Goal: Information Seeking & Learning: Learn about a topic

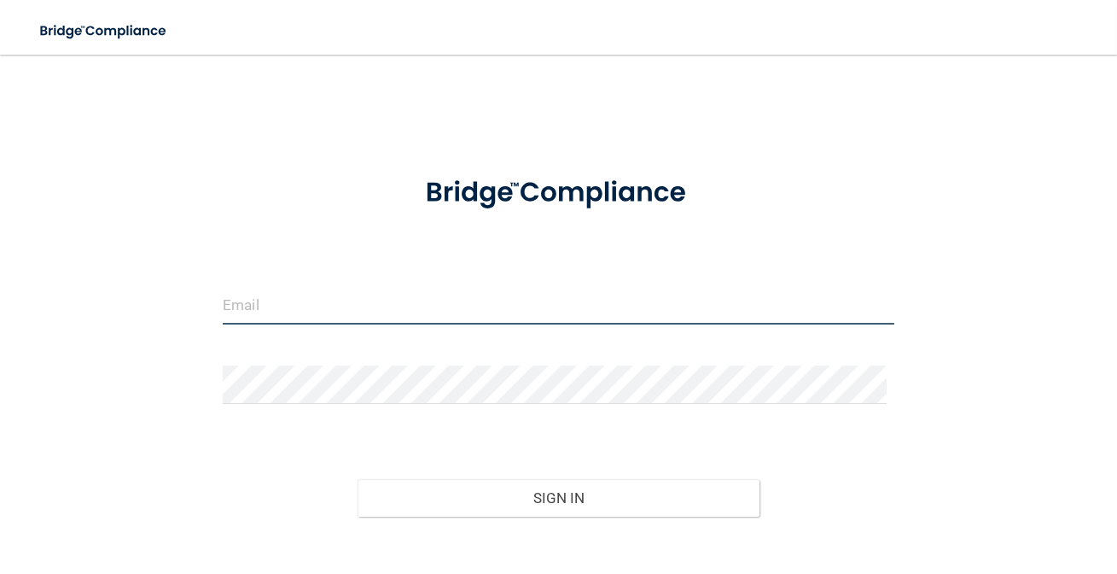
click at [265, 298] on input "email" at bounding box center [559, 305] width 672 height 38
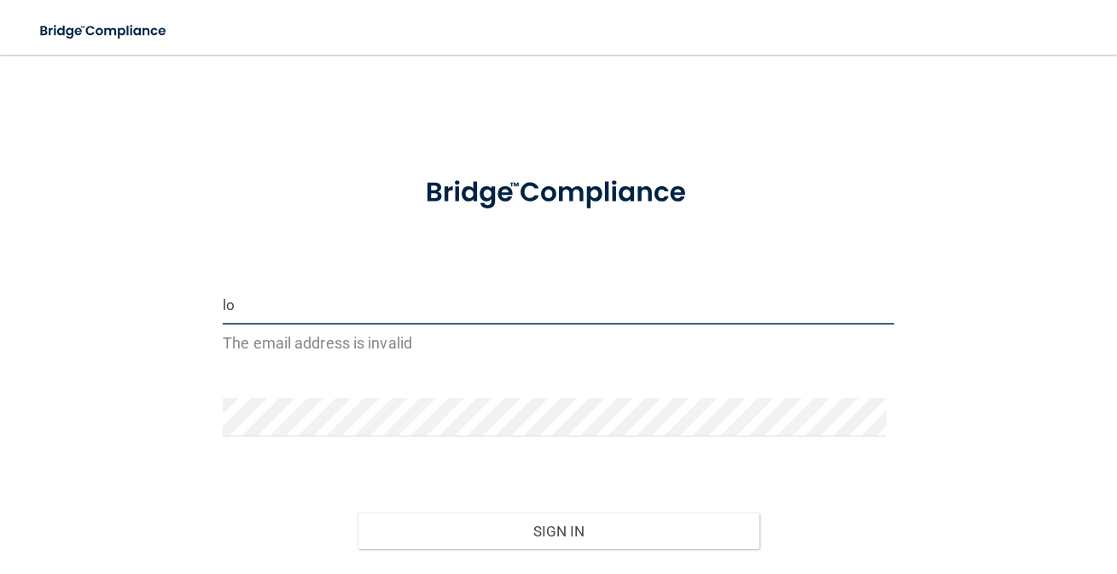
type input "l"
type input "d"
type input "D"
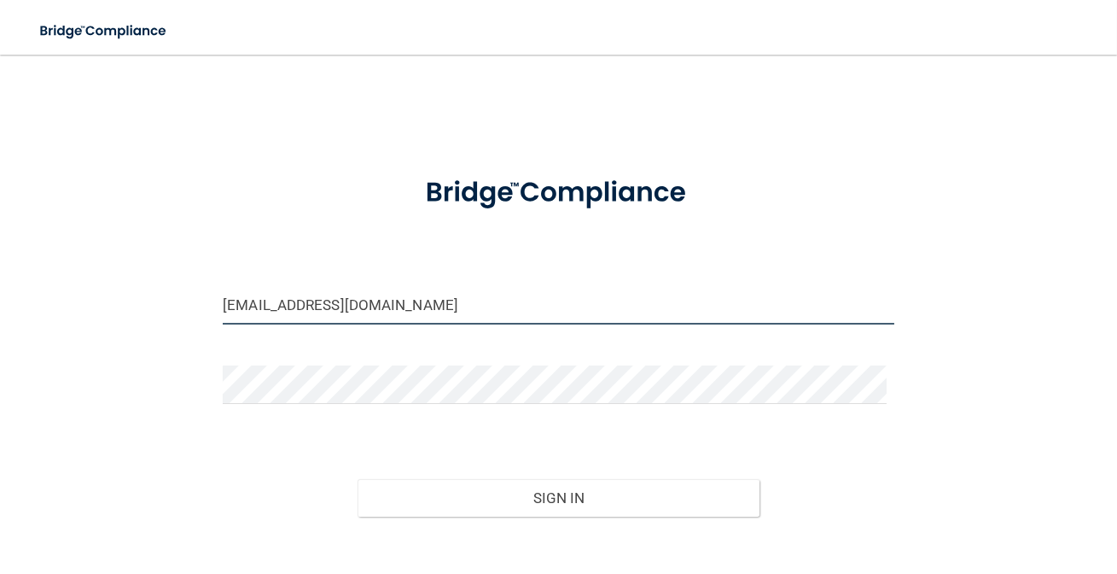
type input "dianalomelioms@gmail.com"
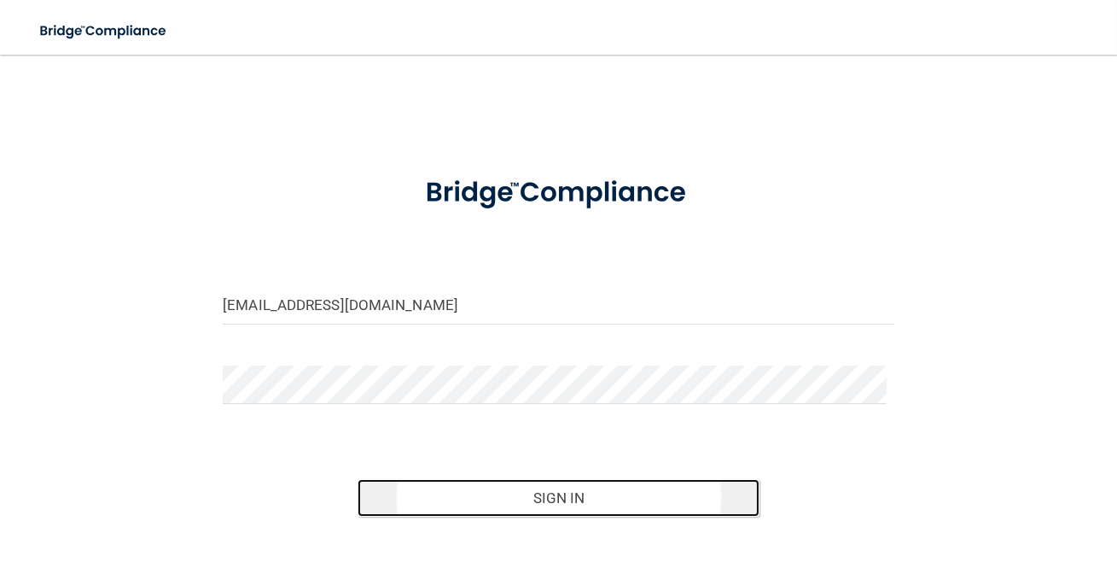
click at [524, 504] on button "Sign In" at bounding box center [559, 498] width 403 height 38
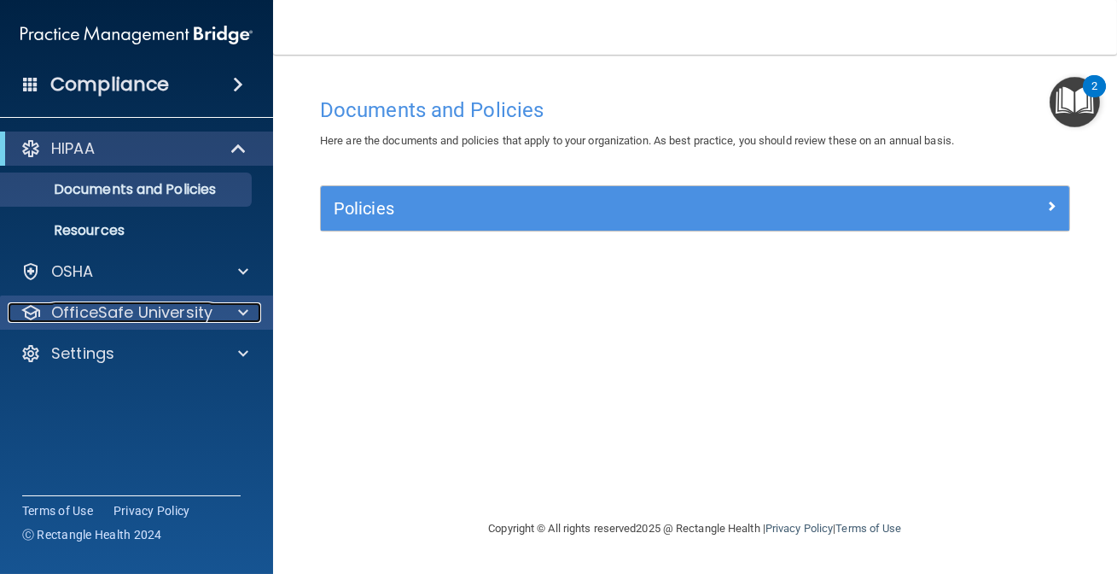
click at [230, 318] on div at bounding box center [240, 312] width 43 height 20
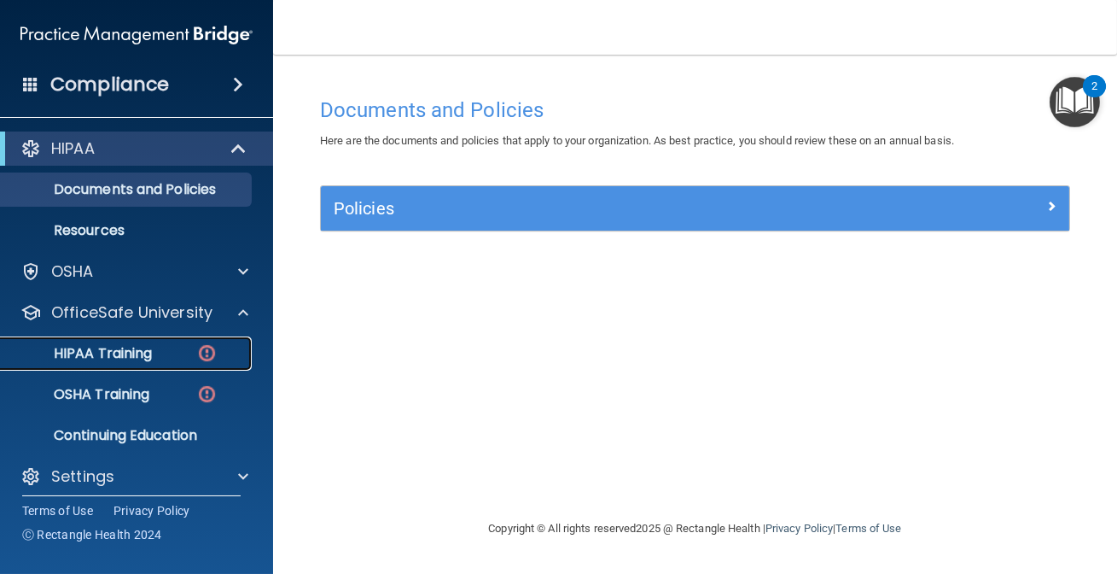
click at [142, 362] on link "HIPAA Training" at bounding box center [117, 353] width 269 height 34
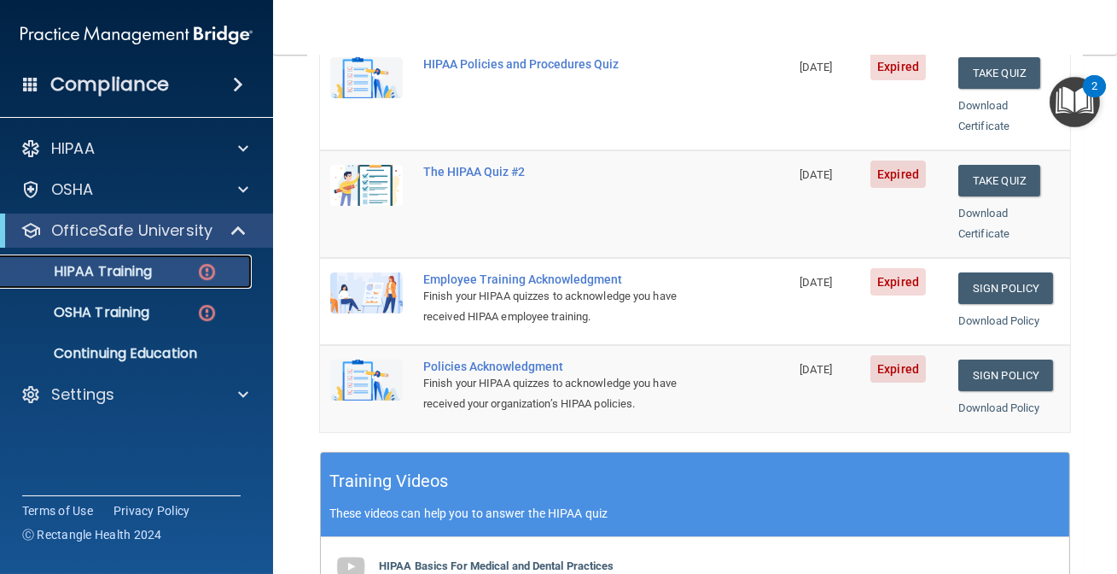
scroll to position [232, 0]
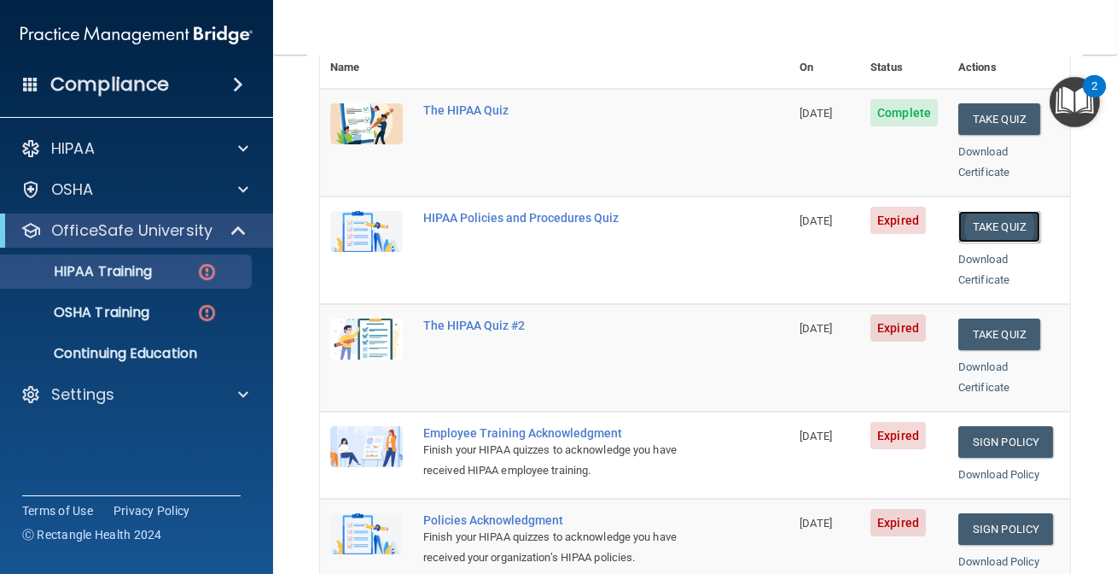
click at [973, 211] on button "Take Quiz" at bounding box center [1000, 227] width 82 height 32
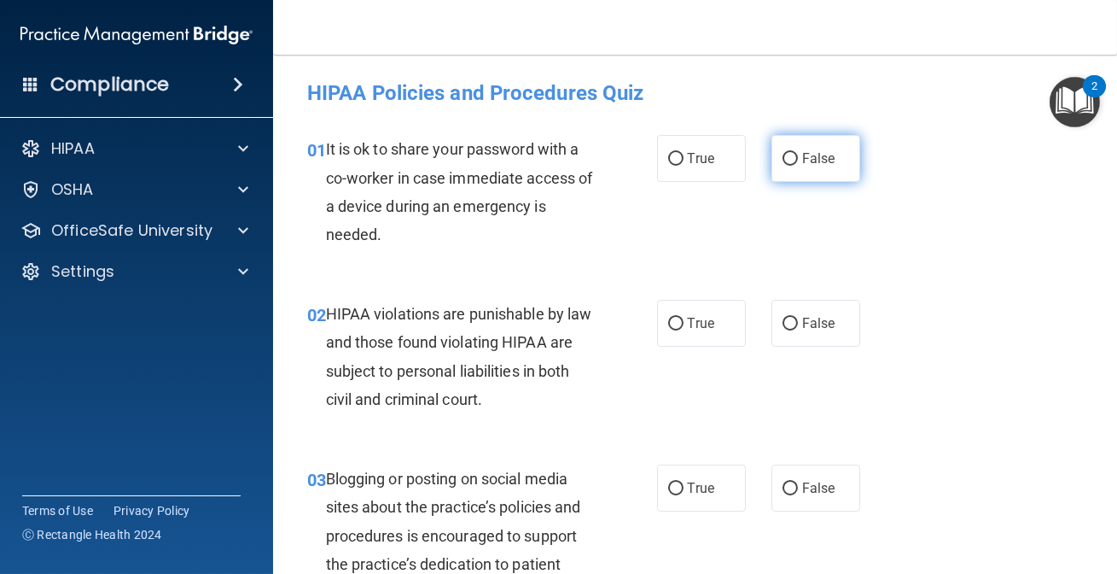
click at [789, 151] on label "False" at bounding box center [816, 158] width 89 height 47
click at [789, 153] on input "False" at bounding box center [790, 159] width 15 height 13
radio input "true"
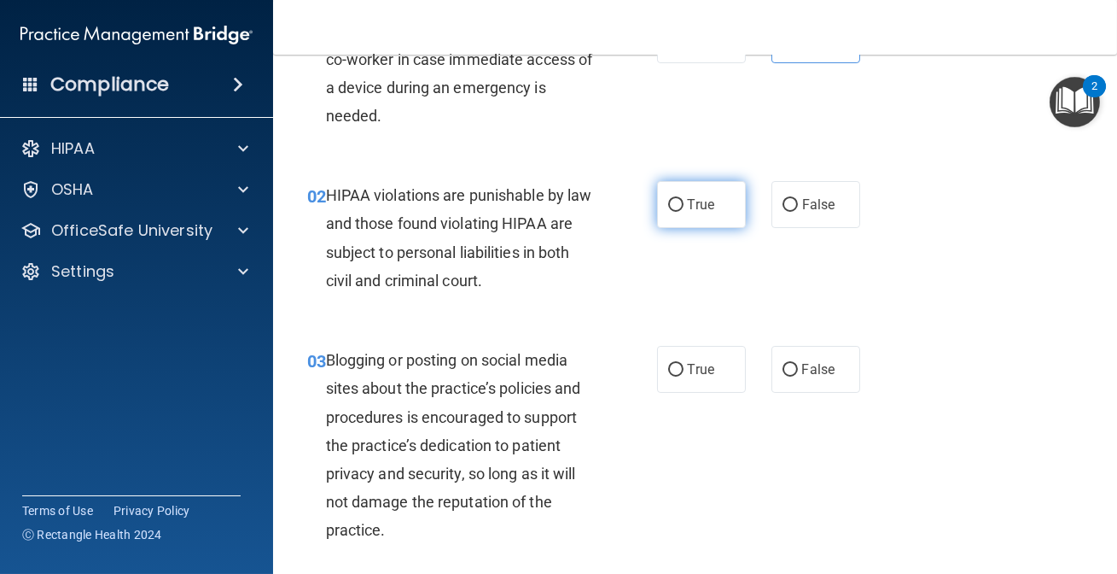
scroll to position [155, 0]
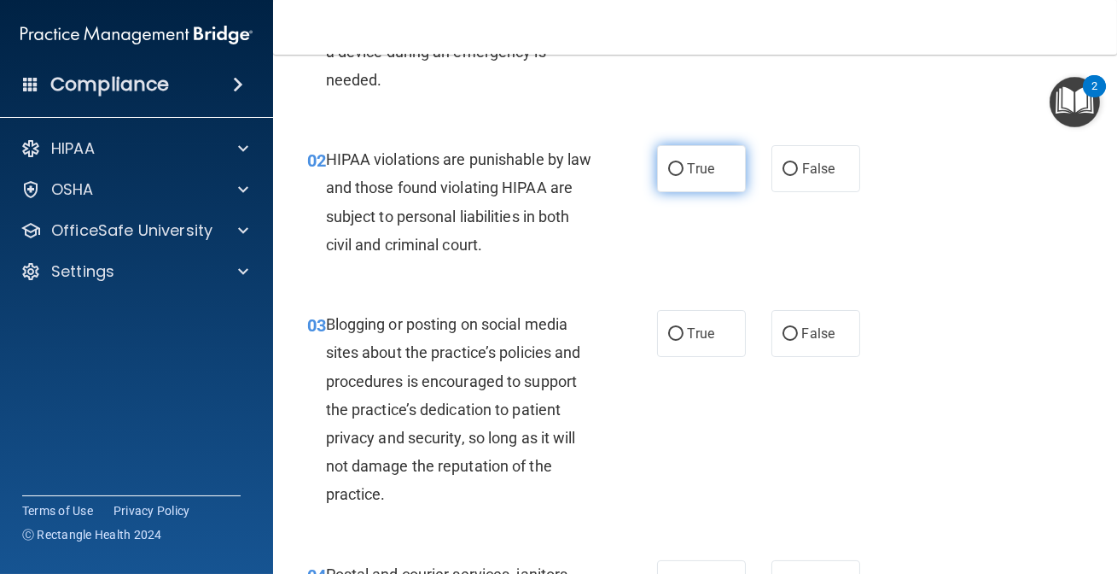
click at [697, 184] on label "True" at bounding box center [701, 168] width 89 height 47
click at [684, 176] on input "True" at bounding box center [675, 169] width 15 height 13
radio input "true"
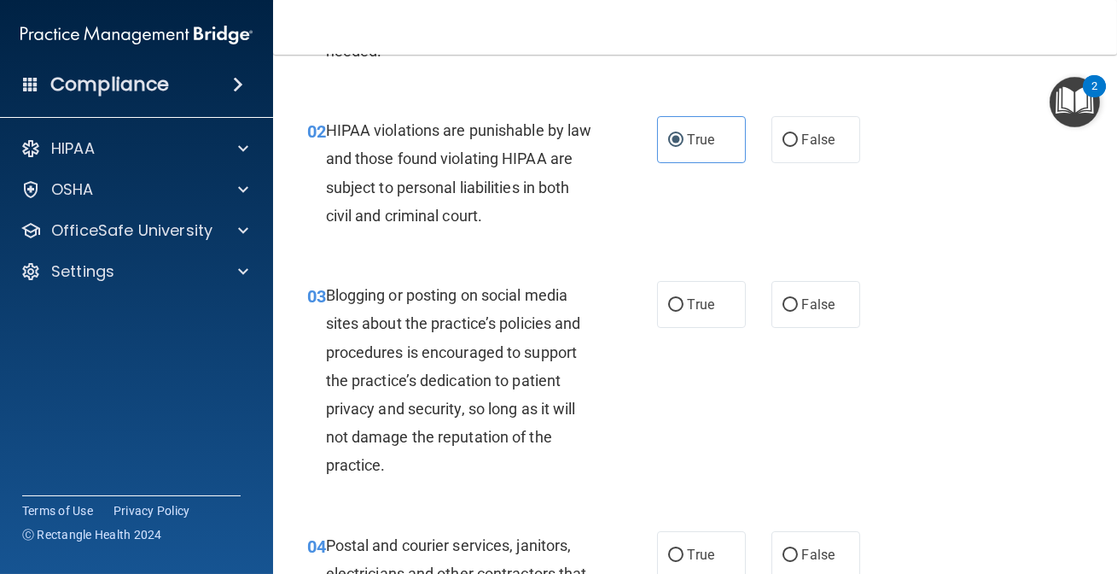
scroll to position [232, 0]
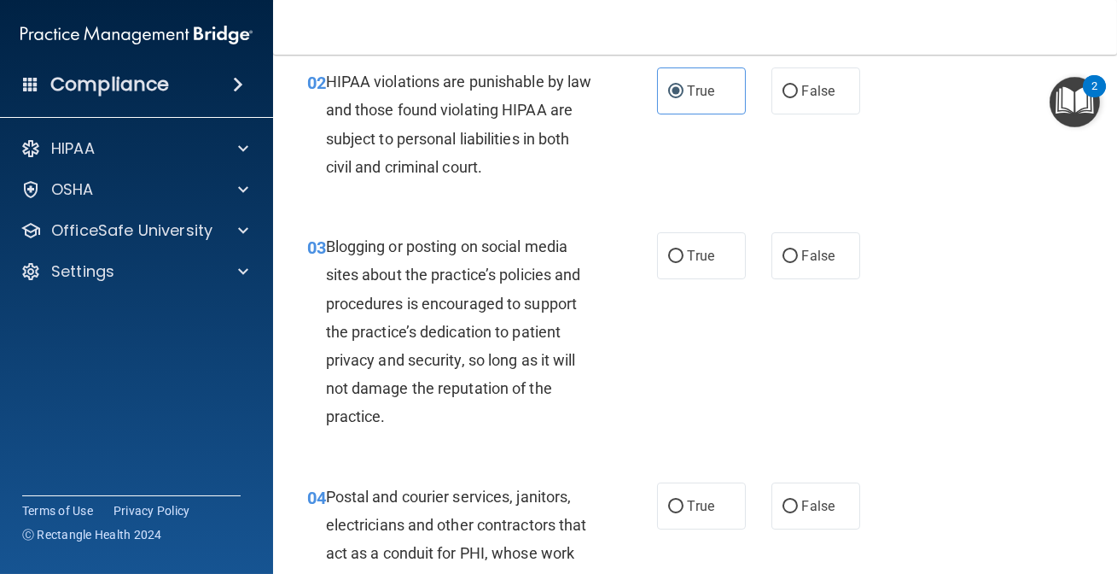
click at [1067, 110] on img "Open Resource Center, 2 new notifications" at bounding box center [1075, 102] width 50 height 50
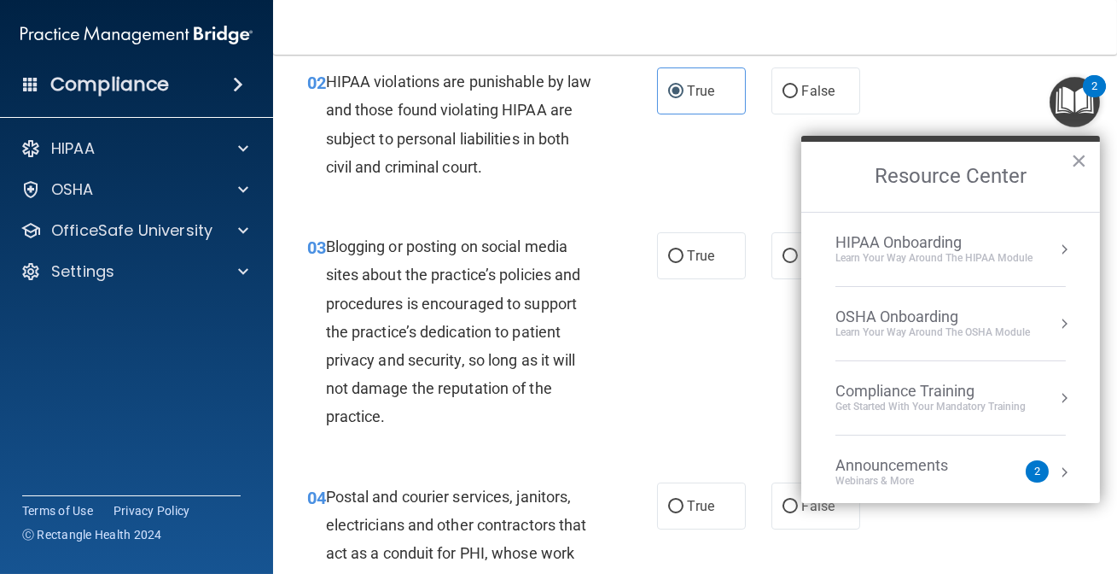
click at [1077, 160] on button "×" at bounding box center [1079, 160] width 16 height 27
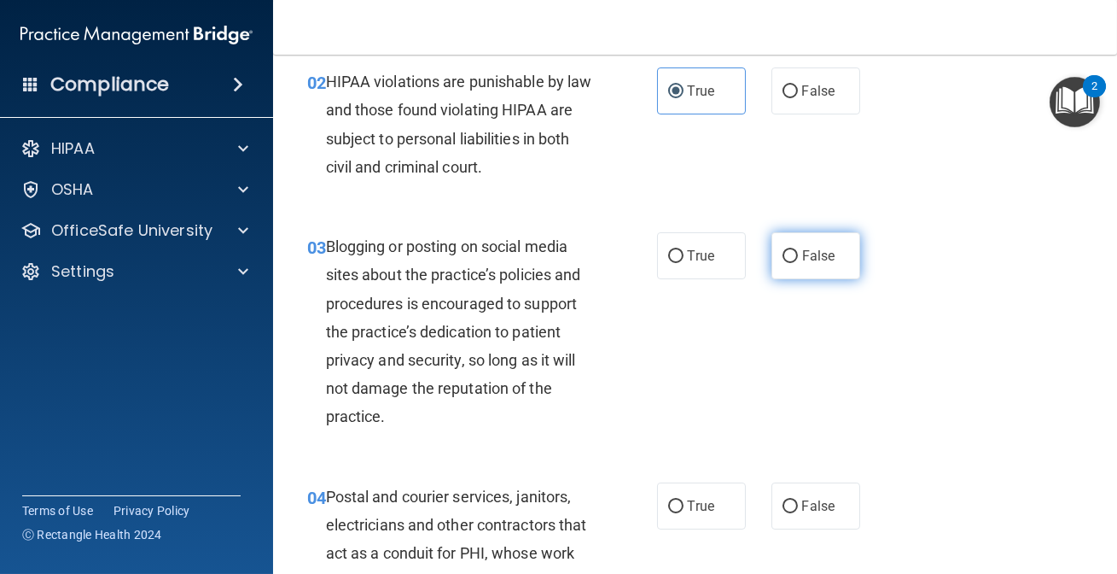
click at [822, 254] on span "False" at bounding box center [818, 256] width 33 height 16
click at [798, 254] on input "False" at bounding box center [790, 256] width 15 height 13
radio input "true"
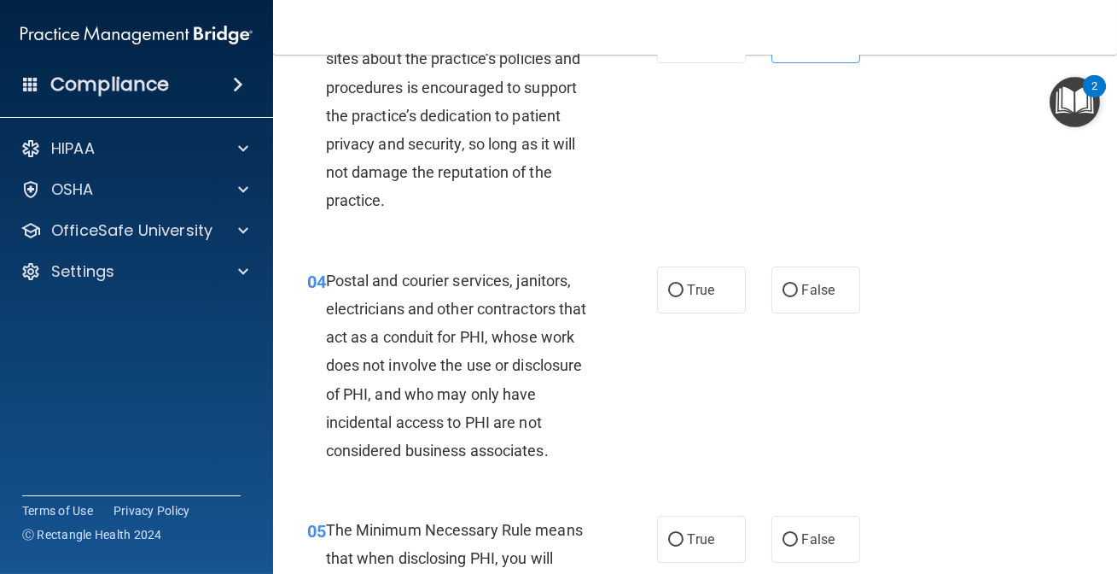
scroll to position [465, 0]
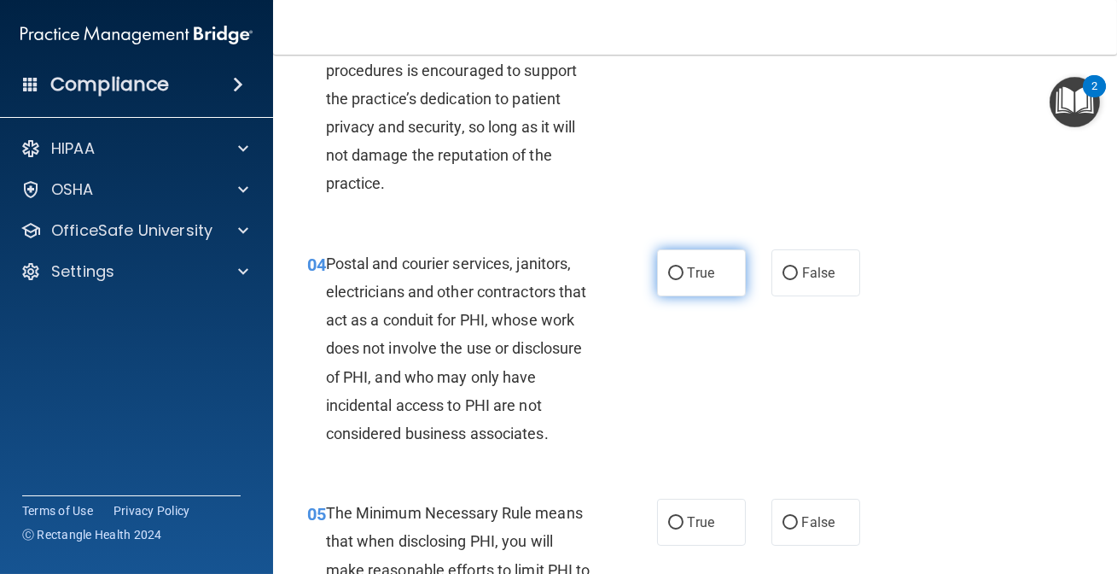
click at [719, 260] on label "True" at bounding box center [701, 272] width 89 height 47
click at [684, 267] on input "True" at bounding box center [675, 273] width 15 height 13
radio input "true"
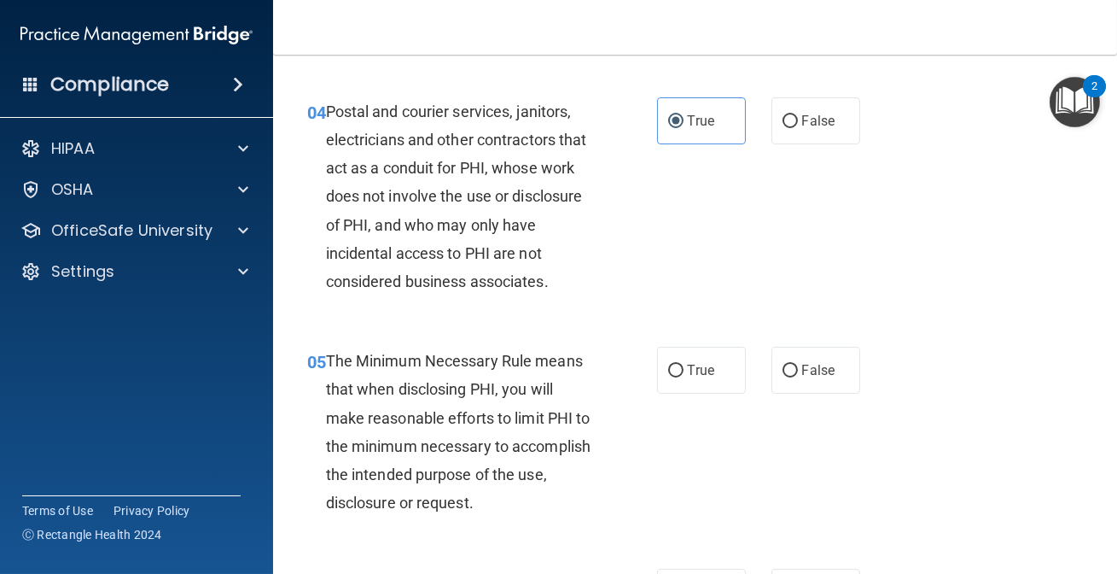
scroll to position [621, 0]
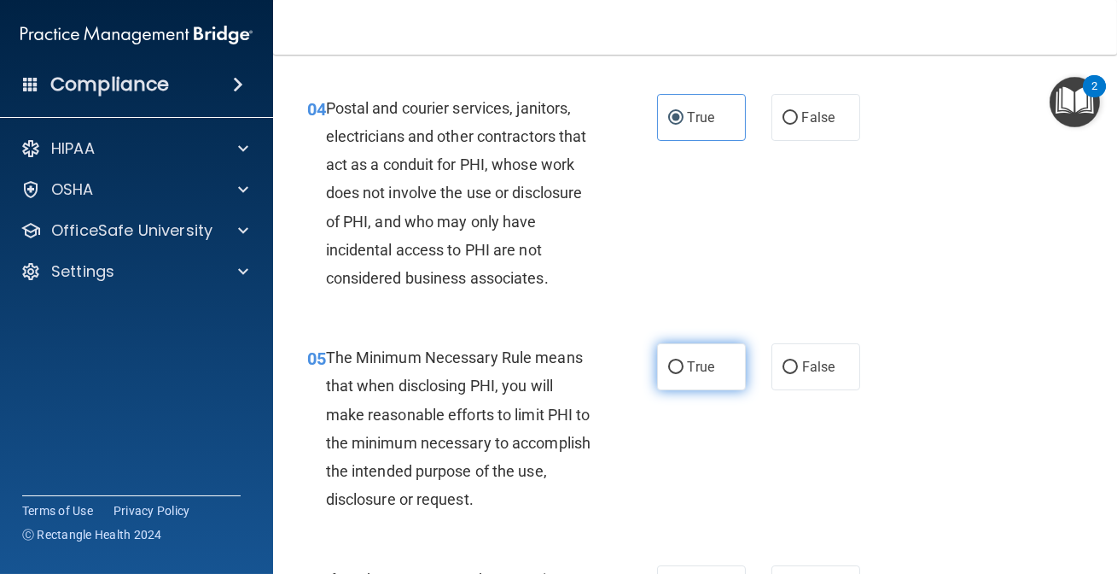
click at [724, 364] on label "True" at bounding box center [701, 366] width 89 height 47
click at [684, 364] on input "True" at bounding box center [675, 367] width 15 height 13
radio input "true"
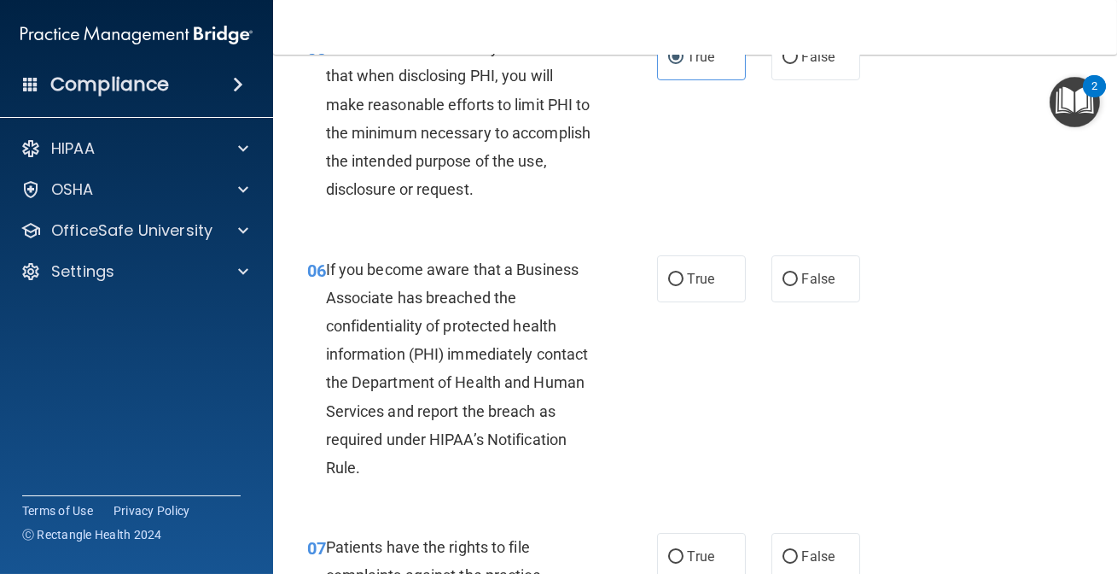
scroll to position [930, 0]
click at [837, 376] on div "06 If you become aware that a Business Associate has breached the confidentiali…" at bounding box center [696, 373] width 802 height 278
click at [674, 276] on input "True" at bounding box center [675, 279] width 15 height 13
radio input "true"
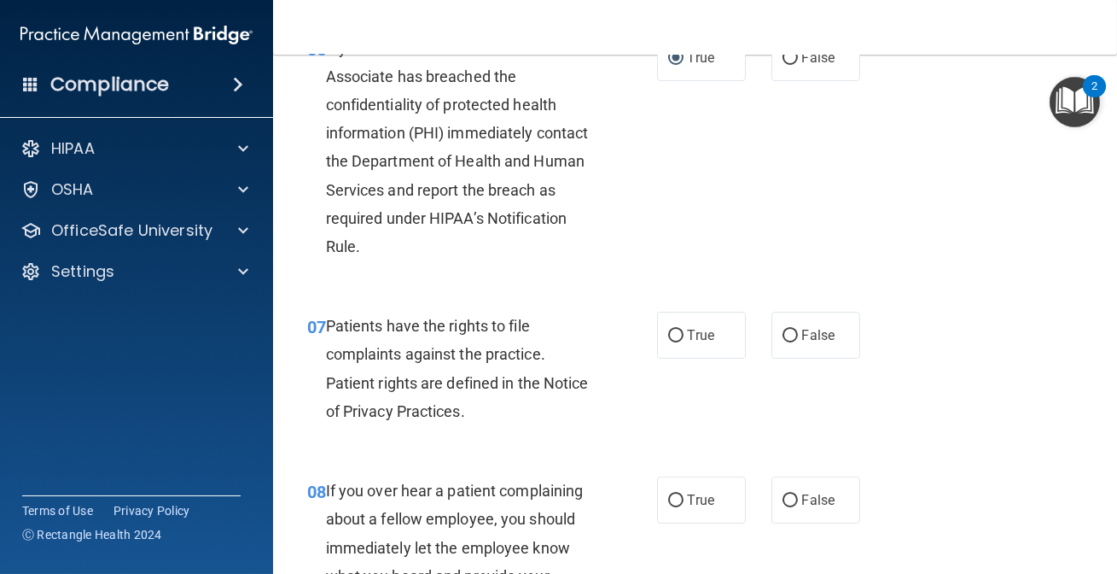
scroll to position [1163, 0]
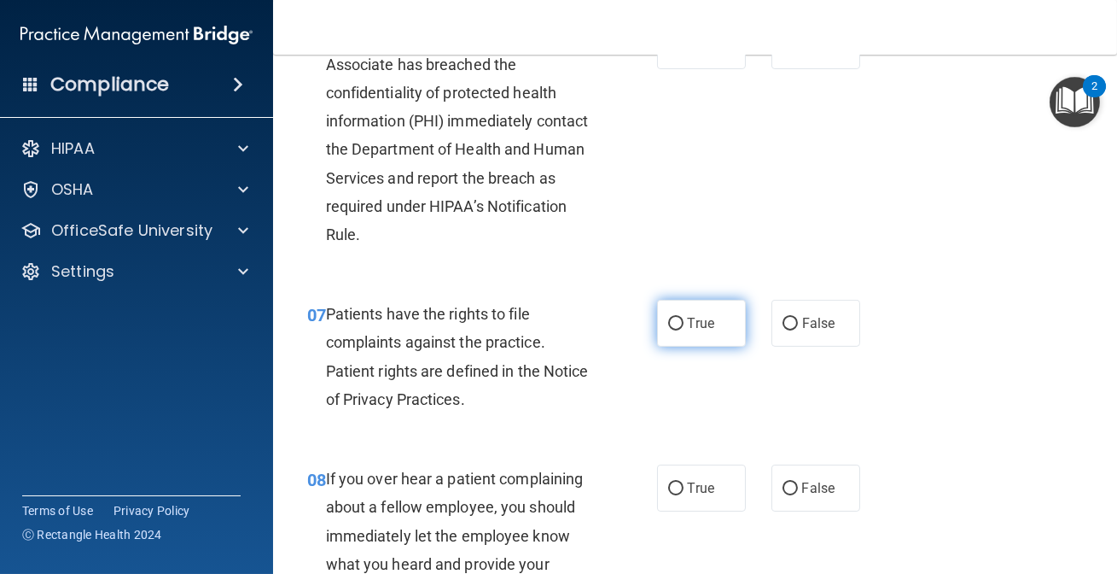
click at [659, 324] on label "True" at bounding box center [701, 323] width 89 height 47
click at [668, 324] on input "True" at bounding box center [675, 324] width 15 height 13
radio input "true"
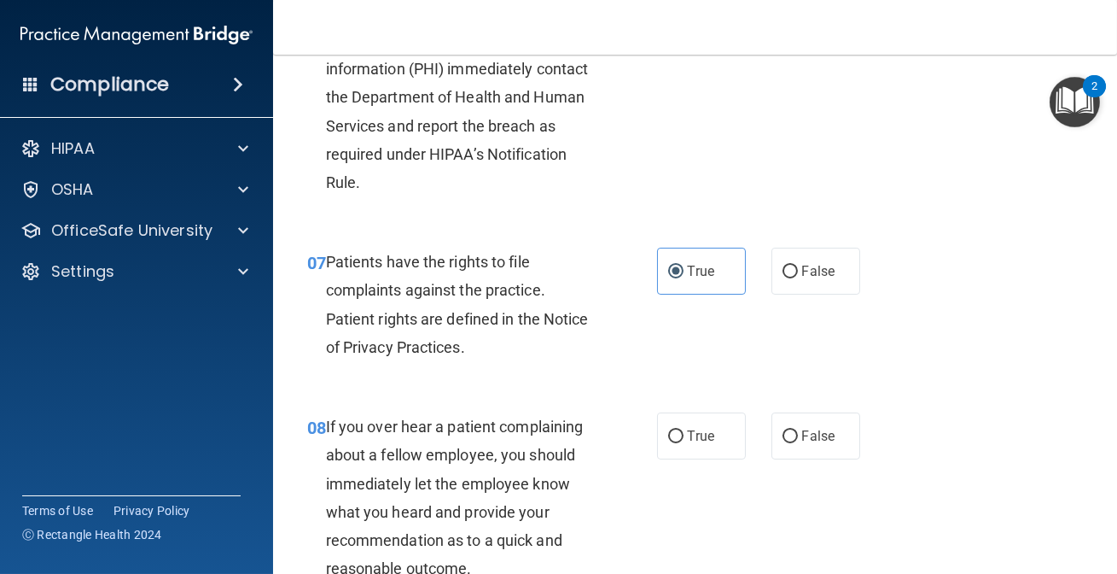
scroll to position [1319, 0]
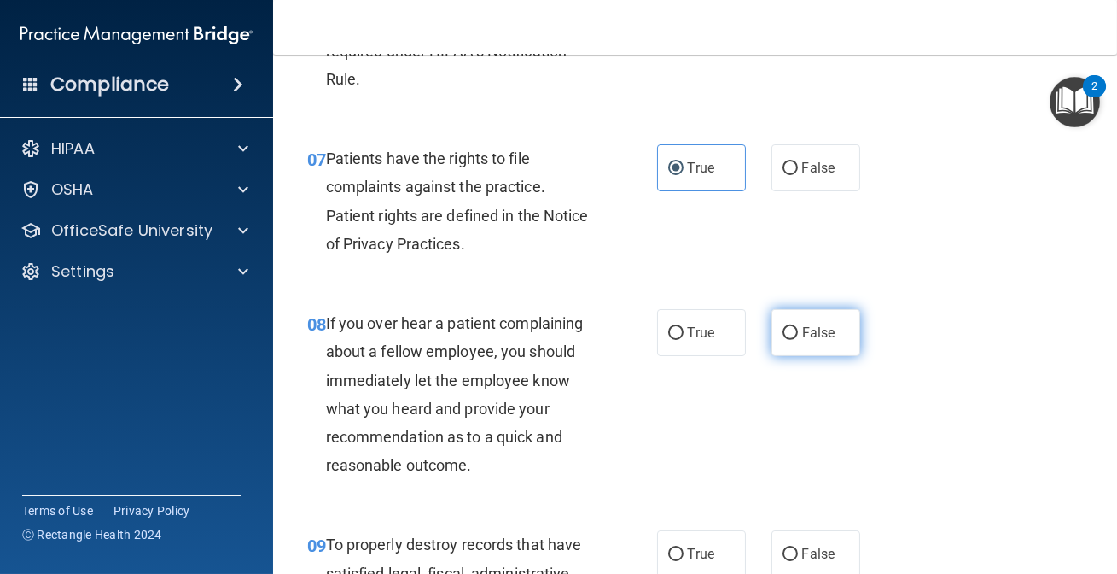
click at [826, 319] on label "False" at bounding box center [816, 332] width 89 height 47
click at [798, 327] on input "False" at bounding box center [790, 333] width 15 height 13
radio input "true"
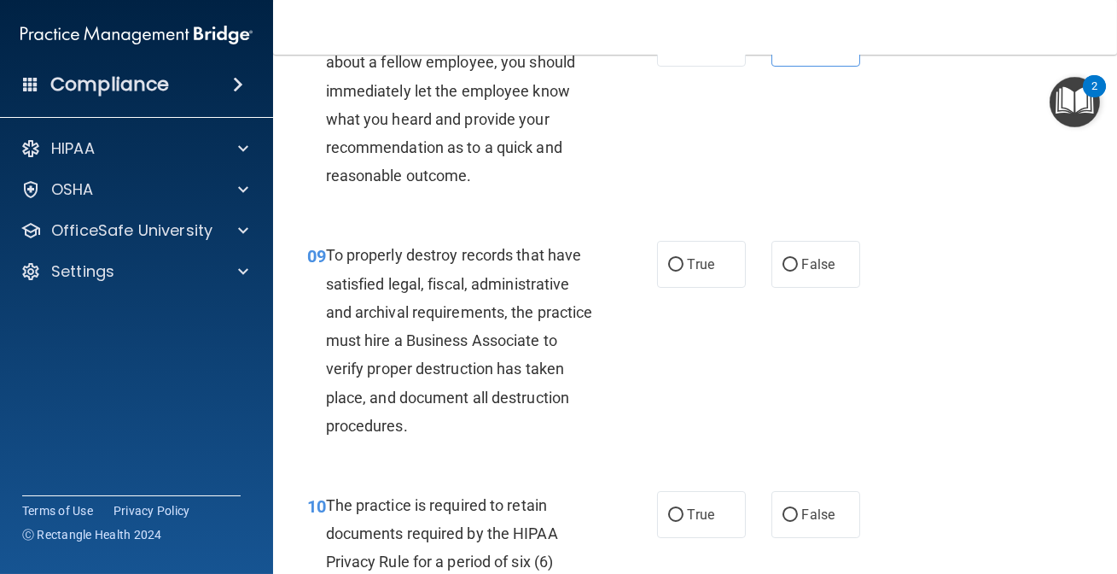
scroll to position [1630, 0]
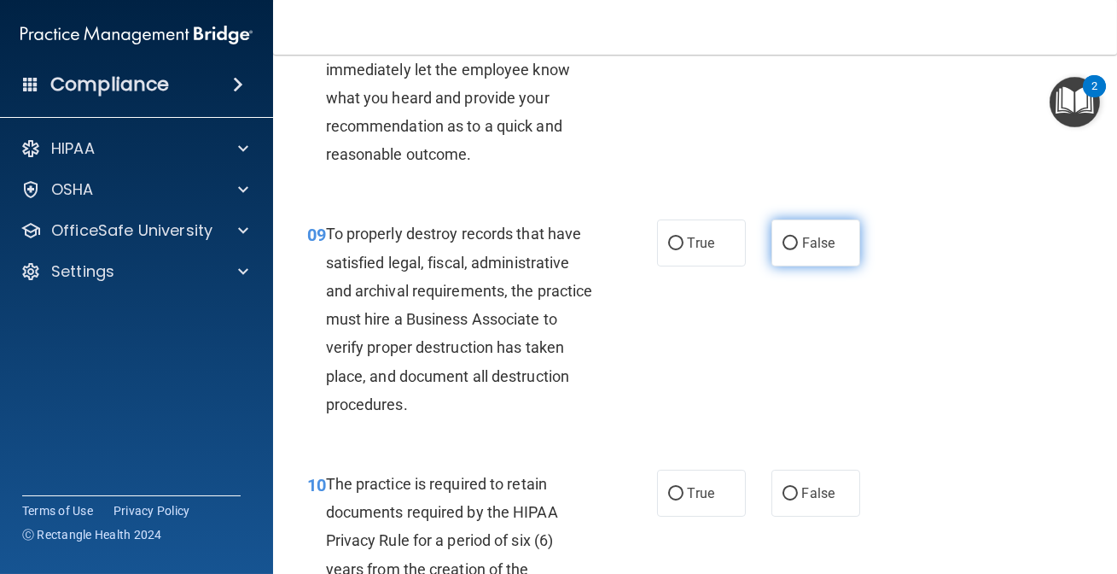
click at [783, 242] on input "False" at bounding box center [790, 243] width 15 height 13
radio input "true"
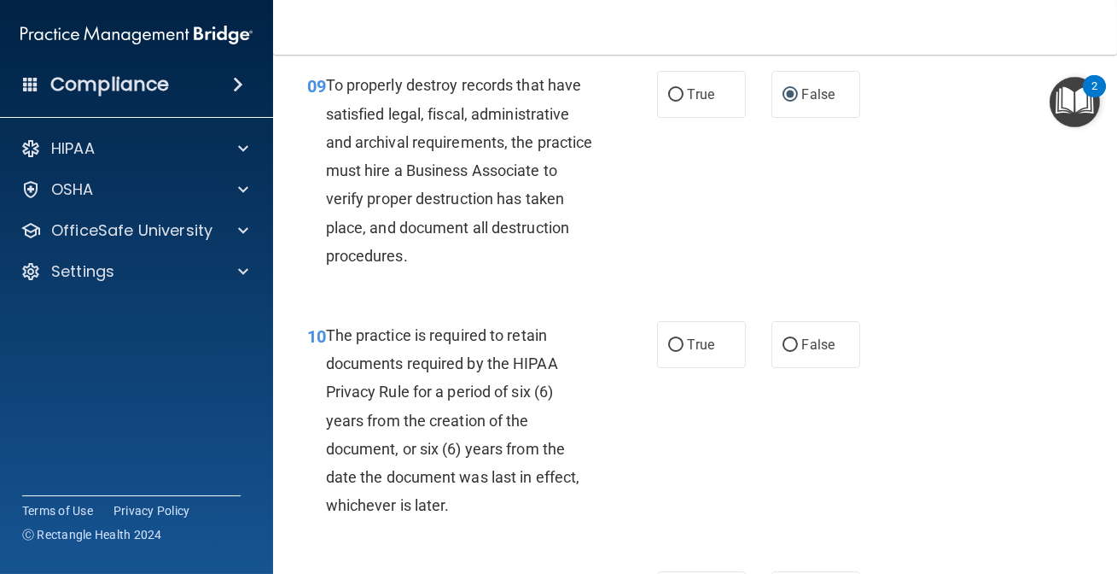
scroll to position [1784, 0]
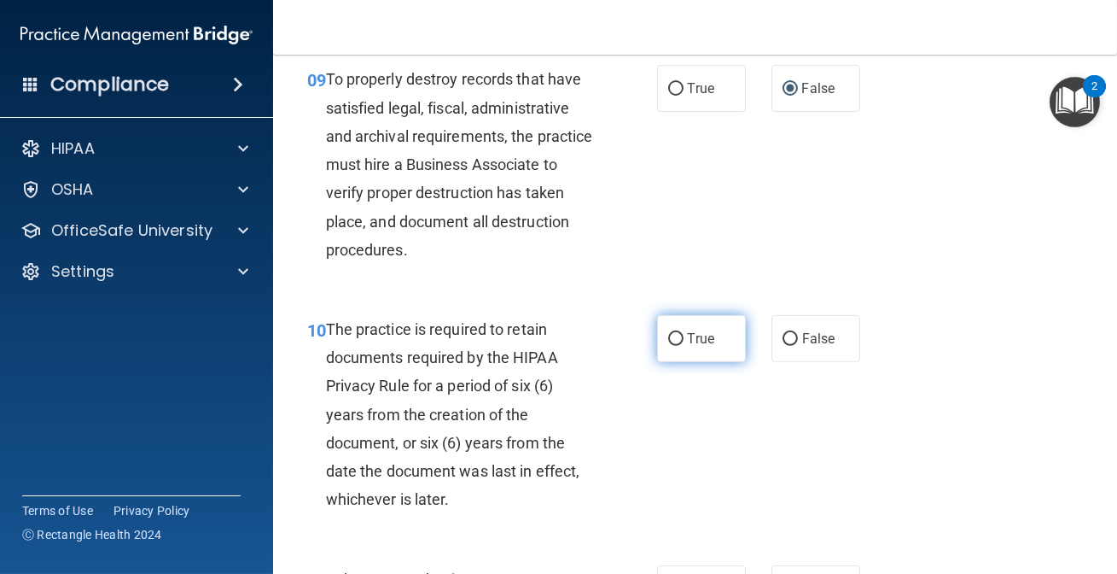
click at [662, 344] on label "True" at bounding box center [701, 338] width 89 height 47
click at [668, 344] on input "True" at bounding box center [675, 339] width 15 height 13
radio input "true"
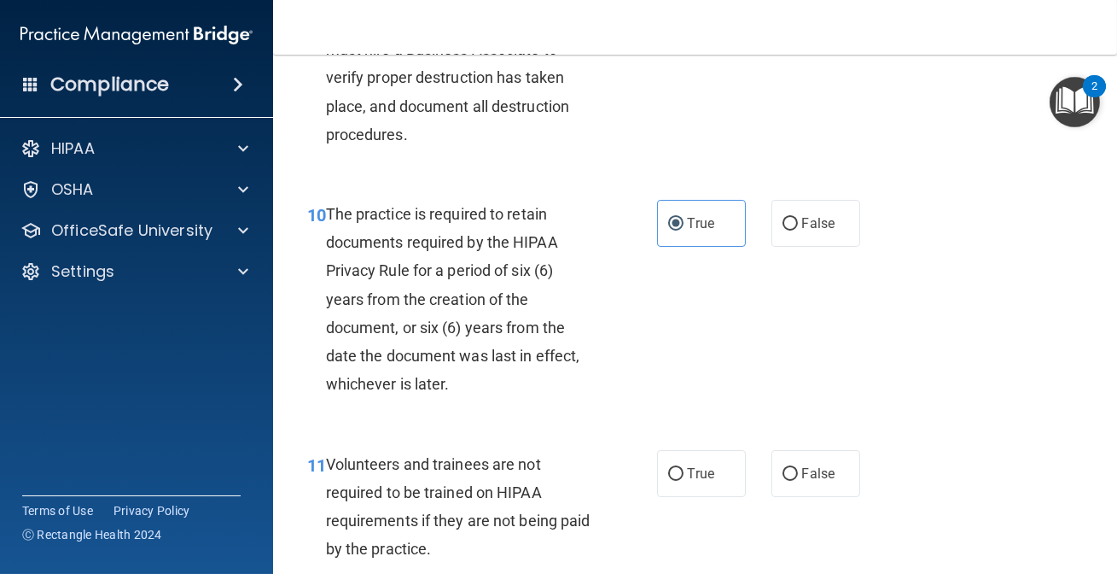
scroll to position [2095, 0]
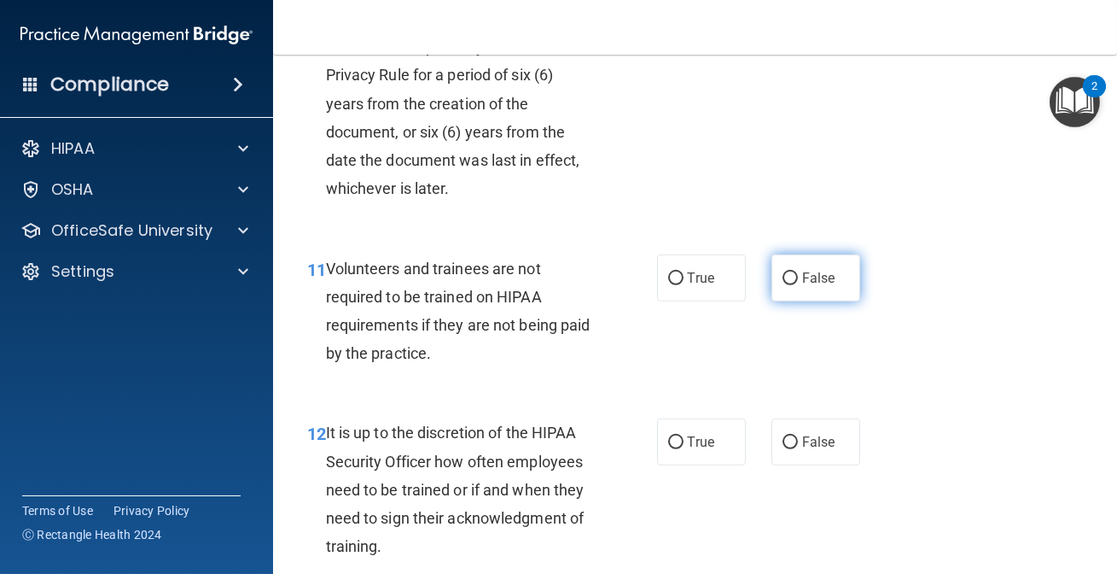
drag, startPoint x: 777, startPoint y: 290, endPoint x: 766, endPoint y: 293, distance: 11.4
click at [772, 293] on label "False" at bounding box center [816, 277] width 89 height 47
click at [783, 285] on input "False" at bounding box center [790, 278] width 15 height 13
radio input "true"
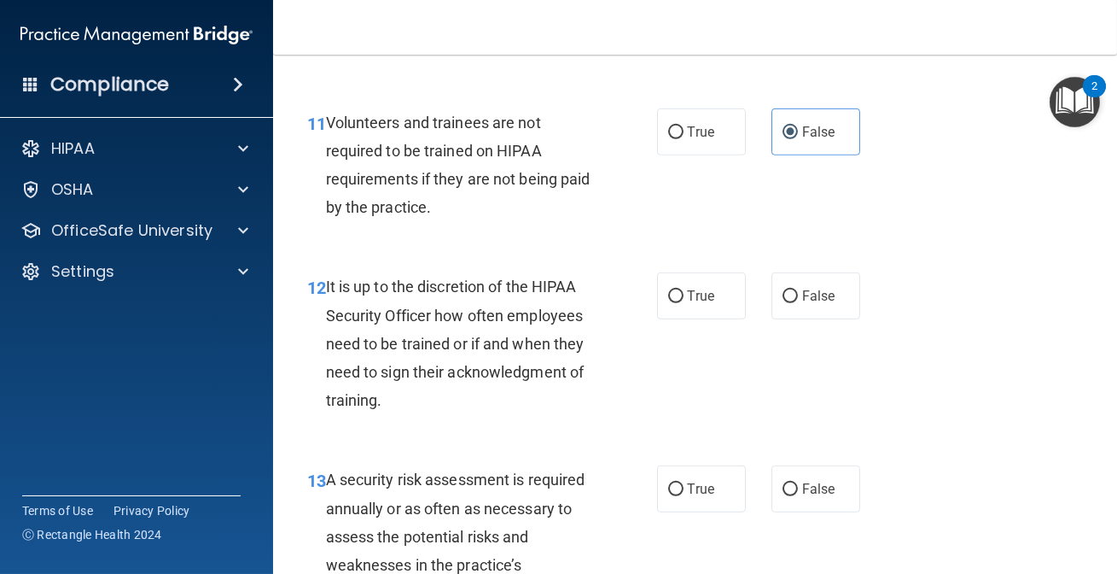
scroll to position [2250, 0]
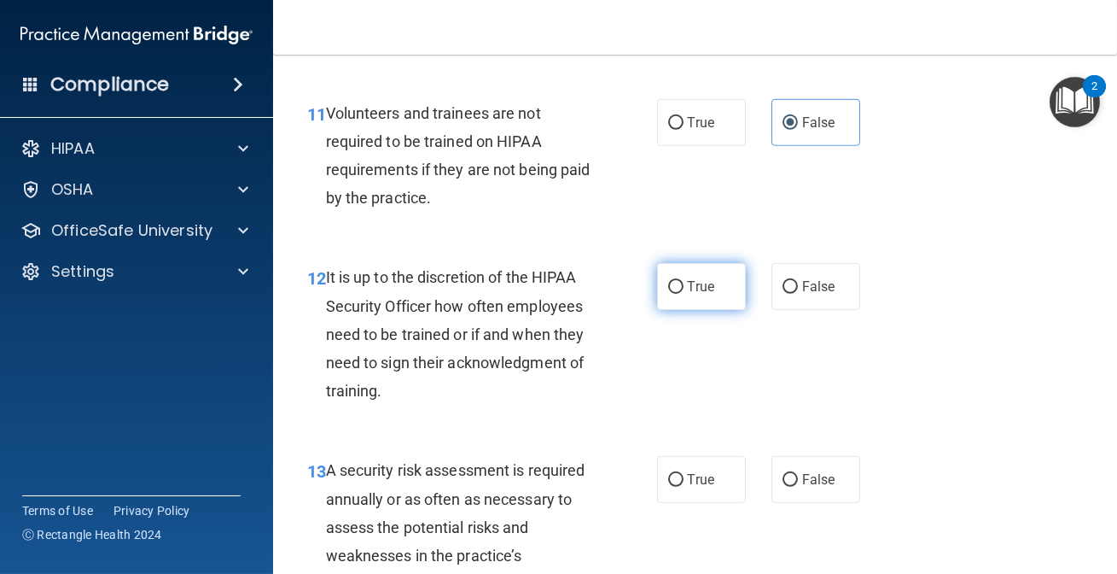
click at [692, 274] on label "True" at bounding box center [701, 286] width 89 height 47
click at [684, 281] on input "True" at bounding box center [675, 287] width 15 height 13
radio input "true"
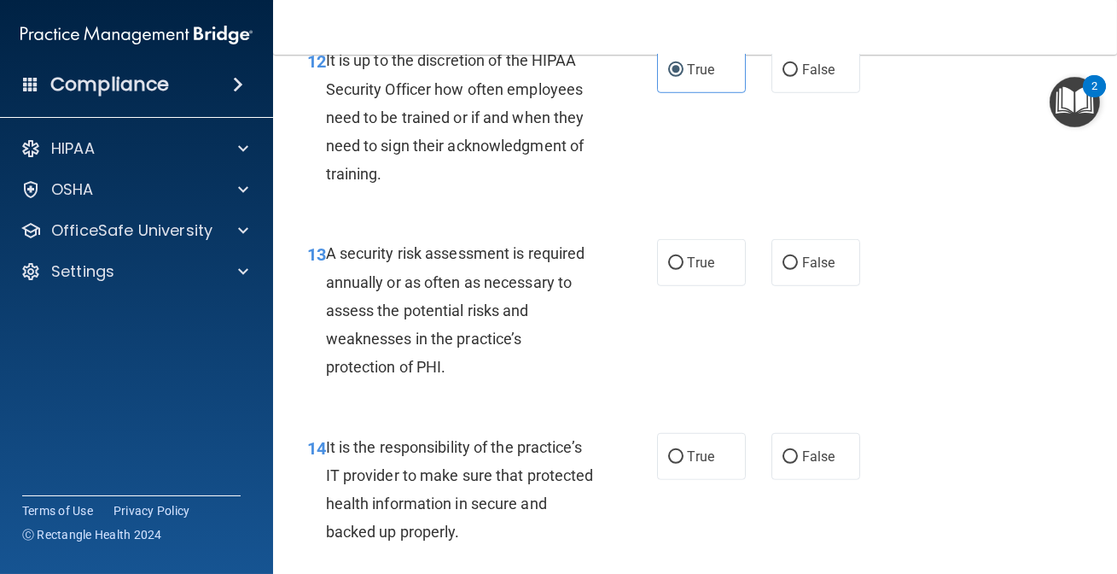
scroll to position [2483, 0]
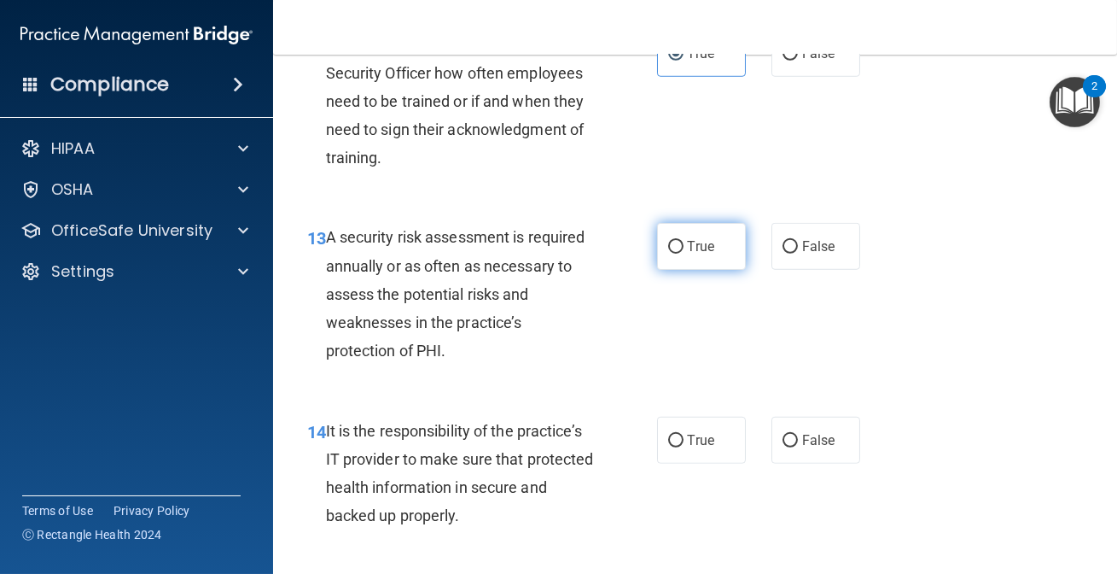
click at [719, 252] on label "True" at bounding box center [701, 246] width 89 height 47
click at [684, 252] on input "True" at bounding box center [675, 247] width 15 height 13
radio input "true"
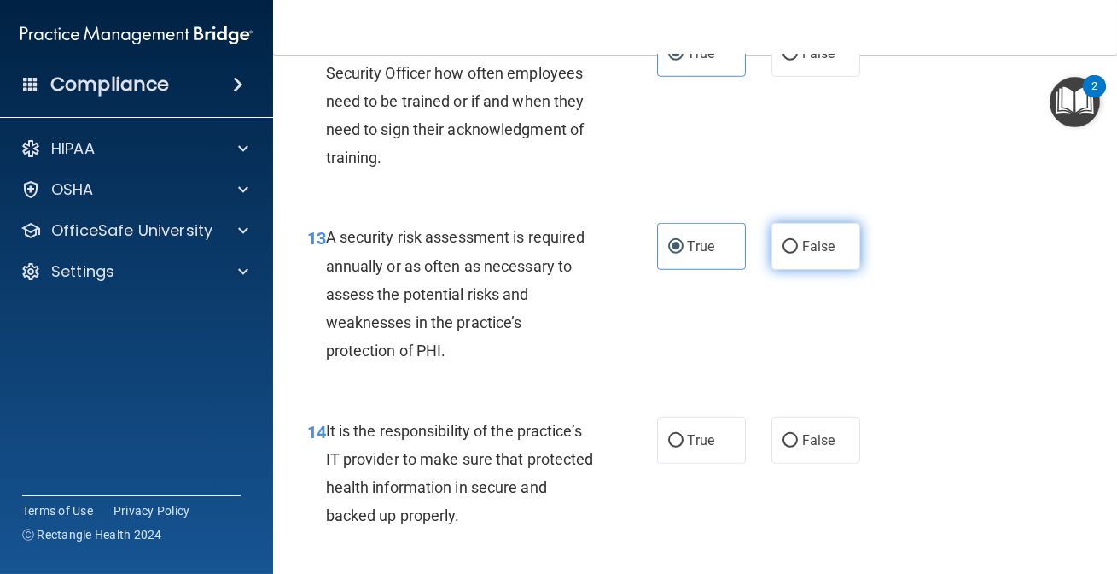
click at [802, 240] on span "False" at bounding box center [818, 246] width 33 height 16
click at [798, 241] on input "False" at bounding box center [790, 247] width 15 height 13
radio input "true"
radio input "false"
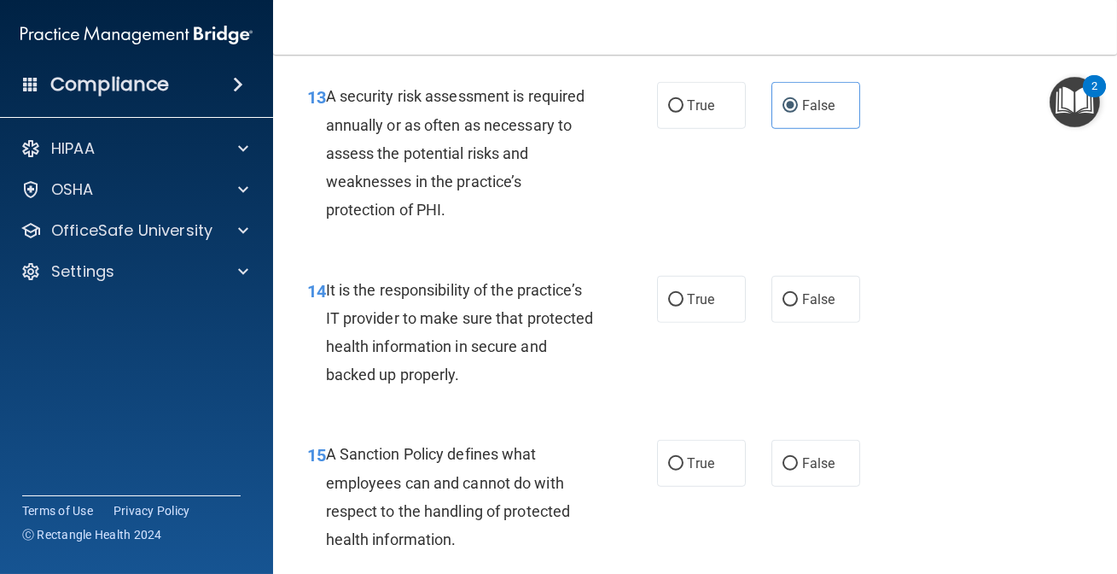
scroll to position [2638, 0]
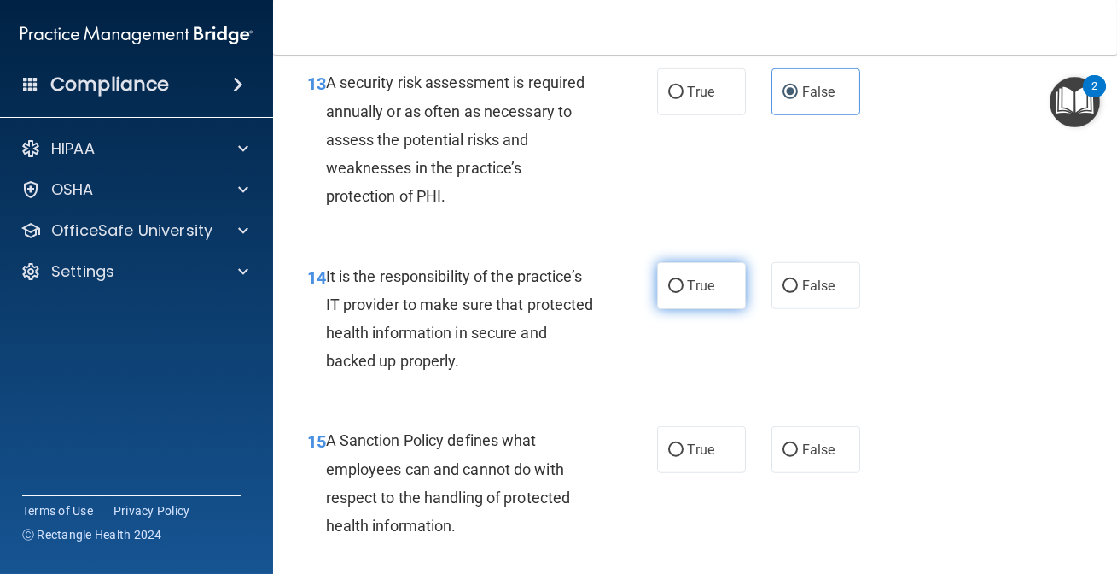
click at [680, 265] on label "True" at bounding box center [701, 285] width 89 height 47
click at [680, 280] on input "True" at bounding box center [675, 286] width 15 height 13
radio input "true"
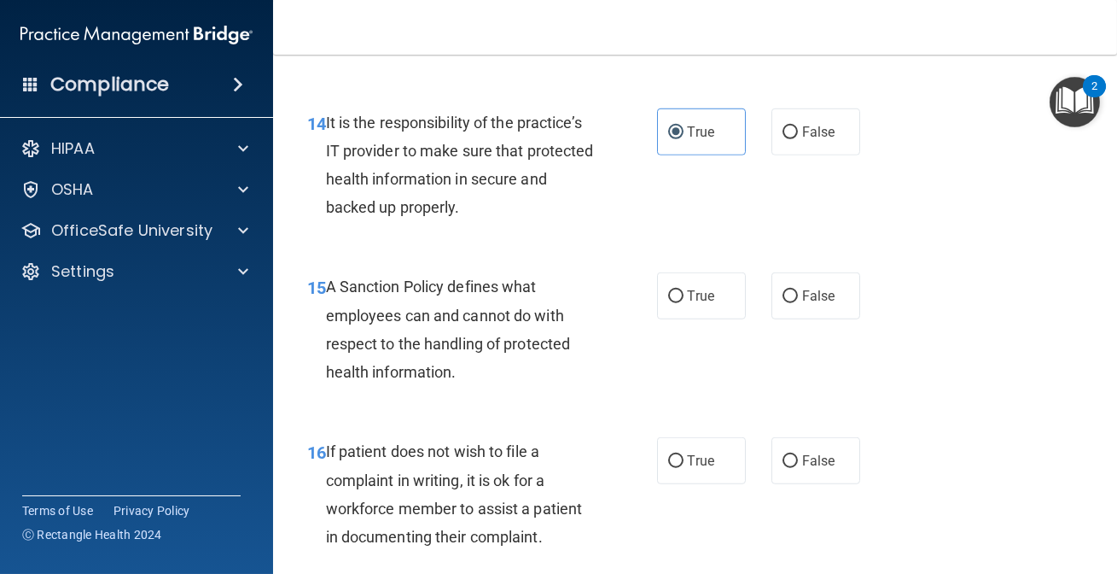
scroll to position [2793, 0]
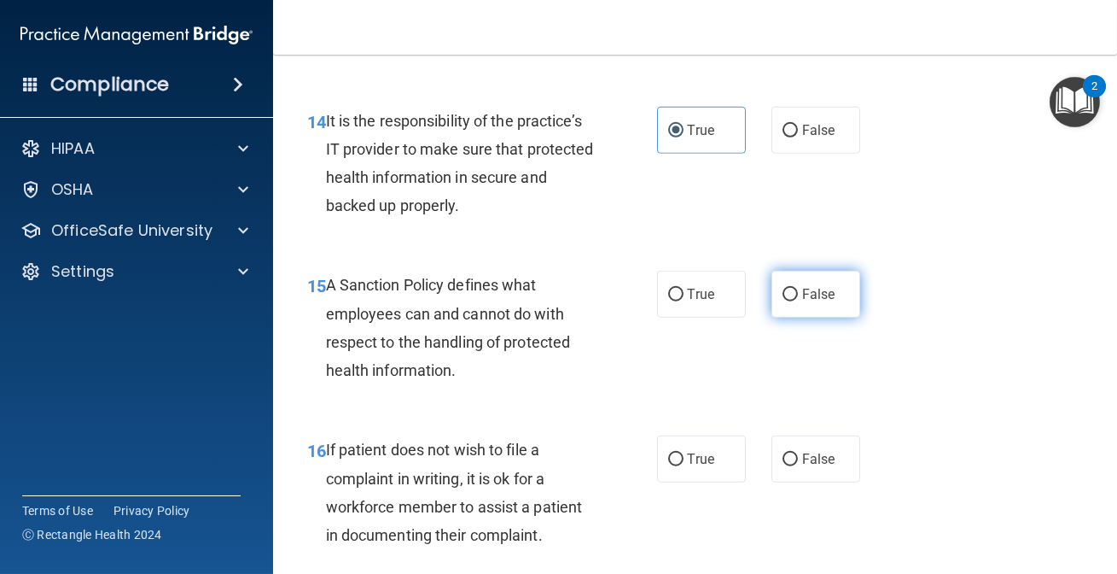
click at [774, 289] on label "False" at bounding box center [816, 294] width 89 height 47
click at [783, 289] on input "False" at bounding box center [790, 295] width 15 height 13
radio input "true"
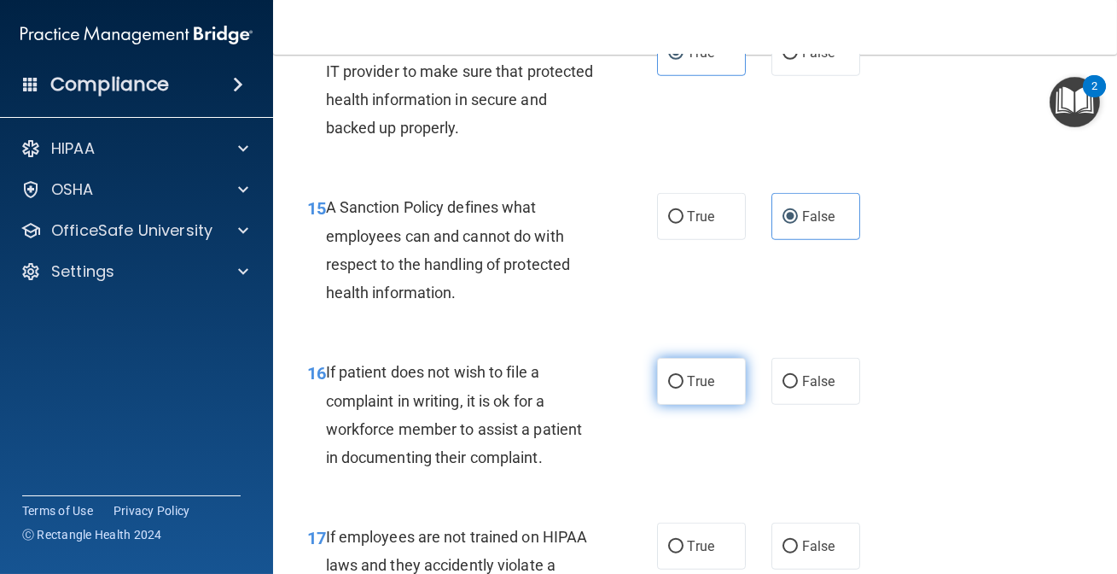
click at [668, 383] on input "True" at bounding box center [675, 382] width 15 height 13
radio input "true"
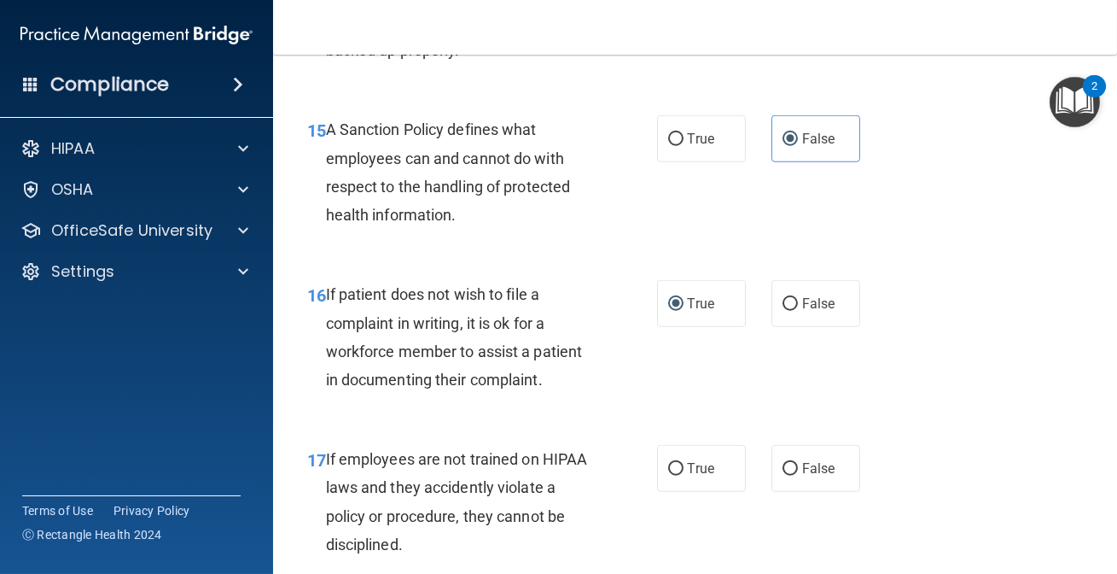
scroll to position [3026, 0]
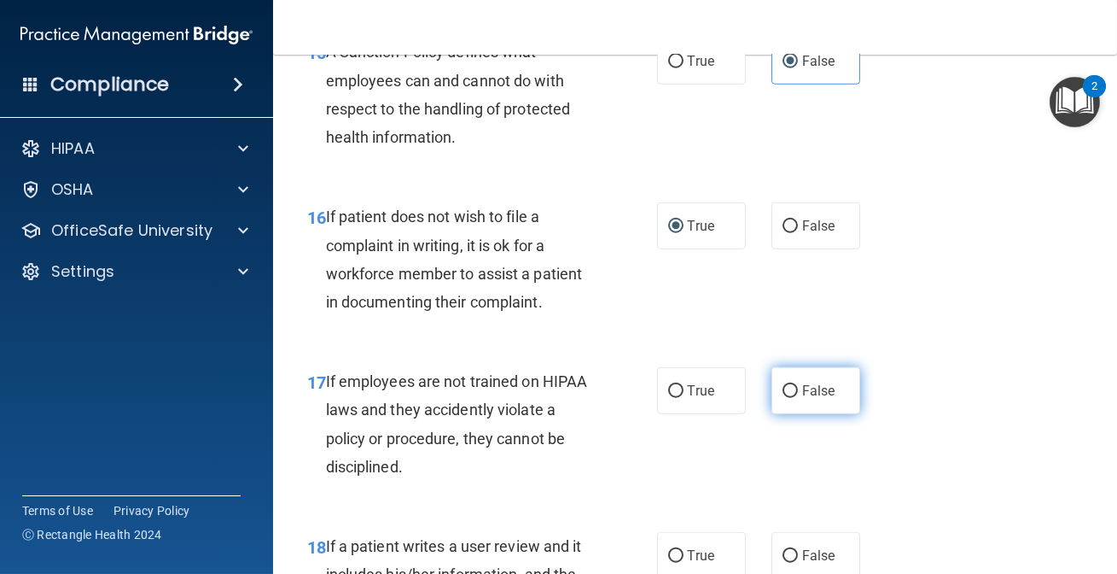
click at [772, 393] on label "False" at bounding box center [816, 390] width 89 height 47
click at [783, 393] on input "False" at bounding box center [790, 391] width 15 height 13
radio input "true"
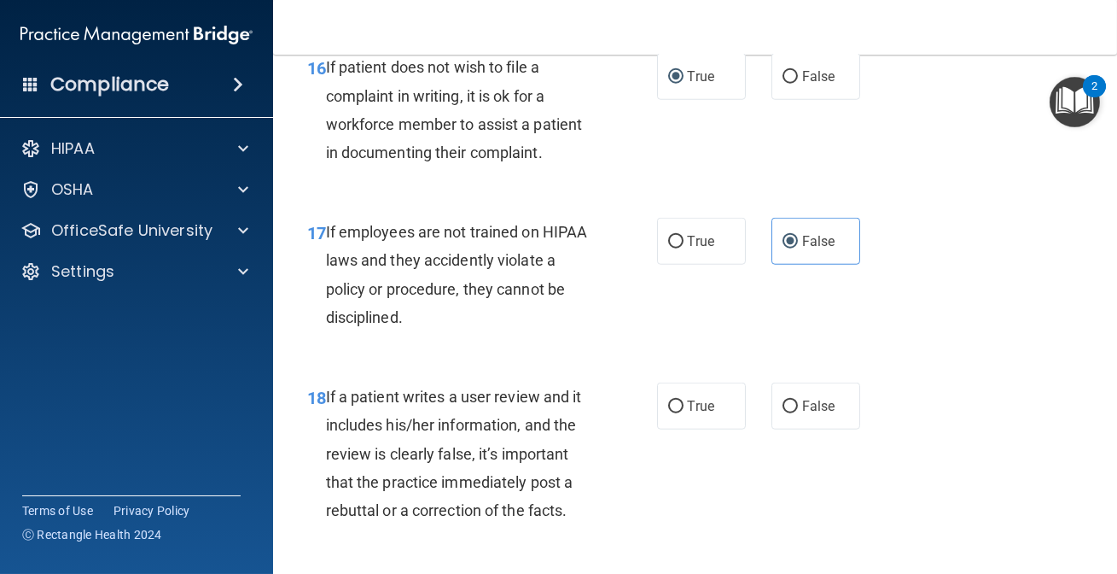
scroll to position [3181, 0]
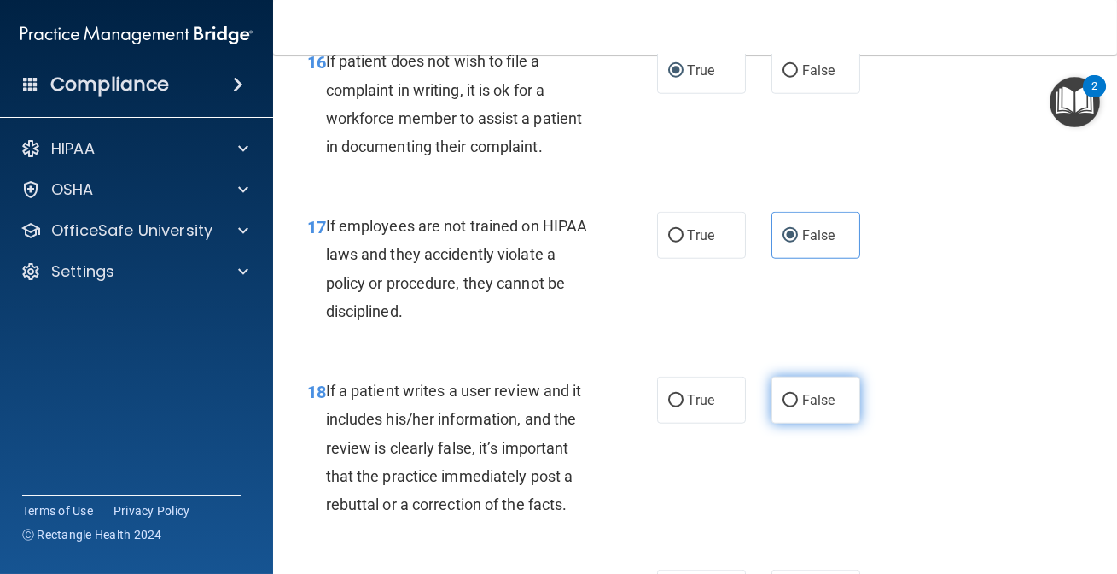
click at [808, 388] on label "False" at bounding box center [816, 399] width 89 height 47
click at [798, 394] on input "False" at bounding box center [790, 400] width 15 height 13
radio input "true"
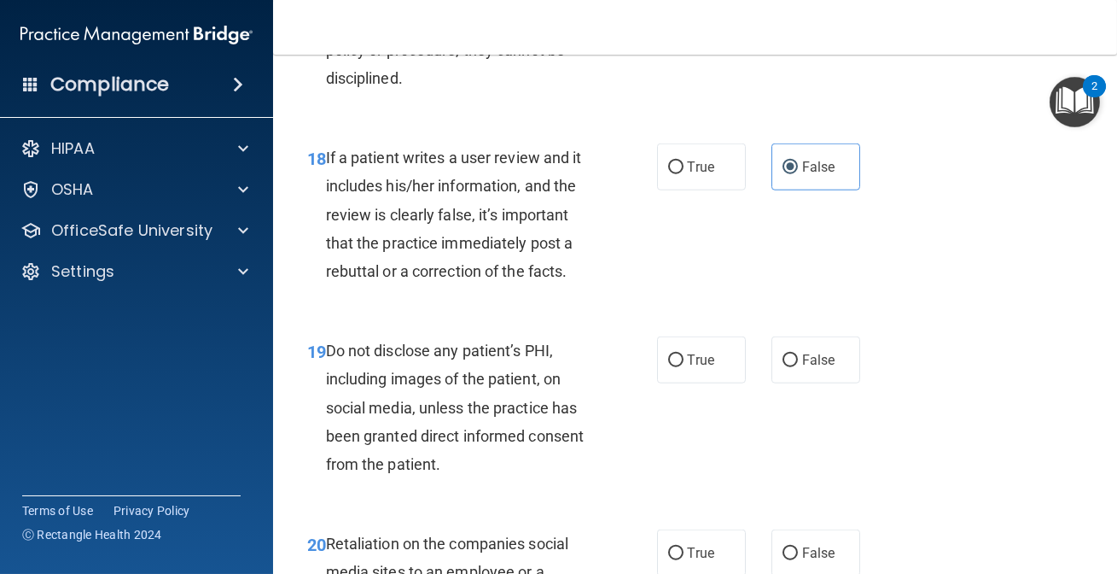
scroll to position [3491, 0]
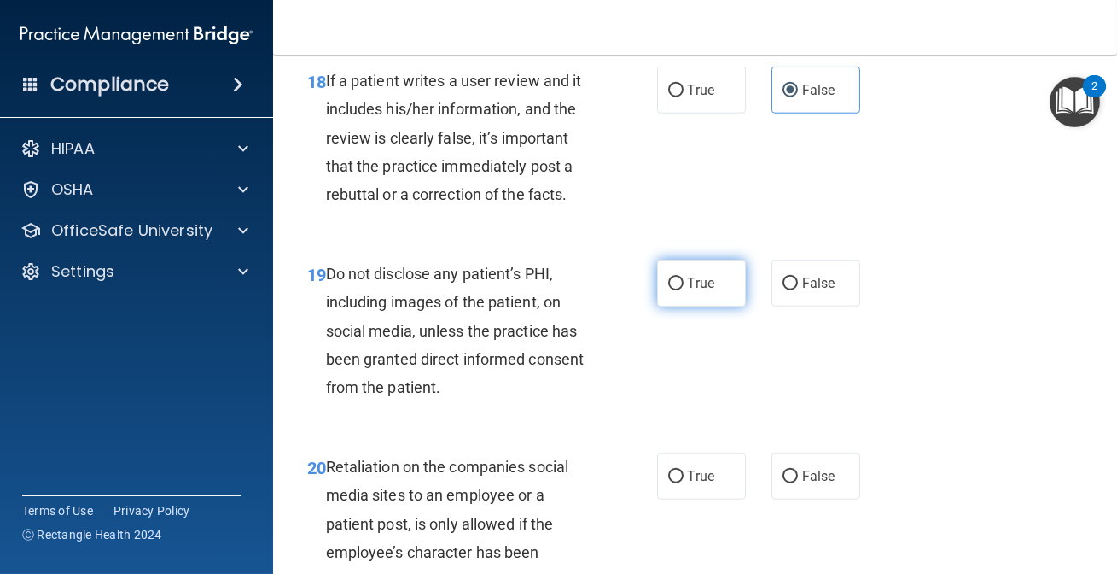
click at [657, 277] on label "True" at bounding box center [701, 283] width 89 height 47
click at [668, 277] on input "True" at bounding box center [675, 283] width 15 height 13
radio input "true"
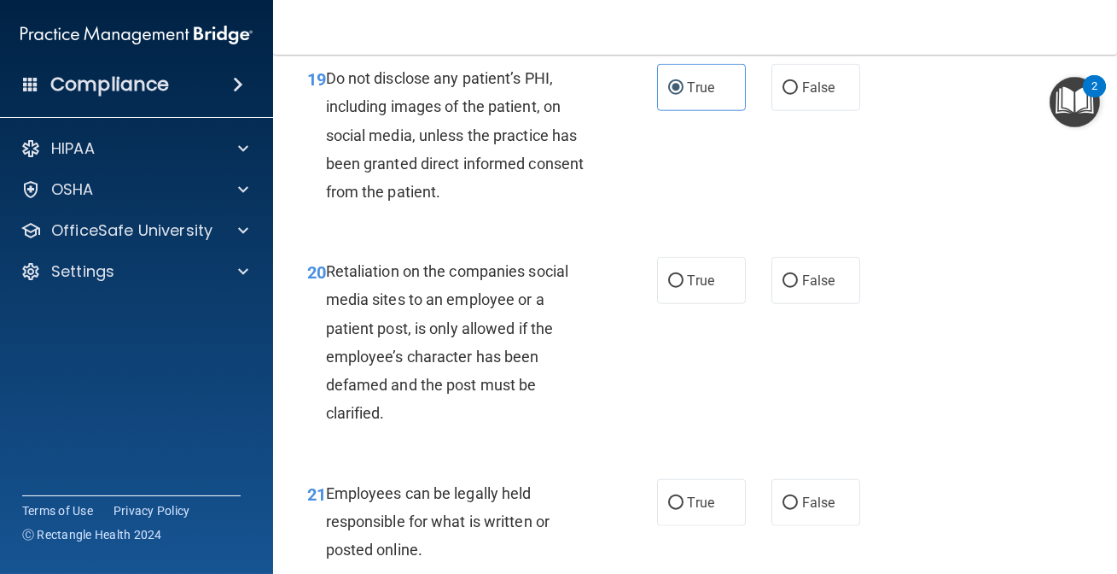
scroll to position [3724, 0]
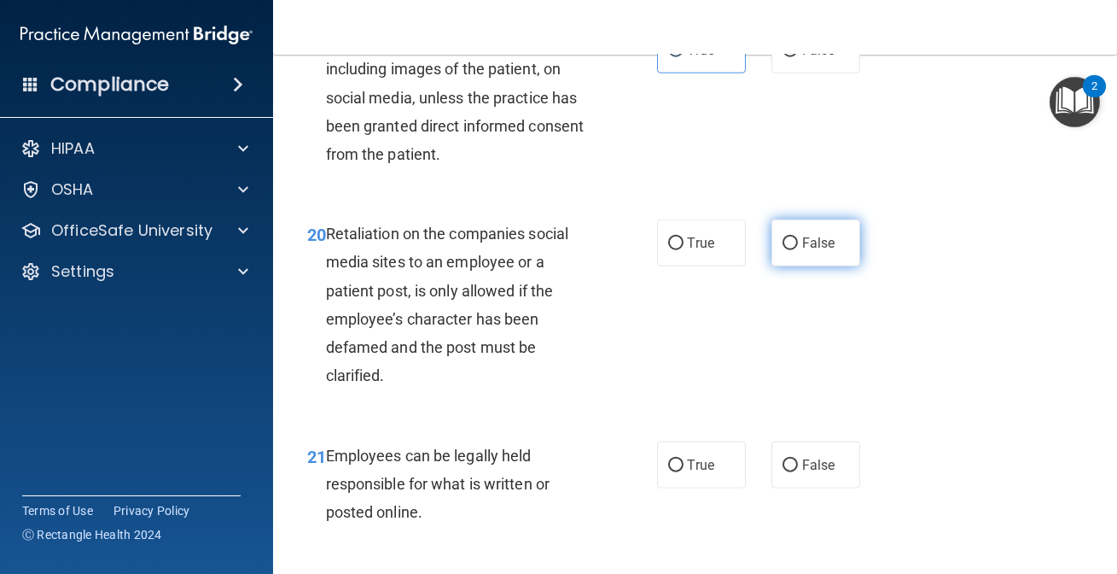
click at [802, 235] on span "False" at bounding box center [818, 243] width 33 height 16
click at [796, 237] on input "False" at bounding box center [790, 243] width 15 height 13
radio input "true"
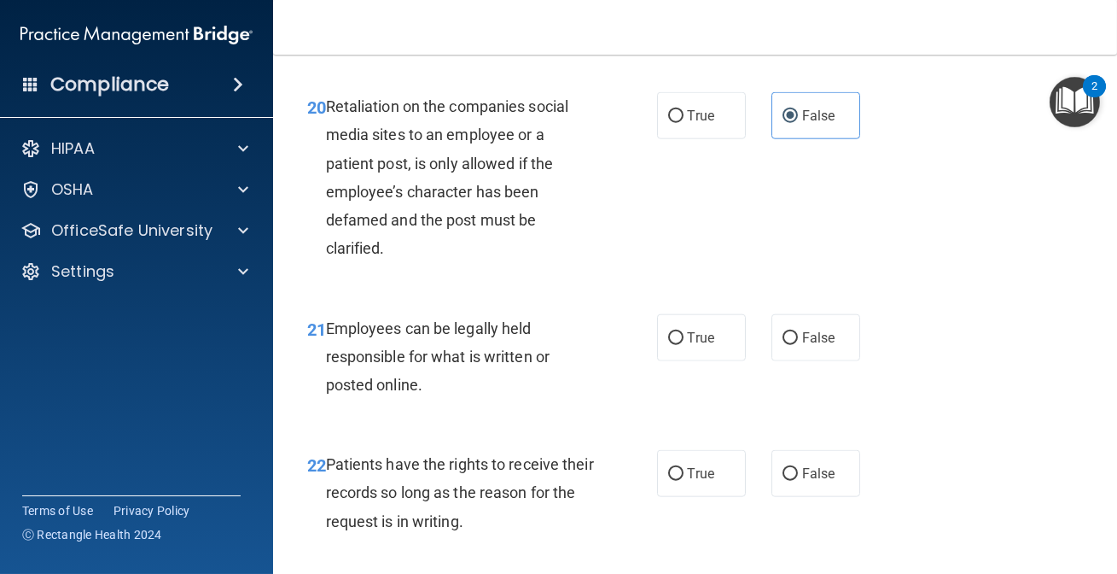
scroll to position [3880, 0]
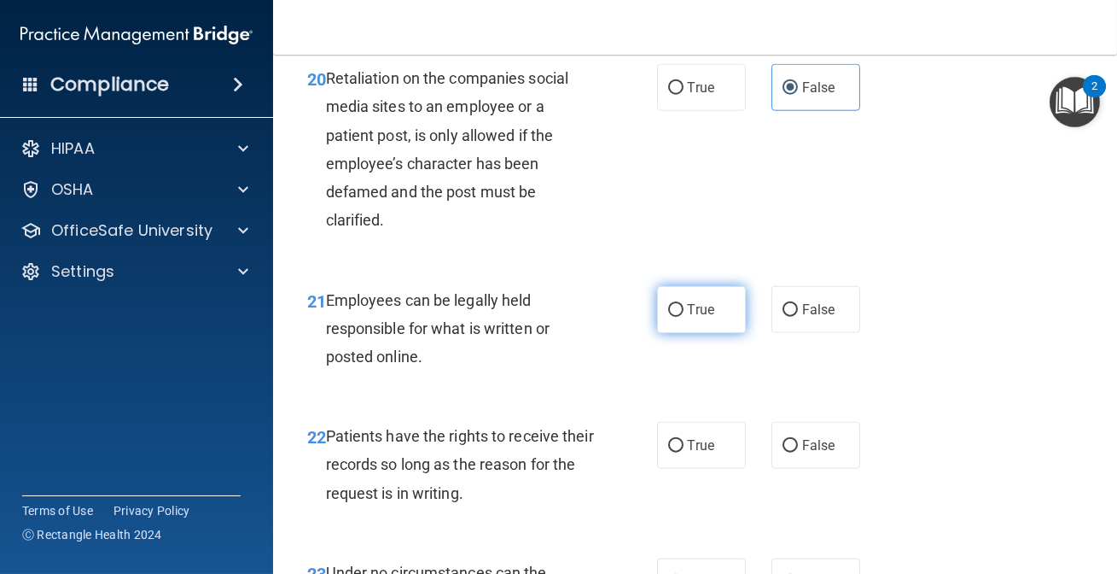
click at [688, 311] on span "True" at bounding box center [701, 309] width 26 height 16
click at [683, 311] on input "True" at bounding box center [675, 310] width 15 height 13
radio input "true"
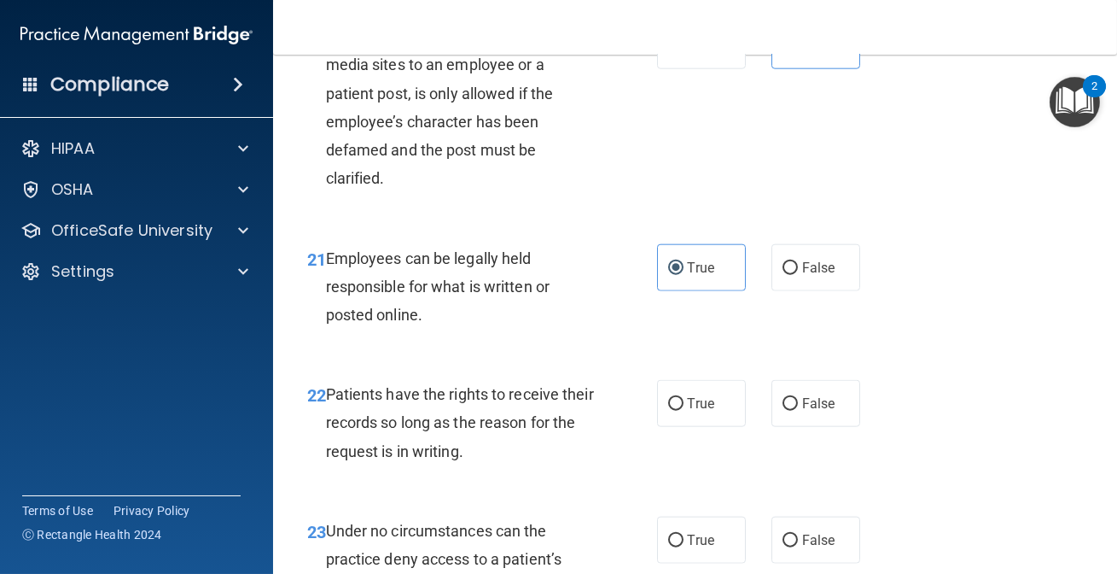
scroll to position [3957, 0]
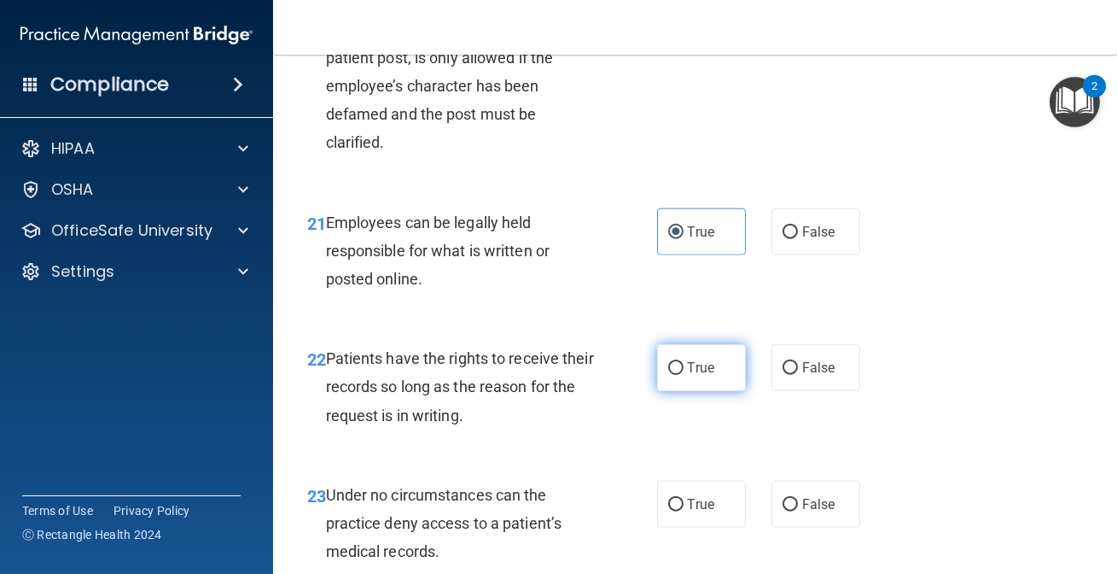
click at [731, 370] on label "True" at bounding box center [701, 367] width 89 height 47
click at [684, 370] on input "True" at bounding box center [675, 368] width 15 height 13
radio input "true"
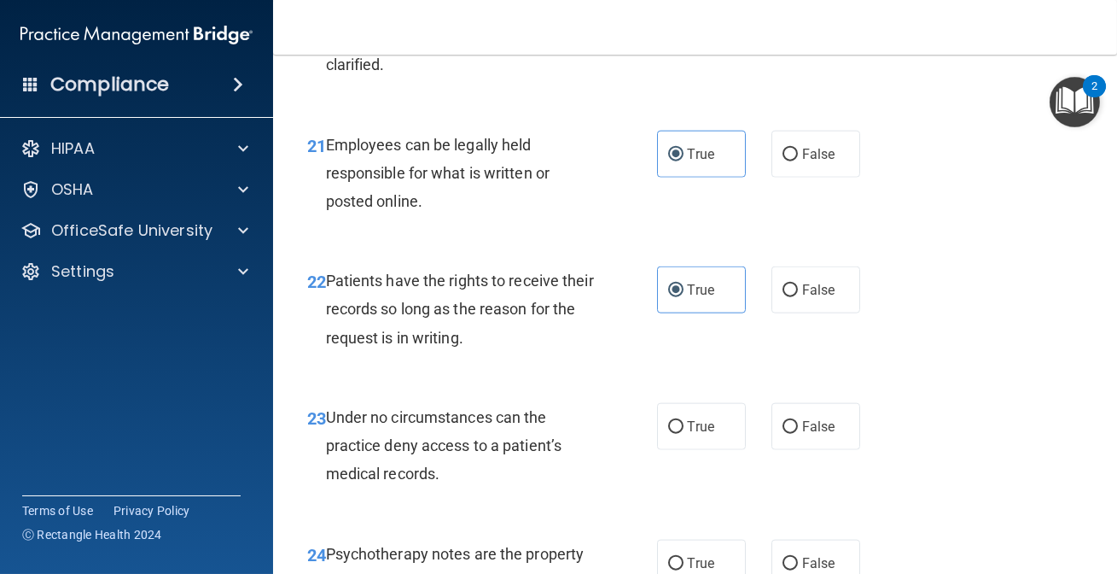
scroll to position [4113, 0]
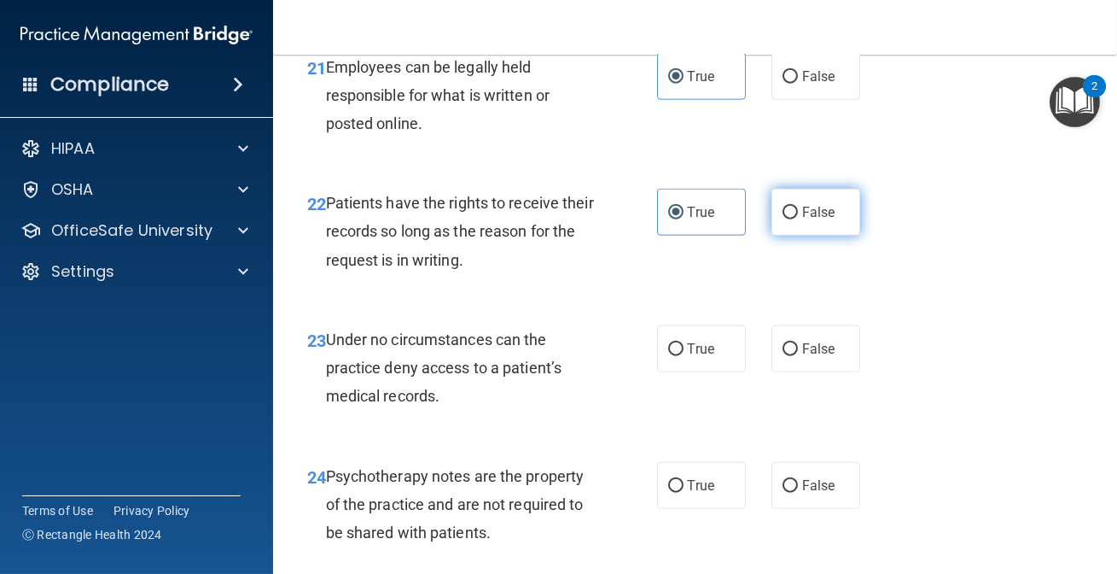
click at [814, 220] on label "False" at bounding box center [816, 212] width 89 height 47
click at [798, 219] on input "False" at bounding box center [790, 213] width 15 height 13
radio input "true"
radio input "false"
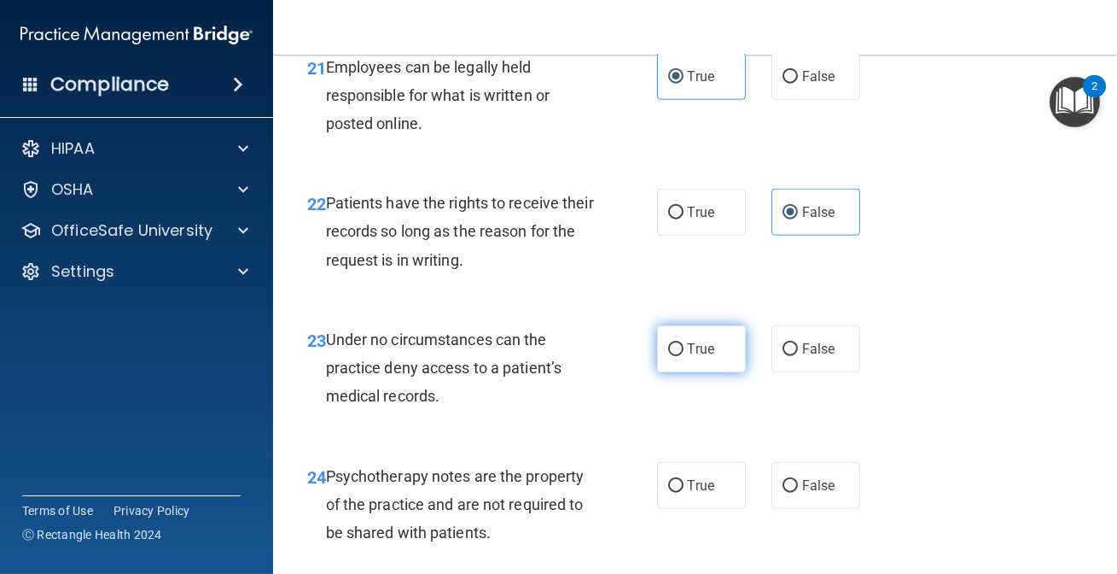
click at [698, 325] on label "True" at bounding box center [701, 348] width 89 height 47
click at [684, 343] on input "True" at bounding box center [675, 349] width 15 height 13
radio input "true"
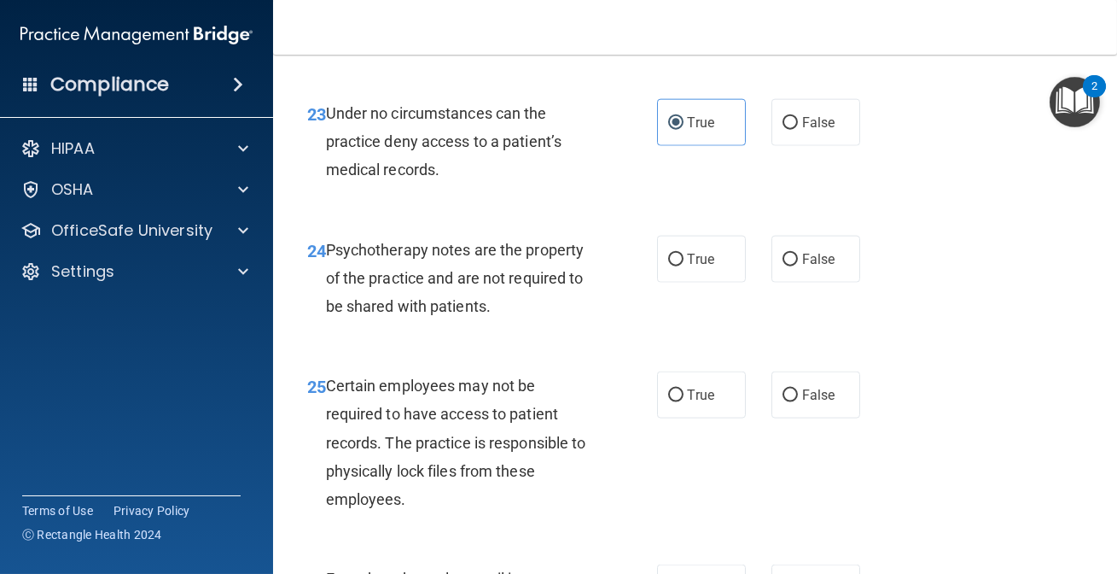
scroll to position [4345, 0]
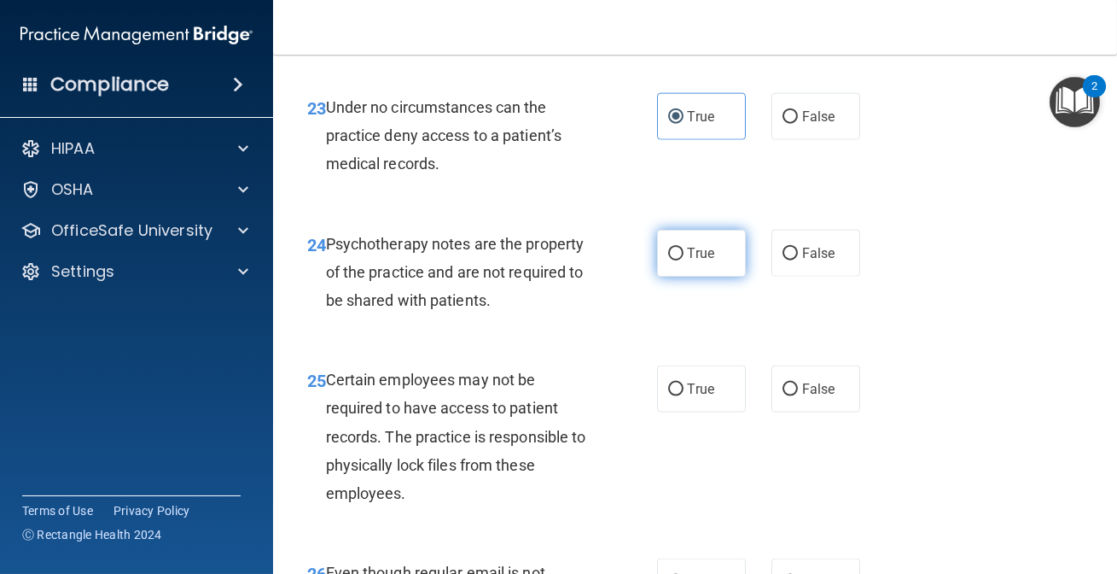
click at [716, 262] on label "True" at bounding box center [701, 253] width 89 height 47
click at [684, 260] on input "True" at bounding box center [675, 254] width 15 height 13
radio input "true"
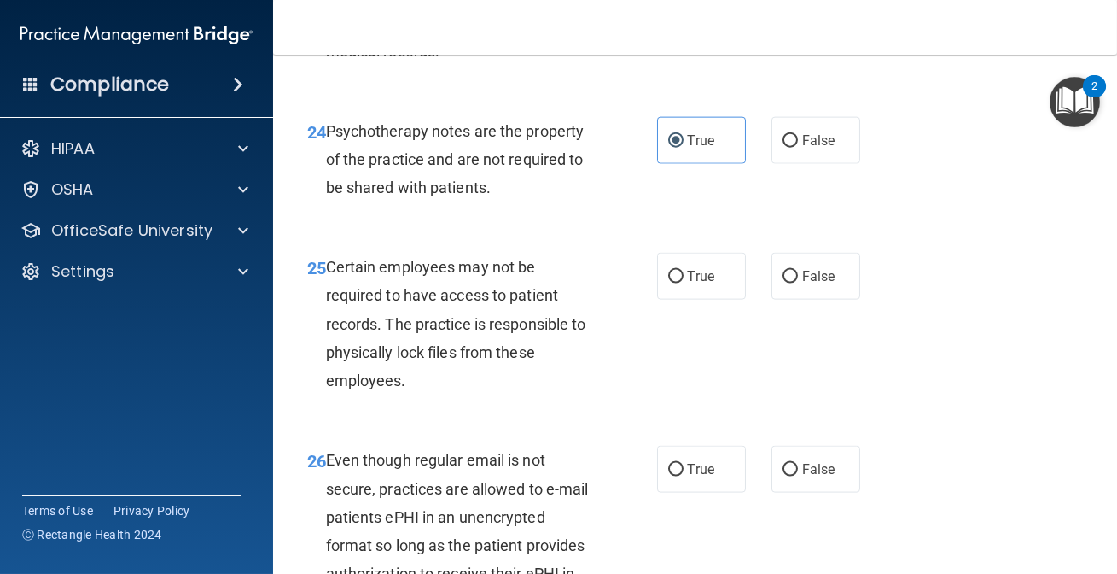
scroll to position [4423, 0]
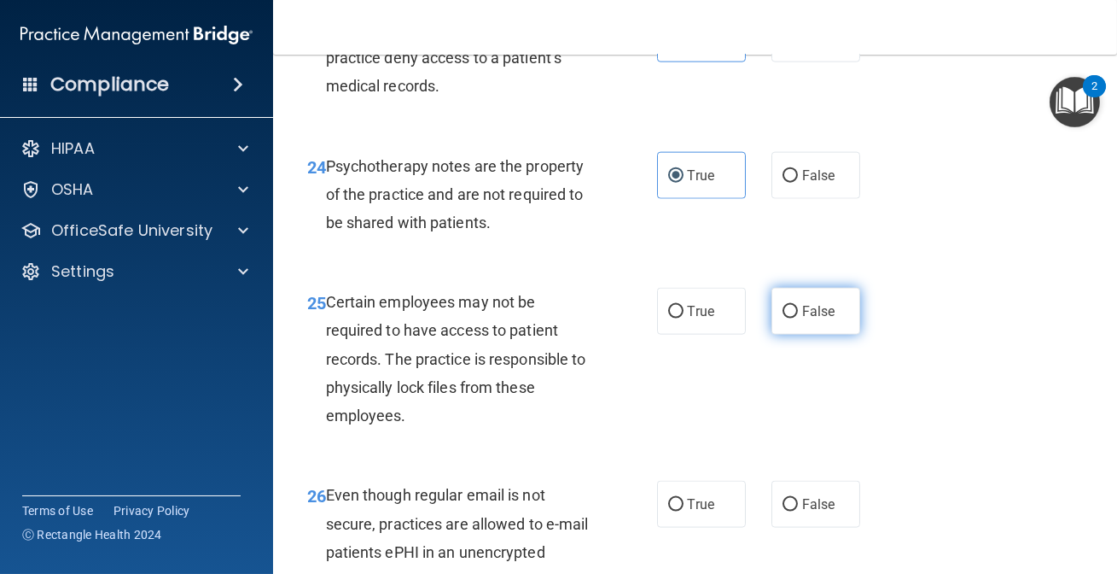
click at [812, 312] on span "False" at bounding box center [818, 311] width 33 height 16
click at [798, 312] on input "False" at bounding box center [790, 312] width 15 height 13
radio input "true"
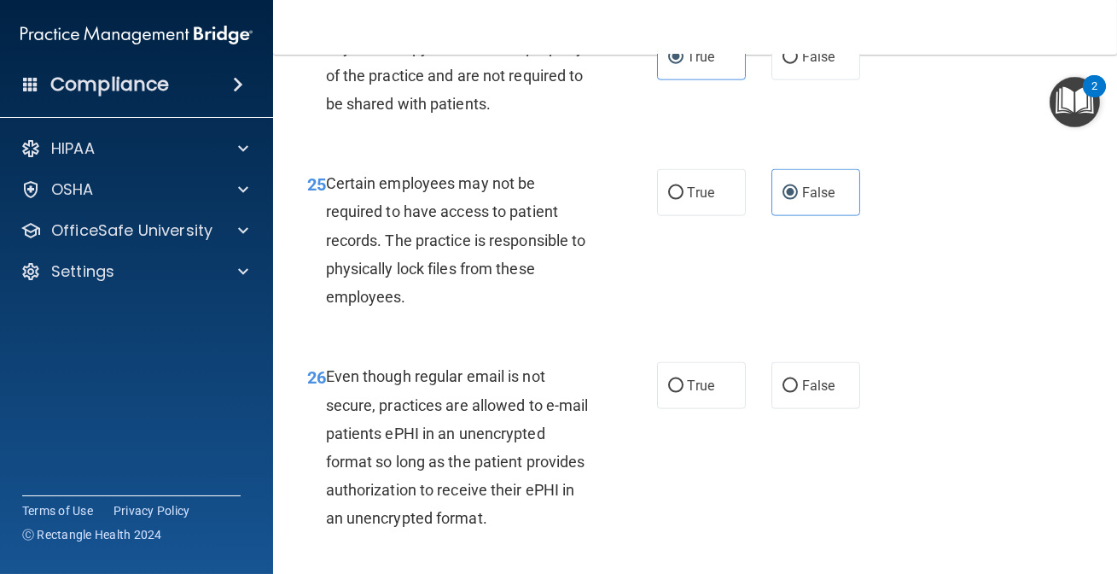
scroll to position [4578, 0]
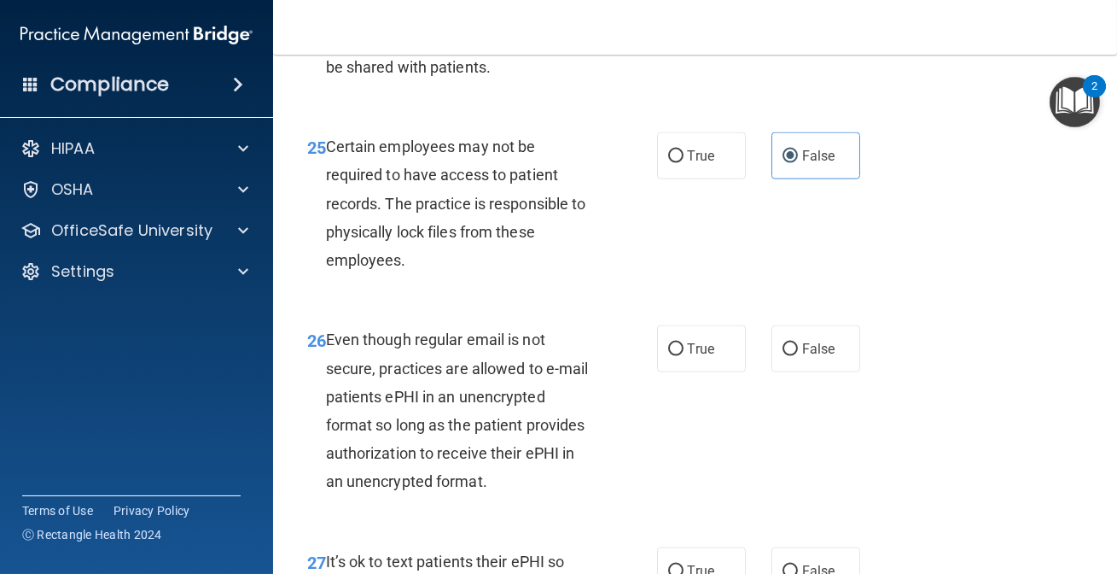
click at [657, 342] on label "True" at bounding box center [701, 348] width 89 height 47
click at [668, 343] on input "True" at bounding box center [675, 349] width 15 height 13
radio input "true"
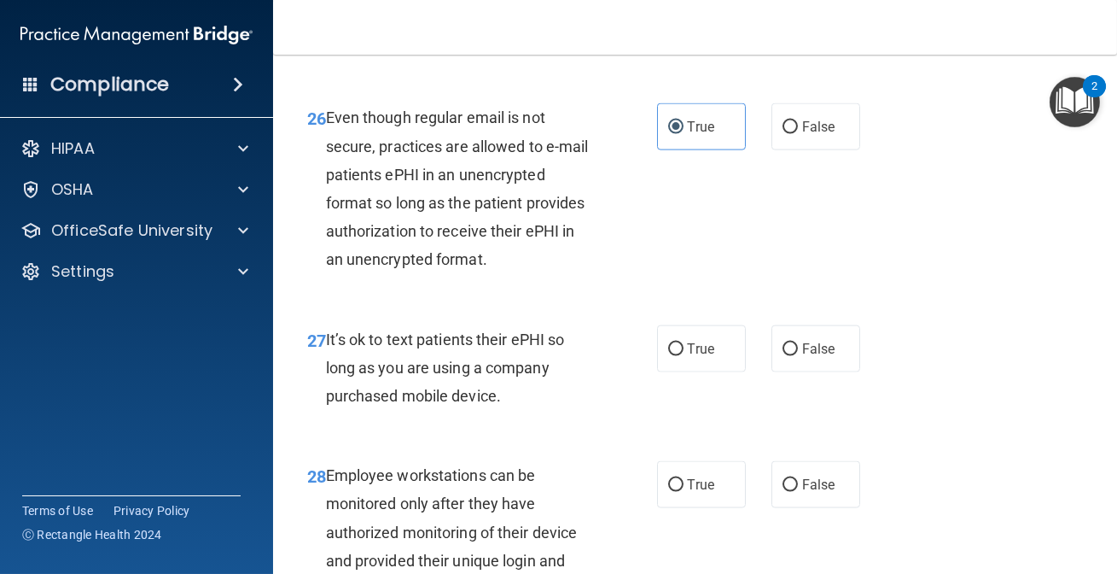
scroll to position [4811, 0]
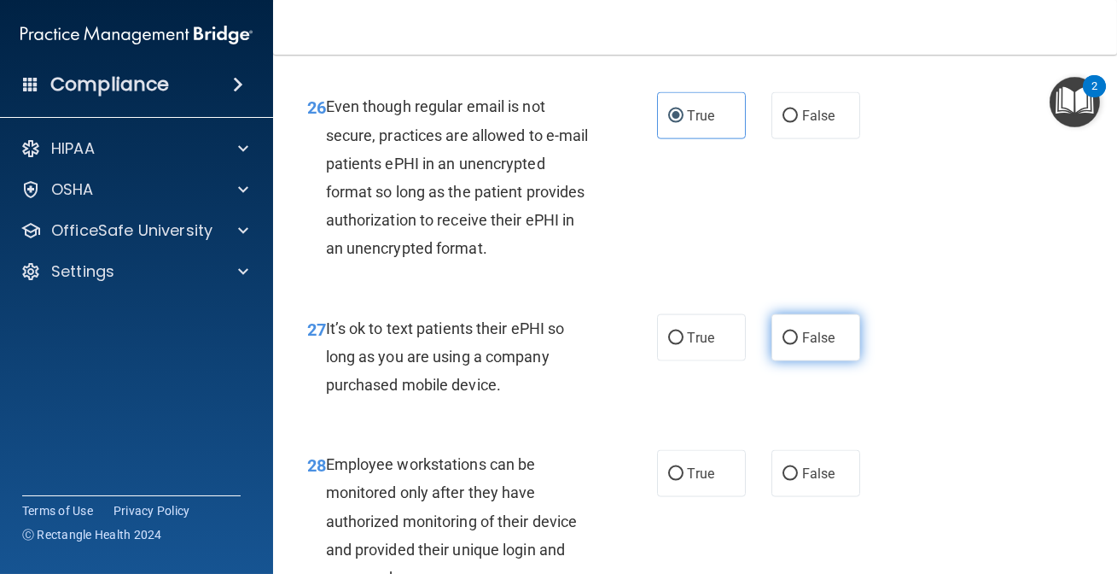
click at [835, 349] on label "False" at bounding box center [816, 337] width 89 height 47
click at [798, 345] on input "False" at bounding box center [790, 338] width 15 height 13
radio input "true"
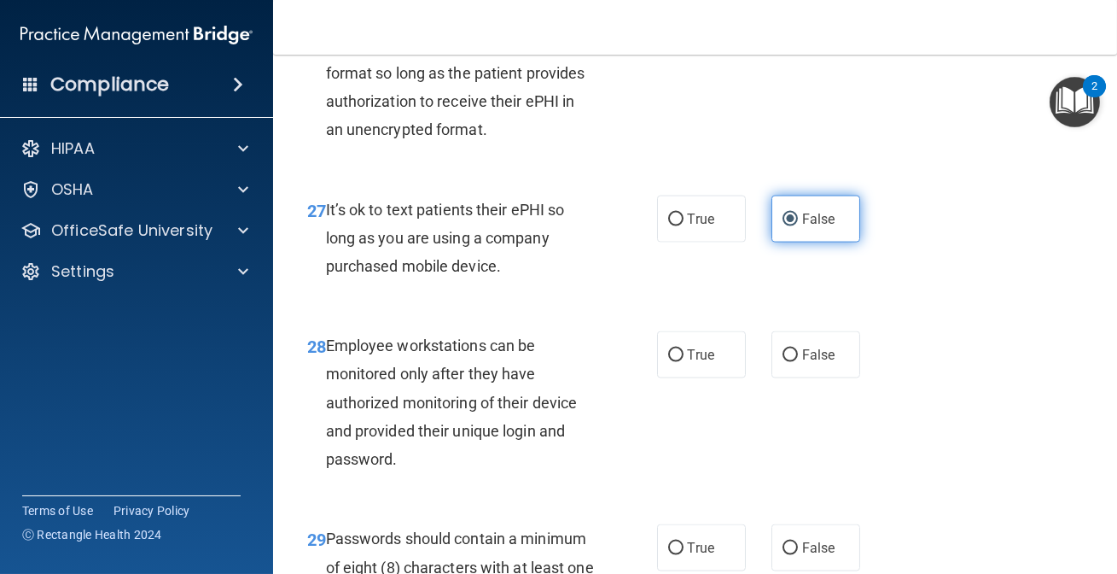
scroll to position [4966, 0]
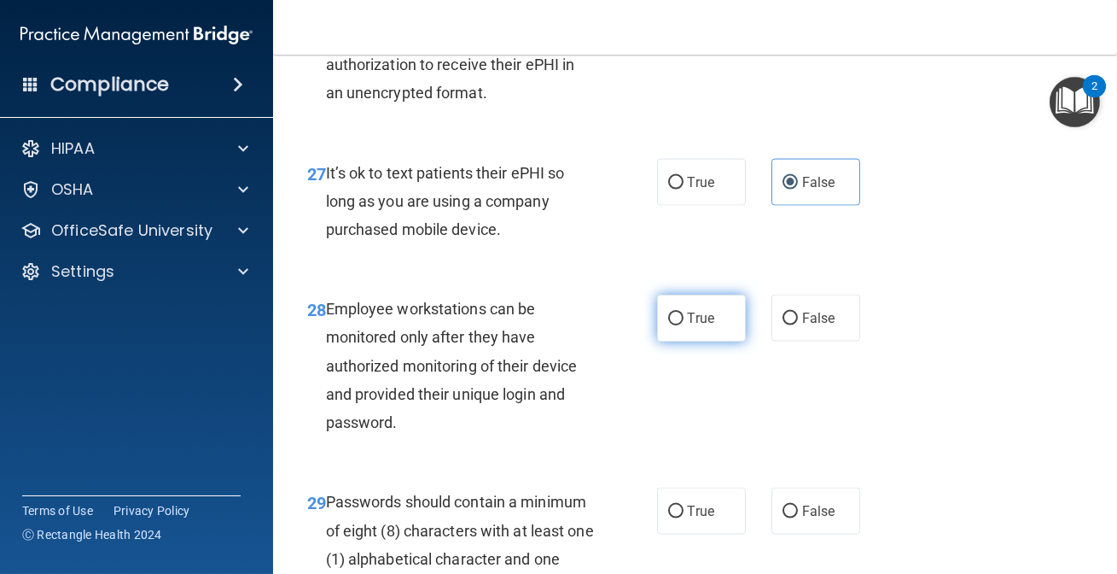
click at [716, 313] on label "True" at bounding box center [701, 318] width 89 height 47
click at [684, 313] on input "True" at bounding box center [675, 318] width 15 height 13
radio input "true"
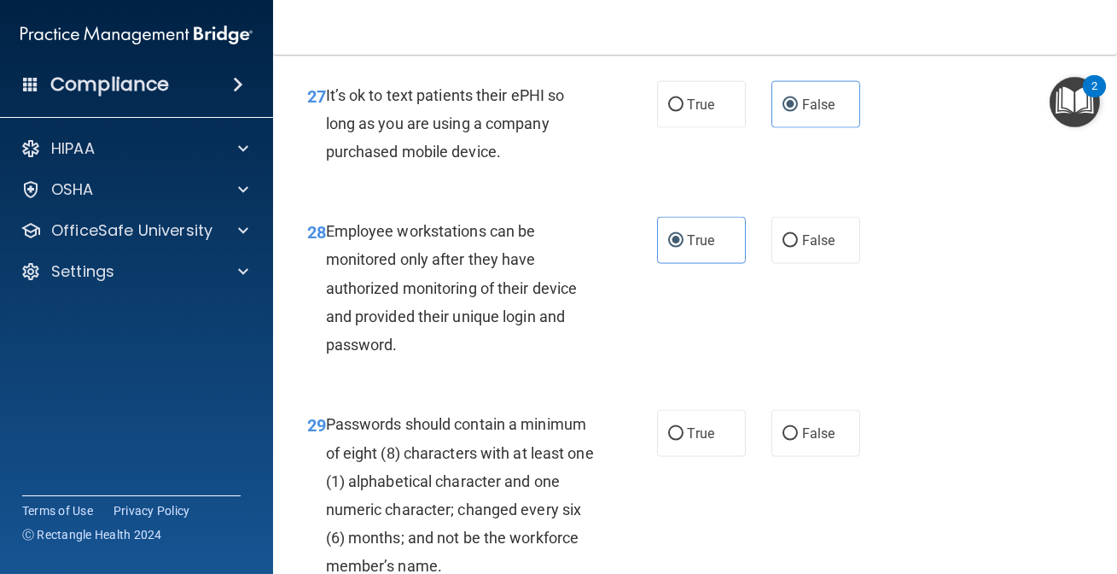
scroll to position [5122, 0]
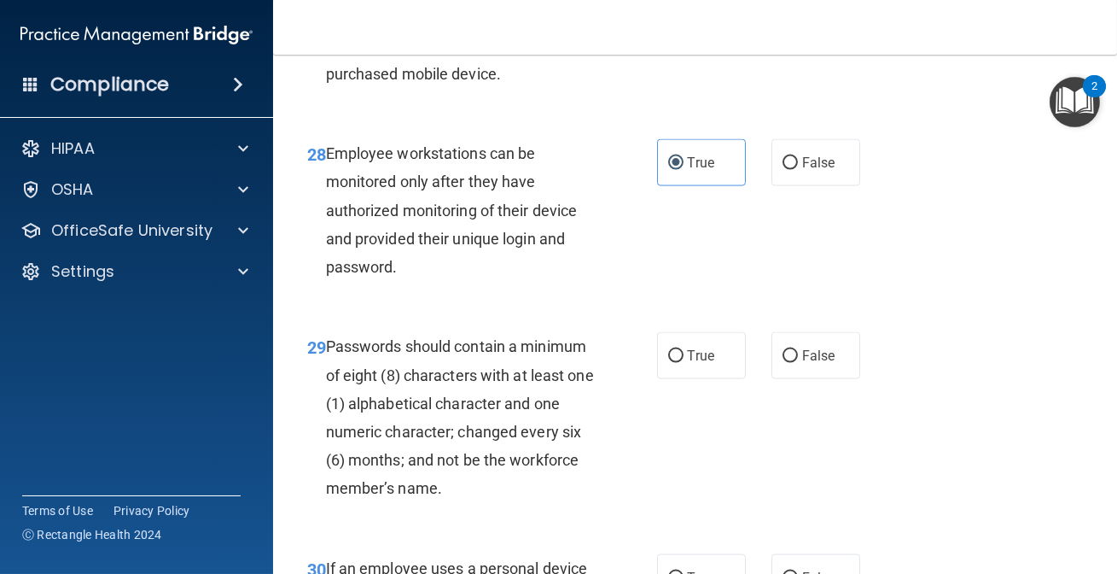
click at [692, 347] on span "True" at bounding box center [701, 355] width 26 height 16
click at [684, 350] on input "True" at bounding box center [675, 356] width 15 height 13
radio input "true"
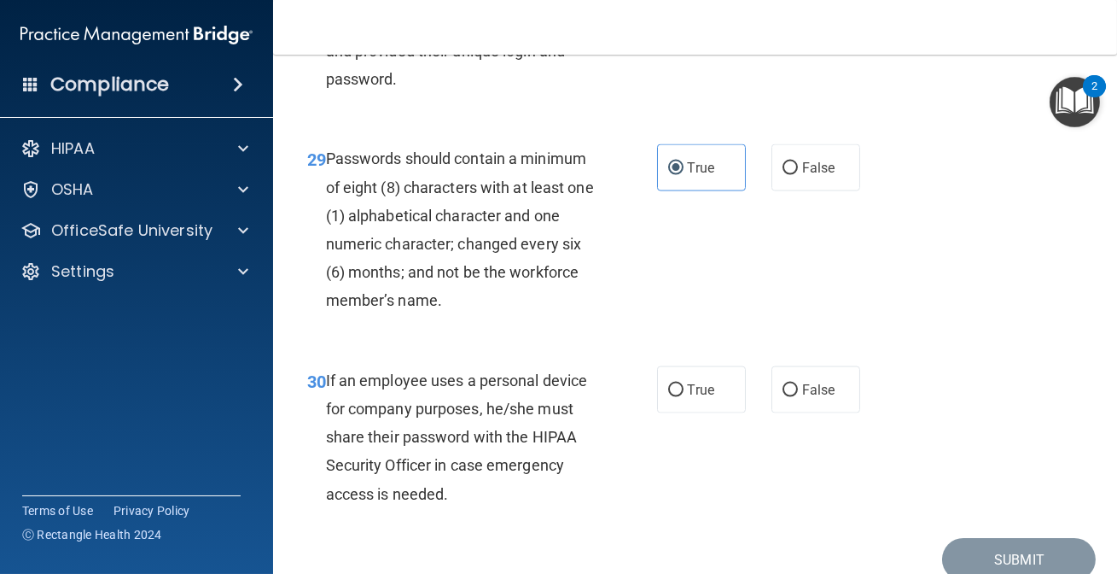
scroll to position [5354, 0]
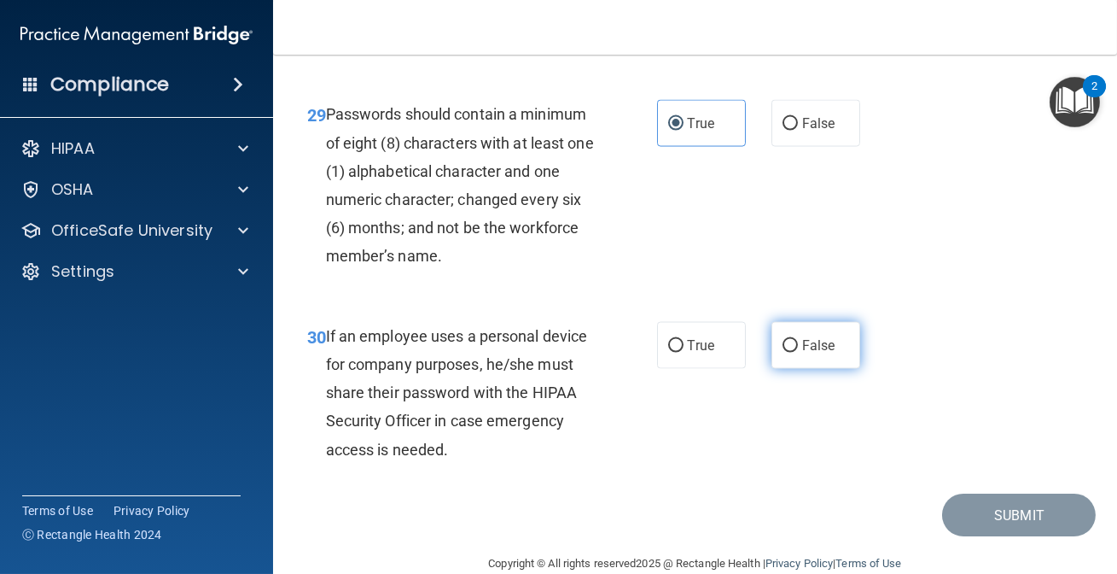
click at [773, 324] on label "False" at bounding box center [816, 345] width 89 height 47
click at [783, 340] on input "False" at bounding box center [790, 346] width 15 height 13
radio input "true"
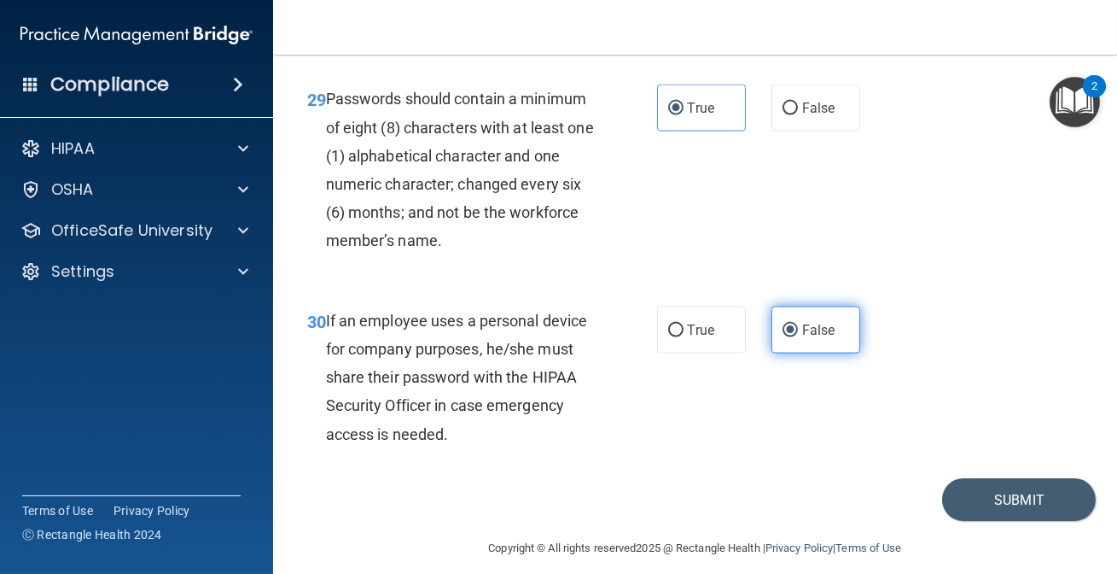
scroll to position [5383, 0]
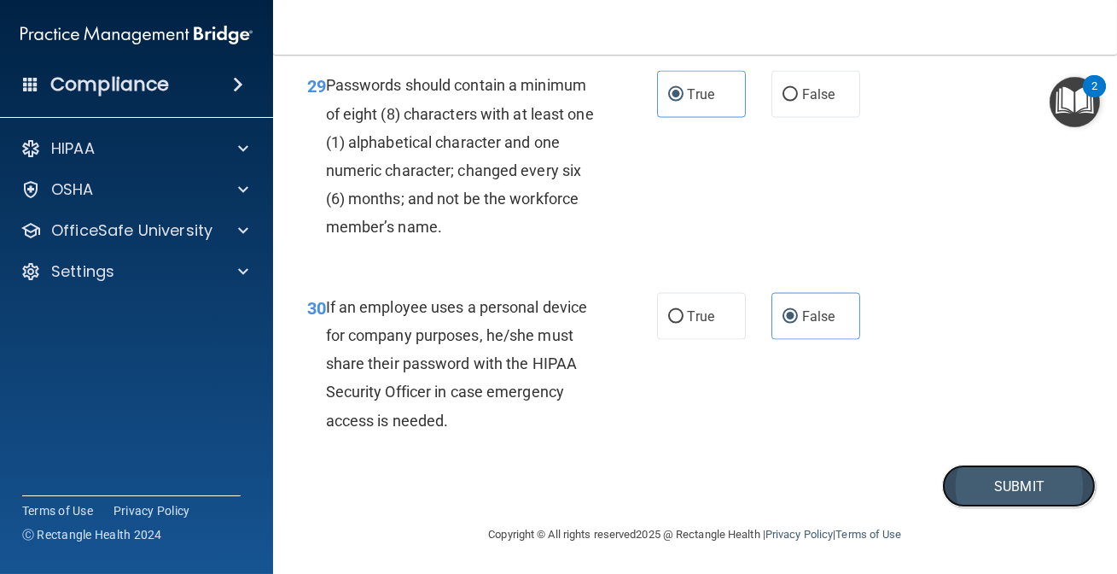
click at [992, 476] on button "Submit" at bounding box center [1019, 486] width 154 height 44
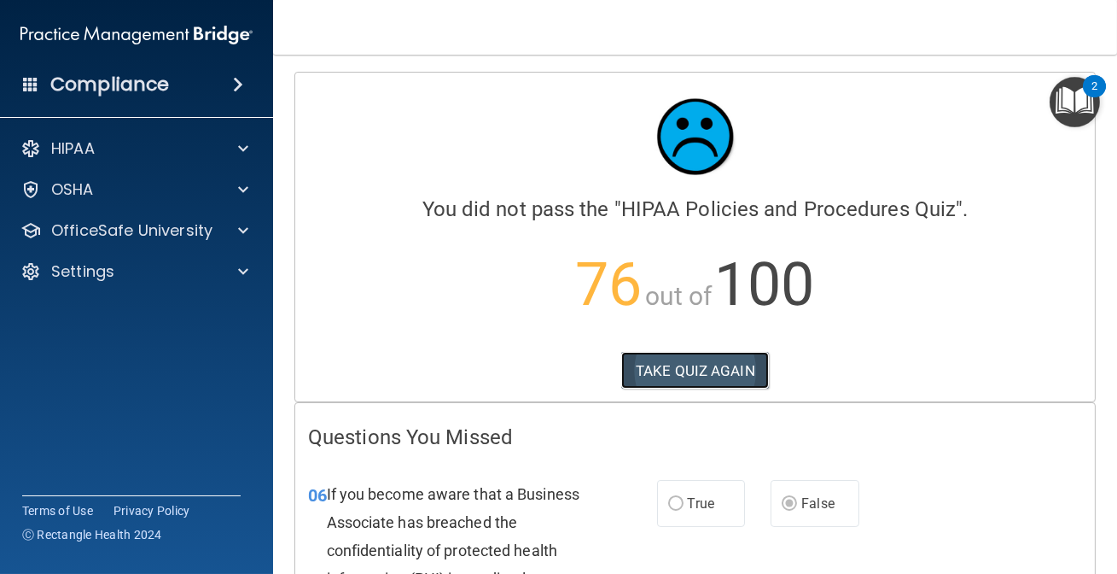
click at [732, 366] on button "TAKE QUIZ AGAIN" at bounding box center [695, 371] width 148 height 38
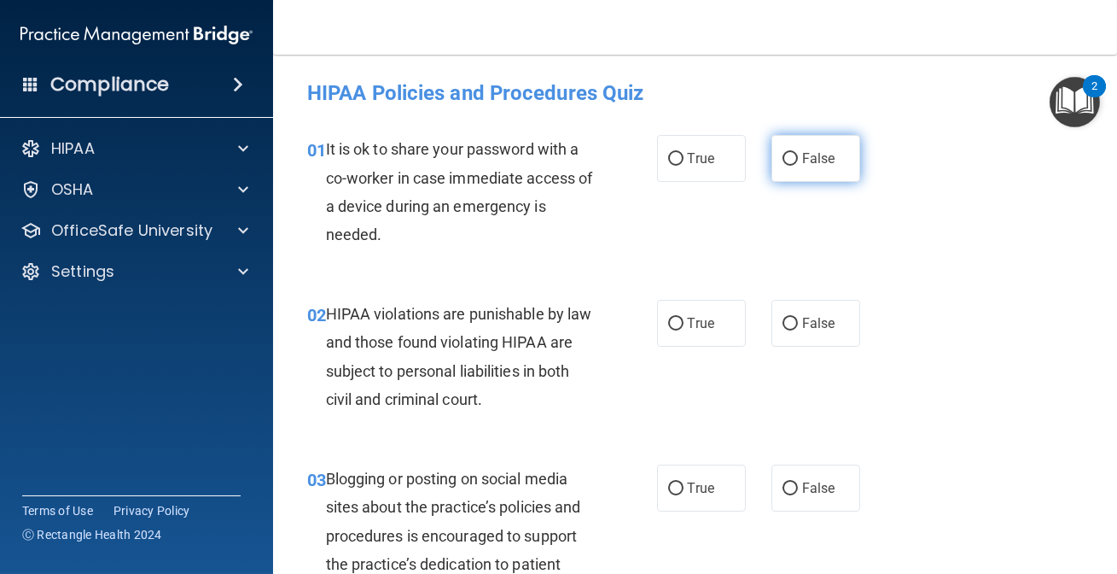
click at [832, 173] on label "False" at bounding box center [816, 158] width 89 height 47
click at [798, 166] on input "False" at bounding box center [790, 159] width 15 height 13
radio input "true"
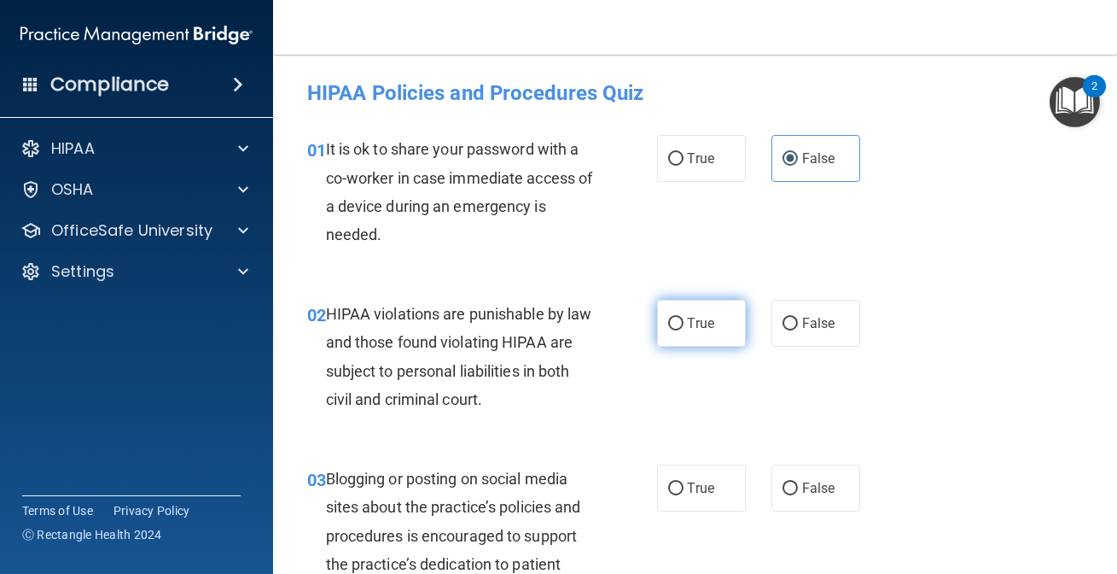
click at [712, 340] on label "True" at bounding box center [701, 323] width 89 height 47
click at [684, 330] on input "True" at bounding box center [675, 324] width 15 height 13
radio input "true"
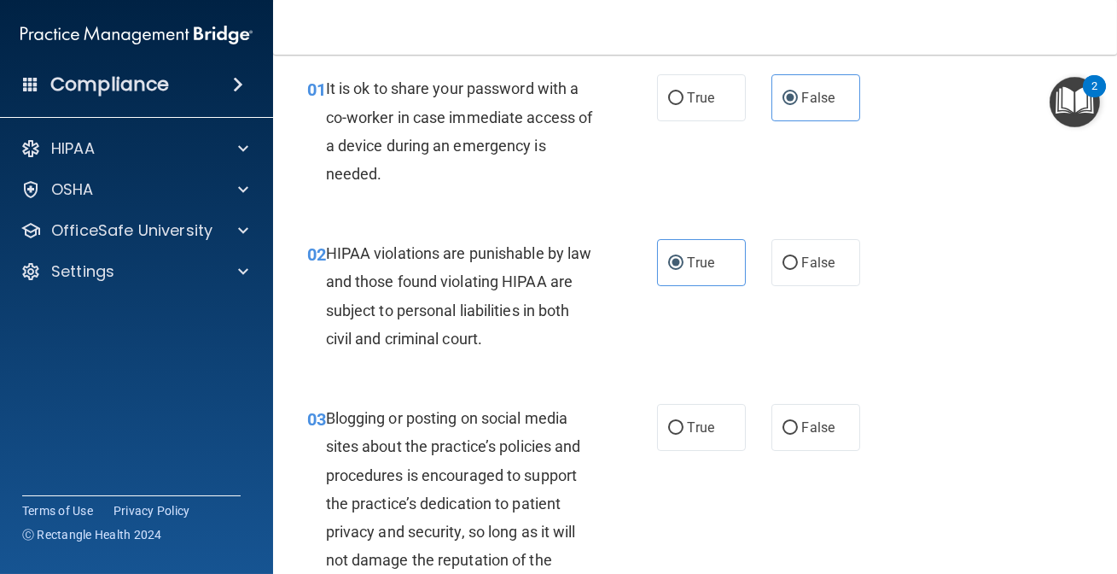
scroll to position [155, 0]
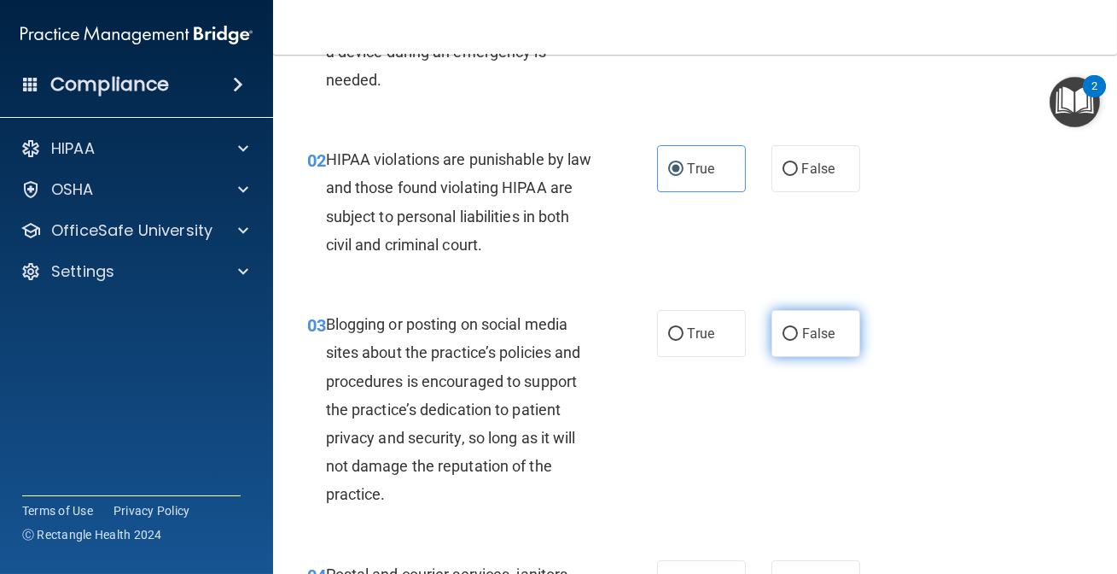
click at [826, 345] on label "False" at bounding box center [816, 333] width 89 height 47
click at [798, 341] on input "False" at bounding box center [790, 334] width 15 height 13
radio input "true"
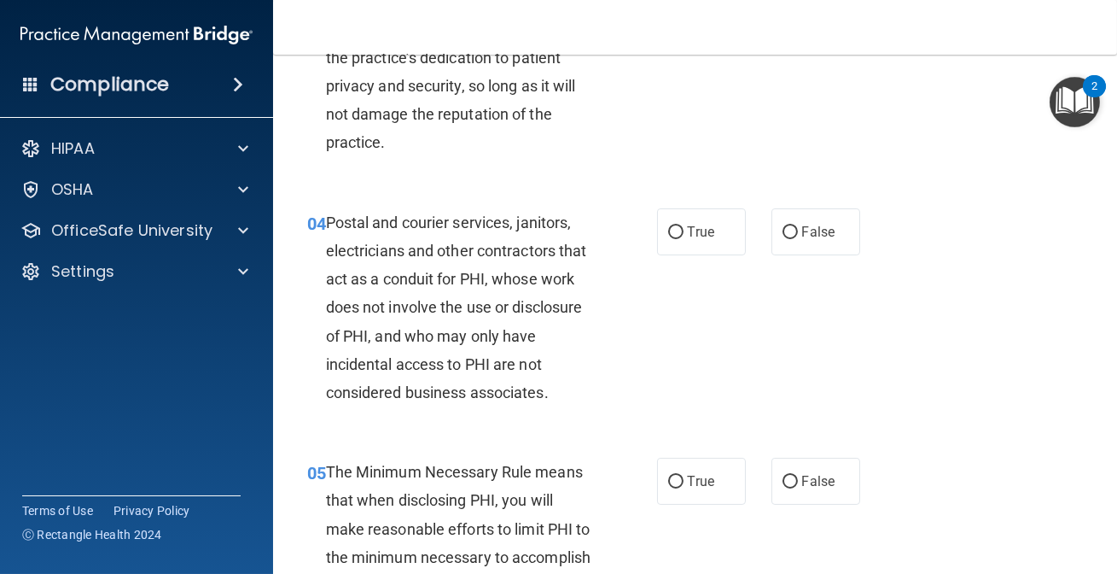
scroll to position [543, 0]
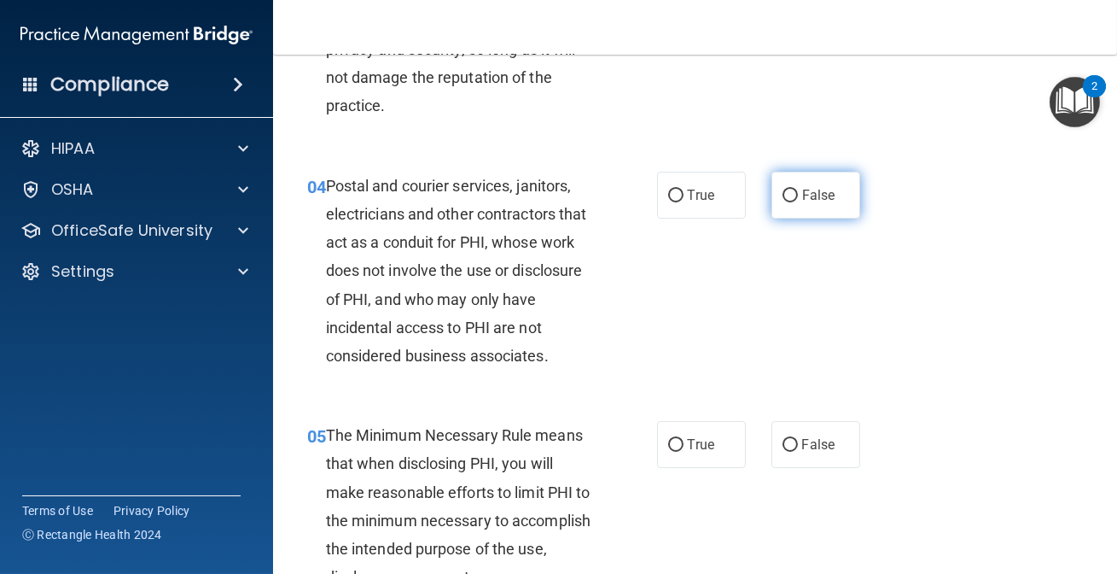
click at [818, 197] on span "False" at bounding box center [818, 195] width 33 height 16
click at [798, 197] on input "False" at bounding box center [790, 196] width 15 height 13
radio input "true"
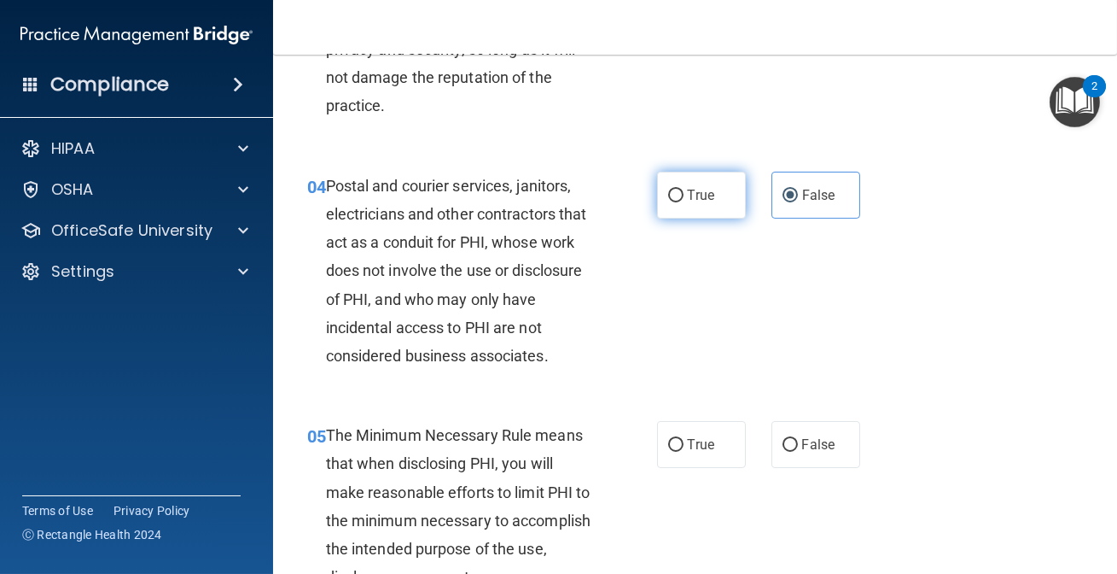
click at [695, 198] on span "True" at bounding box center [701, 195] width 26 height 16
click at [684, 198] on input "True" at bounding box center [675, 196] width 15 height 13
radio input "true"
radio input "false"
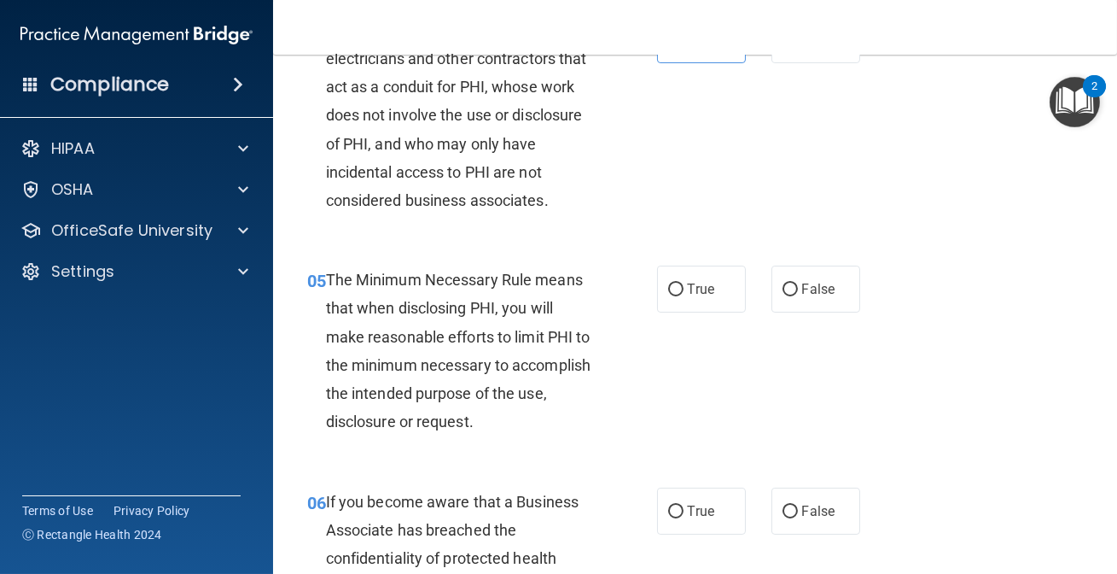
scroll to position [776, 0]
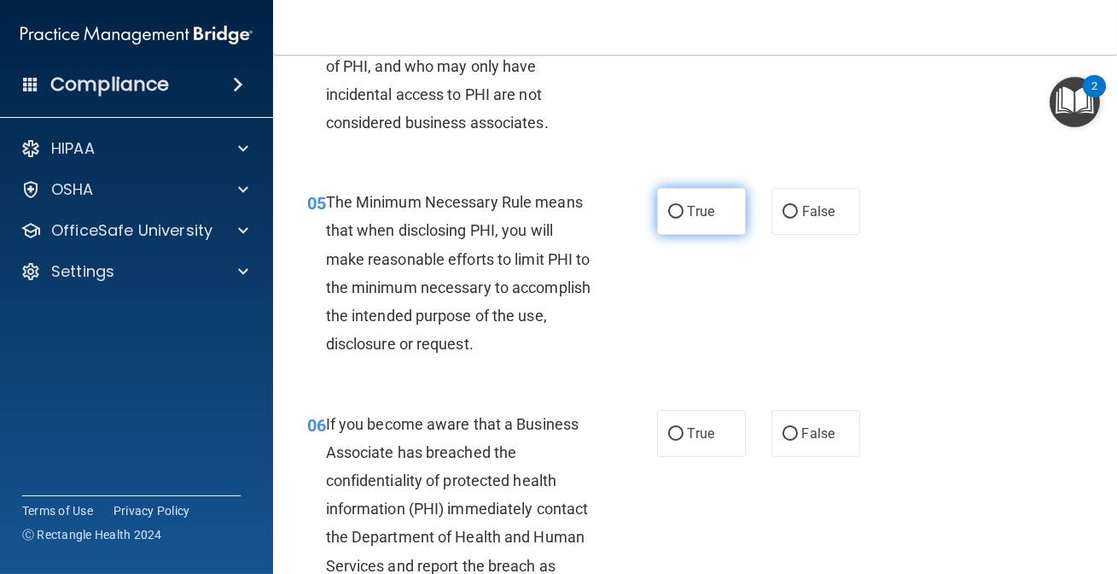
click at [708, 201] on label "True" at bounding box center [701, 211] width 89 height 47
click at [684, 206] on input "True" at bounding box center [675, 212] width 15 height 13
radio input "true"
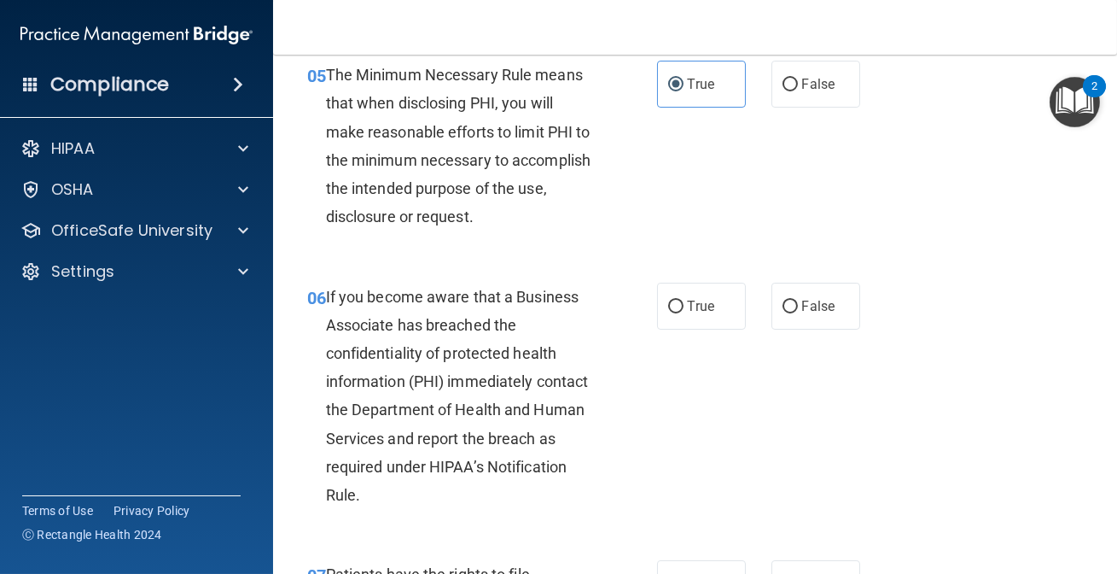
scroll to position [930, 0]
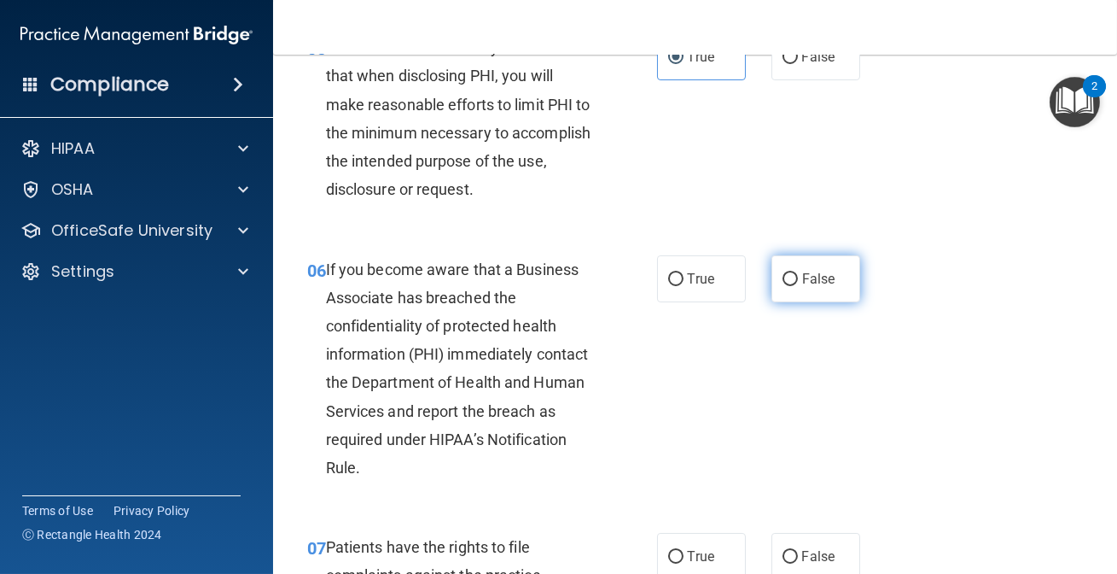
click at [810, 282] on span "False" at bounding box center [818, 279] width 33 height 16
click at [798, 282] on input "False" at bounding box center [790, 279] width 15 height 13
radio input "true"
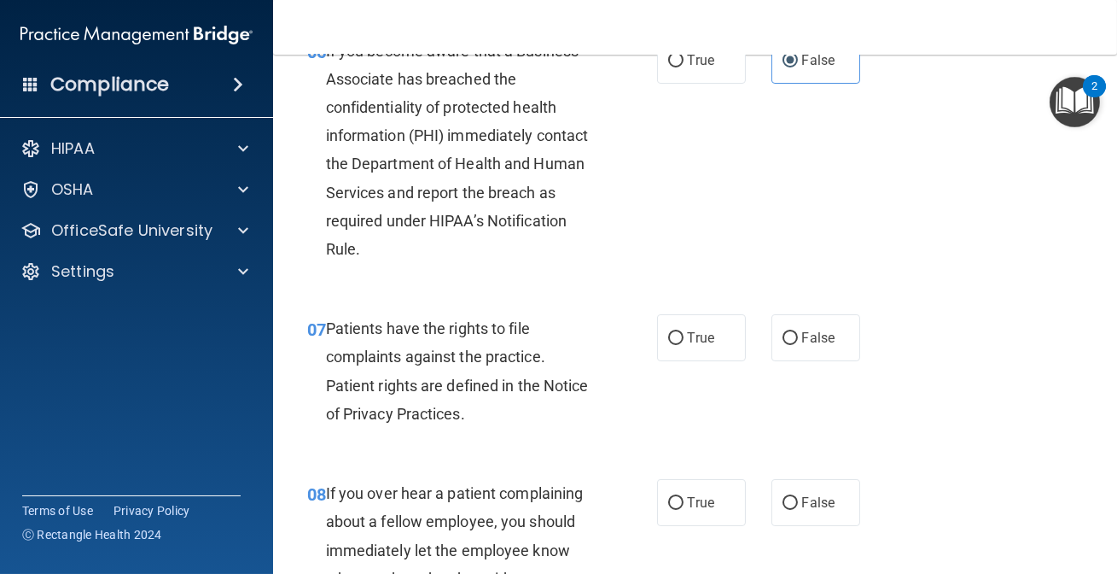
scroll to position [1163, 0]
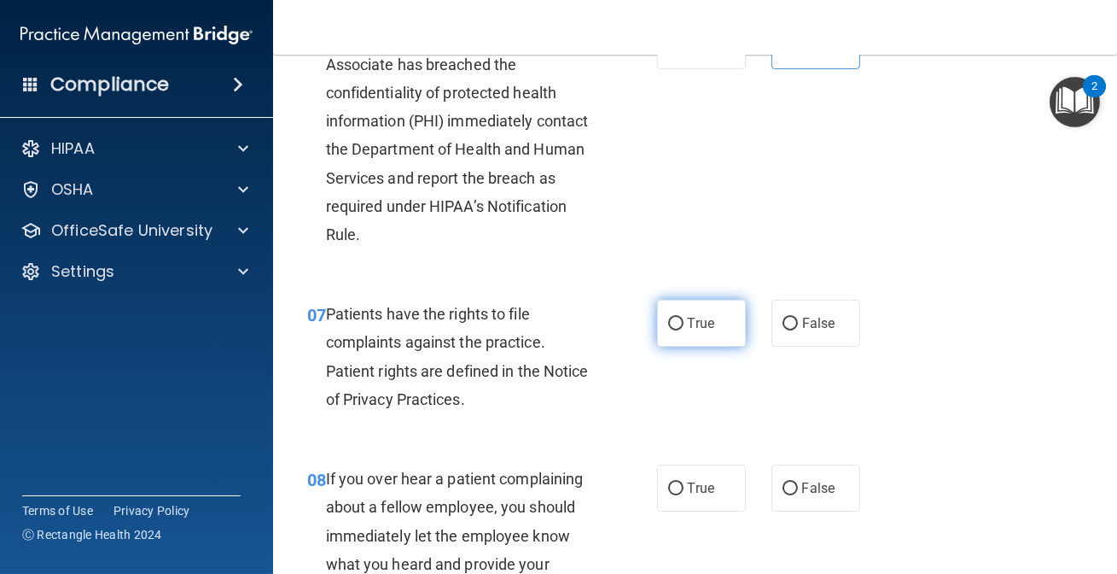
click at [661, 336] on label "True" at bounding box center [701, 323] width 89 height 47
click at [668, 330] on input "True" at bounding box center [675, 324] width 15 height 13
radio input "true"
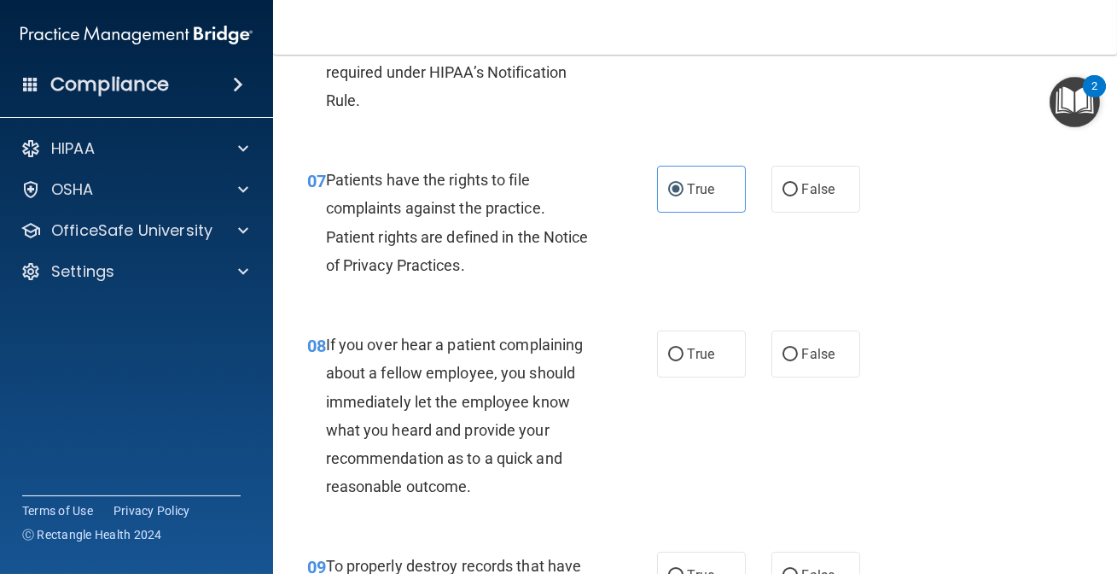
scroll to position [1319, 0]
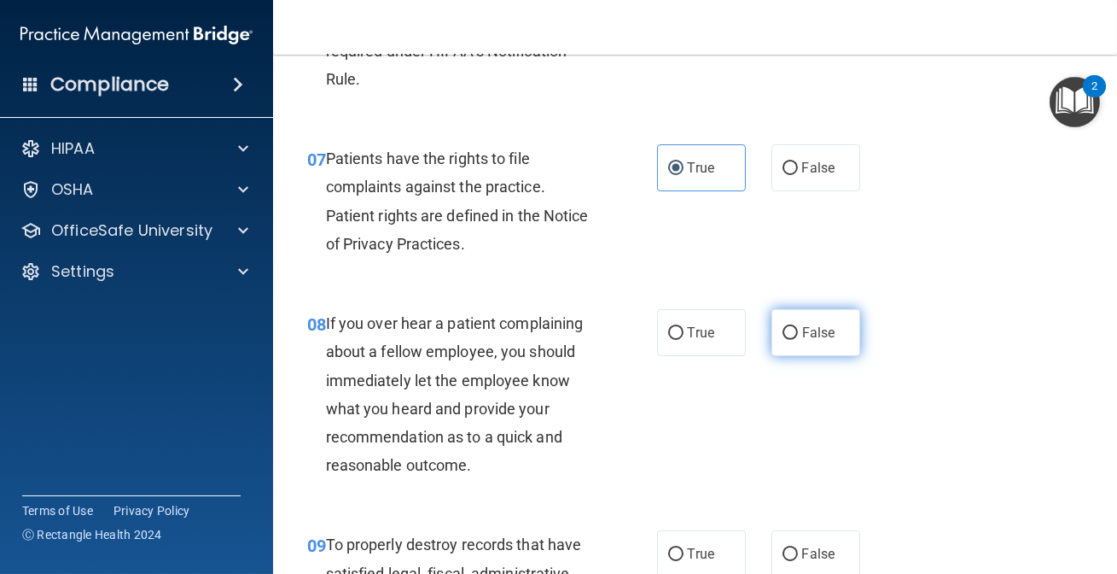
click at [789, 322] on label "False" at bounding box center [816, 332] width 89 height 47
click at [789, 327] on input "False" at bounding box center [790, 333] width 15 height 13
radio input "true"
drag, startPoint x: 814, startPoint y: 425, endPoint x: 844, endPoint y: 501, distance: 81.6
click at [800, 447] on div "08 If you over hear a patient complaining about a fellow employee, you should i…" at bounding box center [696, 398] width 802 height 221
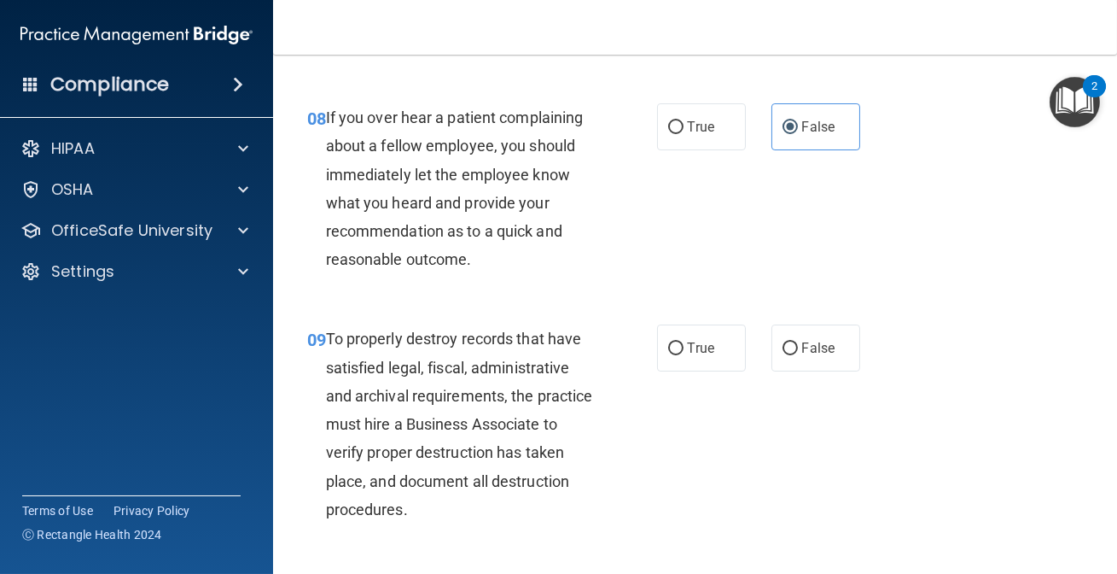
scroll to position [1552, 0]
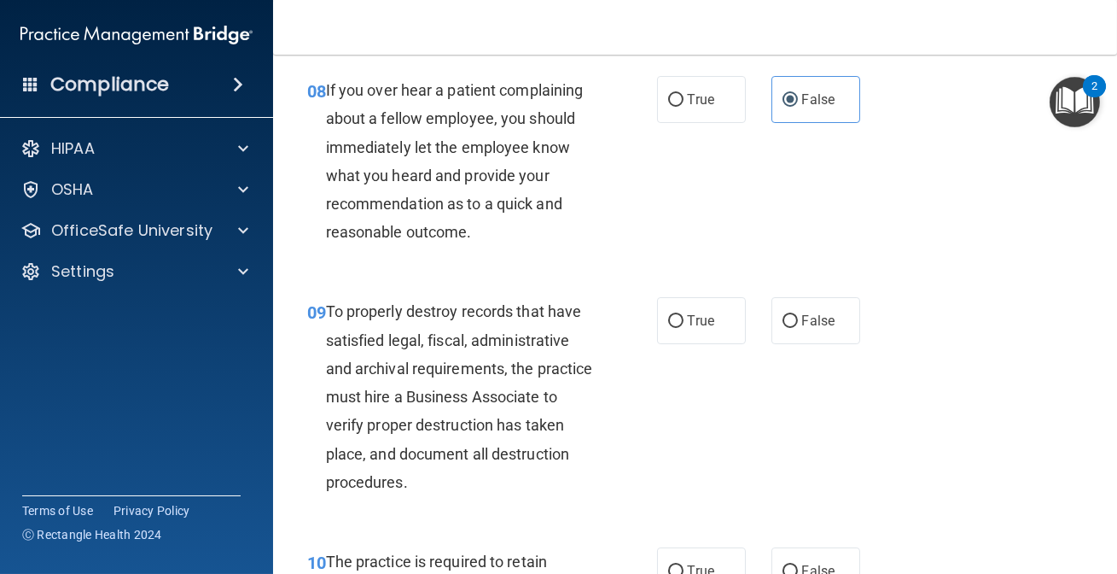
drag, startPoint x: 471, startPoint y: 525, endPoint x: 882, endPoint y: 406, distance: 427.4
click at [882, 406] on div "09 To properly destroy records that have satisfied legal, fiscal, administrativ…" at bounding box center [696, 401] width 802 height 250
click at [811, 320] on span "False" at bounding box center [818, 320] width 33 height 16
click at [798, 320] on input "False" at bounding box center [790, 321] width 15 height 13
radio input "true"
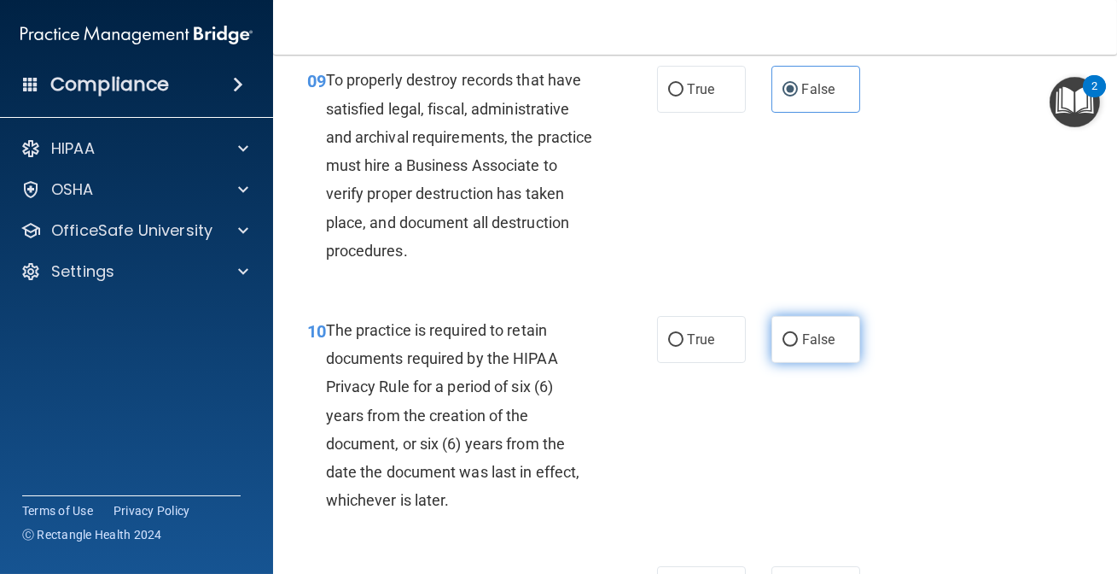
scroll to position [1784, 0]
click at [650, 331] on div "10 The practice is required to retain documents required by the HIPAA Privacy R…" at bounding box center [482, 418] width 401 height 207
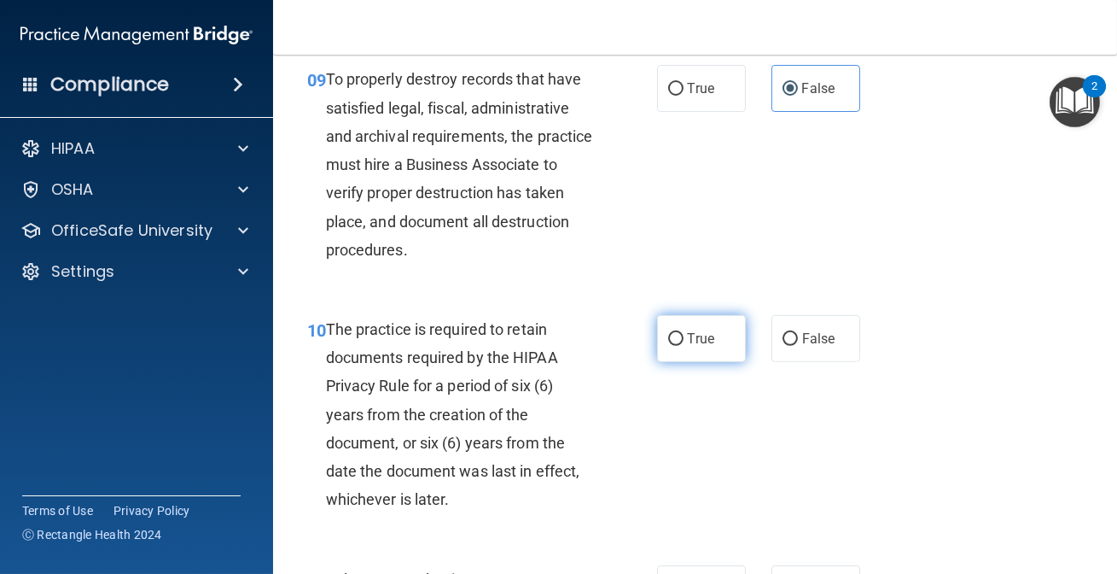
click at [700, 347] on label "True" at bounding box center [701, 338] width 89 height 47
click at [684, 346] on input "True" at bounding box center [675, 339] width 15 height 13
radio input "true"
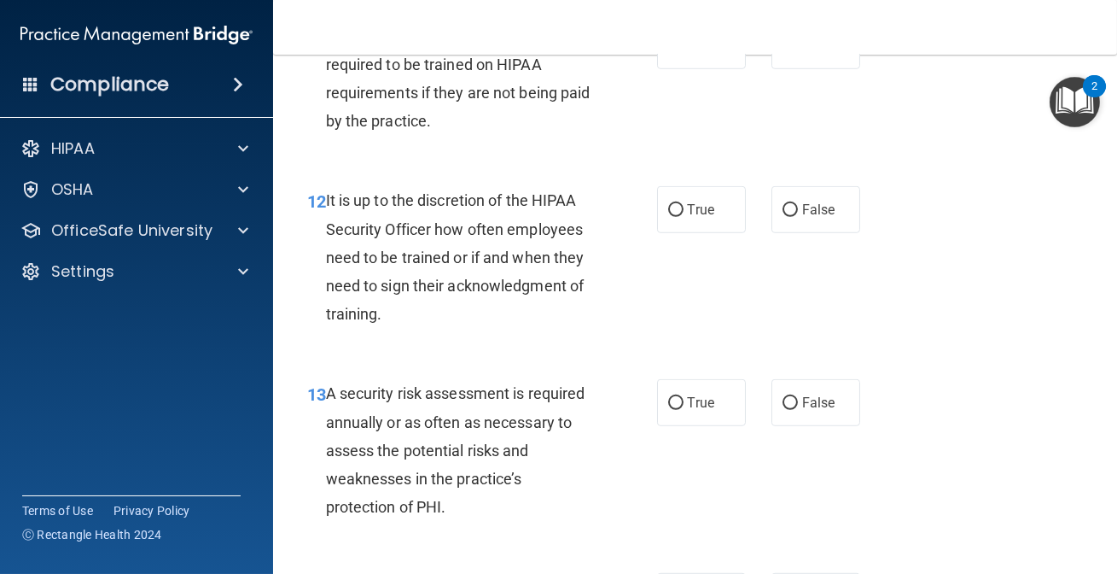
scroll to position [2328, 0]
click at [789, 219] on label "False" at bounding box center [816, 208] width 89 height 47
click at [789, 216] on input "False" at bounding box center [790, 209] width 15 height 13
radio input "true"
click at [678, 388] on label "True" at bounding box center [701, 401] width 89 height 47
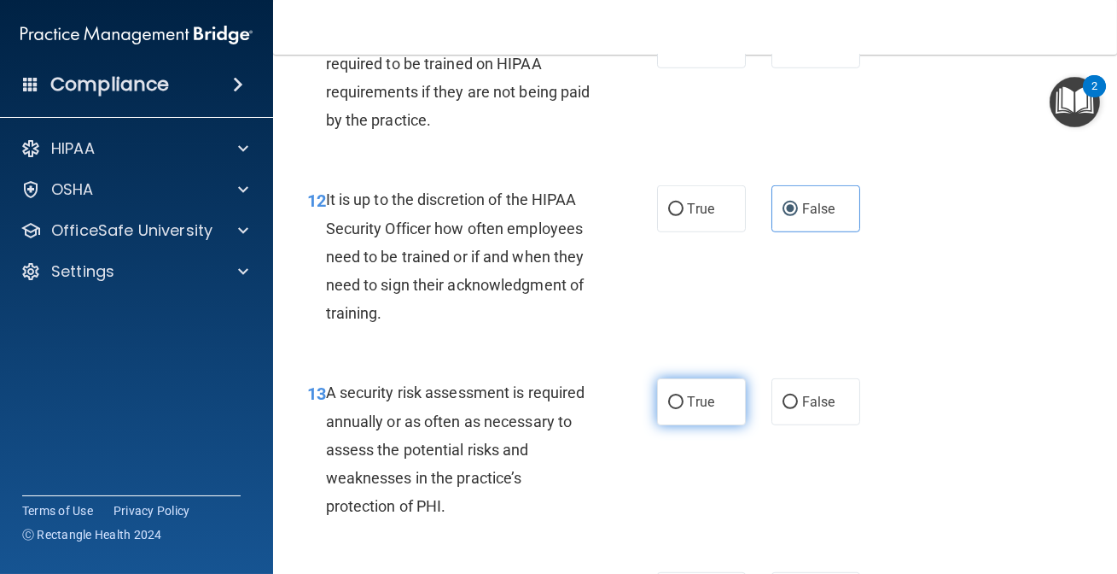
click at [678, 396] on input "True" at bounding box center [675, 402] width 15 height 13
radio input "true"
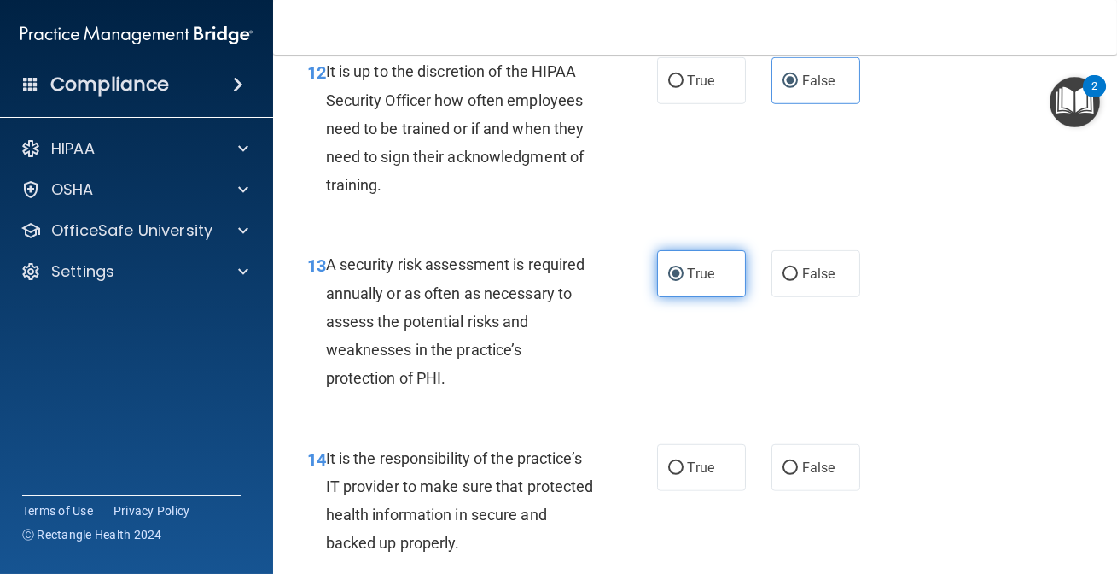
scroll to position [2483, 0]
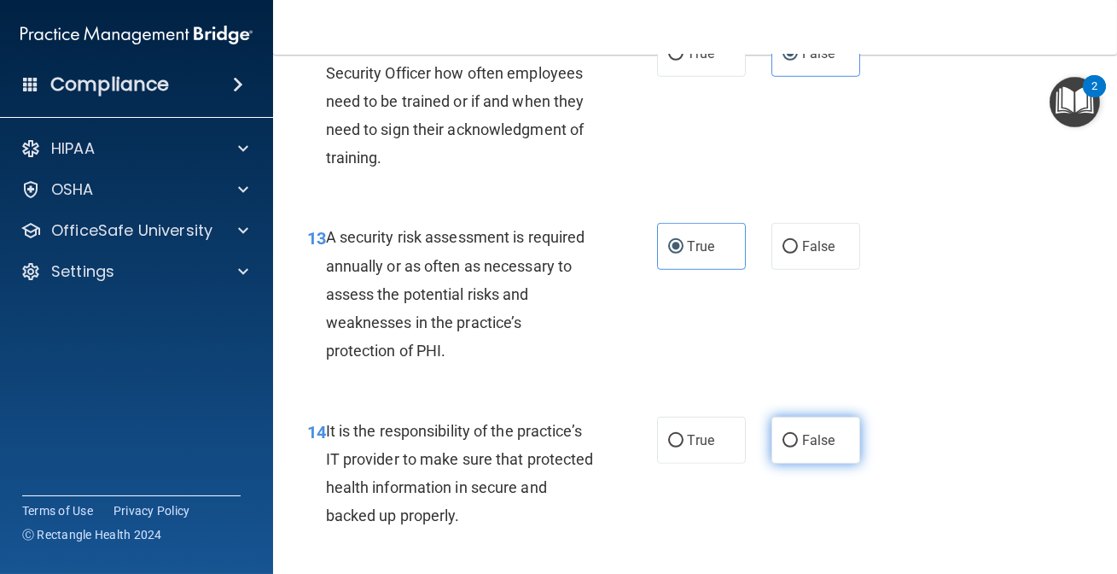
click at [798, 460] on label "False" at bounding box center [816, 440] width 89 height 47
click at [798, 447] on input "False" at bounding box center [790, 440] width 15 height 13
radio input "true"
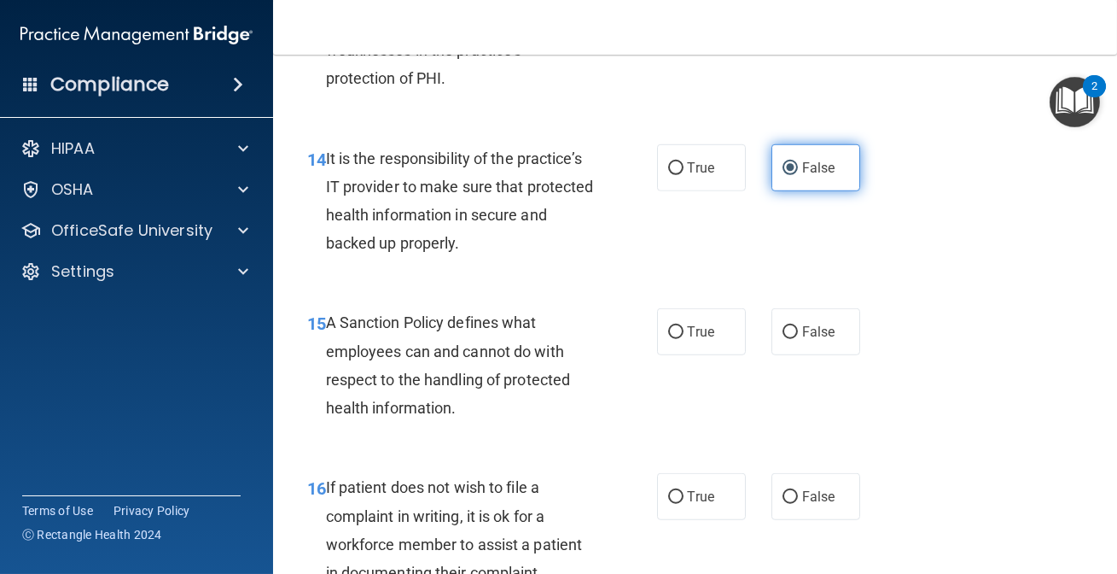
scroll to position [2793, 0]
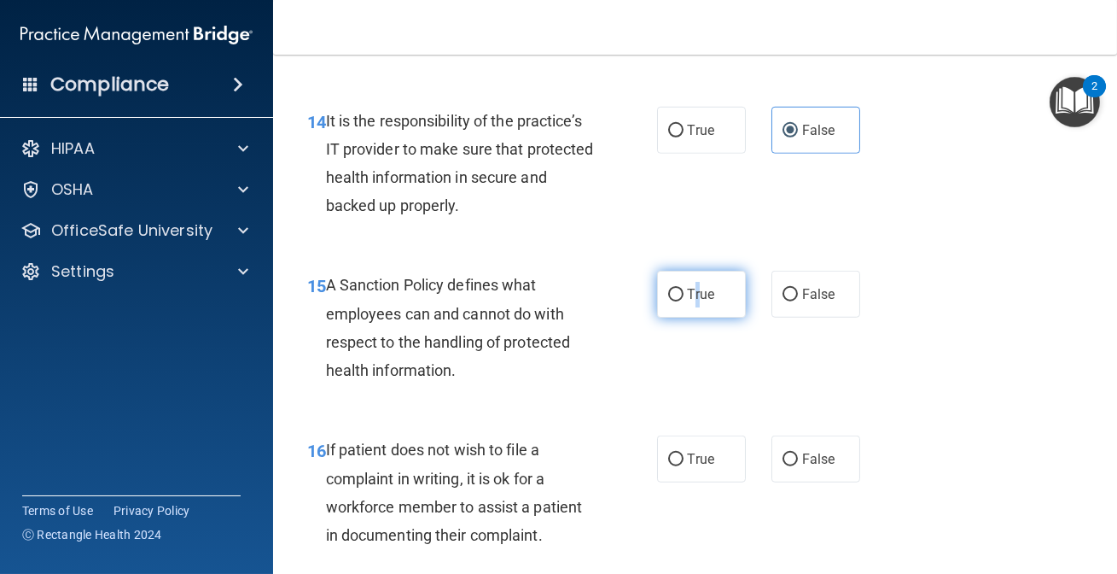
drag, startPoint x: 691, startPoint y: 289, endPoint x: 693, endPoint y: 299, distance: 10.6
click at [693, 299] on span "True" at bounding box center [701, 294] width 26 height 16
click at [679, 300] on label "True" at bounding box center [701, 294] width 89 height 47
click at [679, 300] on input "True" at bounding box center [675, 295] width 15 height 13
radio input "true"
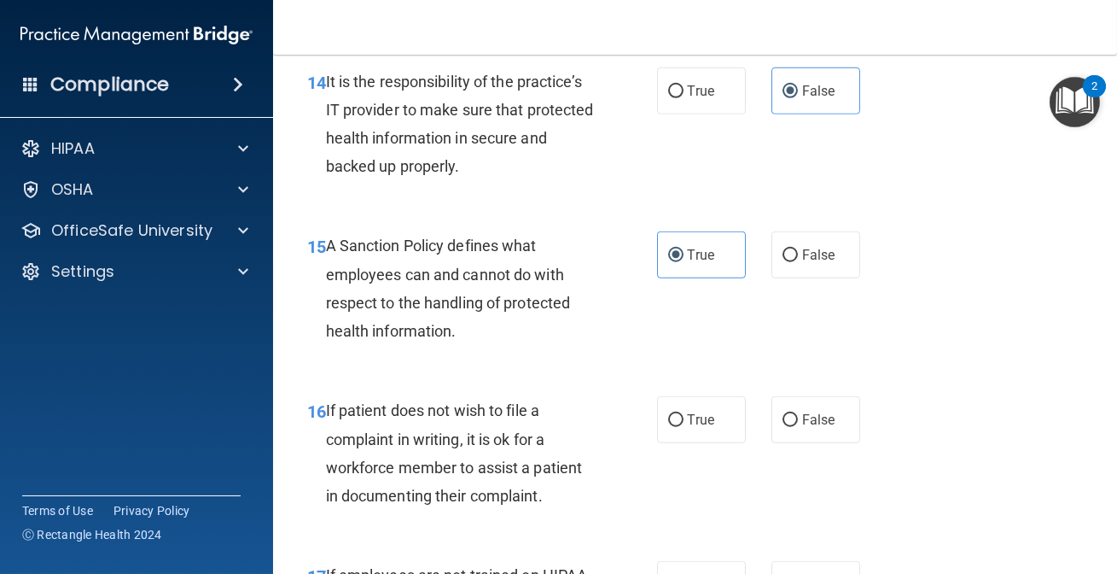
scroll to position [2871, 0]
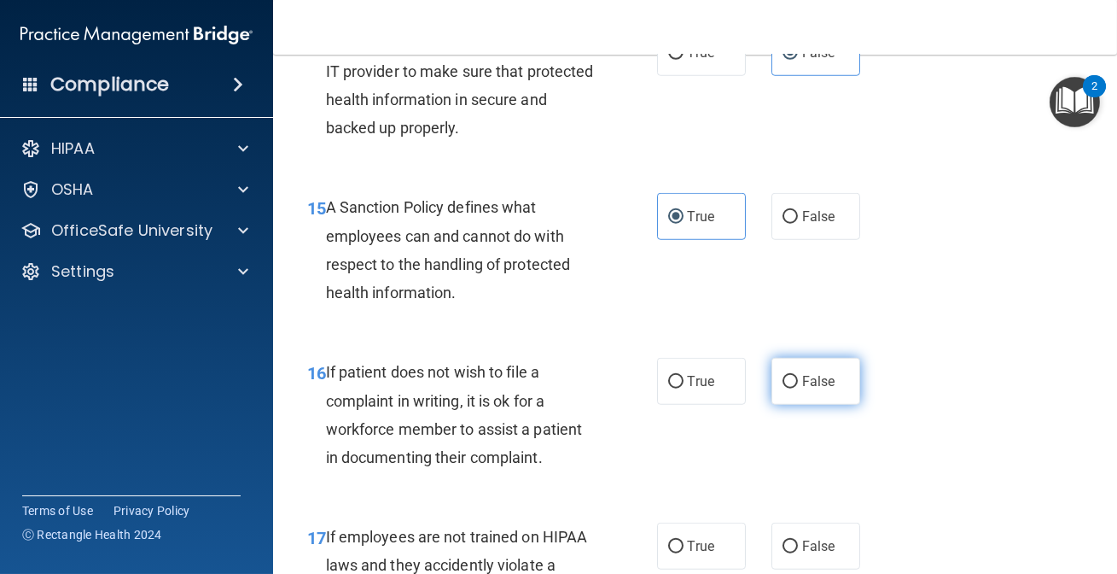
click at [808, 388] on label "False" at bounding box center [816, 381] width 89 height 47
click at [798, 388] on input "False" at bounding box center [790, 382] width 15 height 13
radio input "true"
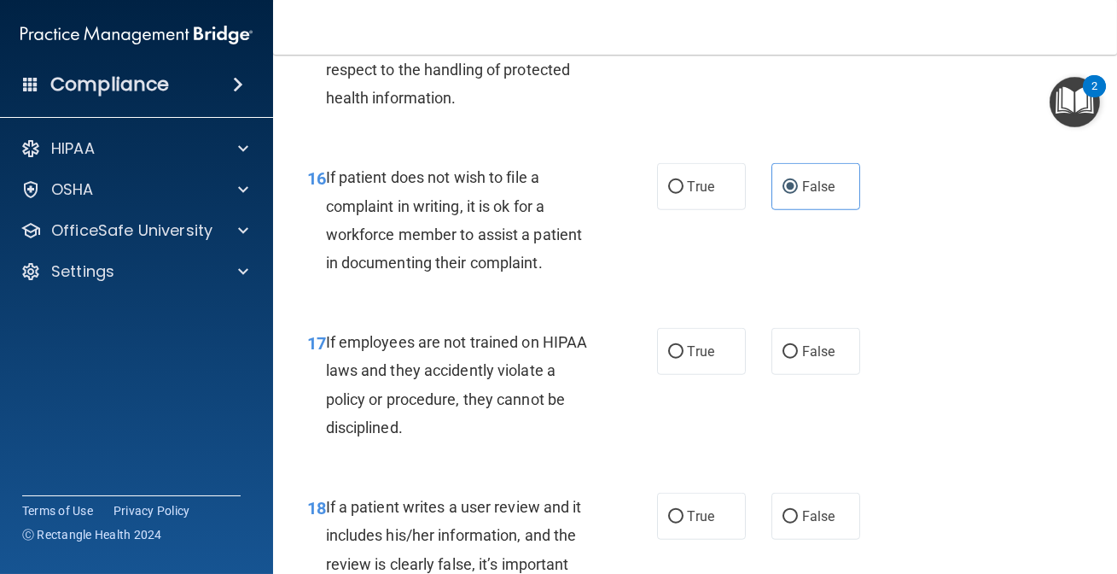
scroll to position [3104, 0]
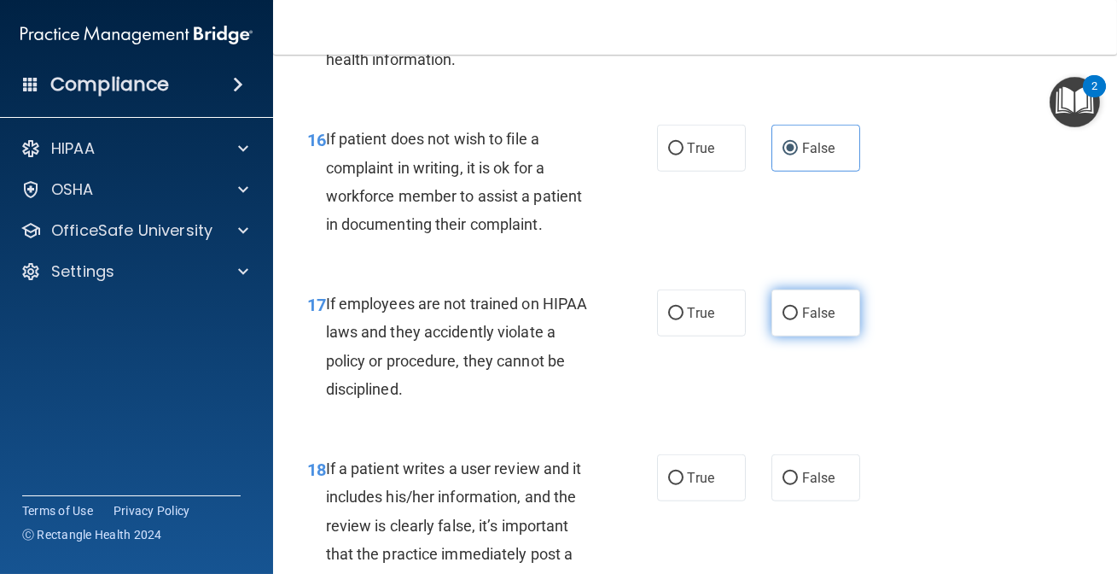
click at [833, 314] on label "False" at bounding box center [816, 312] width 89 height 47
click at [798, 314] on input "False" at bounding box center [790, 313] width 15 height 13
radio input "true"
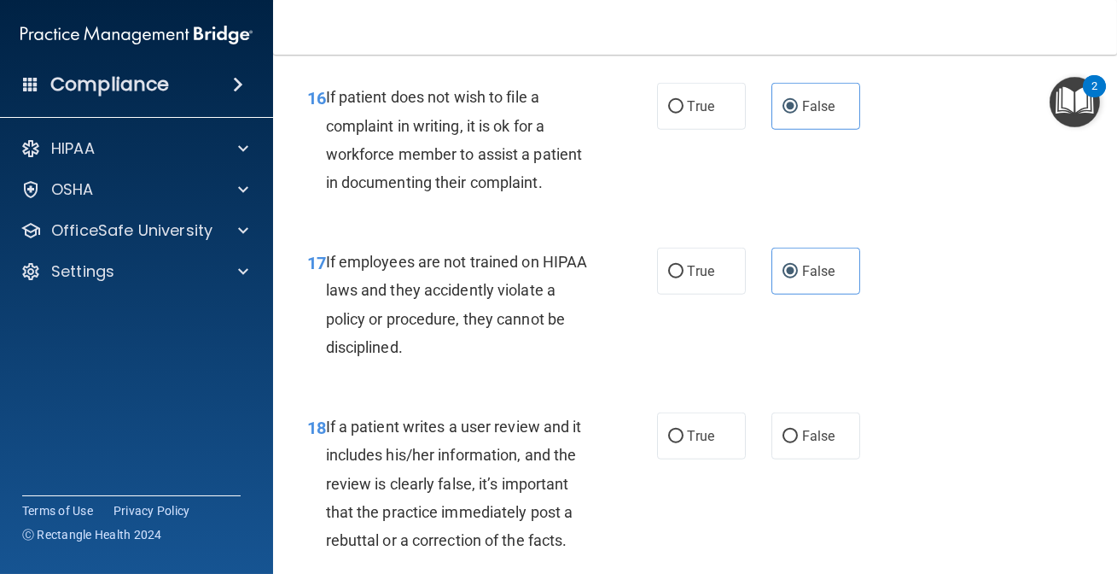
scroll to position [3259, 0]
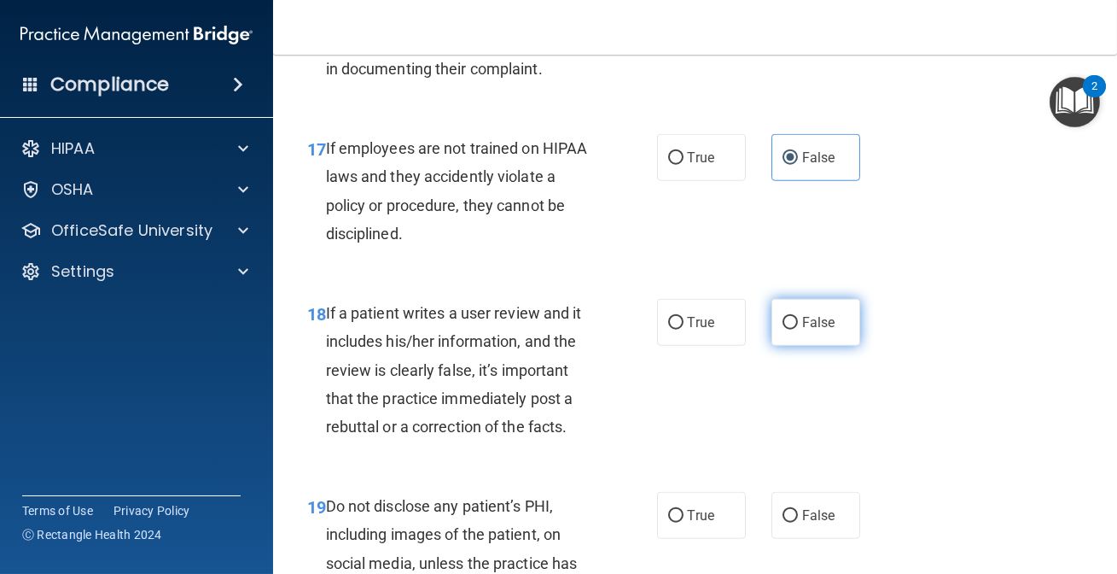
click at [816, 326] on span "False" at bounding box center [818, 322] width 33 height 16
click at [798, 326] on input "False" at bounding box center [790, 323] width 15 height 13
radio input "true"
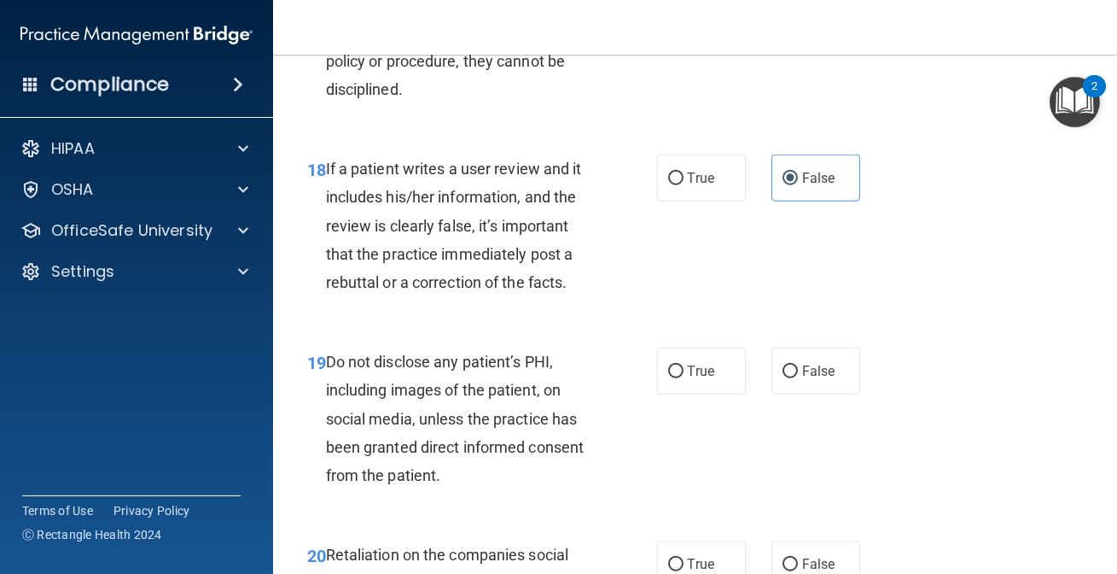
scroll to position [3414, 0]
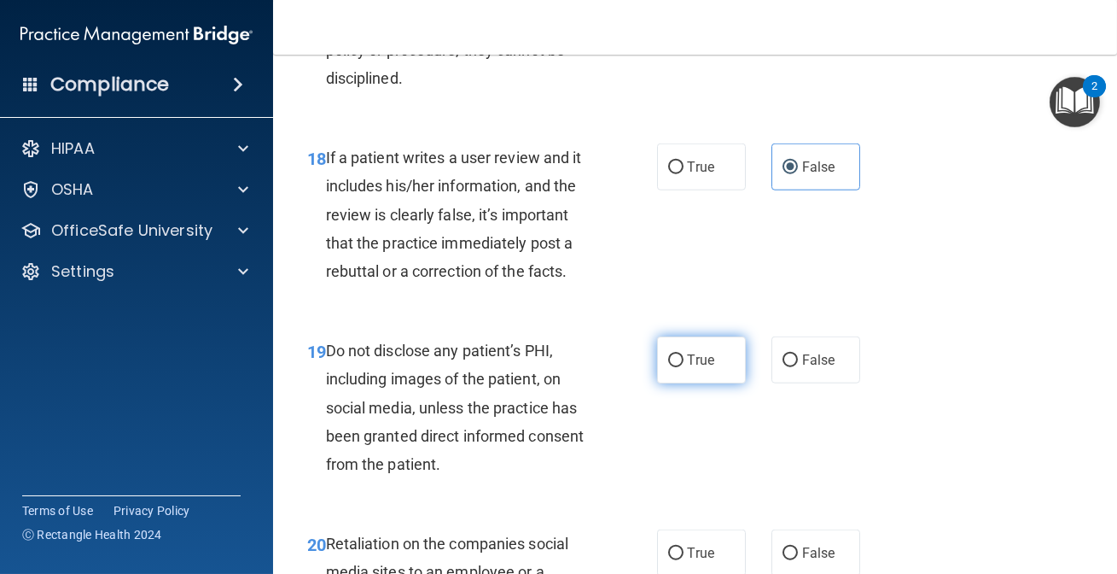
click at [688, 359] on span "True" at bounding box center [701, 360] width 26 height 16
click at [683, 359] on input "True" at bounding box center [675, 360] width 15 height 13
radio input "true"
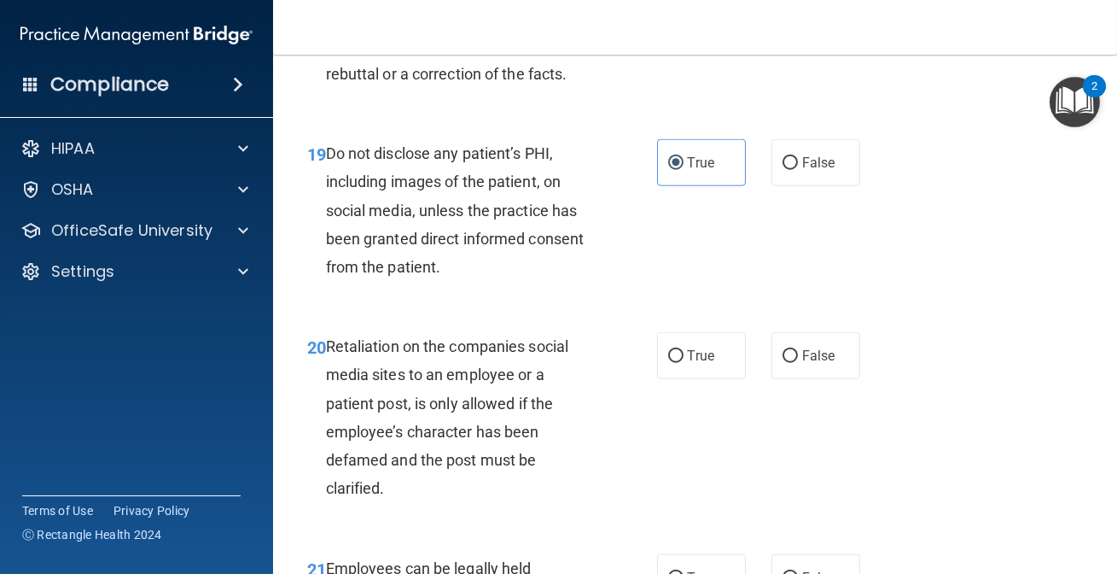
scroll to position [3647, 0]
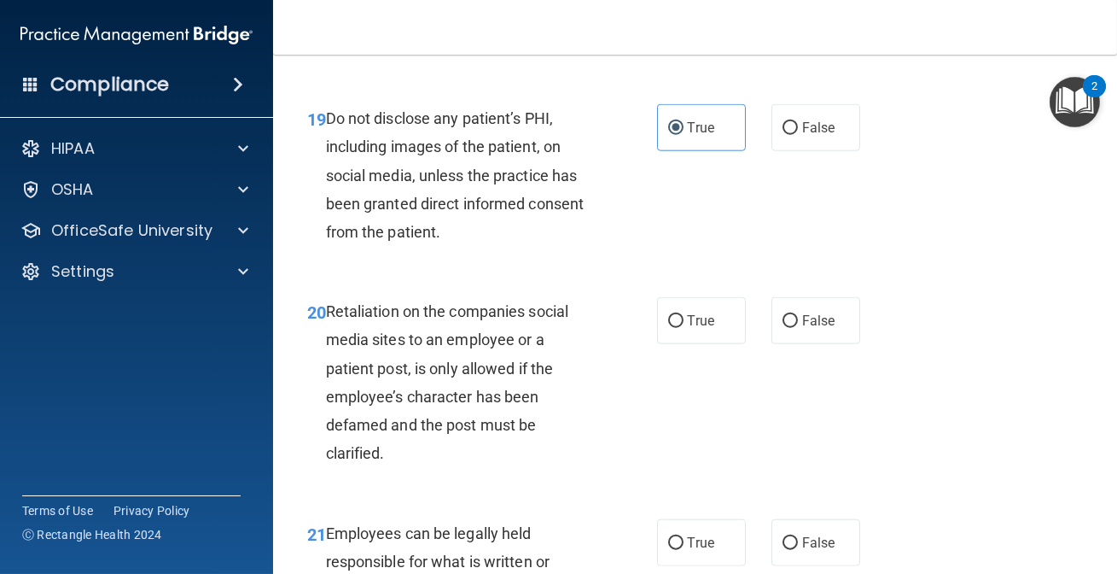
click at [810, 342] on div "20 Retaliation on the companies social media sites to an employee or a patient …" at bounding box center [696, 386] width 802 height 221
click at [806, 332] on label "False" at bounding box center [816, 320] width 89 height 47
click at [798, 328] on input "False" at bounding box center [790, 321] width 15 height 13
radio input "true"
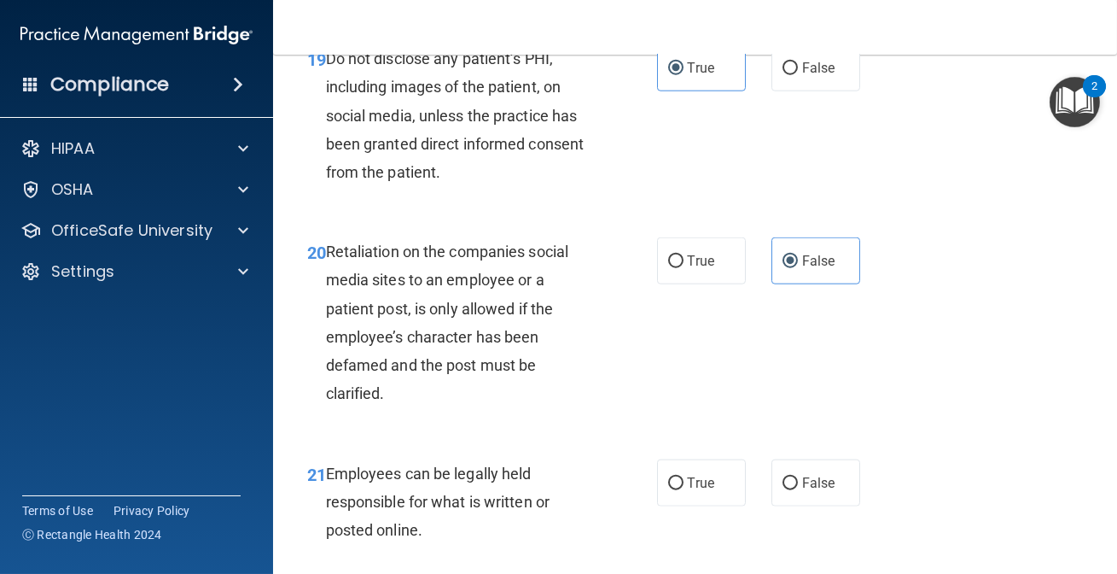
scroll to position [3802, 0]
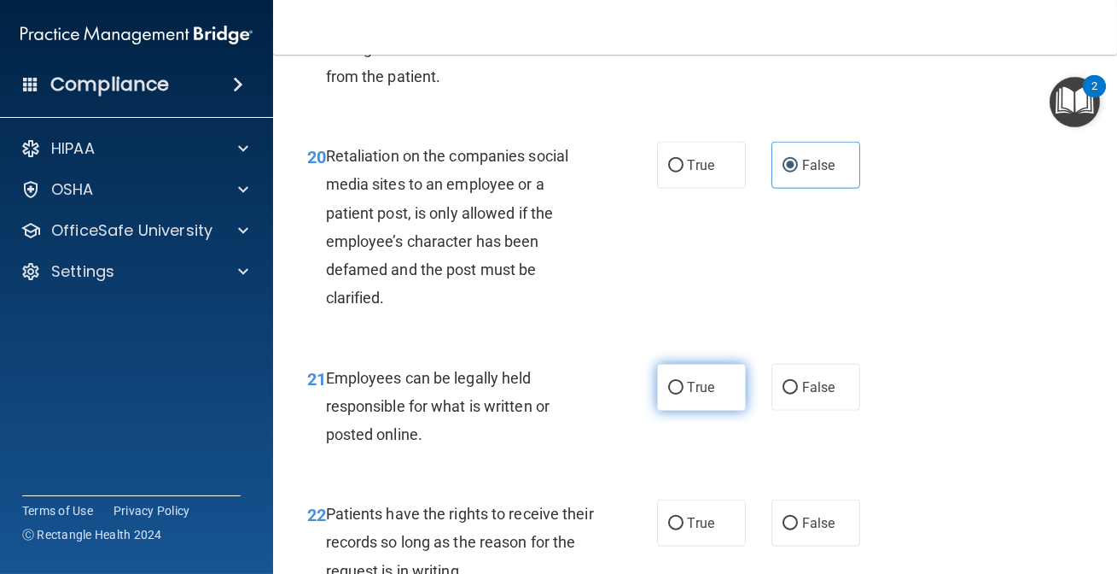
click at [688, 392] on span "True" at bounding box center [701, 387] width 26 height 16
click at [684, 392] on input "True" at bounding box center [675, 388] width 15 height 13
radio input "true"
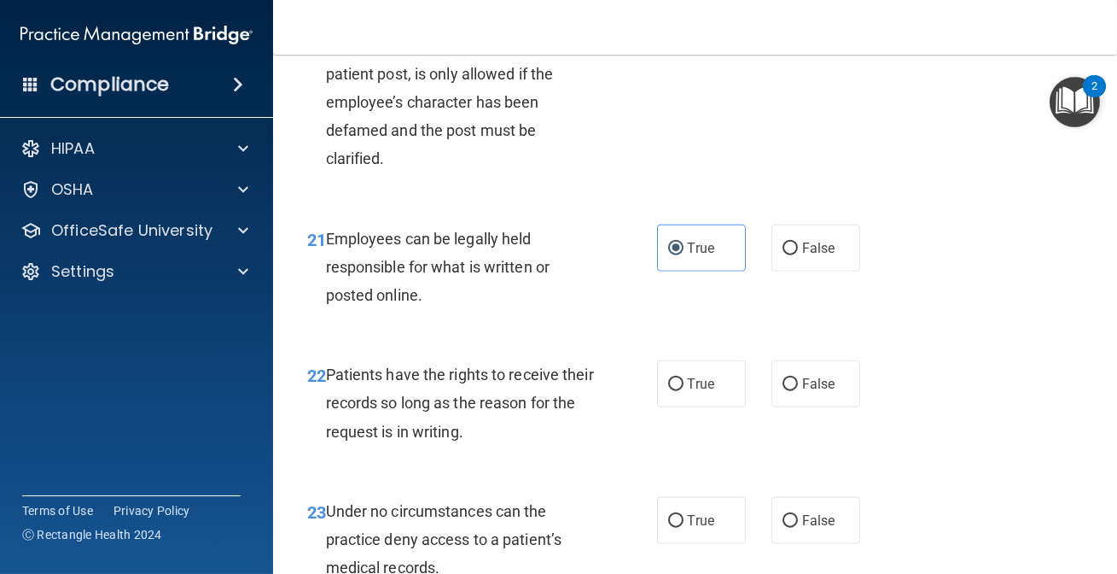
scroll to position [3957, 0]
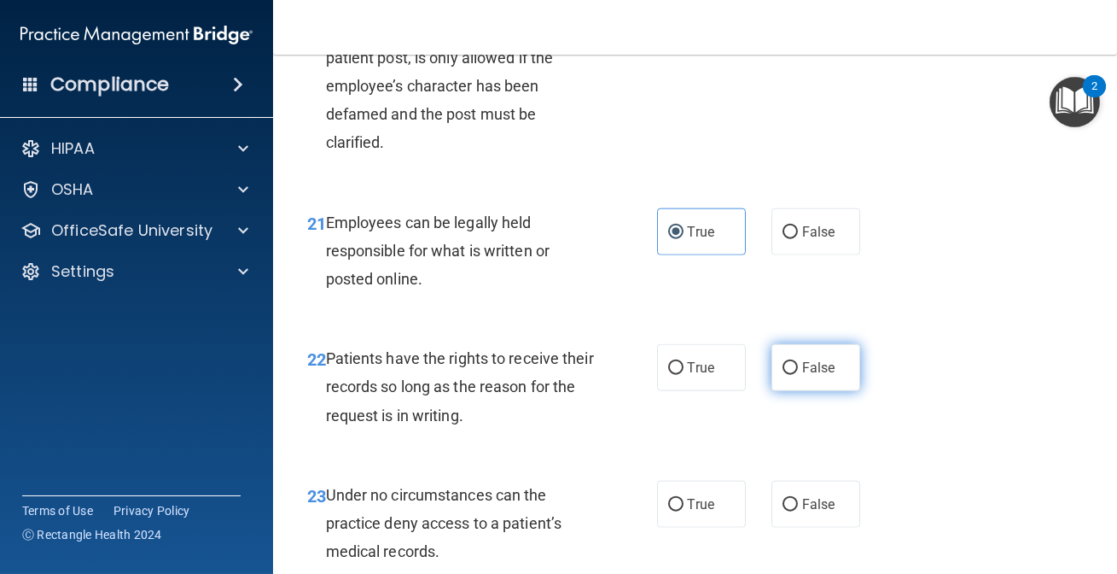
click at [772, 354] on label "False" at bounding box center [816, 367] width 89 height 47
click at [783, 362] on input "False" at bounding box center [790, 368] width 15 height 13
radio input "true"
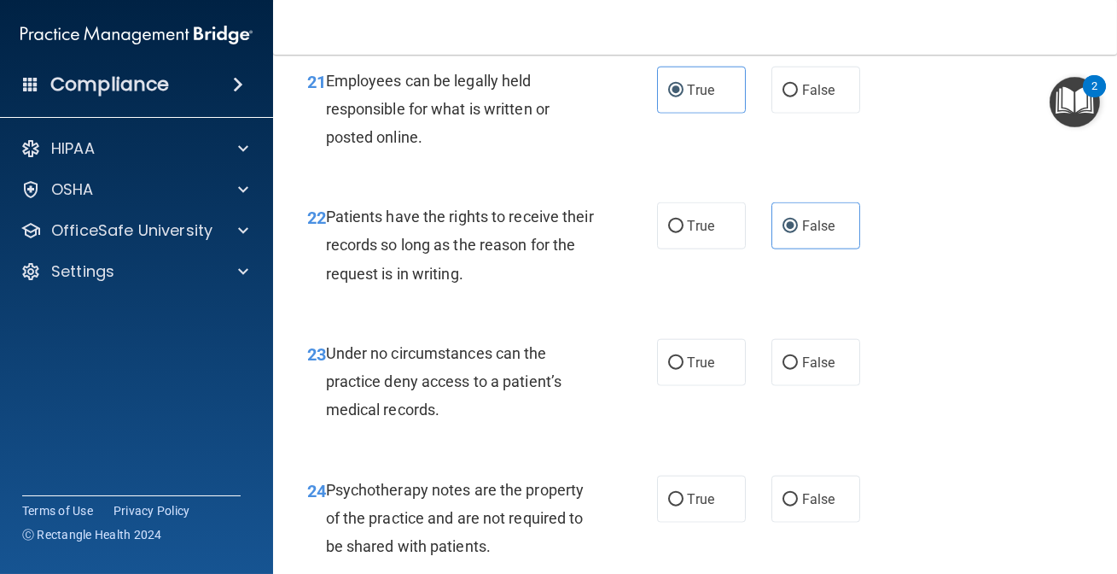
scroll to position [4113, 0]
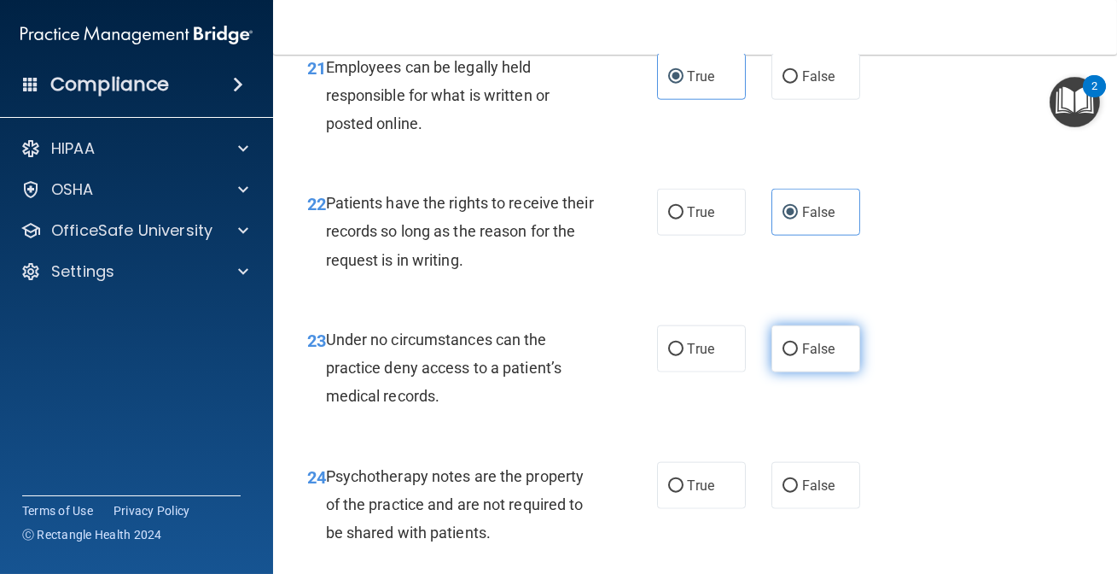
click at [793, 355] on label "False" at bounding box center [816, 348] width 89 height 47
click at [793, 355] on input "False" at bounding box center [790, 349] width 15 height 13
radio input "true"
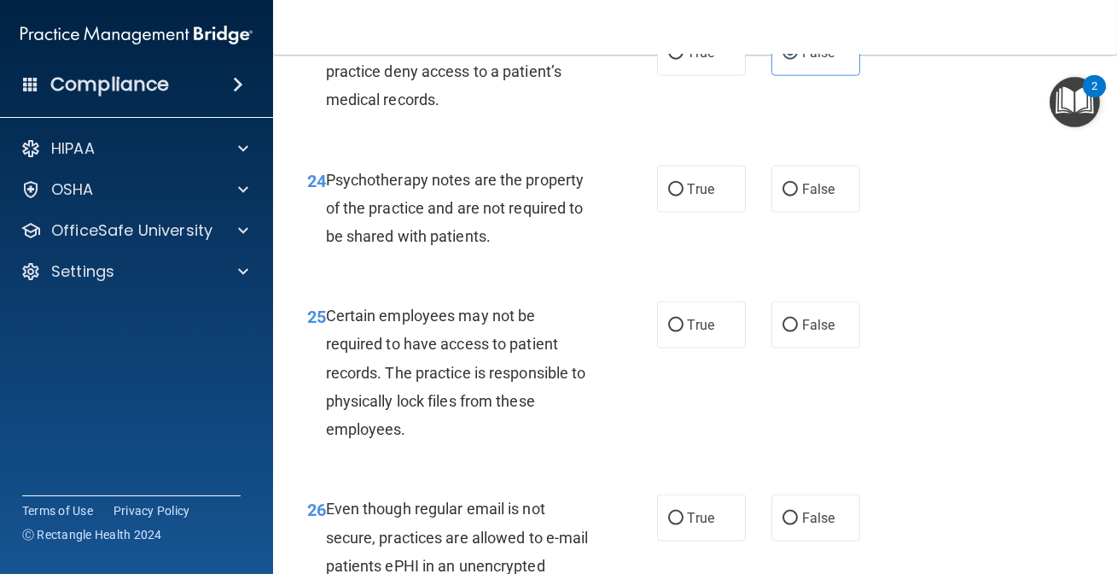
scroll to position [4423, 0]
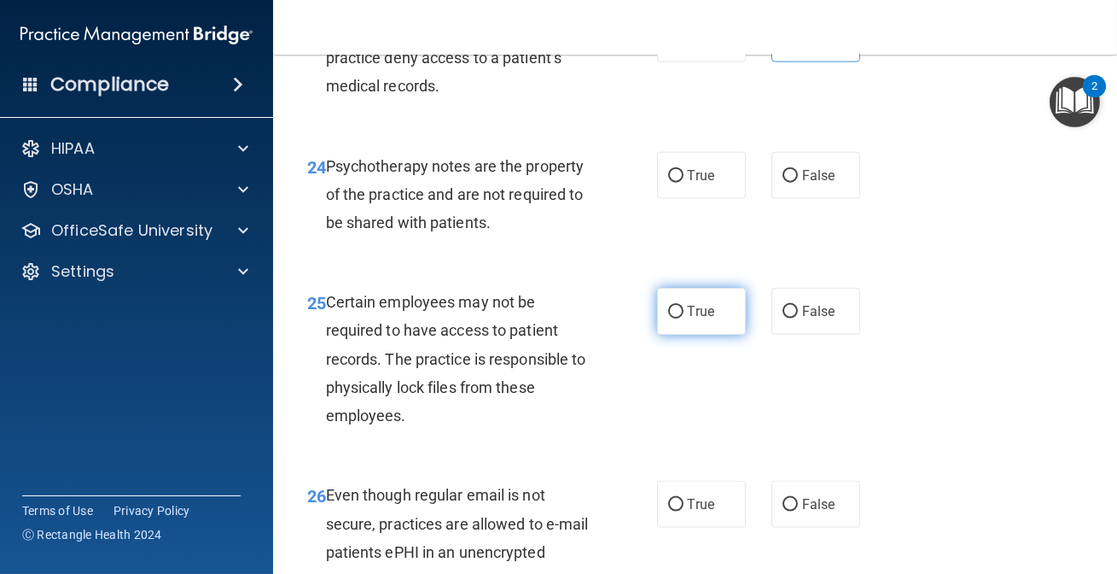
click at [697, 307] on span "True" at bounding box center [701, 311] width 26 height 16
click at [684, 307] on input "True" at bounding box center [675, 312] width 15 height 13
radio input "true"
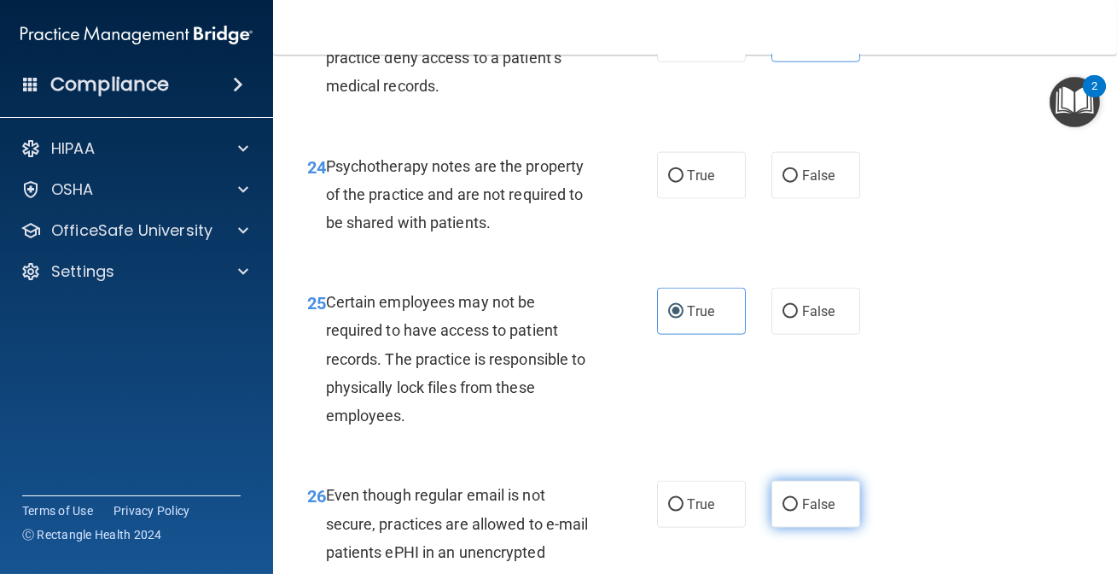
click at [818, 516] on label "False" at bounding box center [816, 504] width 89 height 47
click at [798, 511] on input "False" at bounding box center [790, 505] width 15 height 13
radio input "true"
click at [802, 169] on span "False" at bounding box center [818, 175] width 33 height 16
click at [794, 170] on input "False" at bounding box center [790, 176] width 15 height 13
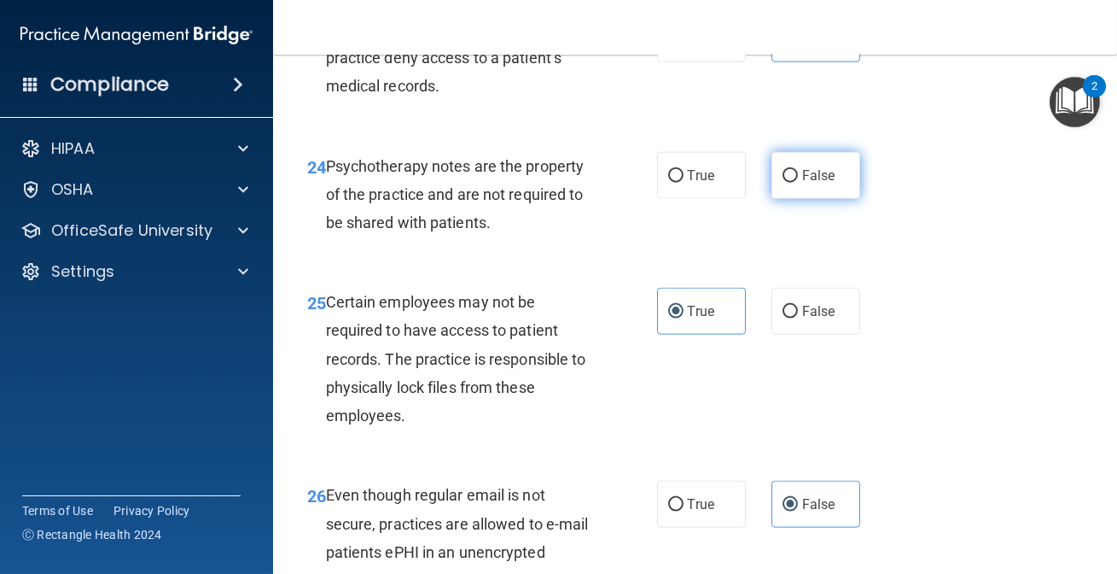
radio input "true"
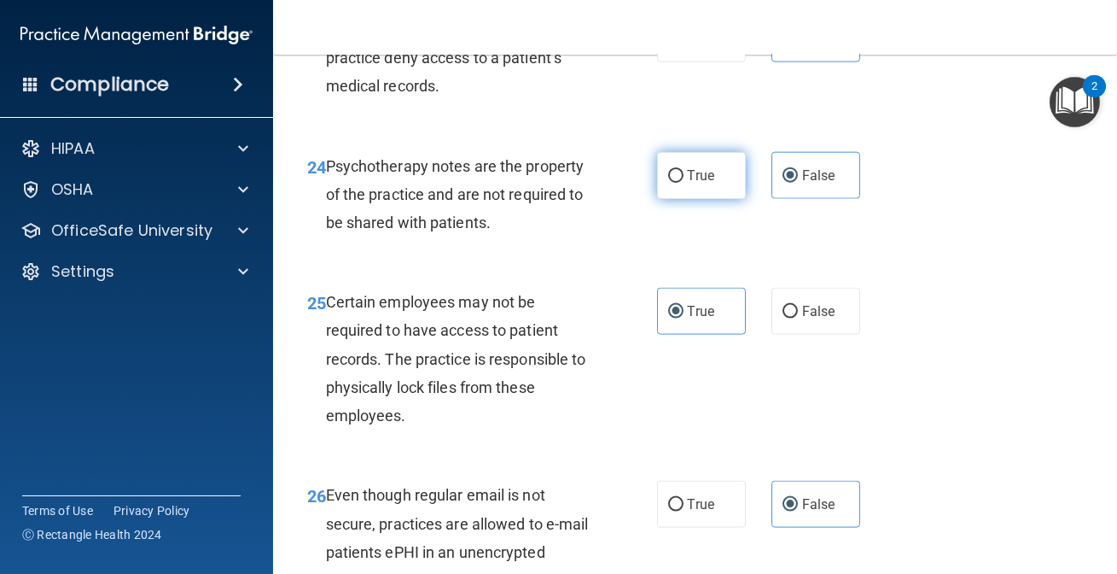
click at [694, 173] on span "True" at bounding box center [701, 175] width 26 height 16
click at [684, 173] on input "True" at bounding box center [675, 176] width 15 height 13
radio input "true"
radio input "false"
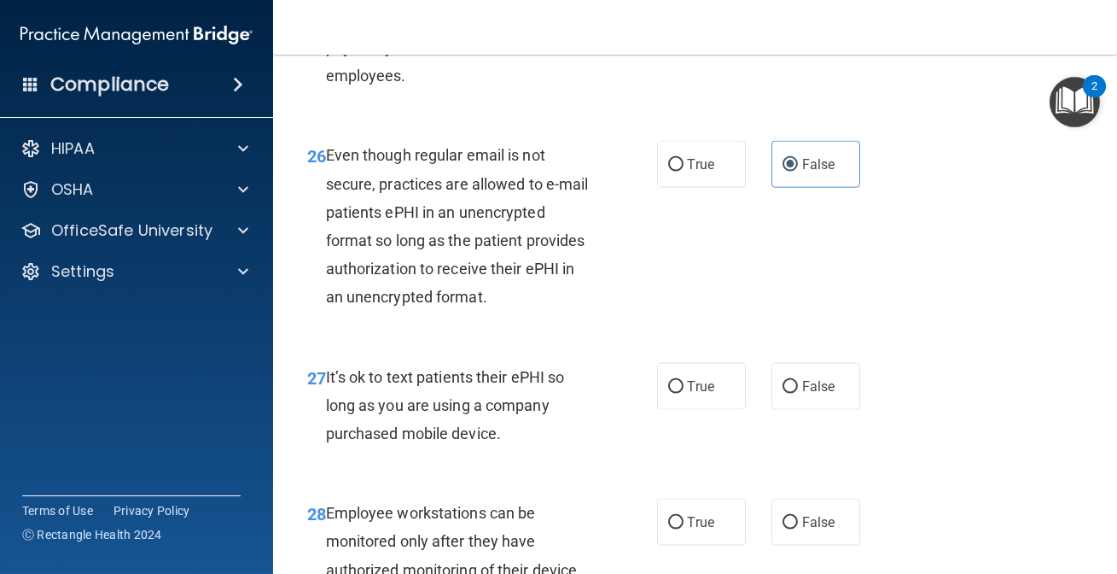
scroll to position [4840, 0]
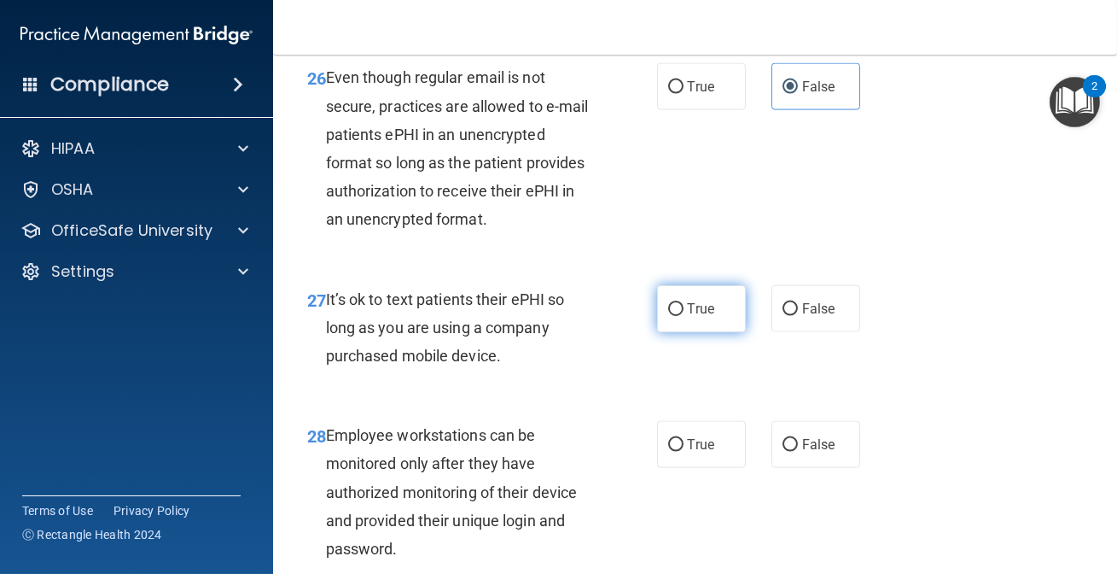
click at [714, 299] on label "True" at bounding box center [701, 308] width 89 height 47
click at [684, 303] on input "True" at bounding box center [675, 309] width 15 height 13
radio input "true"
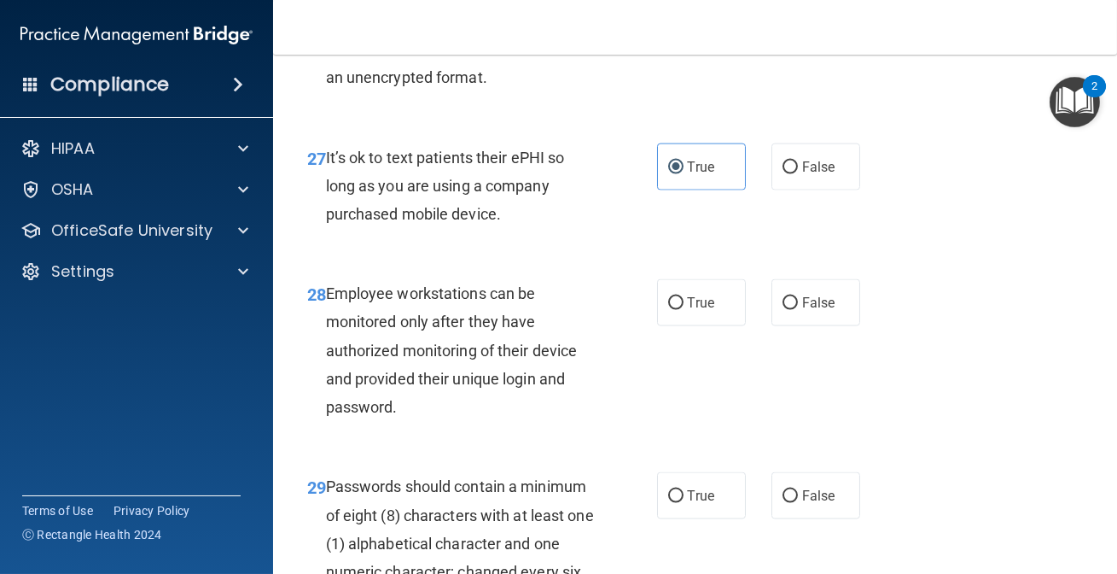
scroll to position [4995, 0]
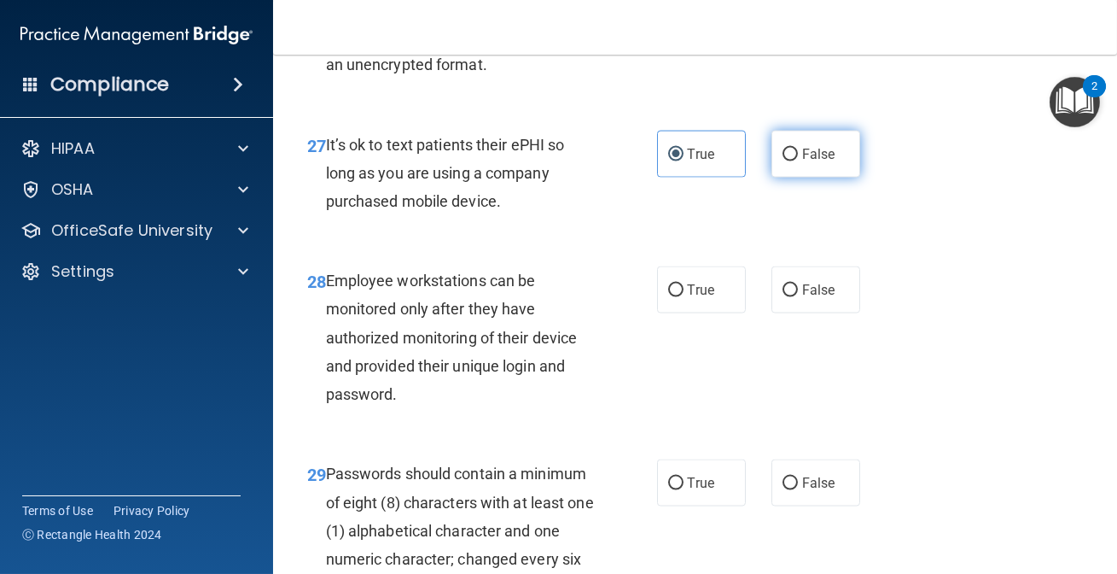
click at [802, 153] on span "False" at bounding box center [818, 154] width 33 height 16
click at [794, 153] on input "False" at bounding box center [790, 155] width 15 height 13
radio input "true"
radio input "false"
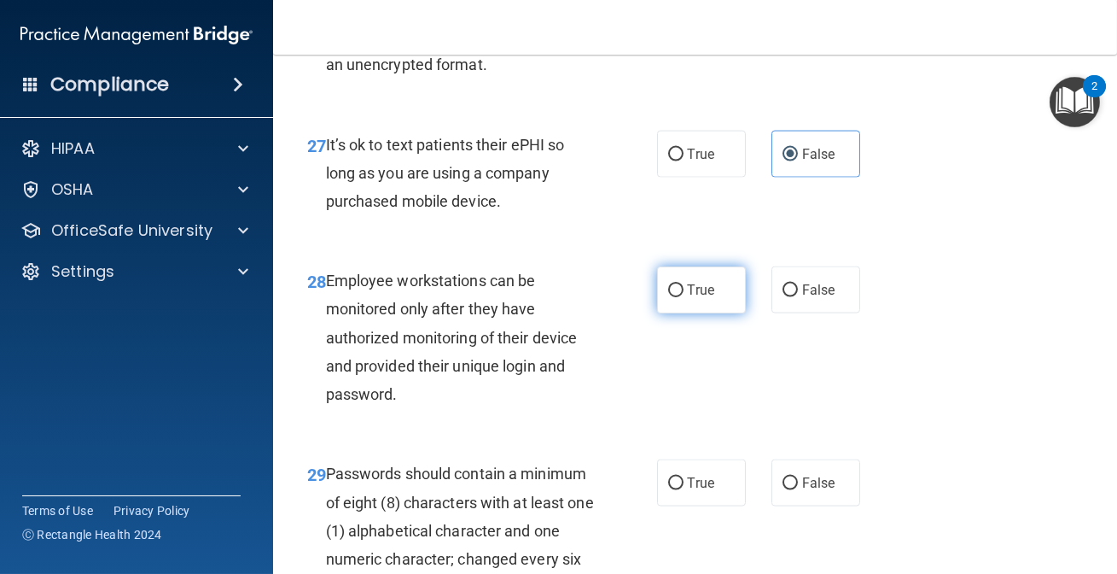
click at [679, 282] on label "True" at bounding box center [701, 289] width 89 height 47
click at [679, 284] on input "True" at bounding box center [675, 290] width 15 height 13
radio input "true"
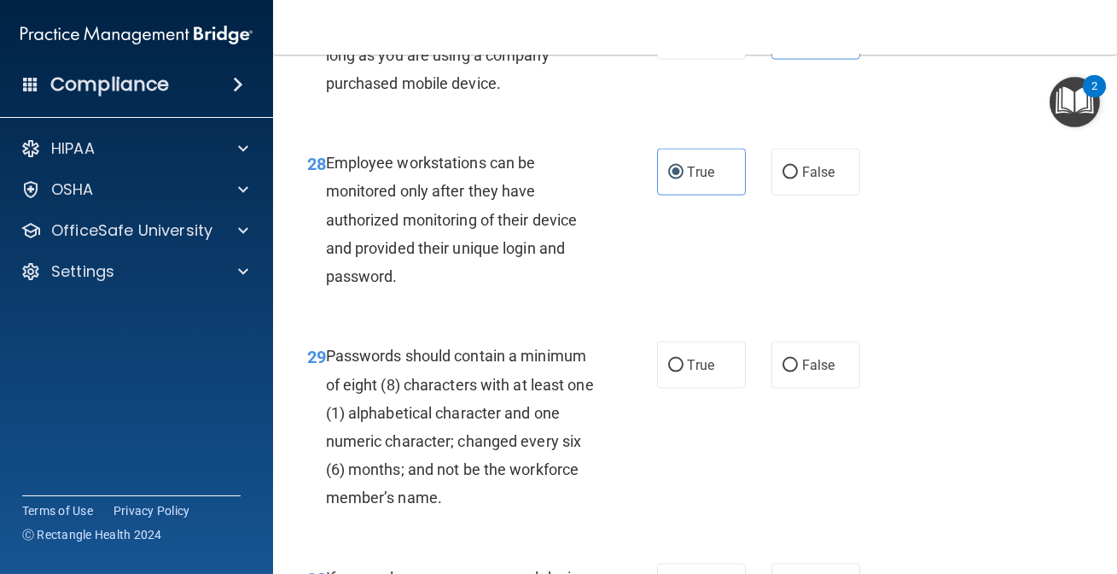
scroll to position [5150, 0]
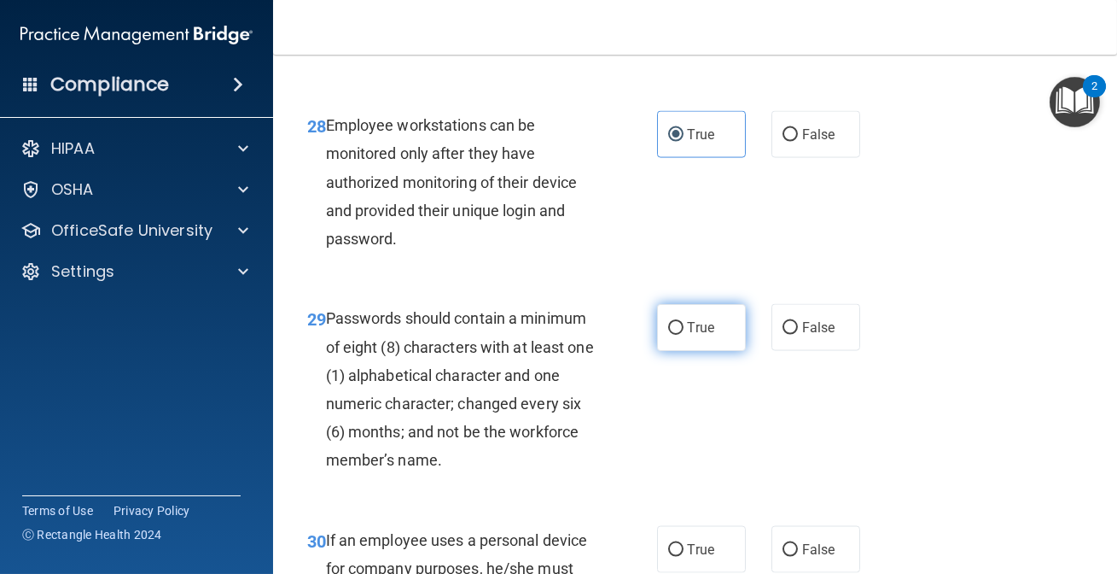
click at [710, 331] on label "True" at bounding box center [701, 327] width 89 height 47
click at [684, 331] on input "True" at bounding box center [675, 328] width 15 height 13
radio input "true"
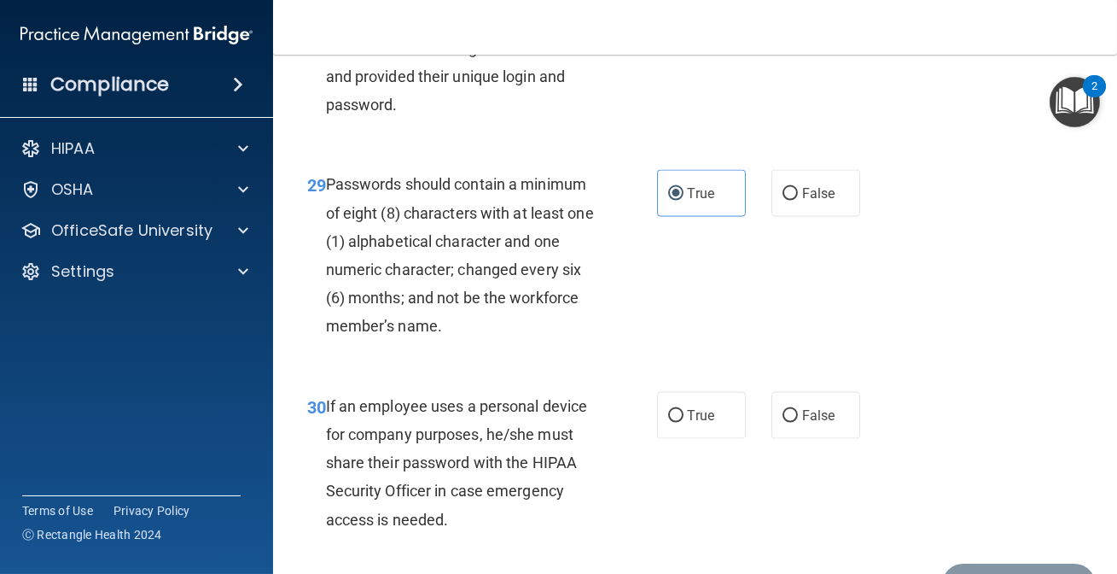
scroll to position [5305, 0]
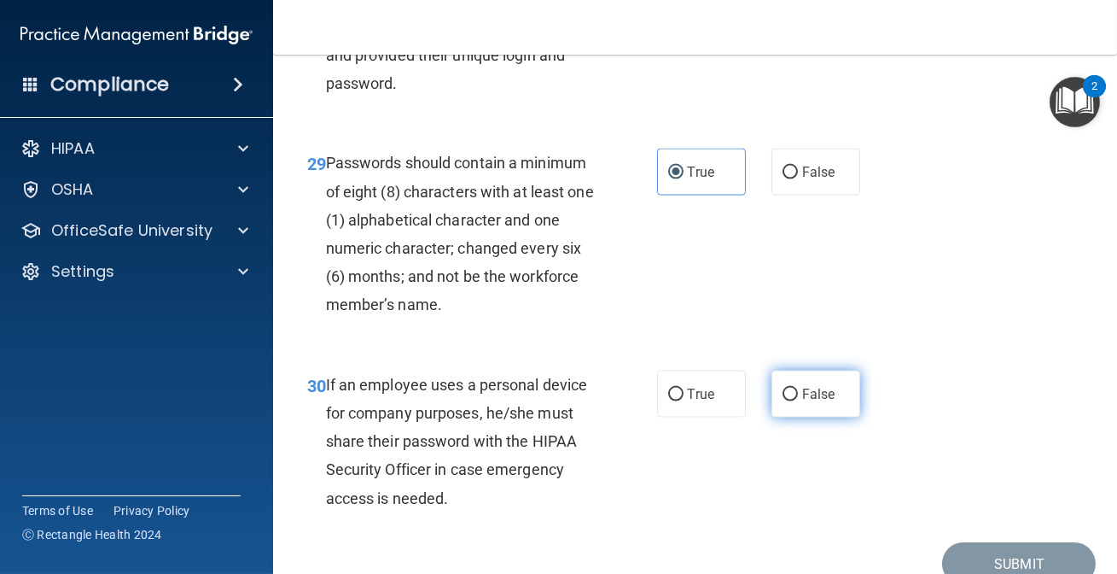
click at [808, 397] on span "False" at bounding box center [818, 394] width 33 height 16
click at [798, 397] on input "False" at bounding box center [790, 394] width 15 height 13
radio input "true"
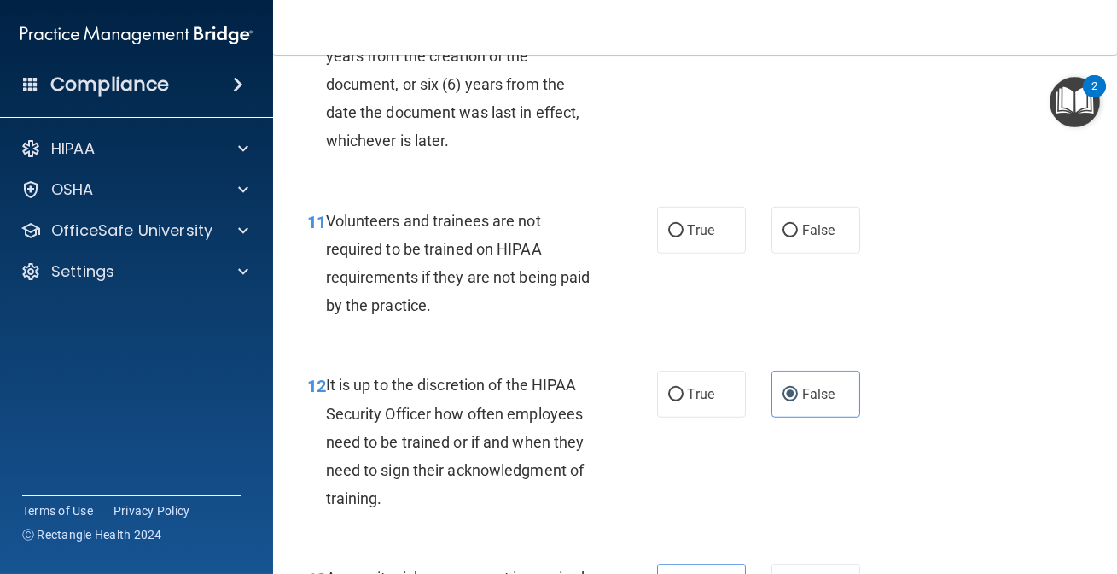
scroll to position [2124, 0]
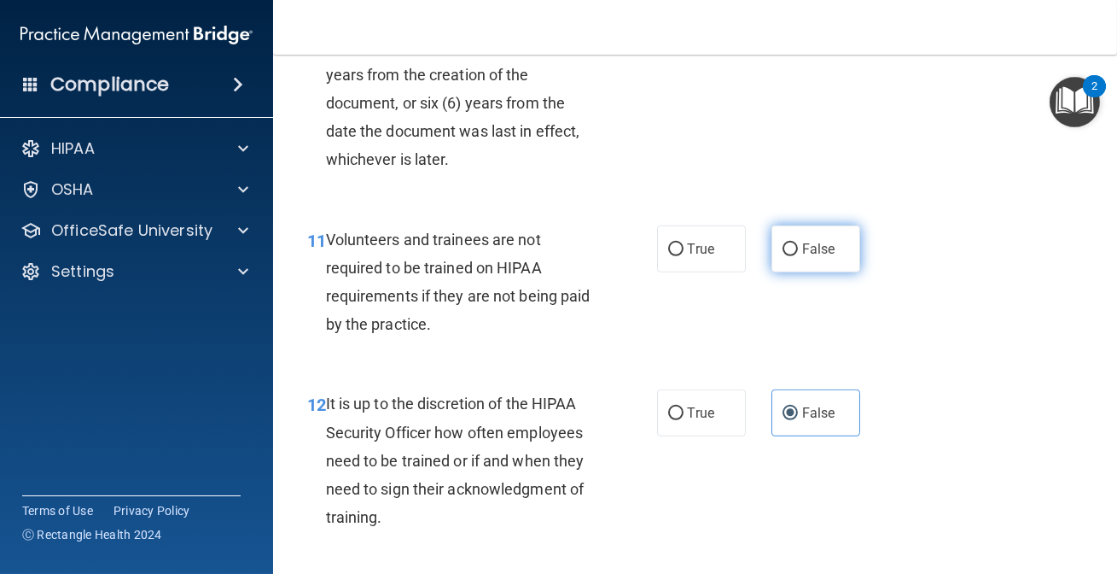
click at [786, 255] on label "False" at bounding box center [816, 248] width 89 height 47
click at [786, 255] on input "False" at bounding box center [790, 249] width 15 height 13
radio input "true"
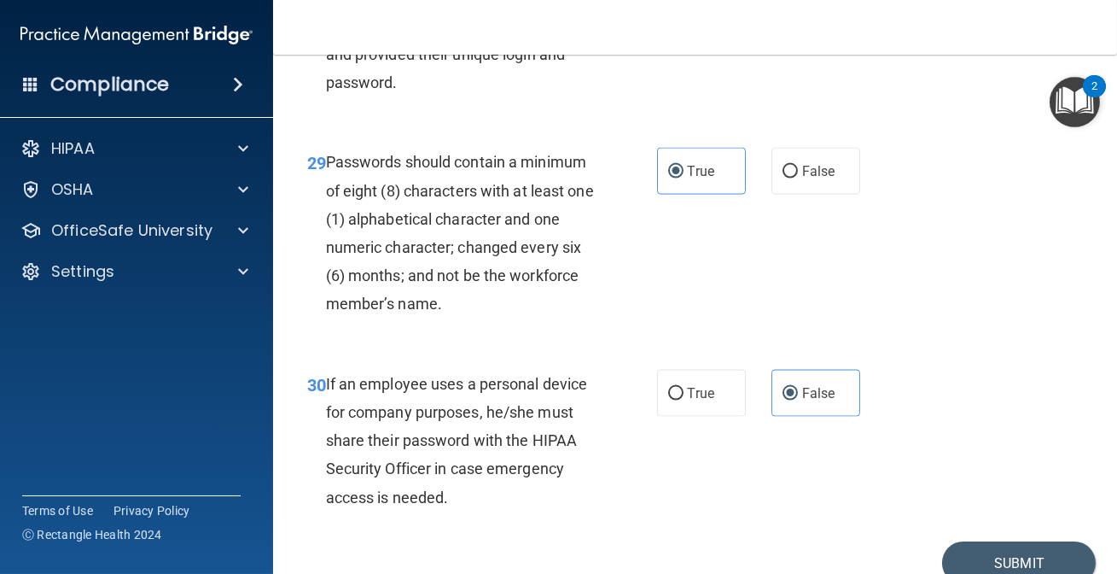
scroll to position [5383, 0]
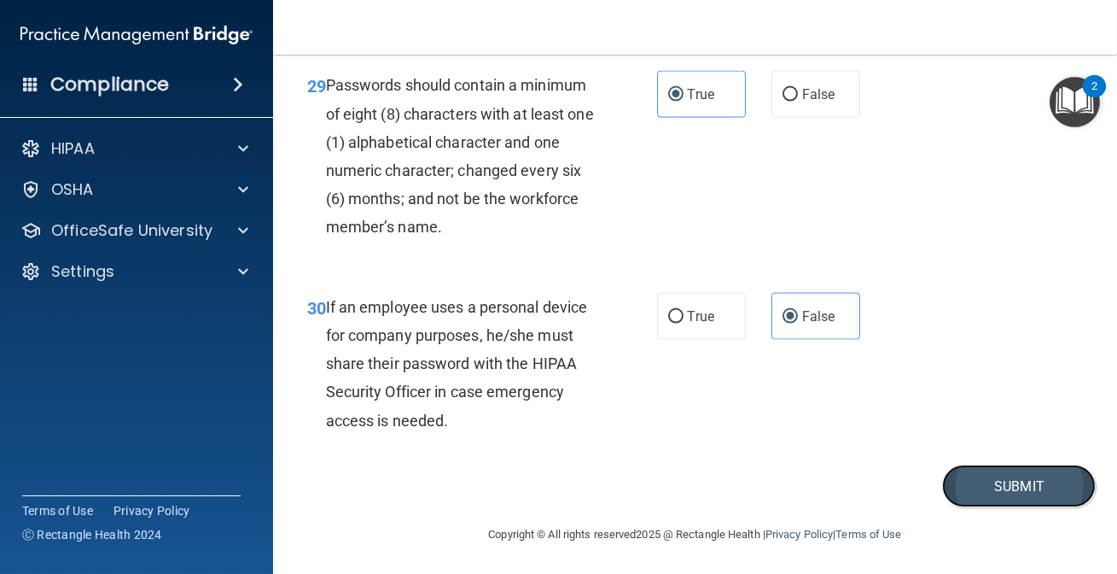
click at [1070, 485] on button "Submit" at bounding box center [1019, 486] width 154 height 44
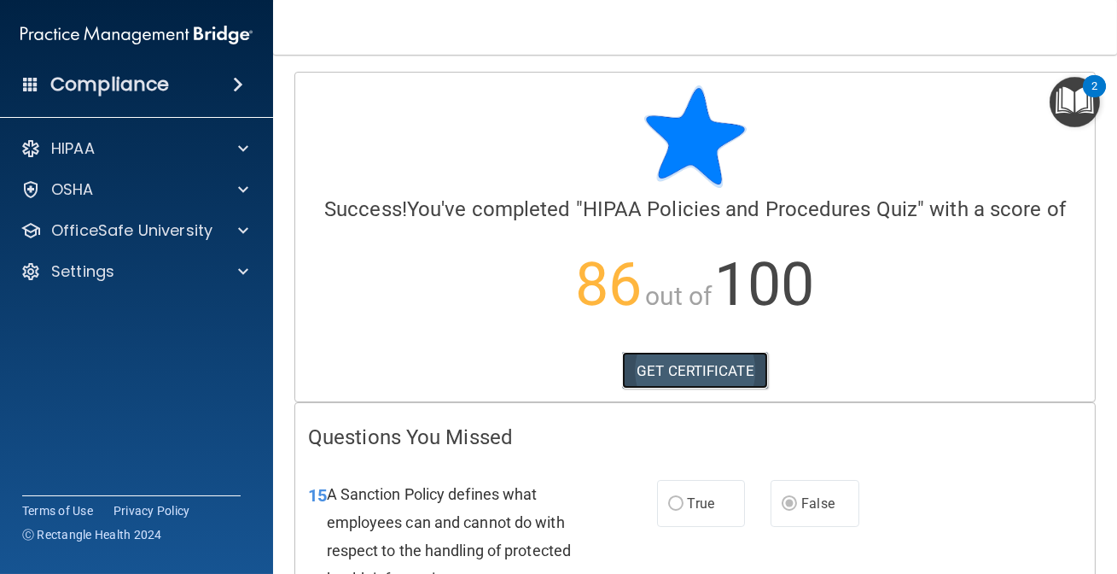
click at [699, 377] on link "GET CERTIFICATE" at bounding box center [695, 371] width 146 height 38
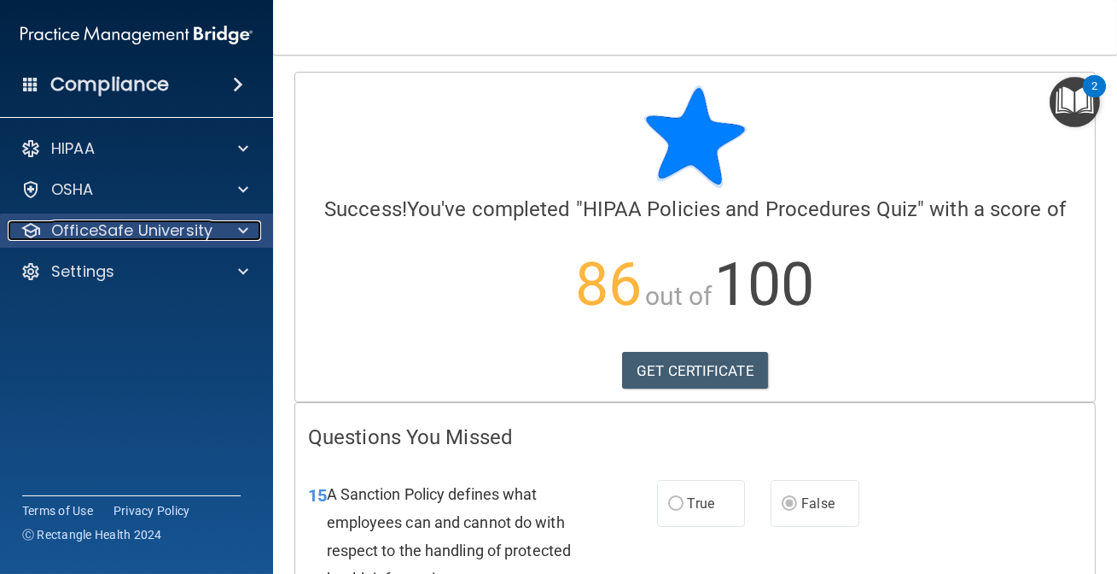
click at [126, 226] on p "OfficeSafe University" at bounding box center [131, 230] width 161 height 20
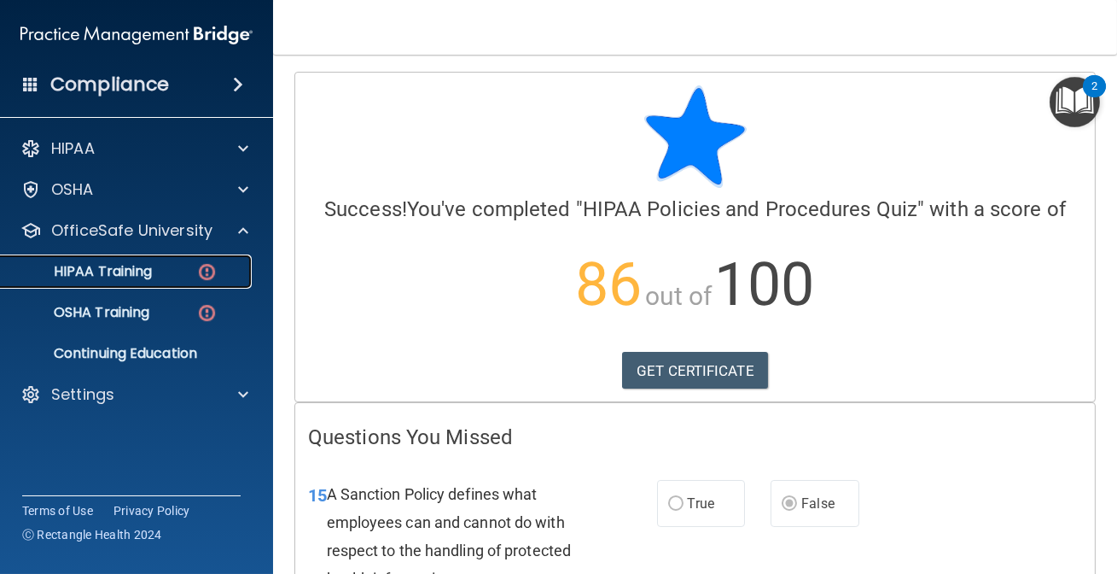
click at [177, 267] on div "HIPAA Training" at bounding box center [127, 271] width 233 height 17
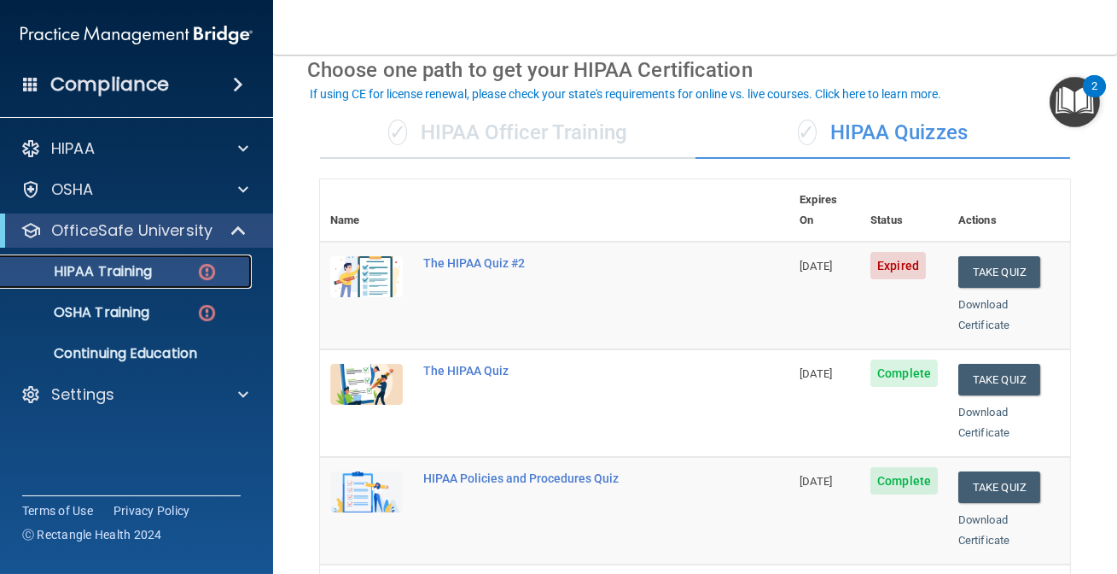
scroll to position [77, 0]
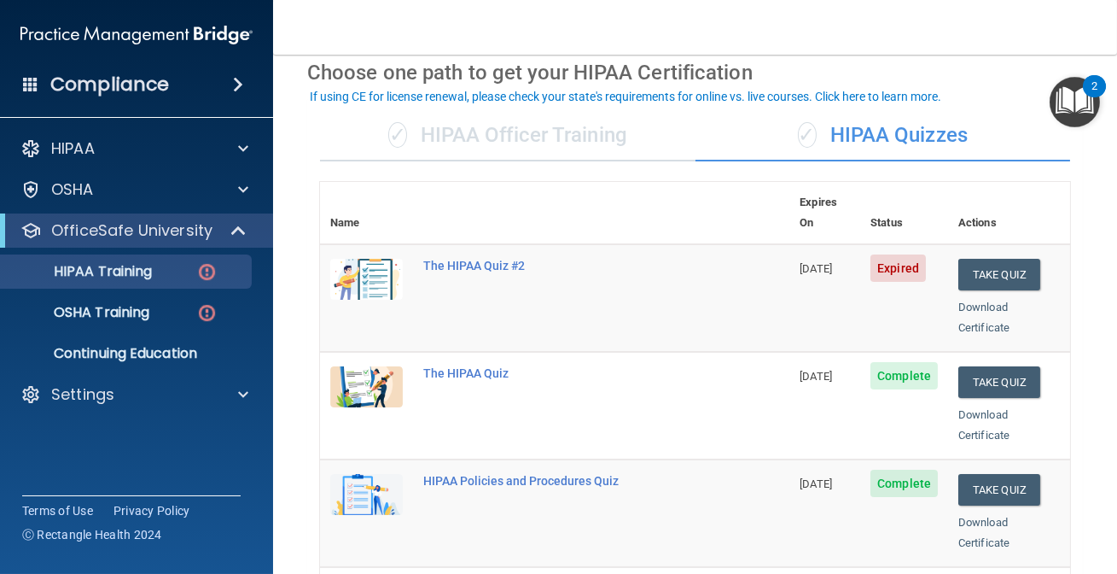
click at [503, 244] on td "The HIPAA Quiz #2" at bounding box center [601, 298] width 376 height 108
click at [499, 259] on div "The HIPAA Quiz #2" at bounding box center [563, 266] width 281 height 14
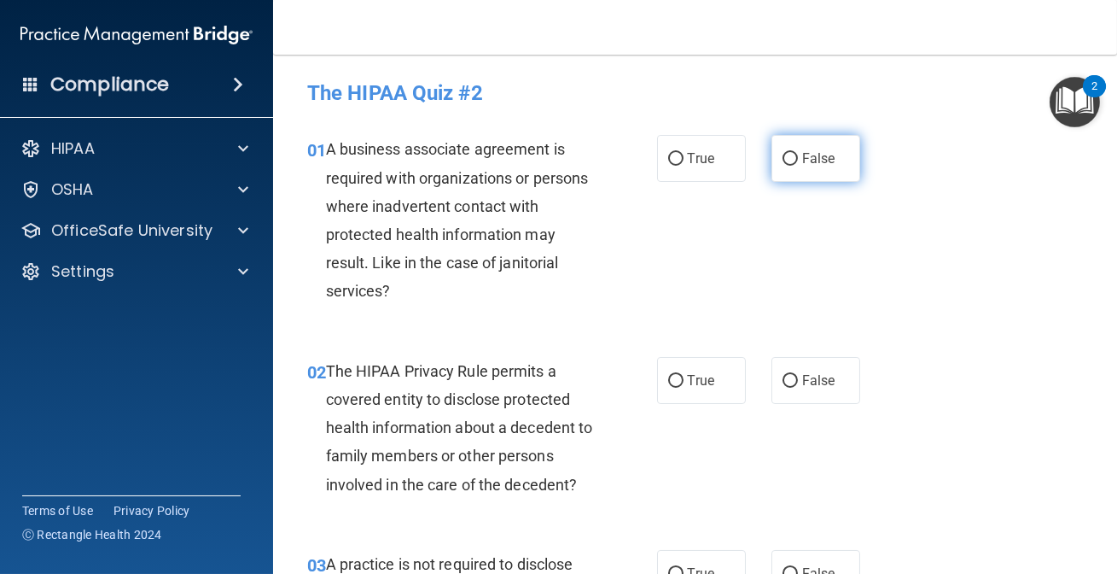
click at [814, 170] on label "False" at bounding box center [816, 158] width 89 height 47
click at [798, 166] on input "False" at bounding box center [790, 159] width 15 height 13
radio input "true"
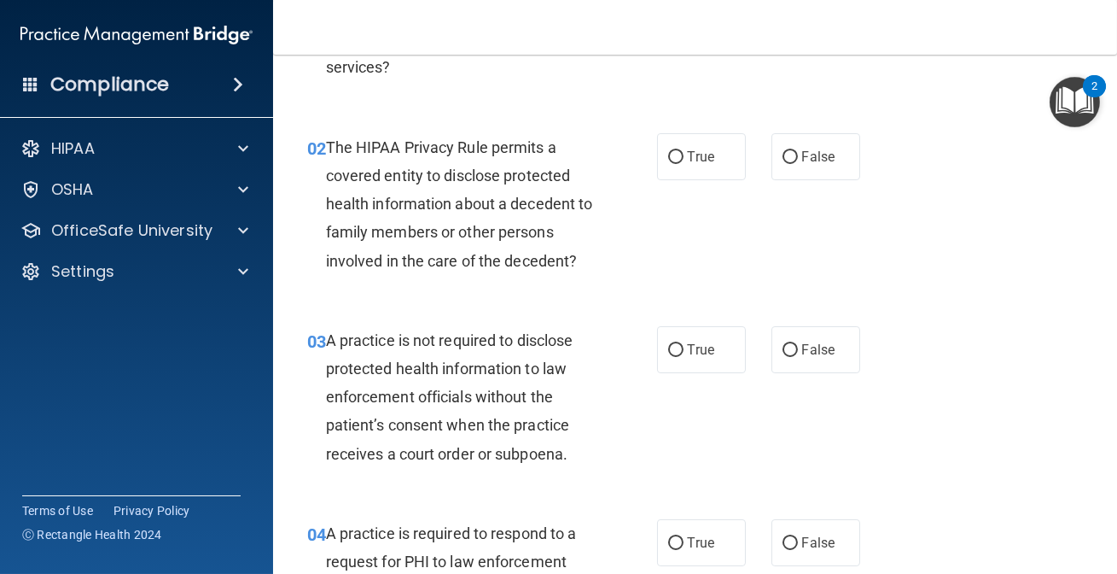
scroll to position [232, 0]
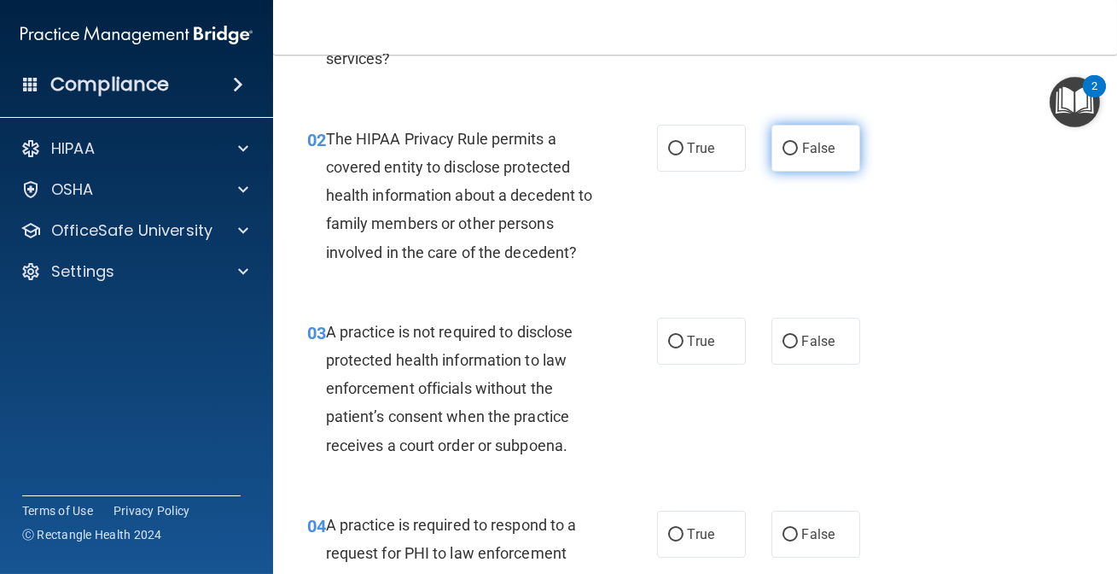
click at [808, 145] on span "False" at bounding box center [818, 148] width 33 height 16
click at [798, 145] on input "False" at bounding box center [790, 149] width 15 height 13
radio input "true"
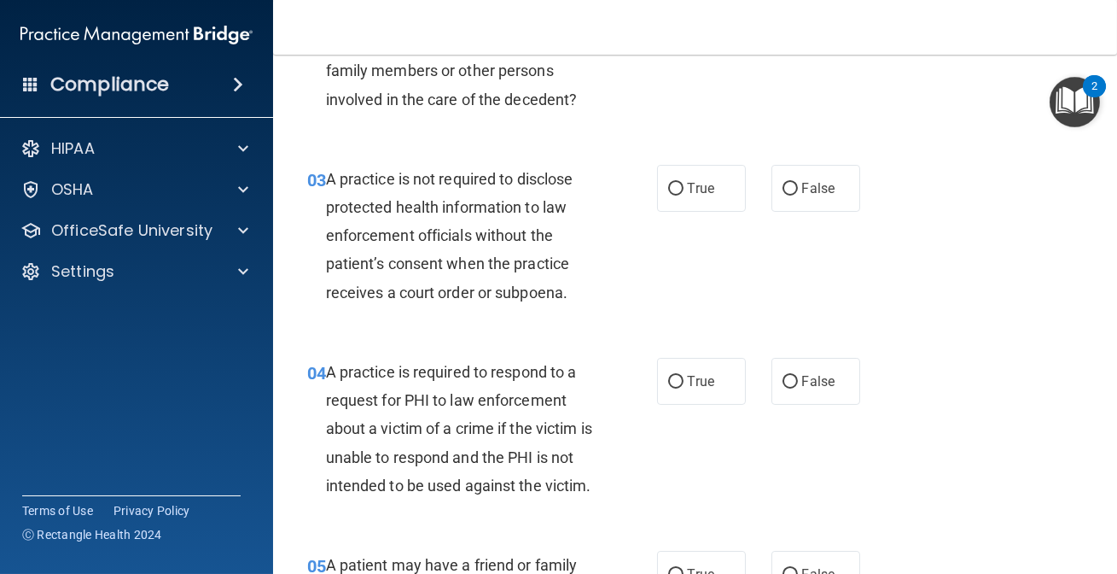
scroll to position [310, 0]
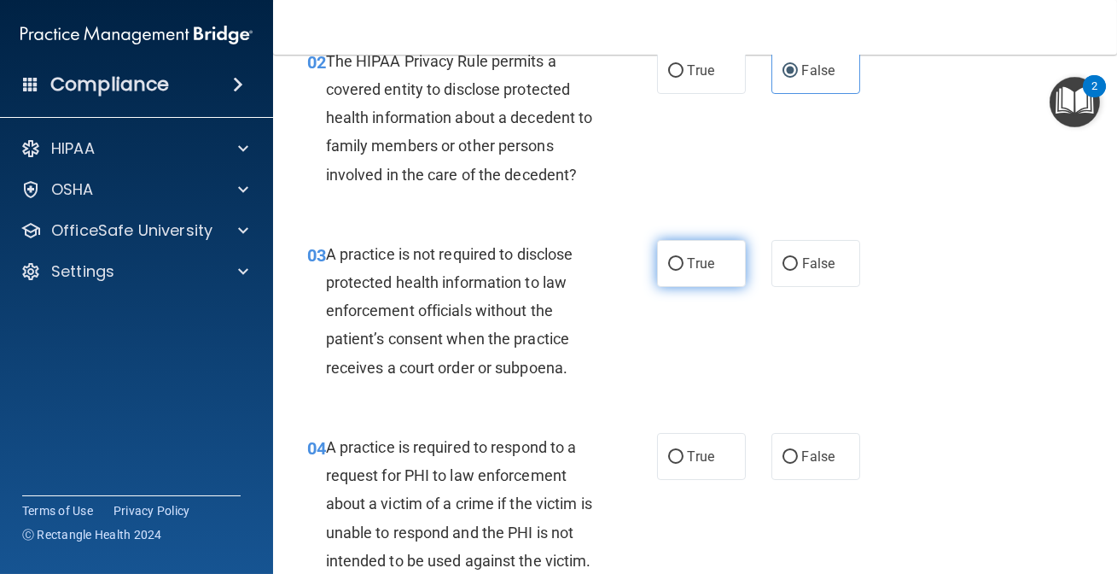
click at [688, 265] on span "True" at bounding box center [701, 263] width 26 height 16
click at [684, 265] on input "True" at bounding box center [675, 264] width 15 height 13
radio input "true"
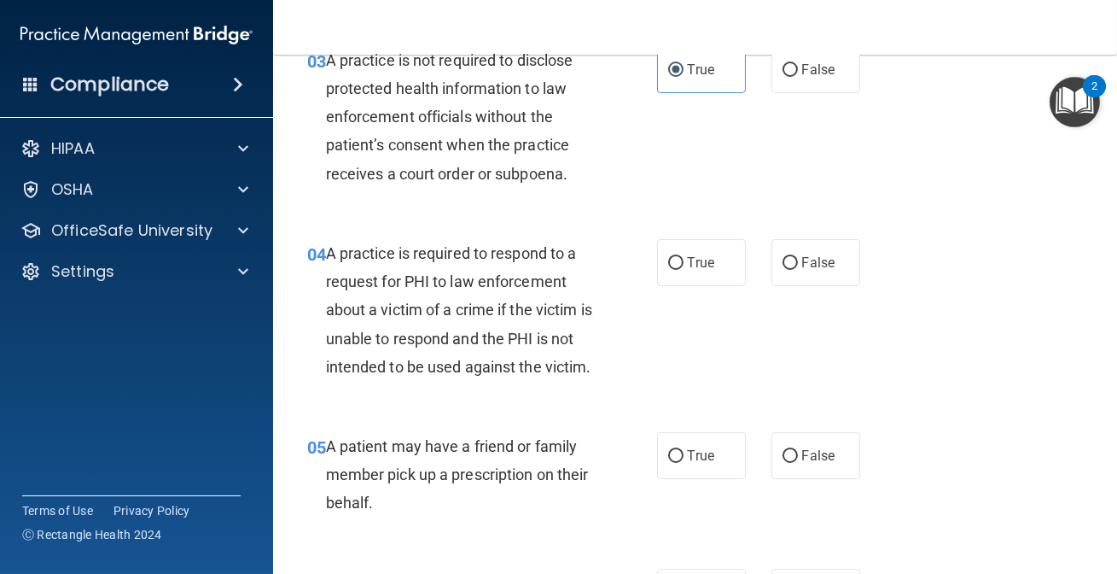
scroll to position [543, 0]
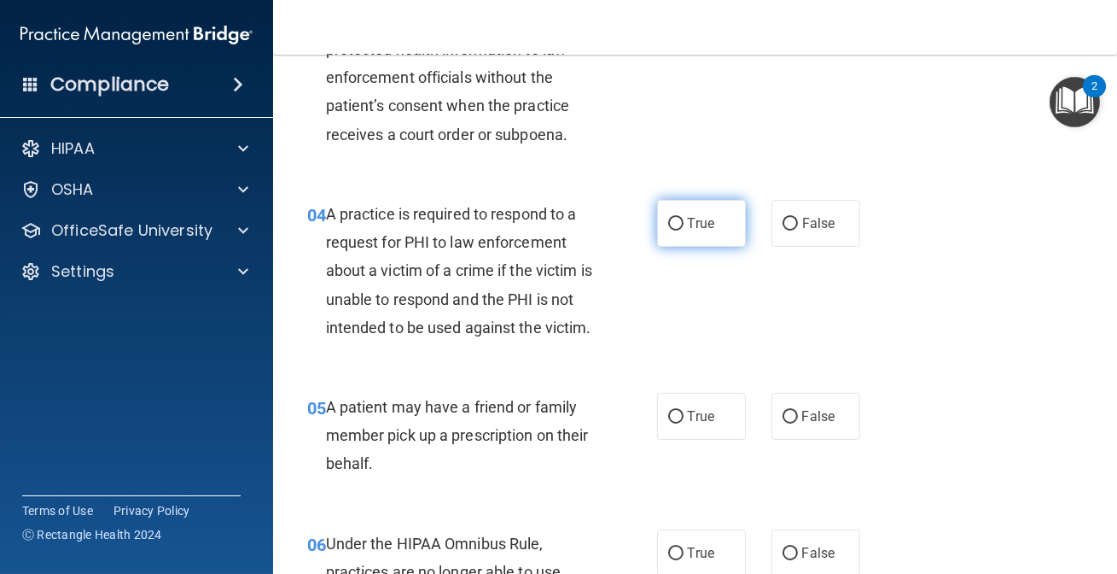
click at [657, 228] on label "True" at bounding box center [701, 223] width 89 height 47
click at [668, 228] on input "True" at bounding box center [675, 224] width 15 height 13
radio input "true"
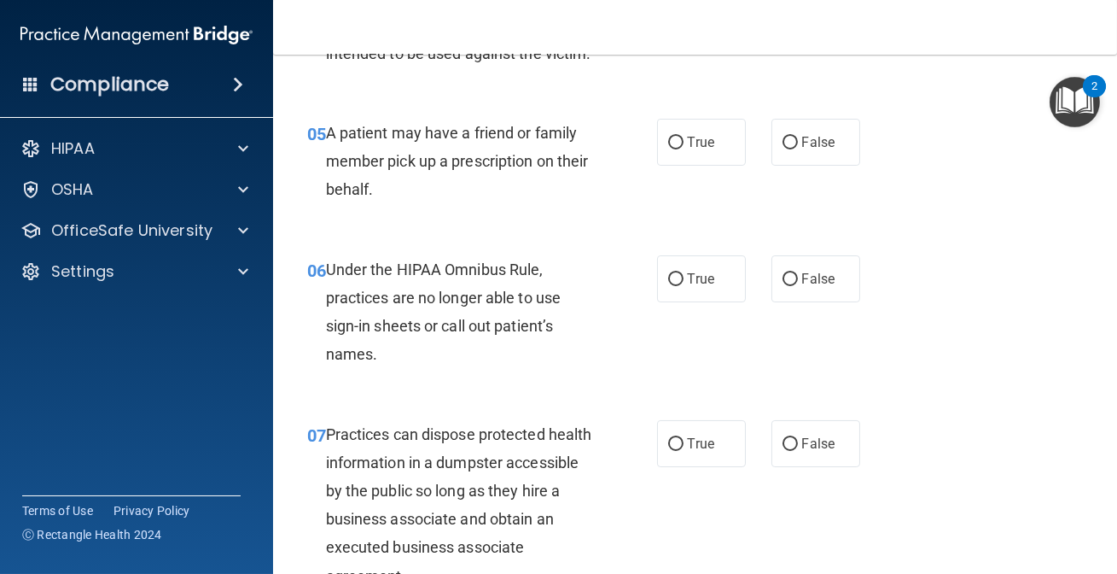
scroll to position [854, 0]
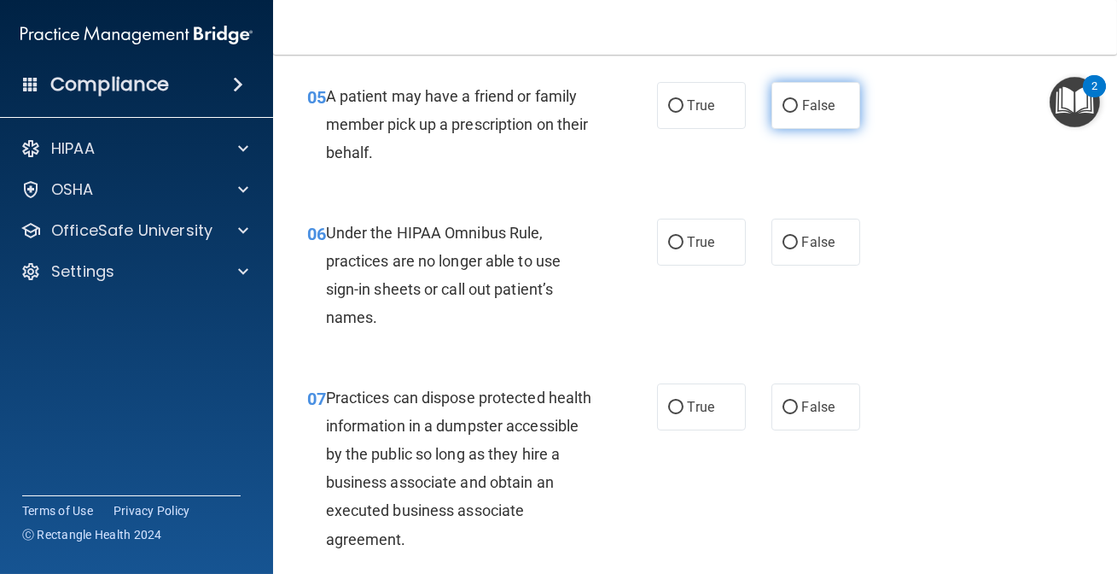
click at [802, 114] on span "False" at bounding box center [818, 105] width 33 height 16
click at [796, 113] on input "False" at bounding box center [790, 106] width 15 height 13
radio input "true"
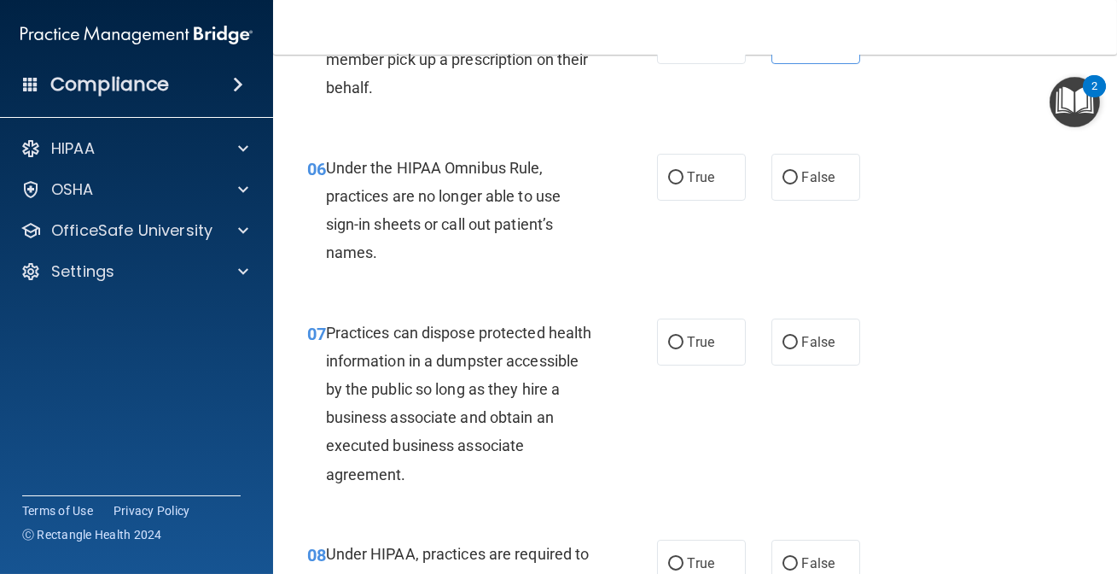
scroll to position [1008, 0]
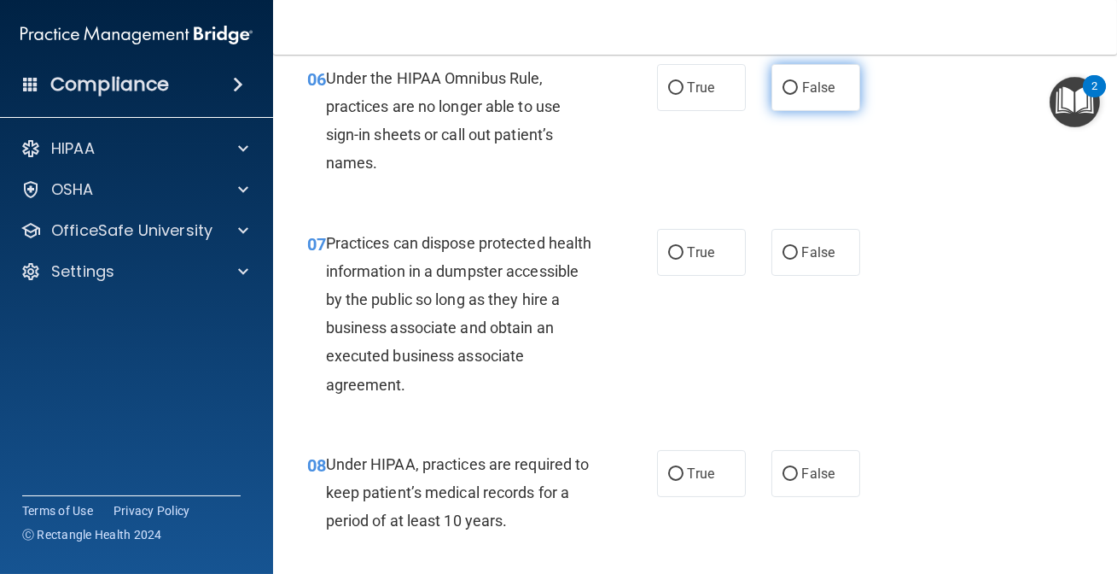
click at [836, 111] on label "False" at bounding box center [816, 87] width 89 height 47
click at [798, 95] on input "False" at bounding box center [790, 88] width 15 height 13
radio input "true"
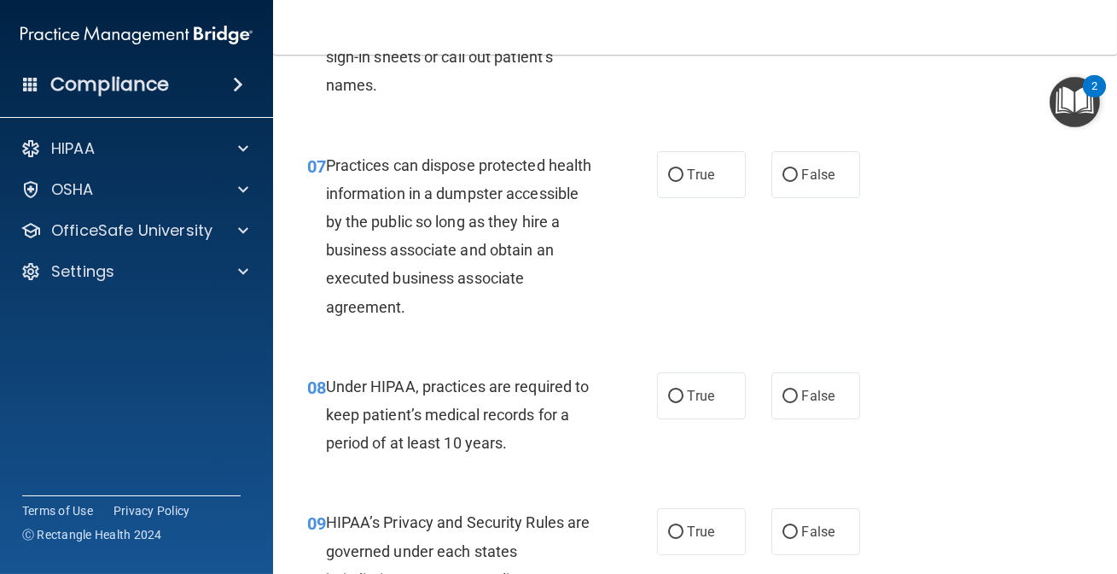
click at [857, 198] on div "True False" at bounding box center [763, 174] width 213 height 47
click at [776, 198] on label "False" at bounding box center [816, 174] width 89 height 47
click at [783, 182] on input "False" at bounding box center [790, 175] width 15 height 13
radio input "true"
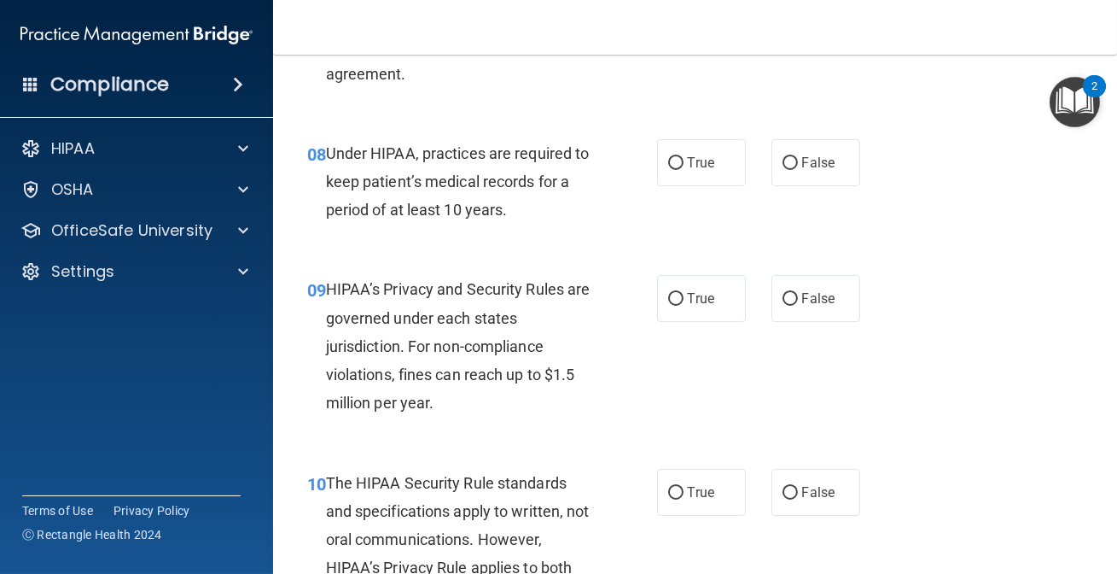
scroll to position [1163, 0]
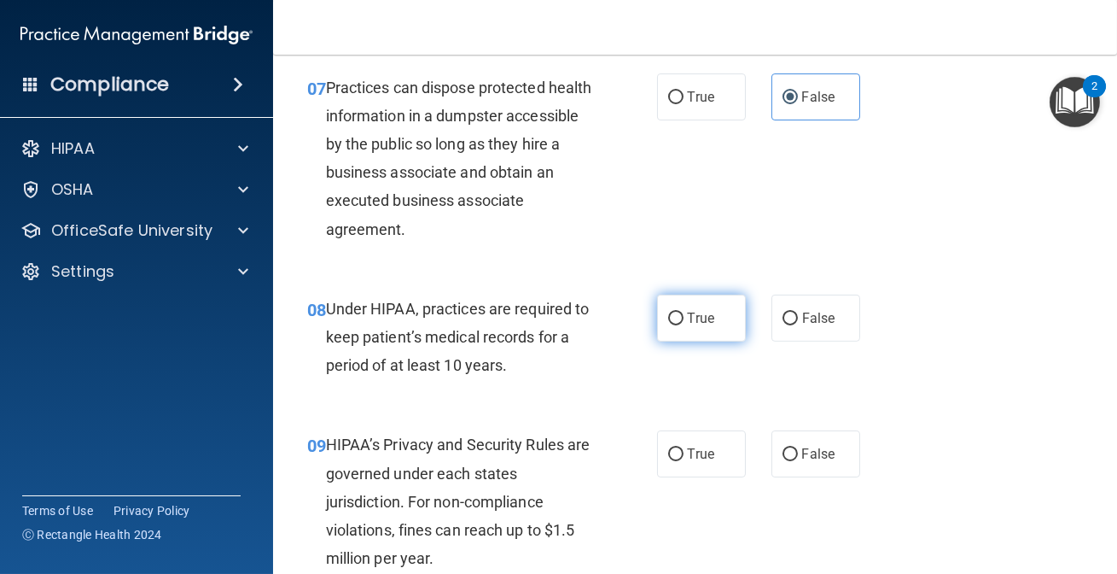
click at [719, 341] on label "True" at bounding box center [701, 318] width 89 height 47
click at [684, 325] on input "True" at bounding box center [675, 318] width 15 height 13
radio input "true"
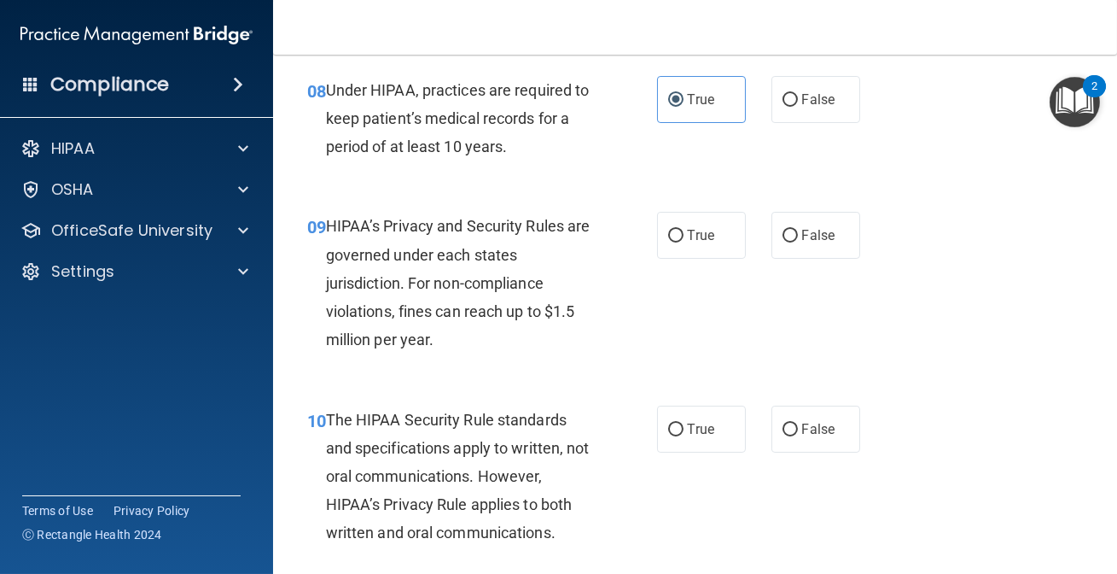
scroll to position [1397, 0]
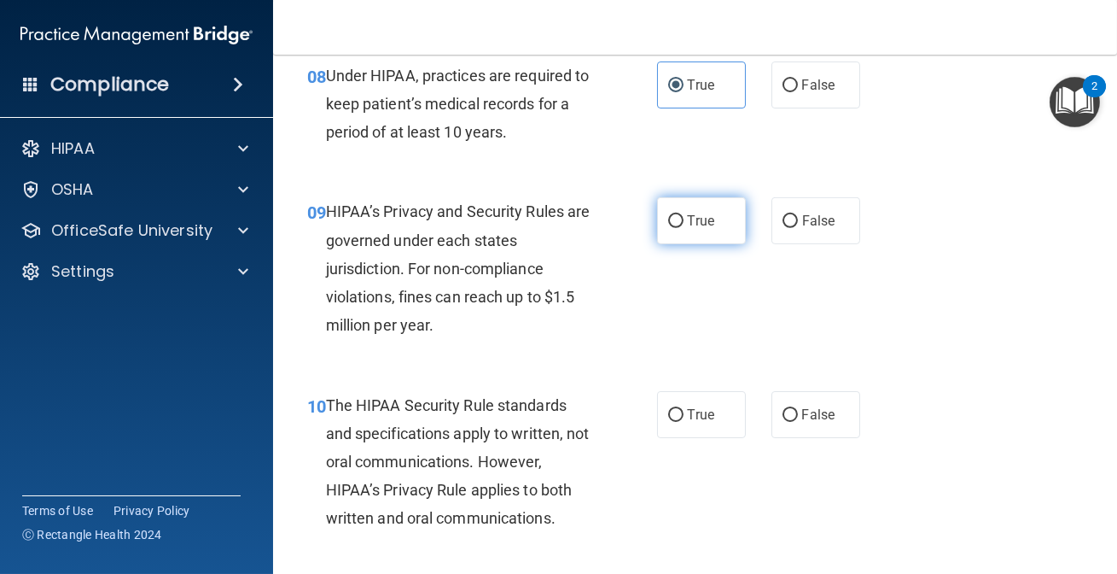
click at [707, 229] on span "True" at bounding box center [701, 221] width 26 height 16
click at [684, 228] on input "True" at bounding box center [675, 221] width 15 height 13
radio input "true"
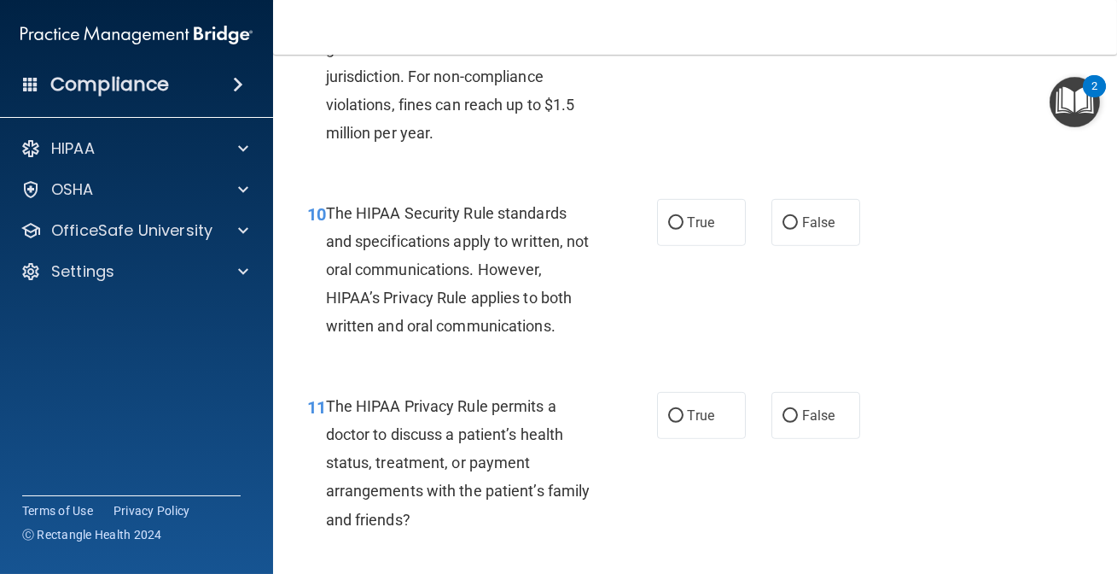
scroll to position [1707, 0]
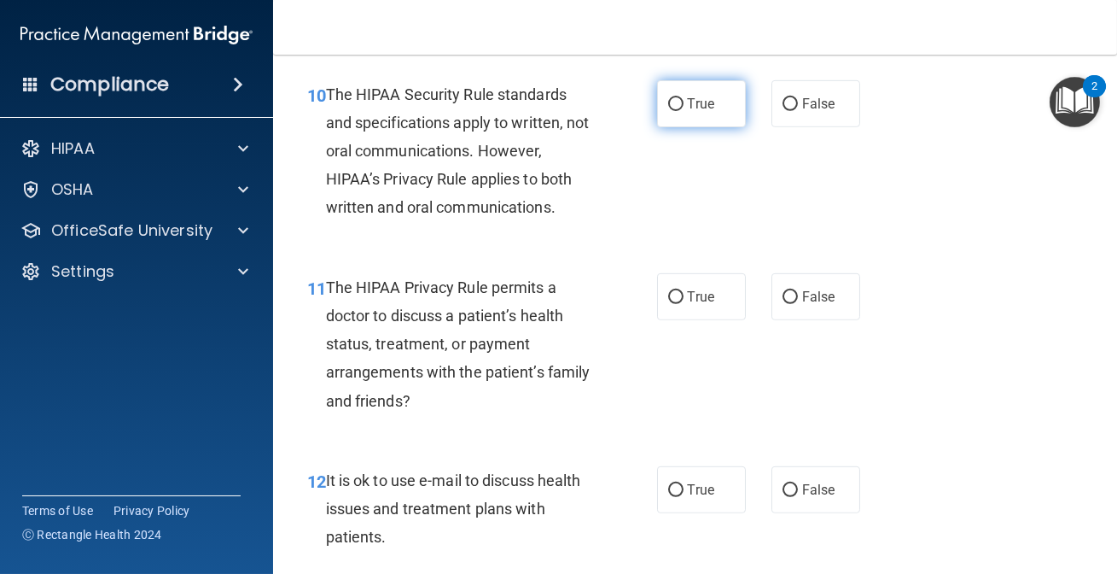
click at [714, 111] on label "True" at bounding box center [701, 103] width 89 height 47
click at [684, 111] on input "True" at bounding box center [675, 104] width 15 height 13
radio input "true"
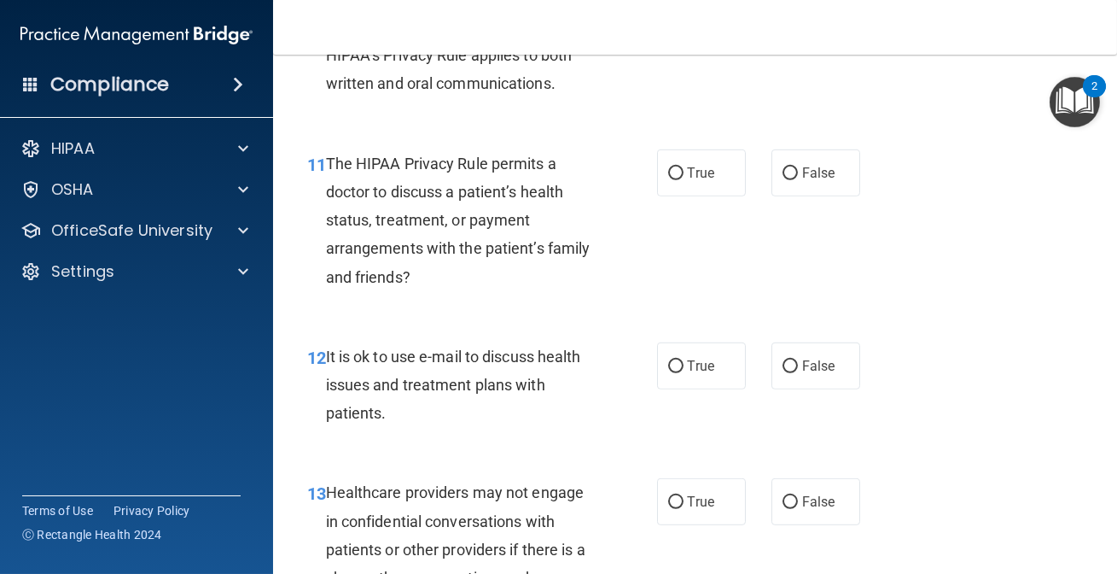
scroll to position [1862, 0]
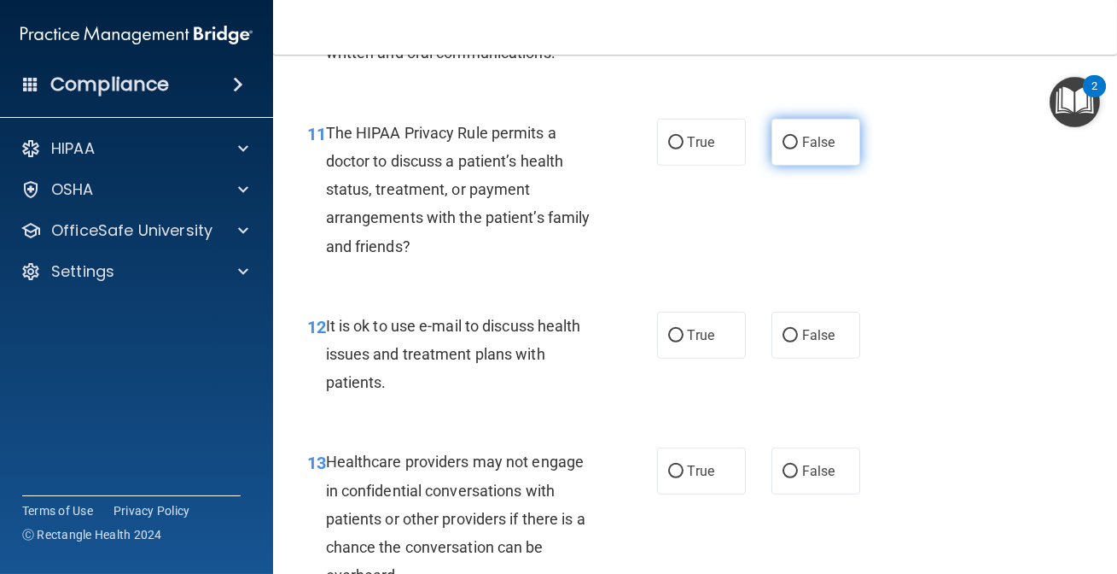
click at [793, 166] on label "False" at bounding box center [816, 142] width 89 height 47
click at [793, 149] on input "False" at bounding box center [790, 143] width 15 height 13
radio input "true"
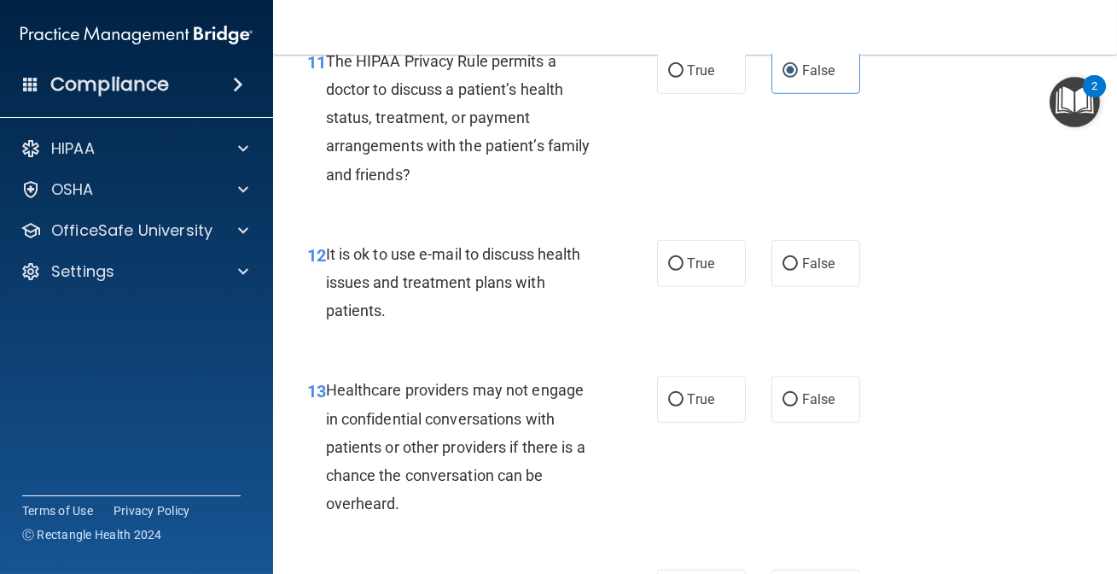
scroll to position [2017, 0]
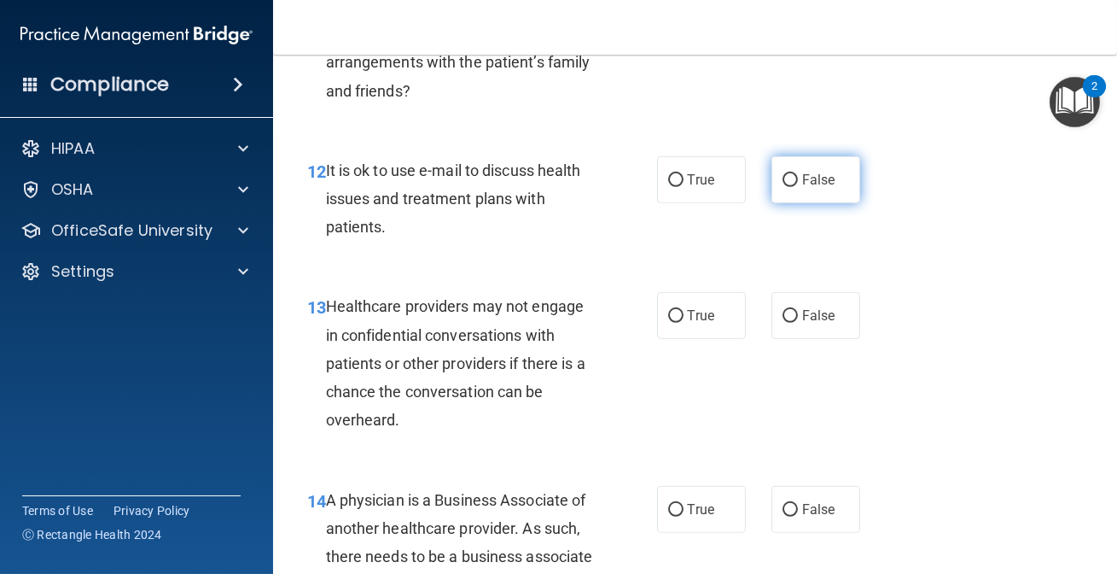
click at [810, 203] on label "False" at bounding box center [816, 179] width 89 height 47
click at [798, 187] on input "False" at bounding box center [790, 180] width 15 height 13
radio input "true"
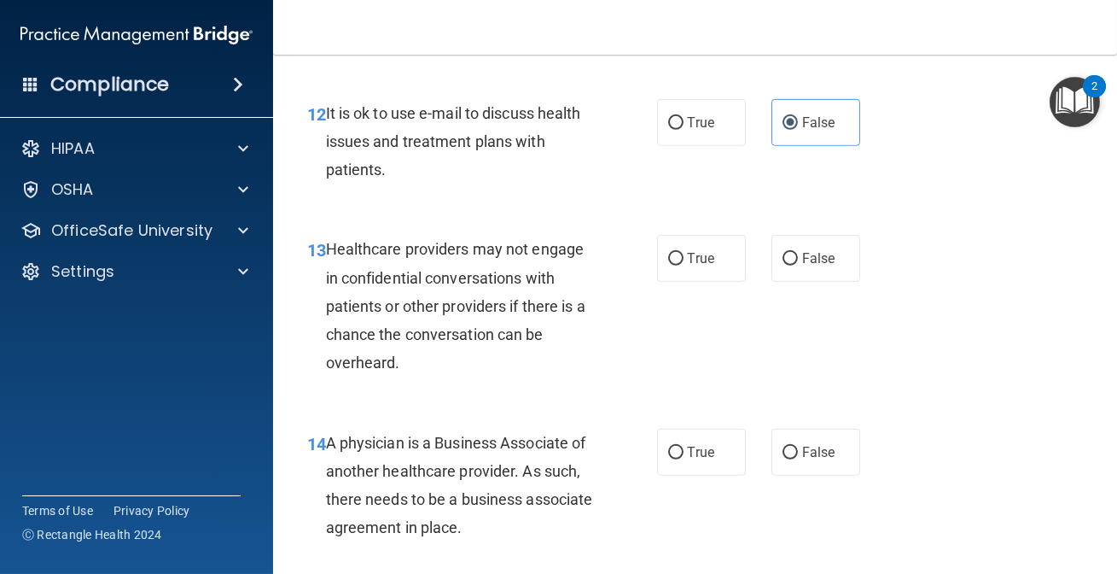
scroll to position [2250, 0]
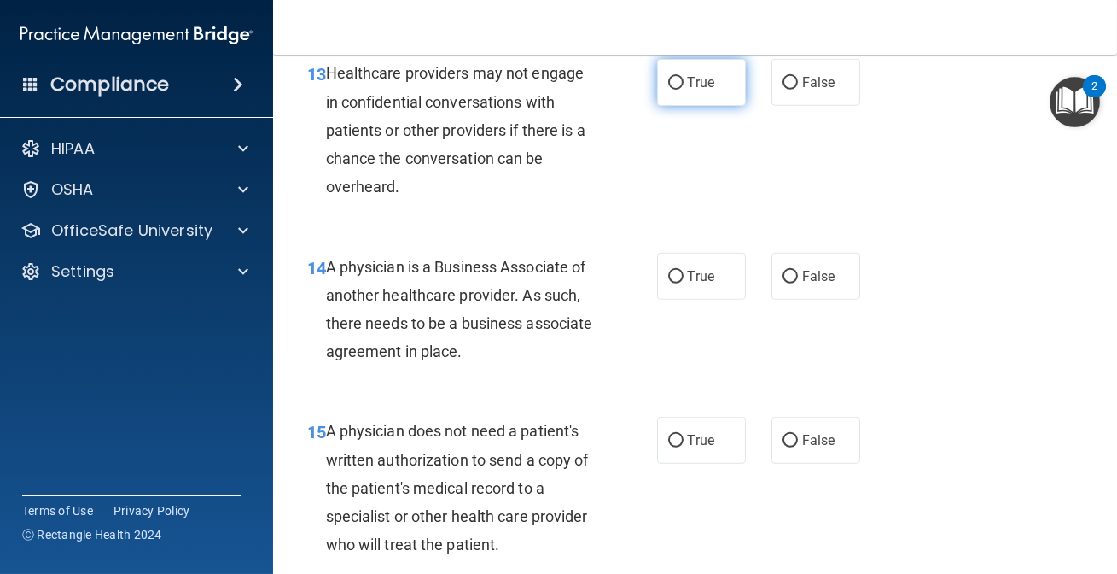
click at [675, 106] on label "True" at bounding box center [701, 82] width 89 height 47
click at [675, 90] on input "True" at bounding box center [675, 83] width 15 height 13
radio input "true"
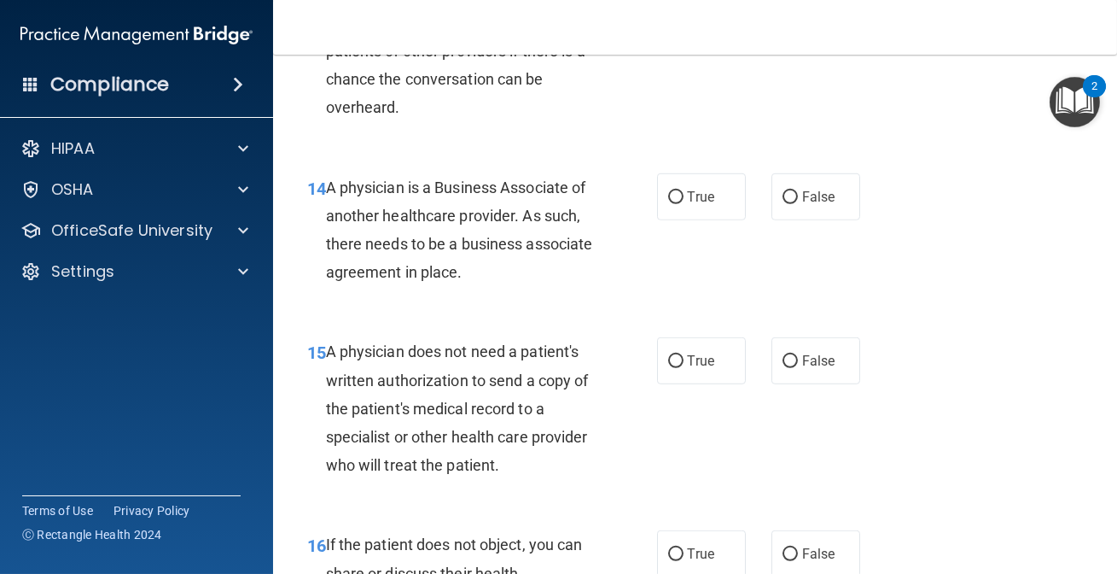
scroll to position [2328, 0]
click at [693, 207] on span "True" at bounding box center [701, 198] width 26 height 16
click at [684, 206] on input "True" at bounding box center [675, 199] width 15 height 13
radio input "true"
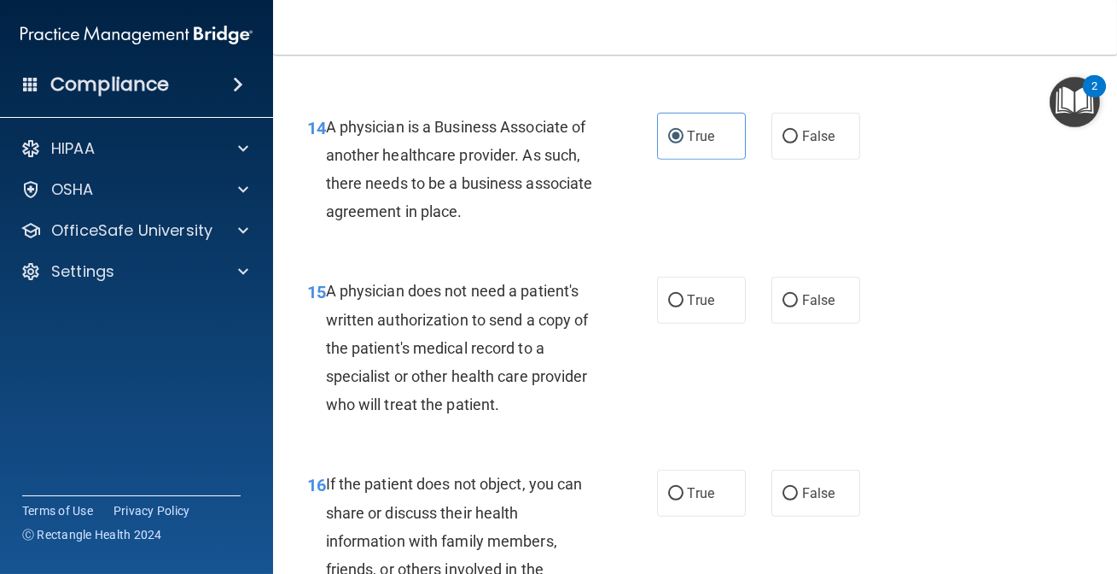
scroll to position [2483, 0]
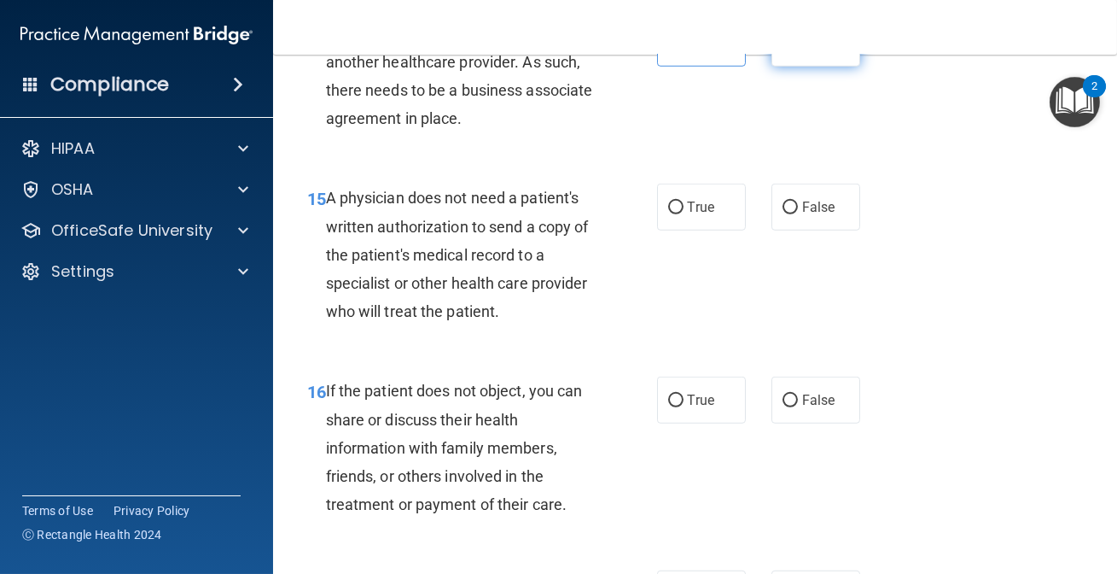
drag, startPoint x: 799, startPoint y: 85, endPoint x: 810, endPoint y: 91, distance: 12.6
click at [808, 67] on label "False" at bounding box center [816, 43] width 89 height 47
click at [616, 128] on div "14 A physician is a Business Associate of another healthcare provider. As such,…" at bounding box center [482, 81] width 401 height 122
click at [774, 230] on label "False" at bounding box center [816, 207] width 89 height 47
click at [783, 214] on input "False" at bounding box center [790, 207] width 15 height 13
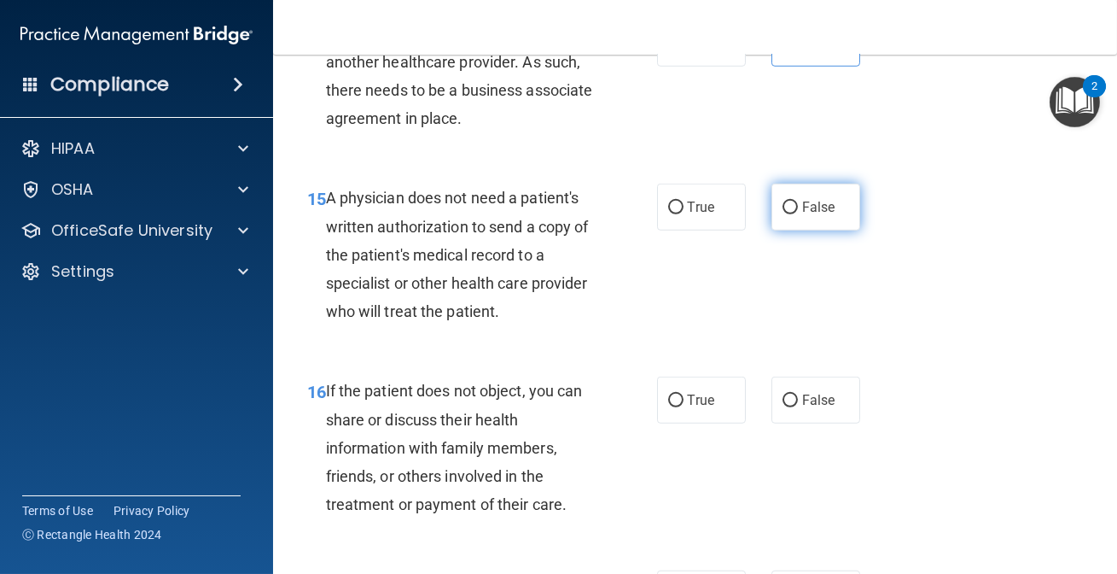
radio input "true"
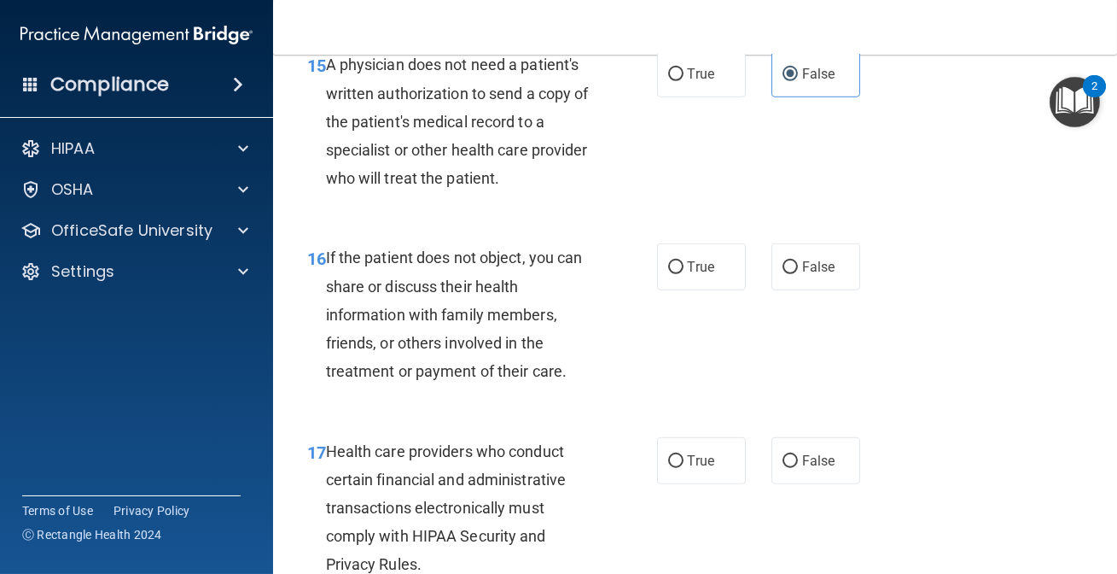
scroll to position [2638, 0]
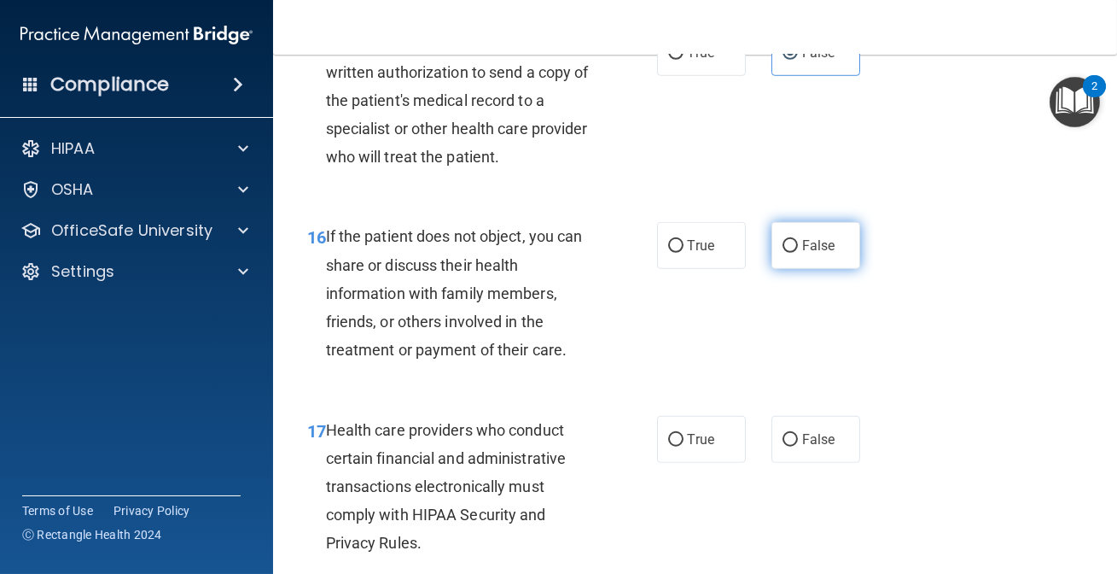
click at [772, 259] on label "False" at bounding box center [816, 245] width 89 height 47
click at [783, 253] on input "False" at bounding box center [790, 246] width 15 height 13
radio input "true"
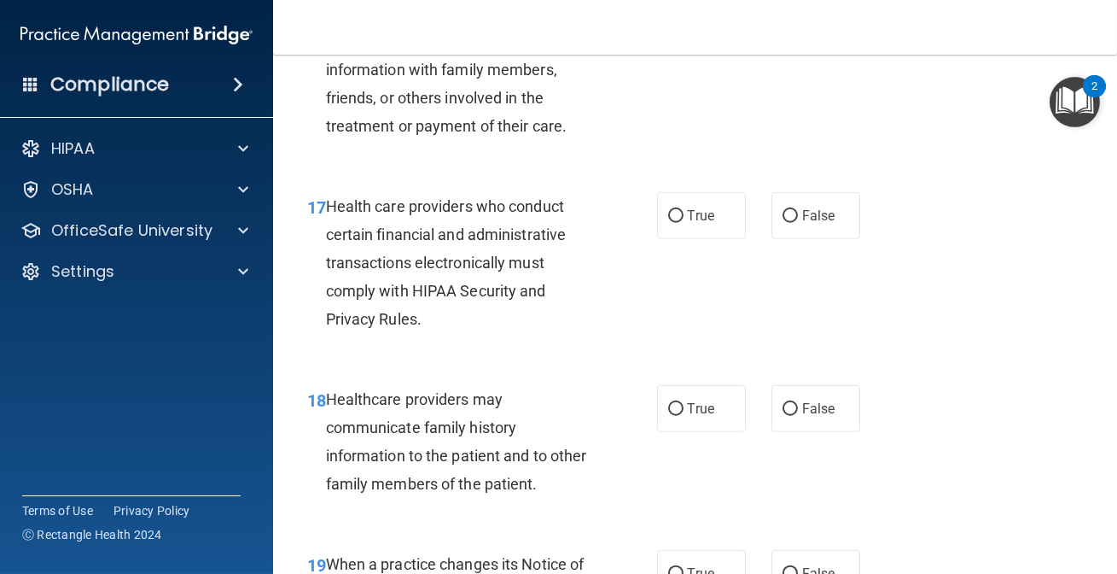
scroll to position [2871, 0]
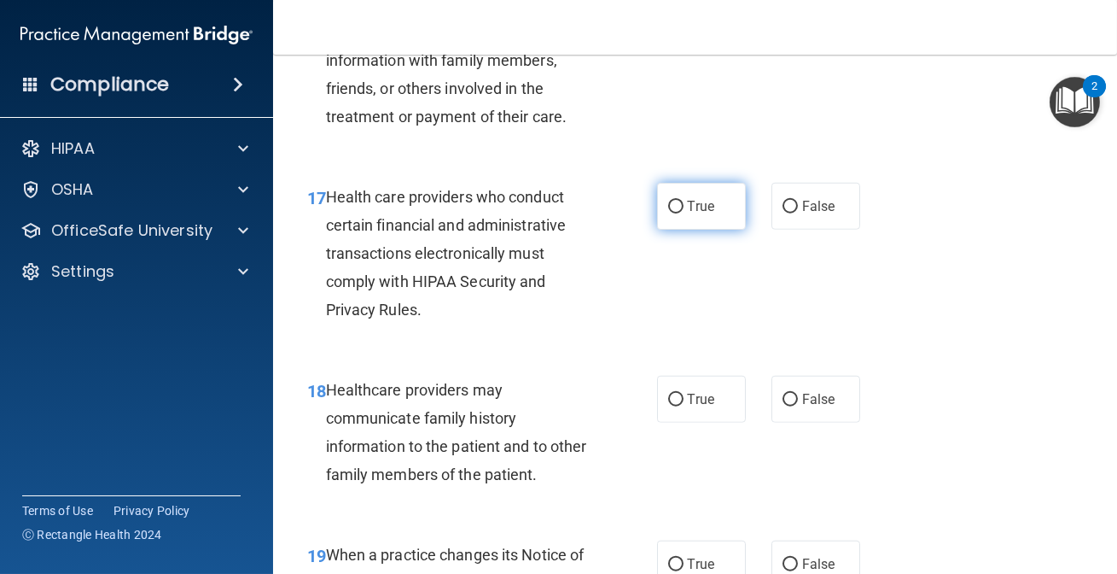
click at [734, 226] on label "True" at bounding box center [701, 206] width 89 height 47
click at [684, 213] on input "True" at bounding box center [675, 207] width 15 height 13
radio input "true"
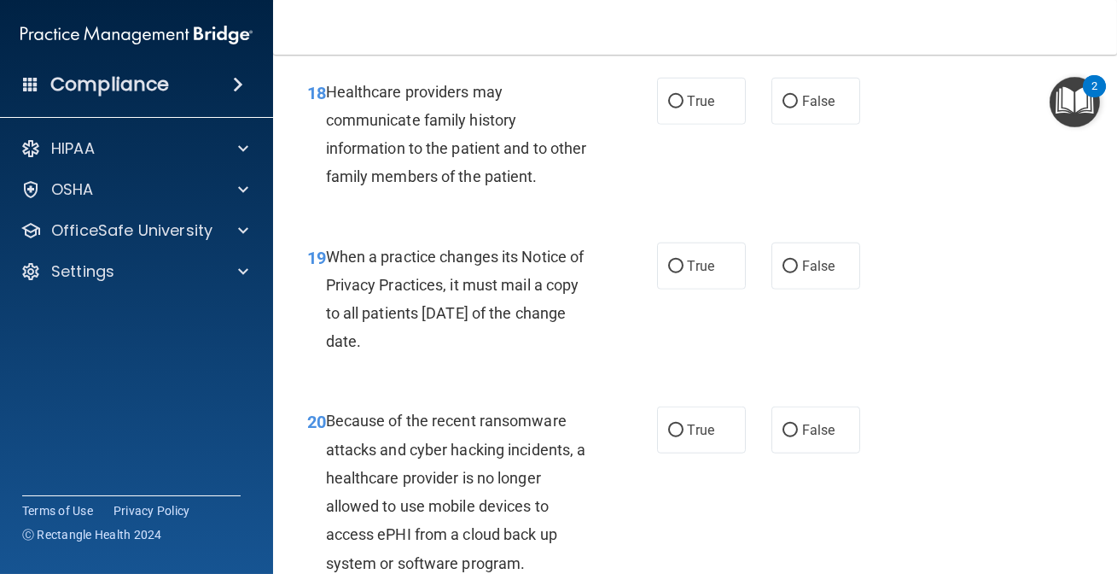
scroll to position [3181, 0]
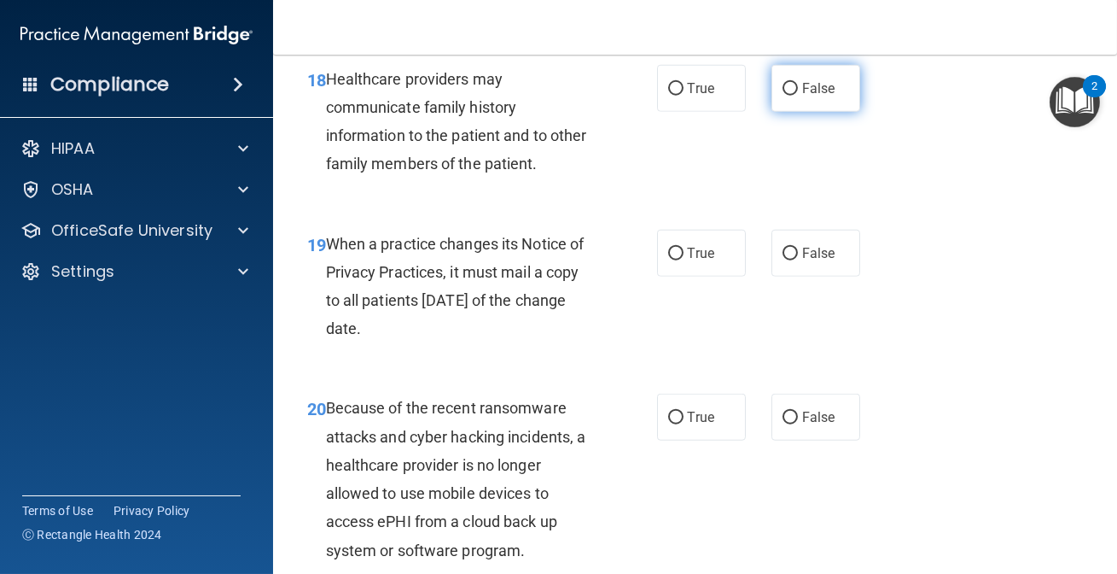
click at [795, 112] on label "False" at bounding box center [816, 88] width 89 height 47
click at [795, 96] on input "False" at bounding box center [790, 89] width 15 height 13
radio input "true"
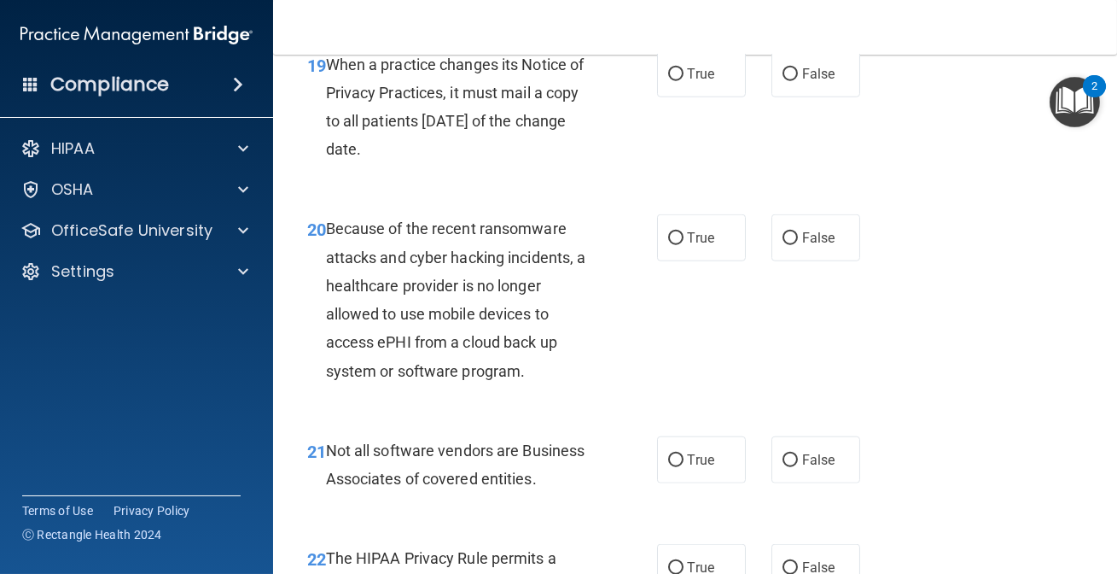
scroll to position [3337, 0]
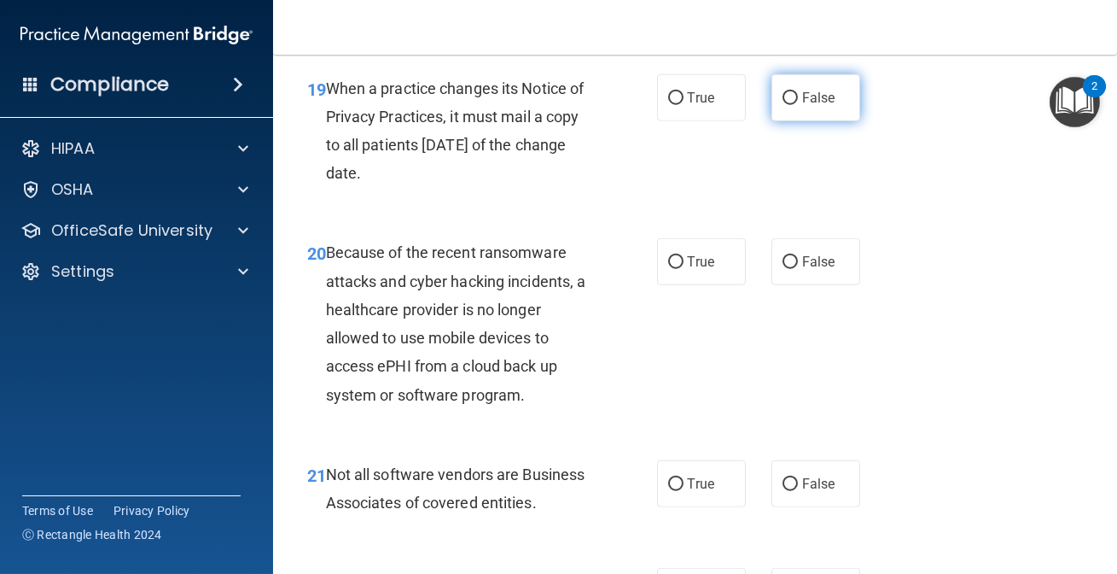
click at [785, 116] on label "False" at bounding box center [816, 97] width 89 height 47
click at [785, 105] on input "False" at bounding box center [790, 98] width 15 height 13
radio input "true"
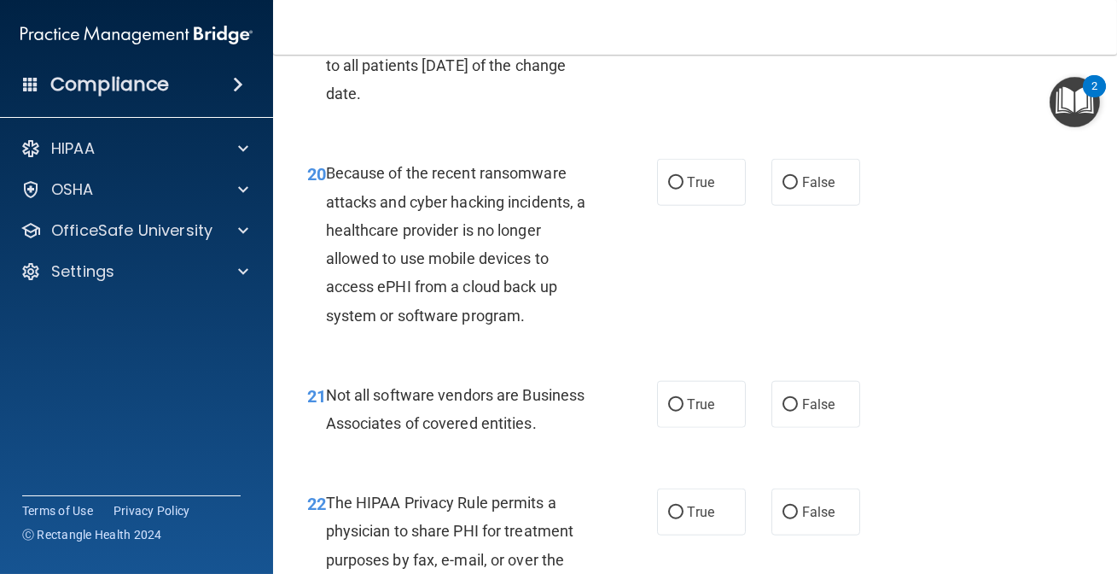
scroll to position [3414, 0]
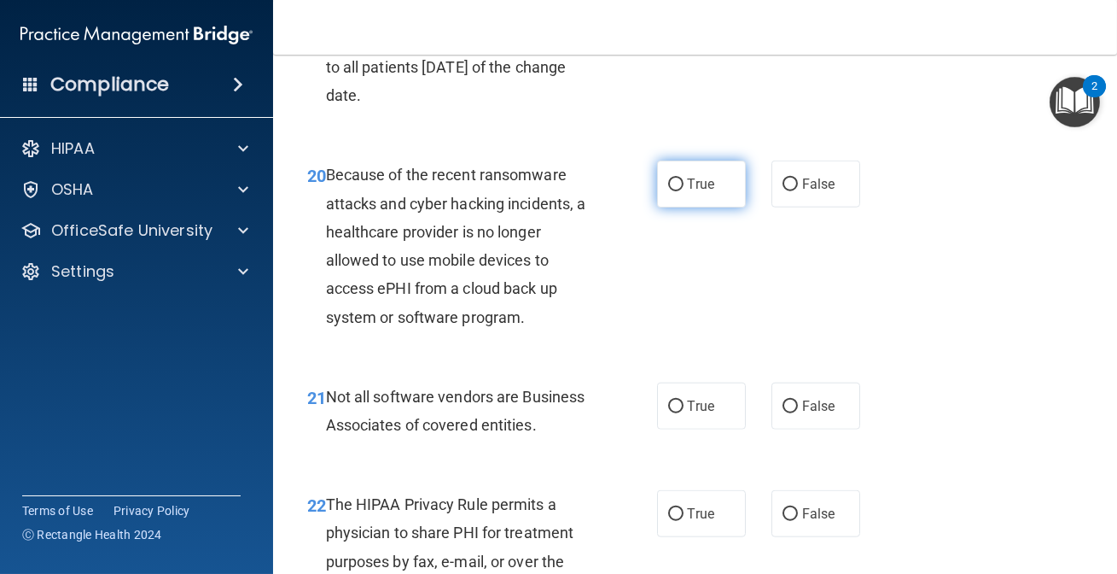
click at [709, 192] on span "True" at bounding box center [701, 184] width 26 height 16
click at [684, 191] on input "True" at bounding box center [675, 184] width 15 height 13
radio input "true"
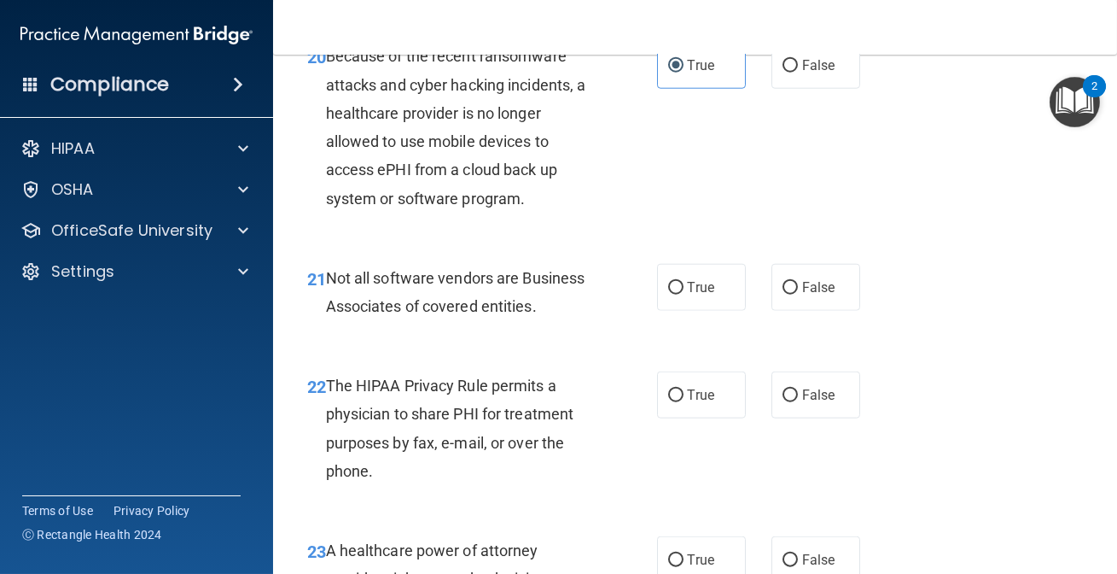
scroll to position [3569, 0]
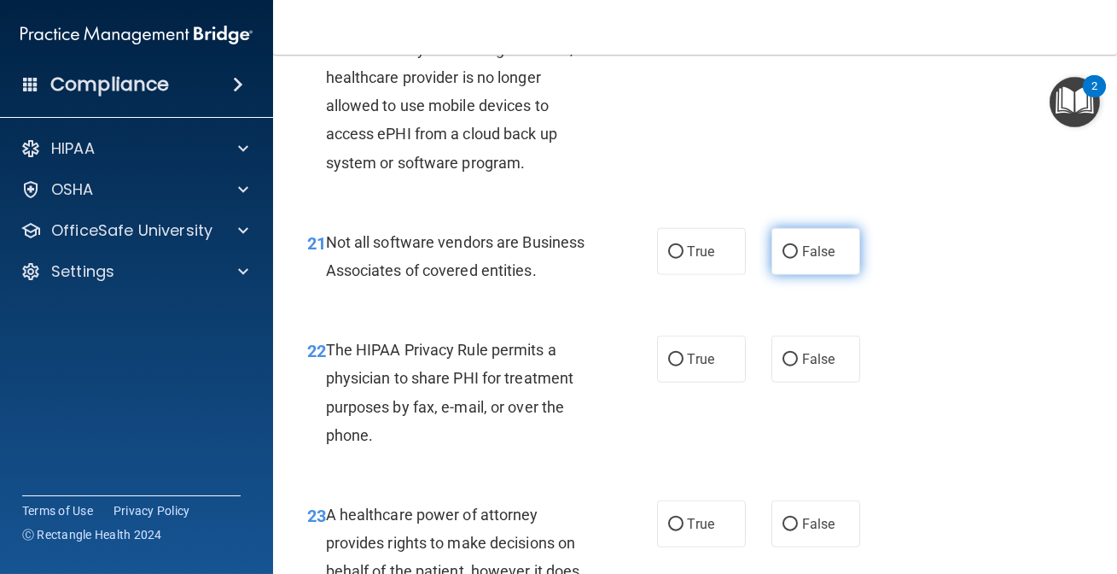
click at [802, 260] on span "False" at bounding box center [818, 251] width 33 height 16
click at [798, 259] on input "False" at bounding box center [790, 252] width 15 height 13
radio input "true"
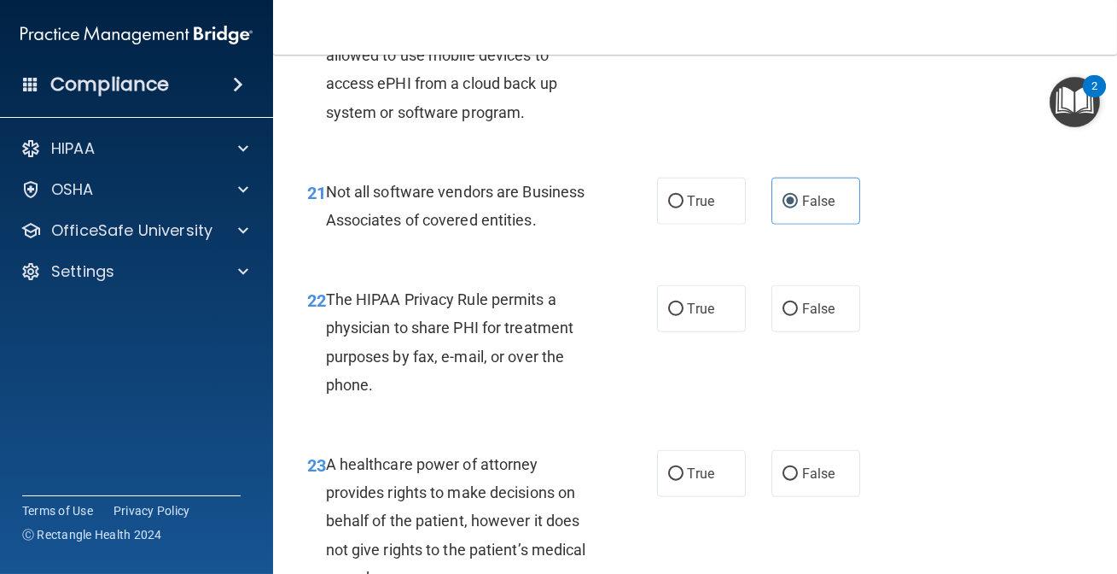
scroll to position [3647, 0]
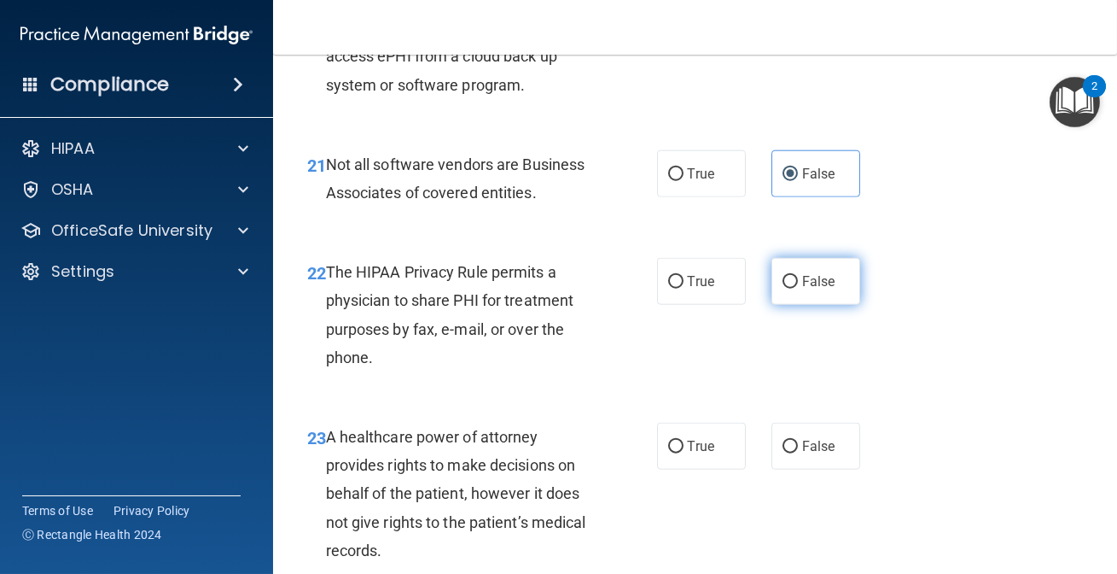
click at [776, 299] on label "False" at bounding box center [816, 281] width 89 height 47
click at [783, 289] on input "False" at bounding box center [790, 282] width 15 height 13
radio input "true"
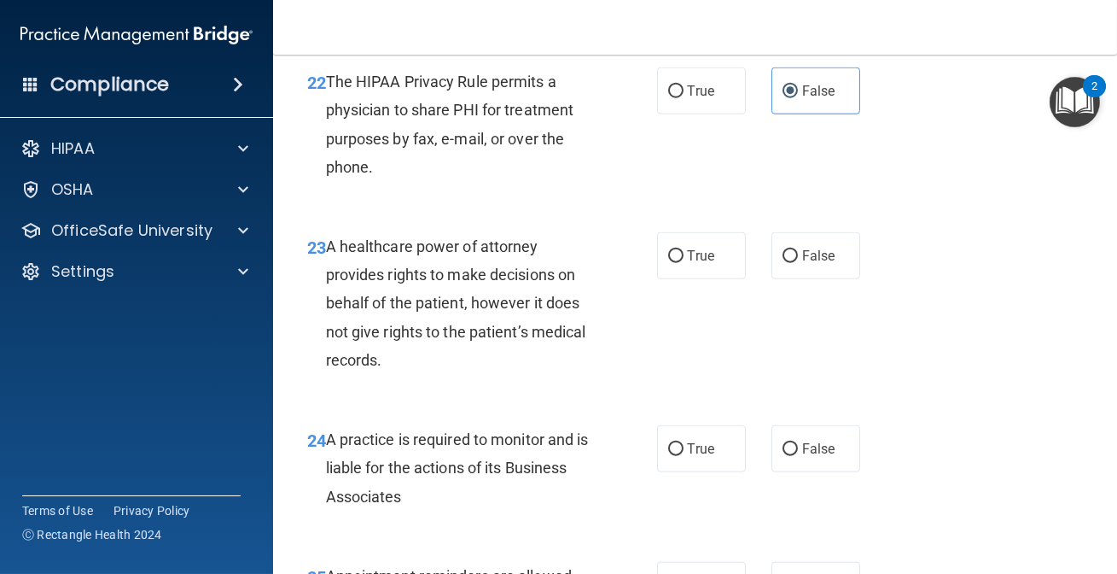
scroll to position [3880, 0]
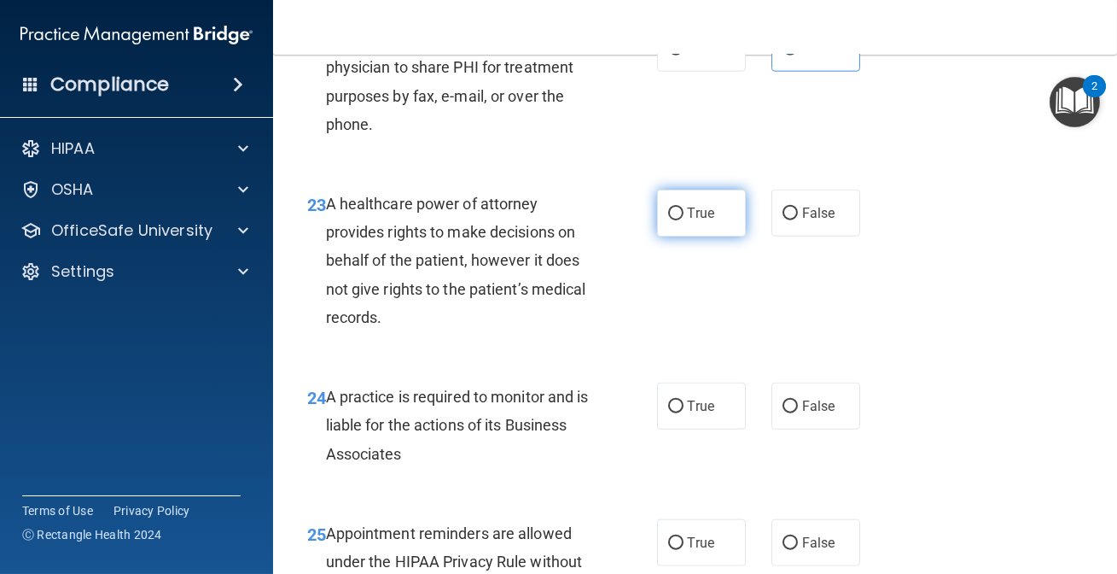
click at [720, 236] on label "True" at bounding box center [701, 213] width 89 height 47
click at [684, 220] on input "True" at bounding box center [675, 213] width 15 height 13
radio input "true"
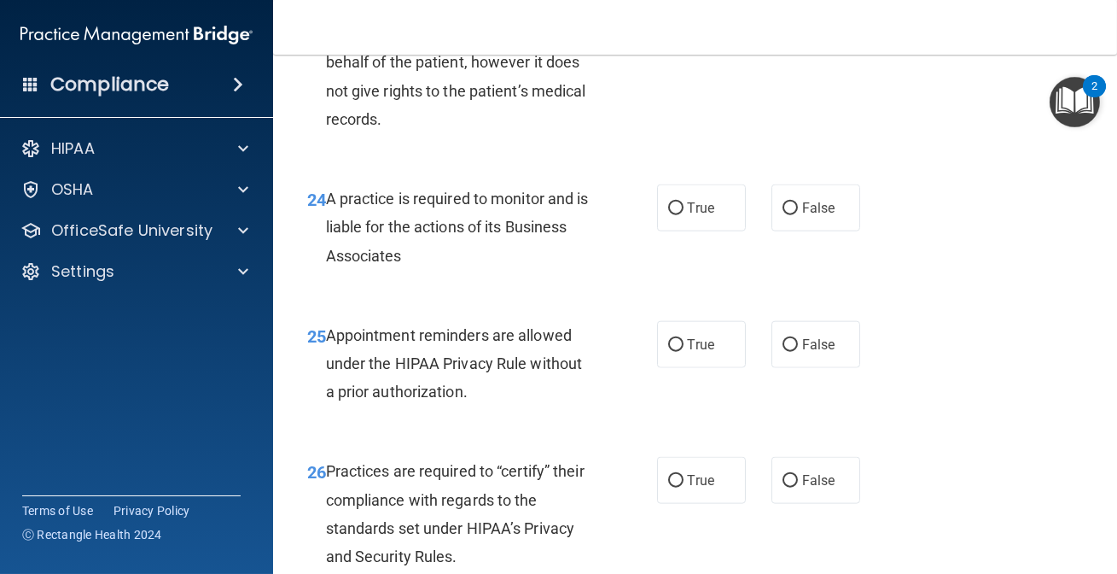
scroll to position [4113, 0]
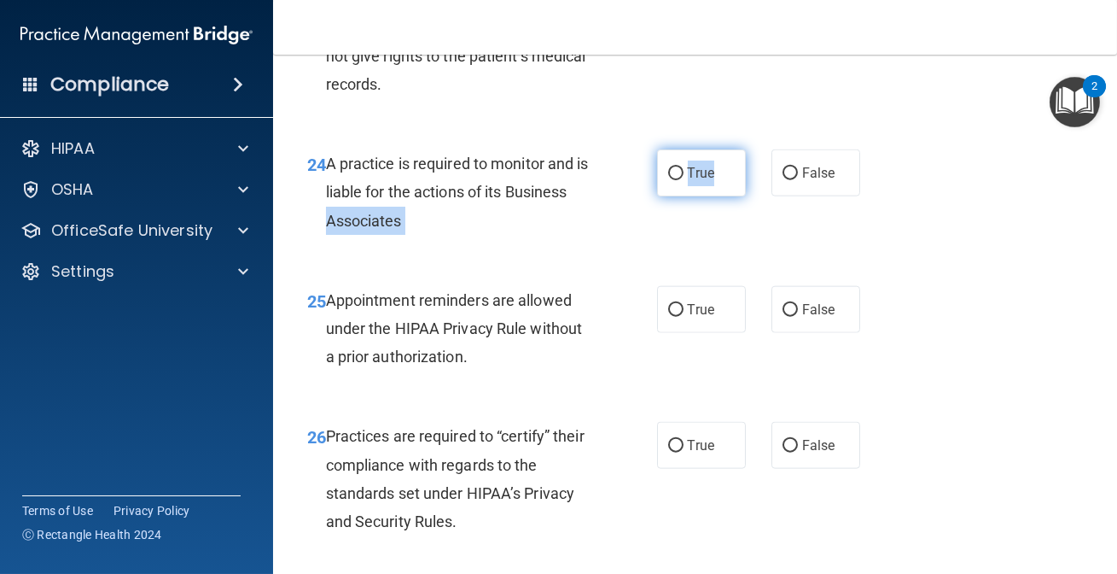
drag, startPoint x: 749, startPoint y: 207, endPoint x: 685, endPoint y: 222, distance: 66.7
click at [677, 226] on div "24 A practice is required to monitor and is liable for the actions of its Busin…" at bounding box center [696, 196] width 802 height 137
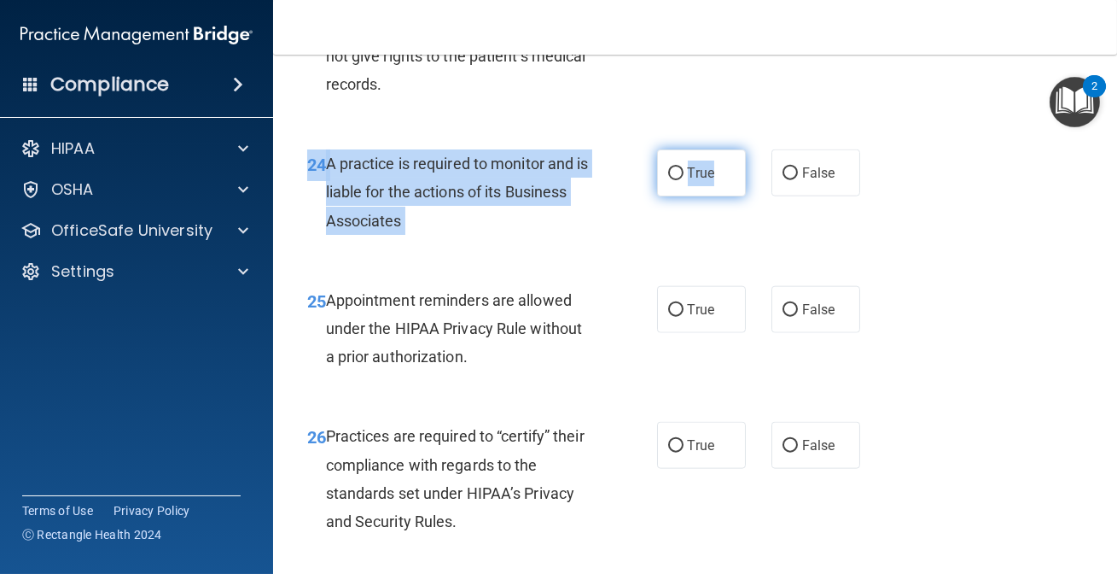
click at [703, 196] on label "True" at bounding box center [701, 172] width 89 height 47
click at [684, 180] on input "True" at bounding box center [675, 173] width 15 height 13
radio input "true"
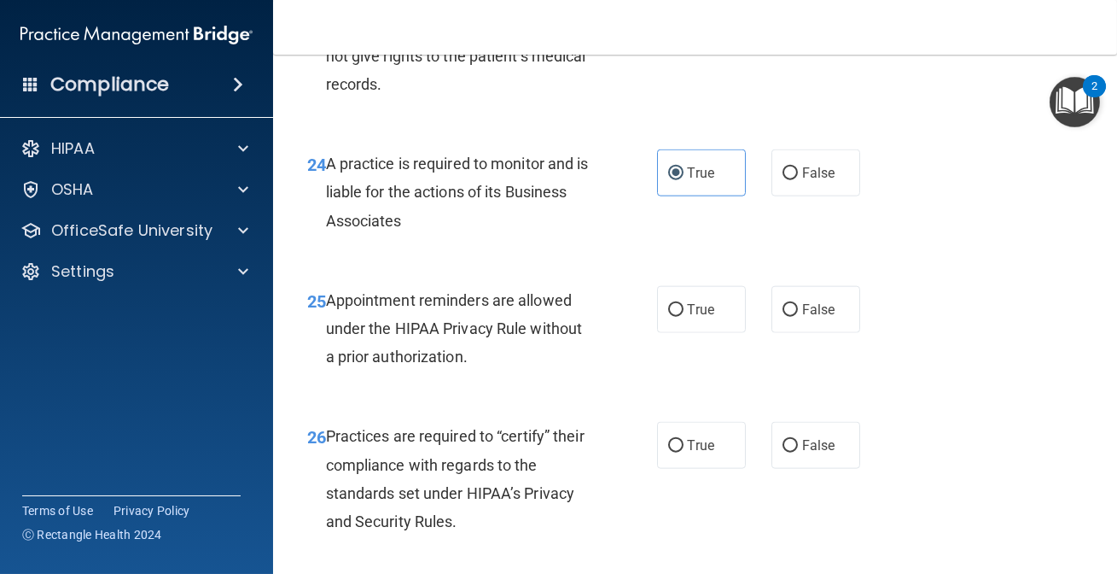
click at [563, 235] on div "A practice is required to monitor and is liable for the actions of its Business…" at bounding box center [467, 191] width 282 height 85
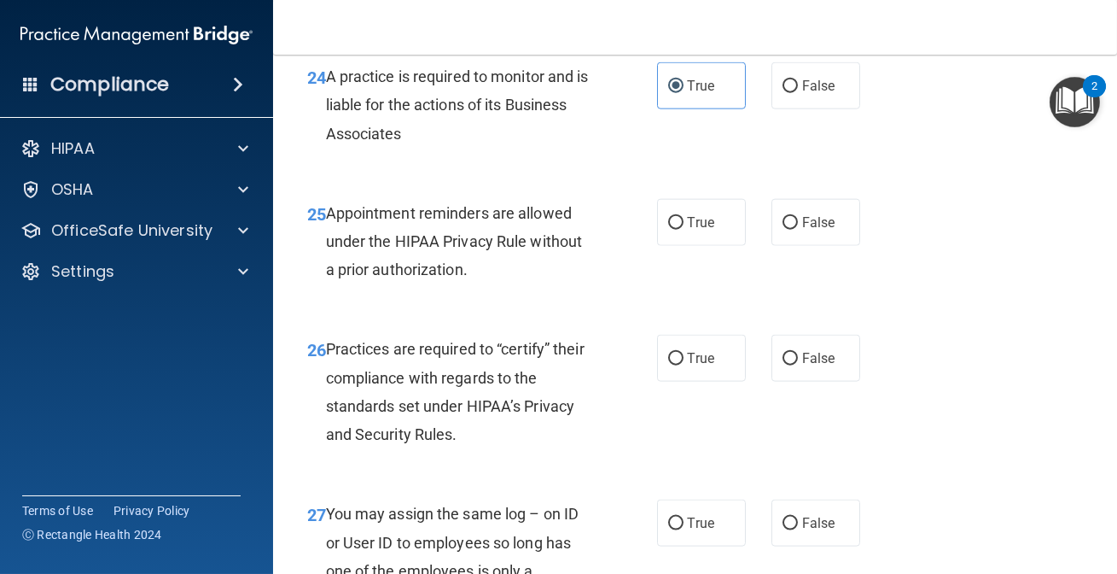
scroll to position [4268, 0]
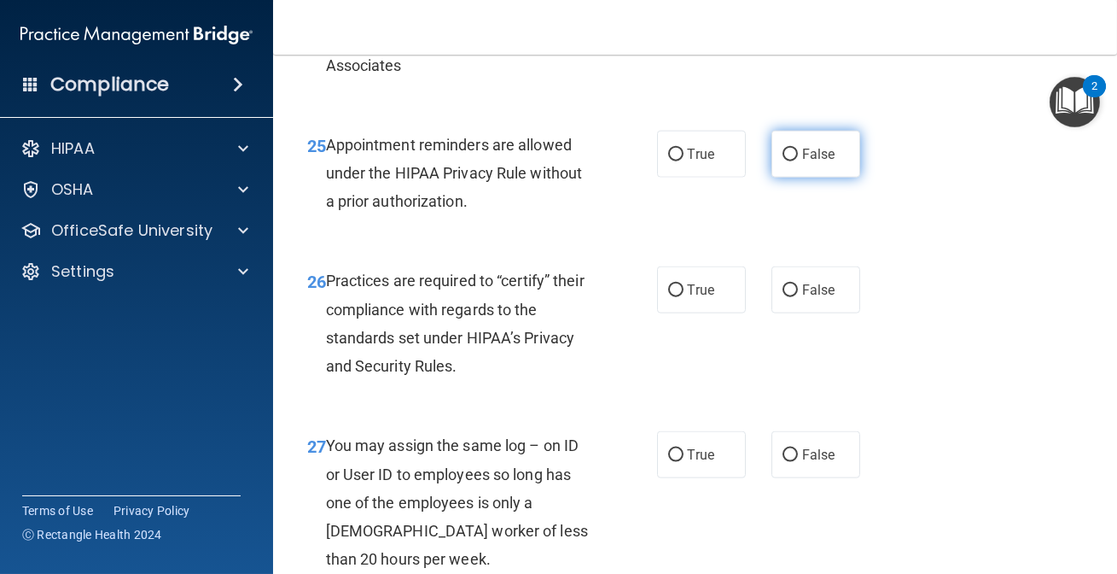
click at [780, 178] on label "False" at bounding box center [816, 154] width 89 height 47
click at [783, 161] on input "False" at bounding box center [790, 155] width 15 height 13
radio input "true"
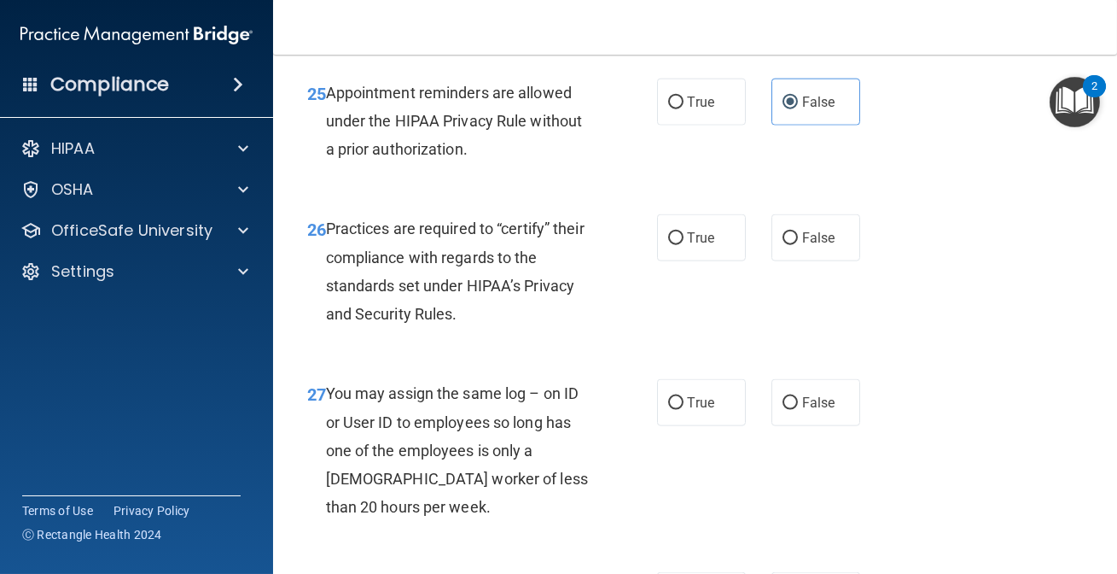
scroll to position [4345, 0]
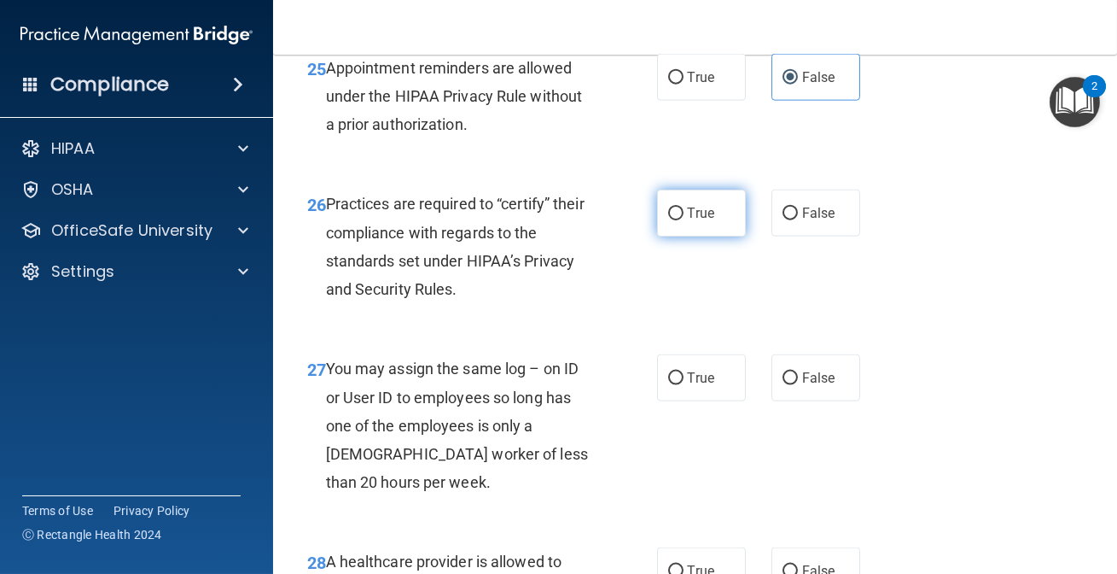
click at [702, 225] on label "True" at bounding box center [701, 213] width 89 height 47
click at [684, 220] on input "True" at bounding box center [675, 213] width 15 height 13
radio input "true"
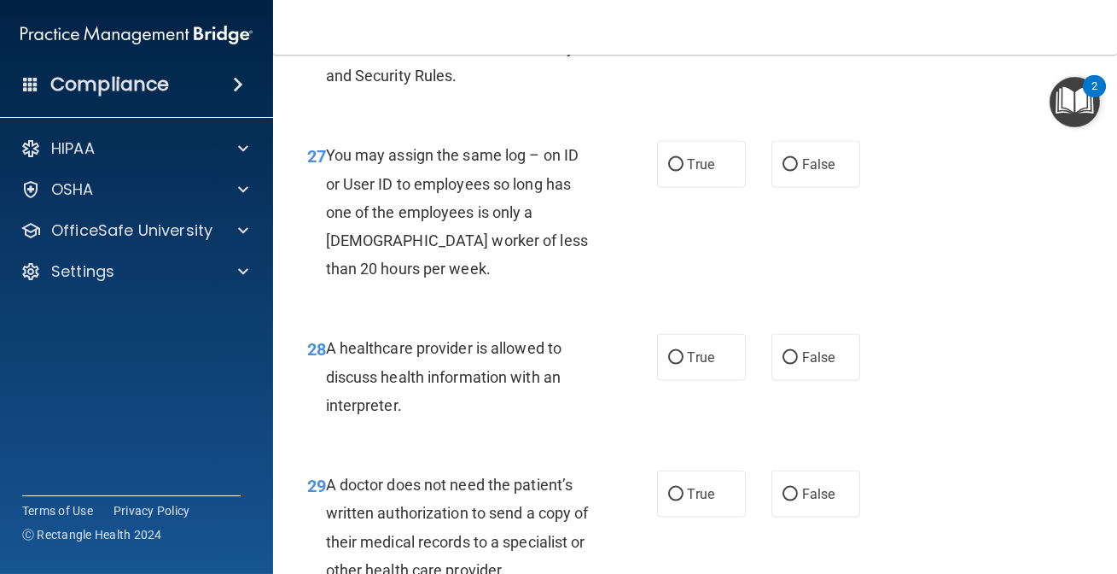
scroll to position [4578, 0]
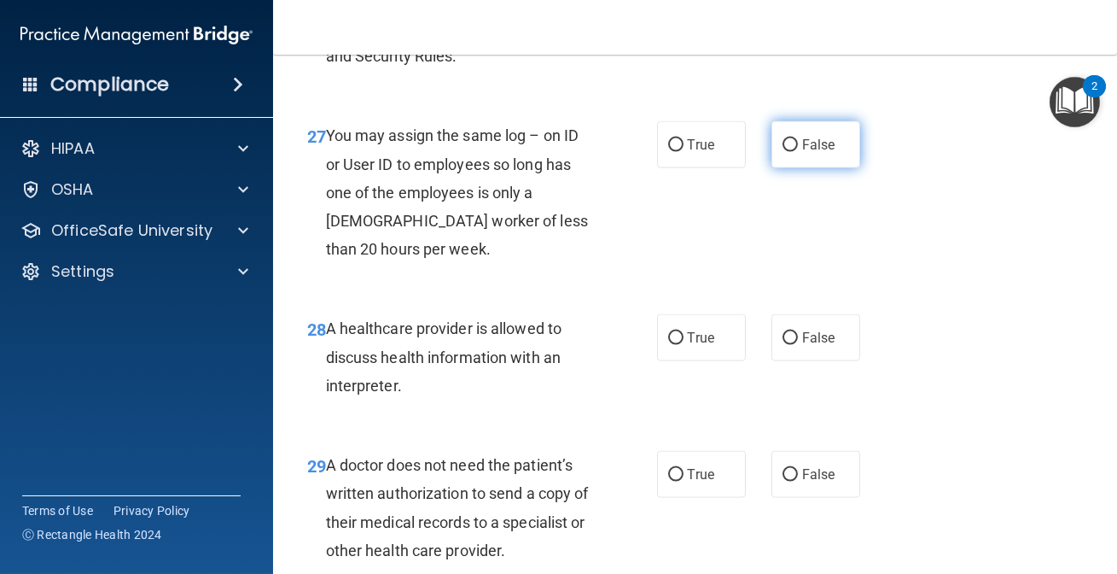
click at [783, 152] on input "False" at bounding box center [790, 145] width 15 height 13
radio input "true"
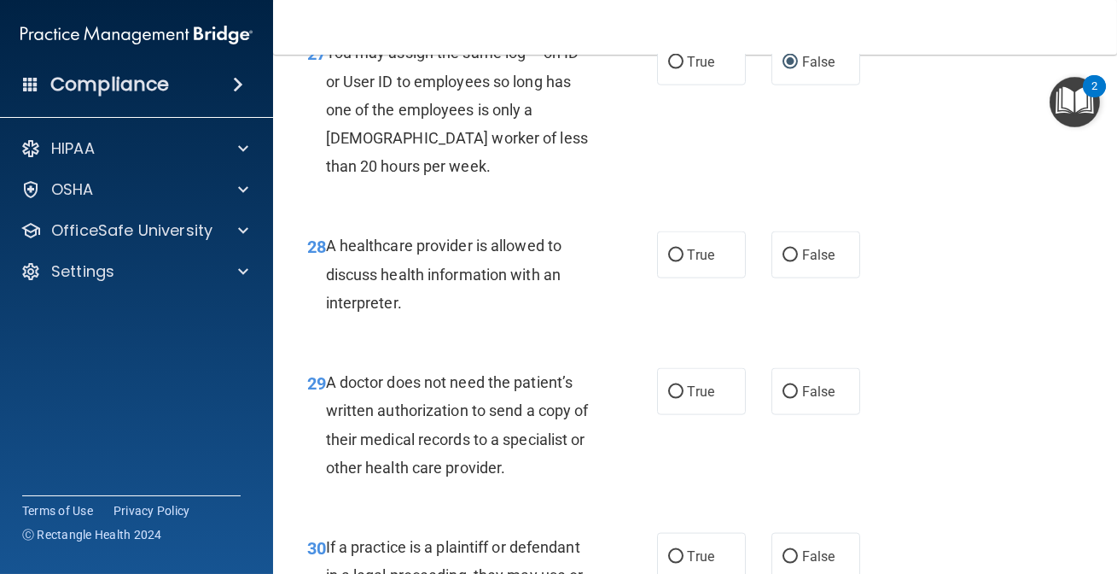
scroll to position [4733, 0]
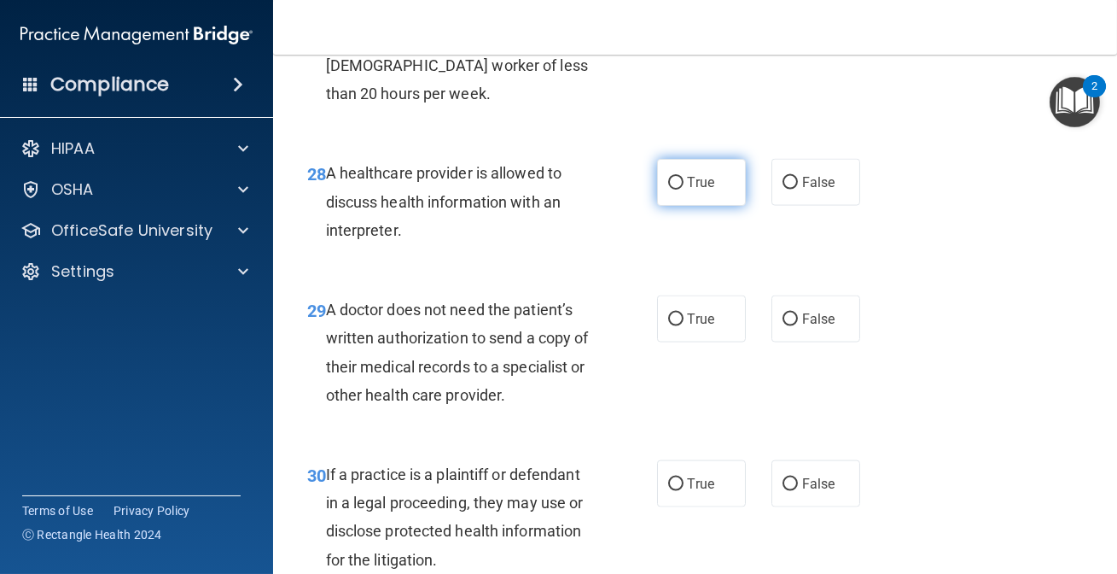
click at [738, 206] on label "True" at bounding box center [701, 182] width 89 height 47
click at [684, 190] on input "True" at bounding box center [675, 183] width 15 height 13
radio input "true"
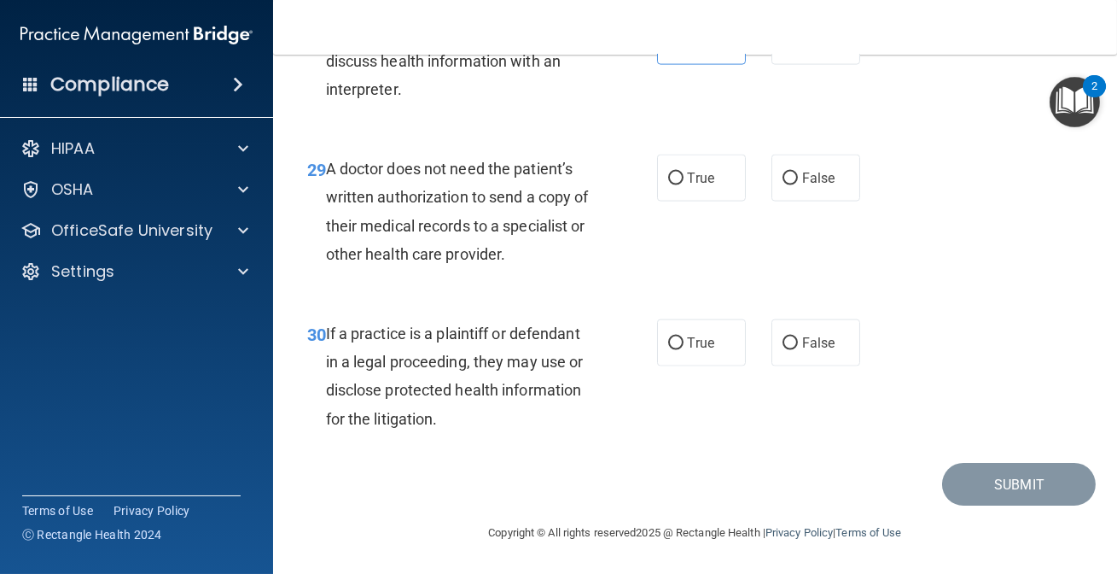
scroll to position [4889, 0]
click at [814, 180] on label "False" at bounding box center [816, 178] width 89 height 47
click at [798, 180] on input "False" at bounding box center [790, 178] width 15 height 13
radio input "true"
click at [703, 351] on span "True" at bounding box center [701, 343] width 26 height 16
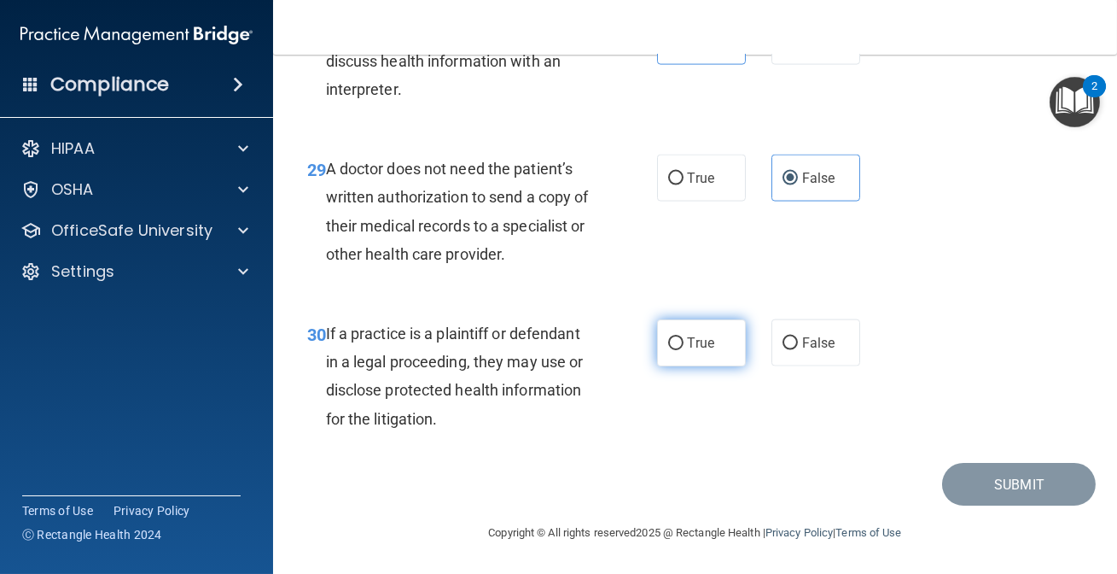
click at [684, 350] on input "True" at bounding box center [675, 343] width 15 height 13
radio input "true"
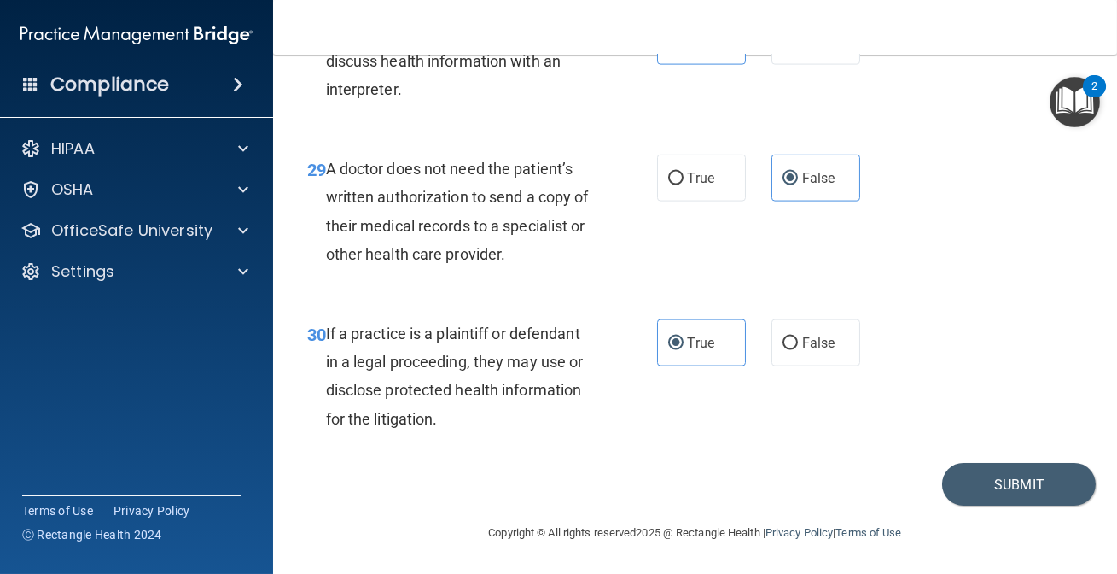
scroll to position [4901, 0]
click at [1006, 487] on button "Submit" at bounding box center [1019, 485] width 154 height 44
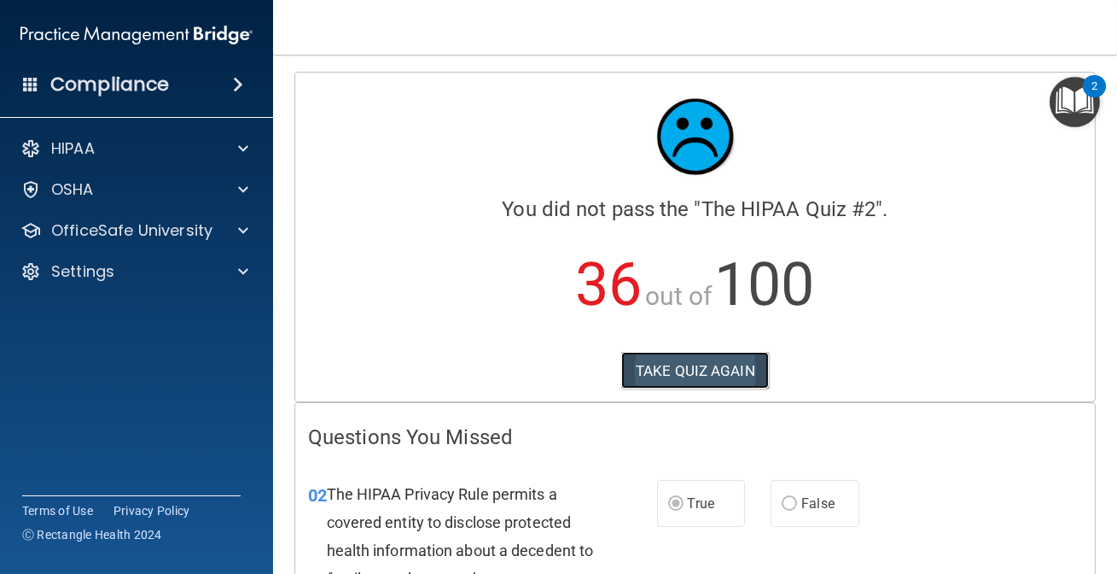
click at [737, 364] on button "TAKE QUIZ AGAIN" at bounding box center [695, 371] width 148 height 38
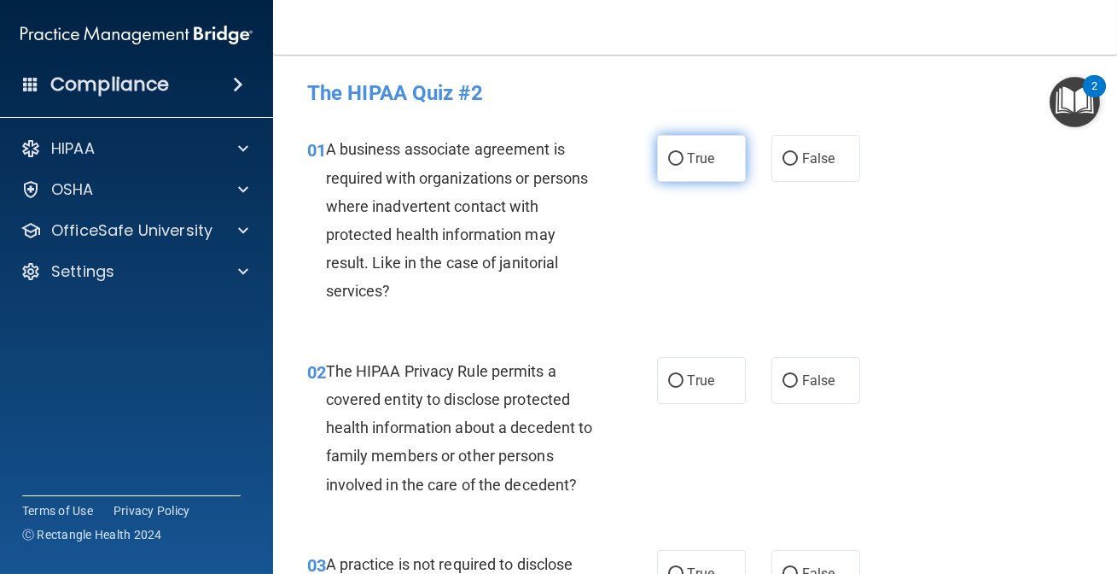
click at [691, 166] on label "True" at bounding box center [701, 158] width 89 height 47
click at [684, 166] on input "True" at bounding box center [675, 159] width 15 height 13
radio input "true"
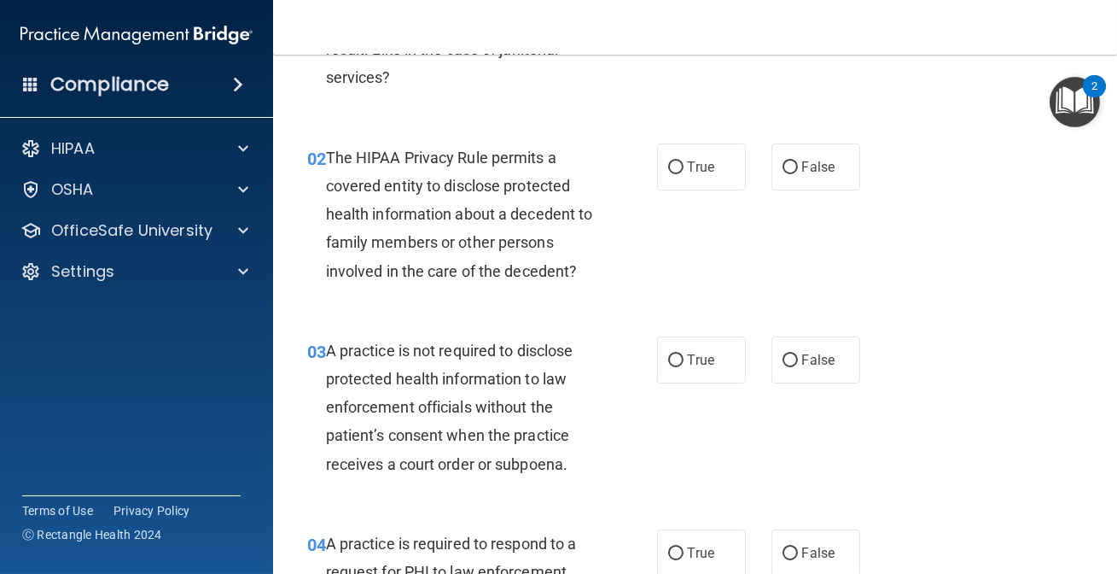
scroll to position [232, 0]
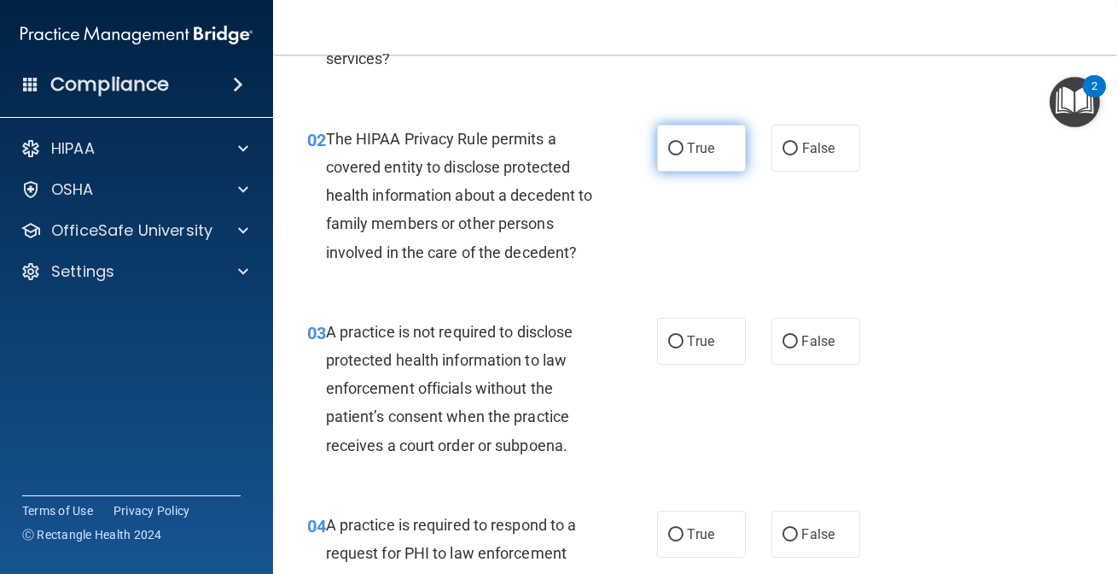
click at [688, 142] on span "True" at bounding box center [701, 148] width 26 height 16
click at [682, 143] on input "True" at bounding box center [675, 149] width 15 height 13
radio input "true"
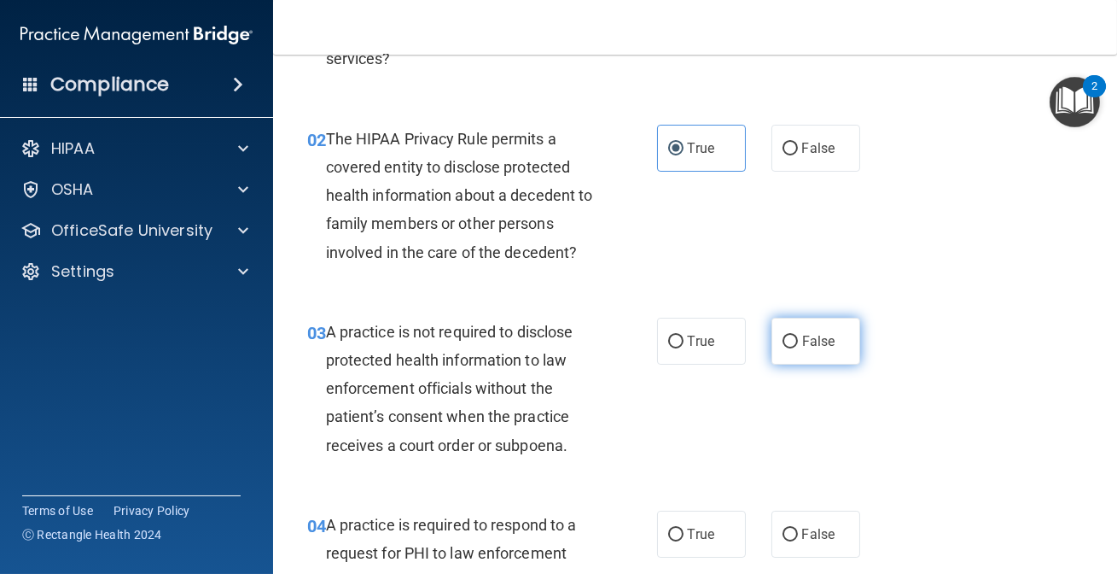
click at [827, 333] on span "False" at bounding box center [818, 341] width 33 height 16
click at [798, 335] on input "False" at bounding box center [790, 341] width 15 height 13
radio input "true"
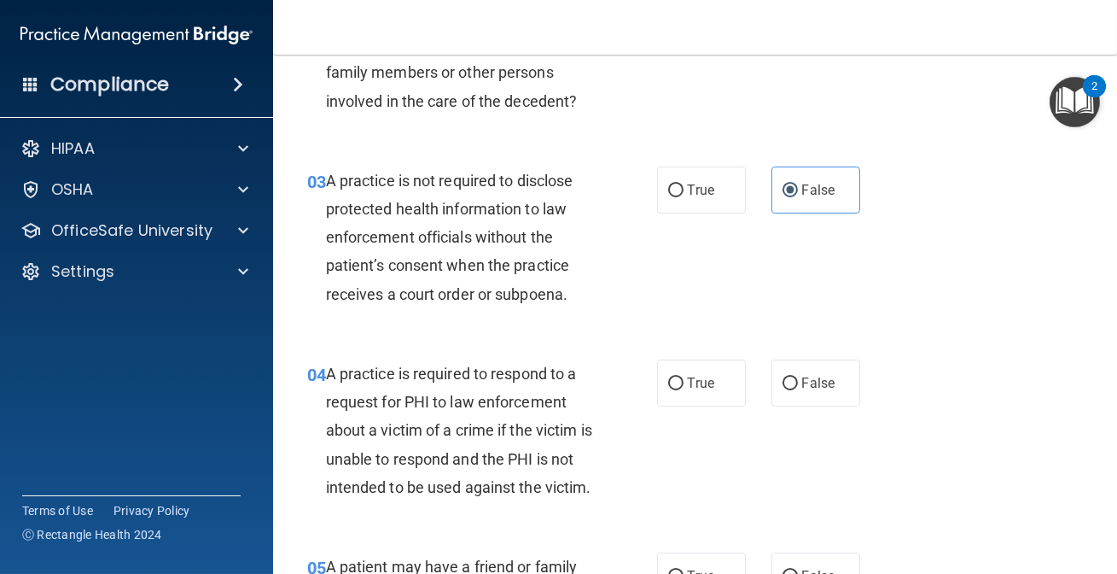
scroll to position [388, 0]
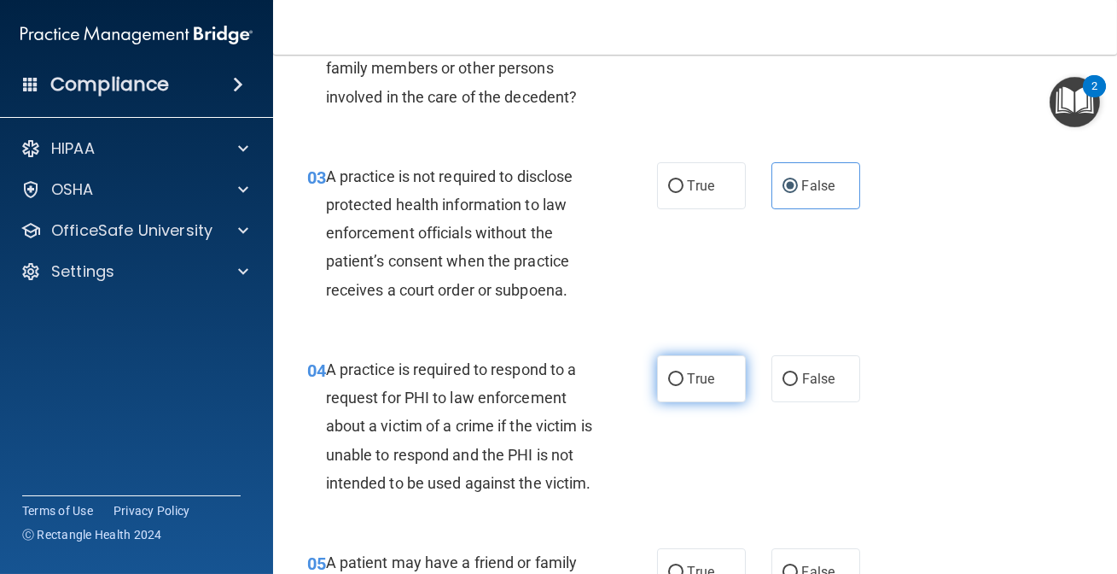
click at [701, 364] on label "True" at bounding box center [701, 378] width 89 height 47
click at [684, 373] on input "True" at bounding box center [675, 379] width 15 height 13
radio input "true"
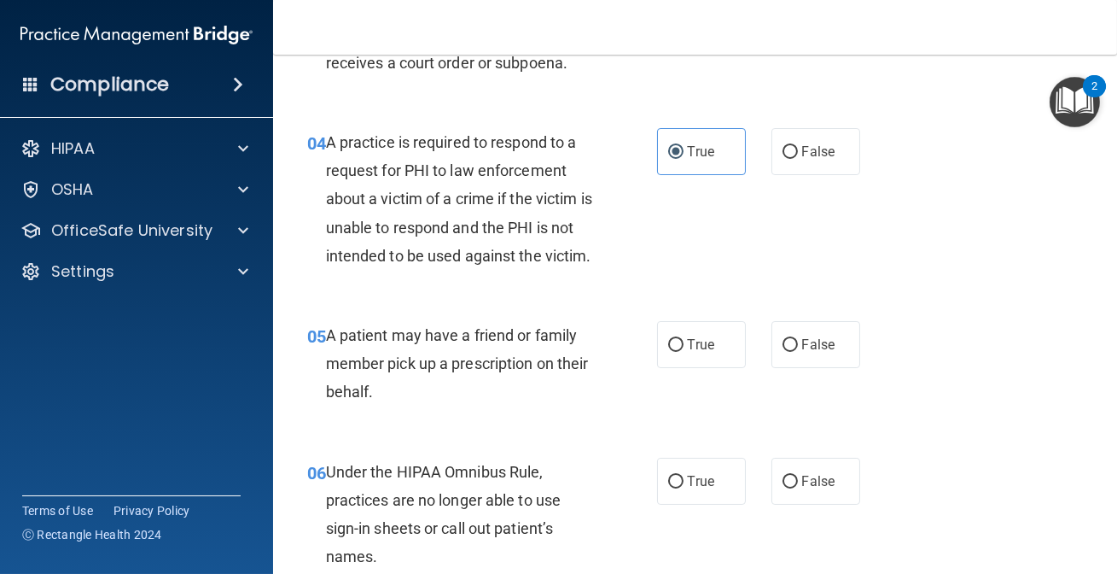
scroll to position [621, 0]
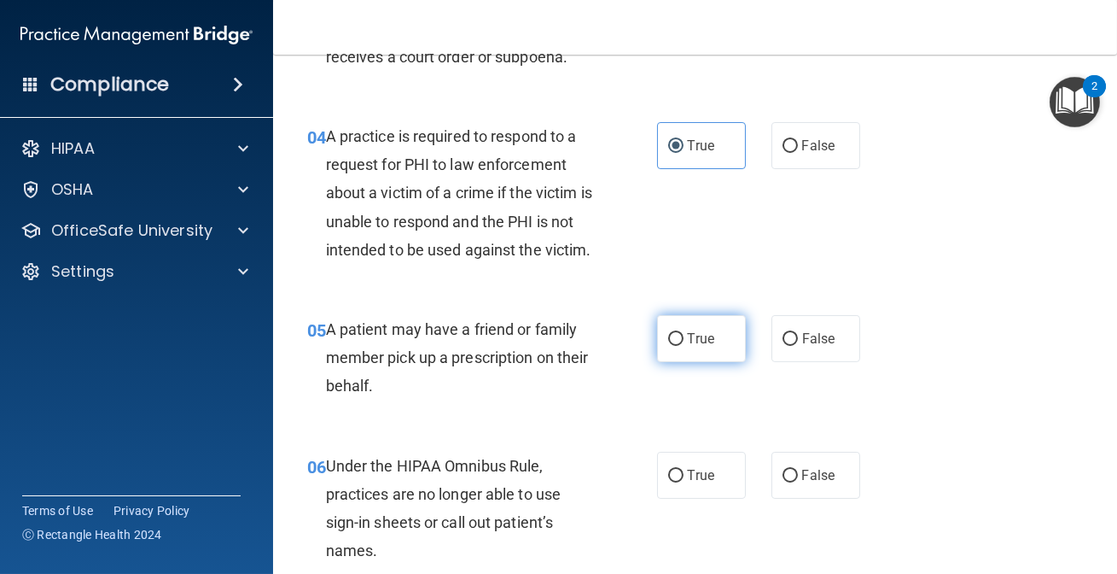
click at [703, 362] on label "True" at bounding box center [701, 338] width 89 height 47
click at [684, 346] on input "True" at bounding box center [675, 339] width 15 height 13
radio input "true"
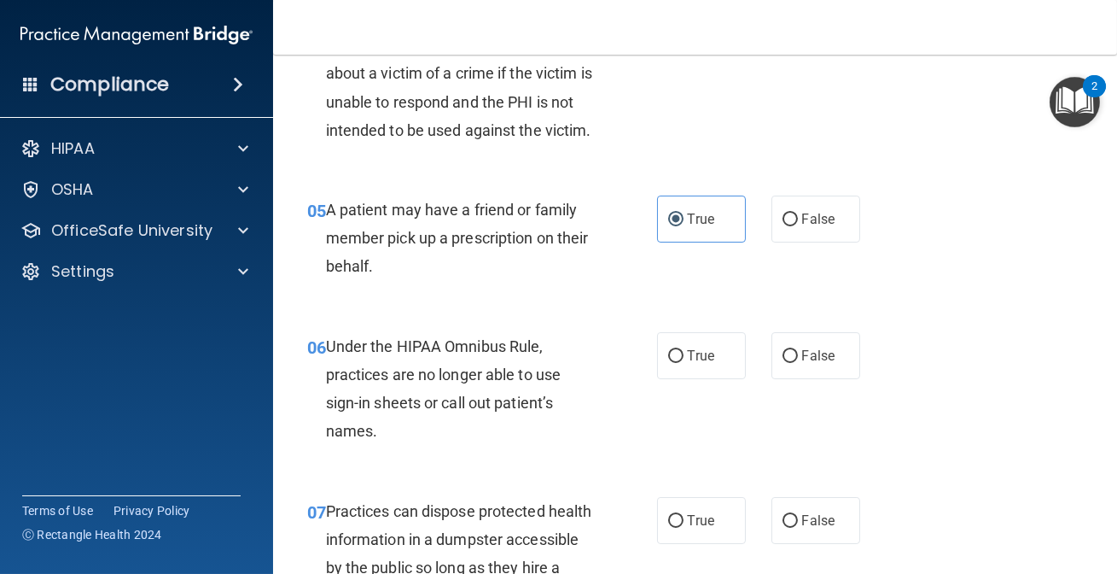
scroll to position [776, 0]
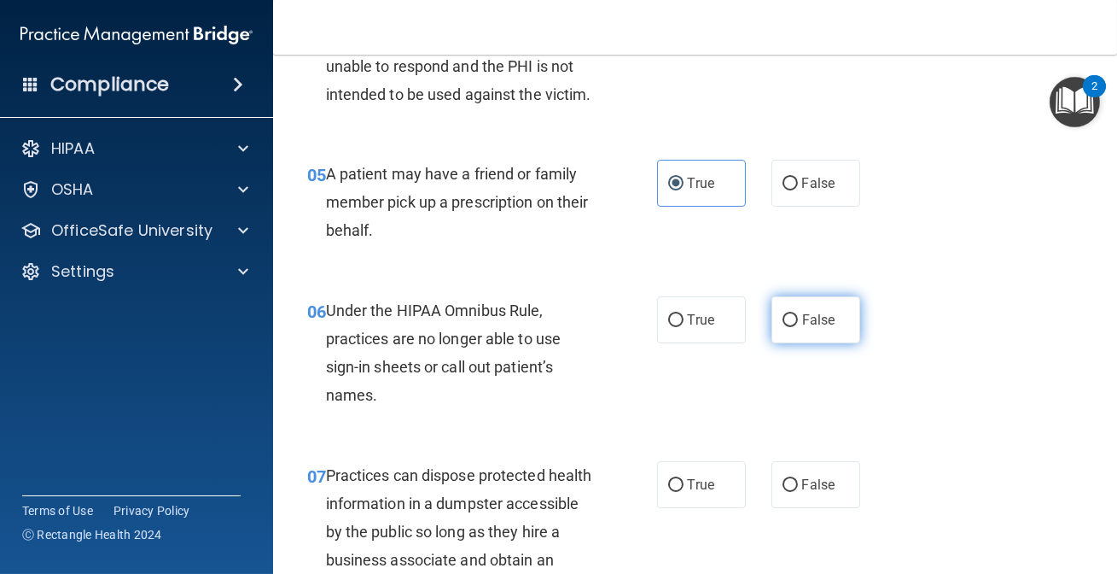
click at [779, 338] on label "False" at bounding box center [816, 319] width 89 height 47
click at [783, 327] on input "False" at bounding box center [790, 320] width 15 height 13
radio input "true"
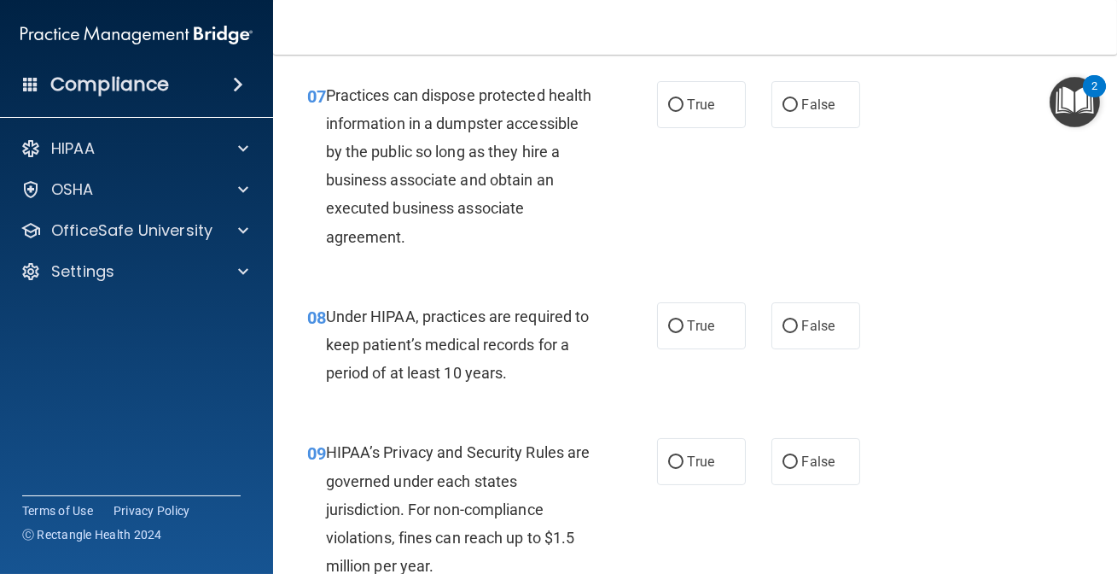
scroll to position [1163, 0]
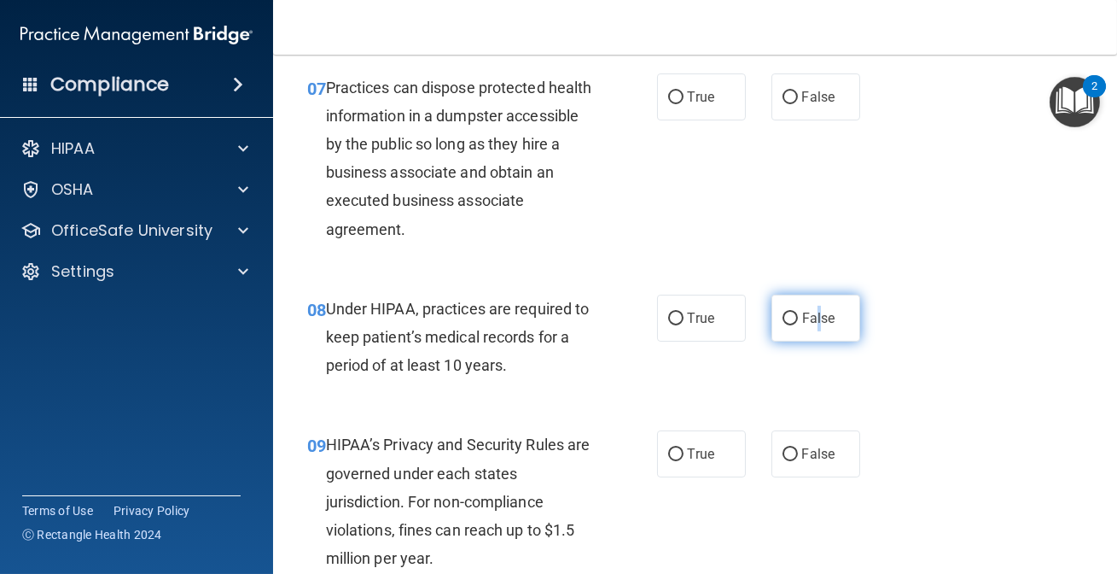
click at [813, 326] on span "False" at bounding box center [818, 318] width 33 height 16
click at [790, 341] on label "False" at bounding box center [816, 318] width 89 height 47
click at [790, 325] on input "False" at bounding box center [790, 318] width 15 height 13
radio input "true"
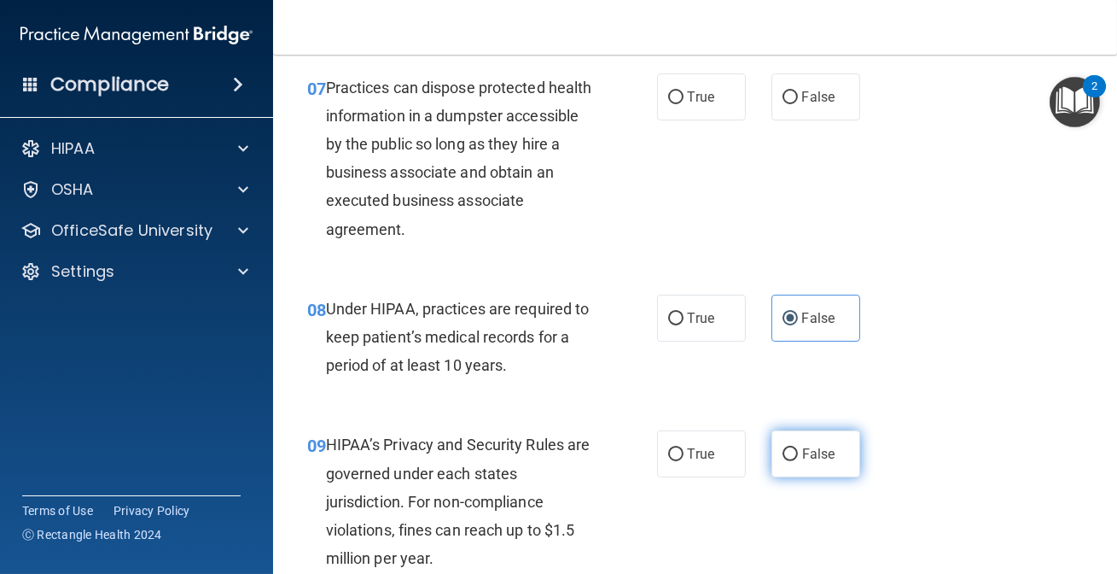
click at [802, 462] on span "False" at bounding box center [818, 454] width 33 height 16
click at [794, 461] on input "False" at bounding box center [790, 454] width 15 height 13
radio input "true"
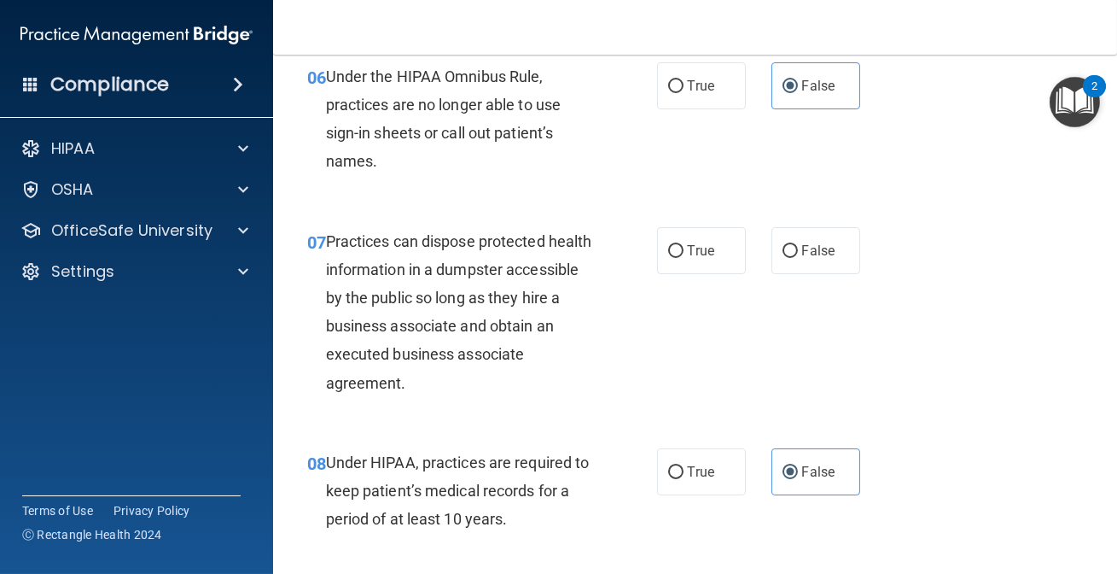
scroll to position [1008, 0]
click at [812, 276] on label "False" at bounding box center [816, 252] width 89 height 47
click at [798, 260] on input "False" at bounding box center [790, 253] width 15 height 13
radio input "true"
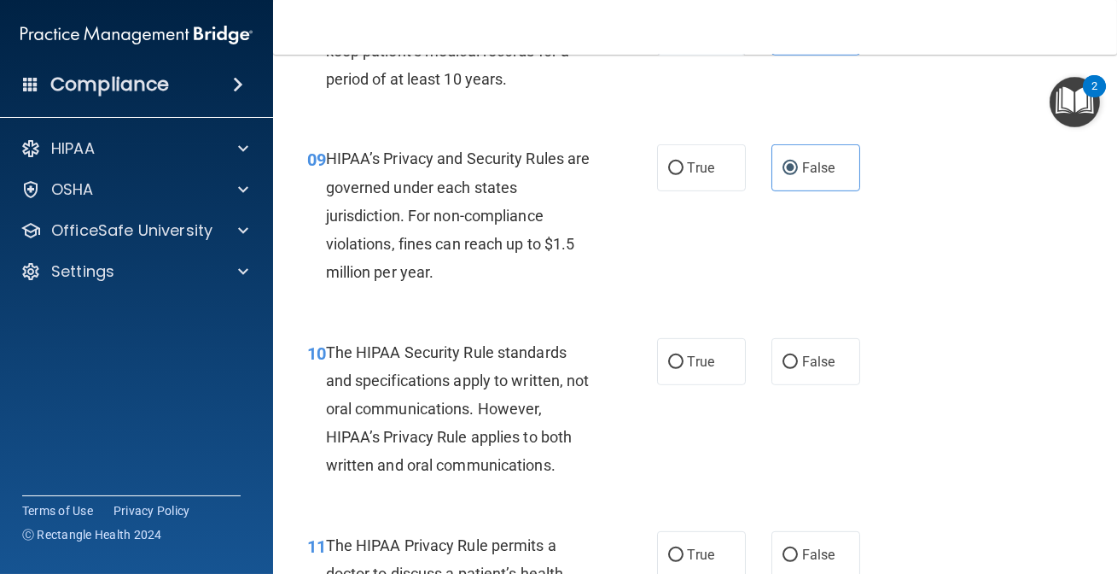
scroll to position [1474, 0]
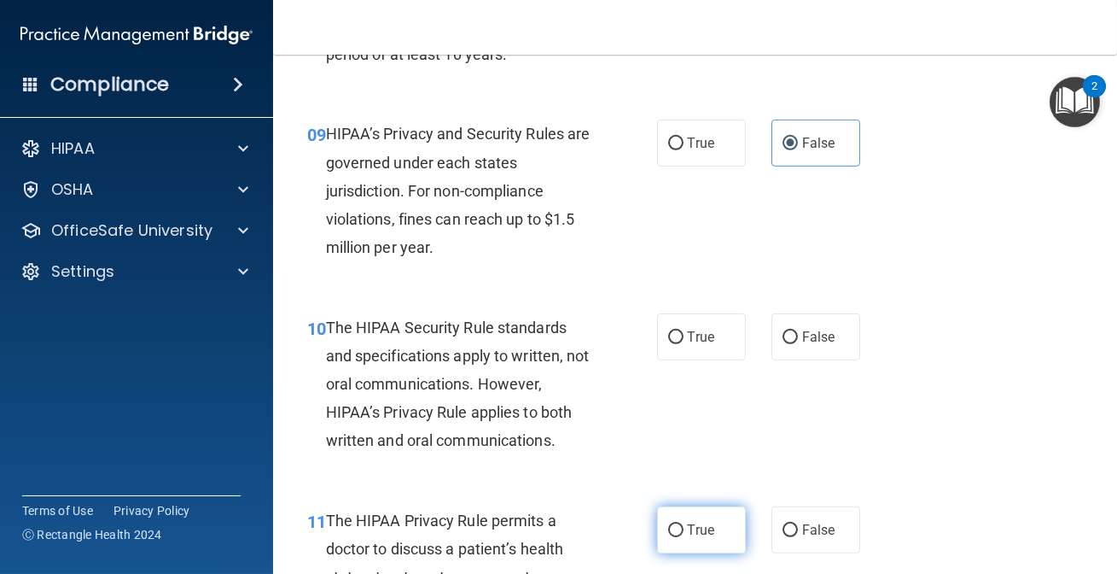
click at [722, 553] on label "True" at bounding box center [701, 529] width 89 height 47
click at [684, 537] on input "True" at bounding box center [675, 530] width 15 height 13
radio input "true"
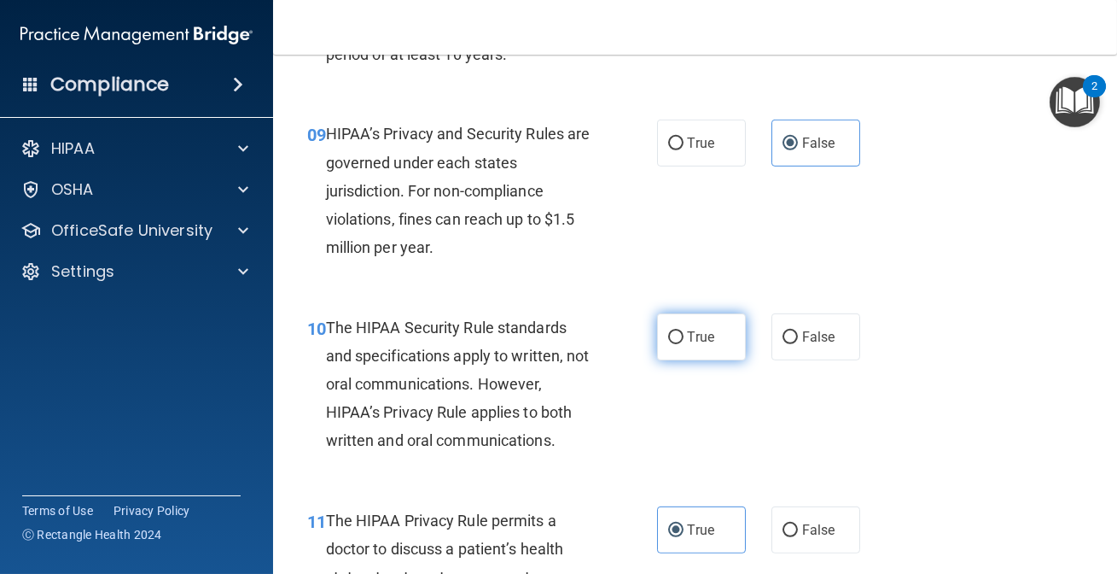
click at [687, 360] on label "True" at bounding box center [701, 336] width 89 height 47
click at [684, 344] on input "True" at bounding box center [675, 337] width 15 height 13
radio input "true"
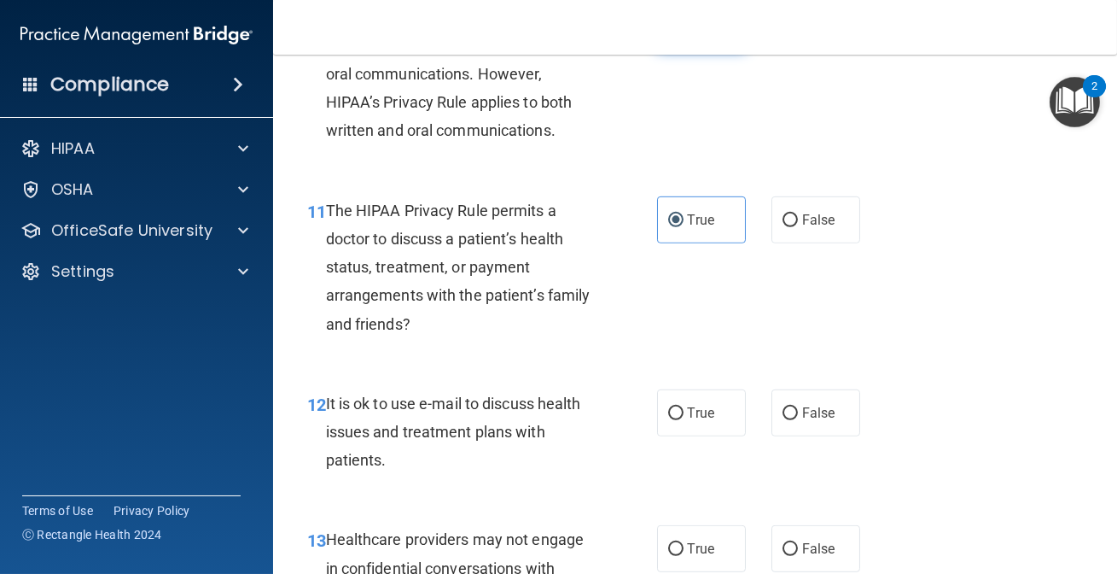
scroll to position [1862, 0]
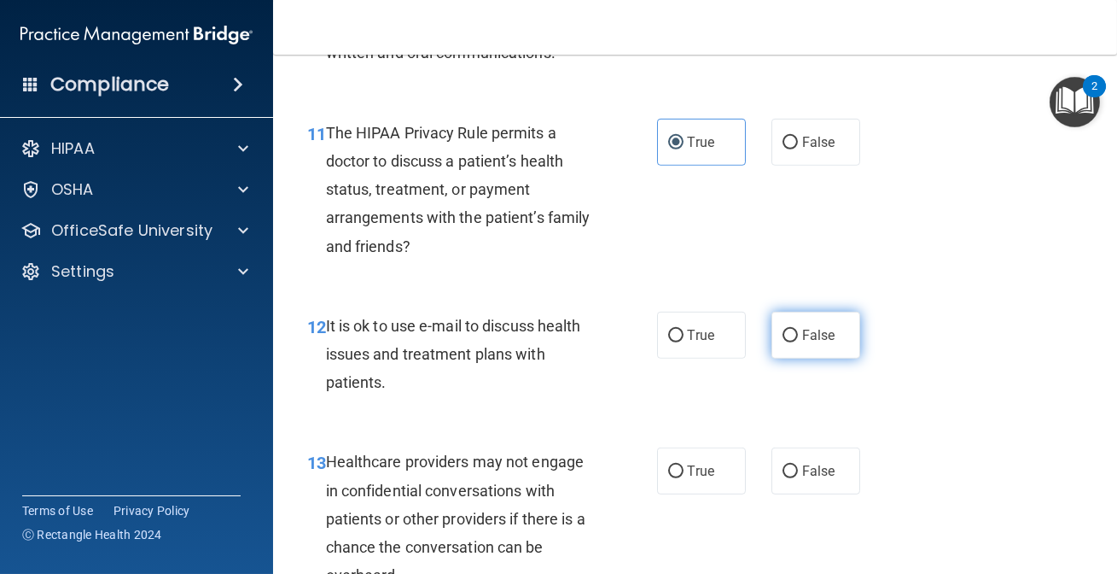
click at [807, 343] on span "False" at bounding box center [818, 335] width 33 height 16
click at [798, 342] on input "False" at bounding box center [790, 335] width 15 height 13
radio input "true"
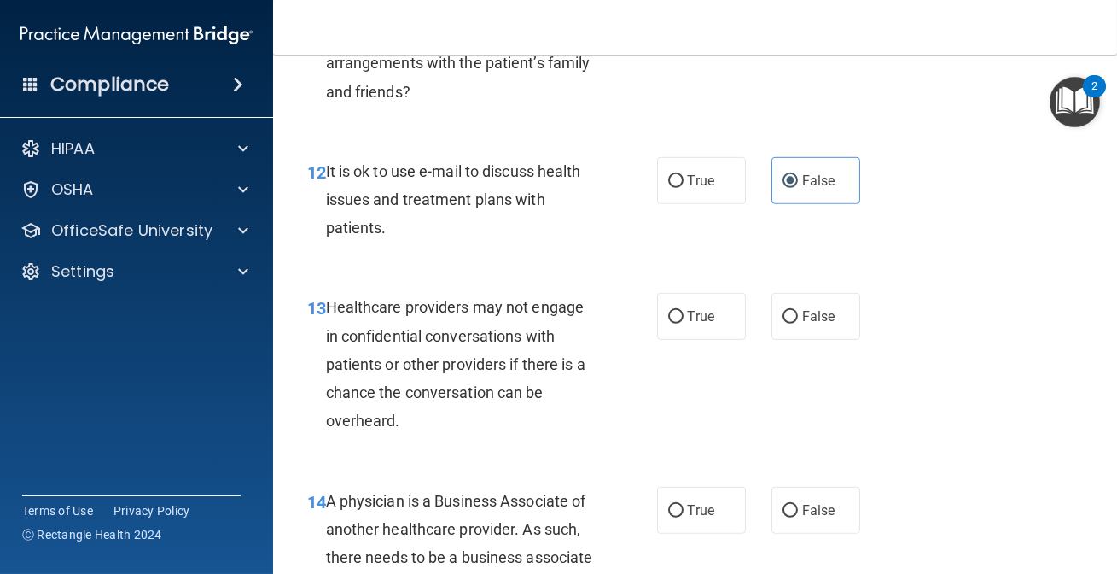
scroll to position [2017, 0]
click at [671, 187] on input "True" at bounding box center [675, 180] width 15 height 13
radio input "true"
radio input "false"
click at [814, 324] on span "False" at bounding box center [818, 315] width 33 height 16
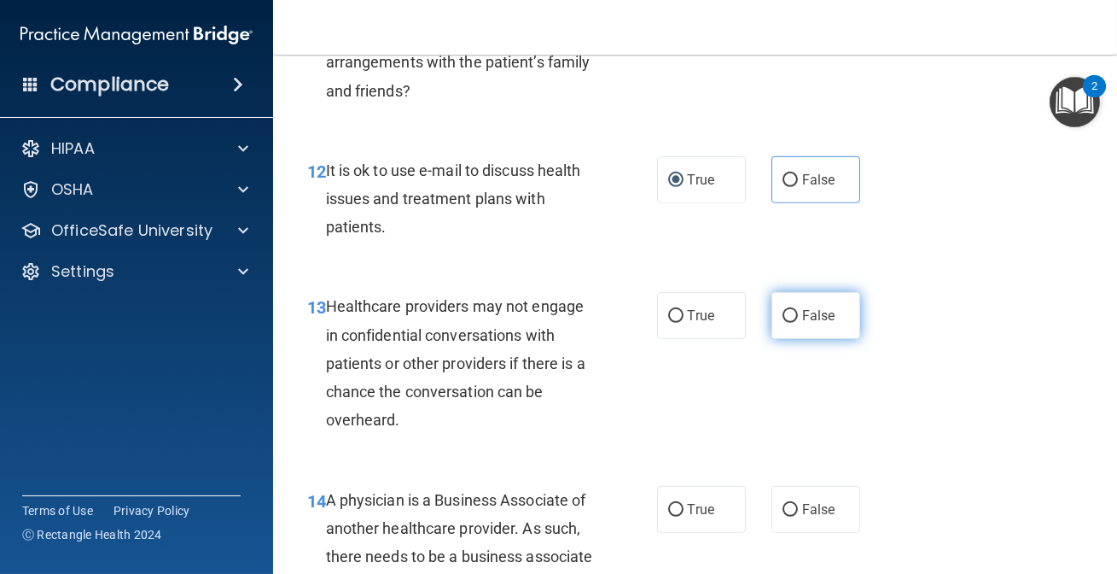
click at [798, 323] on input "False" at bounding box center [790, 316] width 15 height 13
radio input "true"
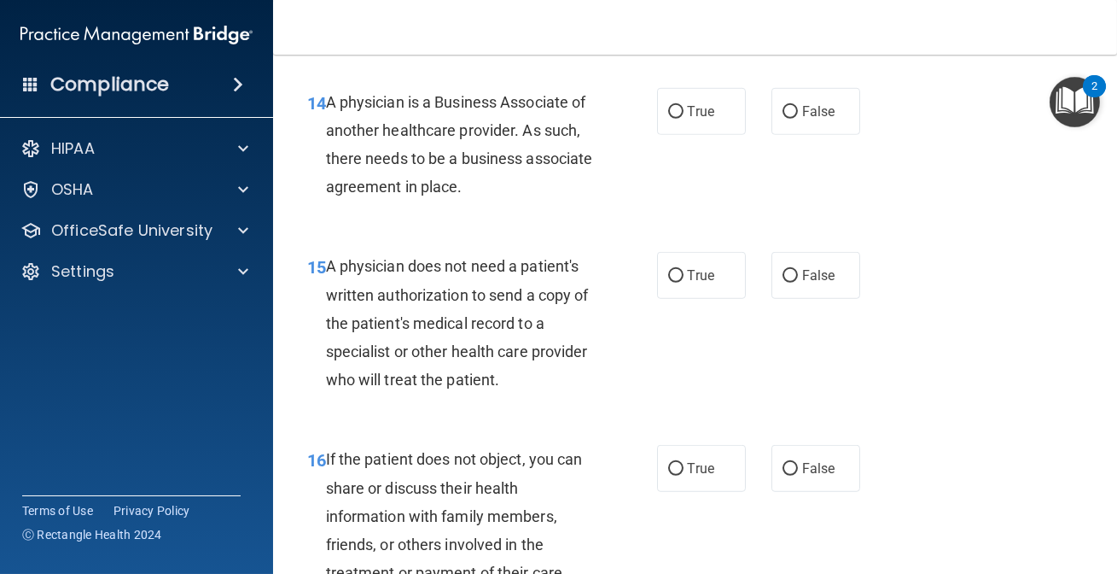
scroll to position [2483, 0]
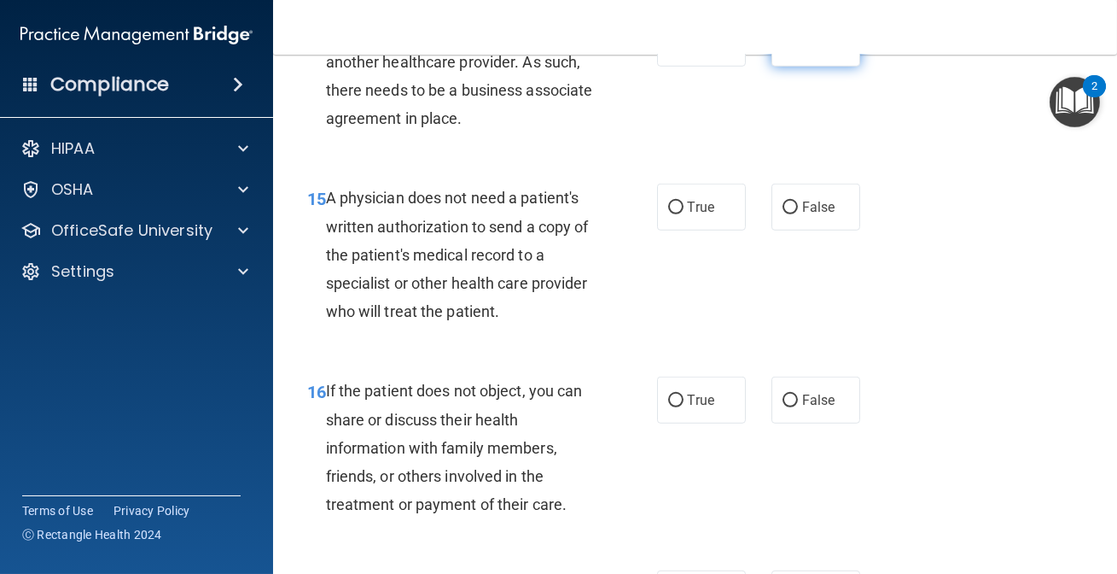
click at [802, 51] on span "False" at bounding box center [818, 43] width 33 height 16
click at [798, 50] on input "False" at bounding box center [790, 44] width 15 height 13
radio input "true"
click at [674, 230] on label "True" at bounding box center [701, 207] width 89 height 47
click at [674, 214] on input "True" at bounding box center [675, 207] width 15 height 13
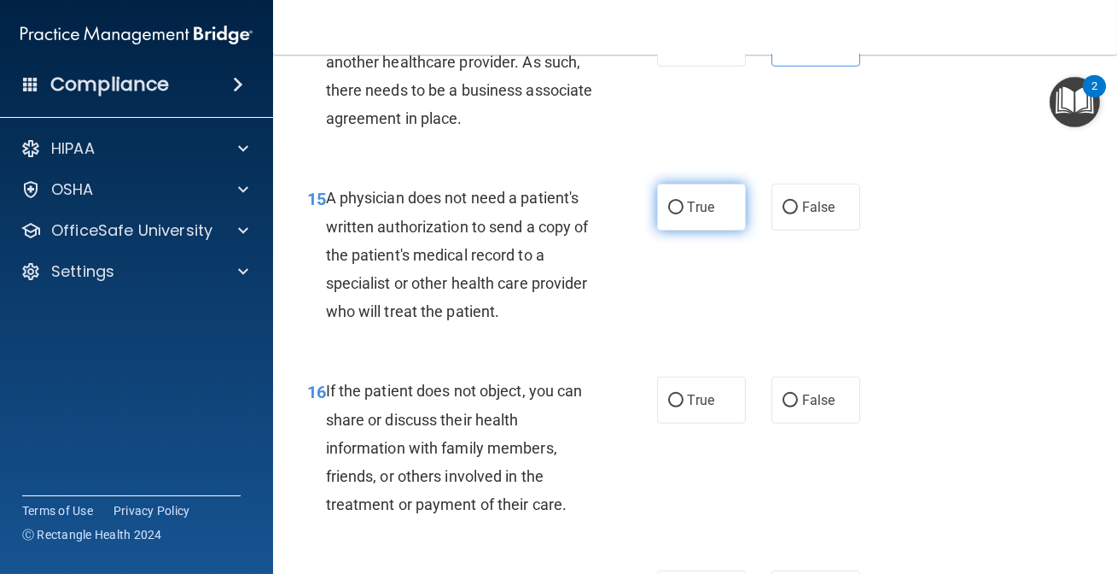
radio input "true"
click at [671, 407] on input "True" at bounding box center [675, 400] width 15 height 13
radio input "true"
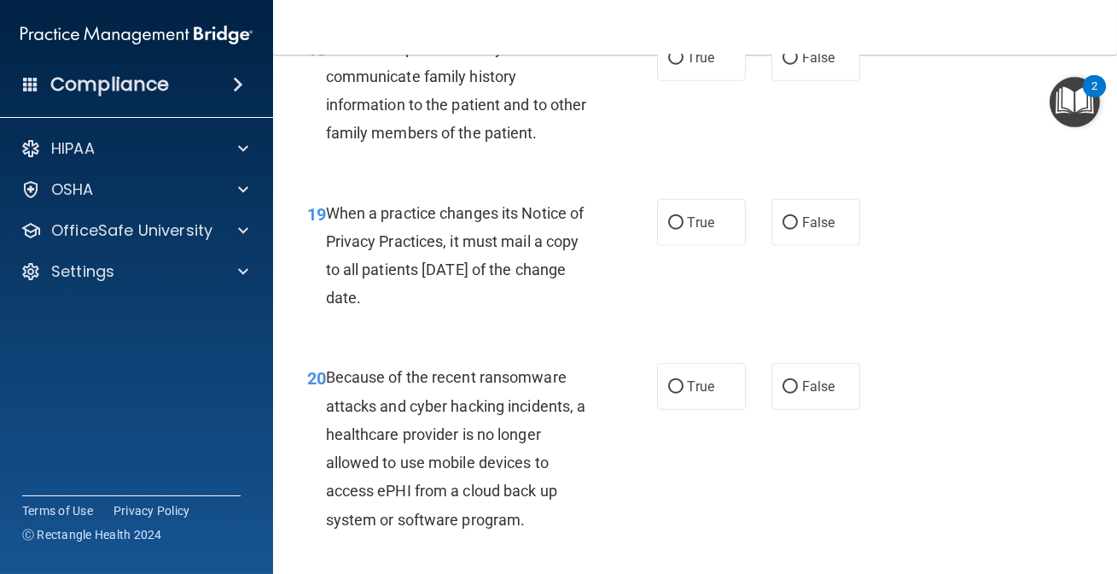
scroll to position [3259, 0]
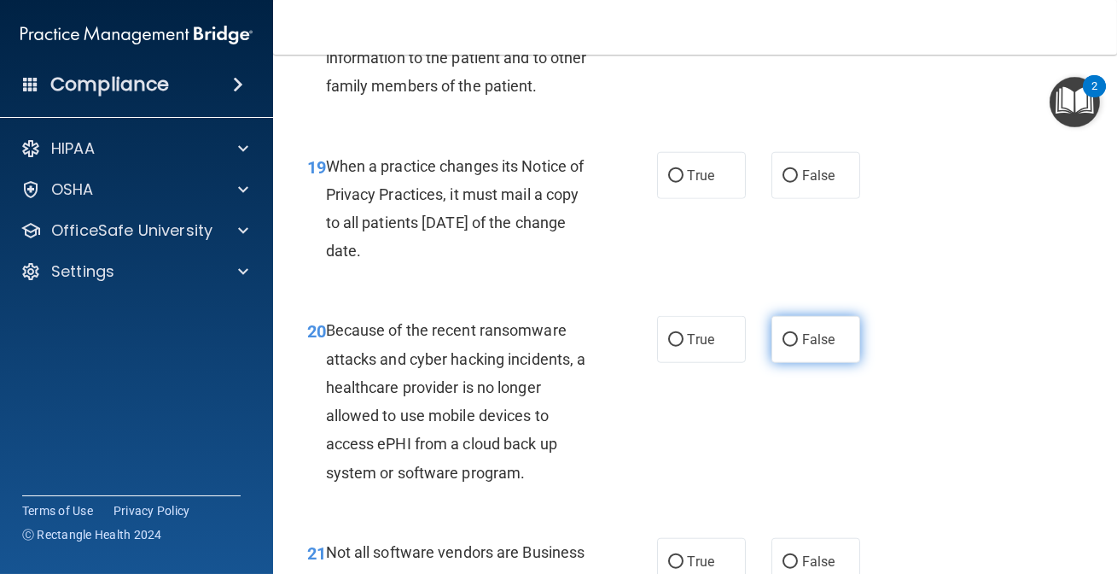
click at [779, 363] on label "False" at bounding box center [816, 339] width 89 height 47
click at [783, 347] on input "False" at bounding box center [790, 340] width 15 height 13
radio input "true"
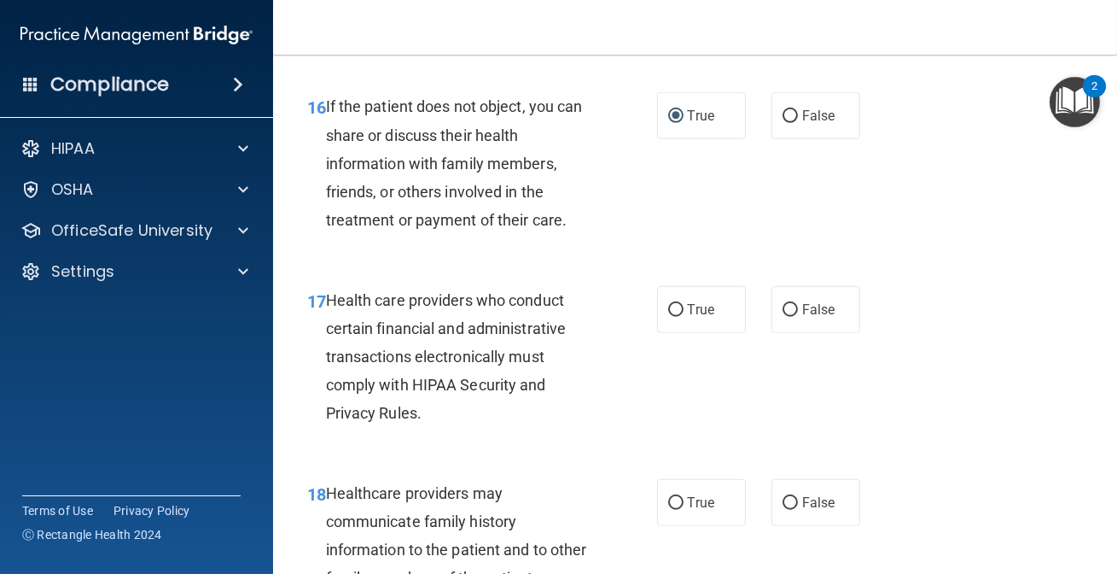
scroll to position [2715, 0]
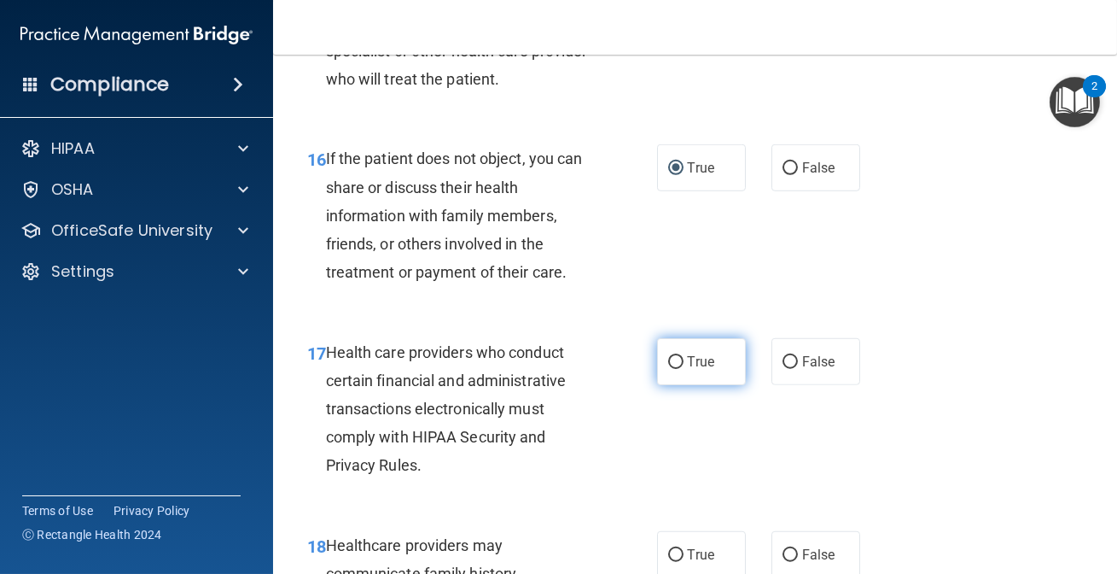
click at [667, 385] on label "True" at bounding box center [701, 361] width 89 height 47
click at [668, 369] on input "True" at bounding box center [675, 362] width 15 height 13
radio input "true"
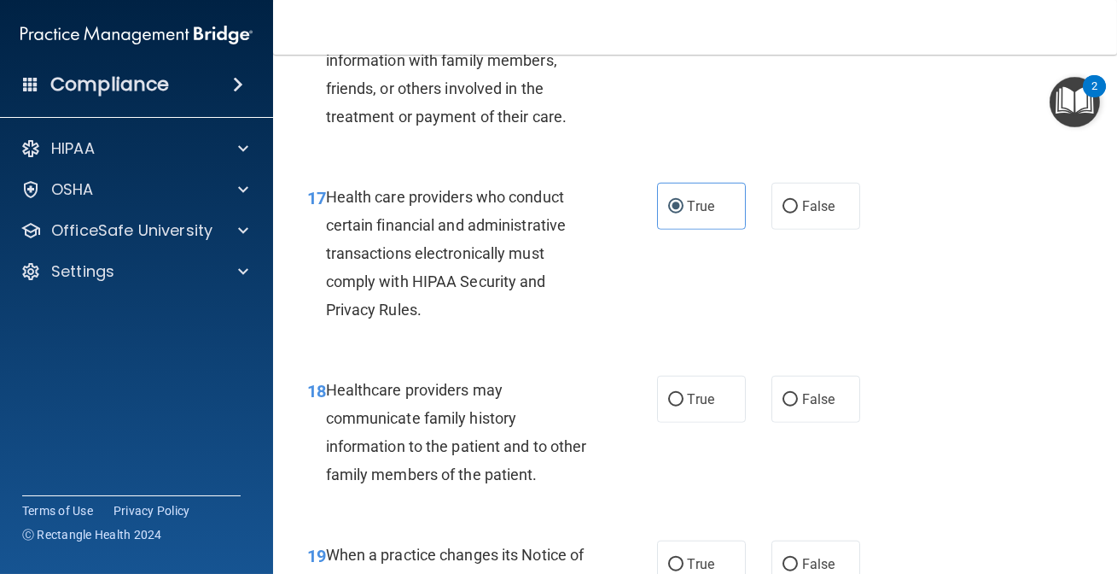
scroll to position [2948, 0]
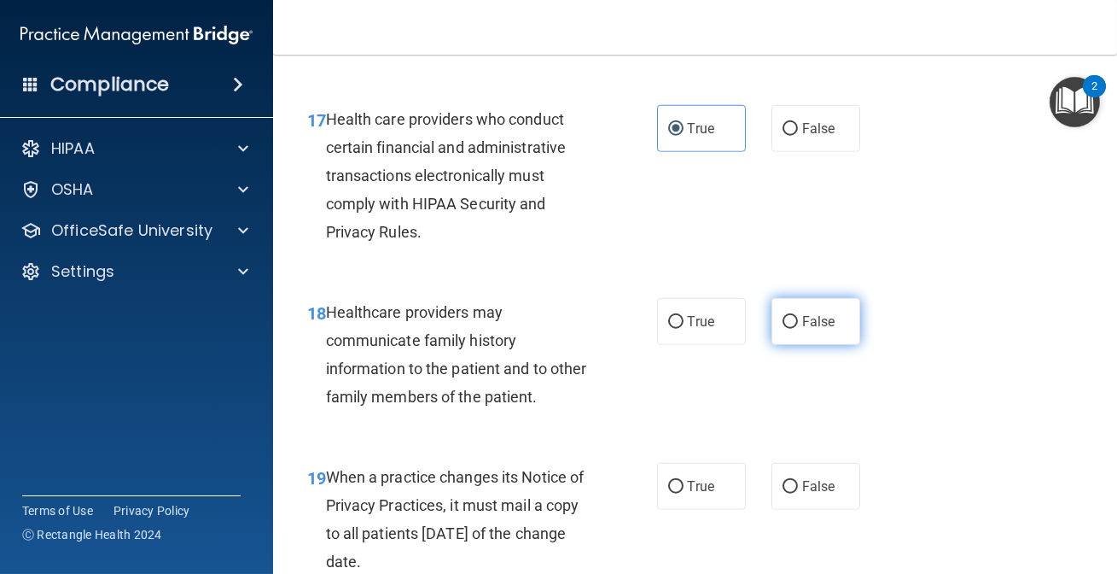
click at [827, 329] on span "False" at bounding box center [818, 321] width 33 height 16
click at [798, 329] on input "False" at bounding box center [790, 322] width 15 height 13
radio input "true"
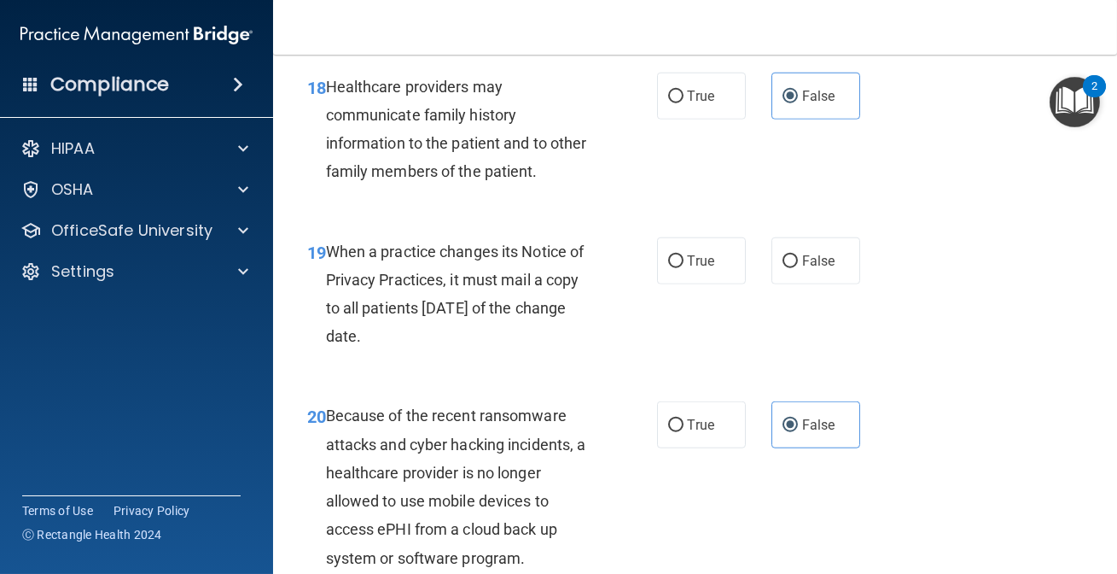
scroll to position [3181, 0]
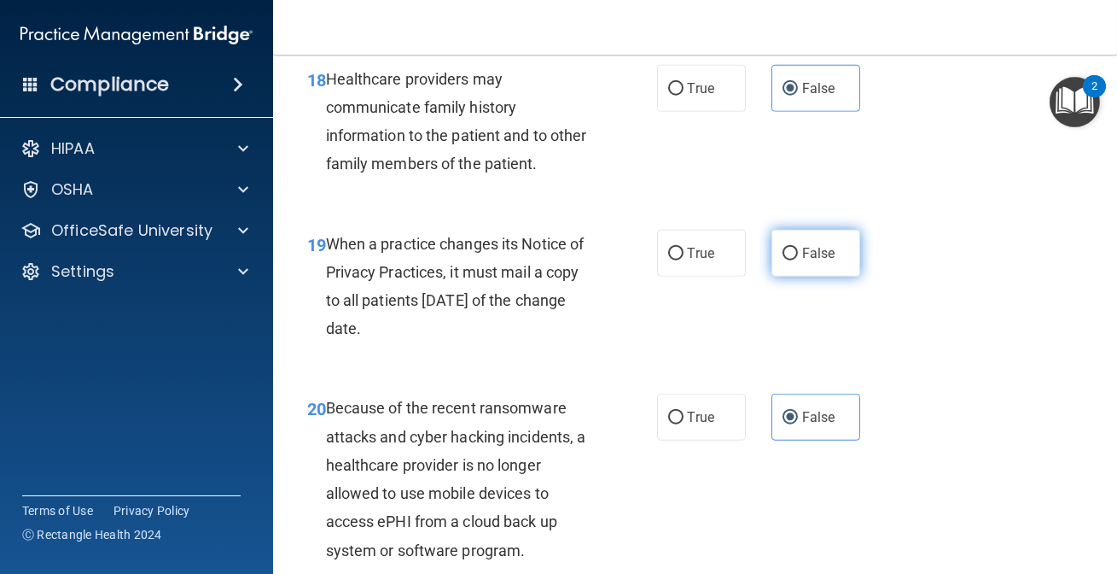
click at [827, 277] on label "False" at bounding box center [816, 253] width 89 height 47
click at [798, 260] on input "False" at bounding box center [790, 254] width 15 height 13
radio input "true"
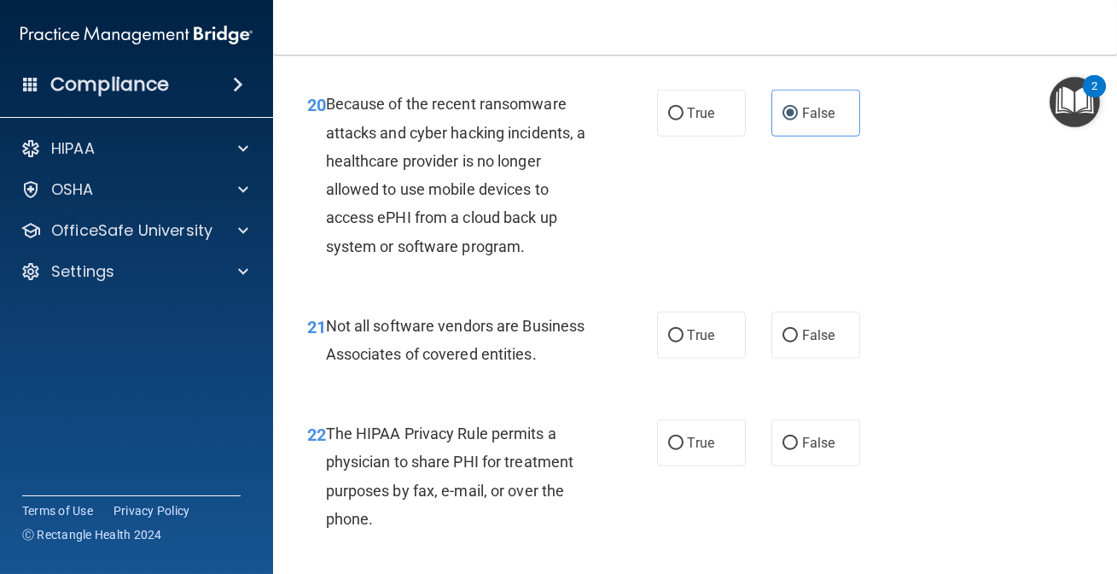
scroll to position [3491, 0]
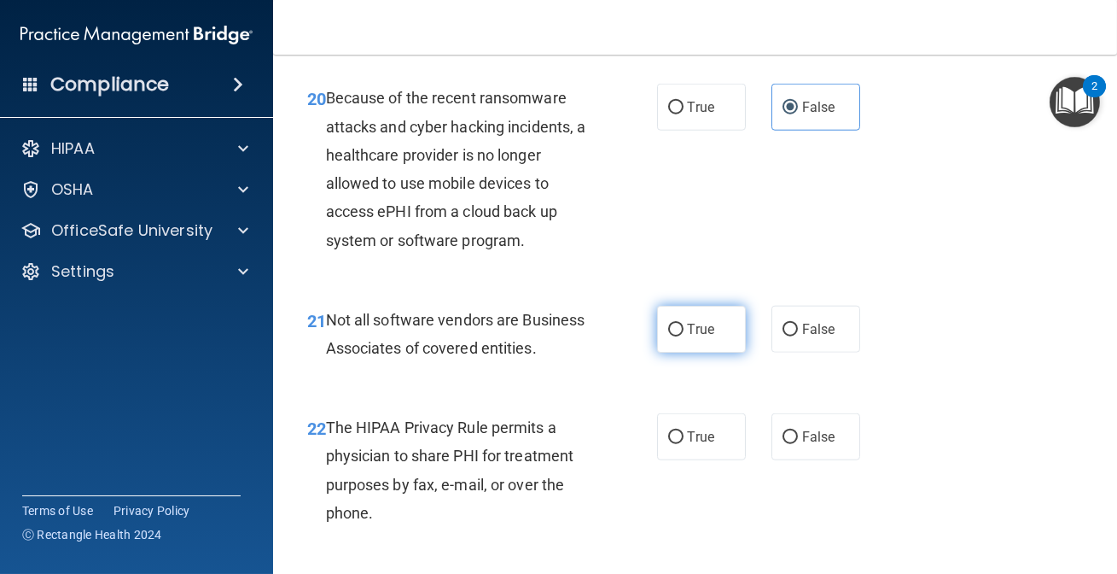
click at [694, 337] on span "True" at bounding box center [701, 329] width 26 height 16
click at [684, 336] on input "True" at bounding box center [675, 330] width 15 height 13
radio input "true"
click at [677, 458] on label "True" at bounding box center [701, 436] width 89 height 47
click at [677, 444] on input "True" at bounding box center [675, 437] width 15 height 13
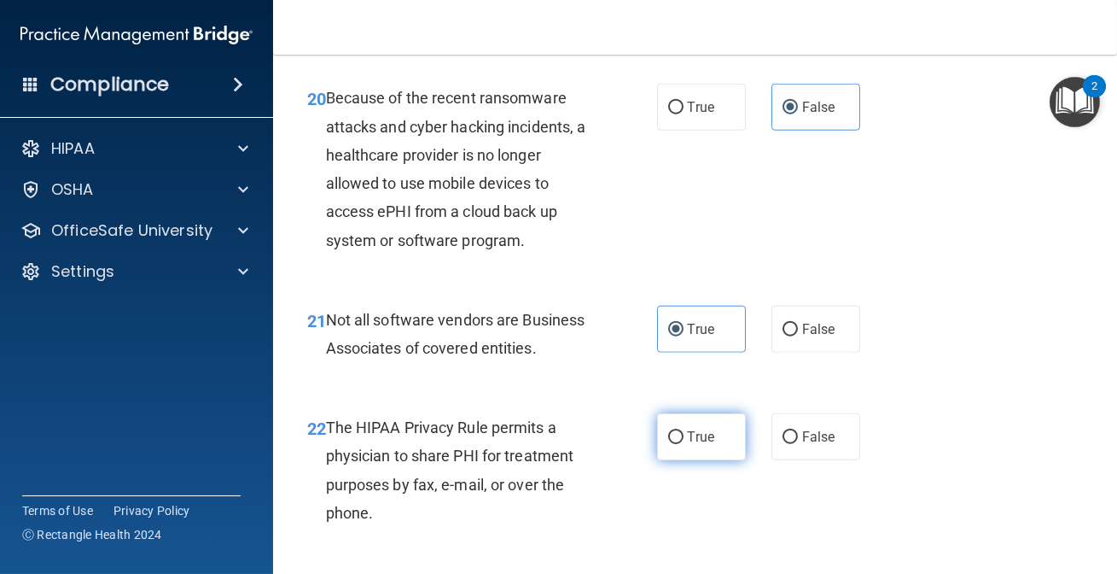
radio input "true"
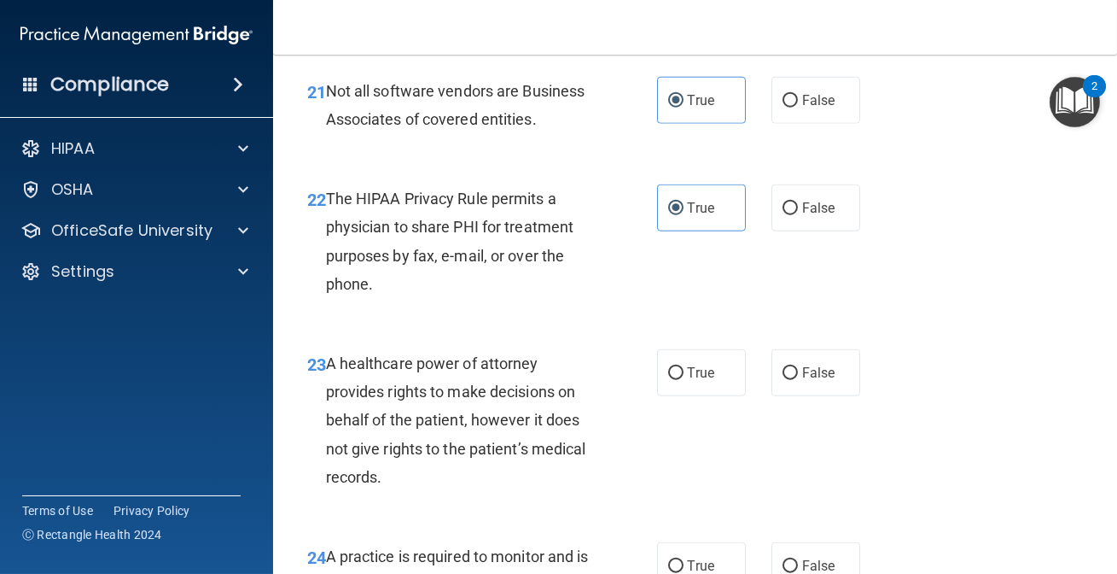
scroll to position [3724, 0]
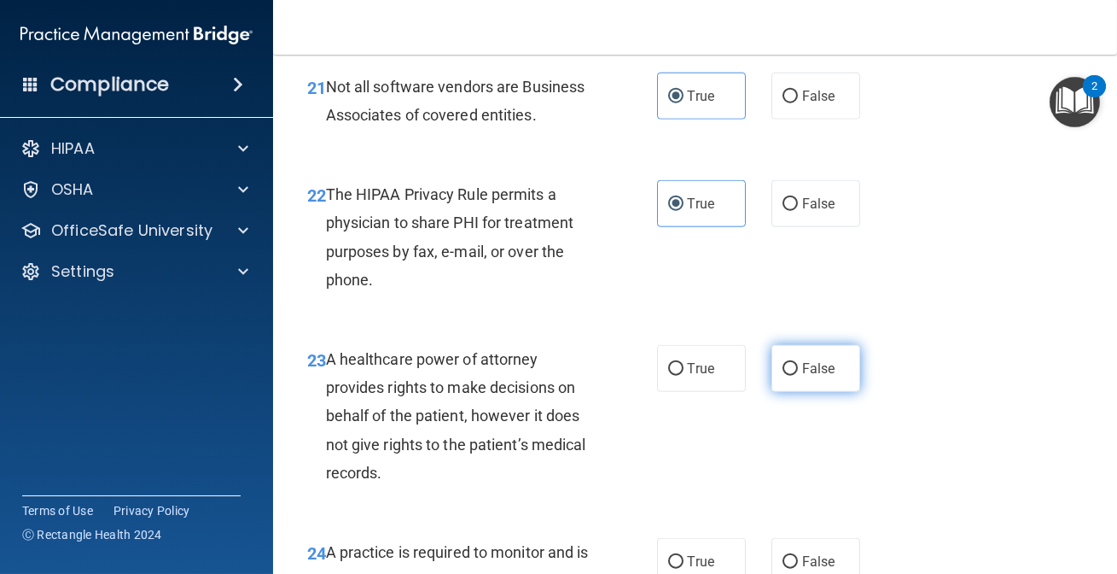
click at [814, 392] on label "False" at bounding box center [816, 368] width 89 height 47
click at [798, 376] on input "False" at bounding box center [790, 369] width 15 height 13
radio input "true"
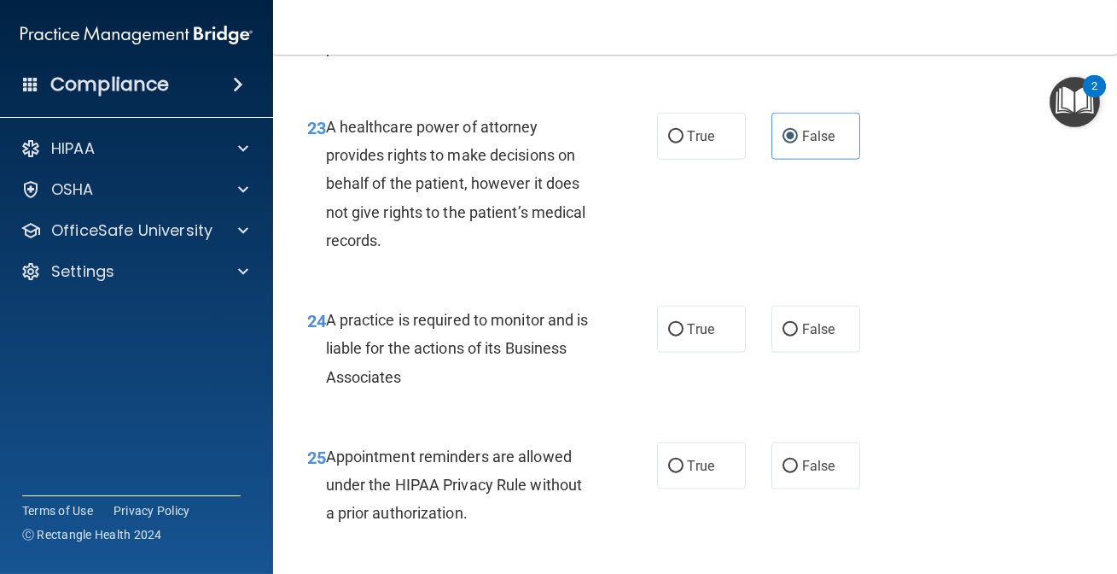
scroll to position [3957, 0]
click at [802, 336] on span "False" at bounding box center [818, 328] width 33 height 16
click at [798, 335] on input "False" at bounding box center [790, 329] width 15 height 13
radio input "true"
click at [691, 488] on label "True" at bounding box center [701, 464] width 89 height 47
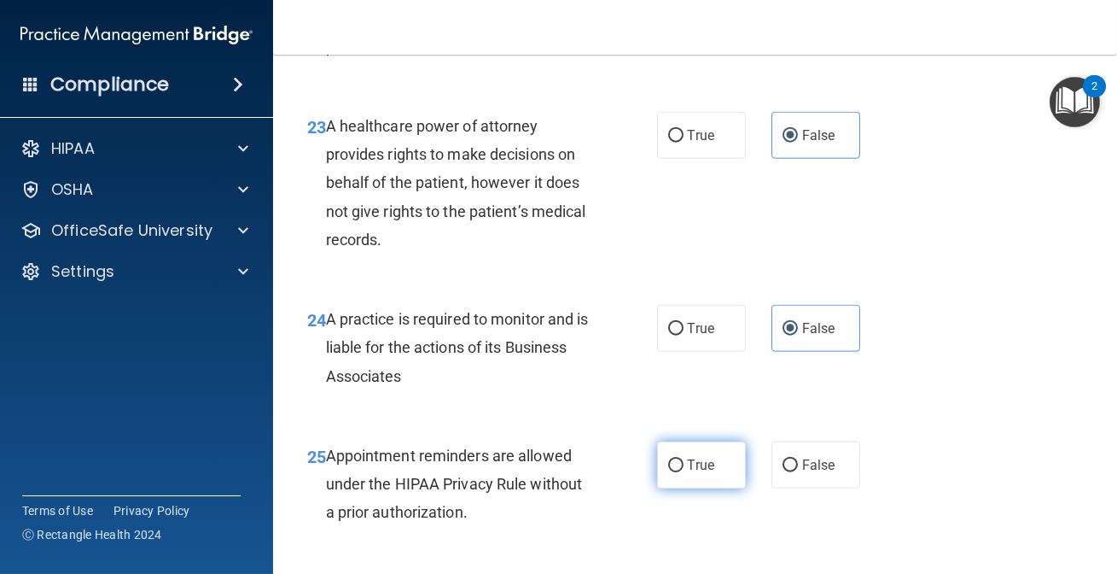
click at [684, 472] on input "True" at bounding box center [675, 465] width 15 height 13
radio input "true"
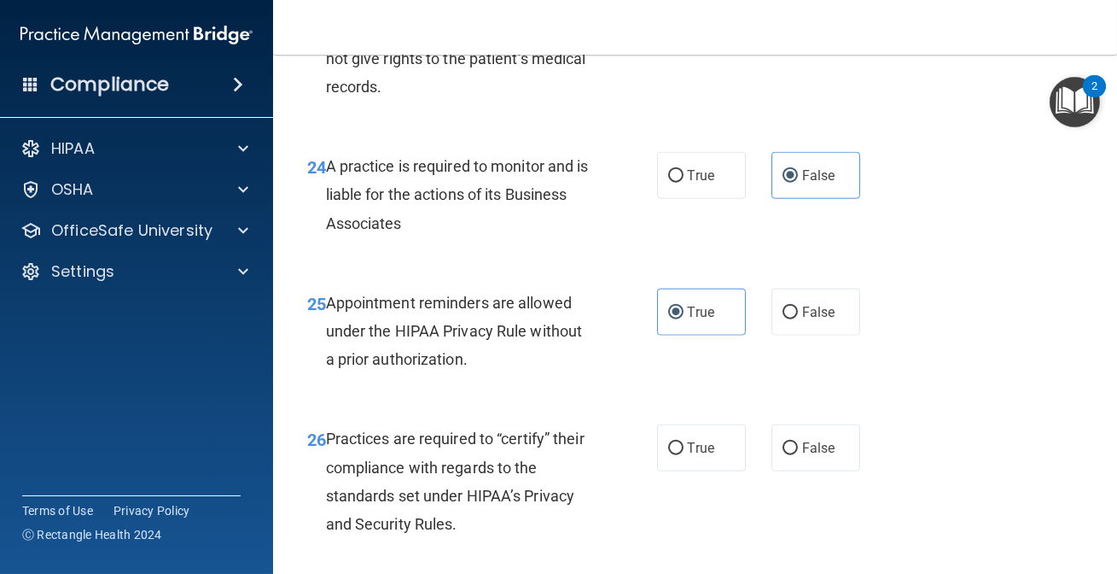
scroll to position [4190, 0]
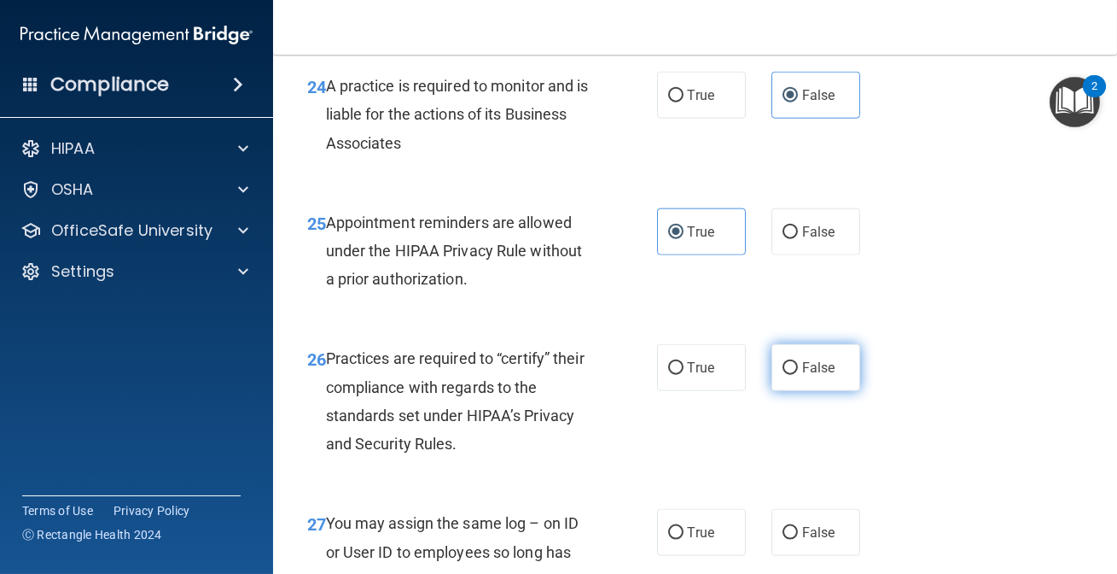
click at [783, 375] on input "False" at bounding box center [790, 368] width 15 height 13
radio input "true"
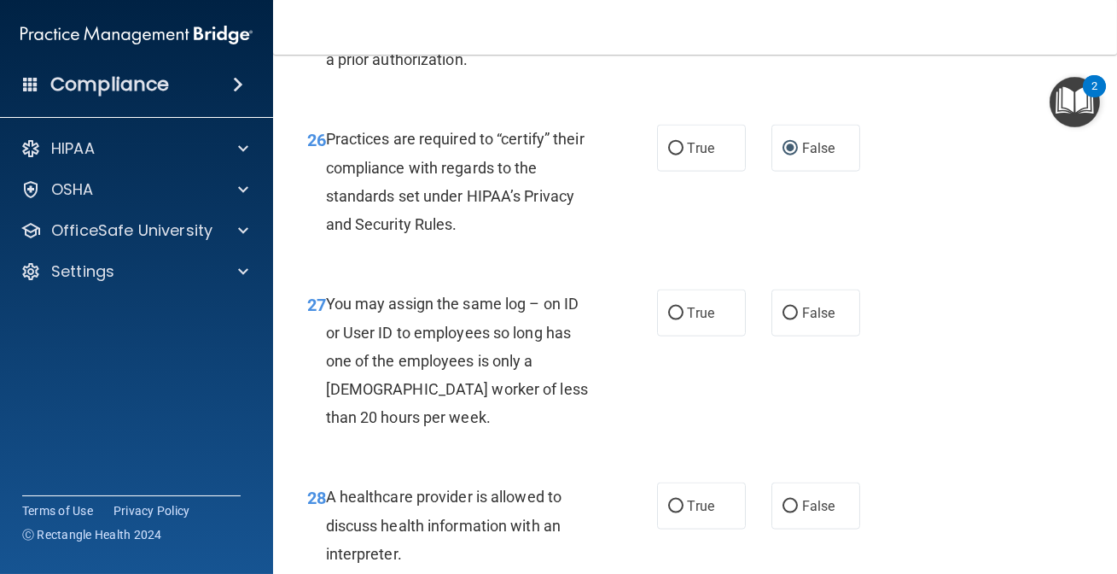
scroll to position [4423, 0]
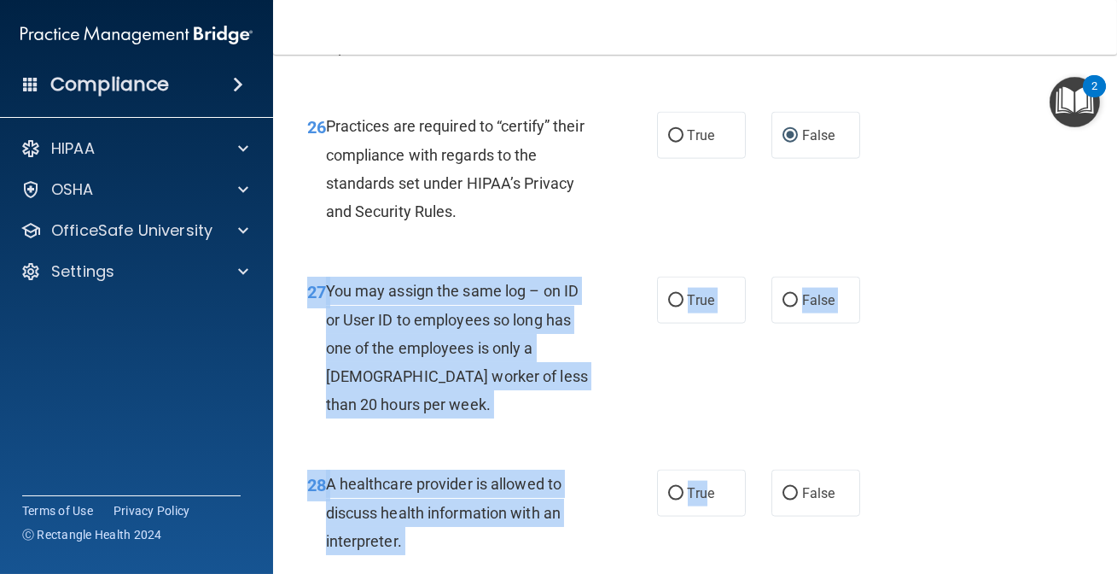
drag, startPoint x: 702, startPoint y: 516, endPoint x: 616, endPoint y: 458, distance: 103.2
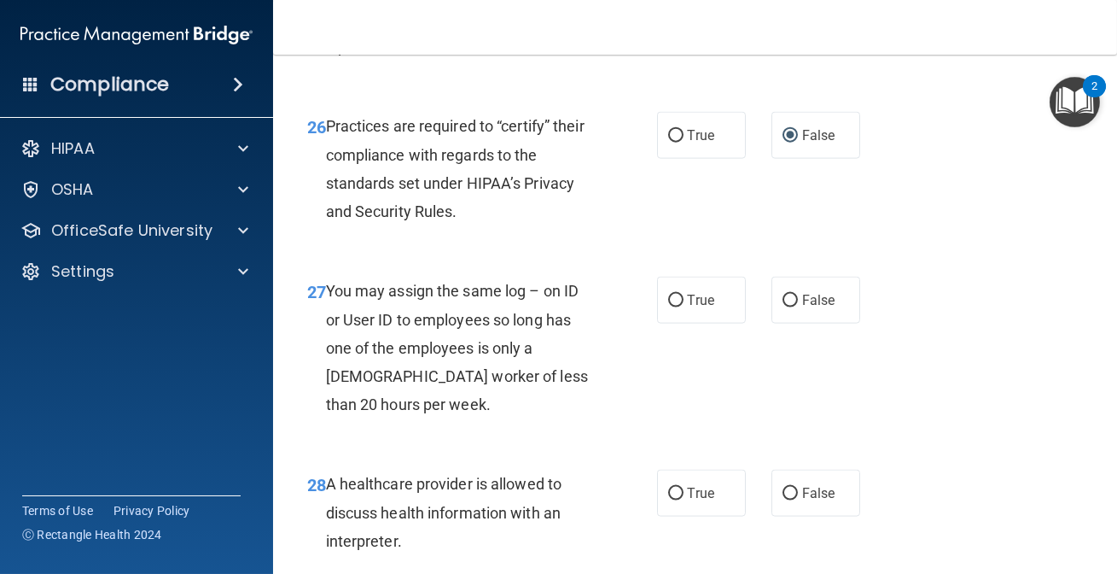
click at [715, 448] on div "27 You may assign the same log – on ID or User ID to employees so long has one …" at bounding box center [696, 351] width 802 height 193
click at [786, 316] on label "False" at bounding box center [816, 300] width 89 height 47
click at [786, 307] on input "False" at bounding box center [790, 301] width 15 height 13
radio input "true"
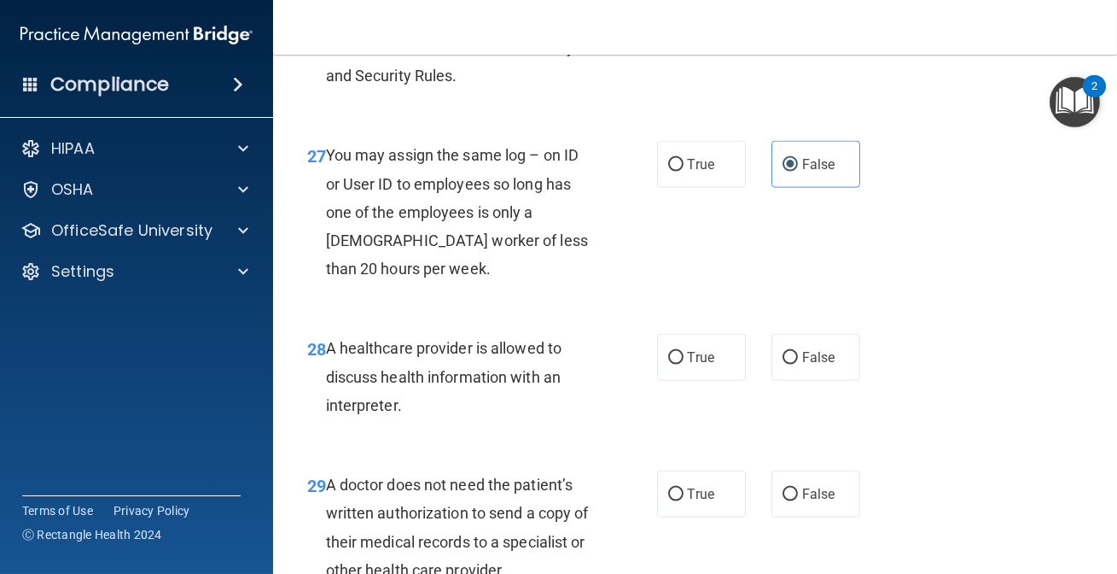
scroll to position [4578, 0]
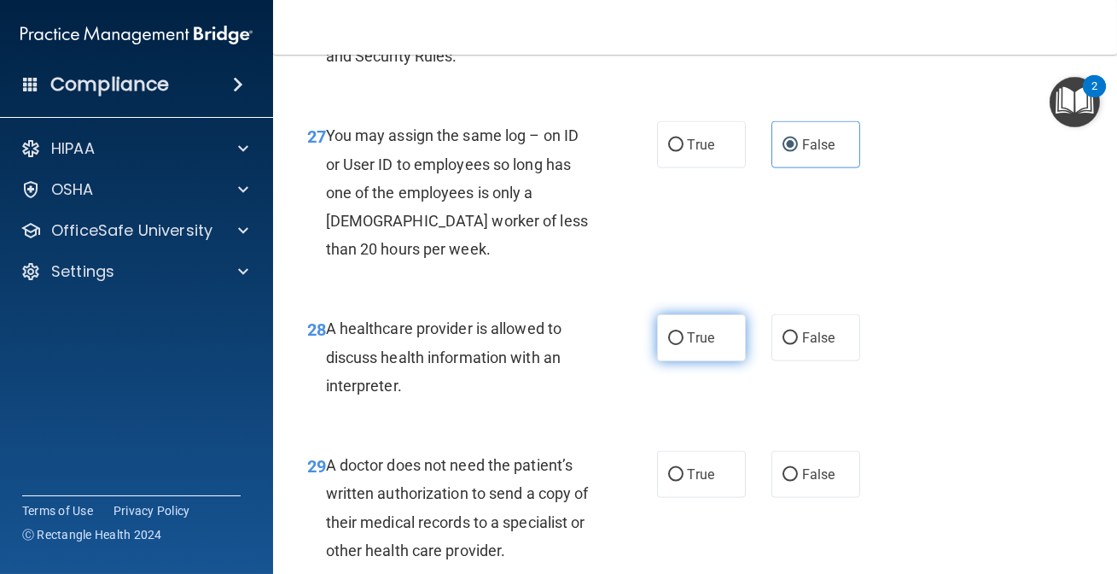
click at [697, 346] on span "True" at bounding box center [701, 337] width 26 height 16
click at [684, 345] on input "True" at bounding box center [675, 338] width 15 height 13
radio input "true"
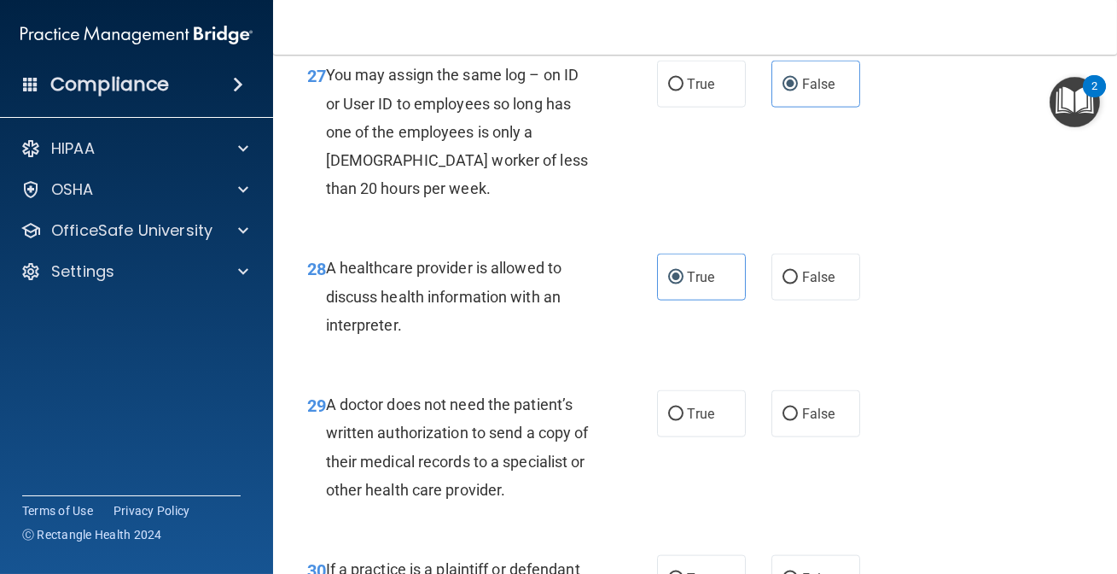
scroll to position [4656, 0]
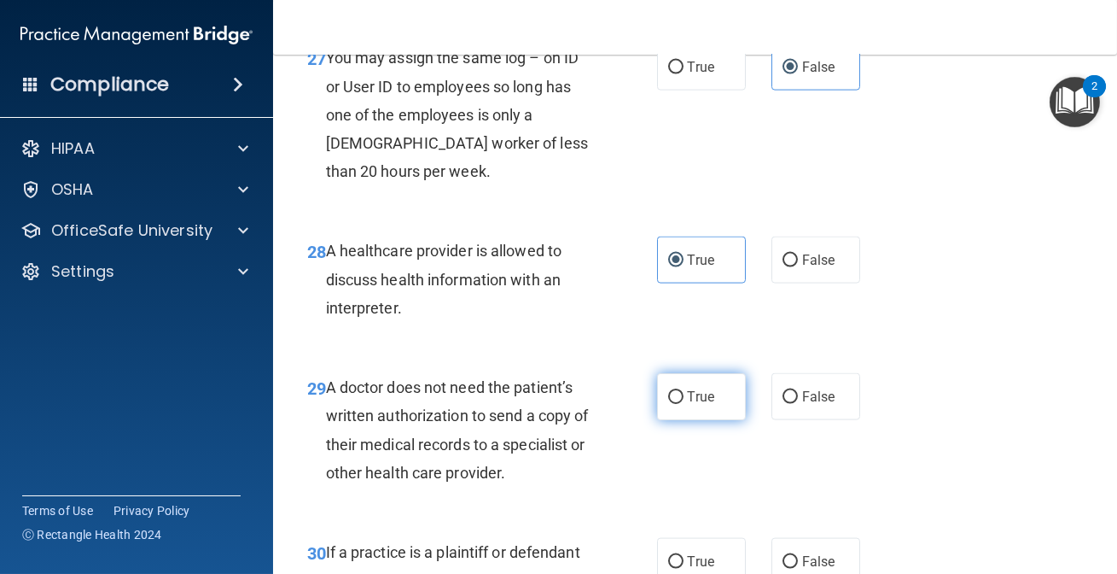
click at [711, 420] on label "True" at bounding box center [701, 396] width 89 height 47
click at [684, 404] on input "True" at bounding box center [675, 397] width 15 height 13
radio input "true"
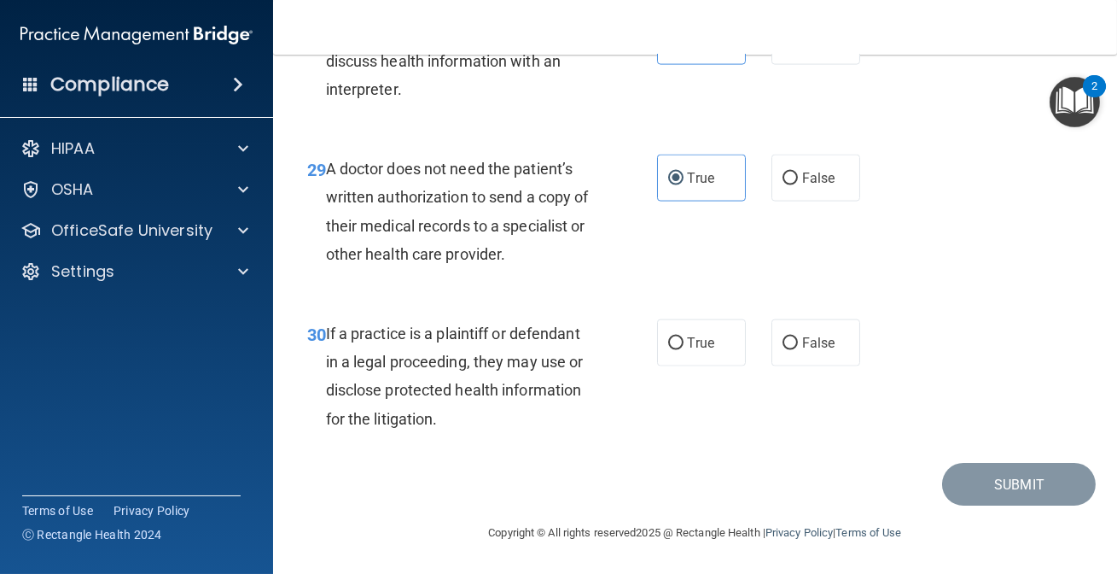
scroll to position [4901, 0]
click at [683, 333] on label "True" at bounding box center [701, 342] width 89 height 47
click at [683, 337] on input "True" at bounding box center [675, 343] width 15 height 13
radio input "true"
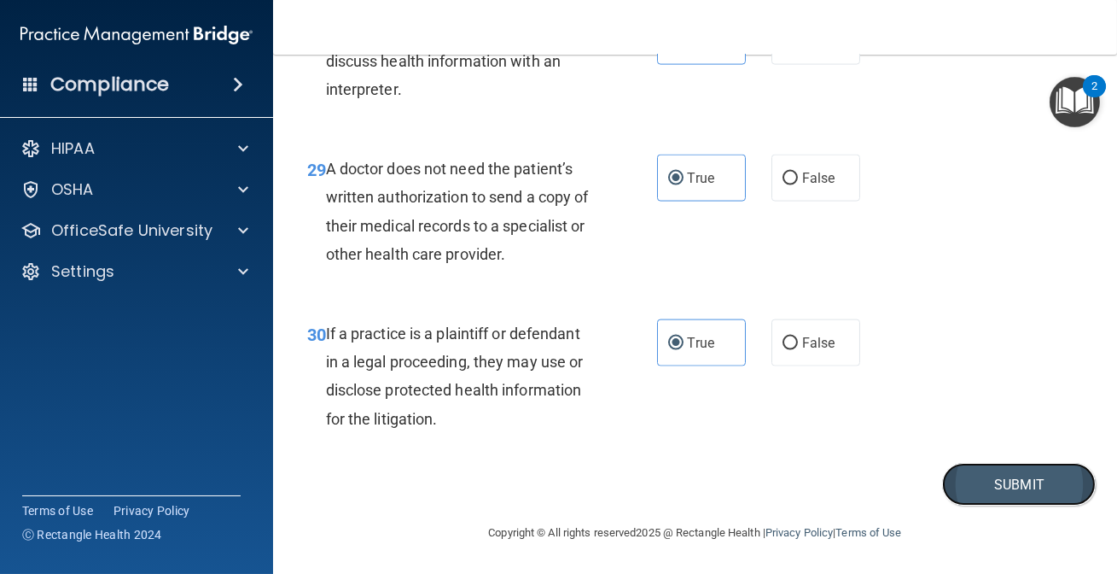
click at [965, 465] on button "Submit" at bounding box center [1019, 485] width 154 height 44
click at [1032, 493] on button "Submit" at bounding box center [1019, 485] width 154 height 44
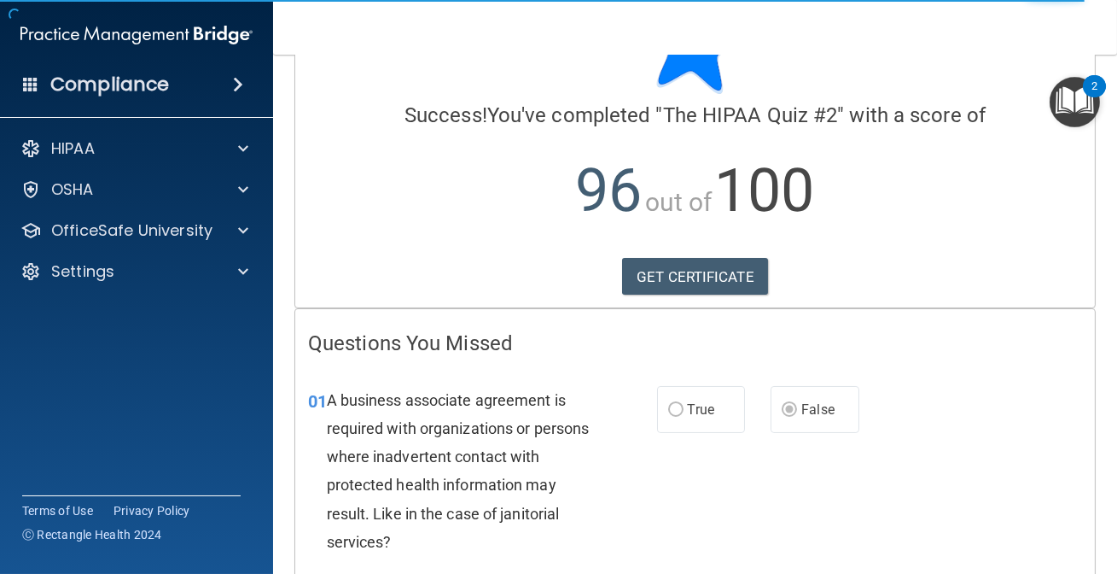
scroll to position [273, 0]
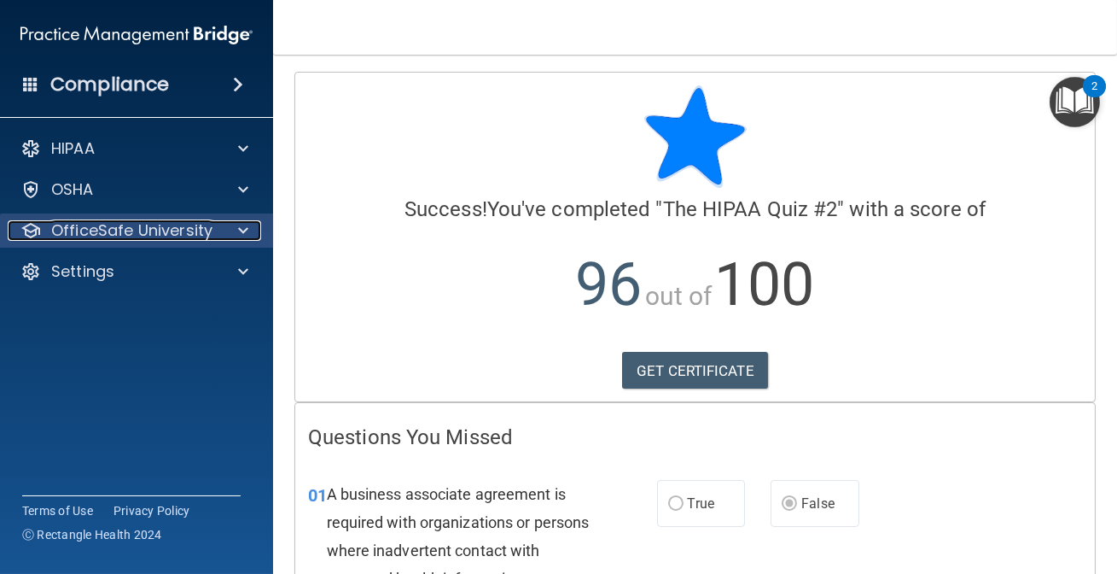
click at [217, 231] on div "OfficeSafe University" at bounding box center [114, 230] width 212 height 20
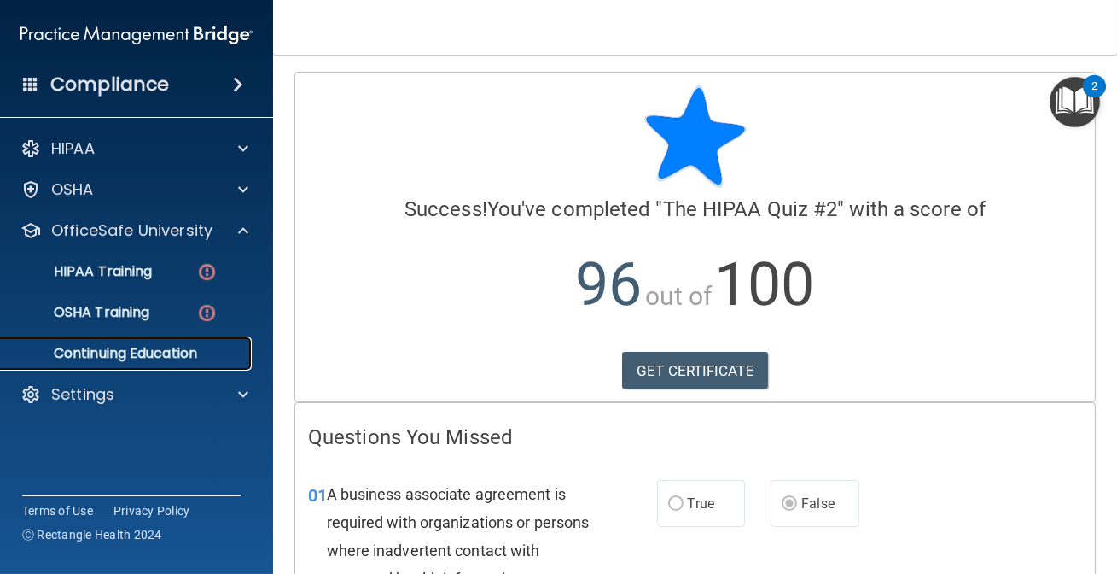
click at [172, 347] on p "Continuing Education" at bounding box center [127, 353] width 233 height 17
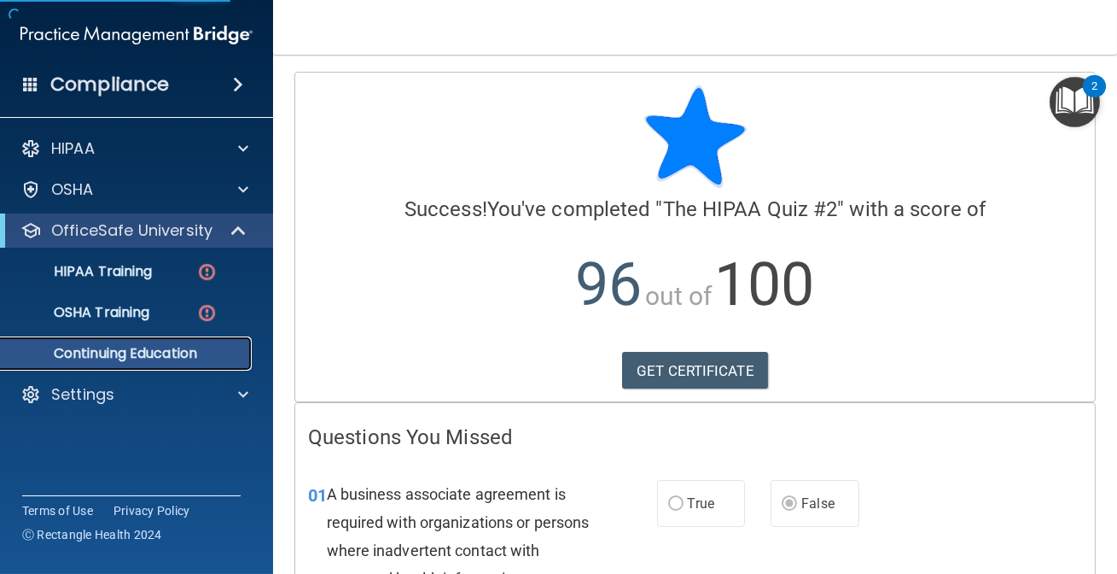
click at [198, 350] on p "Continuing Education" at bounding box center [127, 353] width 233 height 17
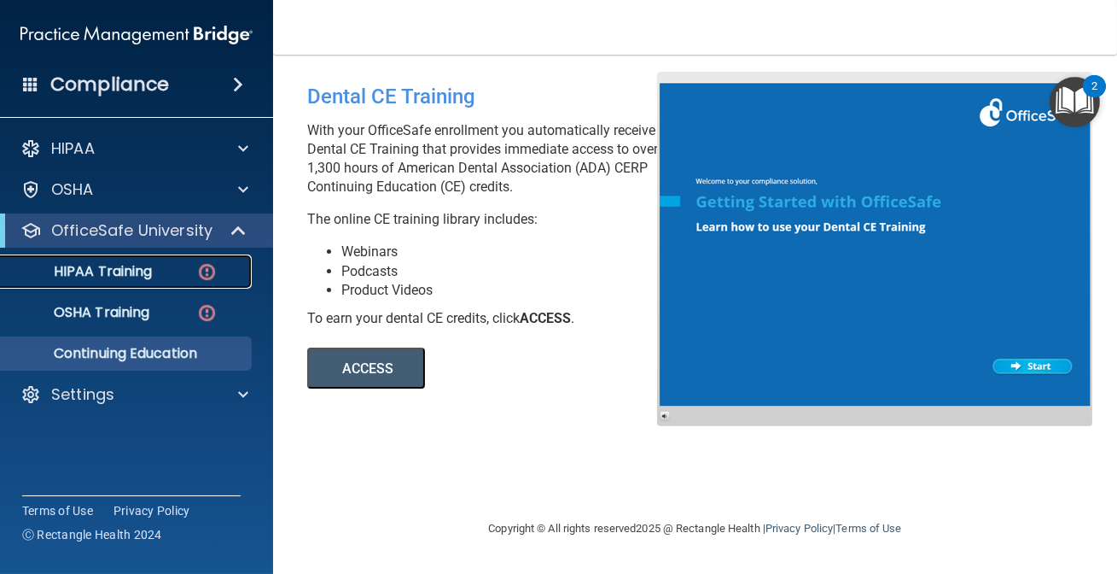
click at [145, 286] on link "HIPAA Training" at bounding box center [117, 271] width 269 height 34
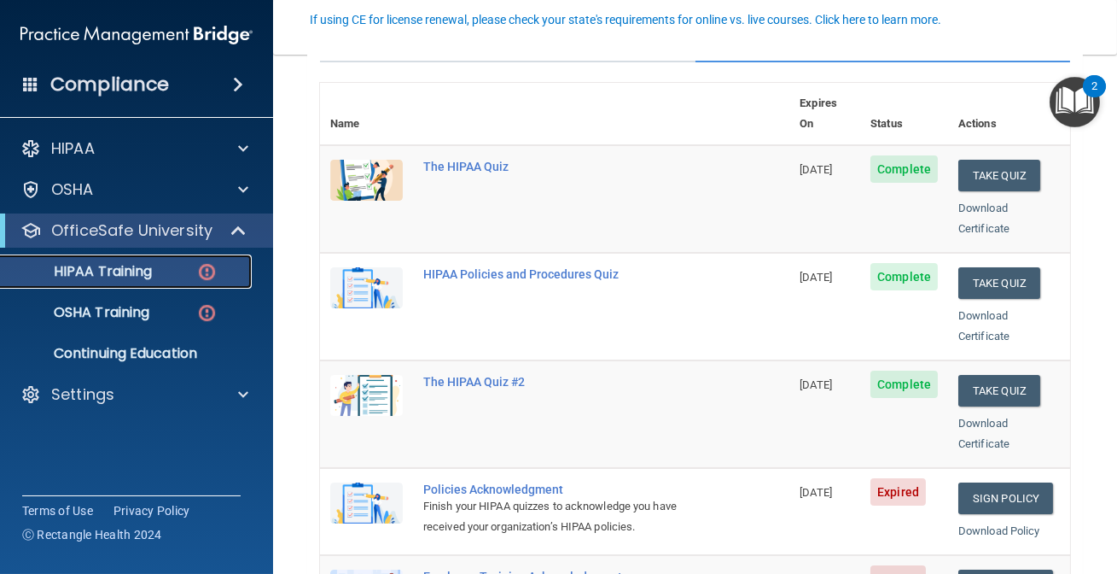
scroll to position [310, 0]
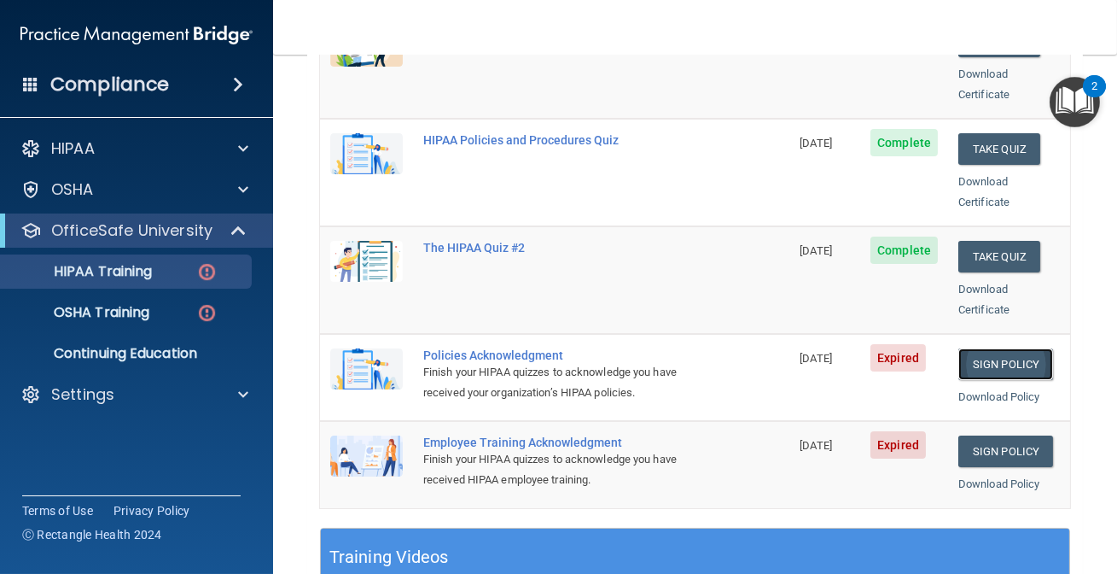
click at [1018, 348] on link "Sign Policy" at bounding box center [1006, 364] width 95 height 32
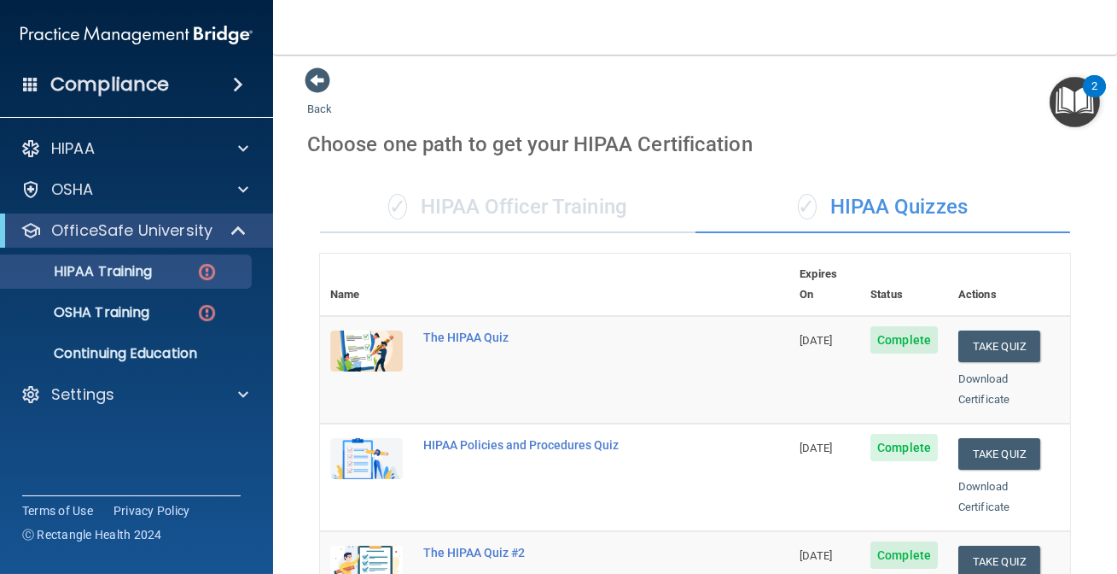
scroll to position [0, 0]
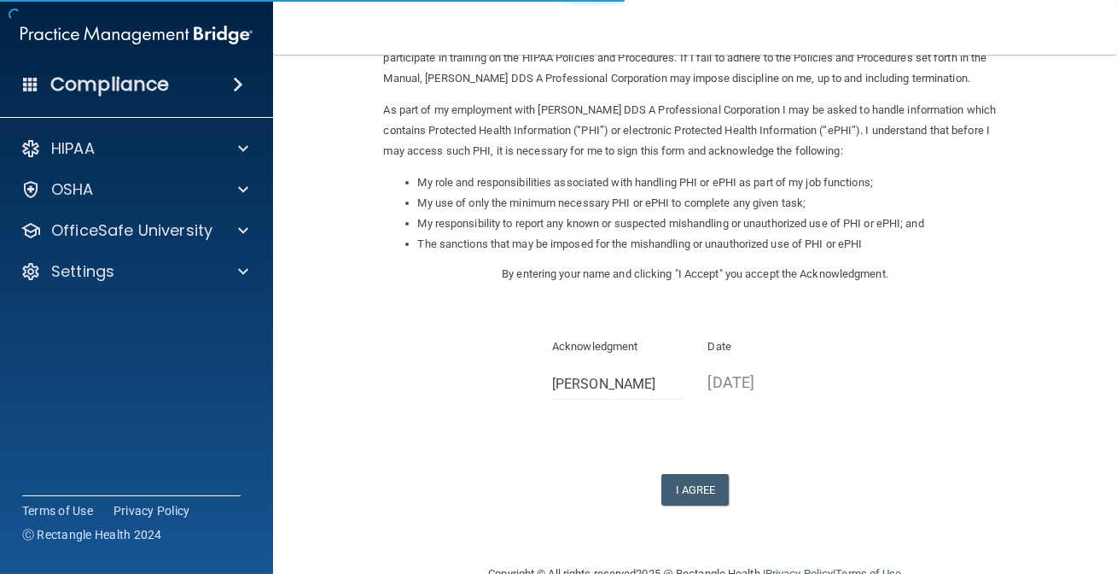
scroll to position [207, 0]
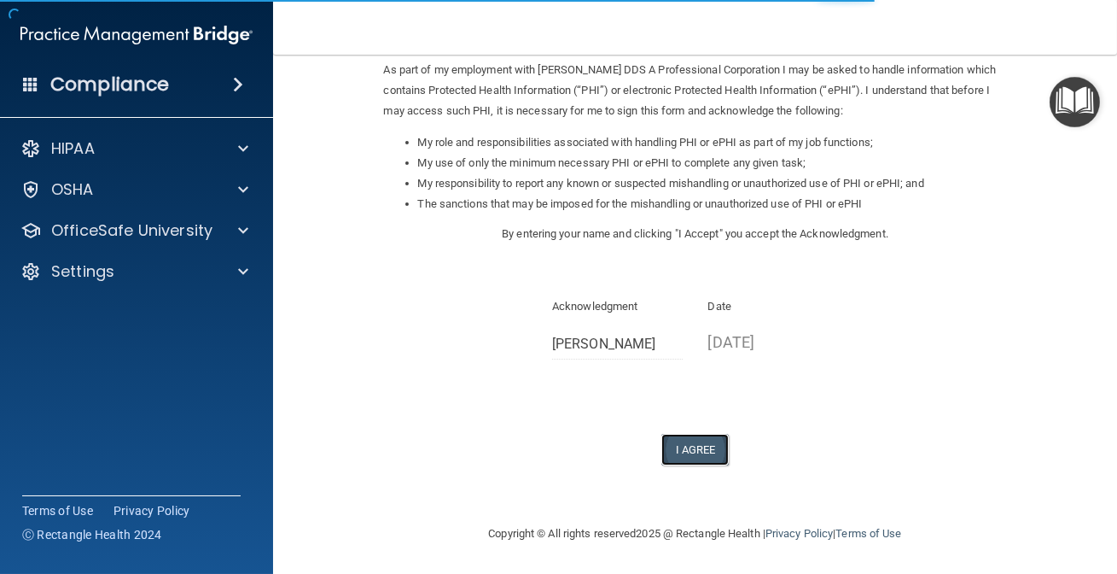
click at [717, 455] on button "I Agree" at bounding box center [696, 450] width 68 height 32
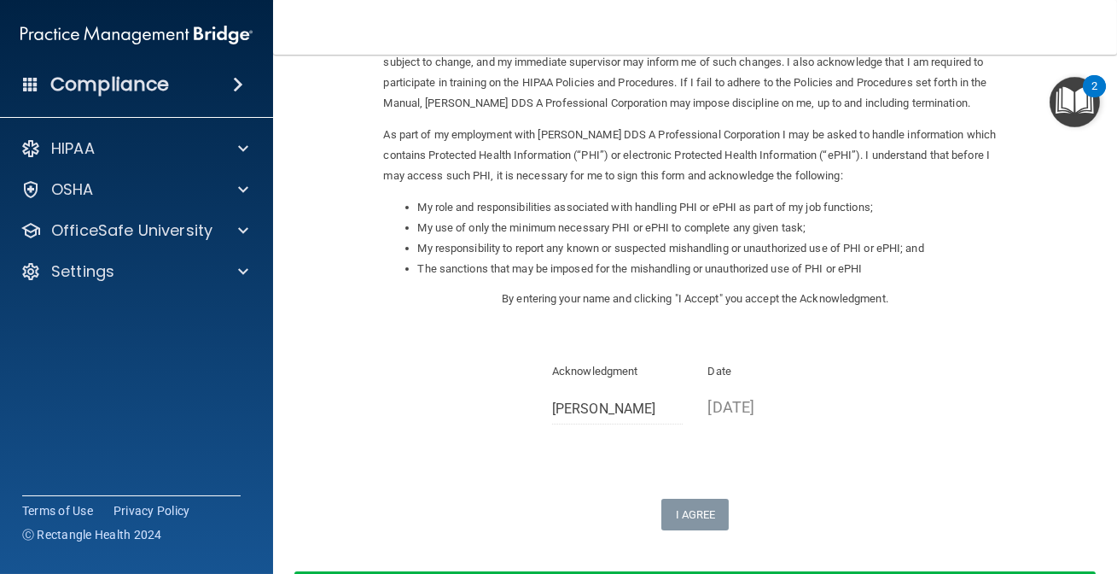
scroll to position [0, 0]
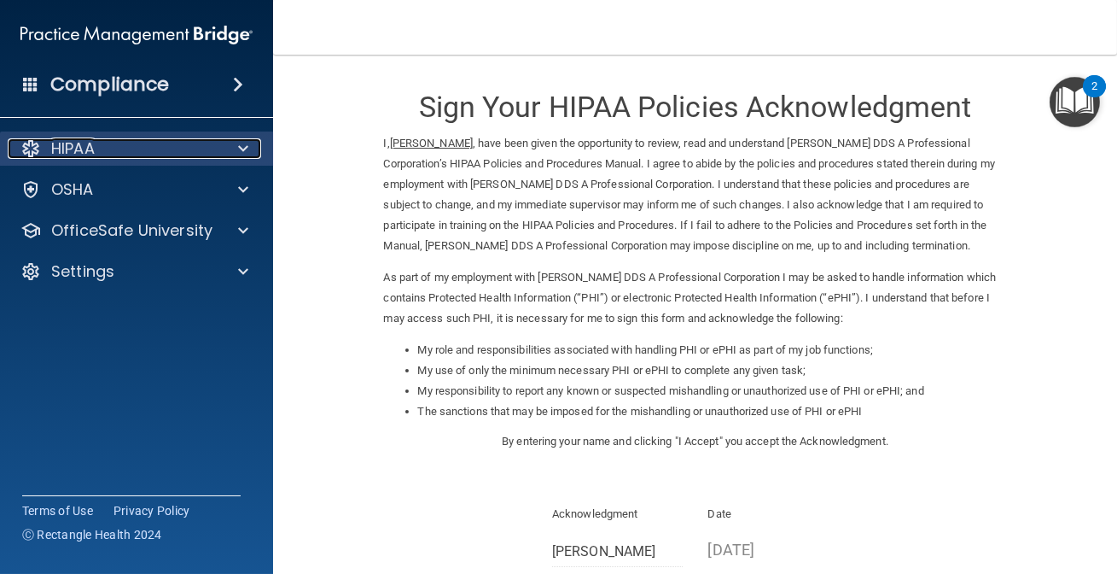
click at [85, 138] on p "HIPAA" at bounding box center [73, 148] width 44 height 20
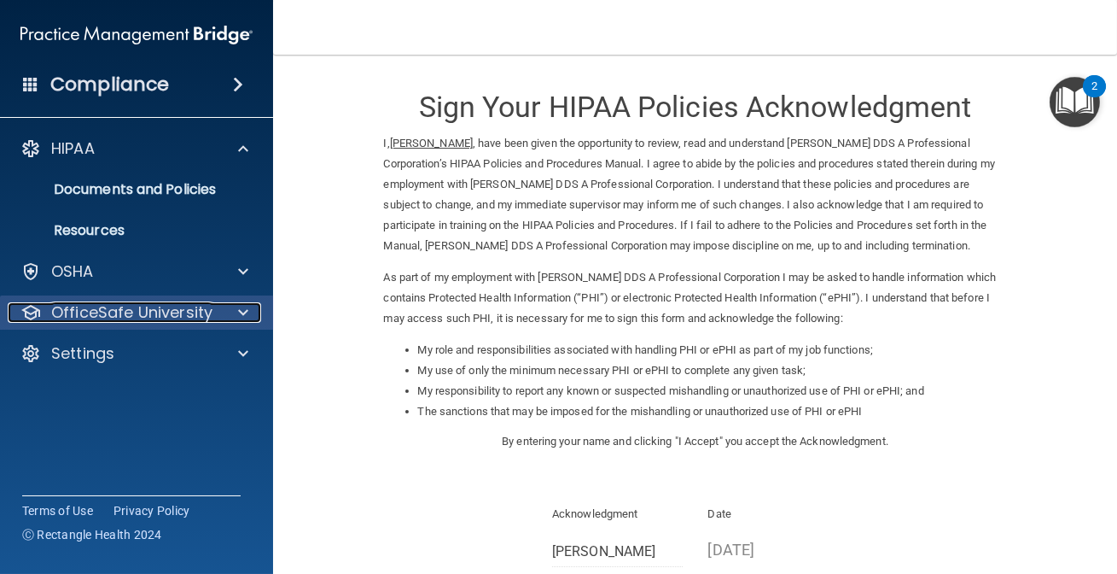
drag, startPoint x: 140, startPoint y: 311, endPoint x: 145, endPoint y: 300, distance: 11.5
click at [140, 308] on p "OfficeSafe University" at bounding box center [131, 312] width 161 height 20
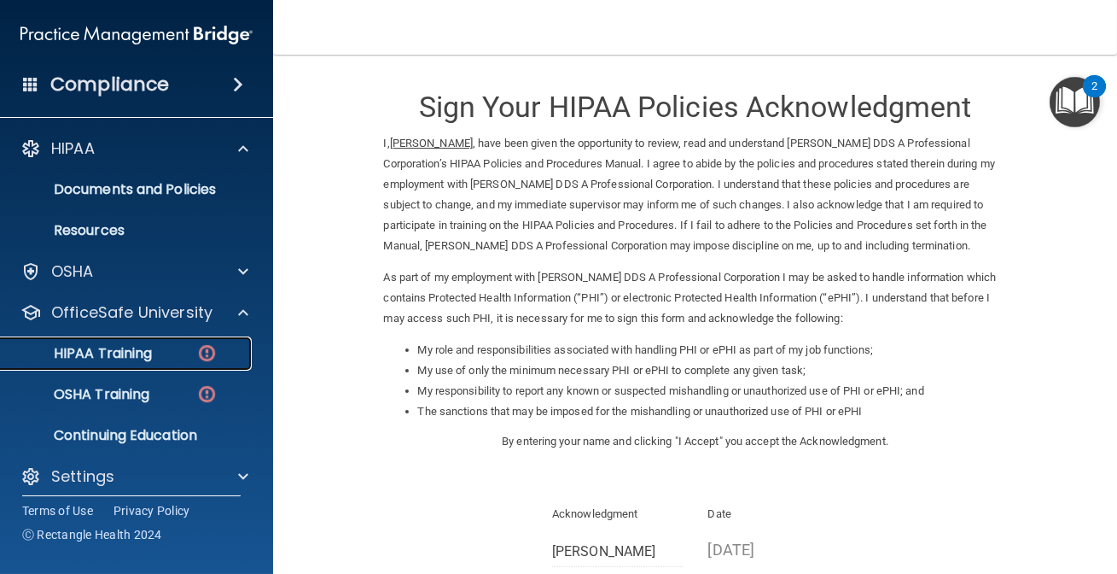
click at [151, 367] on link "HIPAA Training" at bounding box center [117, 353] width 269 height 34
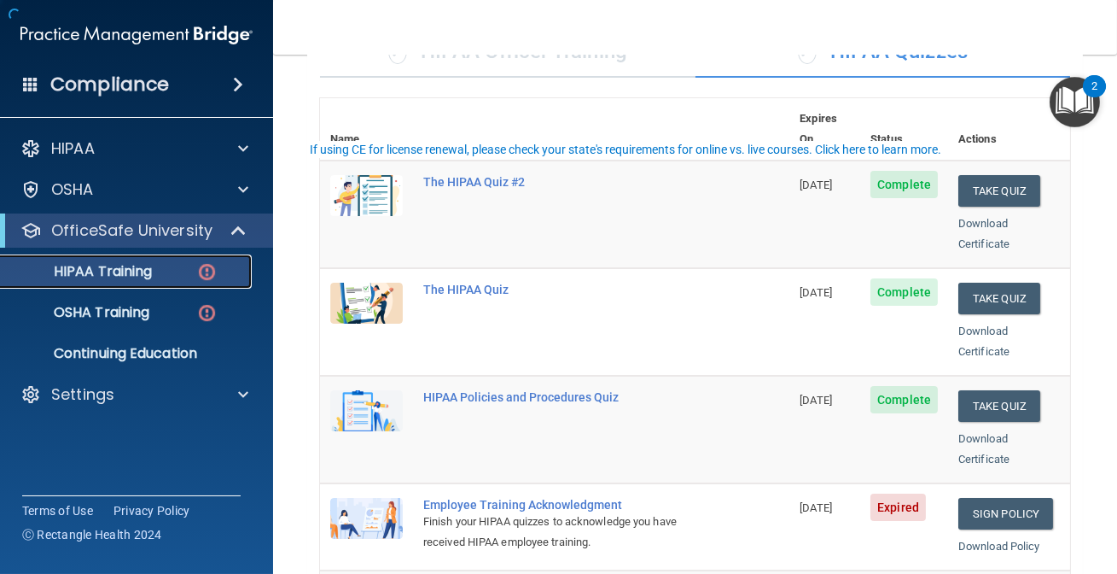
scroll to position [465, 0]
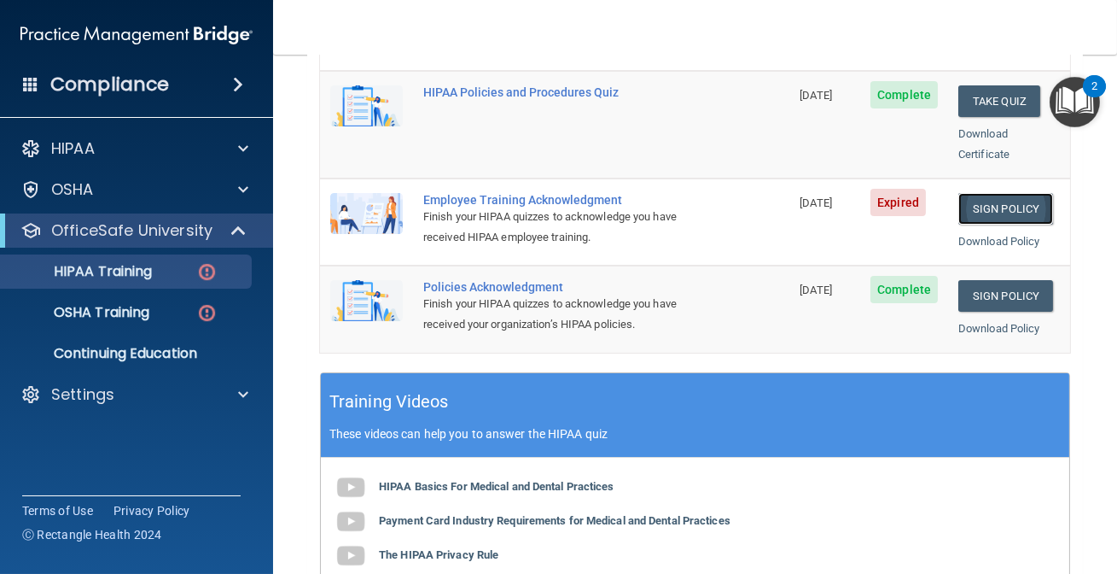
click at [974, 193] on link "Sign Policy" at bounding box center [1006, 209] width 95 height 32
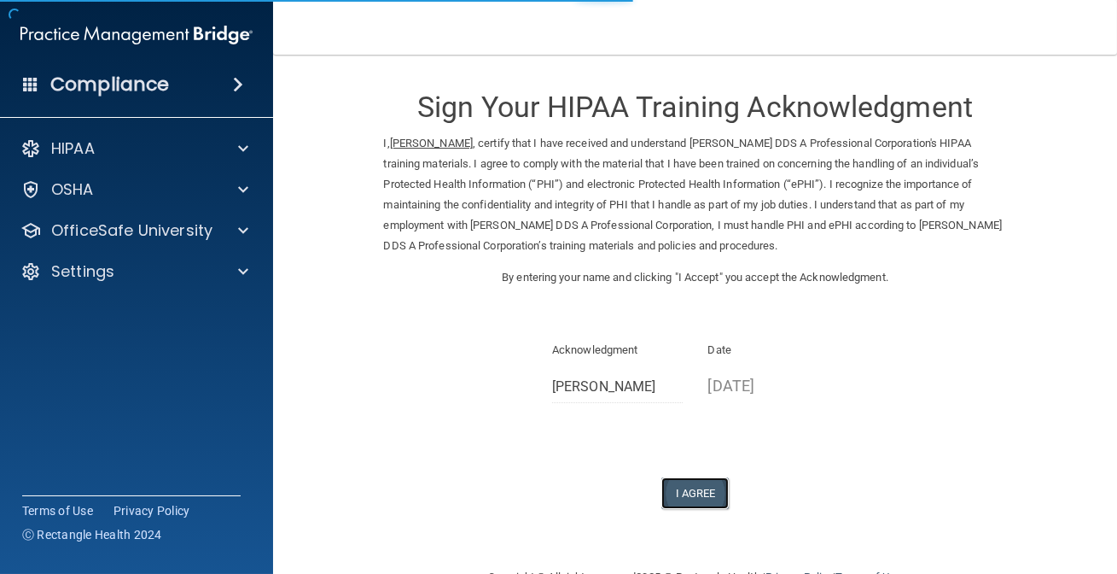
click at [679, 505] on button "I Agree" at bounding box center [696, 493] width 68 height 32
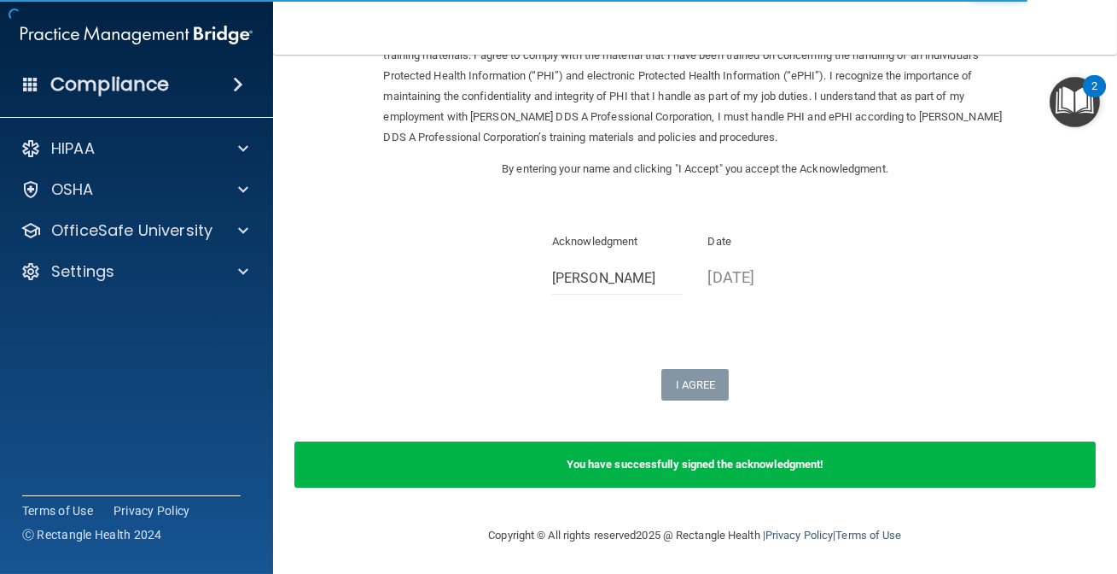
scroll to position [110, 0]
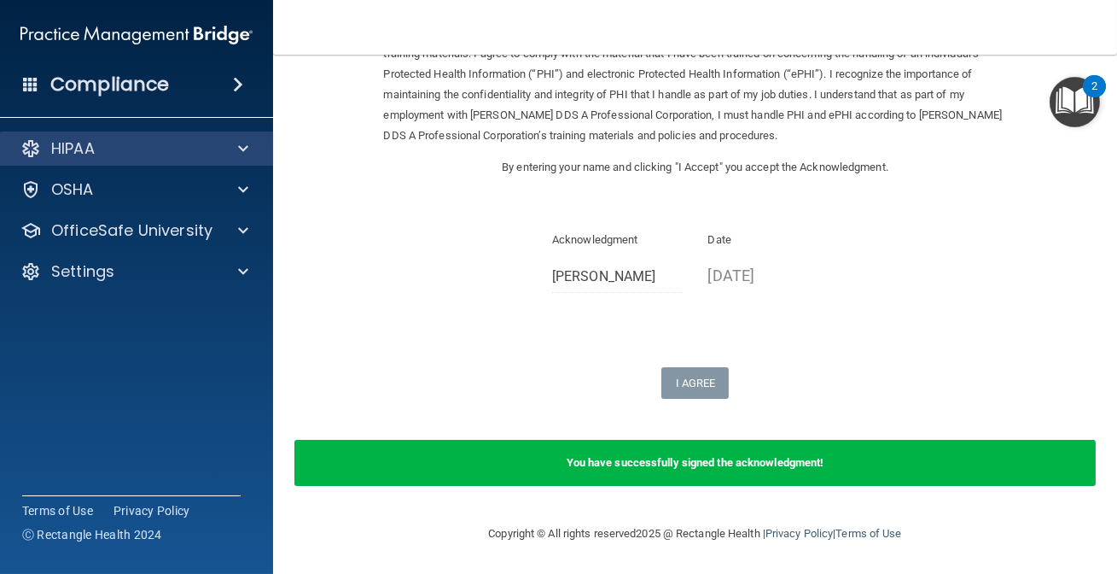
click at [169, 162] on div "HIPAA" at bounding box center [137, 148] width 274 height 34
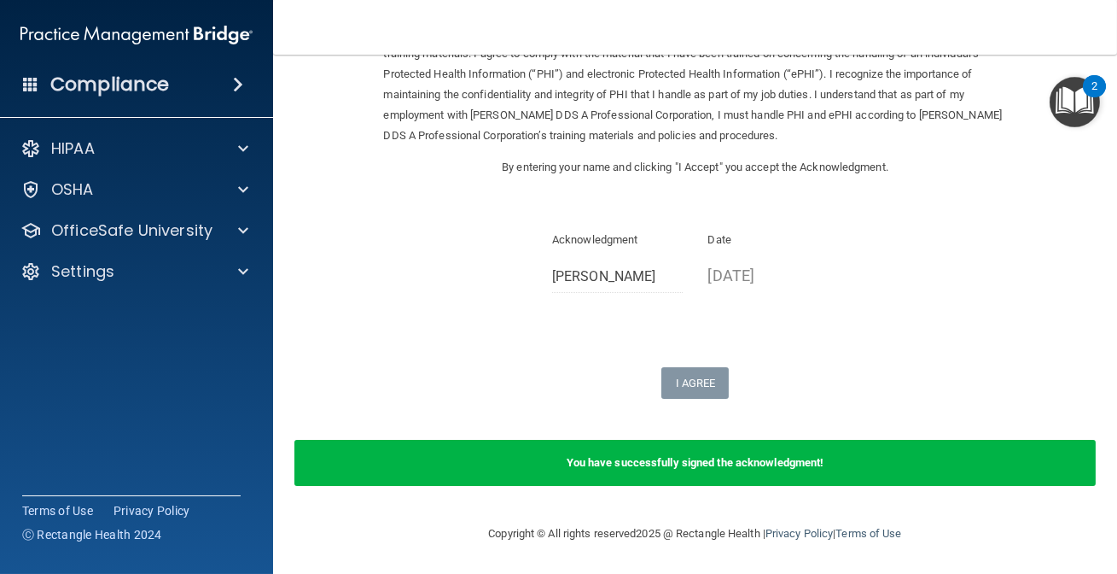
click at [1064, 98] on img "Open Resource Center, 2 new notifications" at bounding box center [1075, 102] width 50 height 50
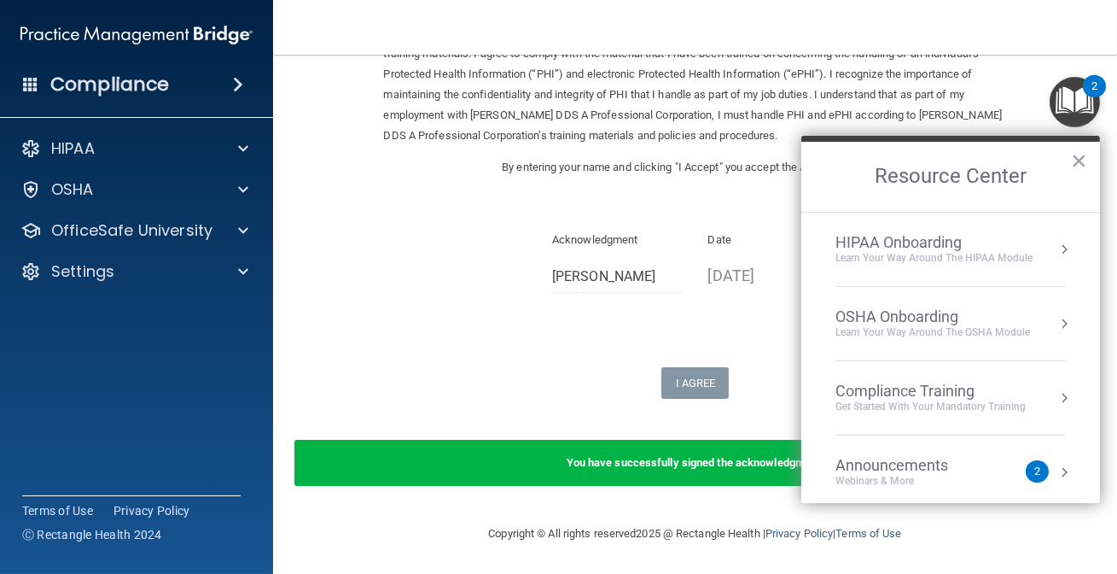
scroll to position [77, 0]
click at [988, 418] on li "Announcements Webinars & More 2" at bounding box center [951, 396] width 230 height 74
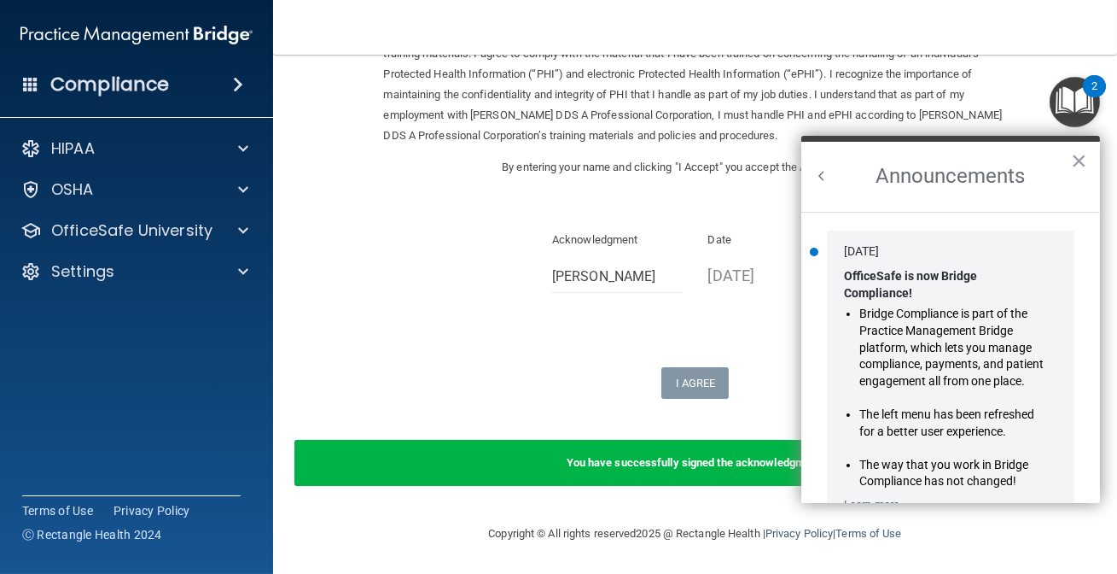
scroll to position [0, 0]
click at [1016, 411] on li "The left menu has been refreshed for a better user experience." at bounding box center [953, 422] width 186 height 33
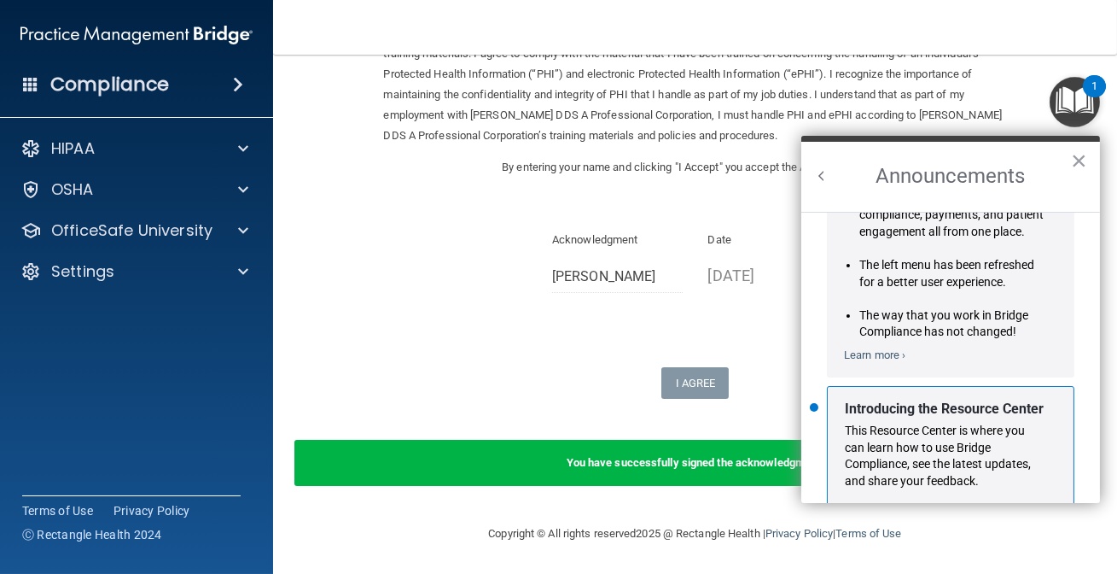
scroll to position [279, 0]
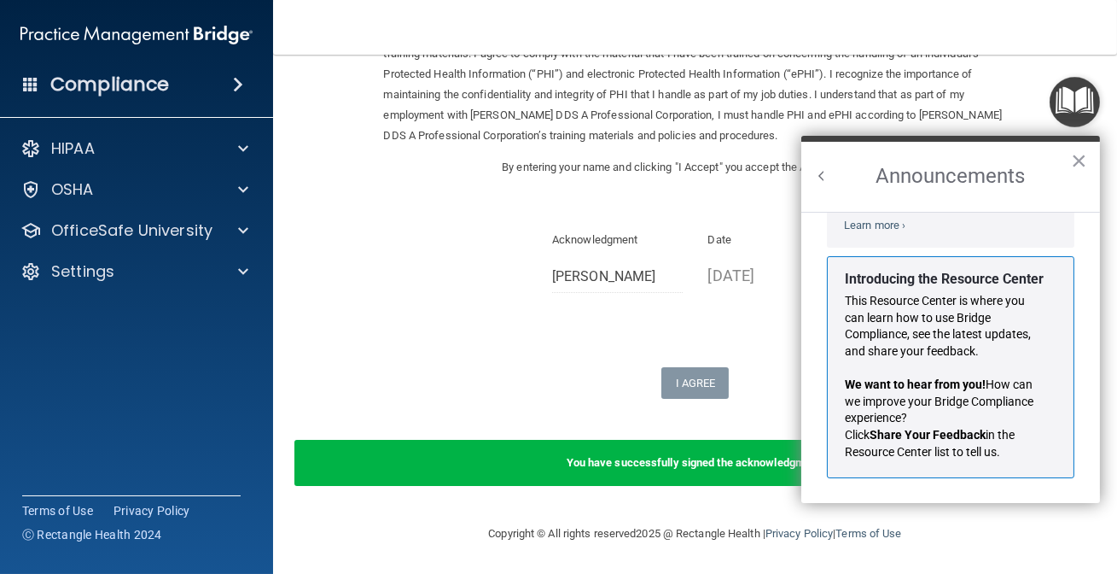
click at [359, 350] on form "Sign Your HIPAA Training Acknowledgment I, Diana Lomeli , certify that I have r…" at bounding box center [695, 234] width 776 height 545
click at [1076, 156] on button "×" at bounding box center [1079, 160] width 16 height 27
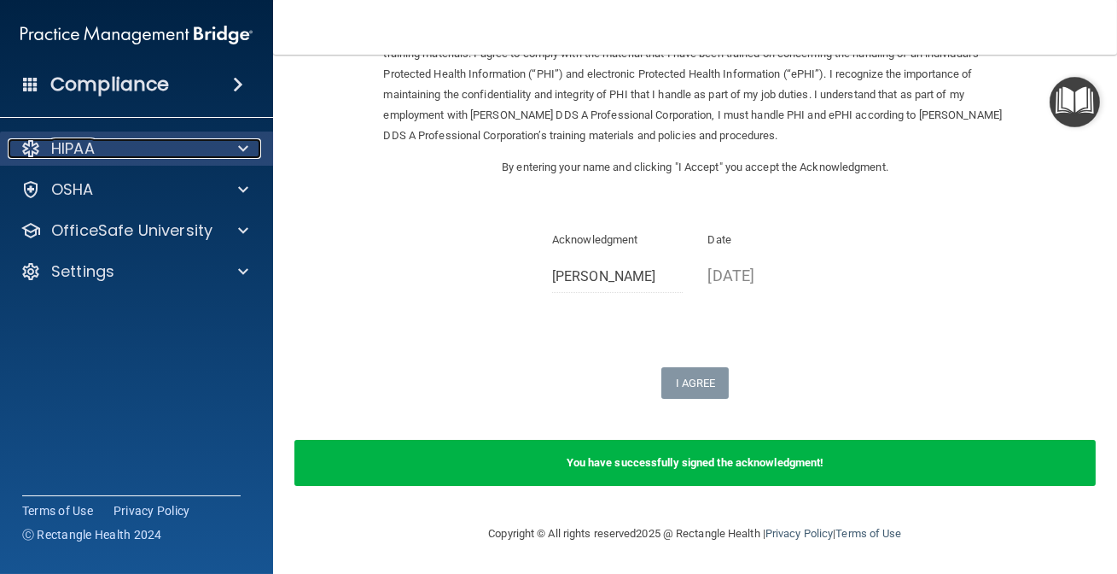
click at [115, 151] on div "HIPAA" at bounding box center [114, 148] width 212 height 20
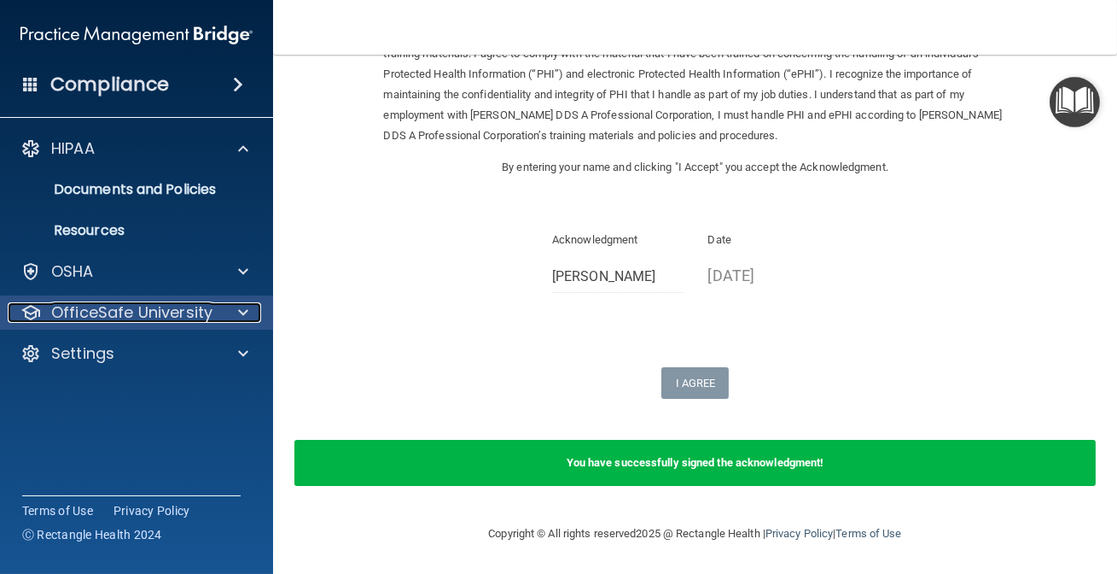
click at [125, 317] on p "OfficeSafe University" at bounding box center [131, 312] width 161 height 20
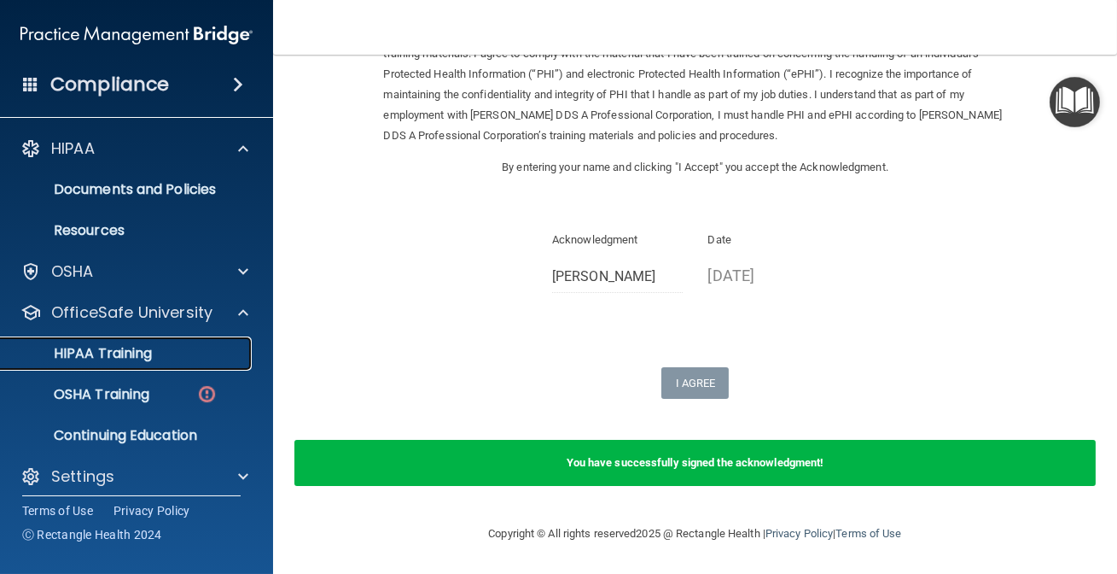
click at [144, 360] on p "HIPAA Training" at bounding box center [81, 353] width 141 height 17
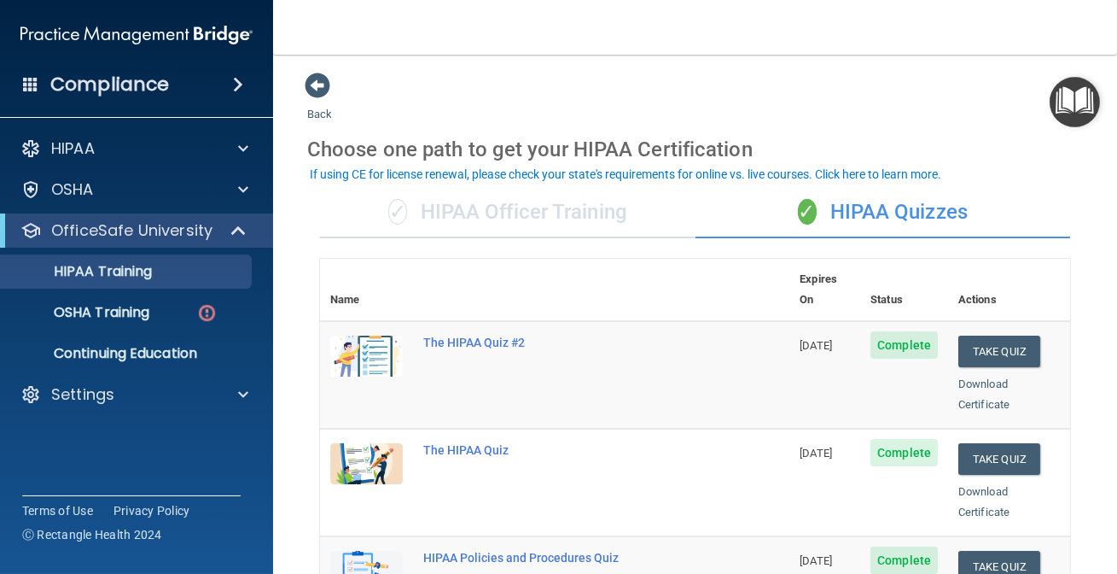
click at [877, 282] on th "Status" at bounding box center [904, 290] width 88 height 62
click at [710, 271] on th at bounding box center [601, 290] width 376 height 62
click at [982, 382] on link "Download Certificate" at bounding box center [984, 393] width 51 height 33
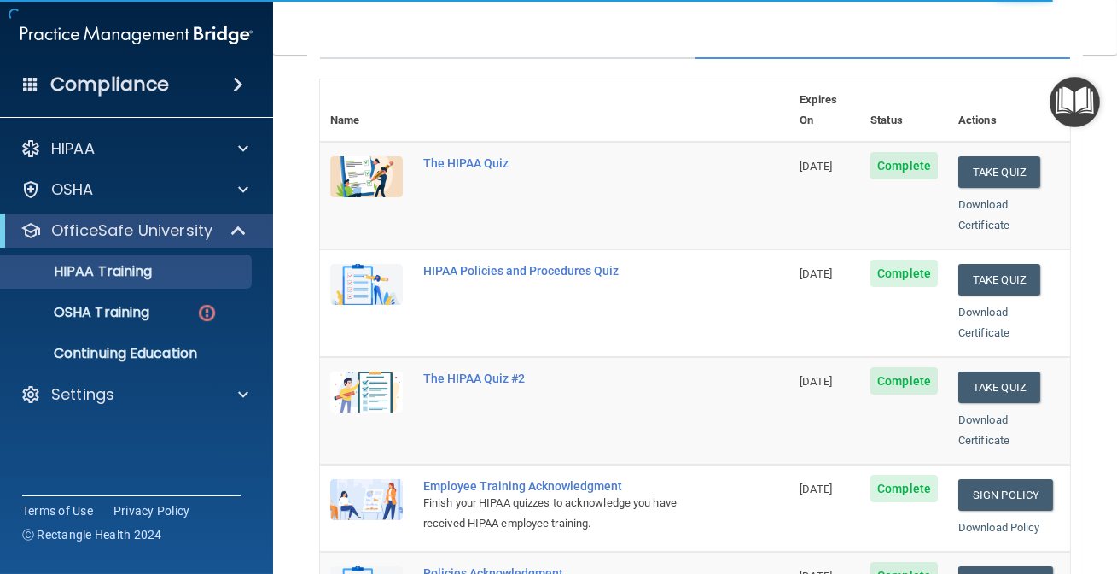
scroll to position [155, 0]
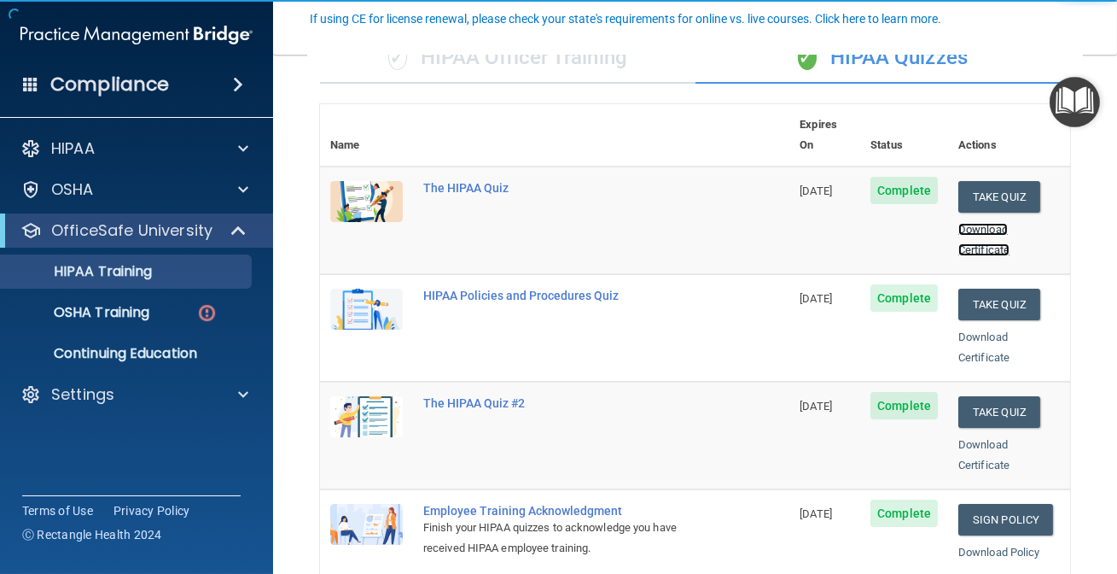
click at [965, 223] on link "Download Certificate" at bounding box center [984, 239] width 51 height 33
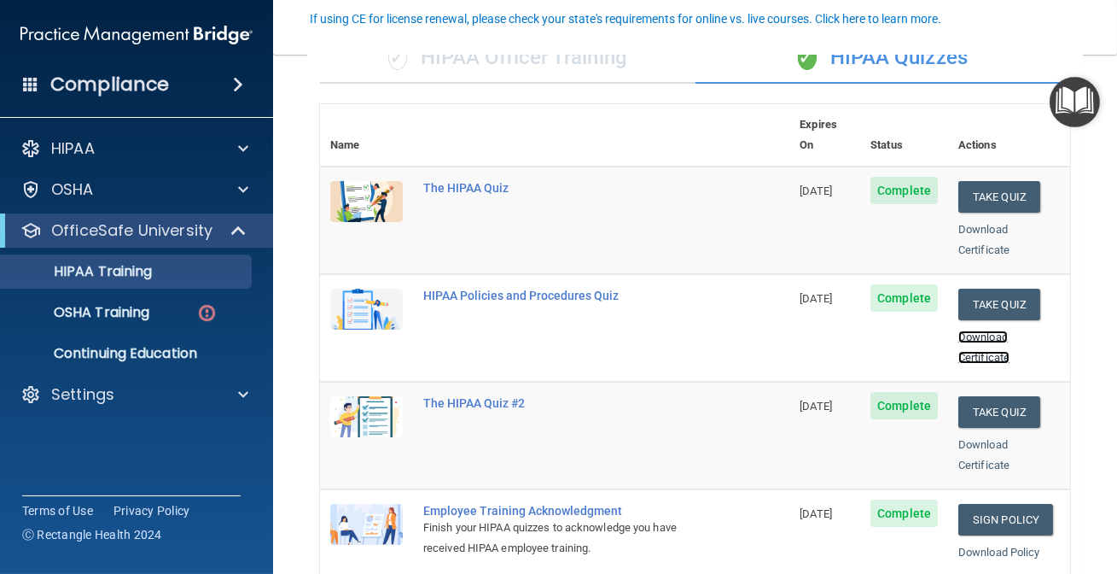
click at [966, 339] on link "Download Certificate" at bounding box center [984, 346] width 51 height 33
click at [959, 443] on link "Download Certificate" at bounding box center [984, 454] width 51 height 33
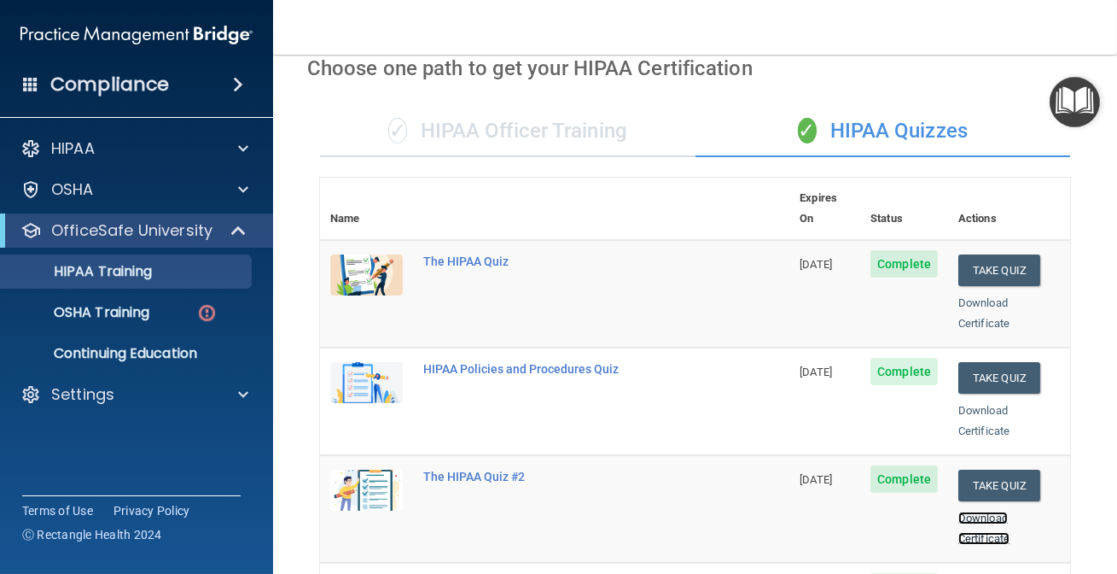
scroll to position [0, 0]
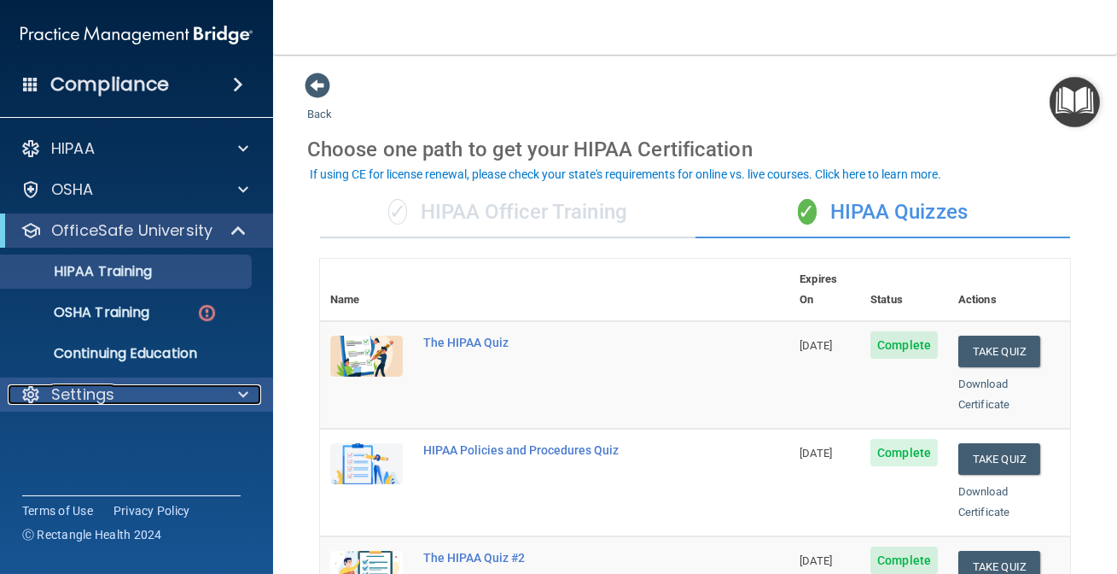
click at [152, 400] on div "Settings" at bounding box center [114, 394] width 212 height 20
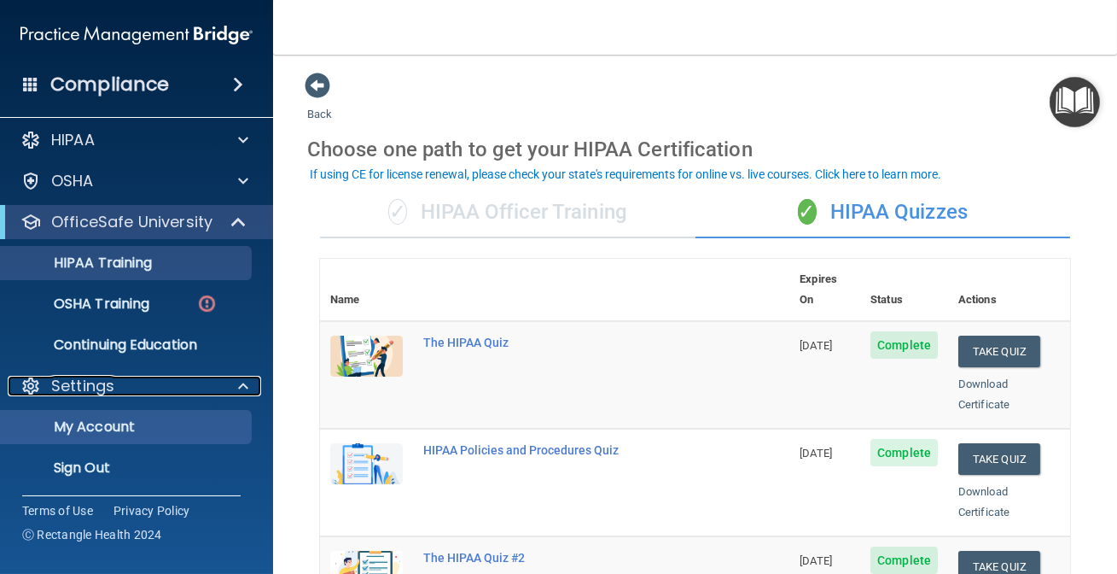
scroll to position [11, 0]
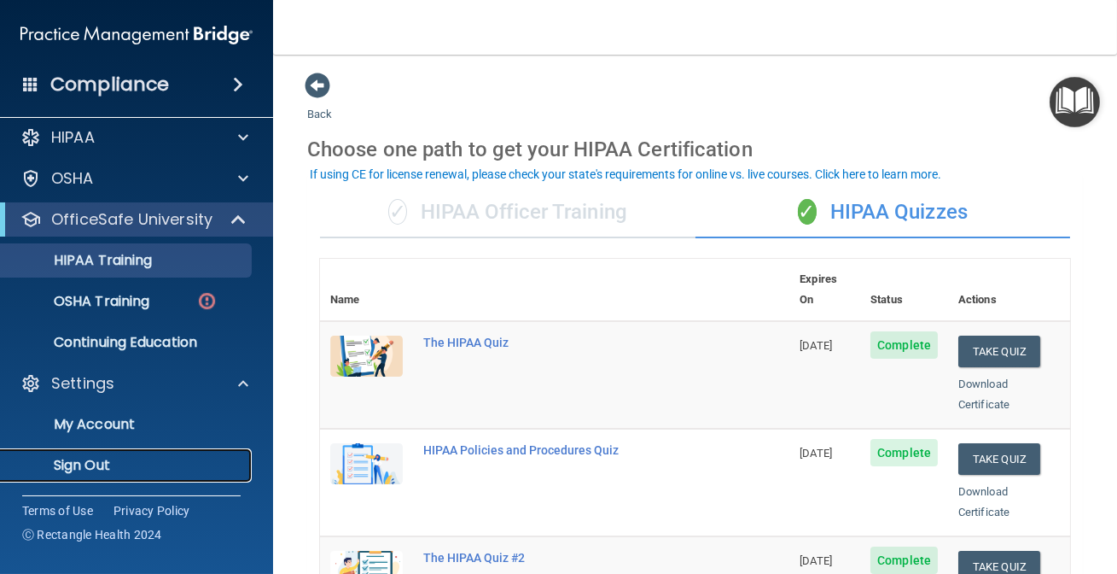
click at [99, 457] on p "Sign Out" at bounding box center [127, 465] width 233 height 17
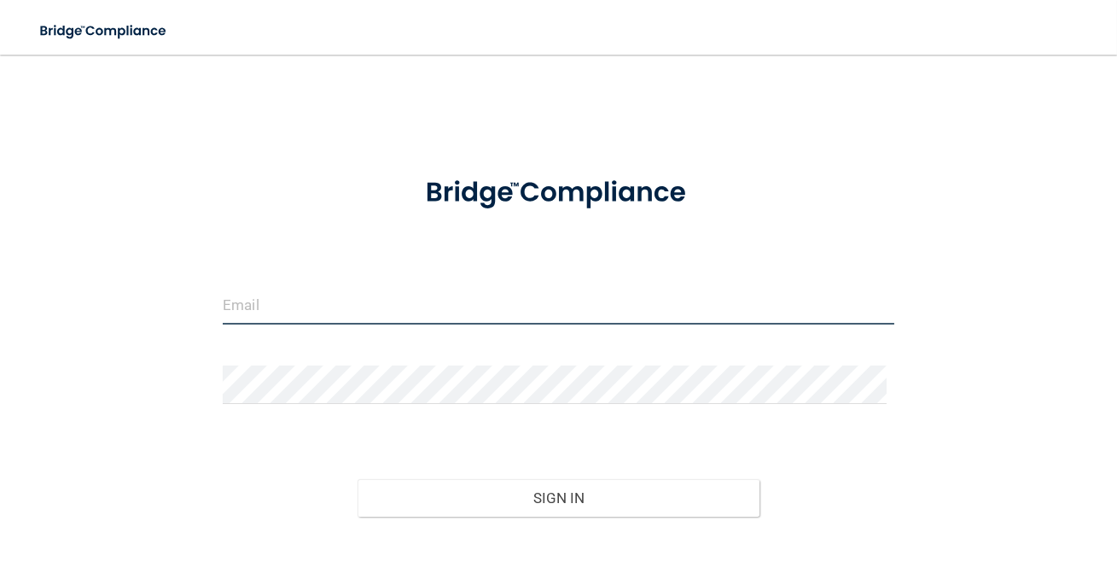
click at [475, 300] on input "email" at bounding box center [559, 305] width 672 height 38
type input "[EMAIL_ADDRESS][DOMAIN_NAME]"
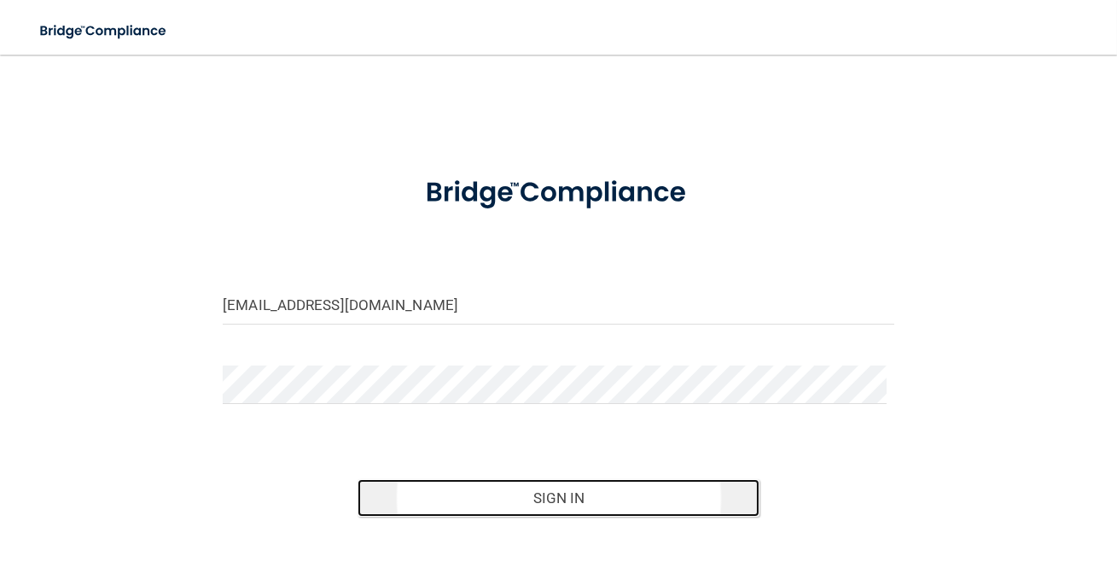
click at [691, 509] on button "Sign In" at bounding box center [559, 498] width 403 height 38
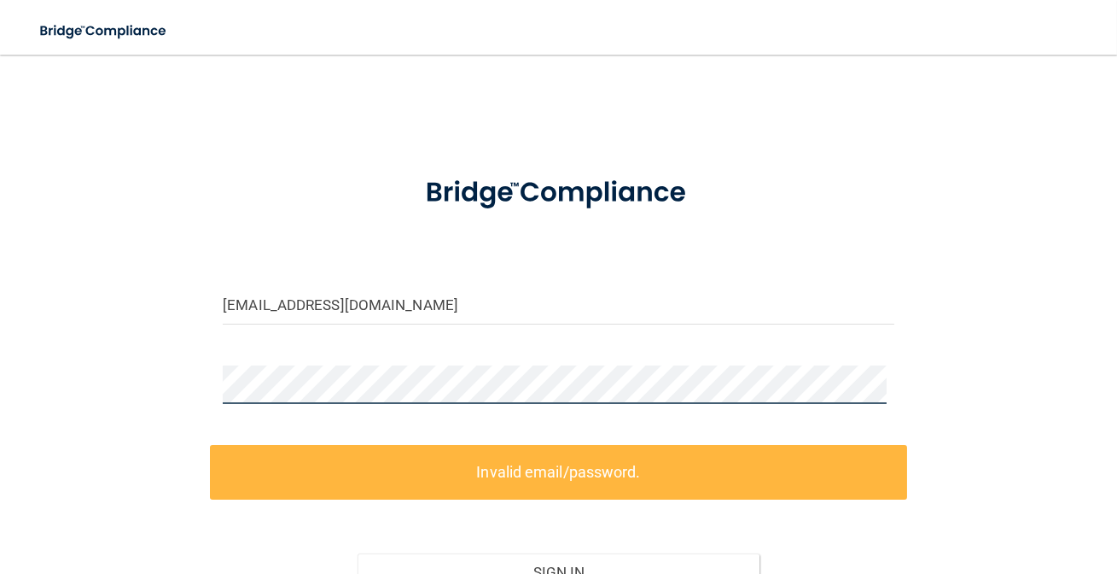
click at [0, 378] on main "[EMAIL_ADDRESS][DOMAIN_NAME] Invalid email/password. You don't have permission …" at bounding box center [558, 314] width 1117 height 519
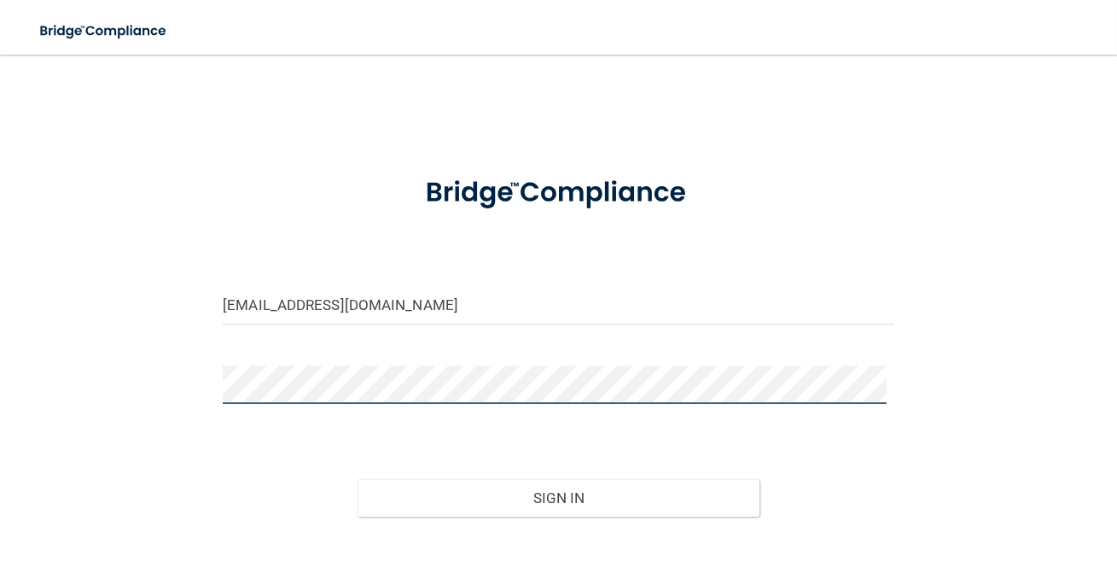
click at [358, 479] on button "Sign In" at bounding box center [559, 498] width 403 height 38
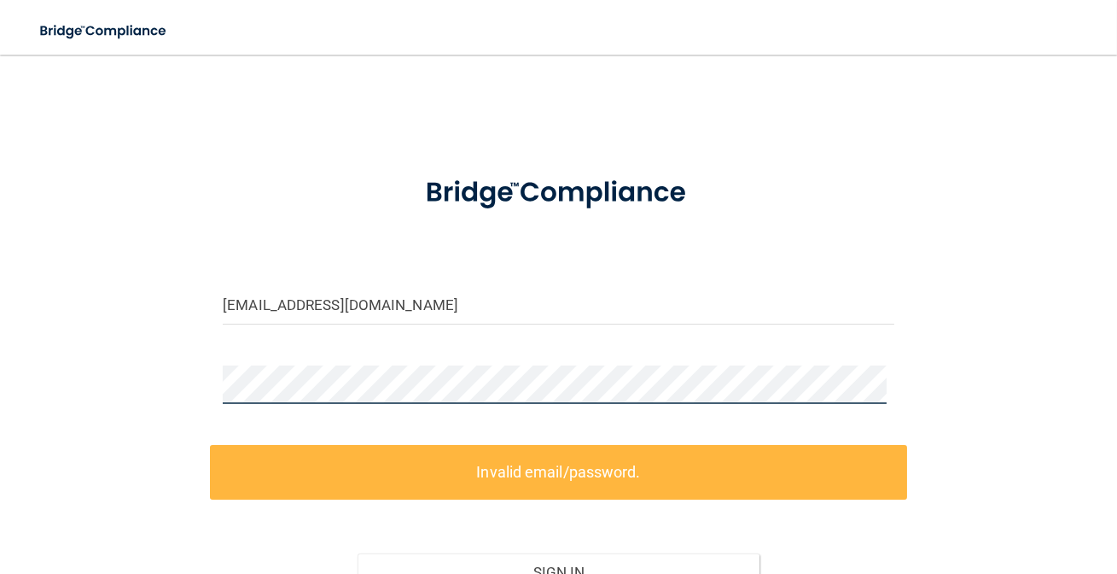
click at [0, 384] on main "[EMAIL_ADDRESS][DOMAIN_NAME] Invalid email/password. You don't have permission …" at bounding box center [558, 314] width 1117 height 519
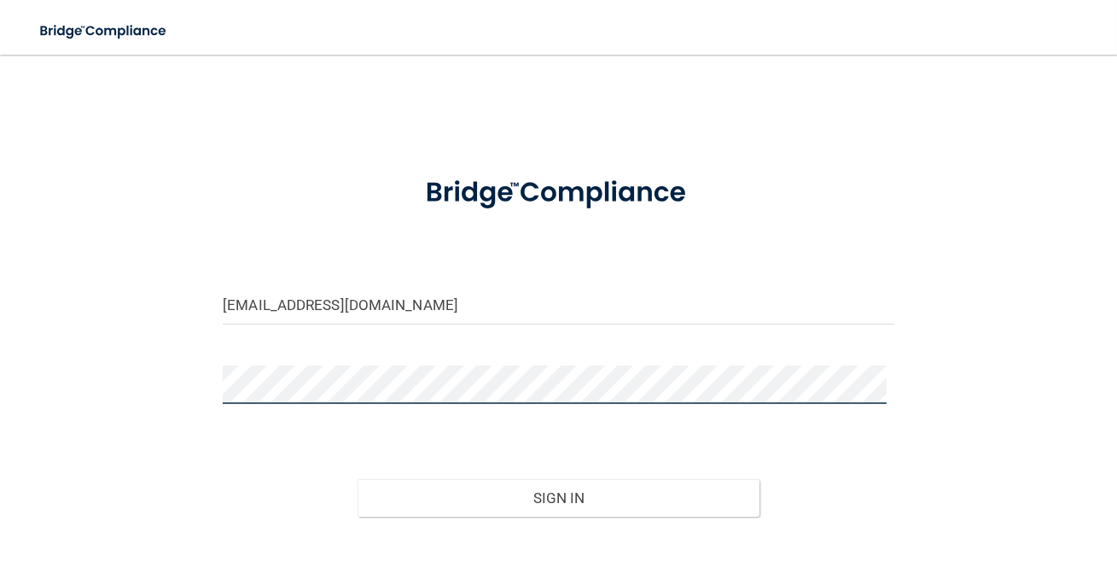
click at [358, 479] on button "Sign In" at bounding box center [559, 498] width 403 height 38
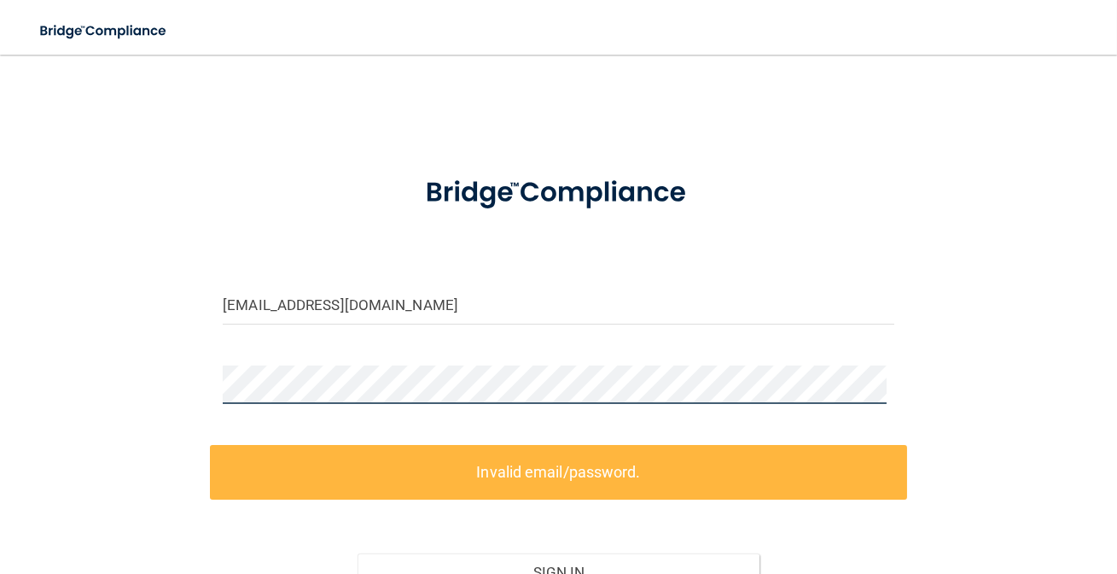
click at [0, 345] on main "[EMAIL_ADDRESS][DOMAIN_NAME] Invalid email/password. You don't have permission …" at bounding box center [558, 314] width 1117 height 519
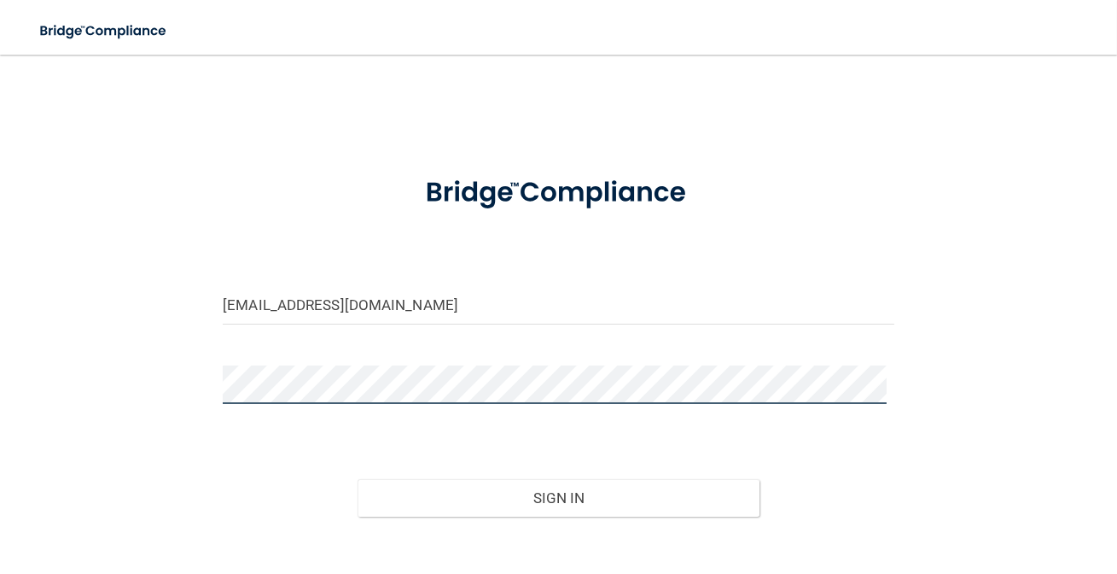
click at [358, 479] on button "Sign In" at bounding box center [559, 498] width 403 height 38
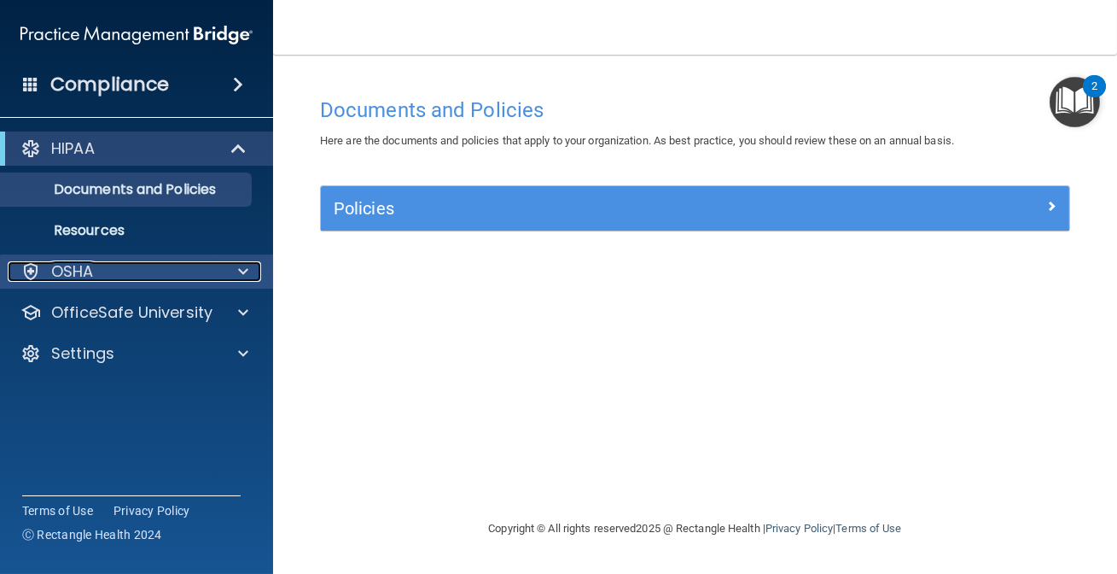
click at [160, 268] on div "OSHA" at bounding box center [114, 271] width 212 height 20
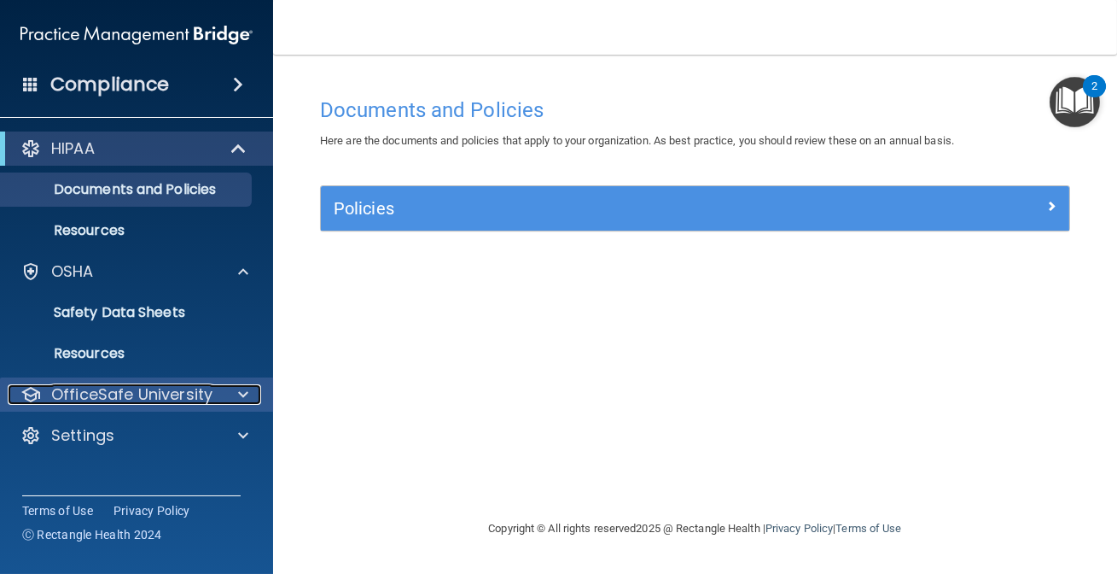
click at [178, 403] on p "OfficeSafe University" at bounding box center [131, 394] width 161 height 20
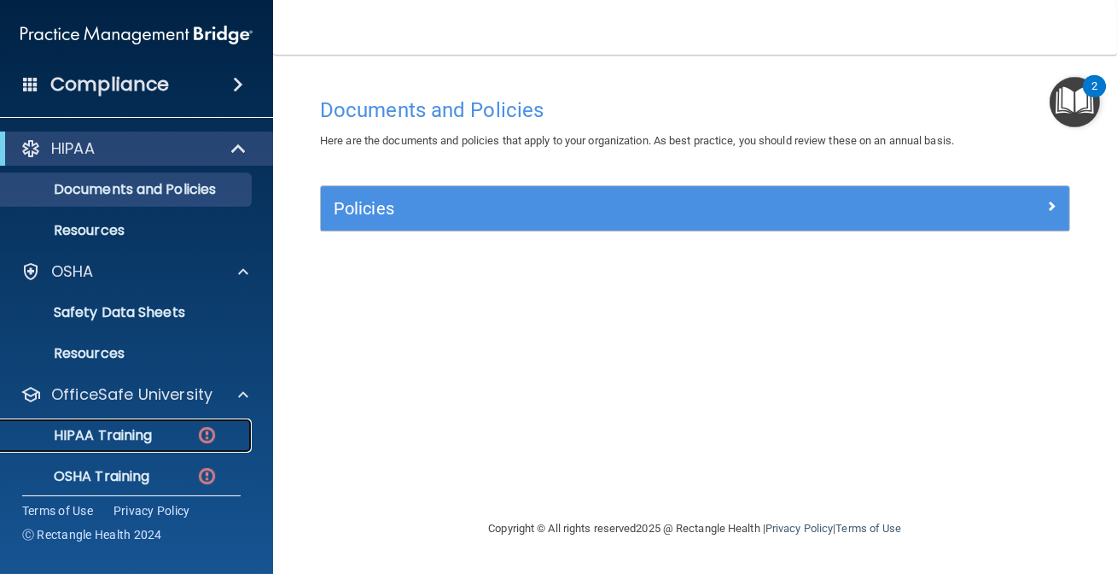
click at [156, 434] on div "HIPAA Training" at bounding box center [127, 435] width 233 height 17
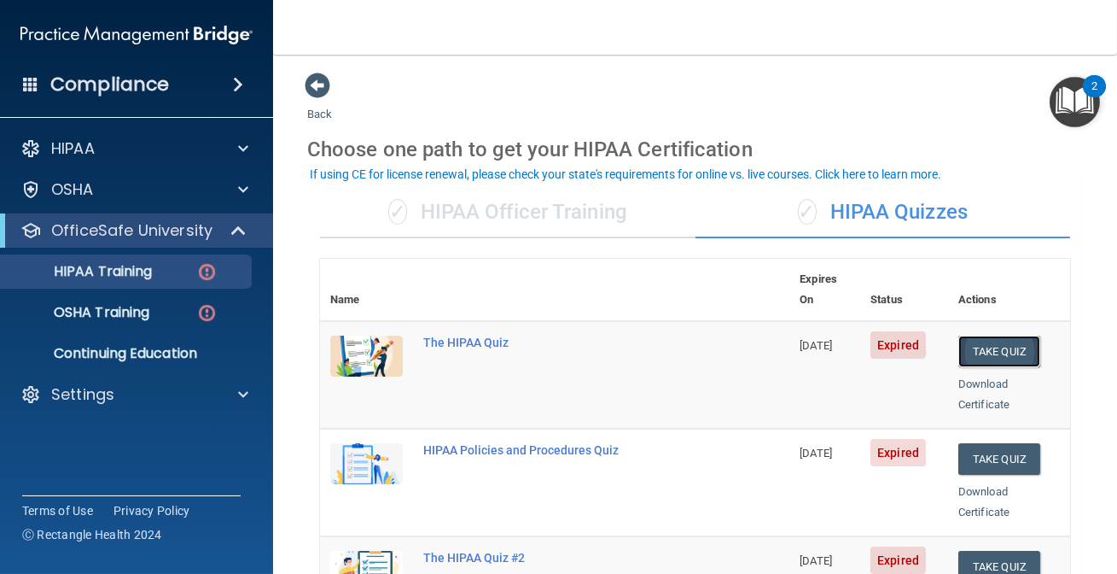
click at [996, 335] on button "Take Quiz" at bounding box center [1000, 351] width 82 height 32
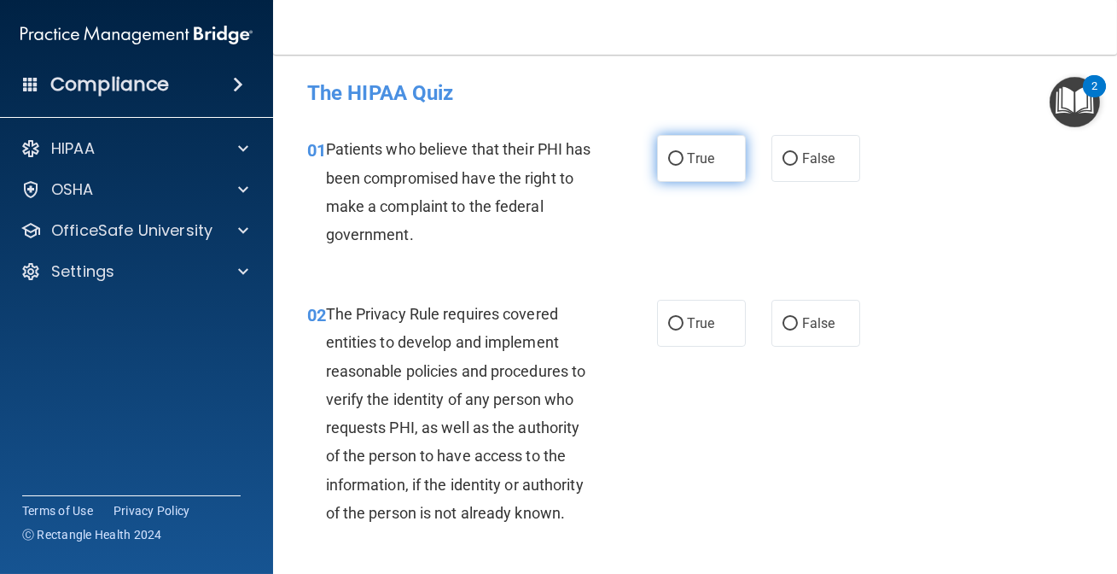
click at [693, 148] on label "True" at bounding box center [701, 158] width 89 height 47
click at [684, 153] on input "True" at bounding box center [675, 159] width 15 height 13
radio input "true"
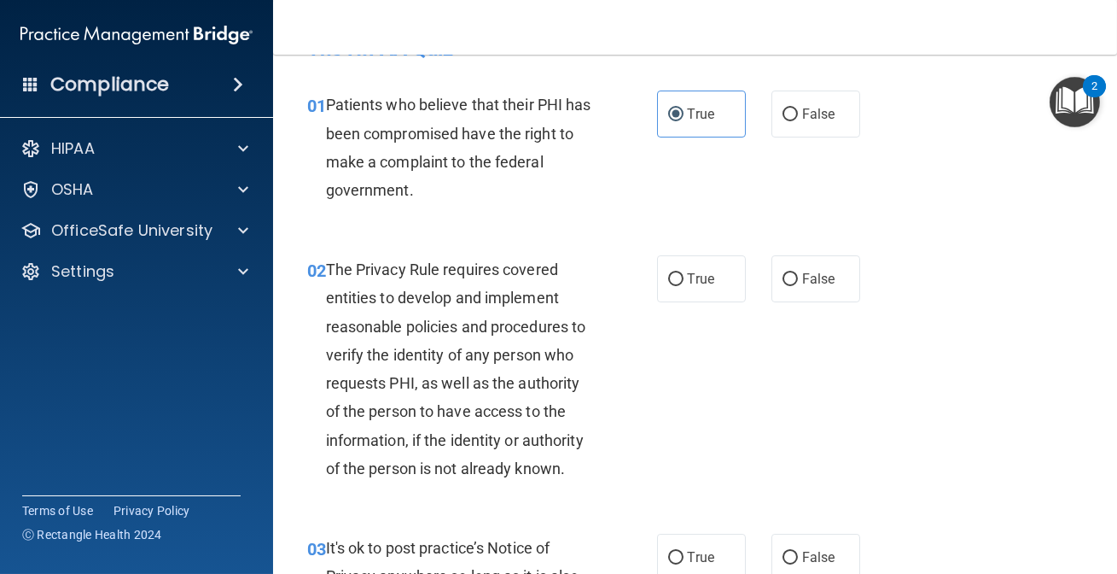
scroll to position [155, 0]
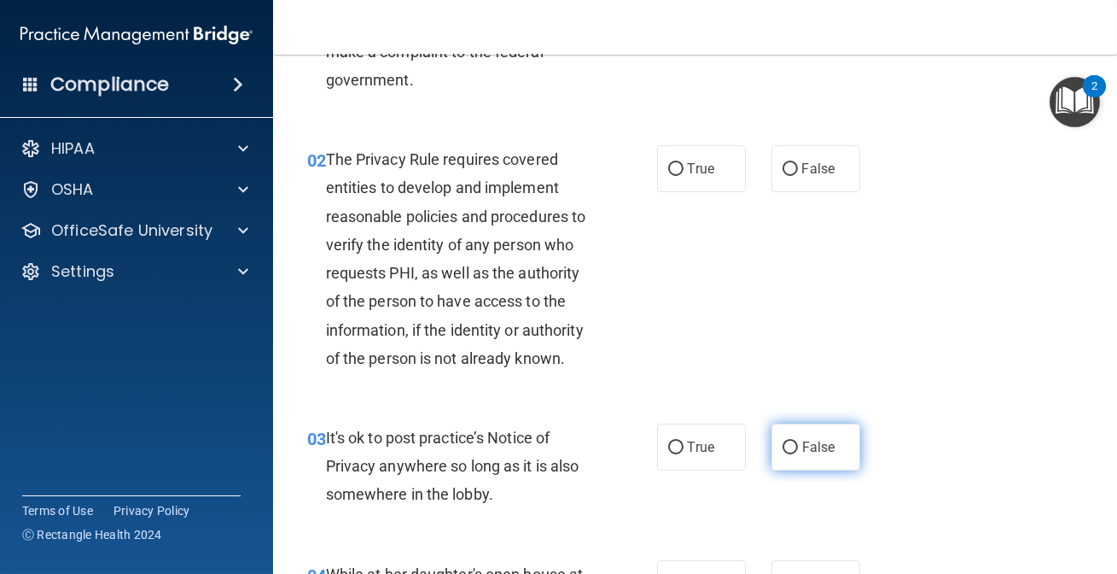
click at [776, 434] on label "False" at bounding box center [816, 446] width 89 height 47
click at [783, 441] on input "False" at bounding box center [790, 447] width 15 height 13
radio input "true"
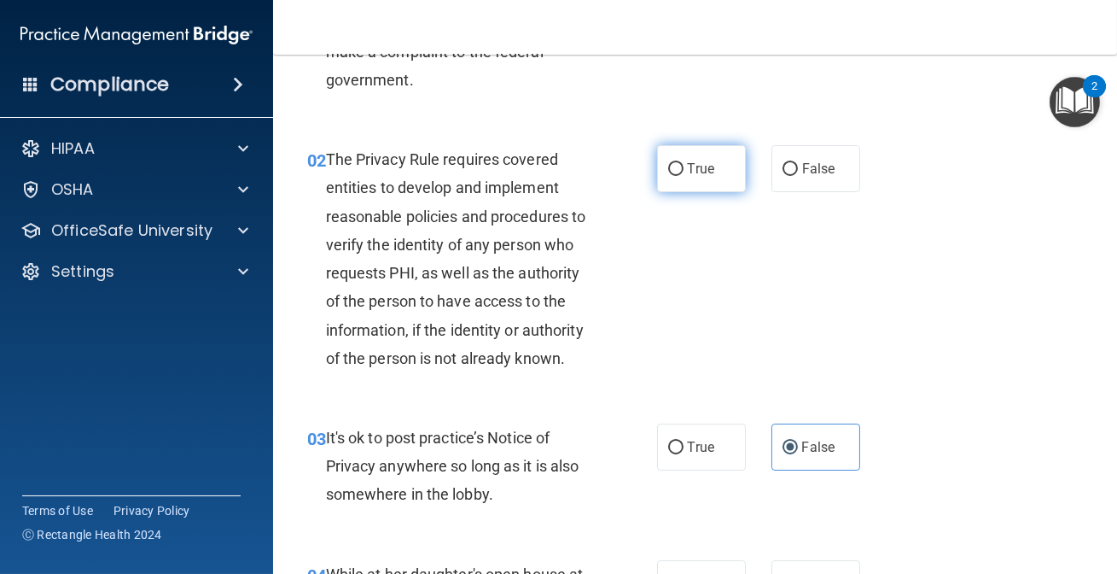
click at [670, 169] on input "True" at bounding box center [675, 169] width 15 height 13
radio input "true"
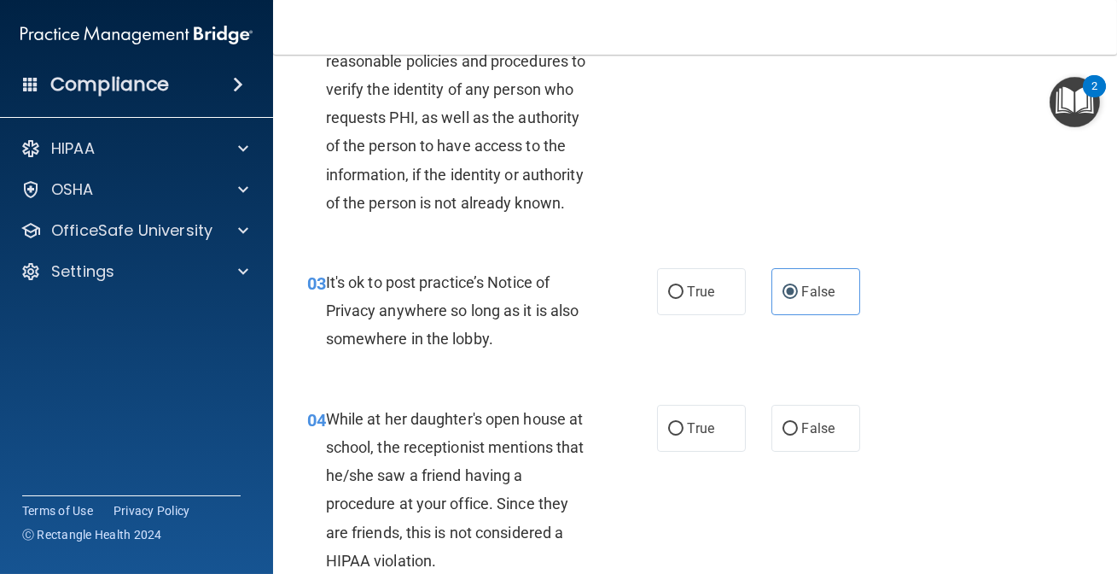
scroll to position [465, 0]
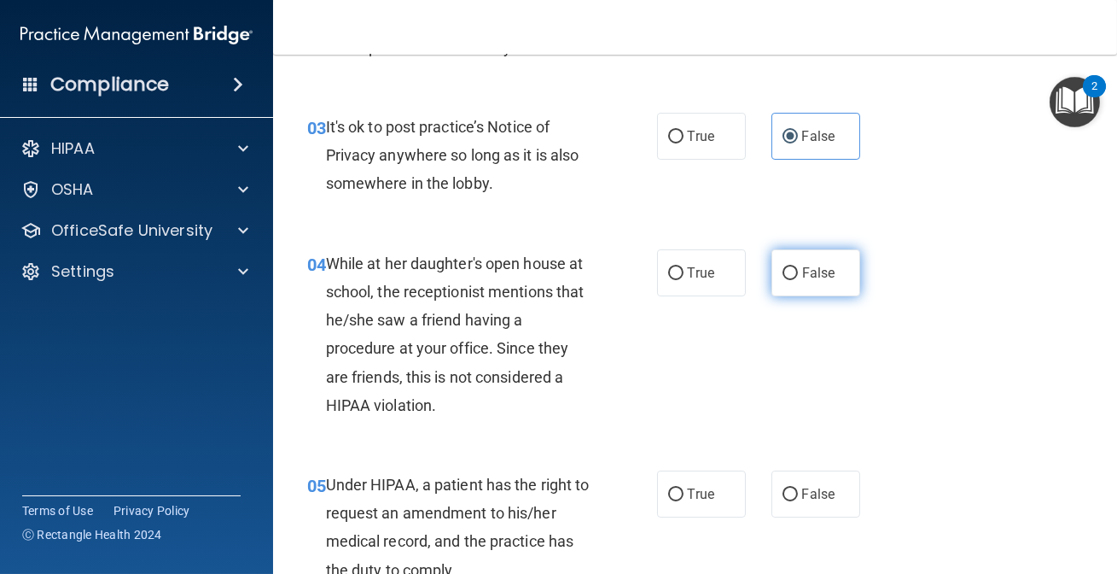
click at [793, 276] on label "False" at bounding box center [816, 272] width 89 height 47
click at [793, 276] on input "False" at bounding box center [790, 273] width 15 height 13
radio input "true"
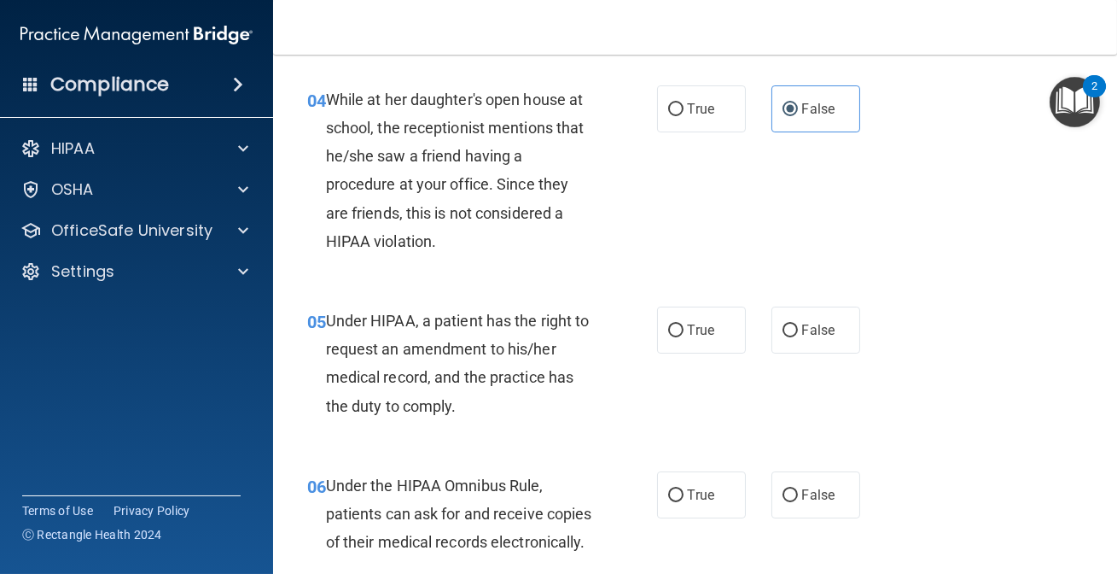
scroll to position [698, 0]
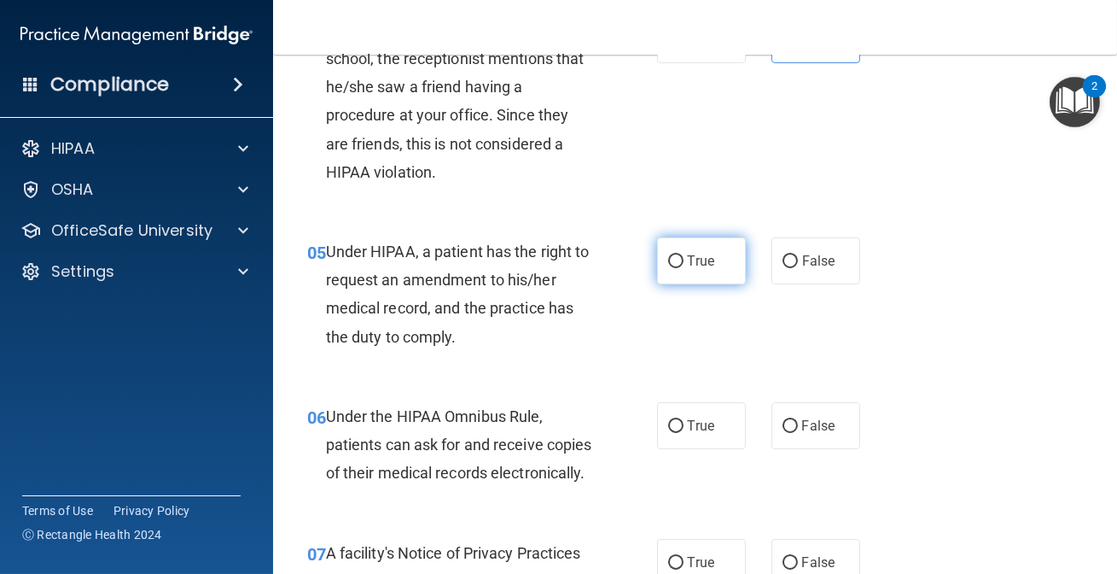
click at [713, 260] on label "True" at bounding box center [701, 260] width 89 height 47
click at [684, 260] on input "True" at bounding box center [675, 261] width 15 height 13
radio input "true"
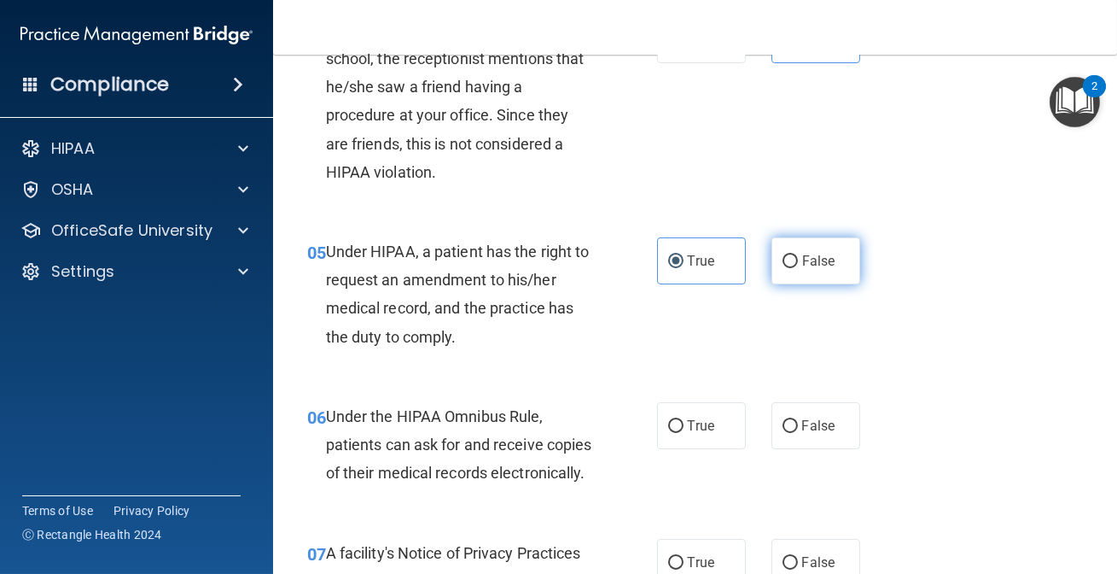
click at [778, 250] on label "False" at bounding box center [816, 260] width 89 height 47
click at [783, 255] on input "False" at bounding box center [790, 261] width 15 height 13
radio input "true"
radio input "false"
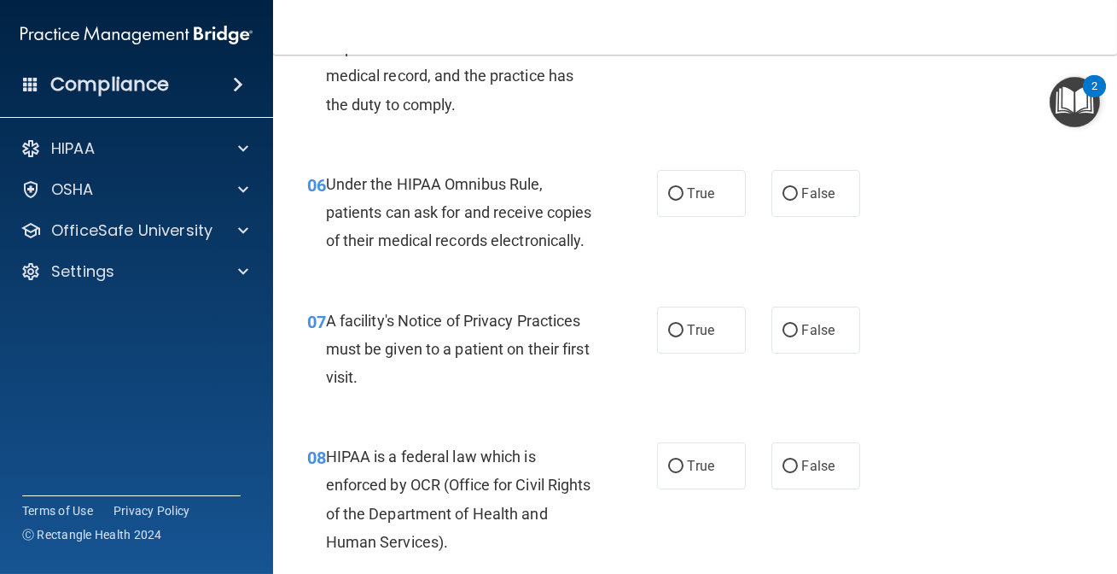
scroll to position [930, 0]
click at [688, 215] on div "06 Under the HIPAA Omnibus Rule, patients can ask for and receive copies of the…" at bounding box center [696, 217] width 802 height 137
click at [693, 212] on label "True" at bounding box center [701, 193] width 89 height 47
click at [684, 201] on input "True" at bounding box center [675, 194] width 15 height 13
radio input "true"
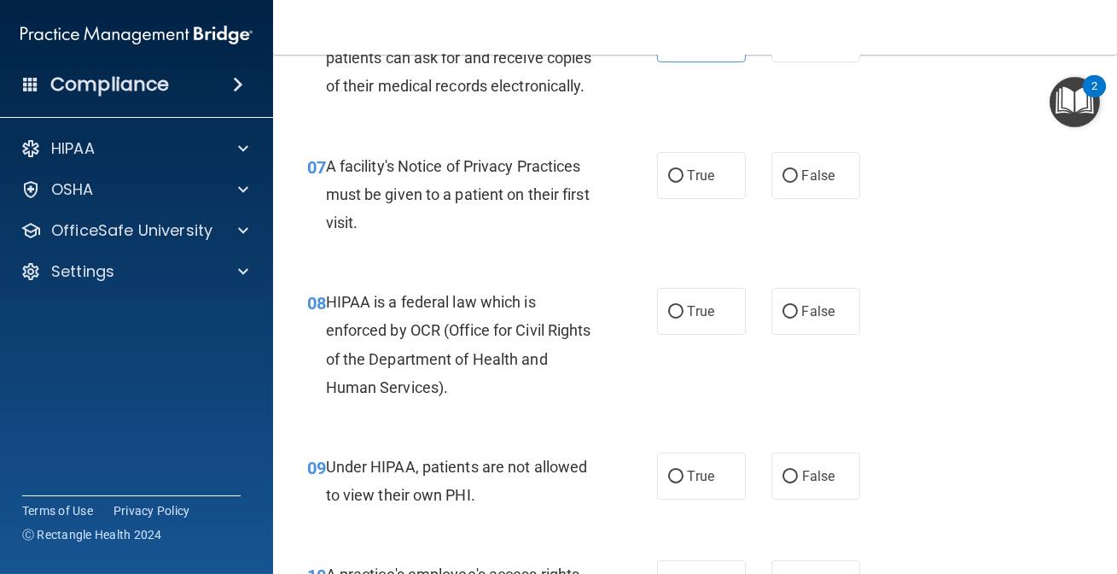
scroll to position [1086, 0]
click at [793, 198] on label "False" at bounding box center [816, 174] width 89 height 47
click at [793, 182] on input "False" at bounding box center [790, 175] width 15 height 13
radio input "true"
click at [680, 334] on label "True" at bounding box center [701, 310] width 89 height 47
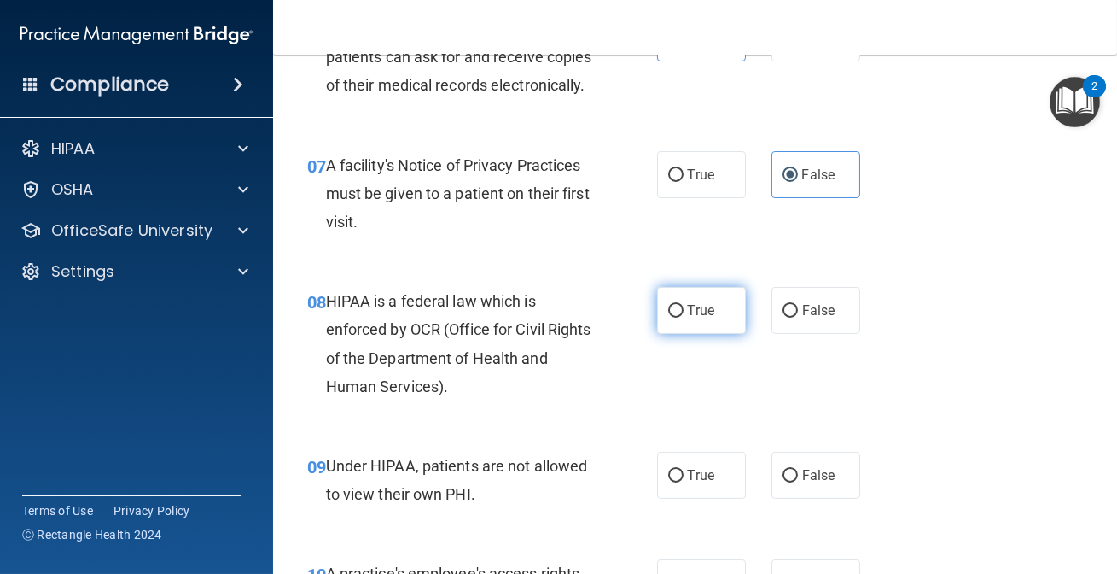
click at [680, 318] on input "True" at bounding box center [675, 311] width 15 height 13
radio input "true"
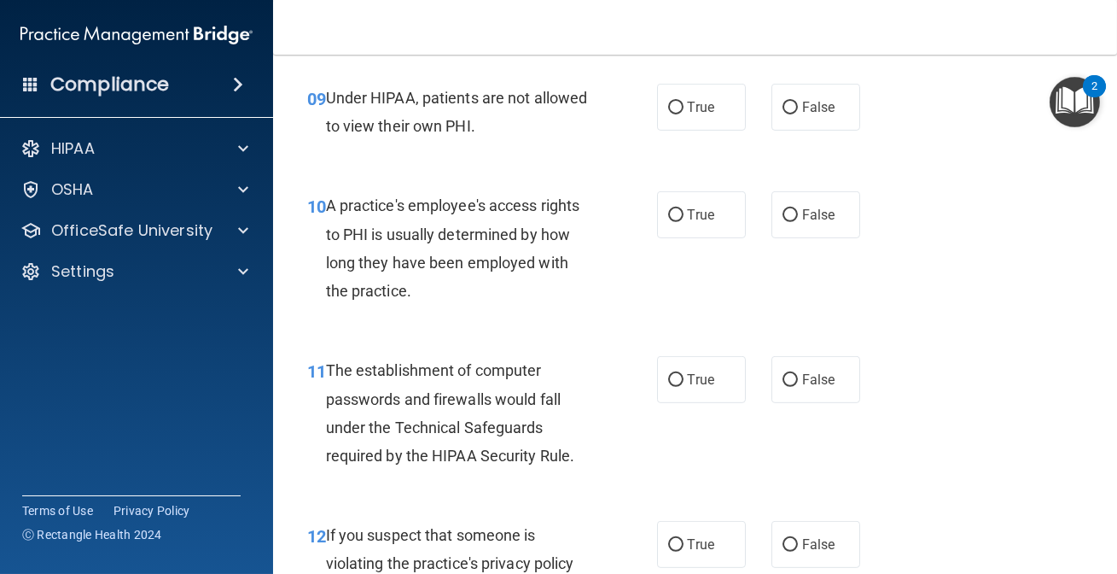
scroll to position [1474, 0]
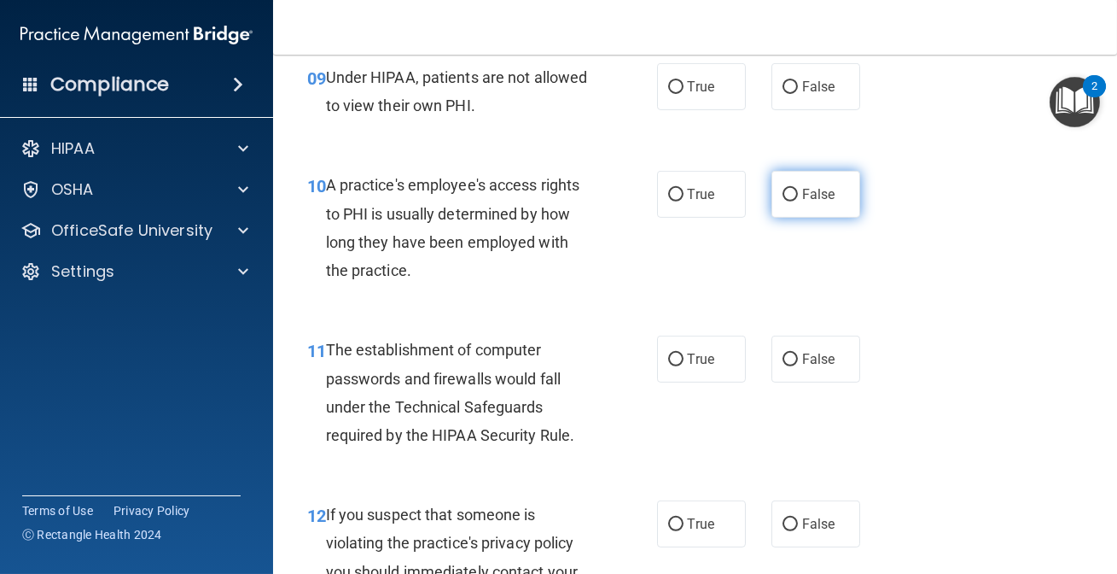
click at [799, 218] on label "False" at bounding box center [816, 194] width 89 height 47
click at [798, 201] on input "False" at bounding box center [790, 195] width 15 height 13
radio input "true"
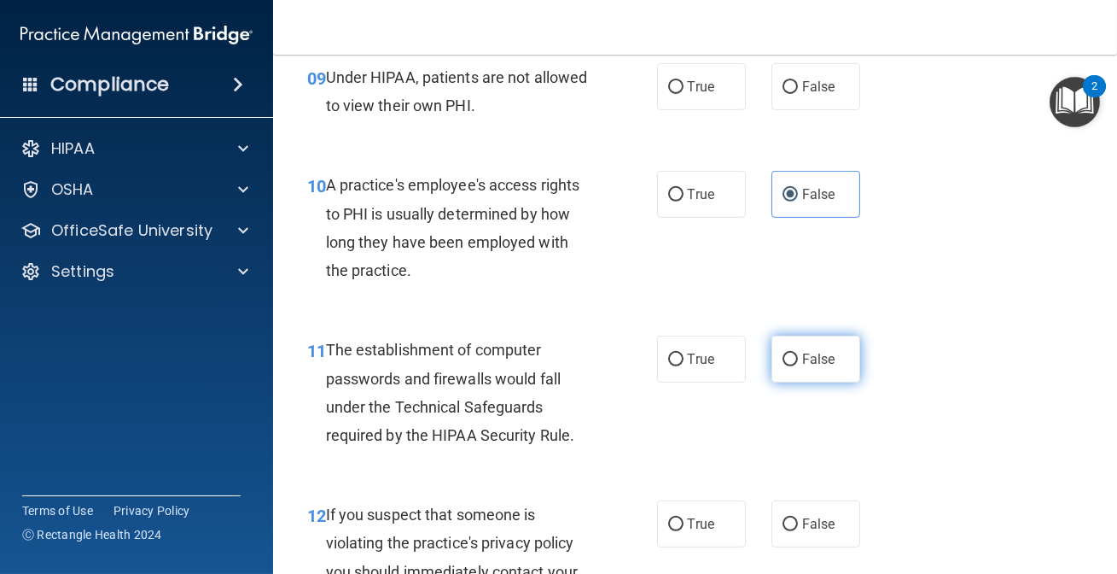
click at [782, 382] on label "False" at bounding box center [816, 358] width 89 height 47
click at [783, 366] on input "False" at bounding box center [790, 359] width 15 height 13
radio input "true"
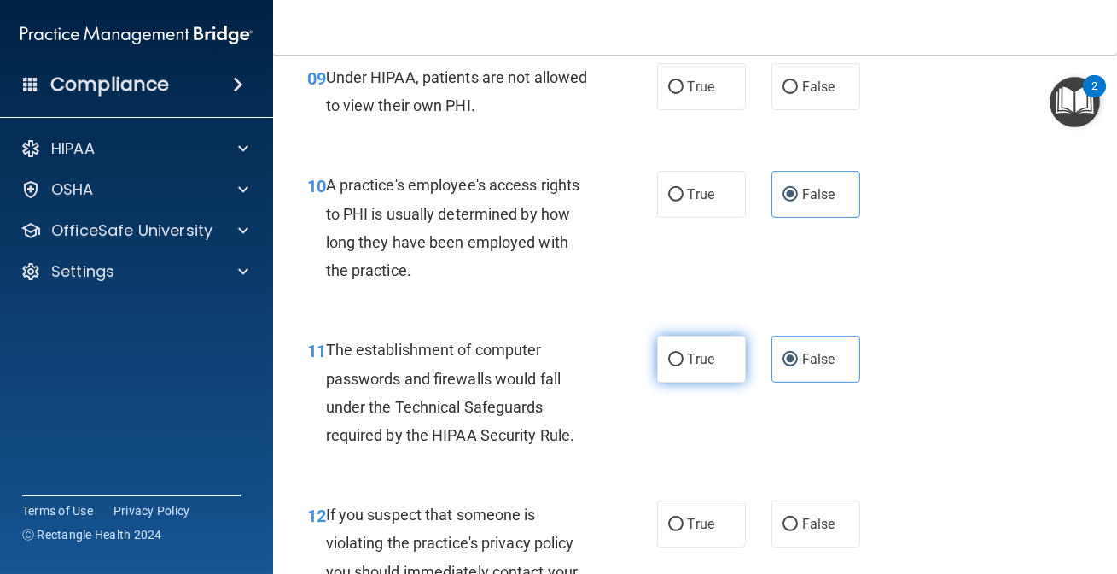
click at [679, 378] on label "True" at bounding box center [701, 358] width 89 height 47
click at [679, 366] on input "True" at bounding box center [675, 359] width 15 height 13
radio input "true"
radio input "false"
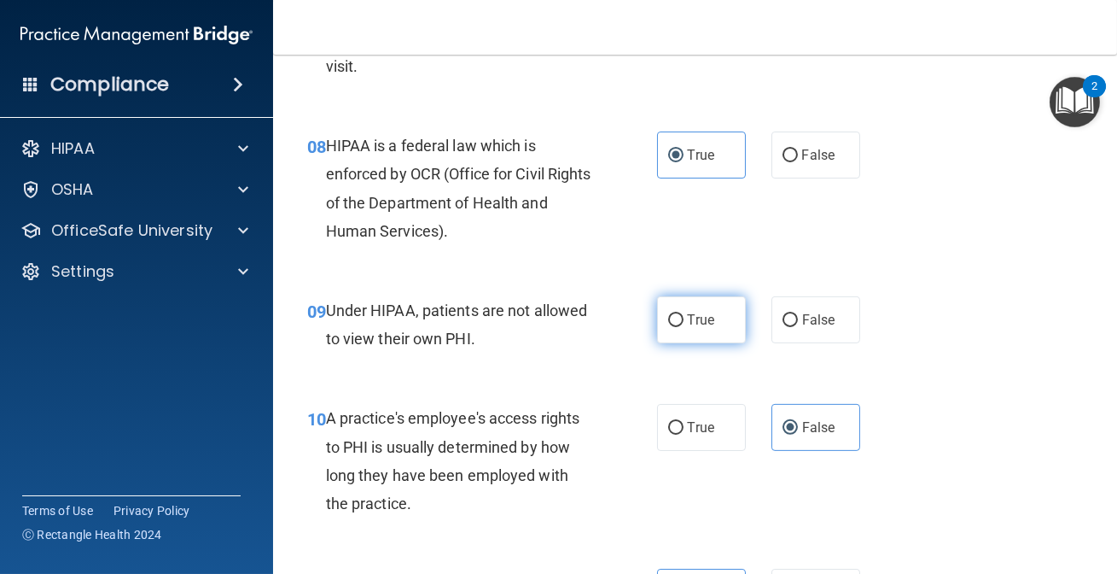
scroll to position [1319, 0]
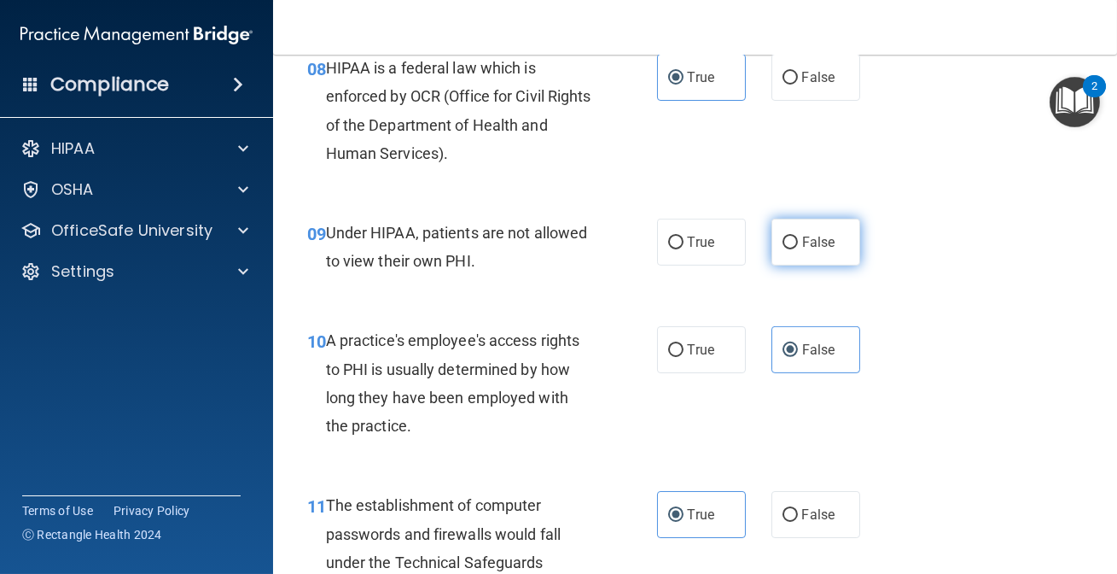
click at [825, 265] on label "False" at bounding box center [816, 242] width 89 height 47
click at [798, 249] on input "False" at bounding box center [790, 242] width 15 height 13
radio input "true"
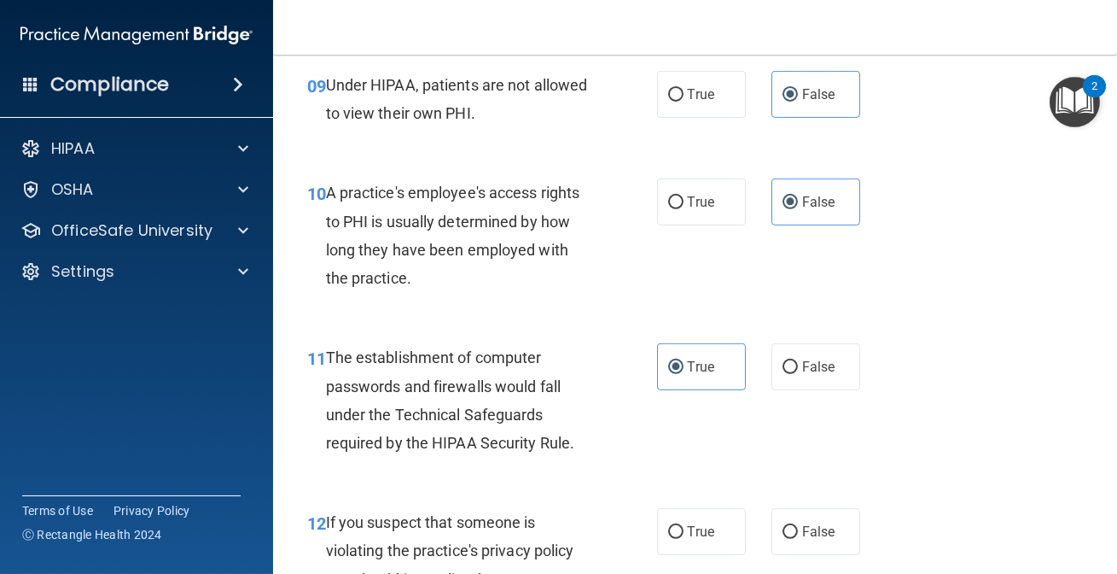
scroll to position [1474, 0]
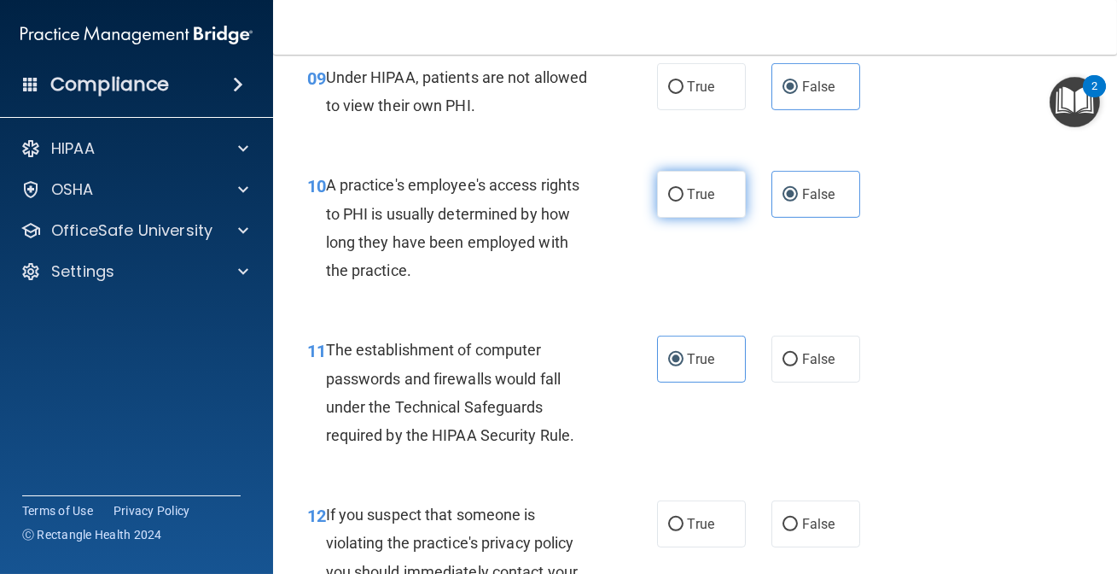
click at [709, 213] on label "True" at bounding box center [701, 194] width 89 height 47
click at [684, 201] on input "True" at bounding box center [675, 195] width 15 height 13
radio input "true"
radio input "false"
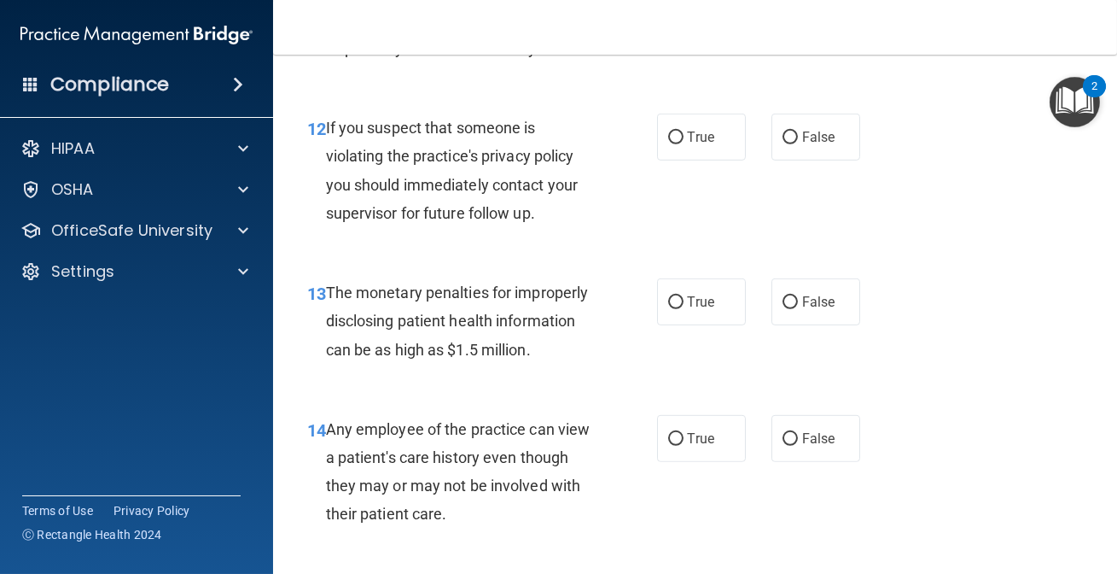
scroll to position [1862, 0]
click at [670, 143] on input "True" at bounding box center [675, 137] width 15 height 13
radio input "true"
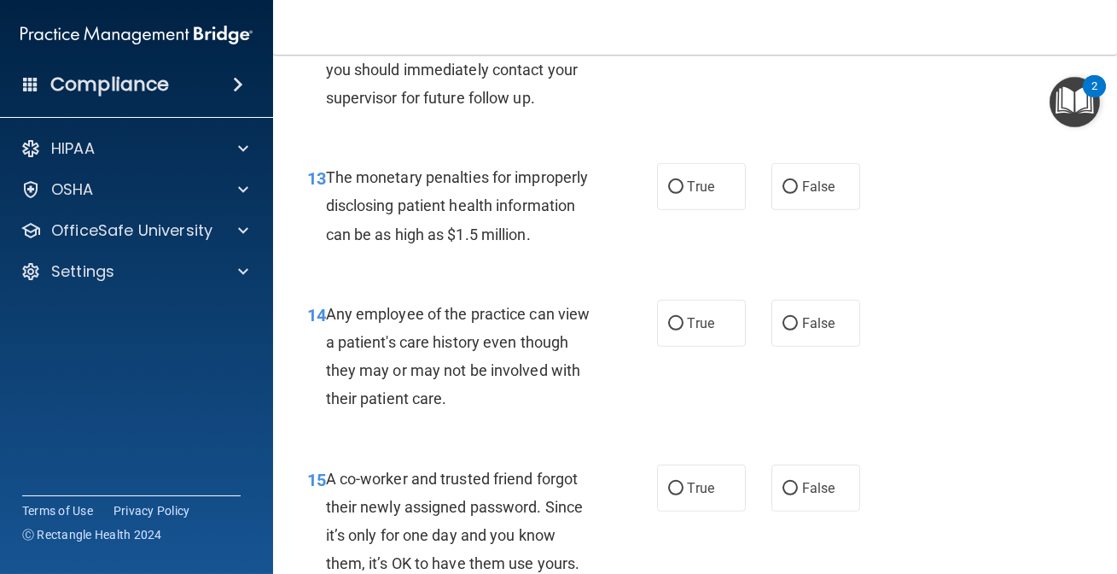
scroll to position [2017, 0]
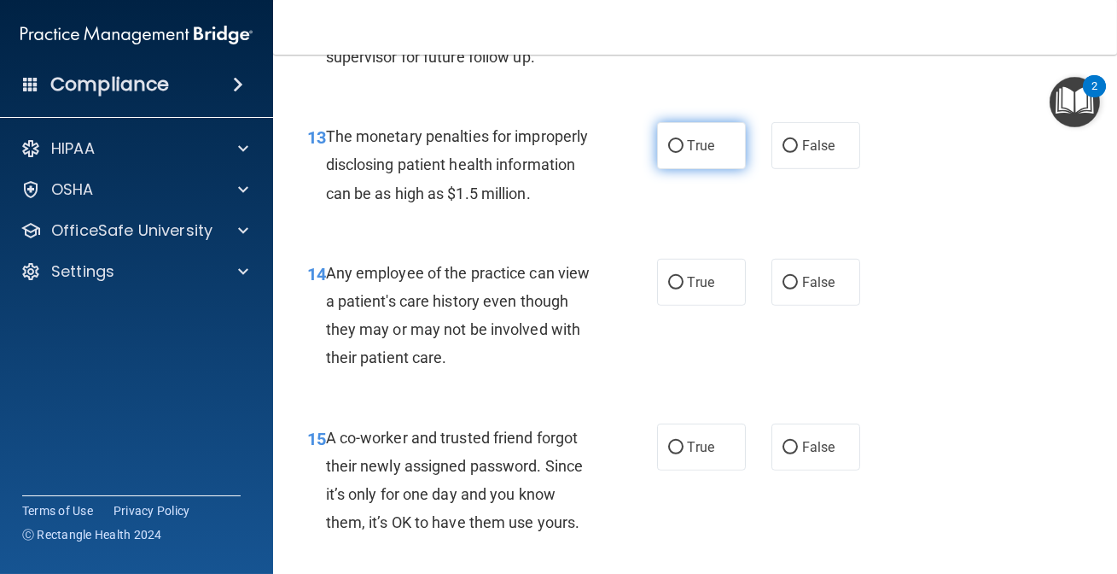
click at [663, 169] on label "True" at bounding box center [701, 145] width 89 height 47
click at [668, 153] on input "True" at bounding box center [675, 146] width 15 height 13
radio input "true"
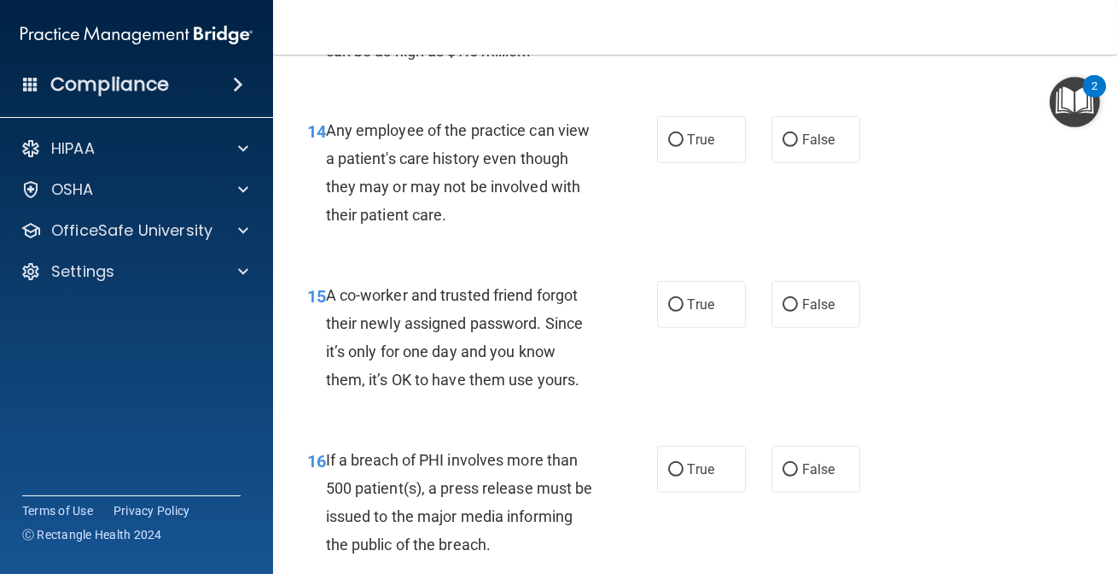
scroll to position [2172, 0]
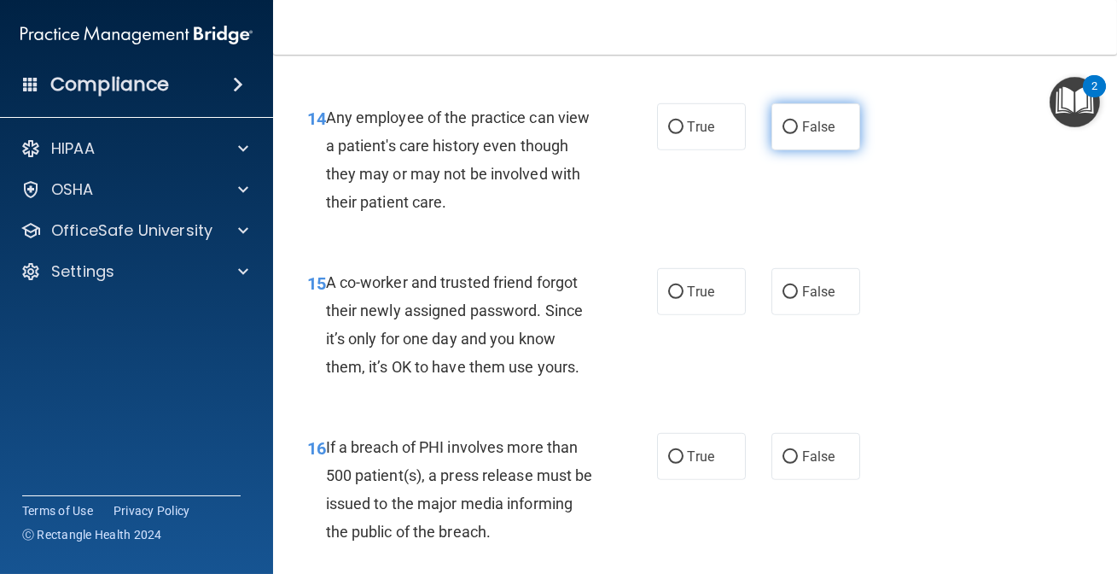
click at [802, 135] on span "False" at bounding box center [818, 127] width 33 height 16
click at [798, 134] on input "False" at bounding box center [790, 127] width 15 height 13
radio input "true"
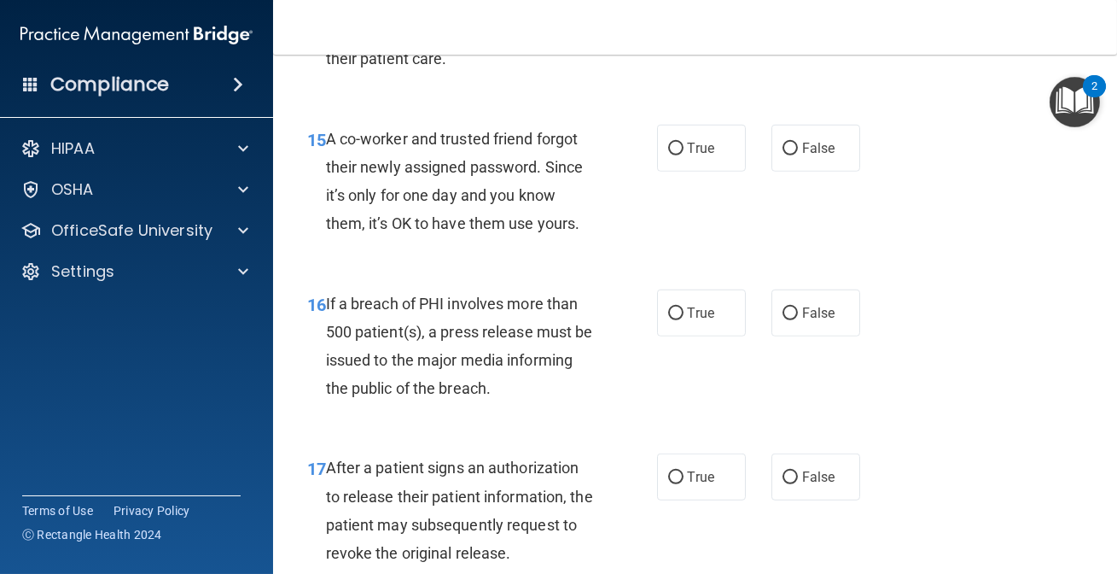
scroll to position [2328, 0]
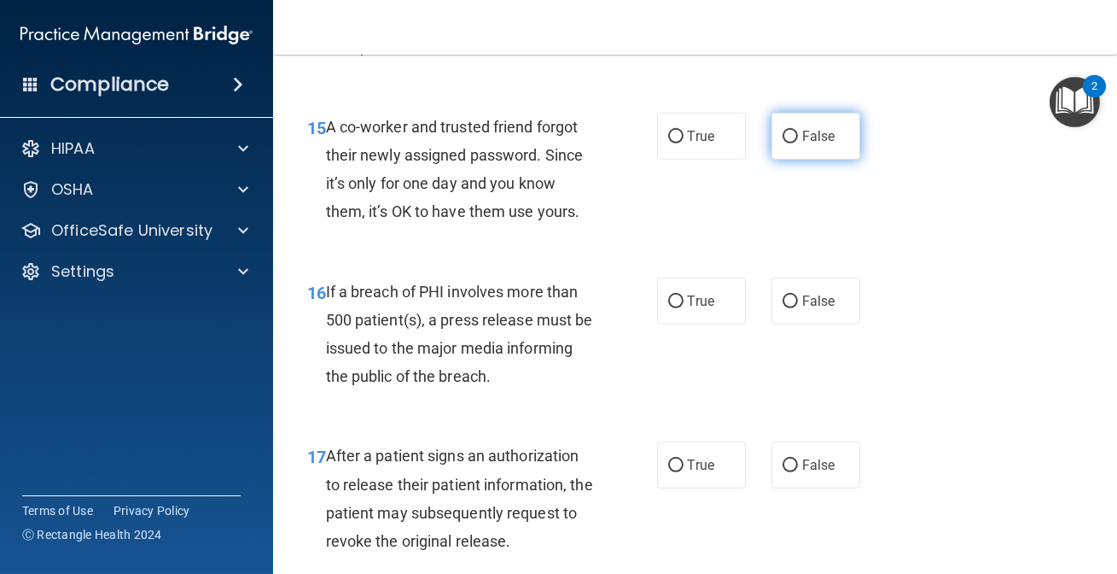
click at [810, 152] on label "False" at bounding box center [816, 136] width 89 height 47
click at [798, 143] on input "False" at bounding box center [790, 137] width 15 height 13
radio input "true"
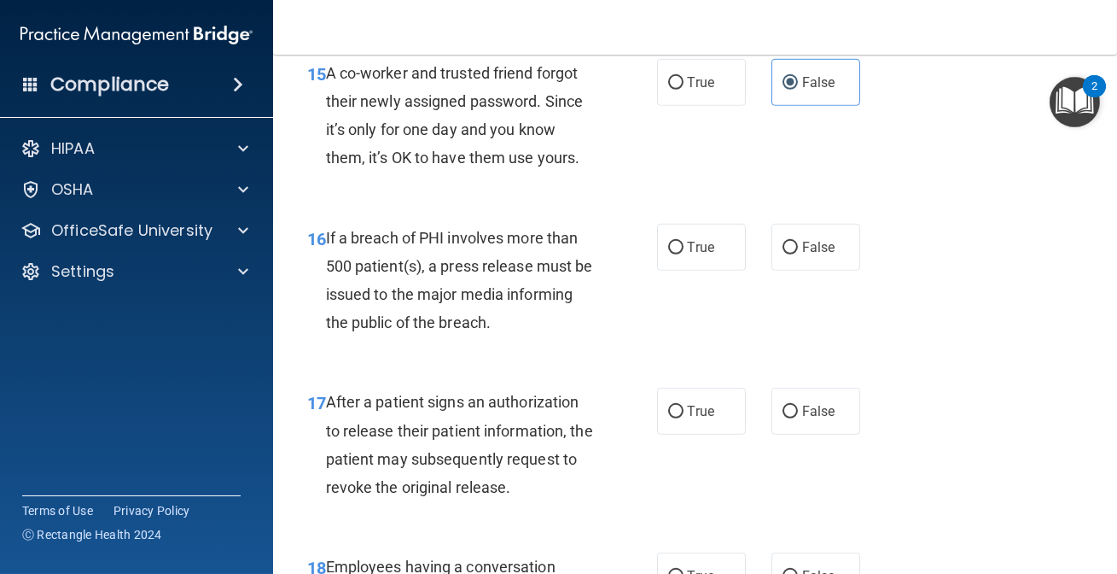
scroll to position [2483, 0]
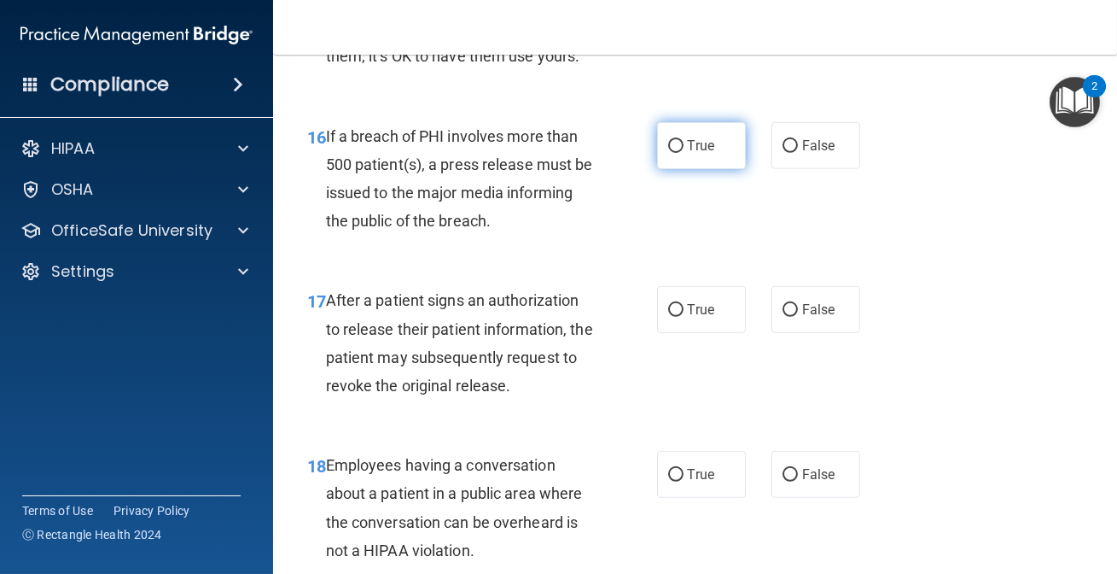
click at [691, 154] on span "True" at bounding box center [701, 145] width 26 height 16
click at [684, 153] on input "True" at bounding box center [675, 146] width 15 height 13
radio input "true"
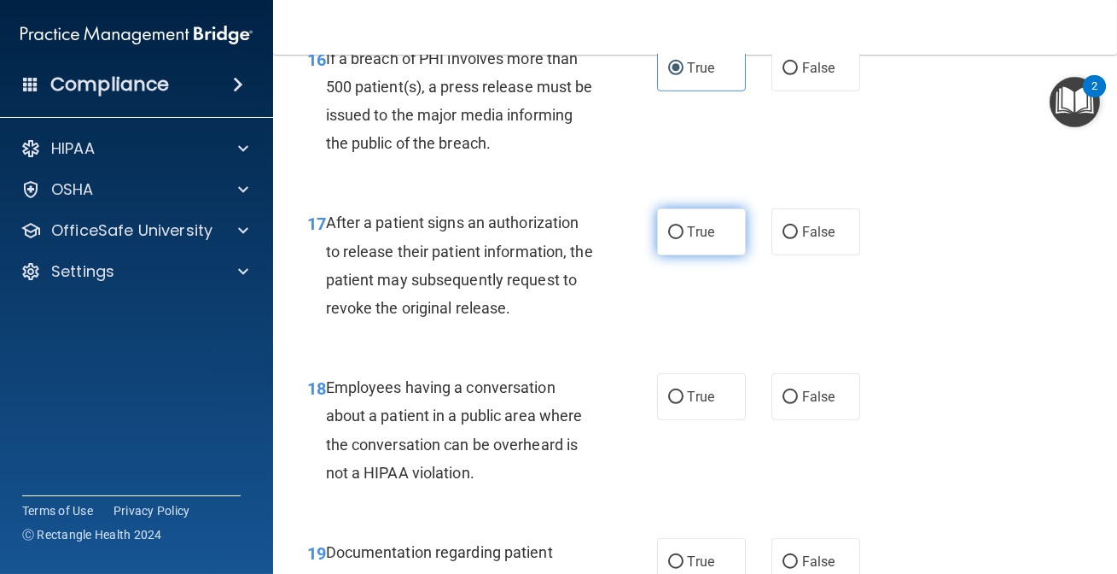
click at [688, 240] on span "True" at bounding box center [701, 232] width 26 height 16
click at [681, 239] on input "True" at bounding box center [675, 232] width 15 height 13
radio input "true"
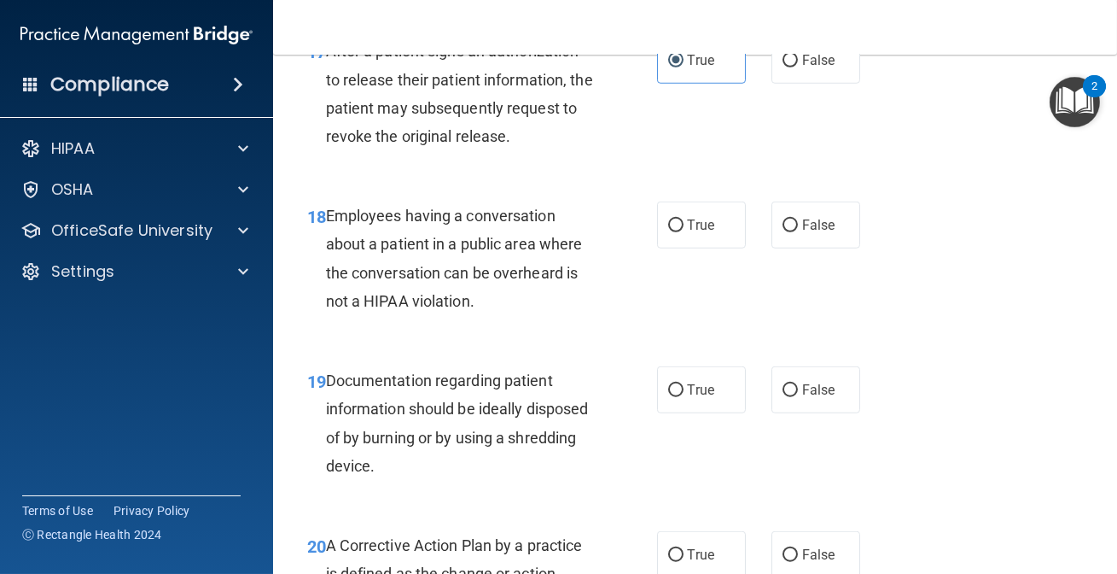
scroll to position [2715, 0]
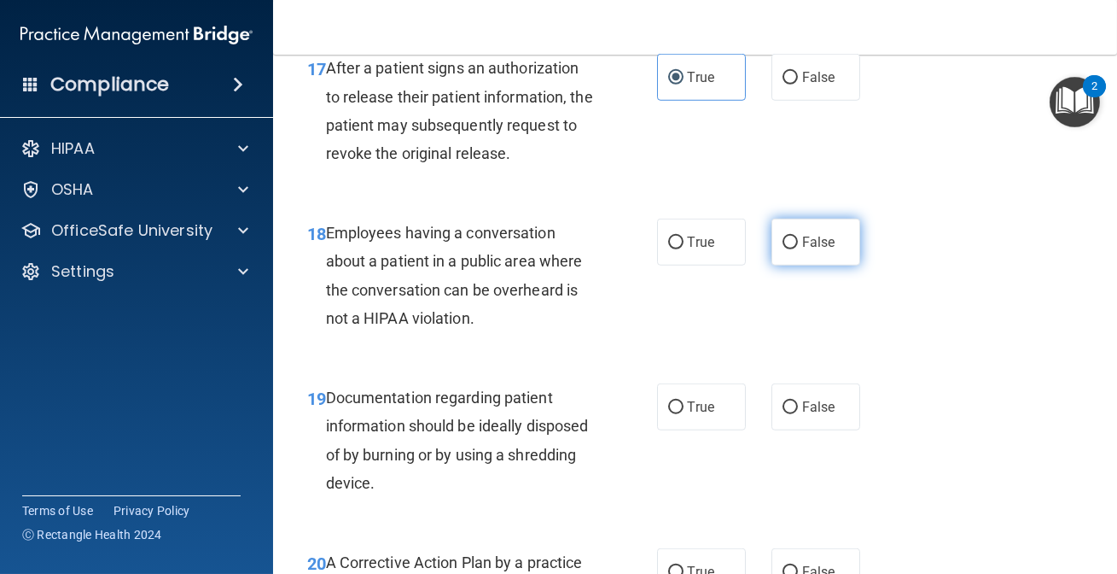
click at [808, 260] on label "False" at bounding box center [816, 242] width 89 height 47
click at [798, 249] on input "False" at bounding box center [790, 242] width 15 height 13
radio input "true"
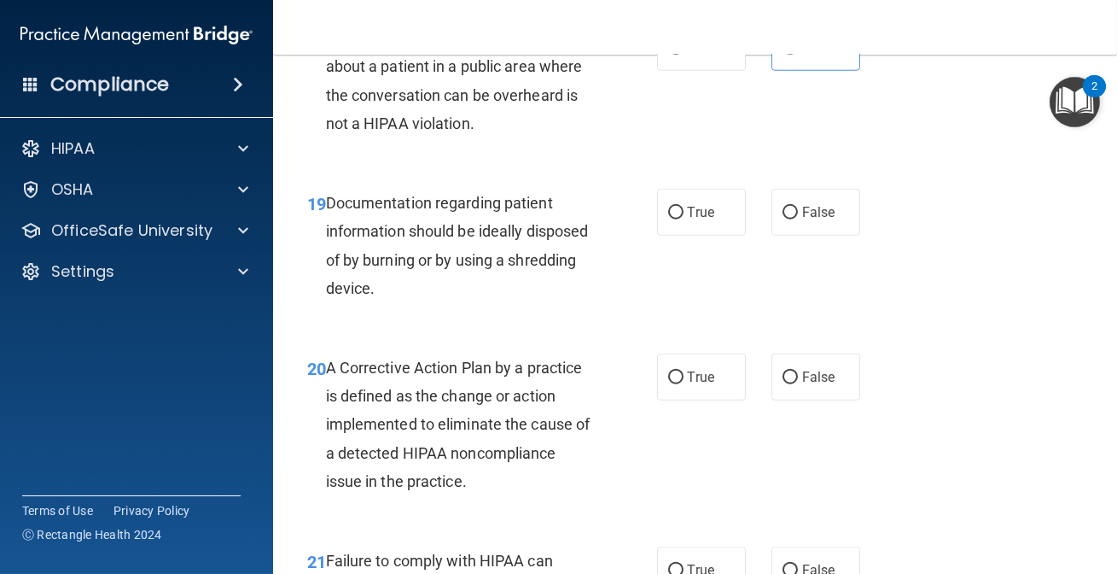
scroll to position [2948, 0]
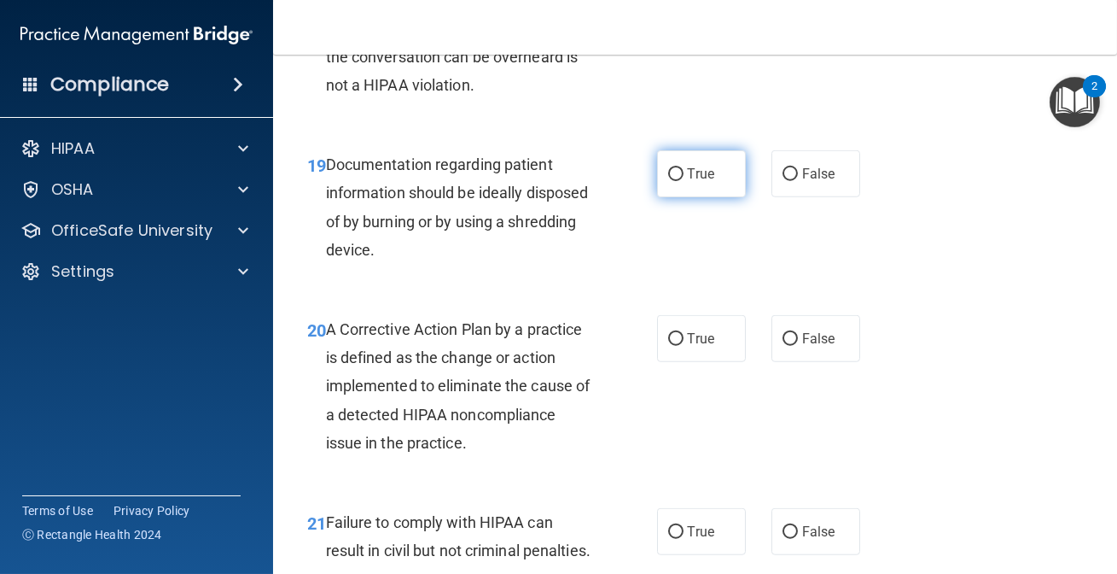
click at [685, 197] on label "True" at bounding box center [701, 173] width 89 height 47
click at [684, 181] on input "True" at bounding box center [675, 174] width 15 height 13
radio input "true"
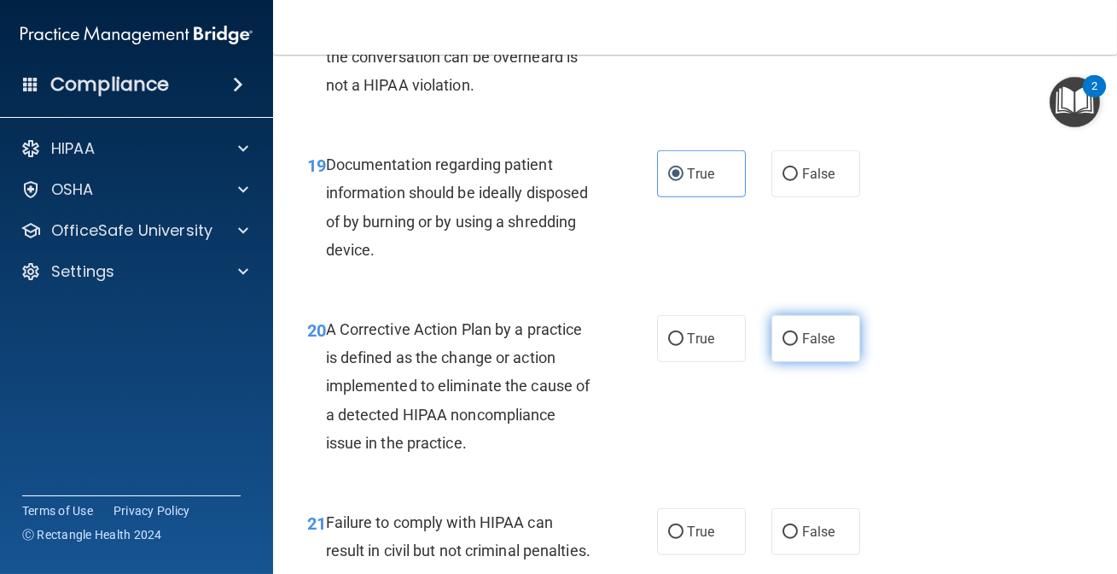
click at [783, 346] on input "False" at bounding box center [790, 339] width 15 height 13
radio input "true"
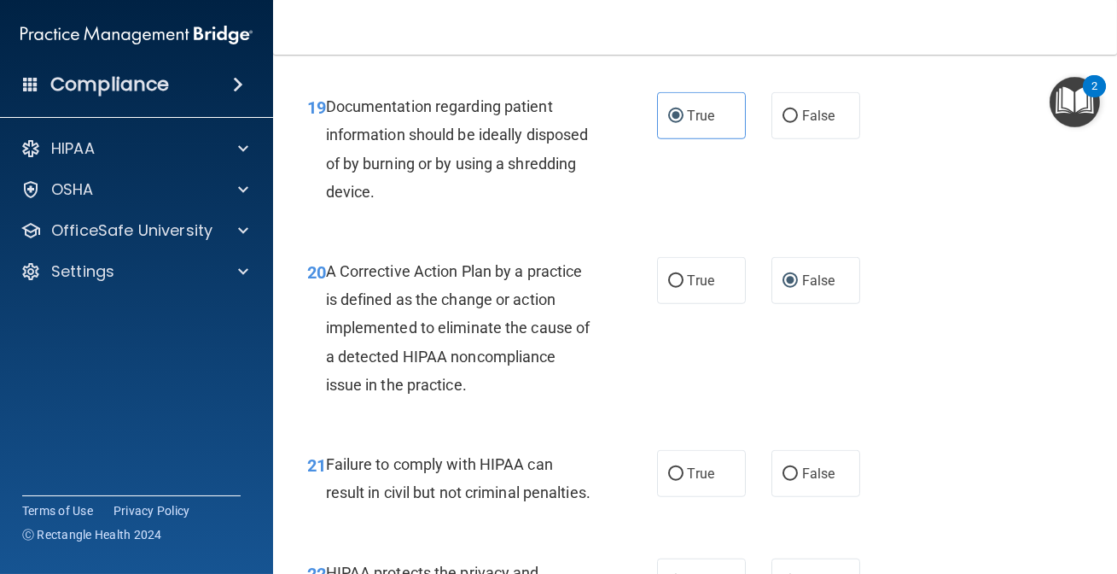
scroll to position [3259, 0]
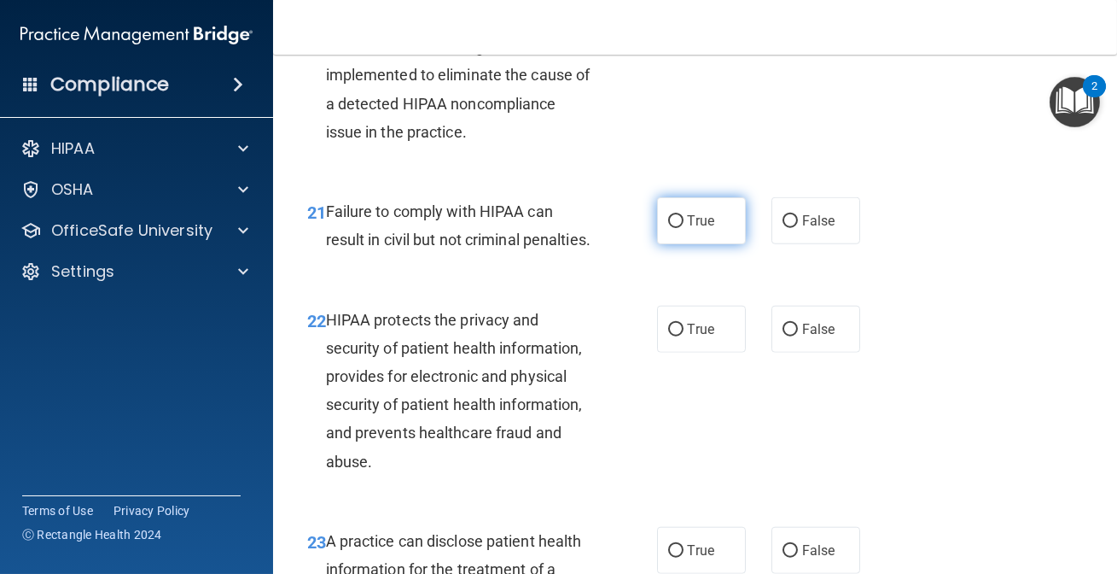
click at [691, 244] on label "True" at bounding box center [701, 220] width 89 height 47
click at [684, 228] on input "True" at bounding box center [675, 221] width 15 height 13
radio input "true"
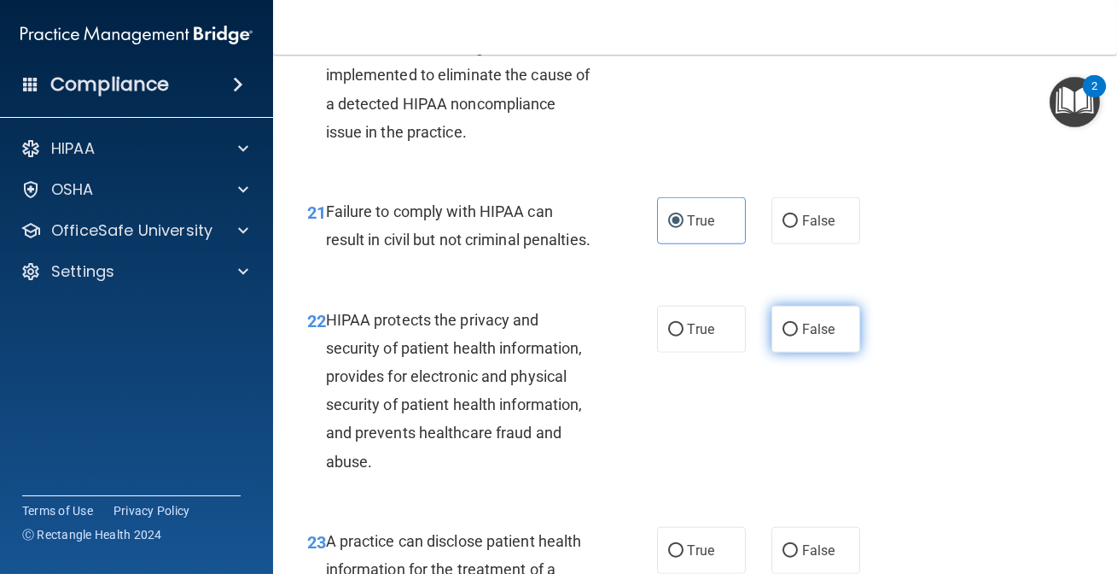
click at [785, 353] on label "False" at bounding box center [816, 329] width 89 height 47
click at [785, 336] on input "False" at bounding box center [790, 330] width 15 height 13
radio input "true"
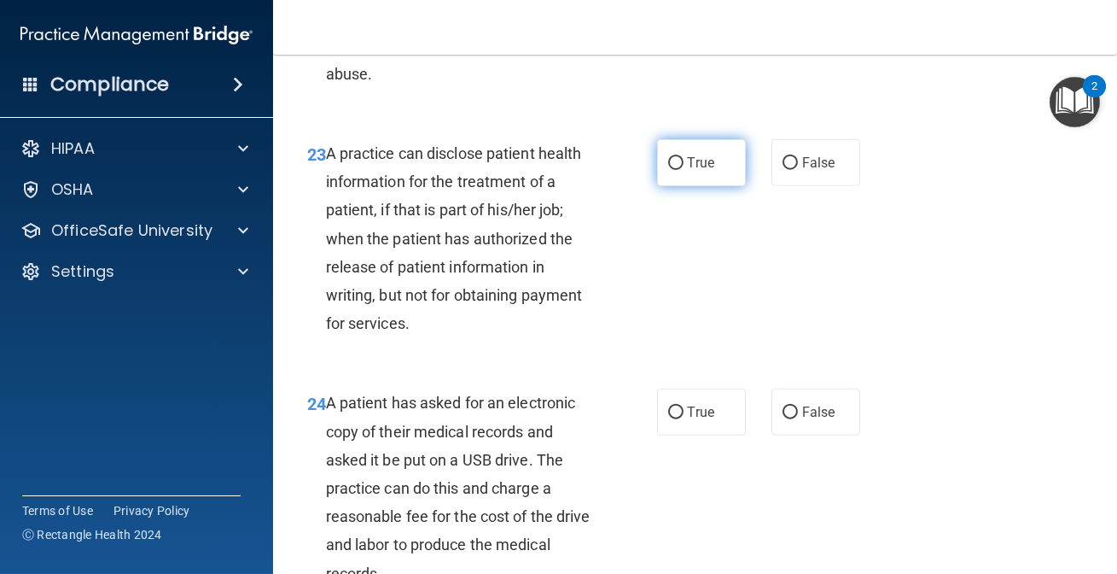
click at [698, 186] on label "True" at bounding box center [701, 162] width 89 height 47
click at [684, 170] on input "True" at bounding box center [675, 163] width 15 height 13
radio input "true"
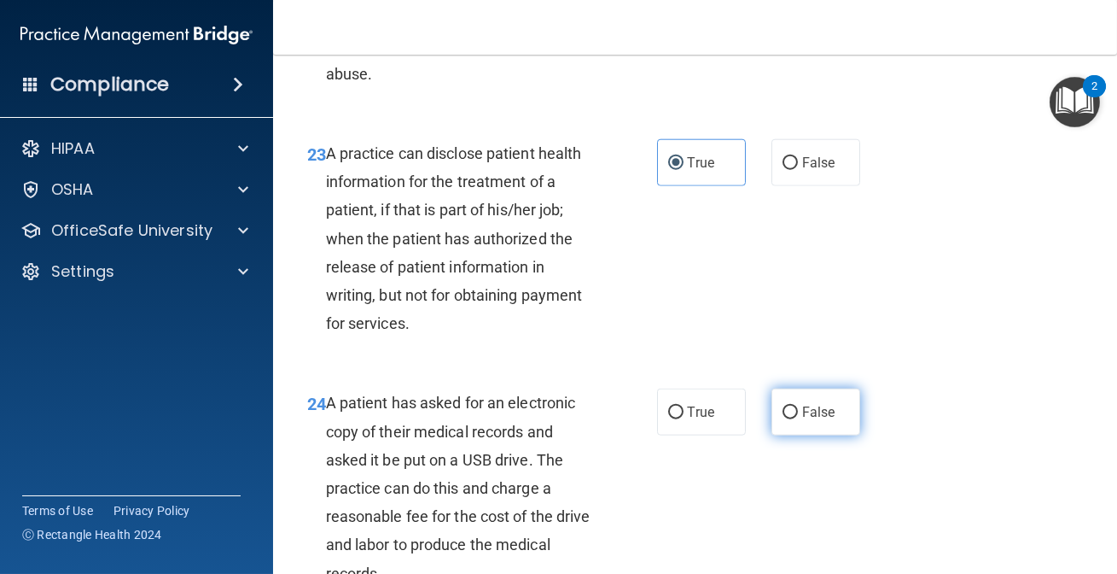
click at [790, 435] on label "False" at bounding box center [816, 411] width 89 height 47
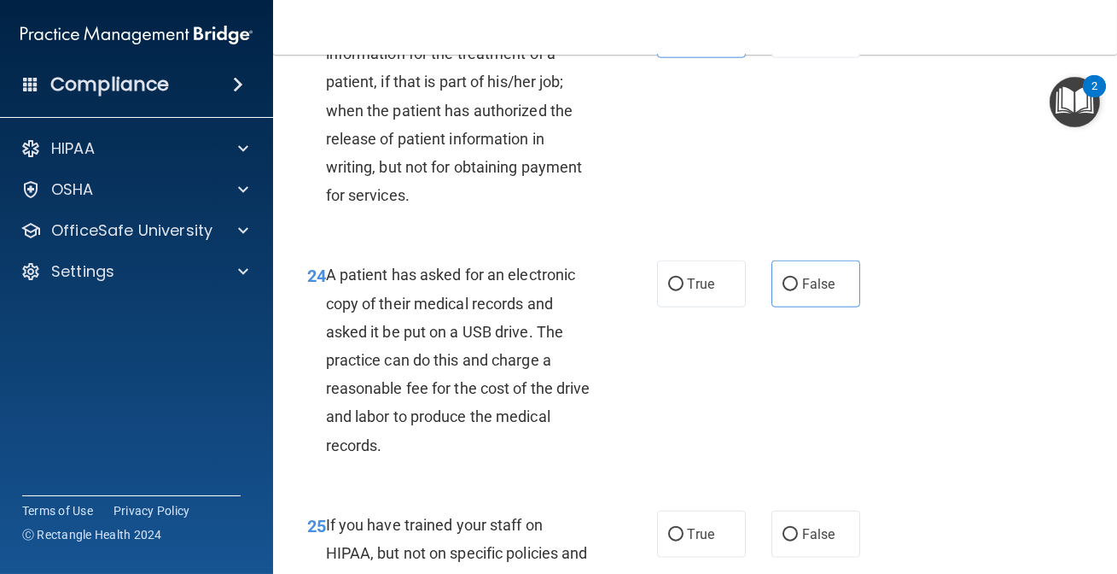
scroll to position [4035, 0]
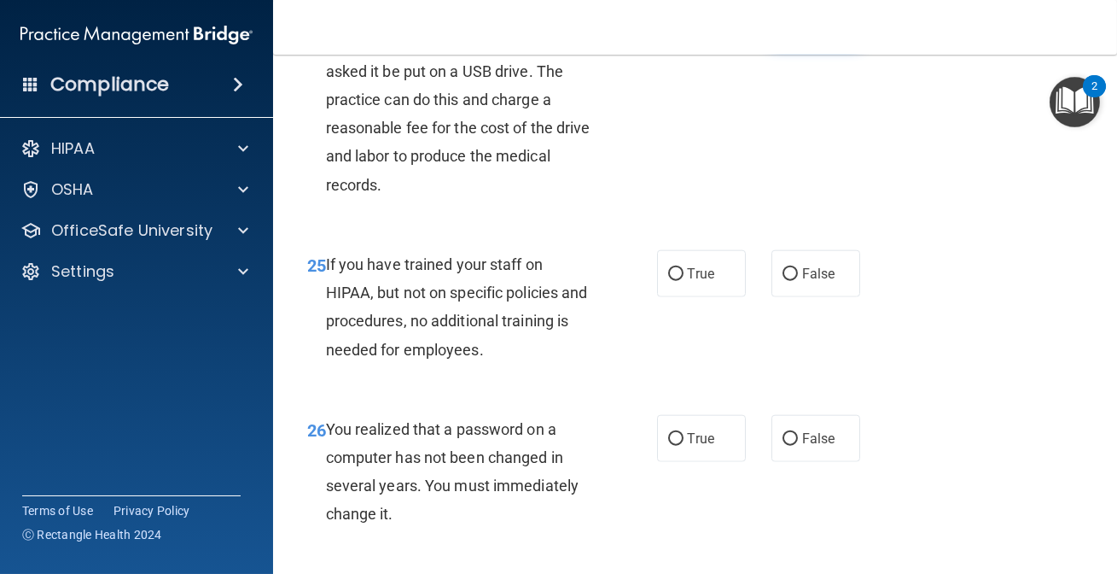
click at [783, 47] on label "False" at bounding box center [816, 23] width 89 height 47
click at [783, 31] on input "False" at bounding box center [790, 24] width 15 height 13
radio input "true"
click at [683, 297] on label "True" at bounding box center [701, 273] width 89 height 47
click at [683, 281] on input "True" at bounding box center [675, 274] width 15 height 13
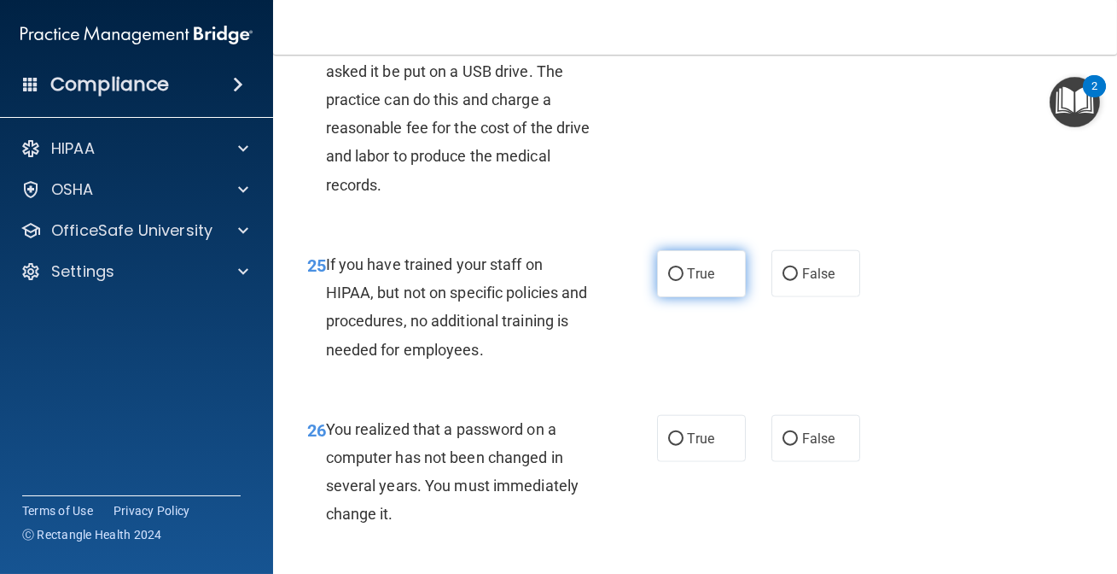
radio input "true"
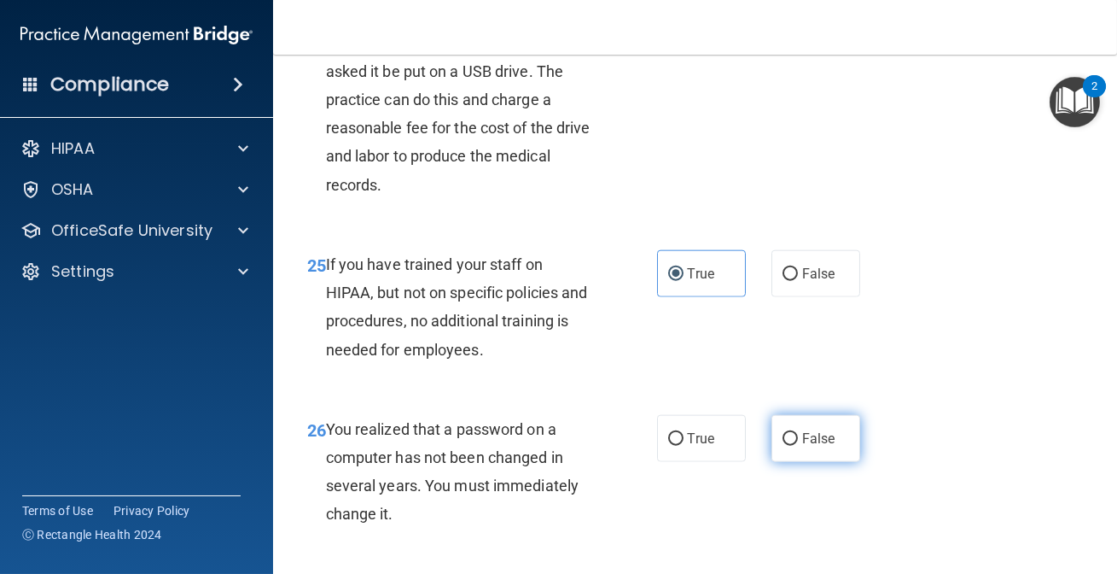
click at [783, 446] on input "False" at bounding box center [790, 439] width 15 height 13
radio input "true"
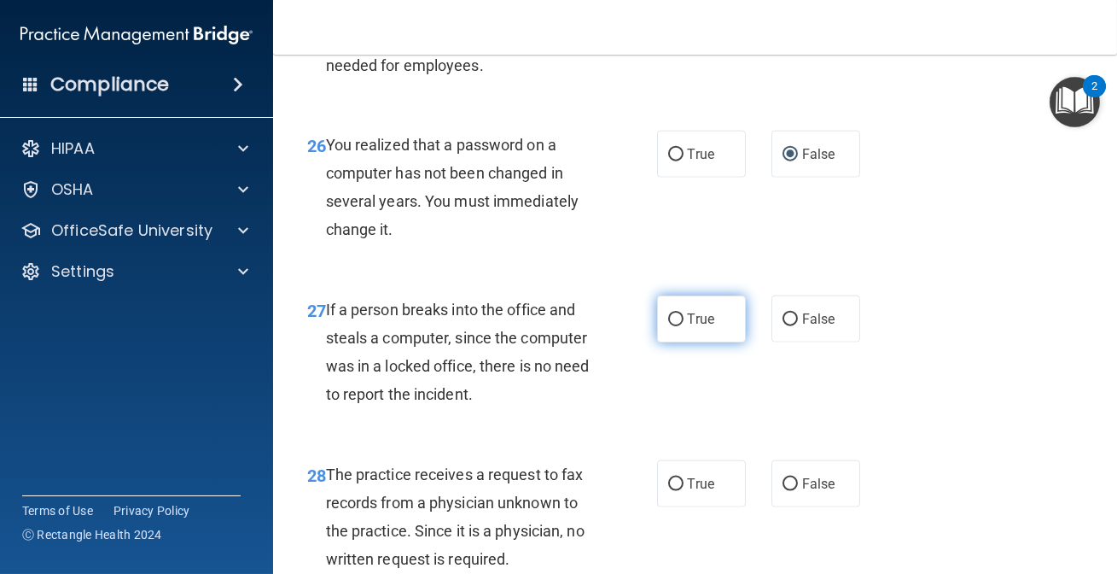
scroll to position [4345, 0]
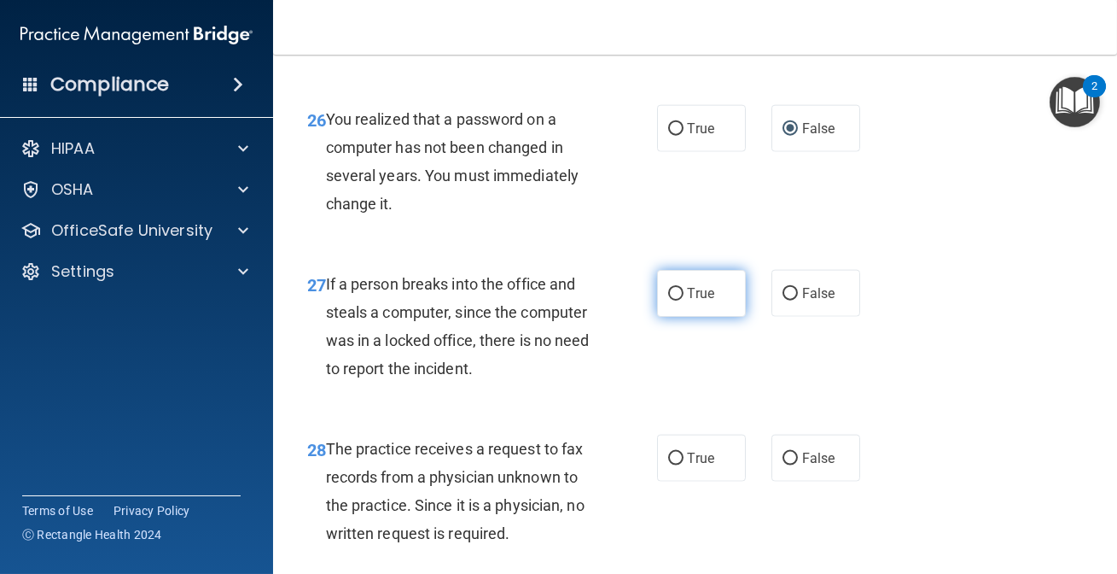
click at [703, 301] on span "True" at bounding box center [701, 293] width 26 height 16
click at [684, 300] on input "True" at bounding box center [675, 294] width 15 height 13
radio input "true"
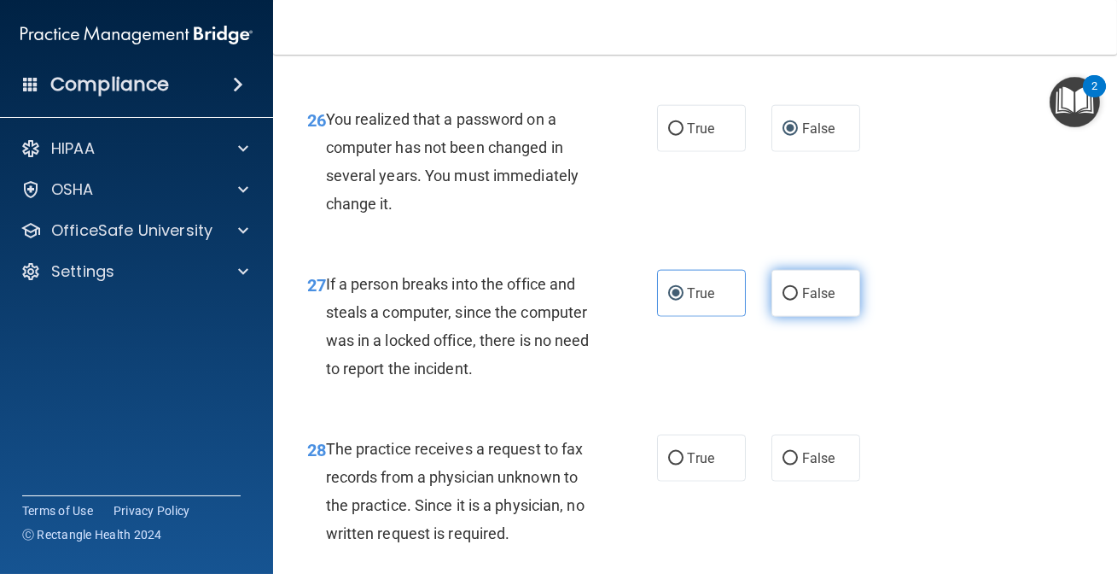
click at [810, 301] on span "False" at bounding box center [818, 293] width 33 height 16
click at [798, 300] on input "False" at bounding box center [790, 294] width 15 height 13
radio input "true"
radio input "false"
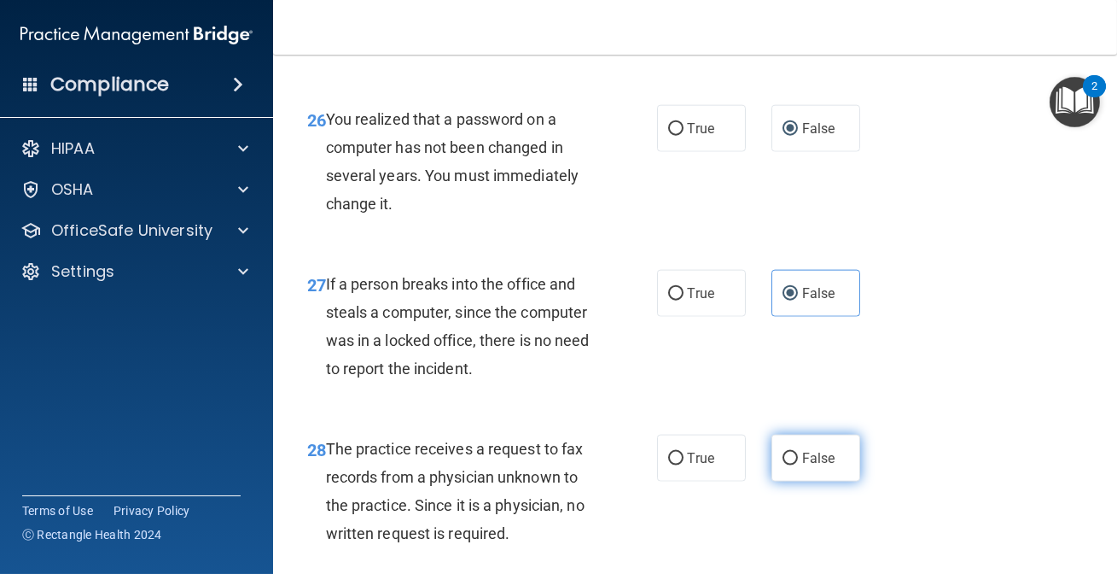
click at [792, 481] on label "False" at bounding box center [816, 457] width 89 height 47
click at [792, 465] on input "False" at bounding box center [790, 458] width 15 height 13
radio input "true"
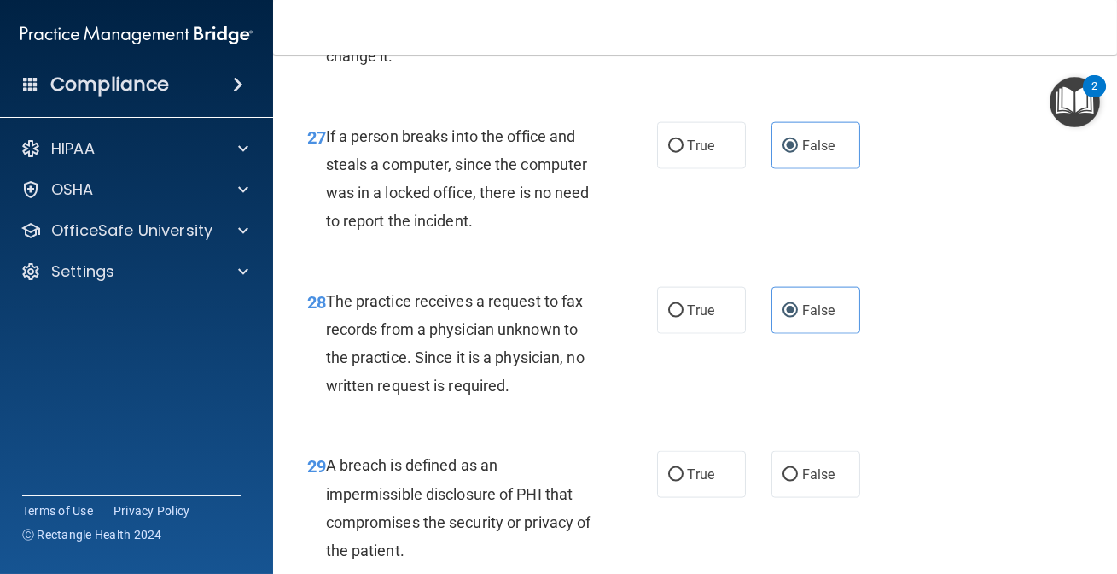
scroll to position [4811, 0]
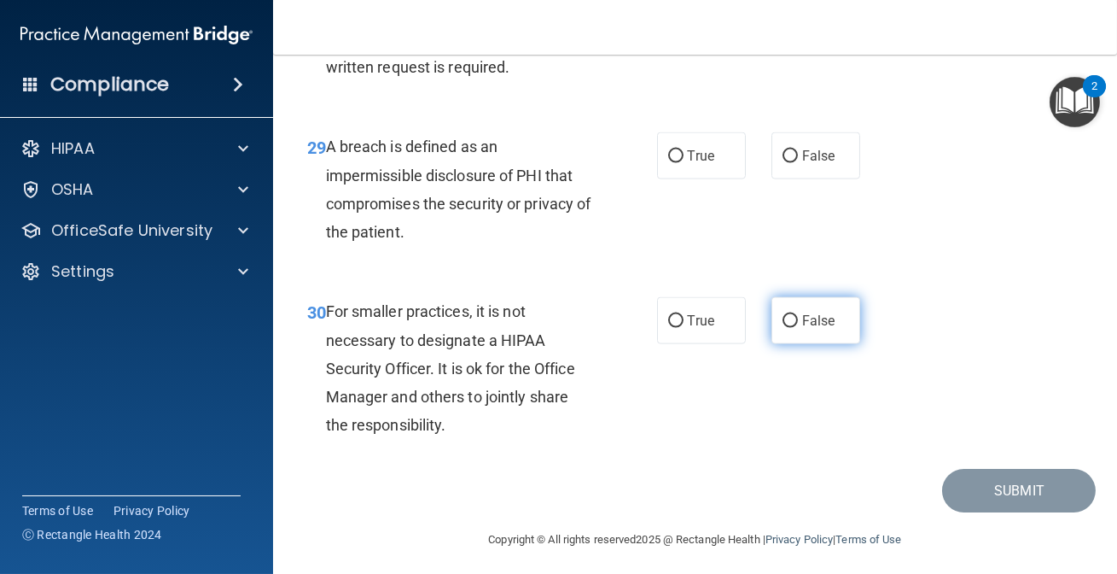
click at [819, 344] on label "False" at bounding box center [816, 320] width 89 height 47
click at [798, 328] on input "False" at bounding box center [790, 321] width 15 height 13
radio input "true"
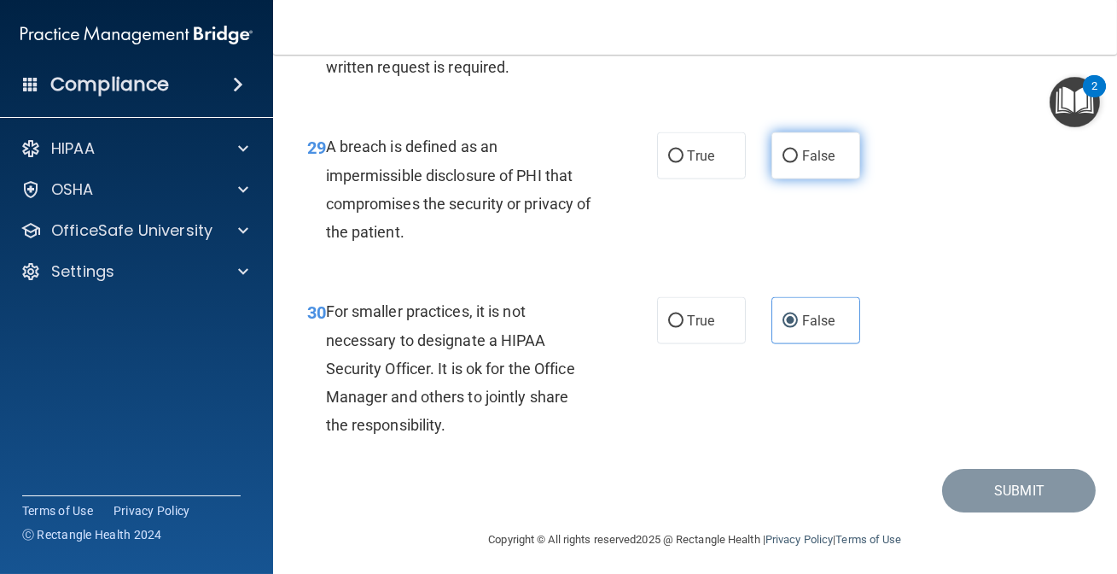
click at [843, 179] on label "False" at bounding box center [816, 155] width 89 height 47
click at [798, 163] on input "False" at bounding box center [790, 156] width 15 height 13
radio input "true"
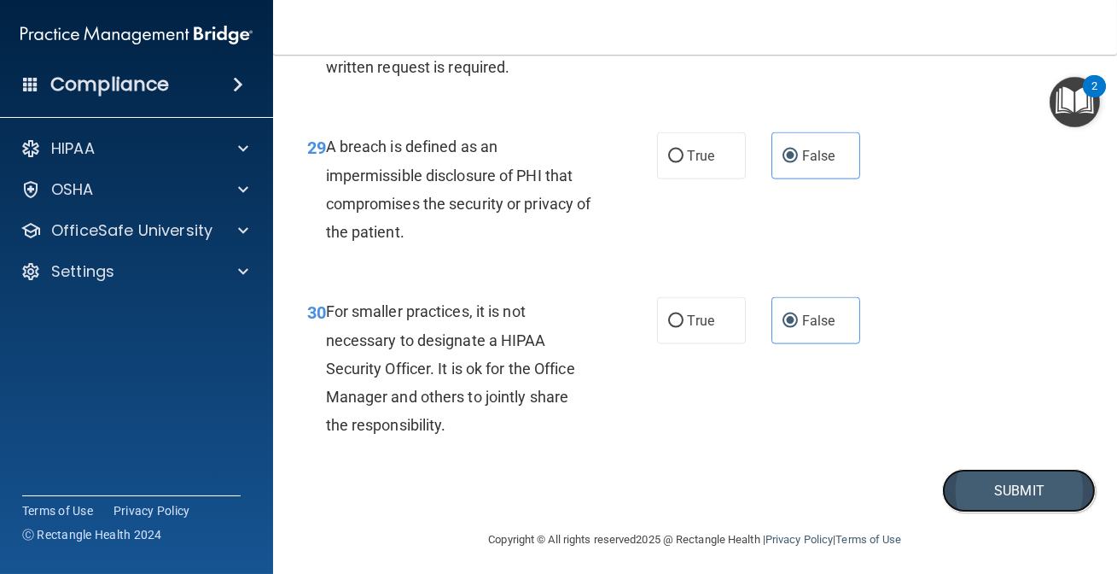
click at [962, 512] on button "Submit" at bounding box center [1019, 491] width 154 height 44
click at [997, 512] on button "Submit" at bounding box center [1019, 491] width 154 height 44
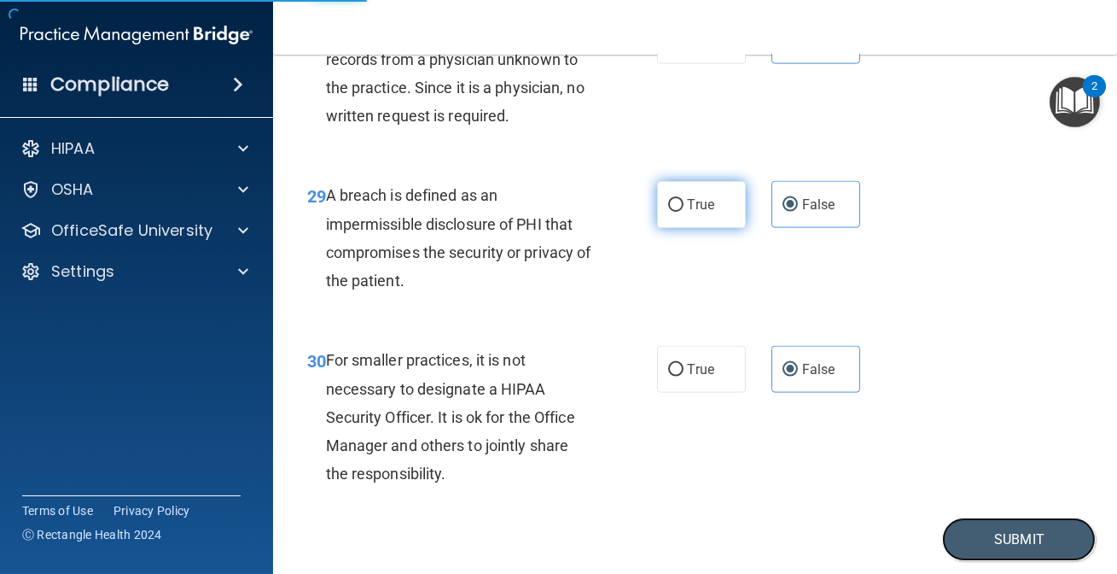
scroll to position [4578, 0]
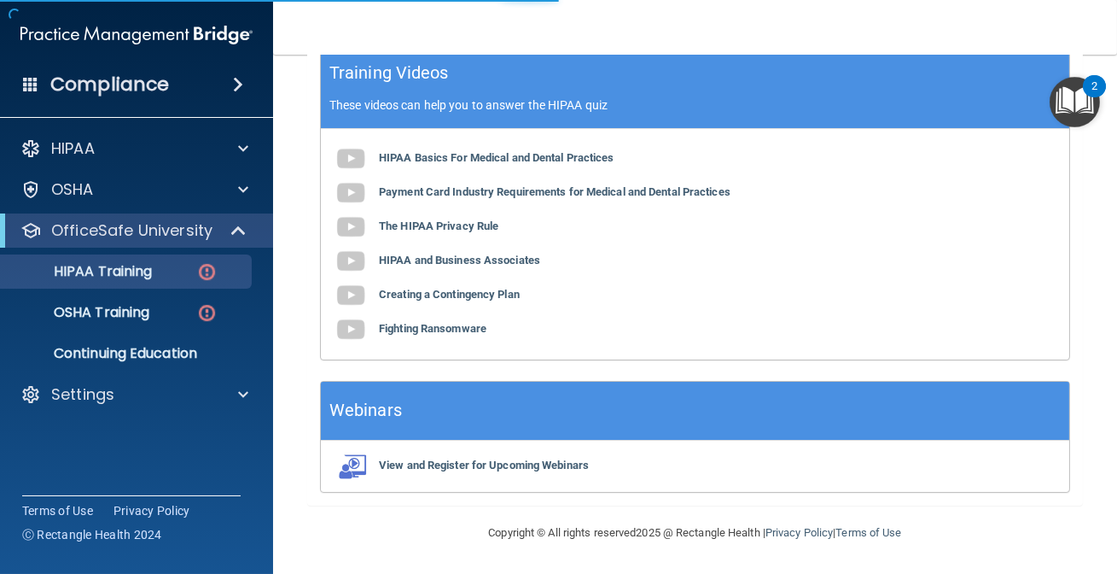
scroll to position [771, 0]
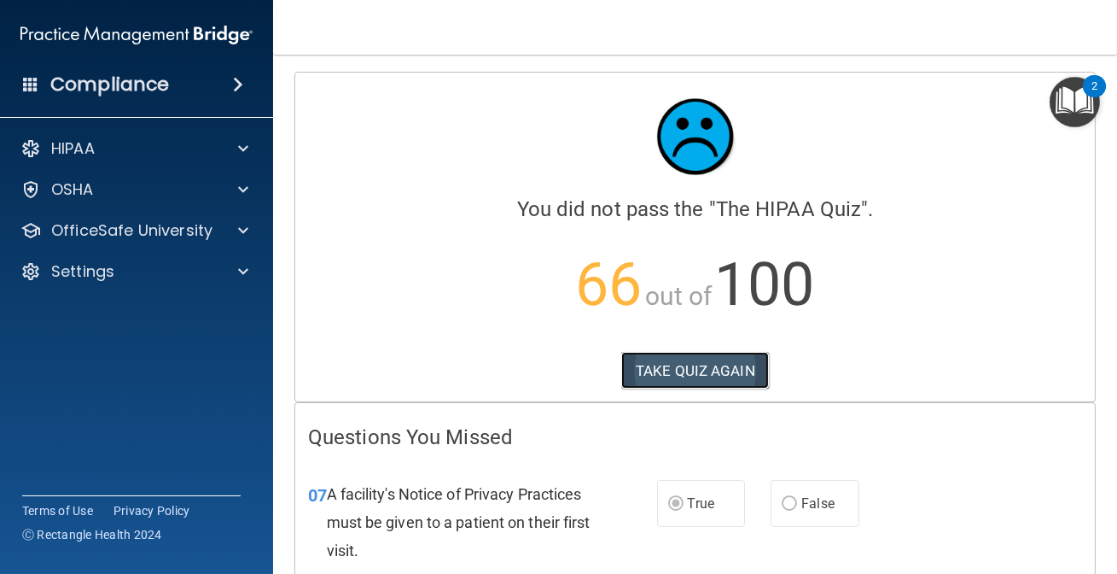
click at [631, 361] on button "TAKE QUIZ AGAIN" at bounding box center [695, 371] width 148 height 38
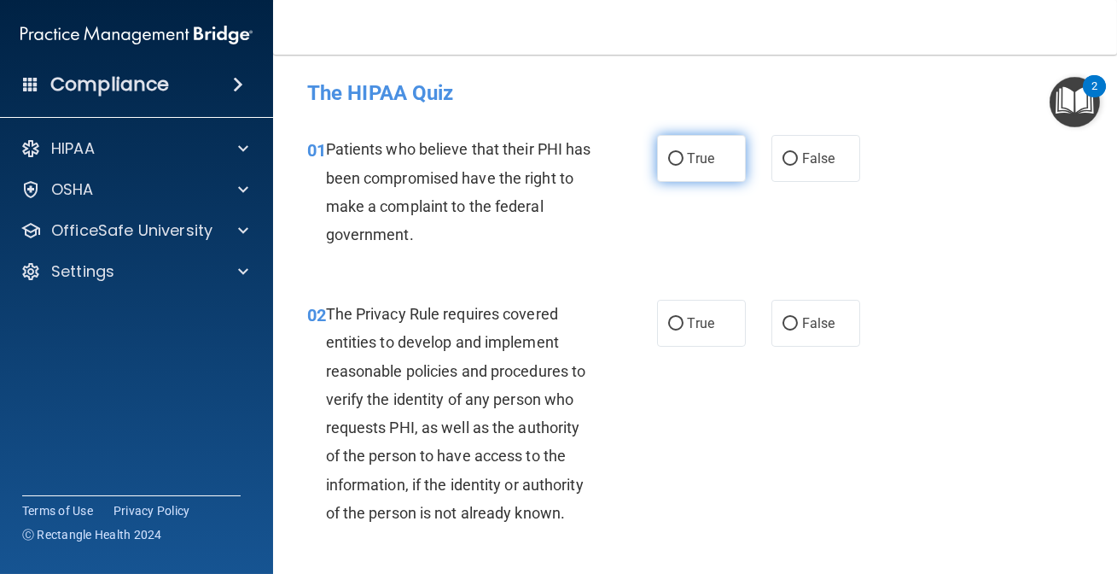
click at [679, 156] on label "True" at bounding box center [701, 158] width 89 height 47
click at [679, 156] on input "True" at bounding box center [675, 159] width 15 height 13
radio input "true"
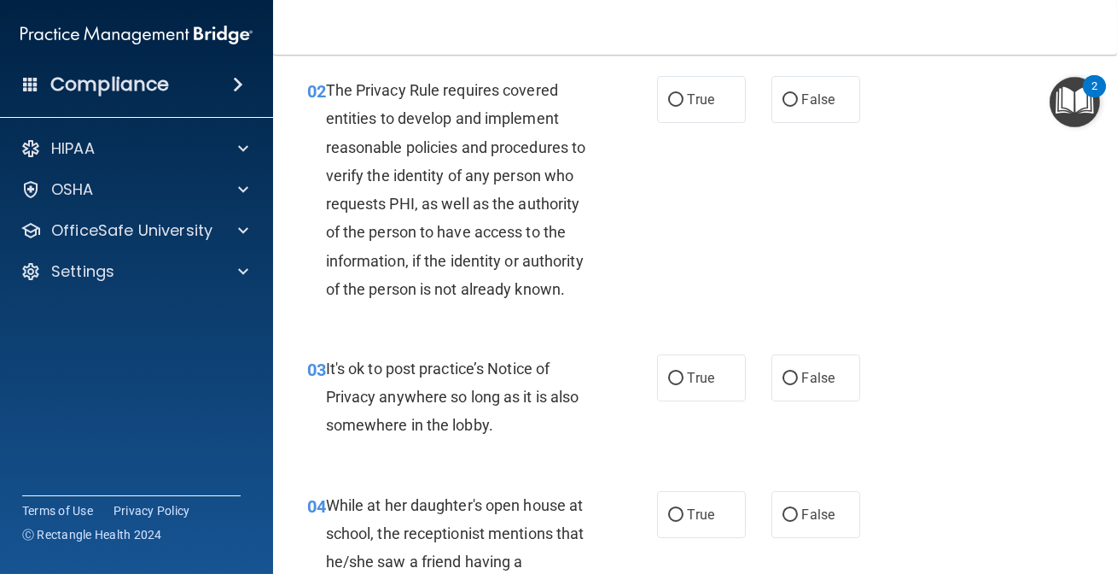
scroll to position [232, 0]
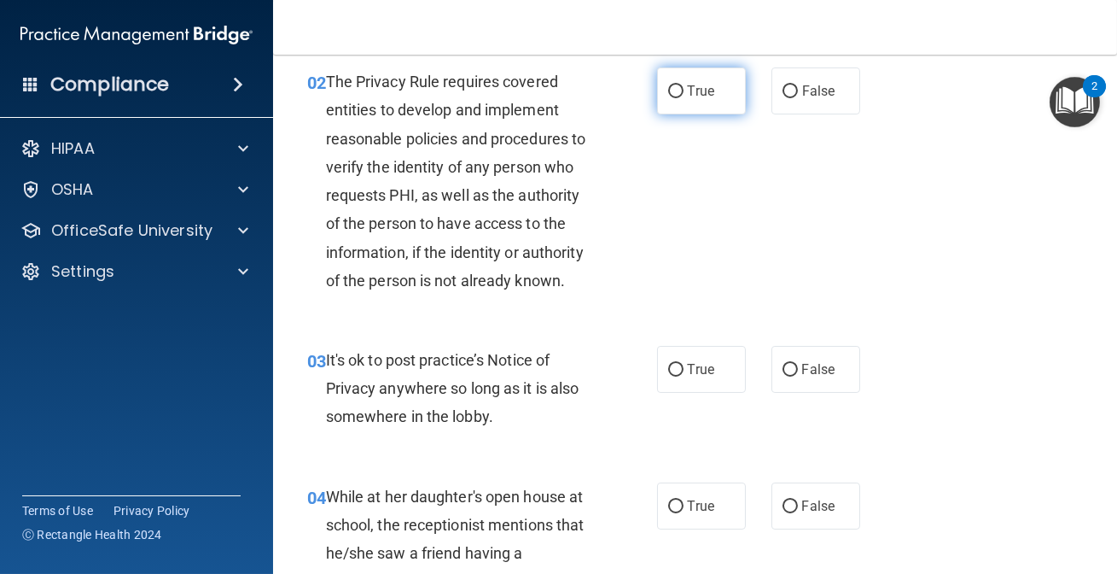
click at [696, 90] on span "True" at bounding box center [701, 91] width 26 height 16
click at [684, 90] on input "True" at bounding box center [675, 91] width 15 height 13
radio input "true"
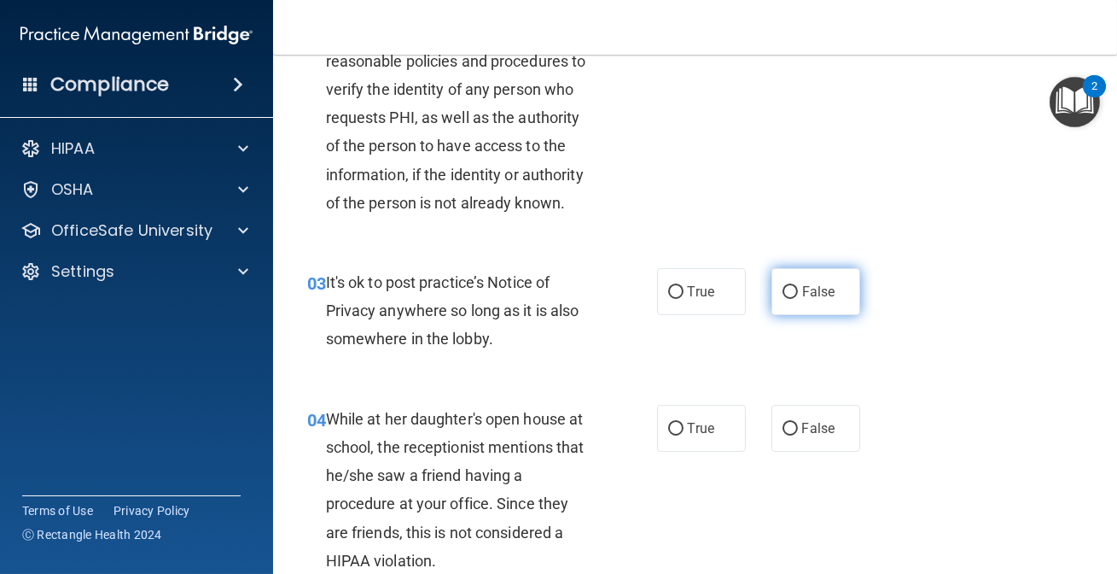
click at [802, 293] on span "False" at bounding box center [818, 291] width 33 height 16
click at [798, 293] on input "False" at bounding box center [790, 292] width 15 height 13
radio input "true"
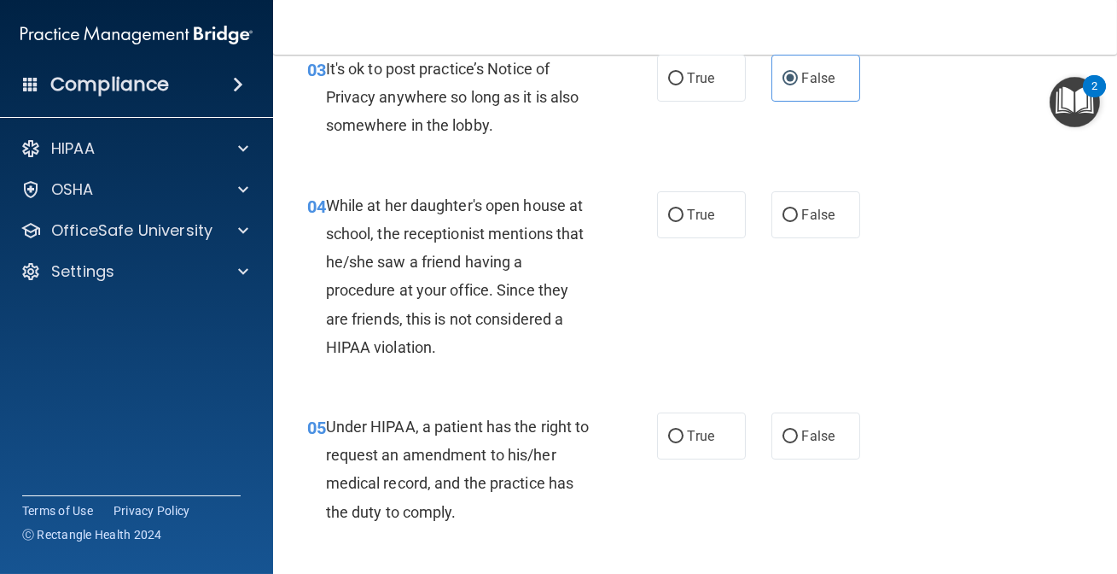
scroll to position [543, 0]
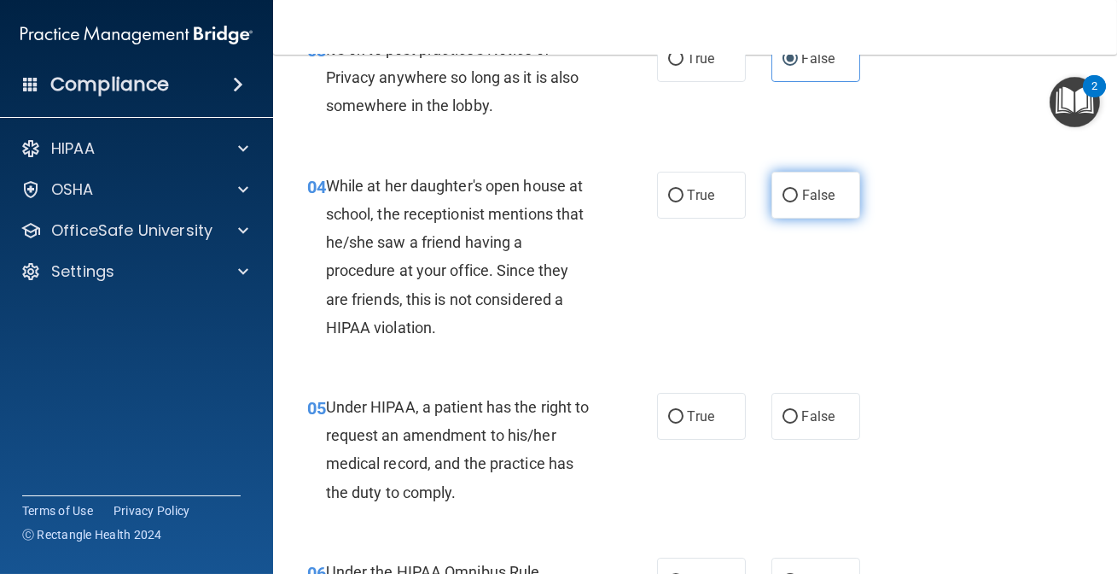
click at [779, 215] on label "False" at bounding box center [816, 195] width 89 height 47
click at [783, 202] on input "False" at bounding box center [790, 196] width 15 height 13
radio input "true"
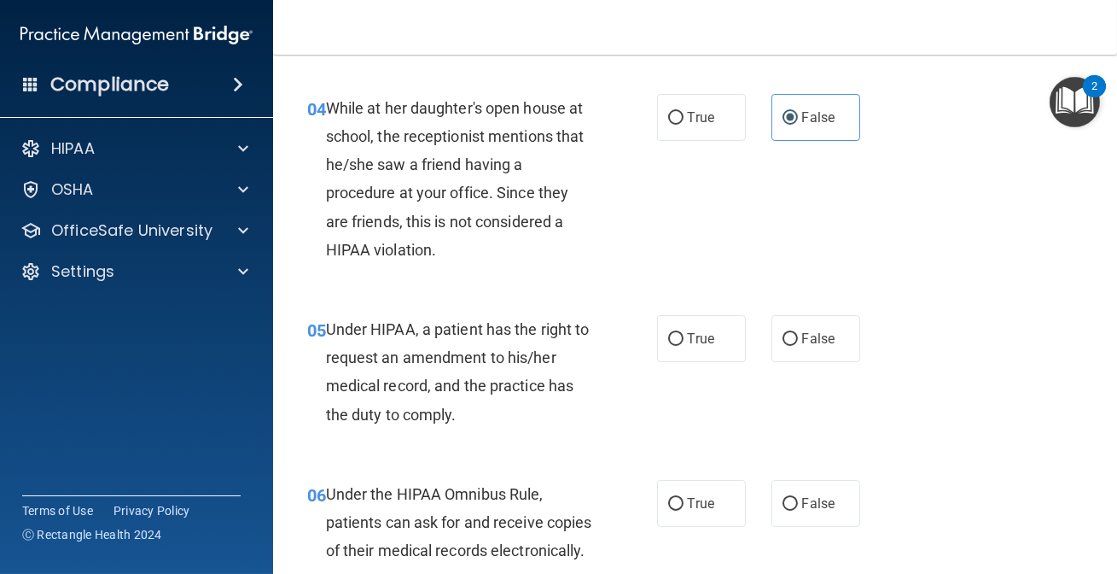
click at [644, 341] on div "05 Under HIPAA, a patient has the right to request an amendment to his/her medi…" at bounding box center [482, 376] width 401 height 122
click at [670, 333] on input "True" at bounding box center [675, 339] width 15 height 13
radio input "true"
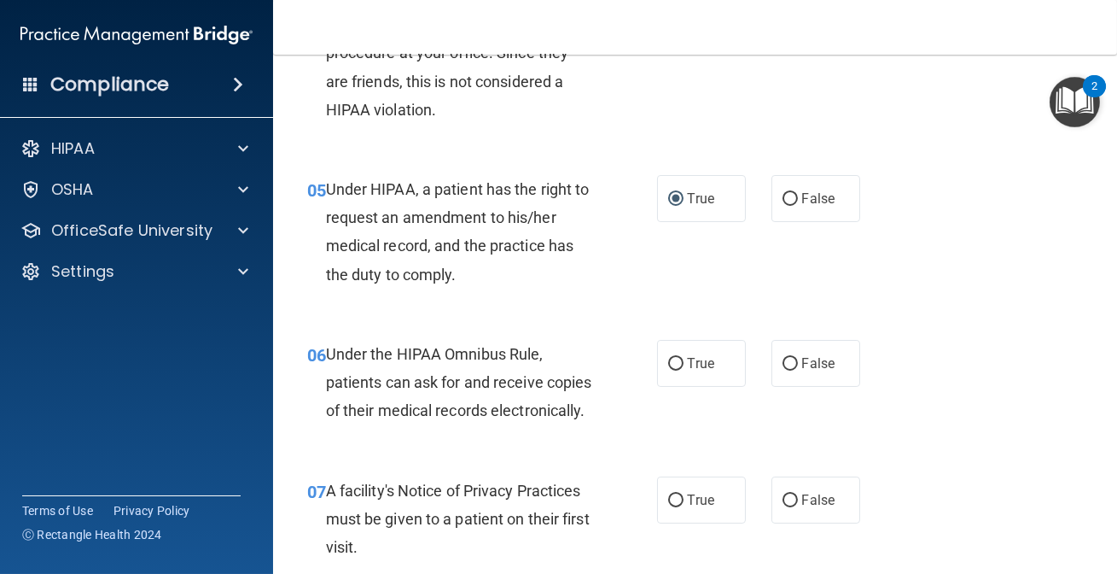
scroll to position [776, 0]
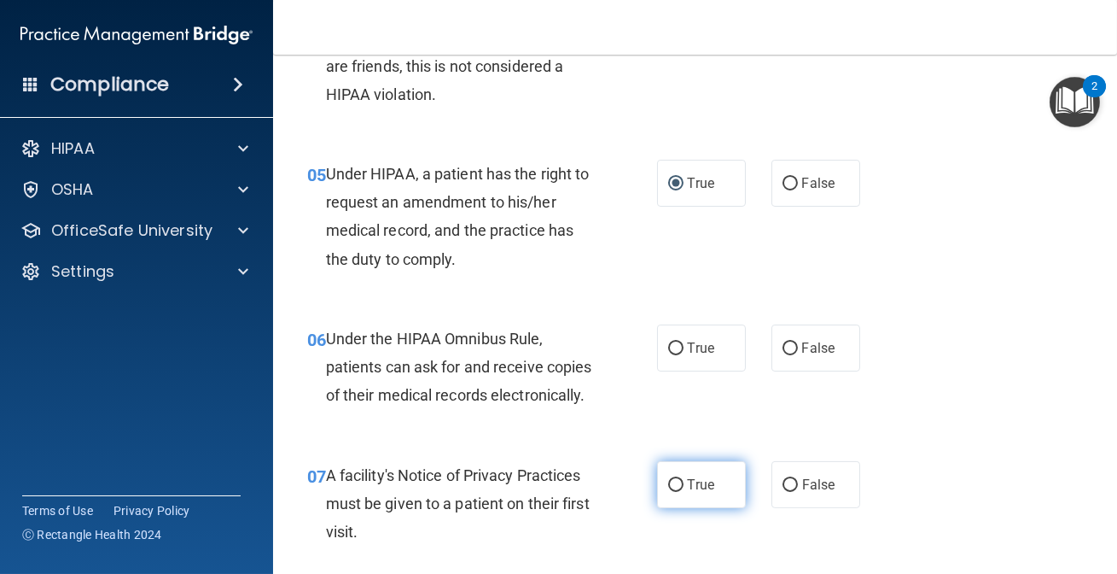
click at [668, 492] on input "True" at bounding box center [675, 485] width 15 height 13
radio input "true"
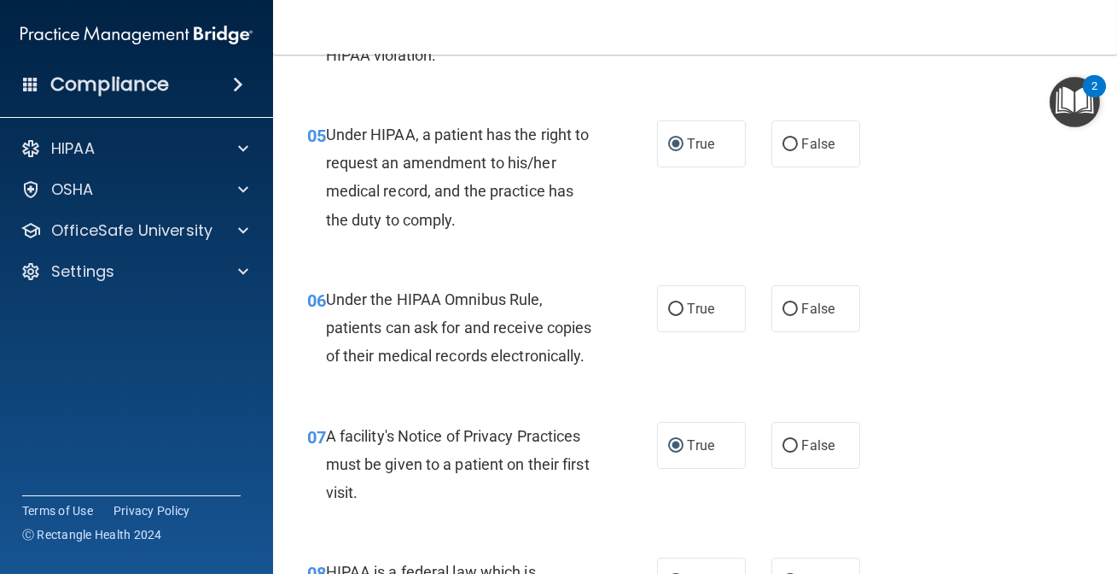
scroll to position [854, 0]
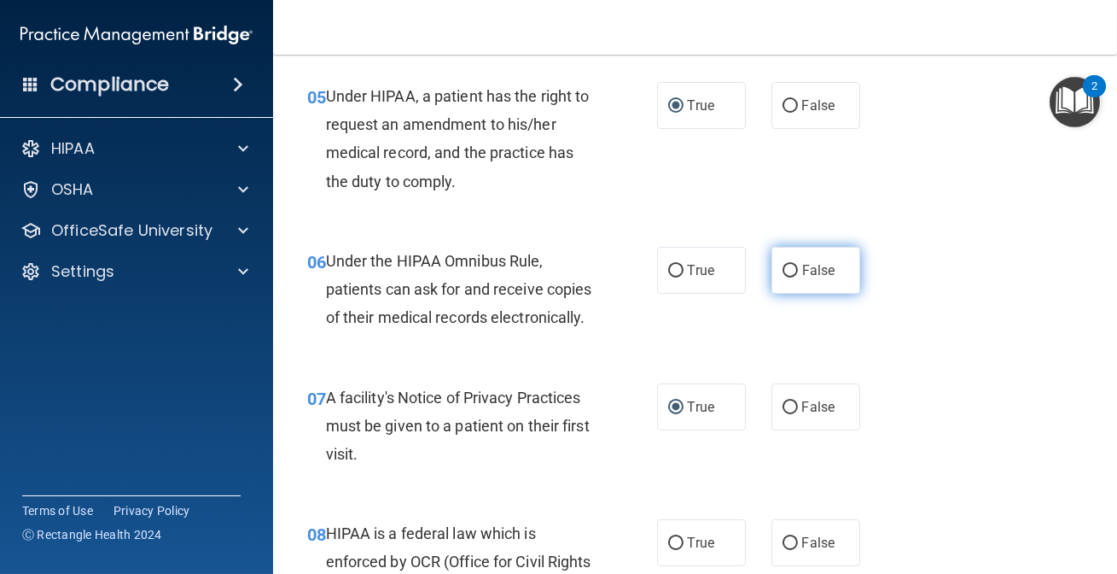
click at [819, 260] on label "False" at bounding box center [816, 270] width 89 height 47
click at [798, 265] on input "False" at bounding box center [790, 271] width 15 height 13
radio input "true"
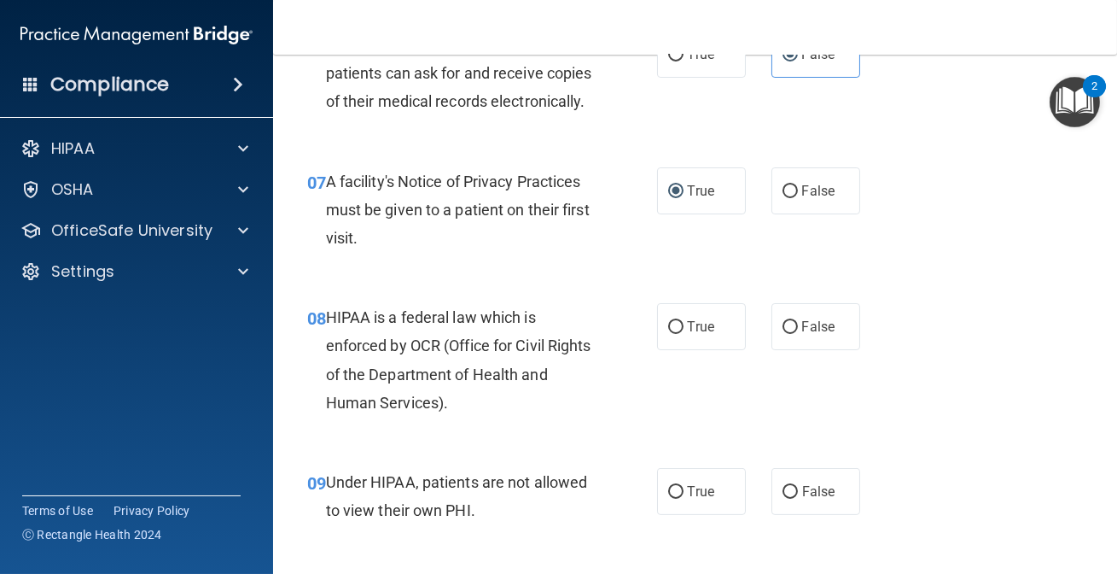
scroll to position [1086, 0]
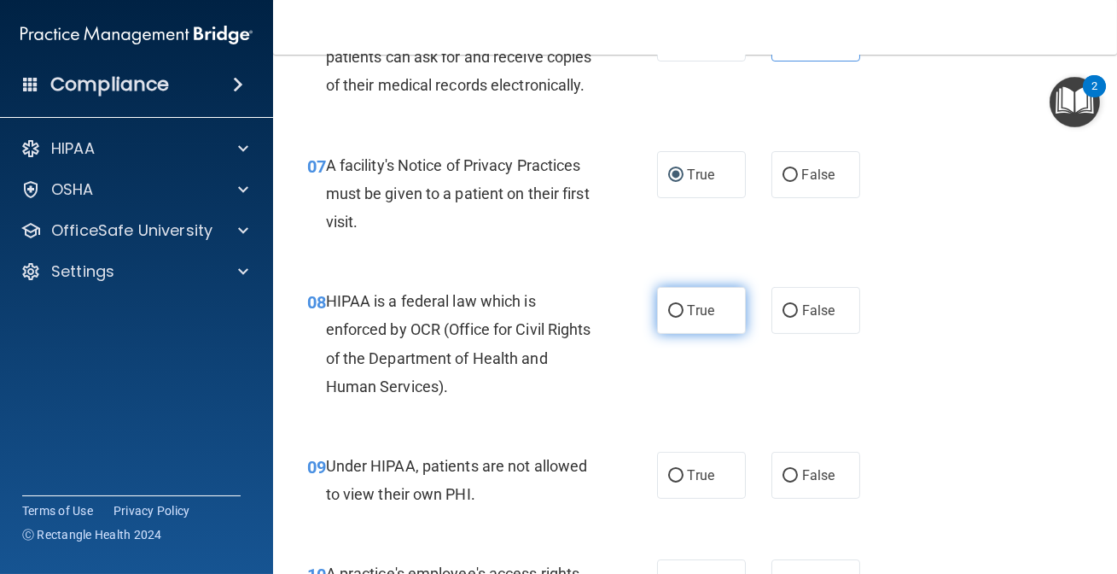
click at [721, 334] on label "True" at bounding box center [701, 310] width 89 height 47
click at [684, 318] on input "True" at bounding box center [675, 311] width 15 height 13
radio input "true"
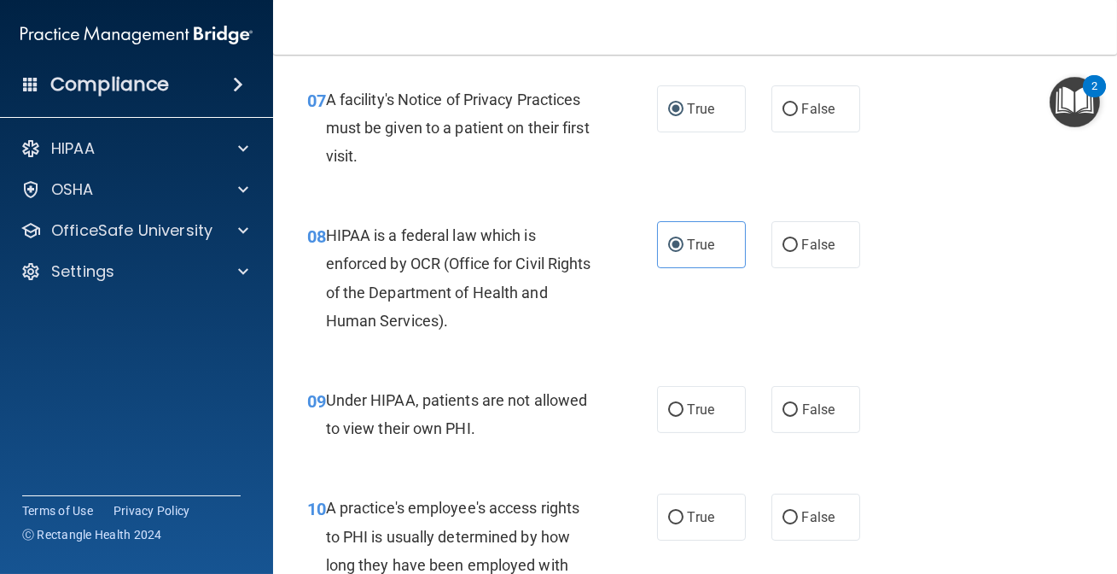
scroll to position [1241, 0]
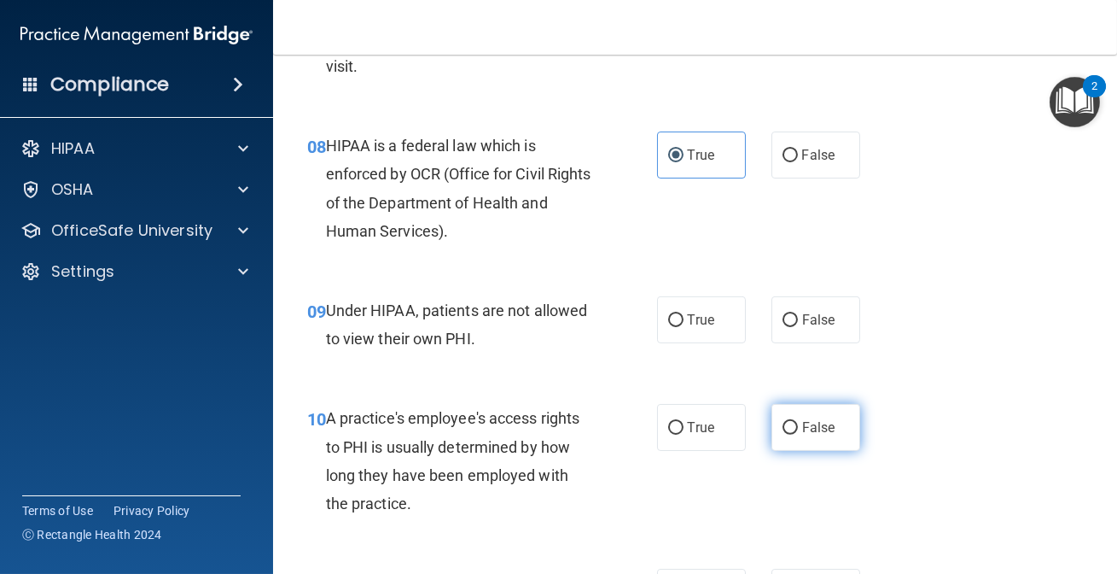
click at [823, 435] on span "False" at bounding box center [818, 427] width 33 height 16
click at [798, 434] on input "False" at bounding box center [790, 428] width 15 height 13
radio input "true"
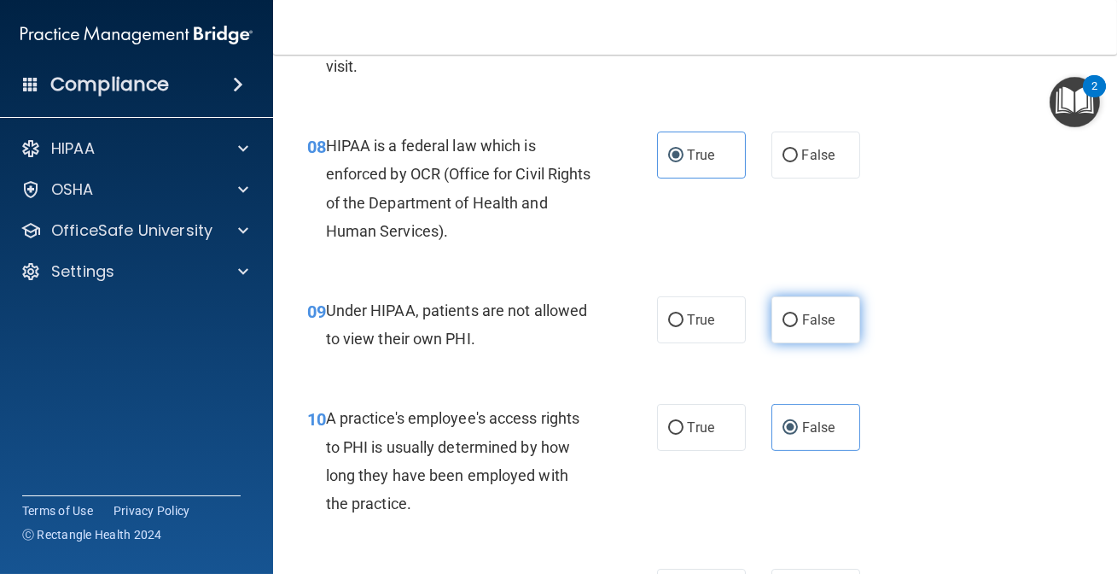
click at [830, 343] on label "False" at bounding box center [816, 319] width 89 height 47
click at [798, 327] on input "False" at bounding box center [790, 320] width 15 height 13
radio input "true"
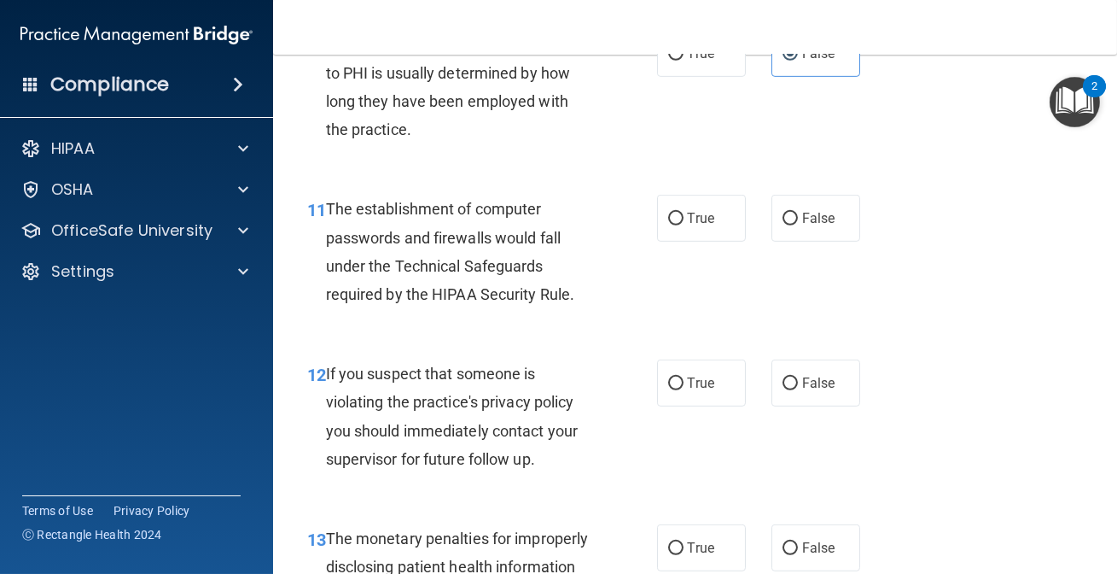
scroll to position [1630, 0]
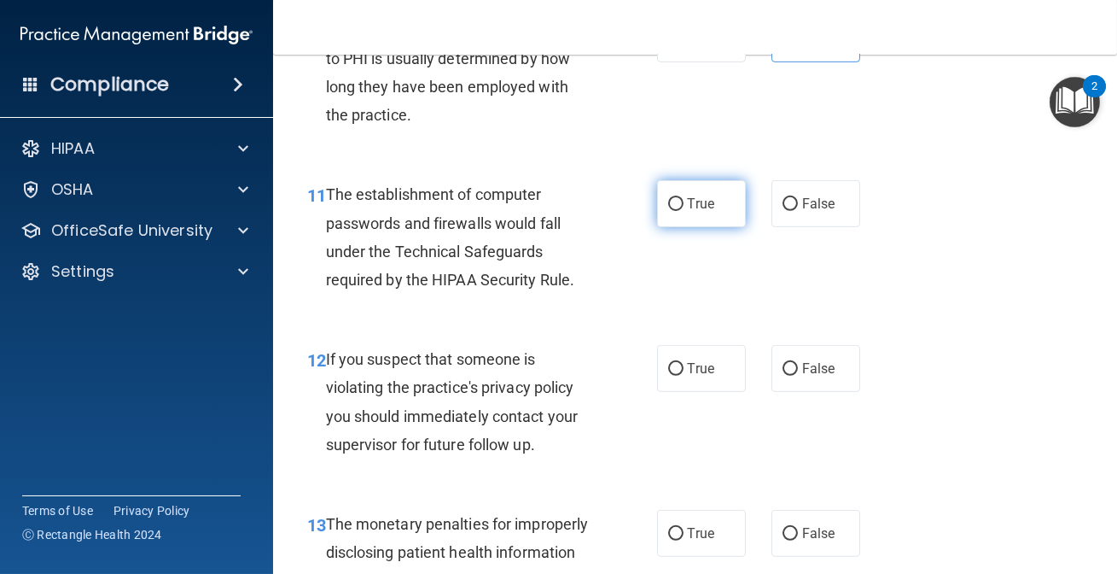
click at [662, 227] on label "True" at bounding box center [701, 203] width 89 height 47
click at [668, 211] on input "True" at bounding box center [675, 204] width 15 height 13
radio input "true"
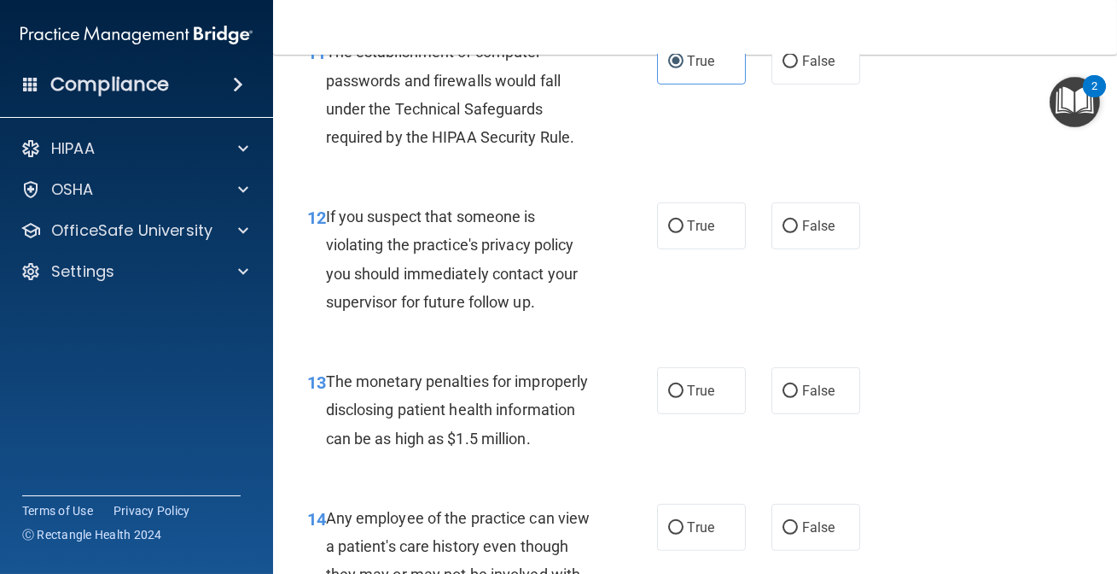
scroll to position [1784, 0]
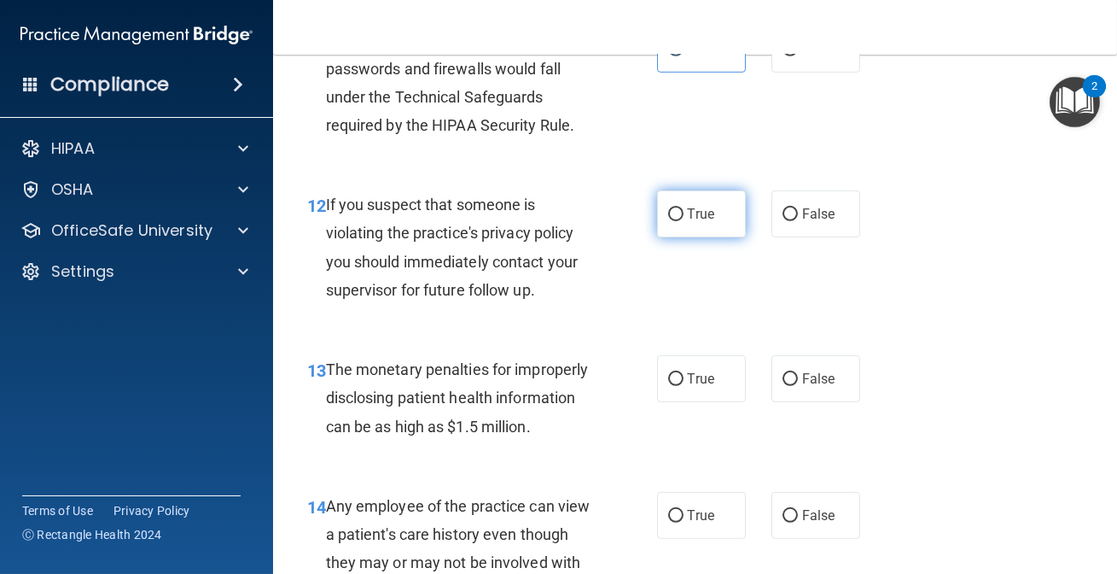
click at [703, 222] on span "True" at bounding box center [701, 214] width 26 height 16
click at [684, 221] on input "True" at bounding box center [675, 214] width 15 height 13
radio input "true"
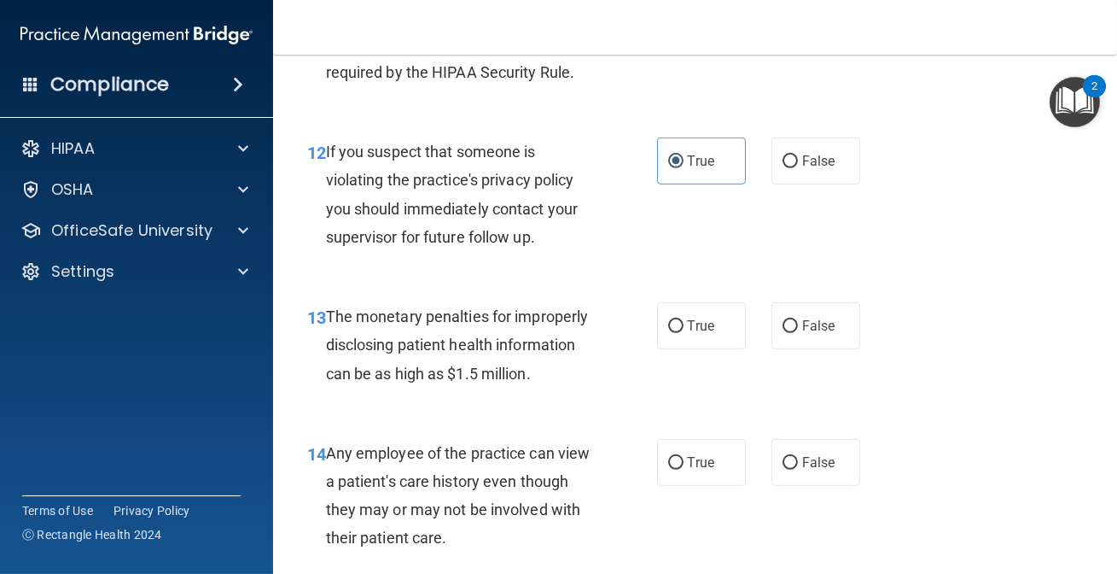
scroll to position [1862, 0]
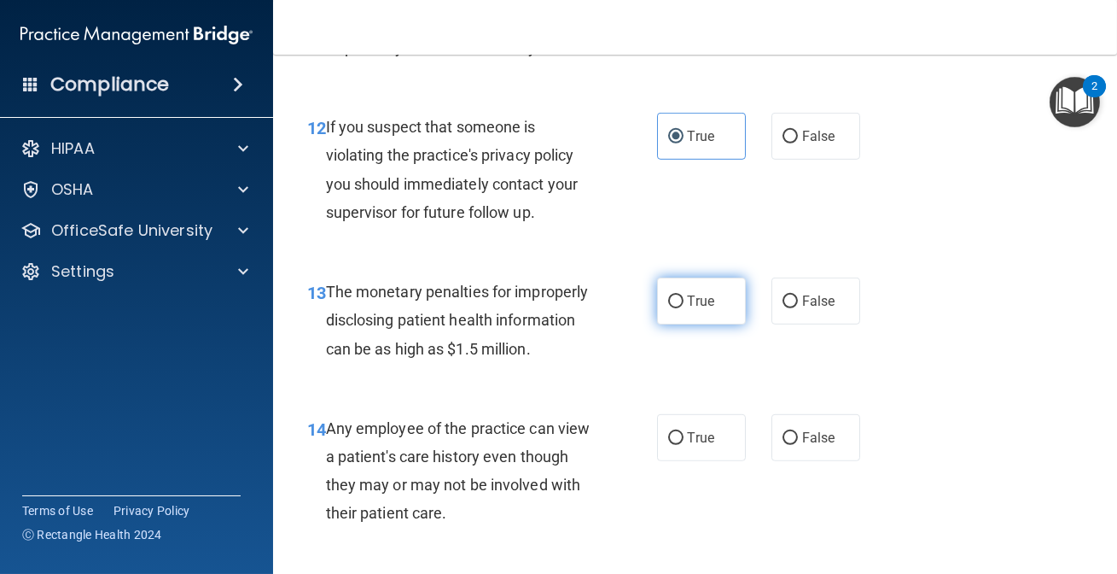
click at [697, 309] on span "True" at bounding box center [701, 301] width 26 height 16
click at [684, 308] on input "True" at bounding box center [675, 301] width 15 height 13
radio input "true"
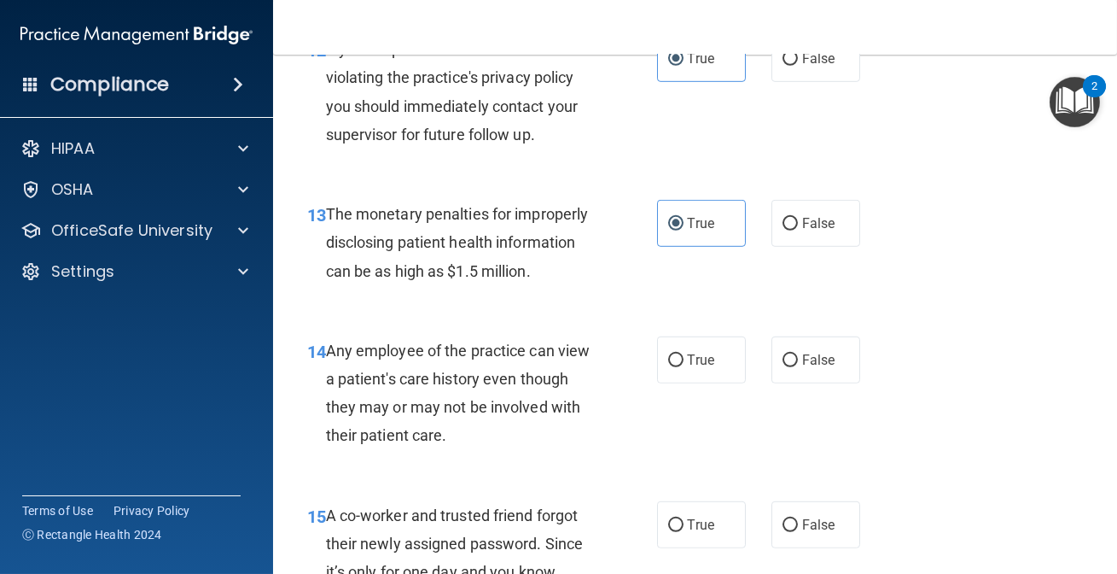
scroll to position [2017, 0]
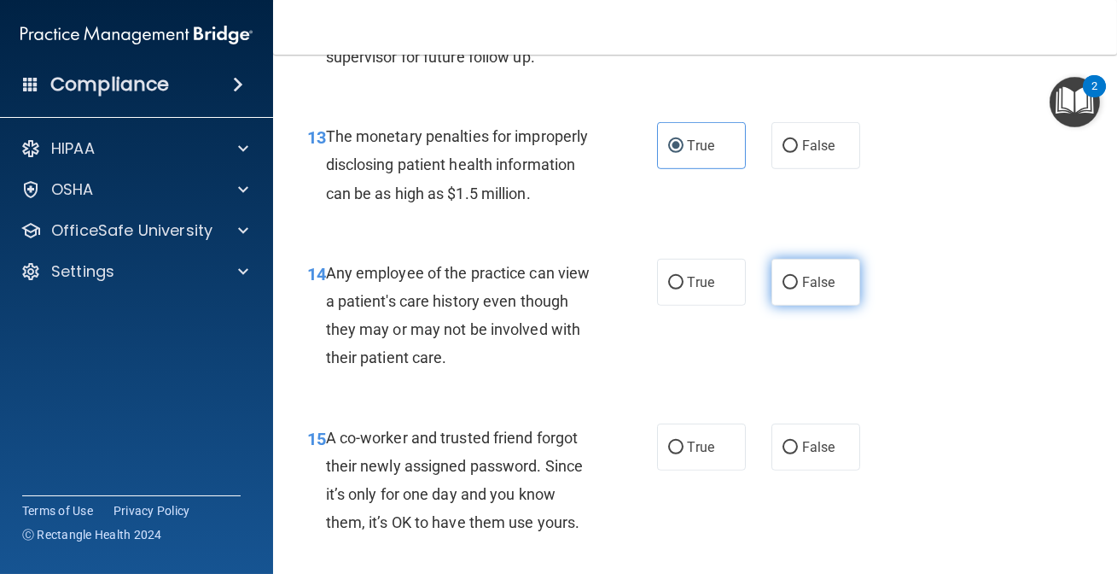
click at [783, 289] on input "False" at bounding box center [790, 283] width 15 height 13
radio input "true"
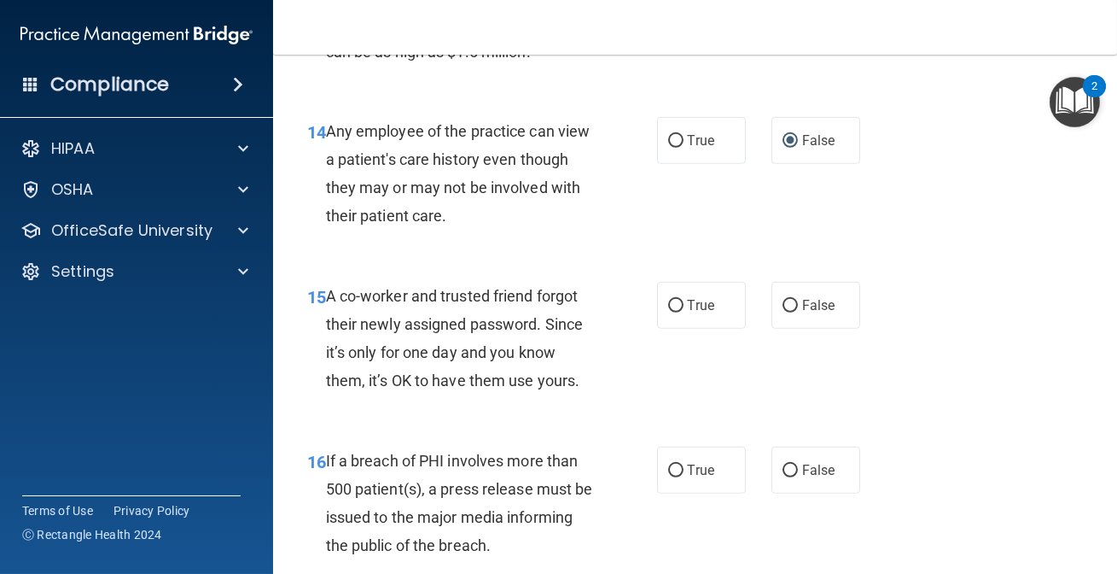
scroll to position [2172, 0]
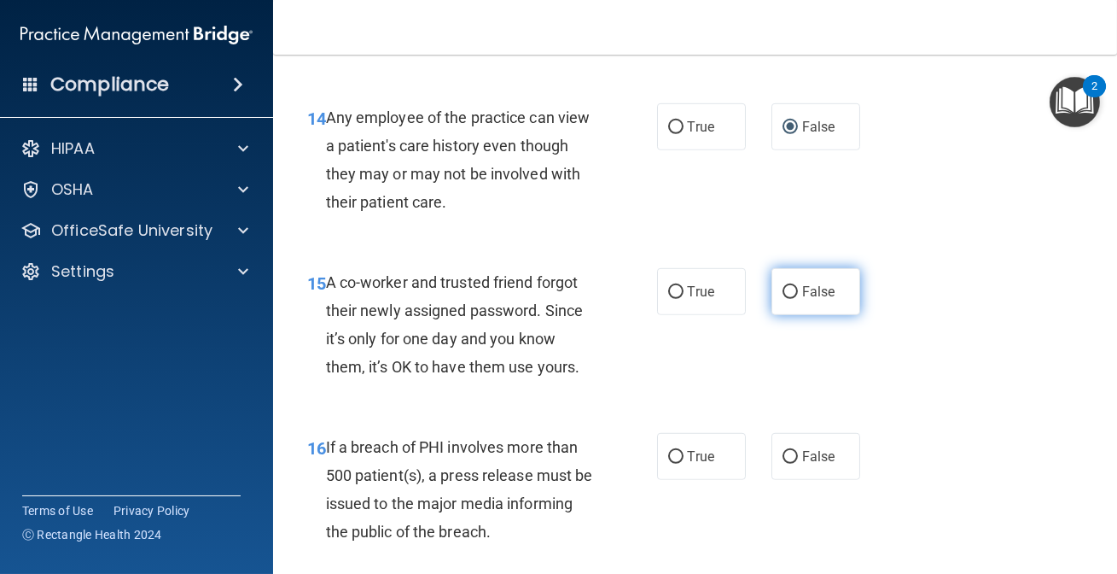
click at [830, 315] on label "False" at bounding box center [816, 291] width 89 height 47
click at [798, 299] on input "False" at bounding box center [790, 292] width 15 height 13
radio input "true"
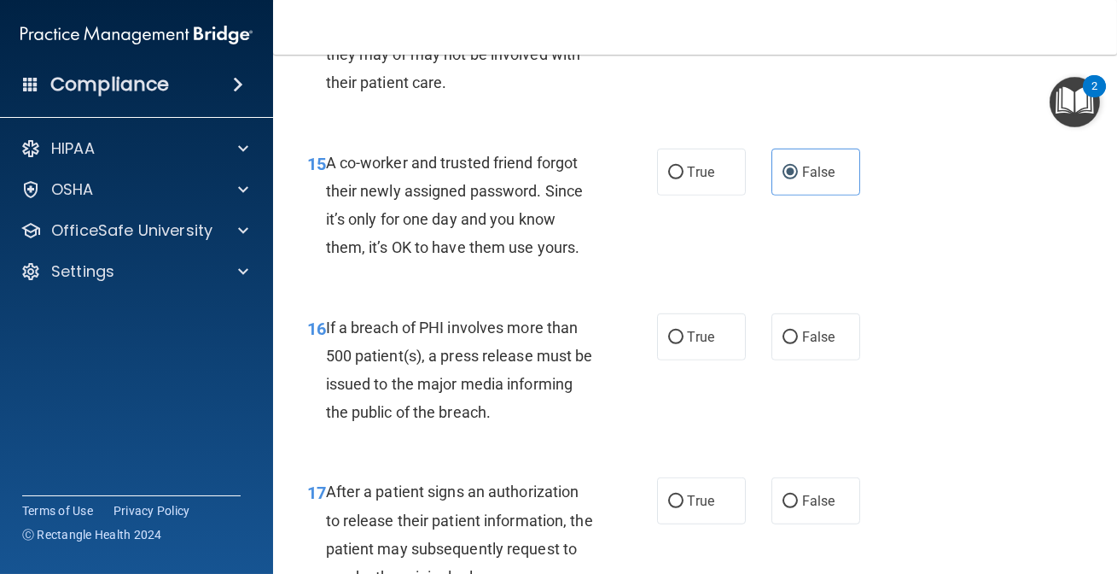
scroll to position [2328, 0]
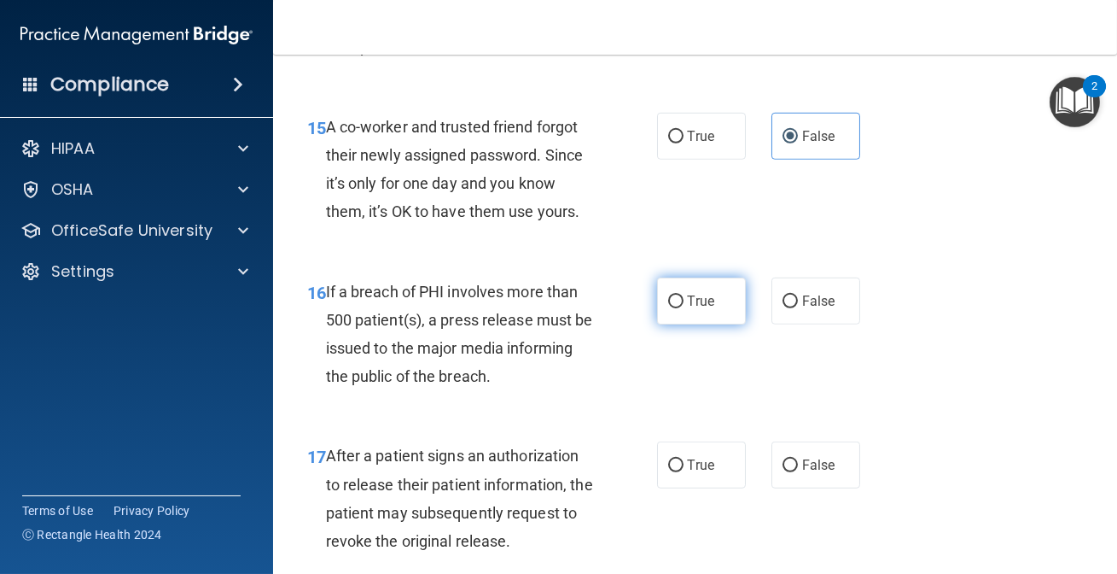
click at [695, 324] on label "True" at bounding box center [701, 300] width 89 height 47
click at [684, 308] on input "True" at bounding box center [675, 301] width 15 height 13
radio input "true"
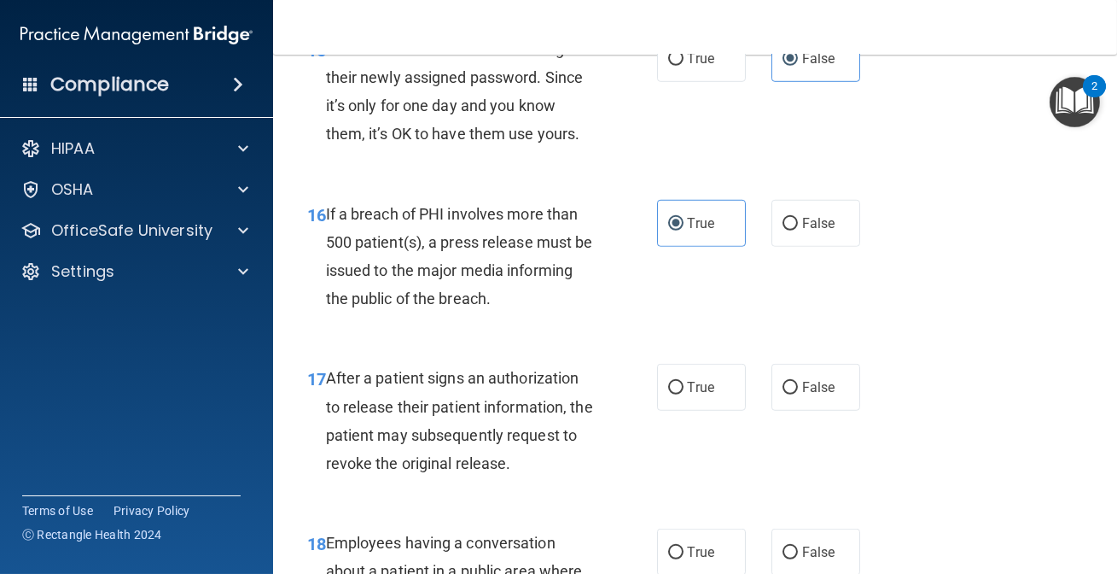
scroll to position [2483, 0]
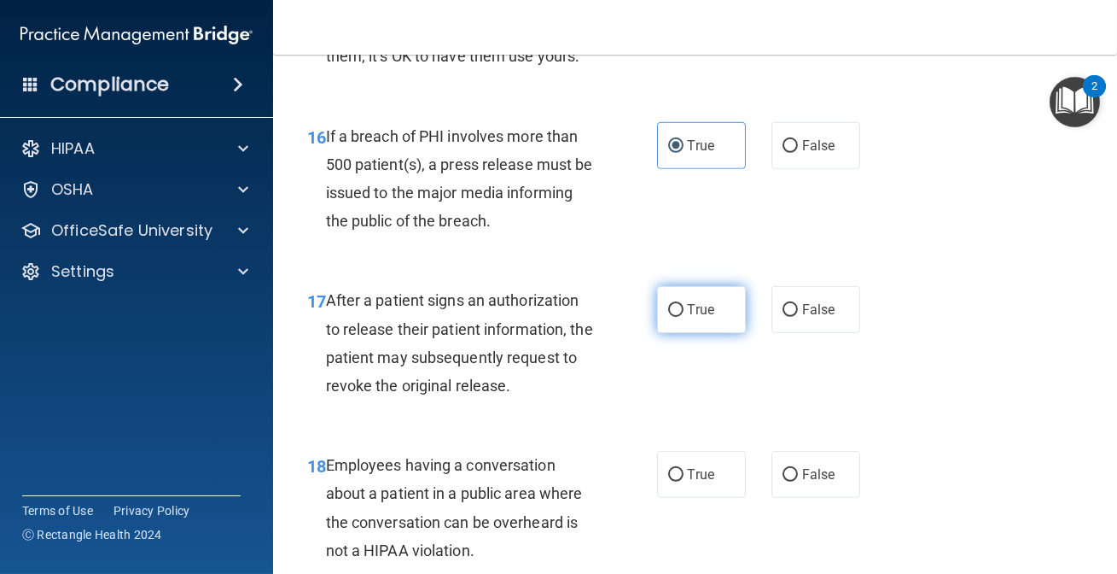
click at [666, 333] on label "True" at bounding box center [701, 309] width 89 height 47
click at [668, 317] on input "True" at bounding box center [675, 310] width 15 height 13
radio input "true"
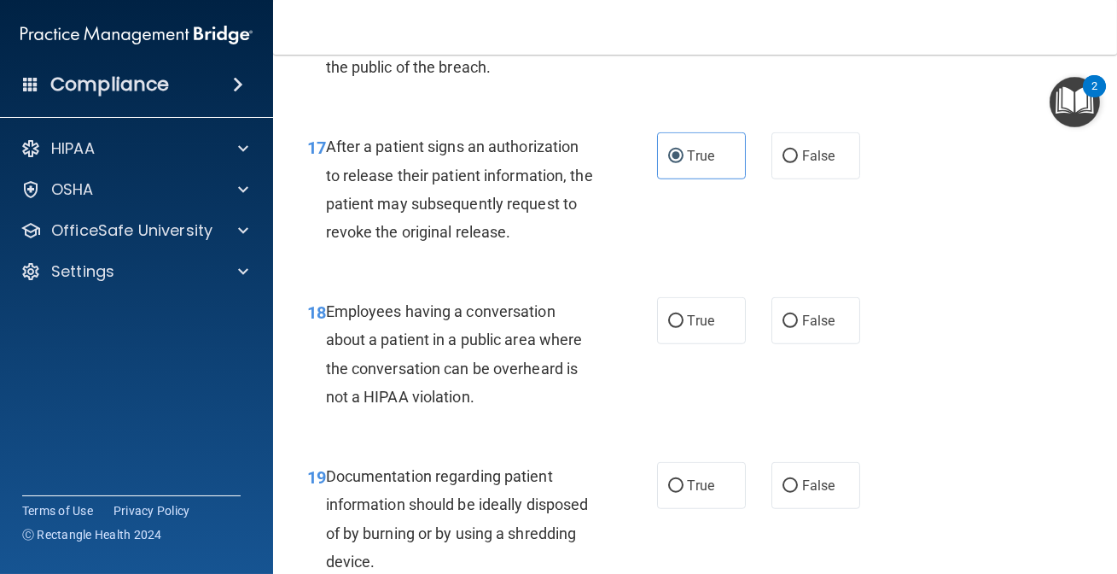
scroll to position [2638, 0]
click at [785, 327] on input "False" at bounding box center [790, 320] width 15 height 13
radio input "true"
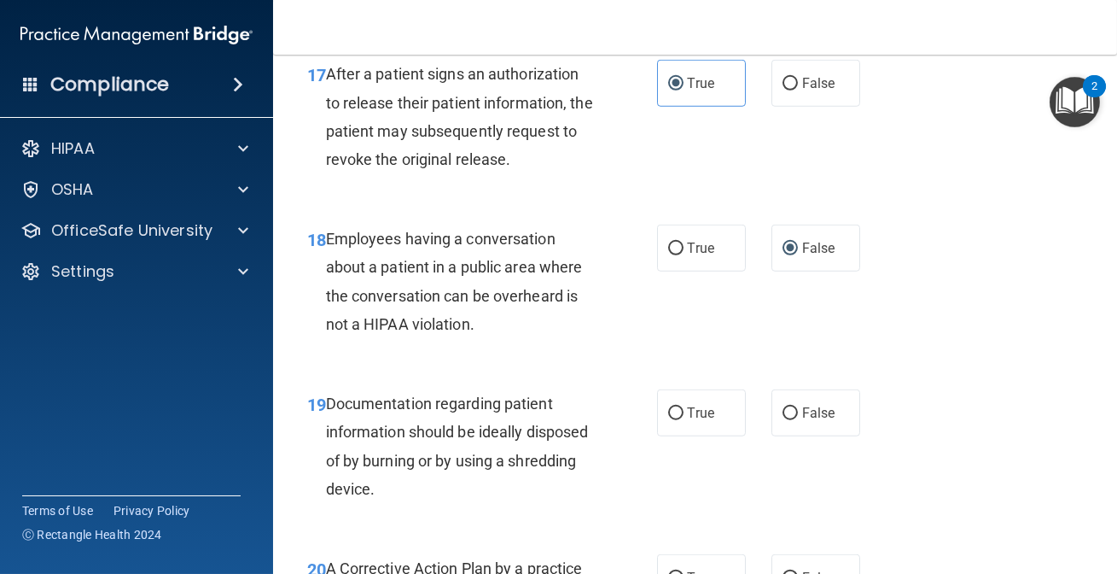
scroll to position [2793, 0]
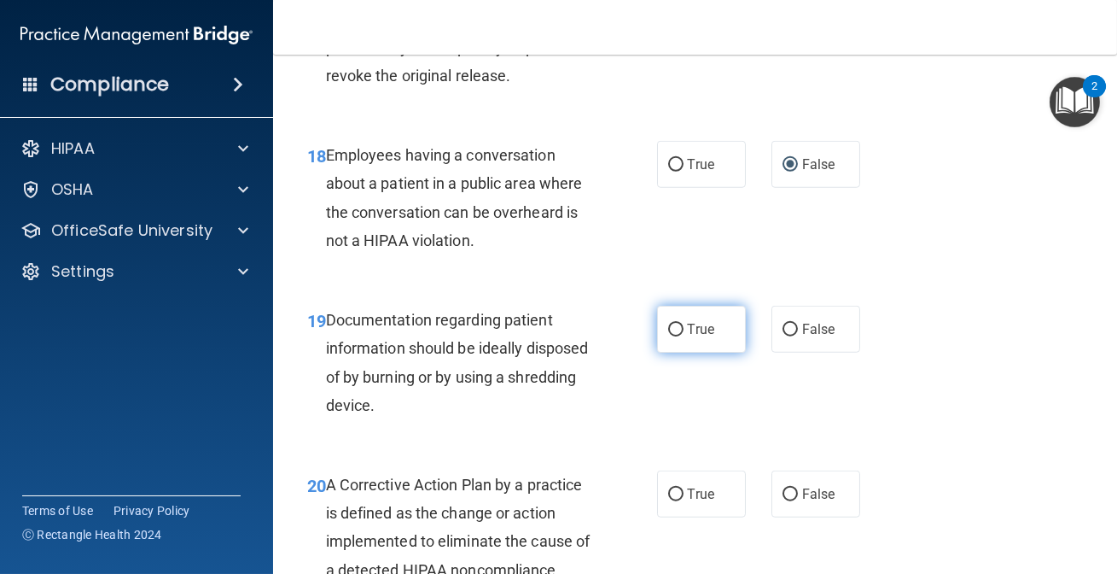
click at [657, 353] on label "True" at bounding box center [701, 329] width 89 height 47
click at [668, 336] on input "True" at bounding box center [675, 330] width 15 height 13
radio input "true"
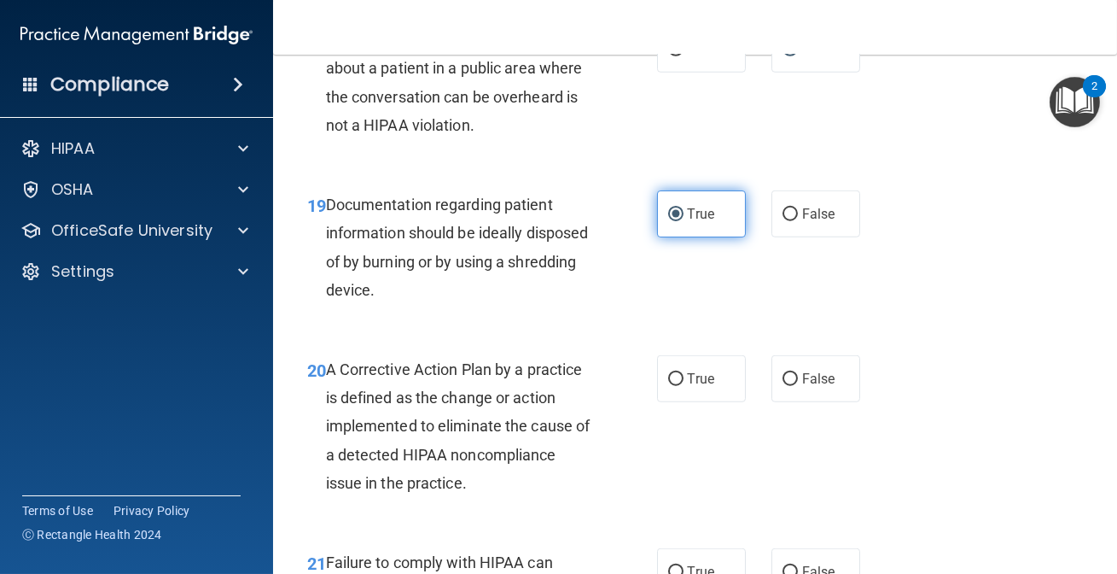
scroll to position [2948, 0]
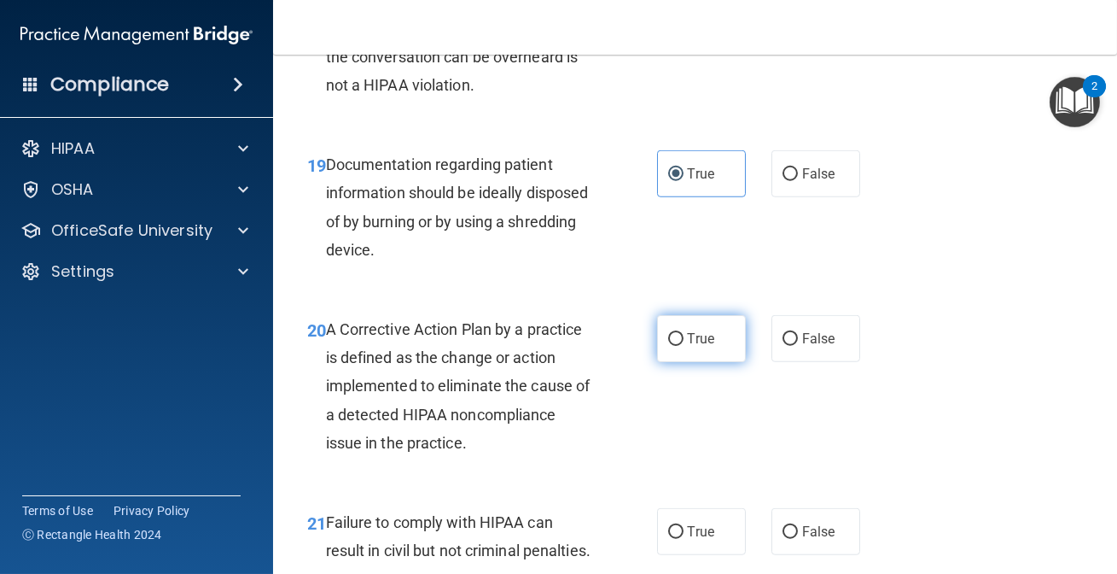
click at [679, 362] on label "True" at bounding box center [701, 338] width 89 height 47
click at [679, 346] on input "True" at bounding box center [675, 339] width 15 height 13
radio input "true"
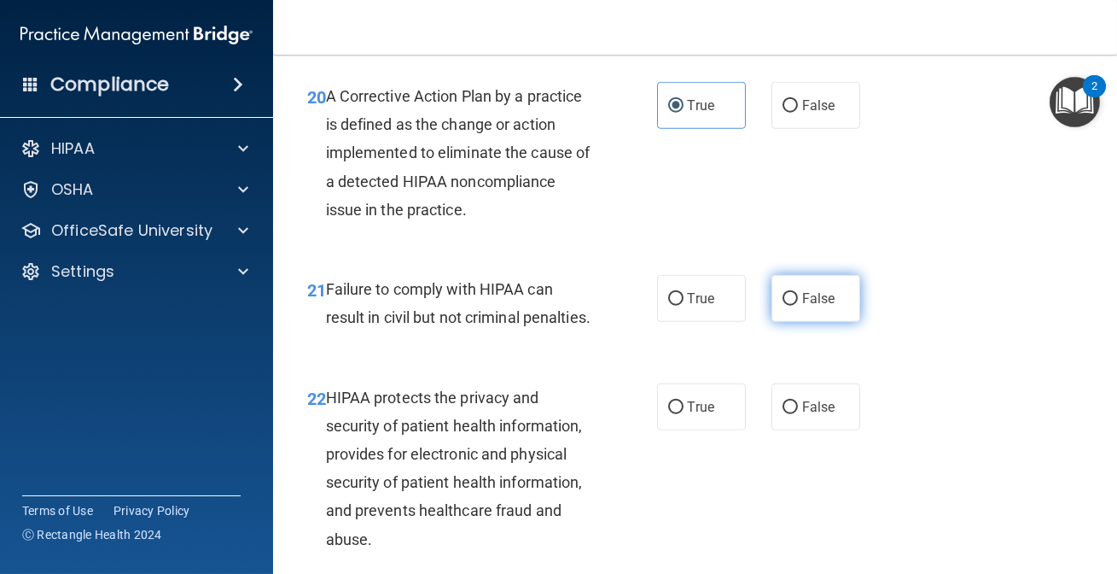
click at [804, 306] on span "False" at bounding box center [818, 298] width 33 height 16
click at [798, 306] on input "False" at bounding box center [790, 299] width 15 height 13
radio input "true"
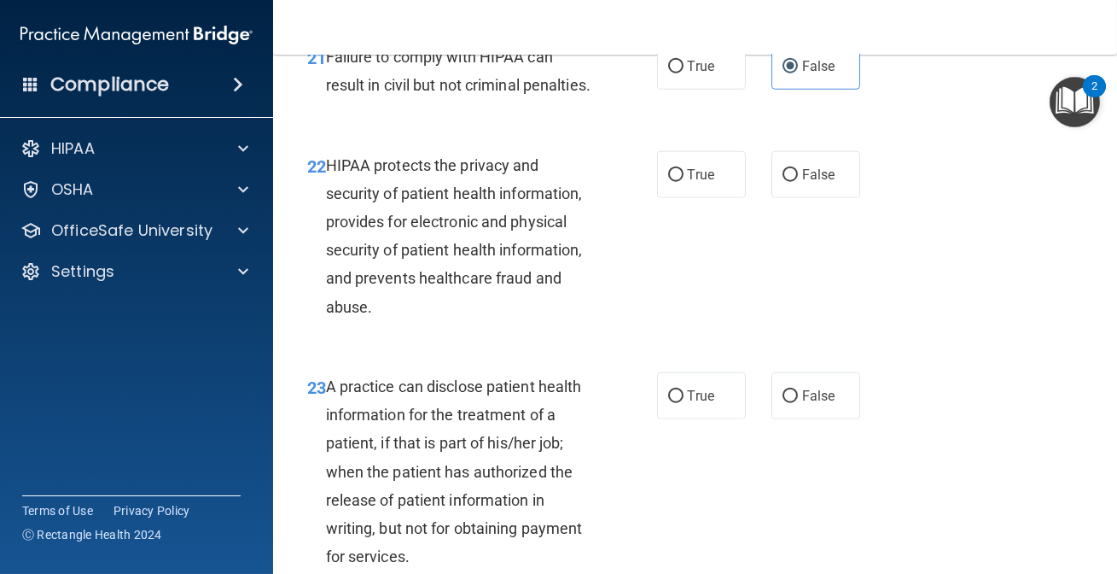
scroll to position [3414, 0]
drag, startPoint x: 678, startPoint y: 231, endPoint x: 691, endPoint y: 240, distance: 16.1
click at [679, 197] on label "True" at bounding box center [701, 173] width 89 height 47
click at [679, 181] on input "True" at bounding box center [675, 174] width 15 height 13
radio input "true"
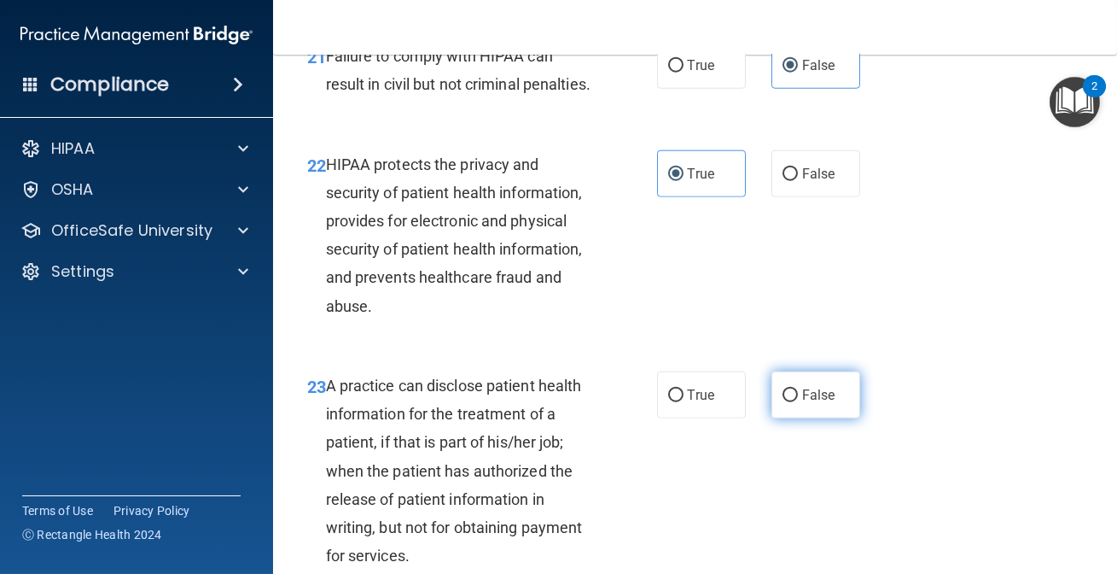
click at [788, 402] on input "False" at bounding box center [790, 395] width 15 height 13
radio input "true"
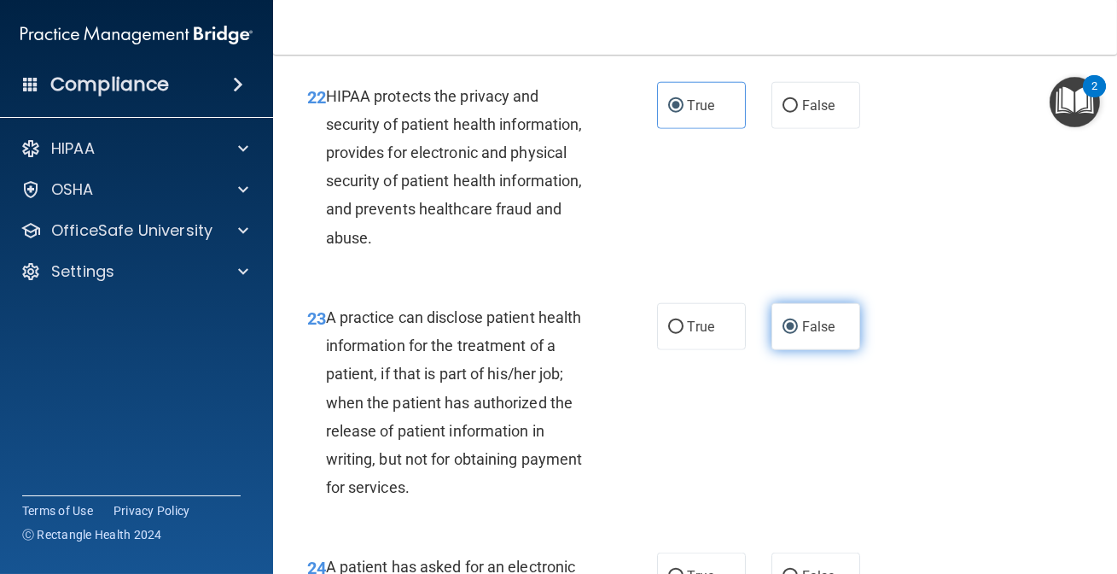
scroll to position [3647, 0]
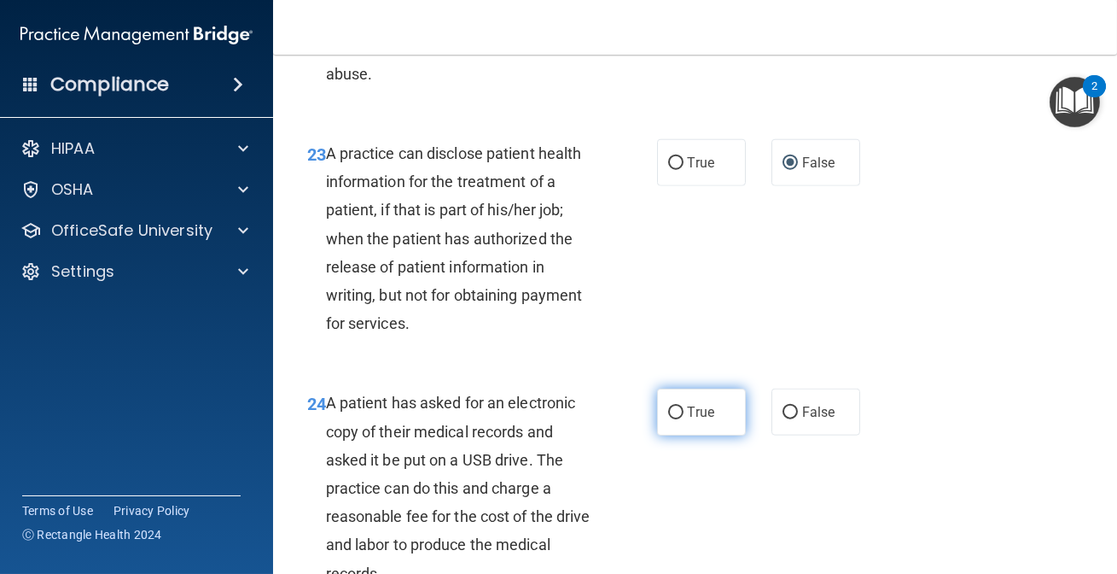
click at [697, 435] on label "True" at bounding box center [701, 411] width 89 height 47
click at [684, 419] on input "True" at bounding box center [675, 412] width 15 height 13
radio input "true"
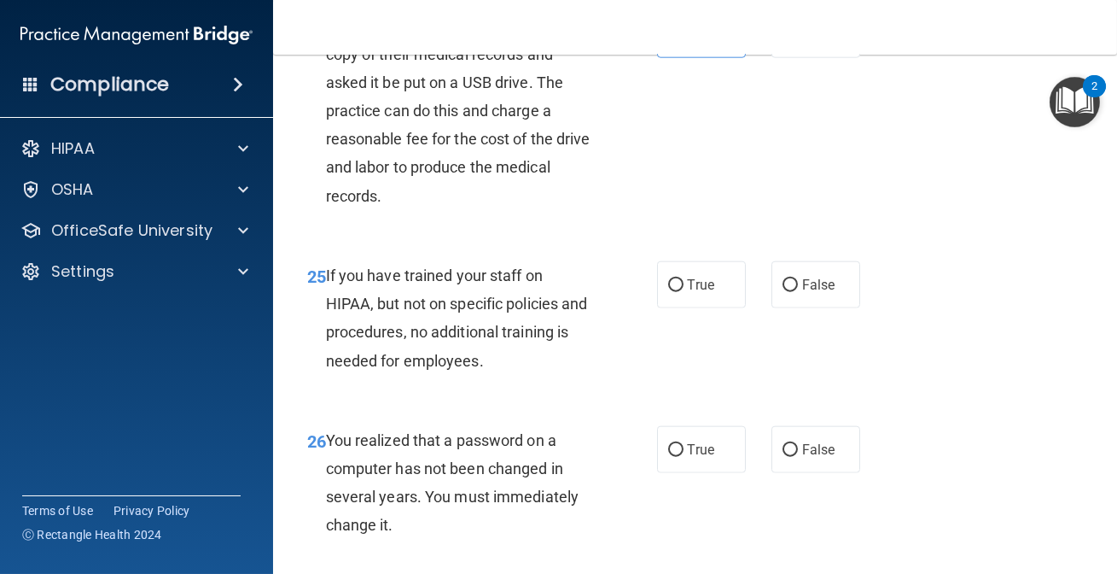
scroll to position [4035, 0]
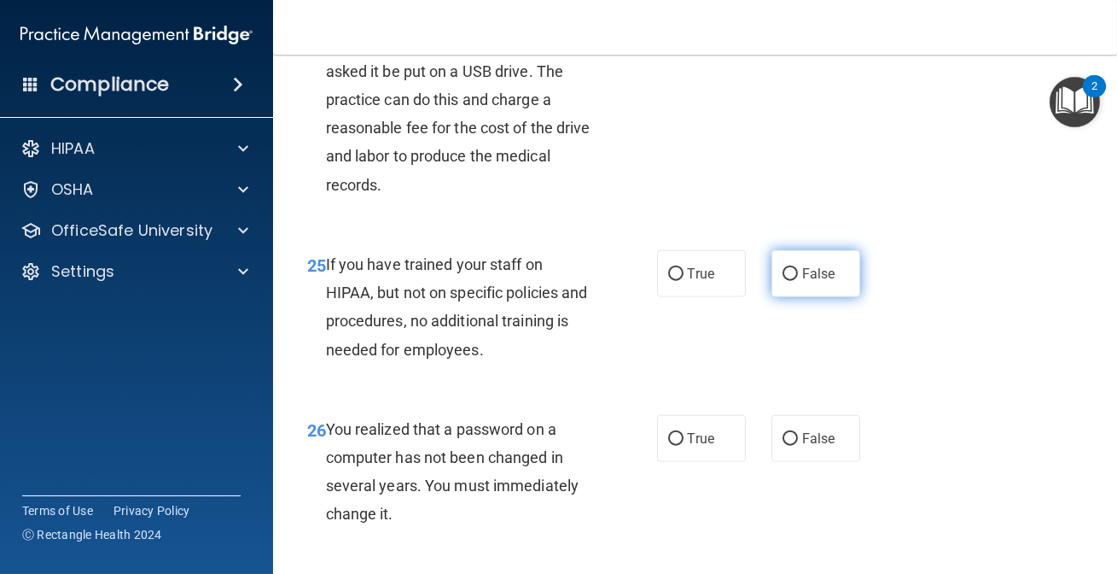
click at [800, 297] on label "False" at bounding box center [816, 273] width 89 height 47
click at [798, 281] on input "False" at bounding box center [790, 274] width 15 height 13
radio input "true"
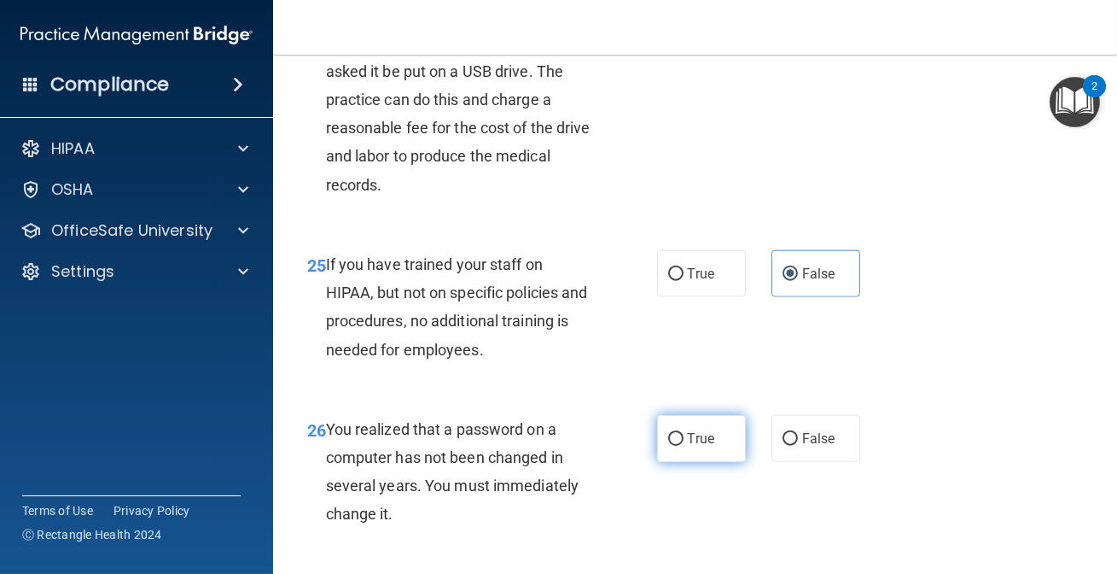
click at [660, 462] on label "True" at bounding box center [701, 438] width 89 height 47
click at [668, 446] on input "True" at bounding box center [675, 439] width 15 height 13
radio input "true"
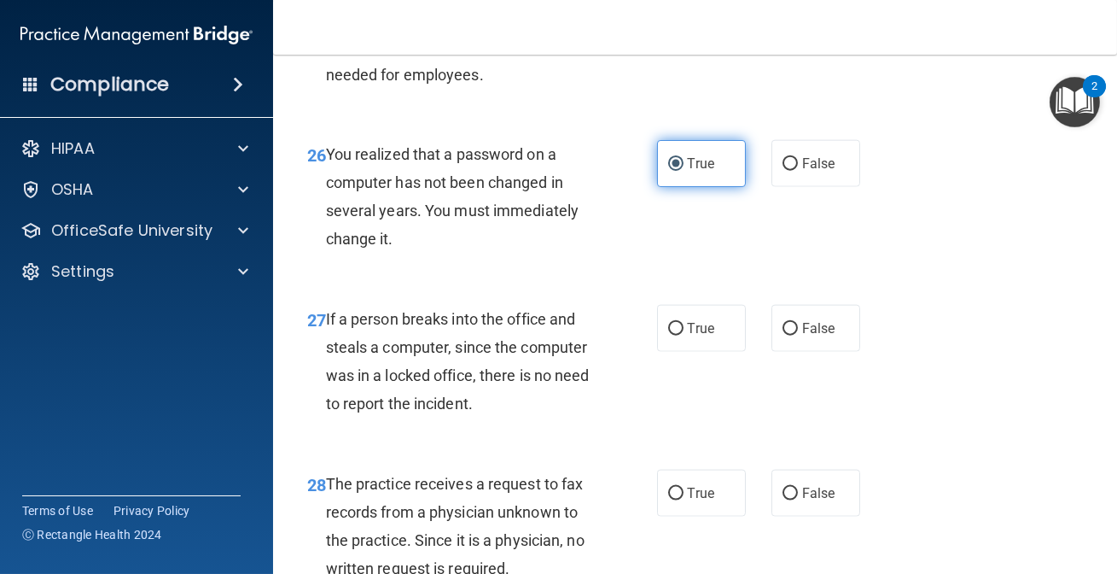
scroll to position [4345, 0]
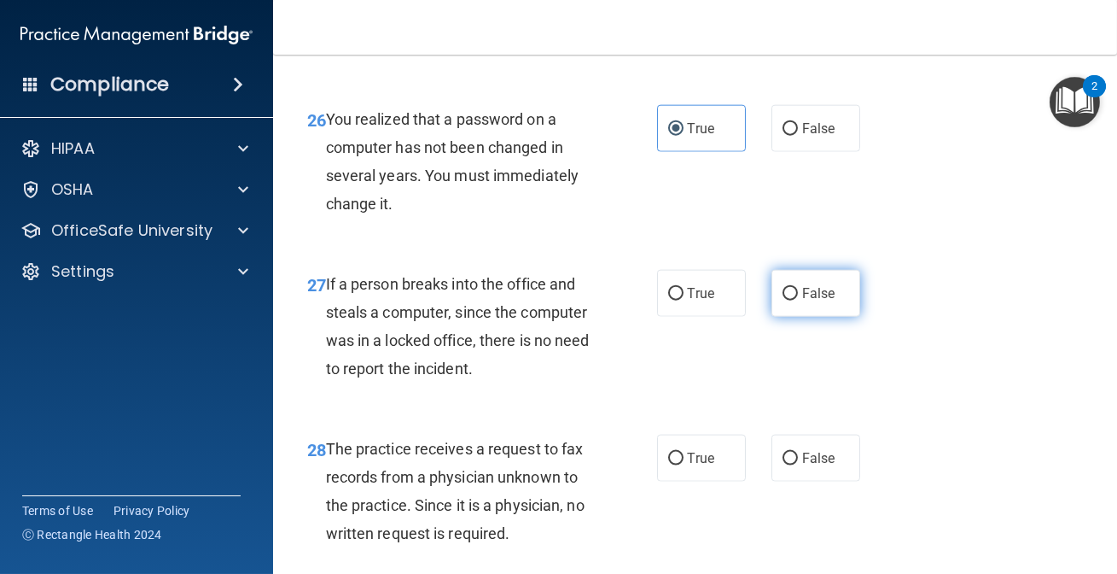
click at [827, 317] on label "False" at bounding box center [816, 293] width 89 height 47
click at [798, 300] on input "False" at bounding box center [790, 294] width 15 height 13
radio input "true"
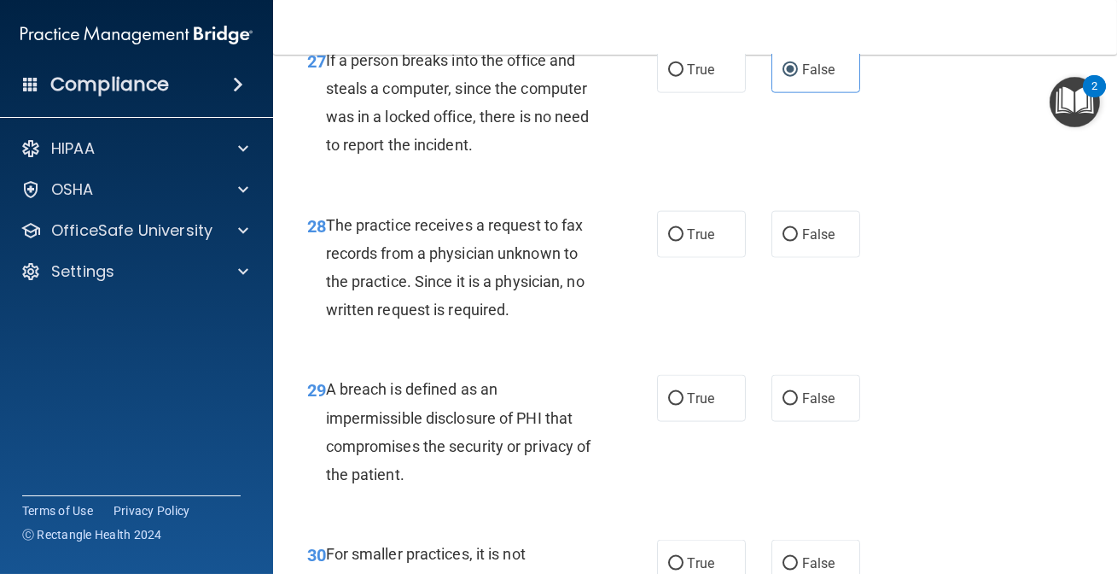
scroll to position [4578, 0]
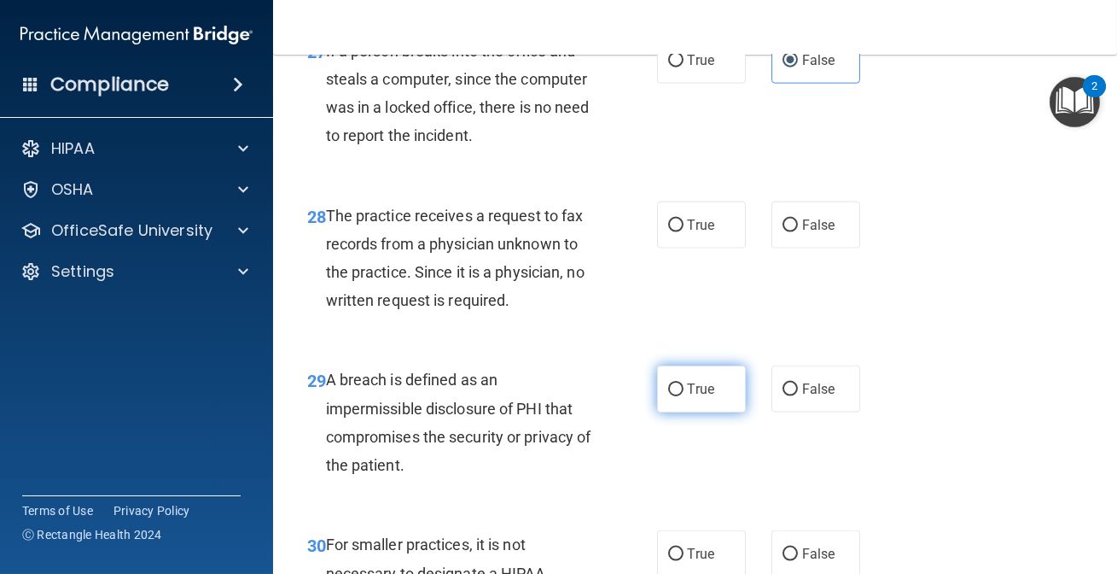
click at [691, 412] on label "True" at bounding box center [701, 388] width 89 height 47
click at [684, 396] on input "True" at bounding box center [675, 389] width 15 height 13
radio input "true"
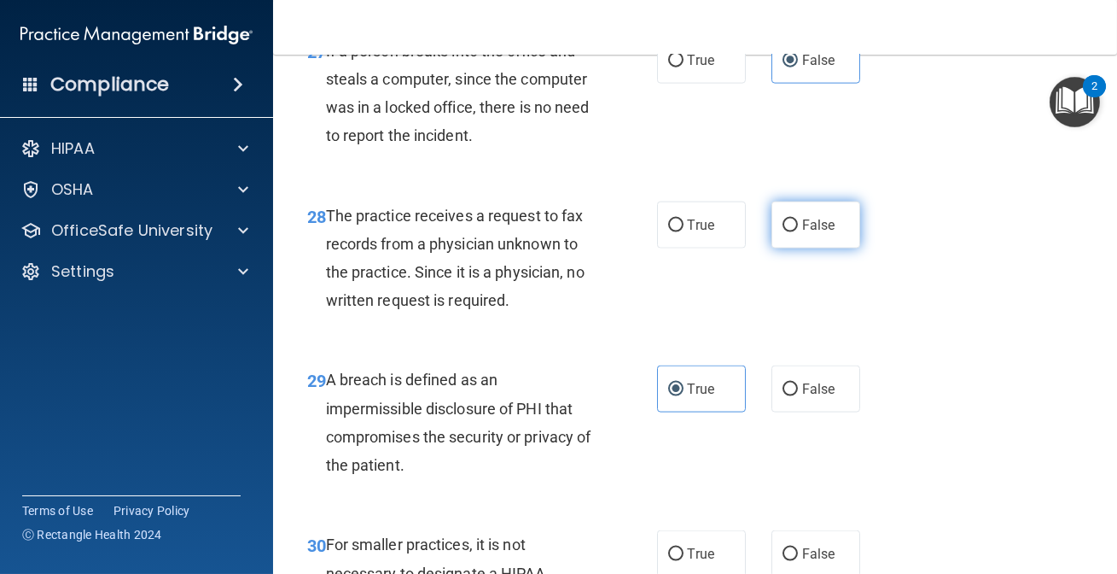
click at [819, 233] on span "False" at bounding box center [818, 225] width 33 height 16
click at [798, 232] on input "False" at bounding box center [790, 225] width 15 height 13
radio input "true"
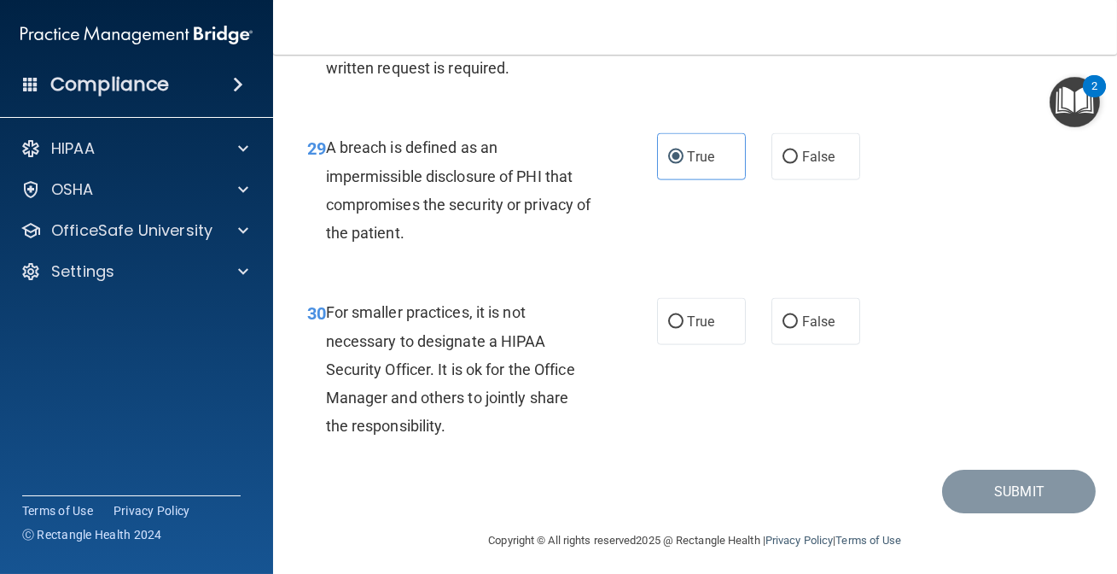
scroll to position [4873, 0]
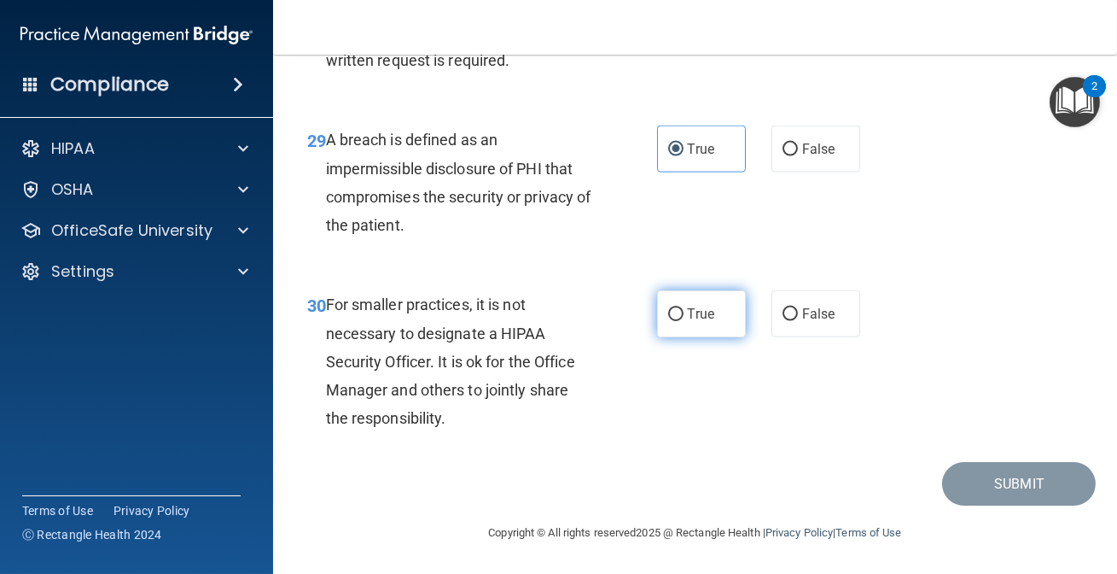
click at [709, 320] on span "True" at bounding box center [701, 314] width 26 height 16
click at [684, 320] on input "True" at bounding box center [675, 314] width 15 height 13
radio input "true"
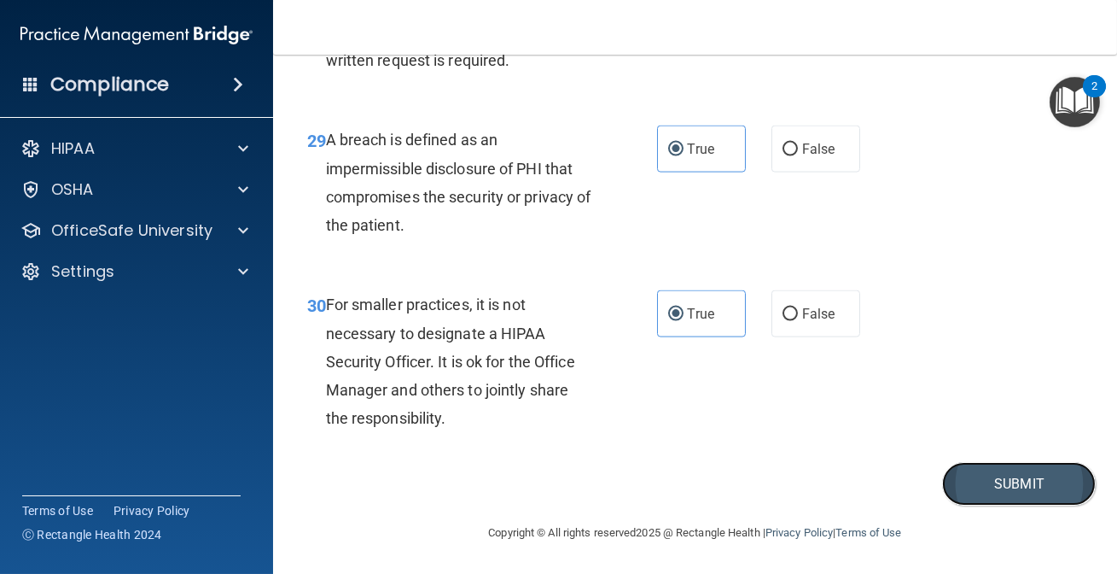
click at [1056, 475] on button "Submit" at bounding box center [1019, 484] width 154 height 44
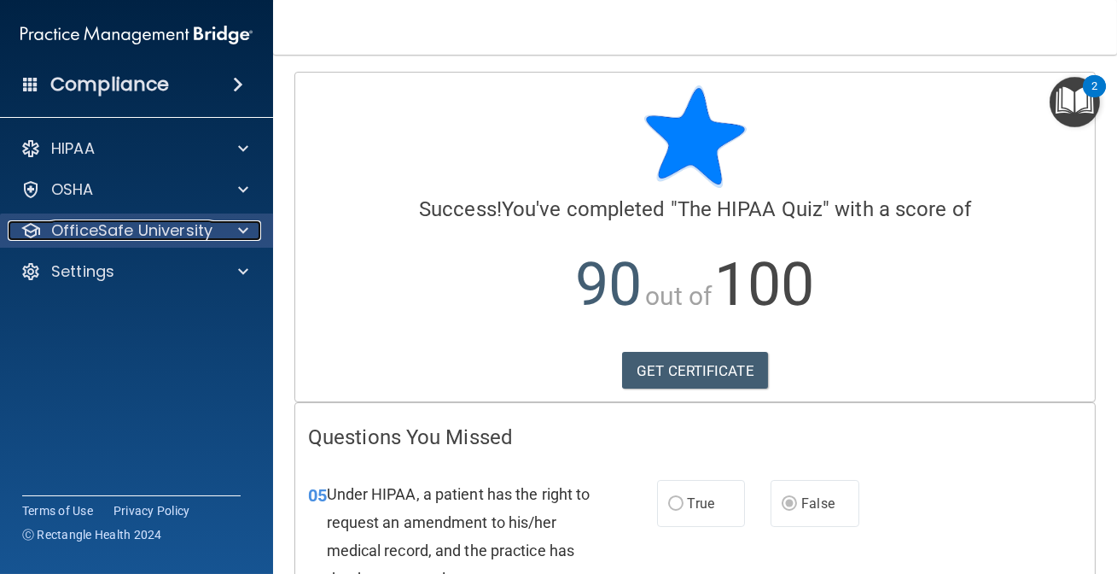
click at [190, 231] on p "OfficeSafe University" at bounding box center [131, 230] width 161 height 20
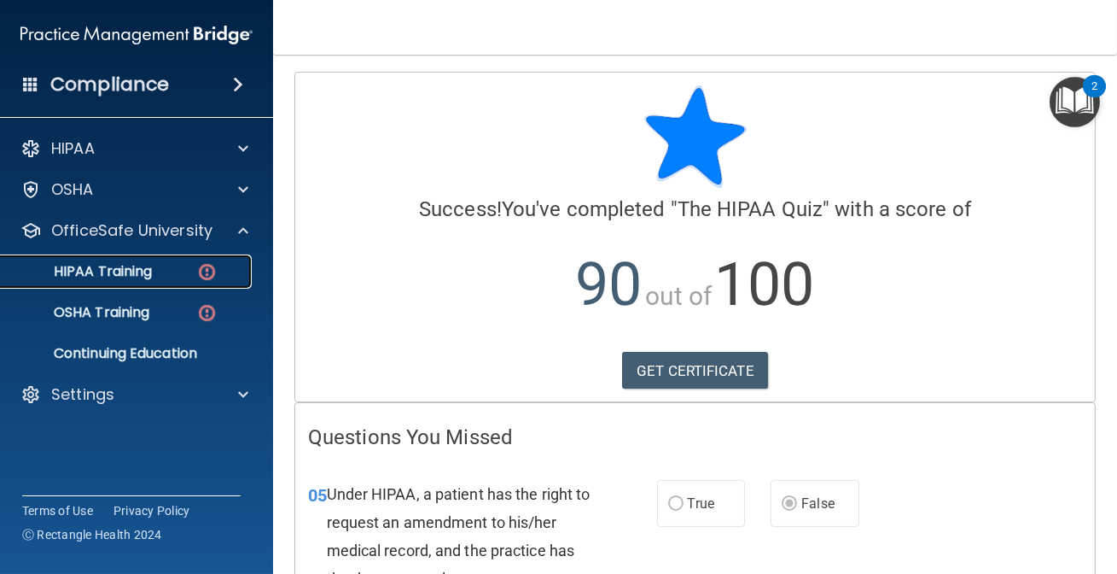
click at [178, 265] on div "HIPAA Training" at bounding box center [127, 271] width 233 height 17
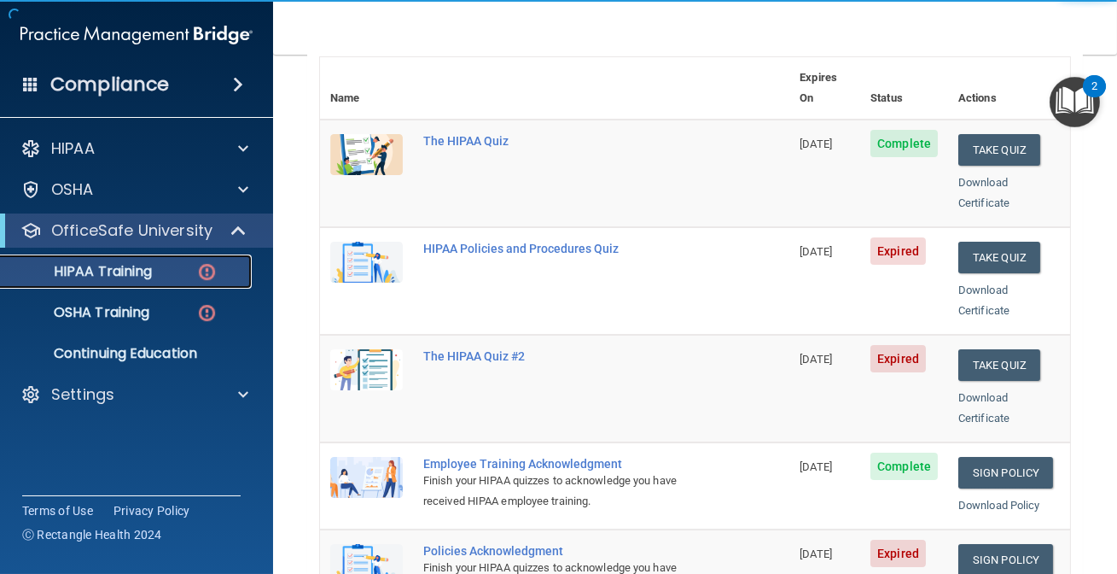
scroll to position [232, 0]
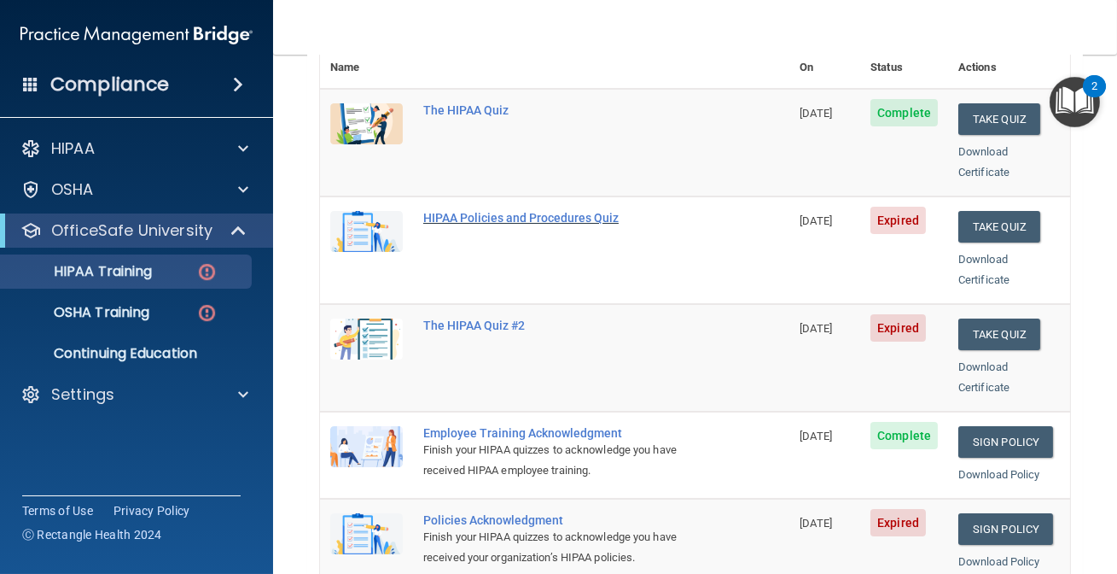
click at [508, 211] on div "HIPAA Policies and Procedures Quiz" at bounding box center [563, 218] width 281 height 14
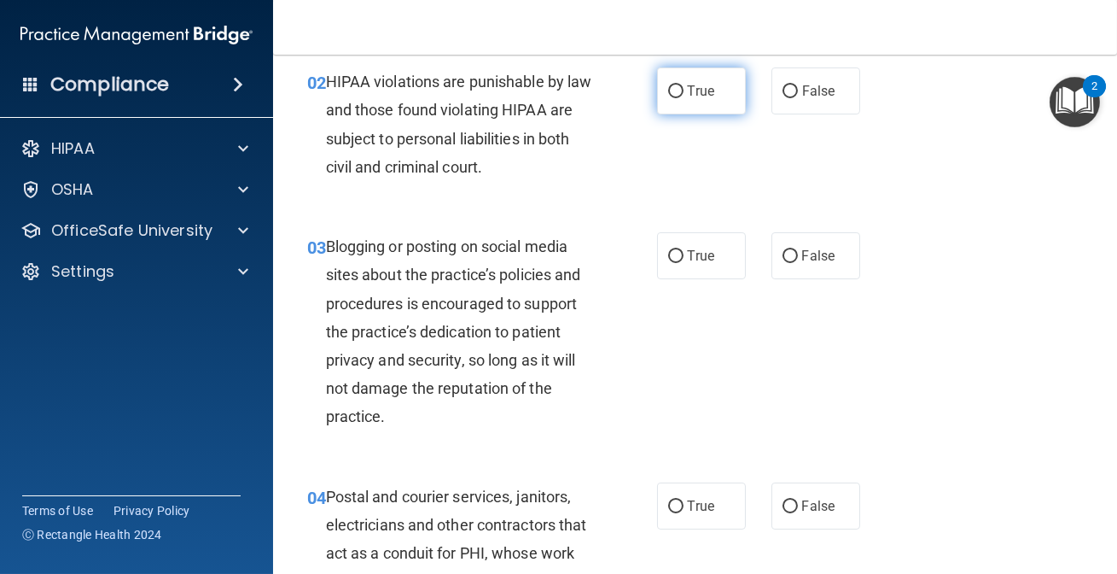
click at [724, 78] on label "True" at bounding box center [701, 90] width 89 height 47
click at [684, 85] on input "True" at bounding box center [675, 91] width 15 height 13
radio input "true"
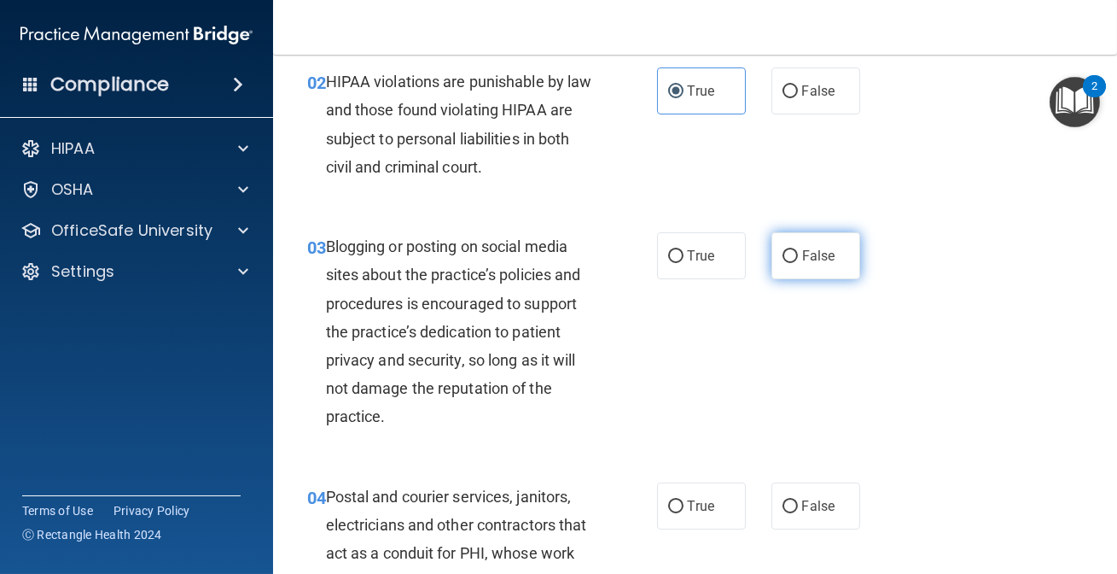
click at [802, 265] on label "False" at bounding box center [816, 255] width 89 height 47
click at [798, 263] on input "False" at bounding box center [790, 256] width 15 height 13
radio input "true"
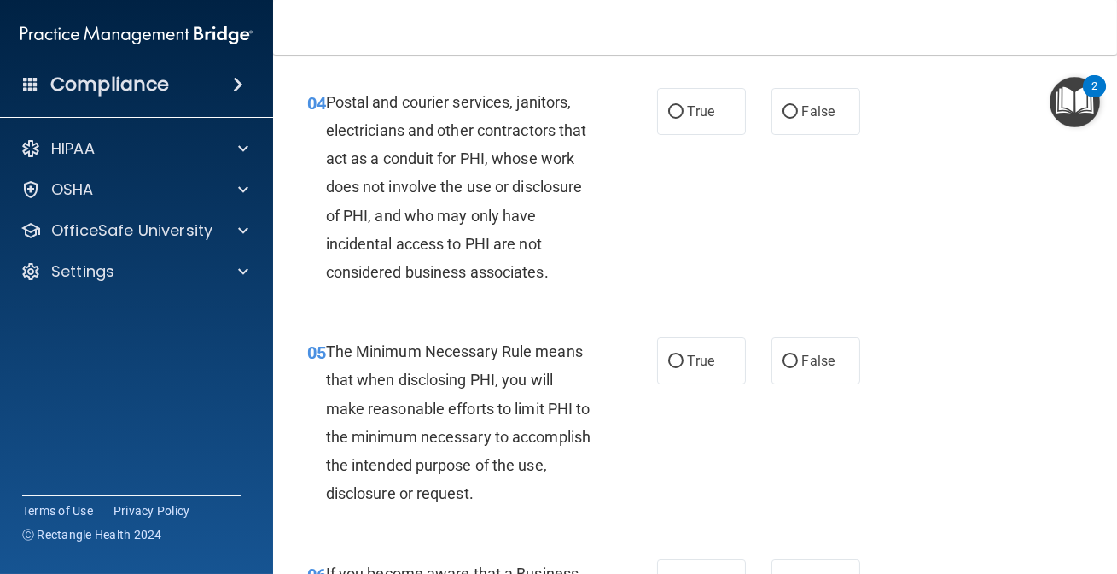
scroll to position [543, 0]
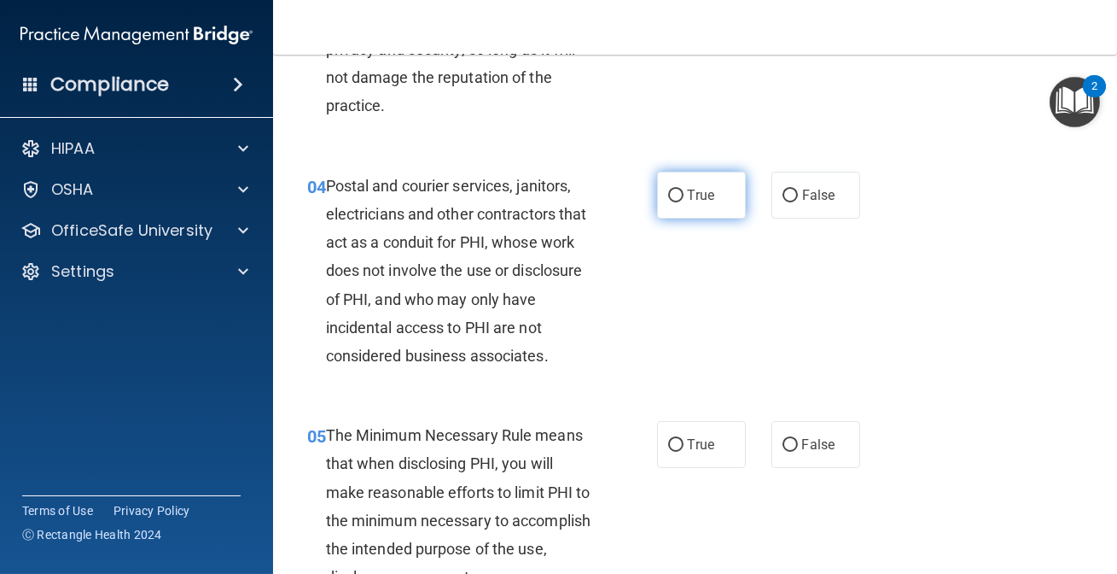
click at [679, 203] on label "True" at bounding box center [701, 195] width 89 height 47
click at [679, 202] on input "True" at bounding box center [675, 196] width 15 height 13
radio input "true"
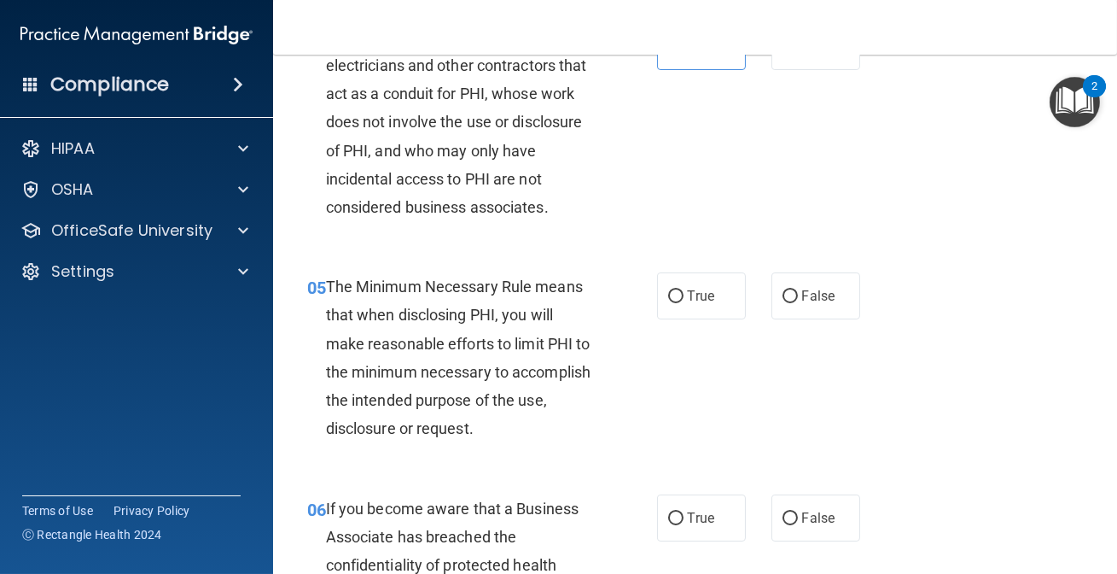
scroll to position [698, 0]
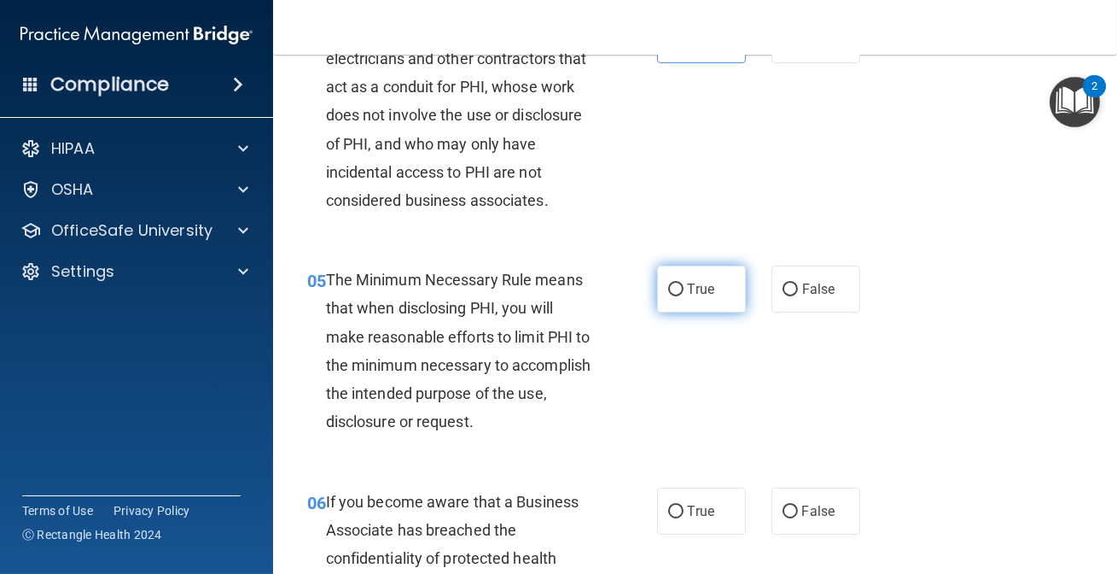
click at [679, 290] on label "True" at bounding box center [701, 288] width 89 height 47
click at [679, 290] on input "True" at bounding box center [675, 289] width 15 height 13
radio input "true"
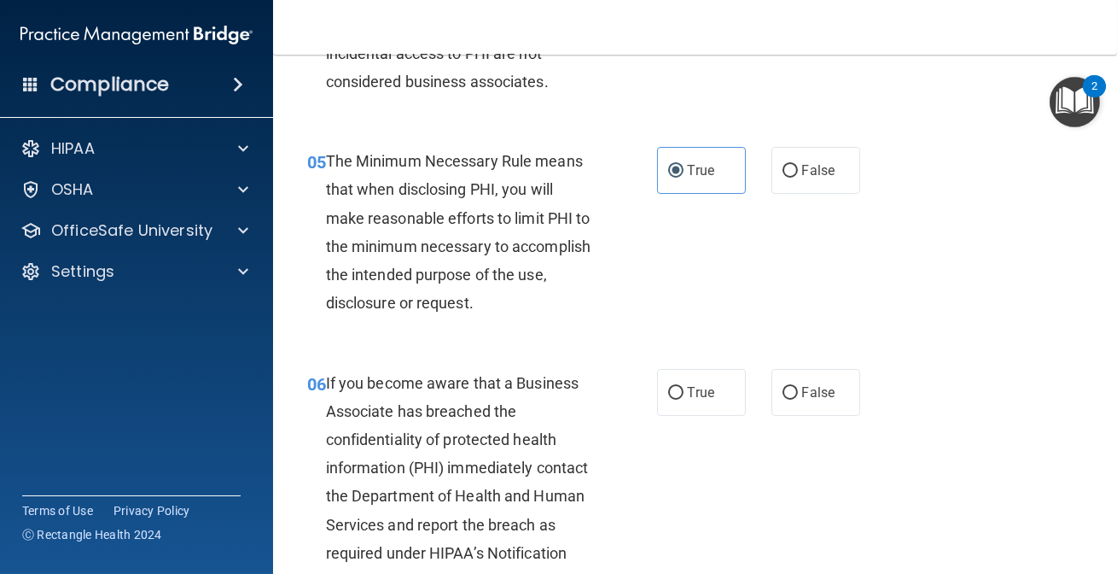
scroll to position [854, 0]
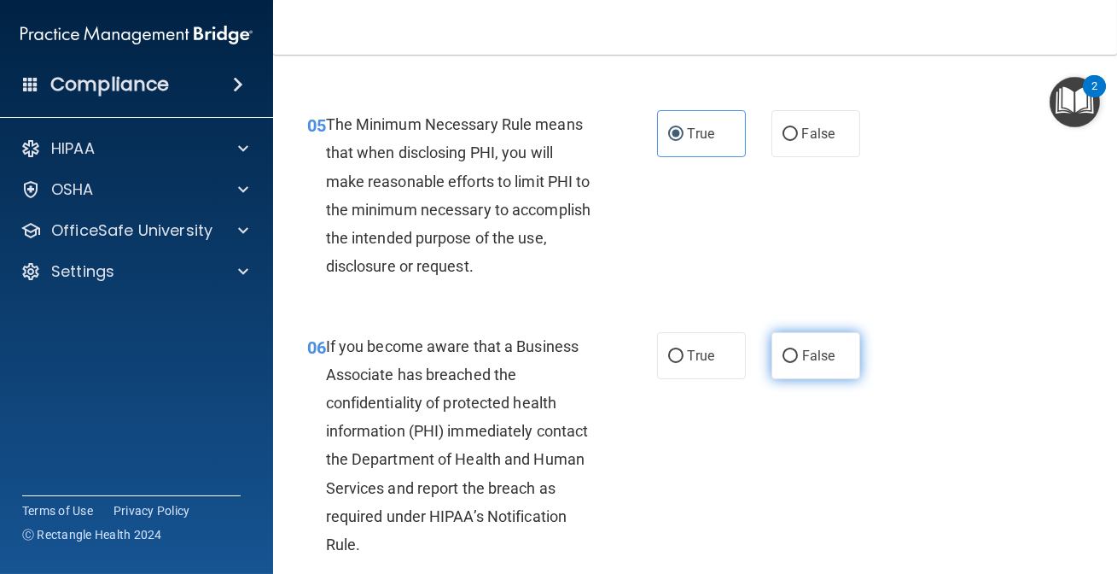
click at [816, 351] on span "False" at bounding box center [818, 355] width 33 height 16
click at [798, 351] on input "False" at bounding box center [790, 356] width 15 height 13
radio input "true"
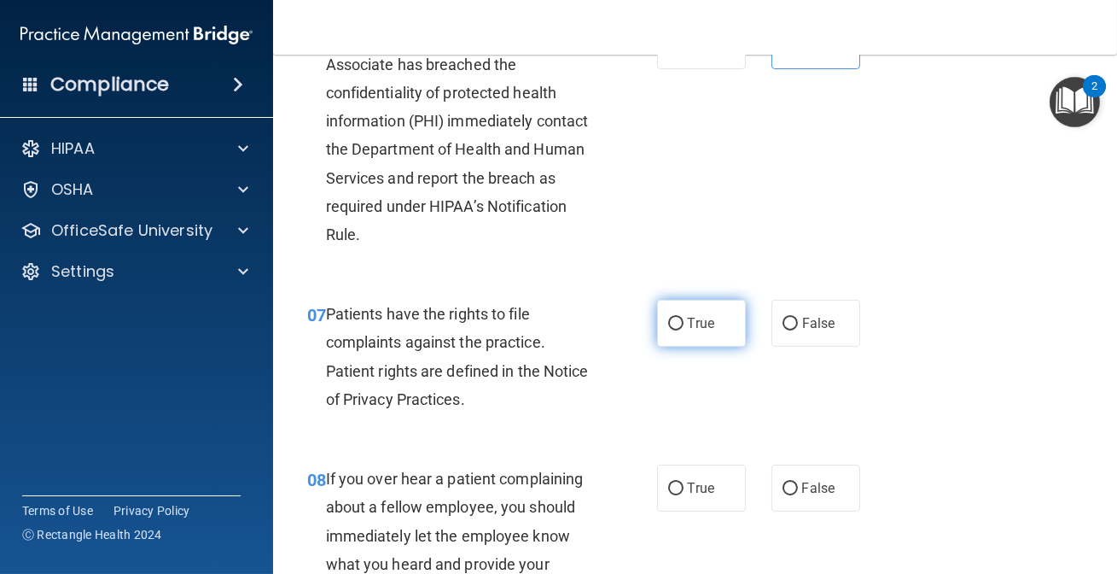
click at [697, 331] on label "True" at bounding box center [701, 323] width 89 height 47
click at [684, 330] on input "True" at bounding box center [675, 324] width 15 height 13
radio input "true"
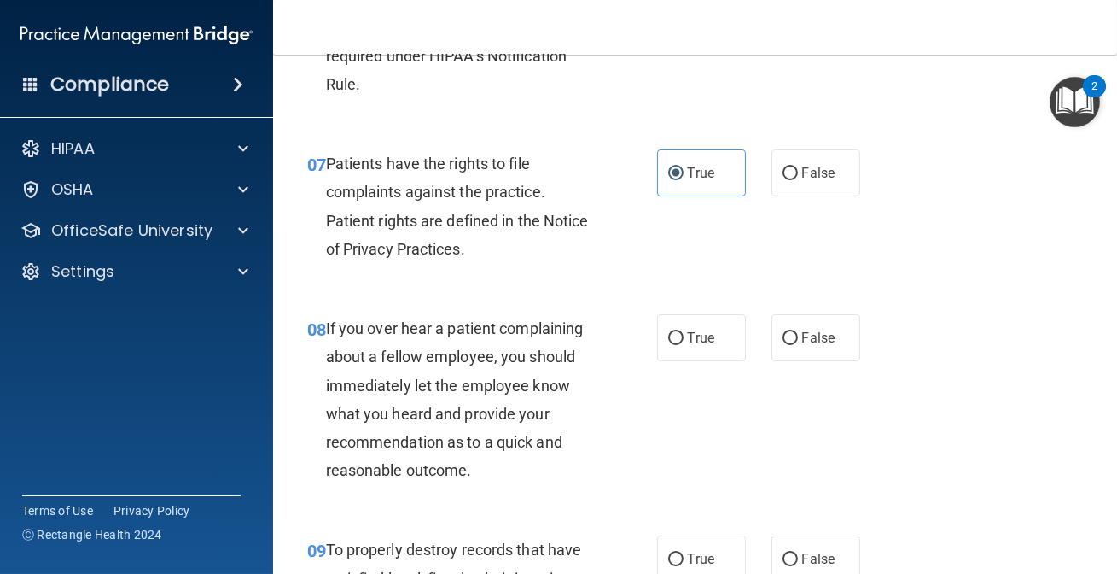
scroll to position [1319, 0]
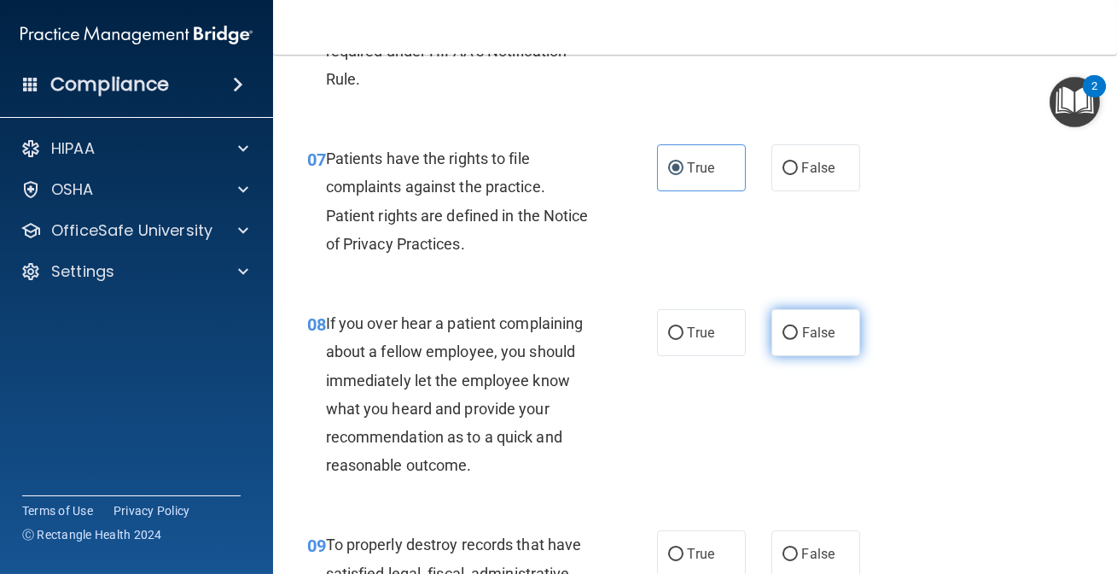
click at [841, 340] on label "False" at bounding box center [816, 332] width 89 height 47
click at [798, 340] on input "False" at bounding box center [790, 333] width 15 height 13
radio input "true"
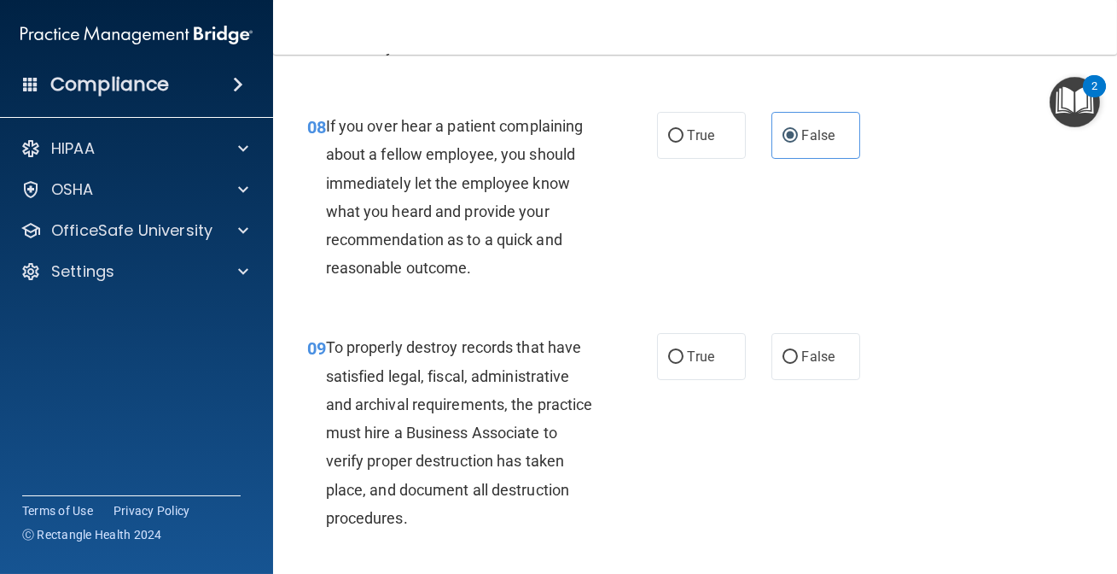
scroll to position [1552, 0]
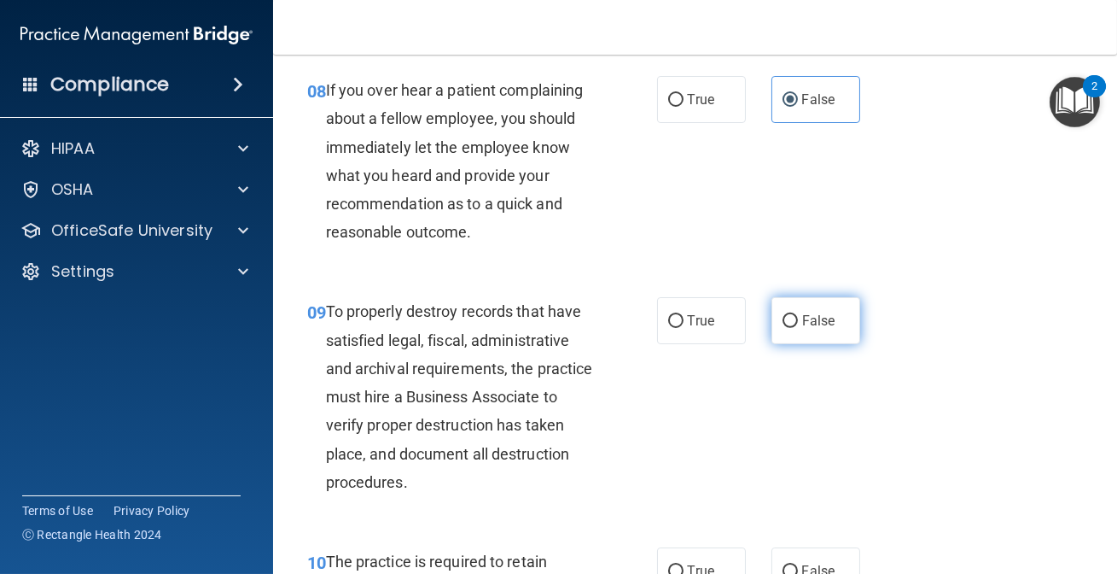
click at [793, 325] on label "False" at bounding box center [816, 320] width 89 height 47
click at [793, 325] on input "False" at bounding box center [790, 321] width 15 height 13
radio input "true"
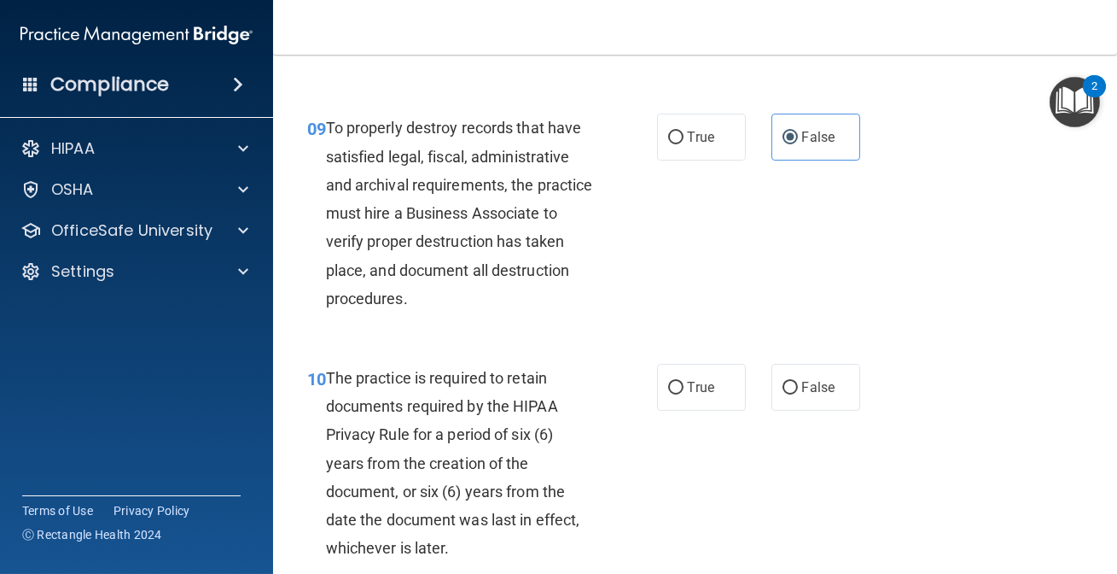
scroll to position [1784, 0]
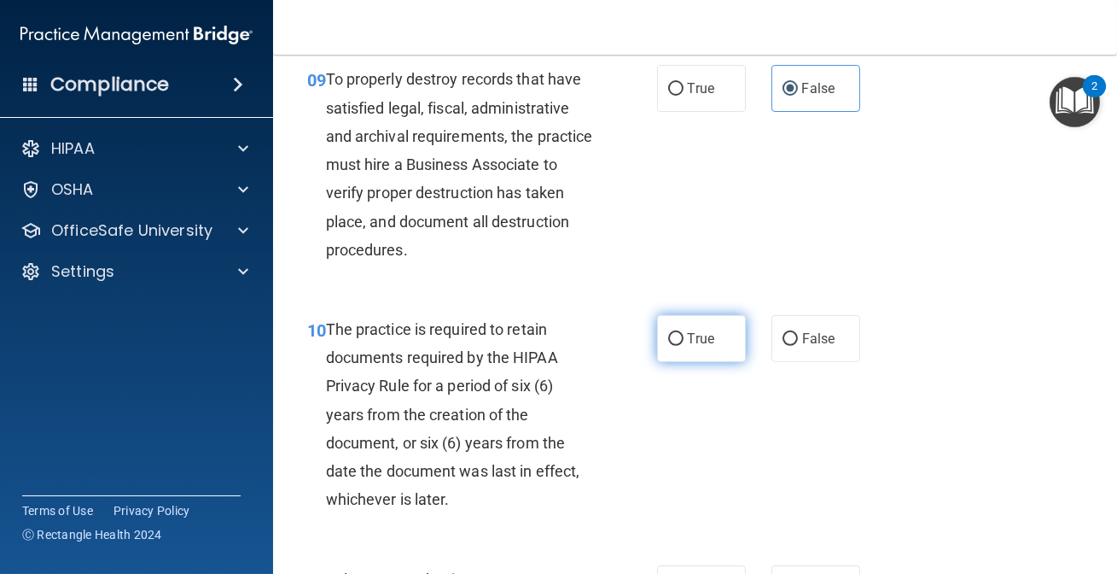
click at [679, 320] on label "True" at bounding box center [701, 338] width 89 height 47
click at [679, 333] on input "True" at bounding box center [675, 339] width 15 height 13
radio input "true"
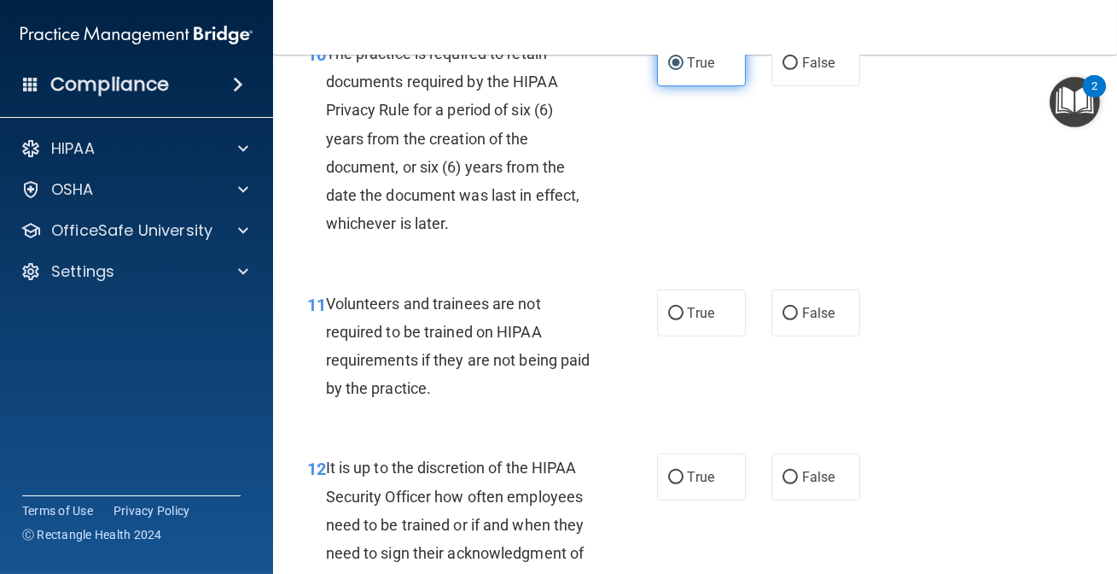
scroll to position [2095, 0]
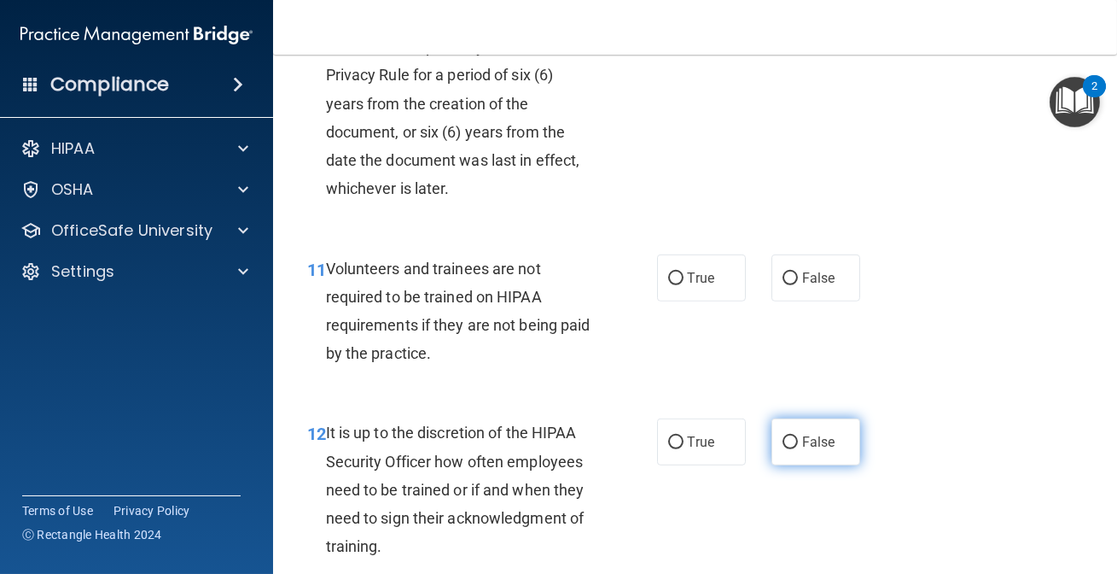
click at [784, 436] on input "False" at bounding box center [790, 442] width 15 height 13
radio input "true"
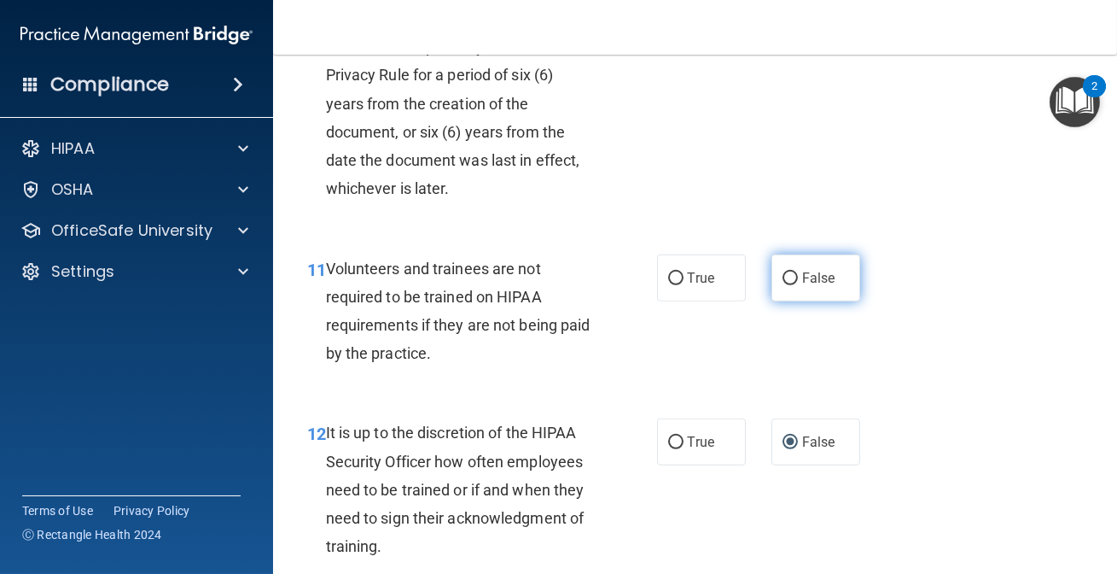
click at [818, 260] on label "False" at bounding box center [816, 277] width 89 height 47
click at [798, 272] on input "False" at bounding box center [790, 278] width 15 height 13
radio input "true"
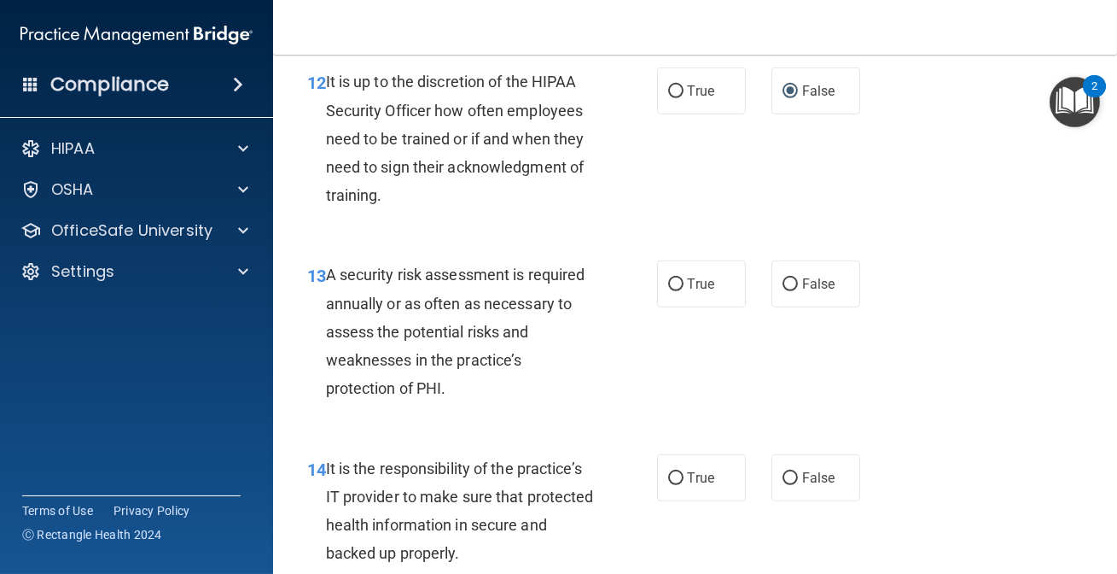
scroll to position [2483, 0]
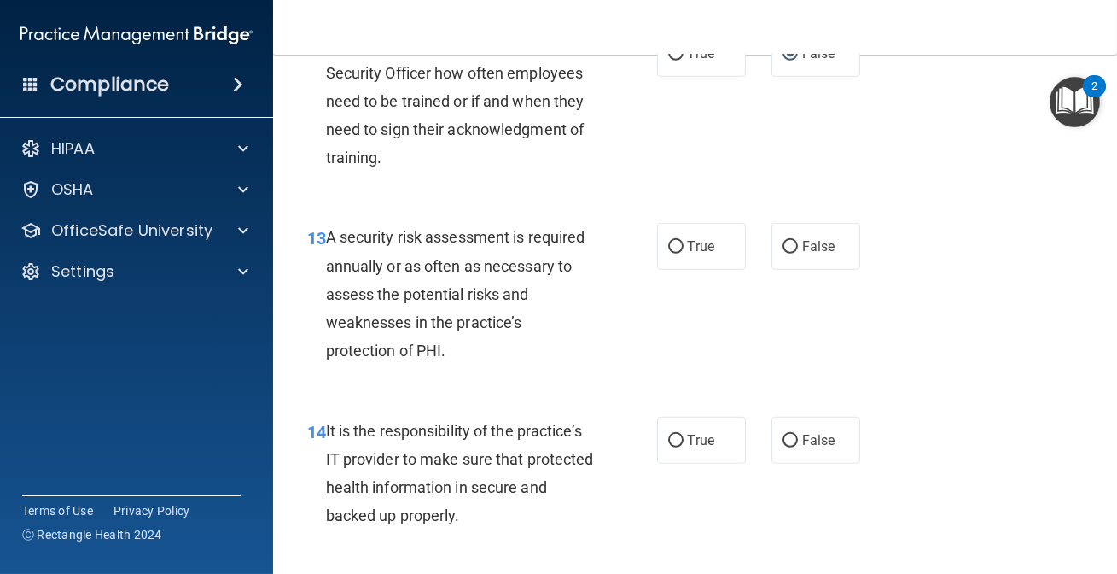
click at [667, 277] on div "13 A security risk assessment is required annually or as often as necessary to …" at bounding box center [482, 298] width 401 height 150
click at [667, 236] on label "True" at bounding box center [701, 246] width 89 height 47
click at [668, 241] on input "True" at bounding box center [675, 247] width 15 height 13
radio input "true"
click at [783, 436] on input "False" at bounding box center [790, 440] width 15 height 13
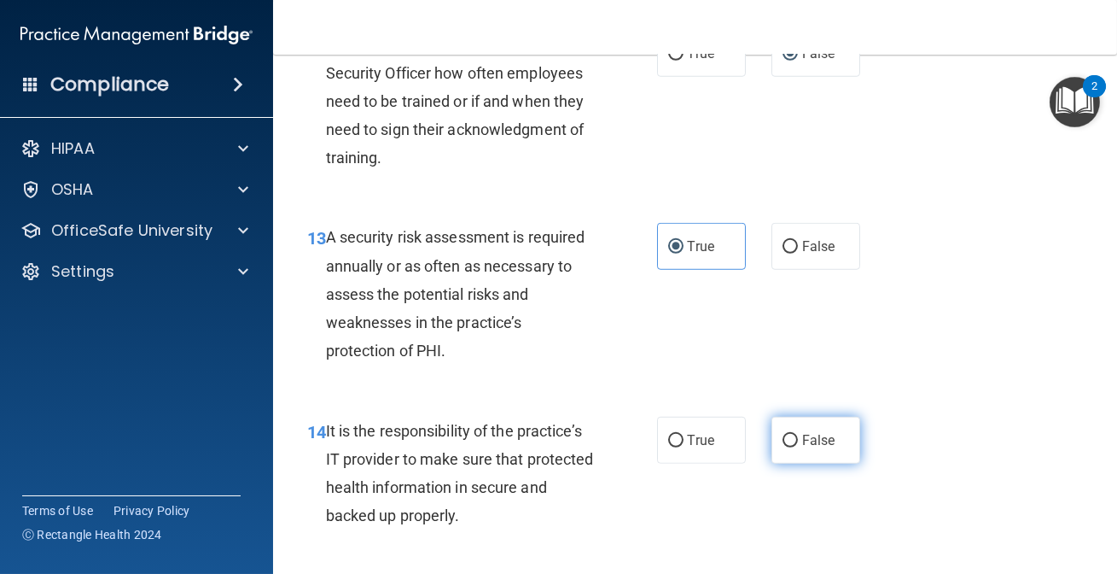
radio input "true"
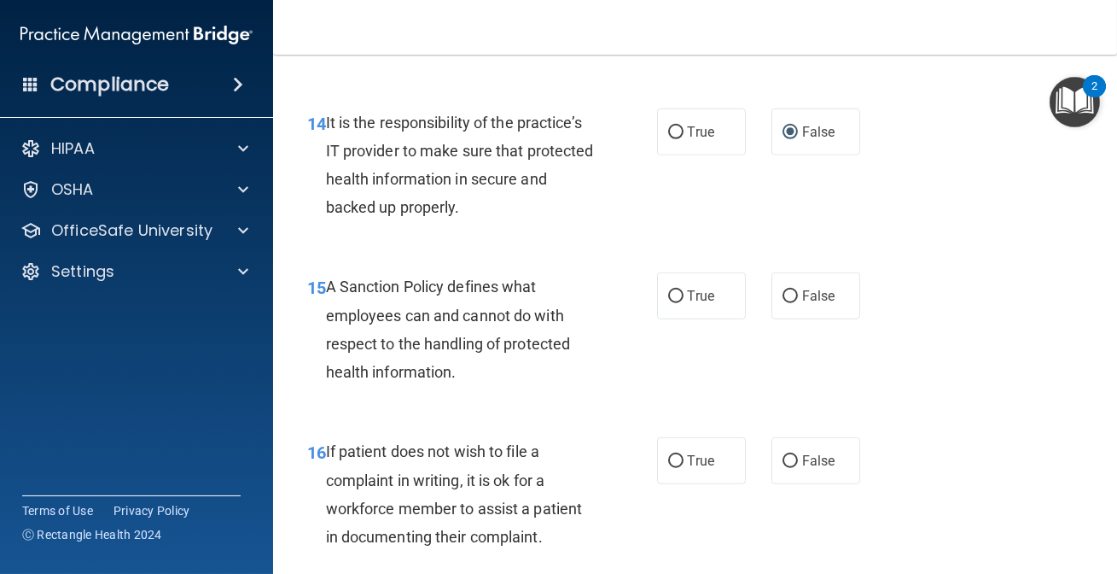
scroll to position [2793, 0]
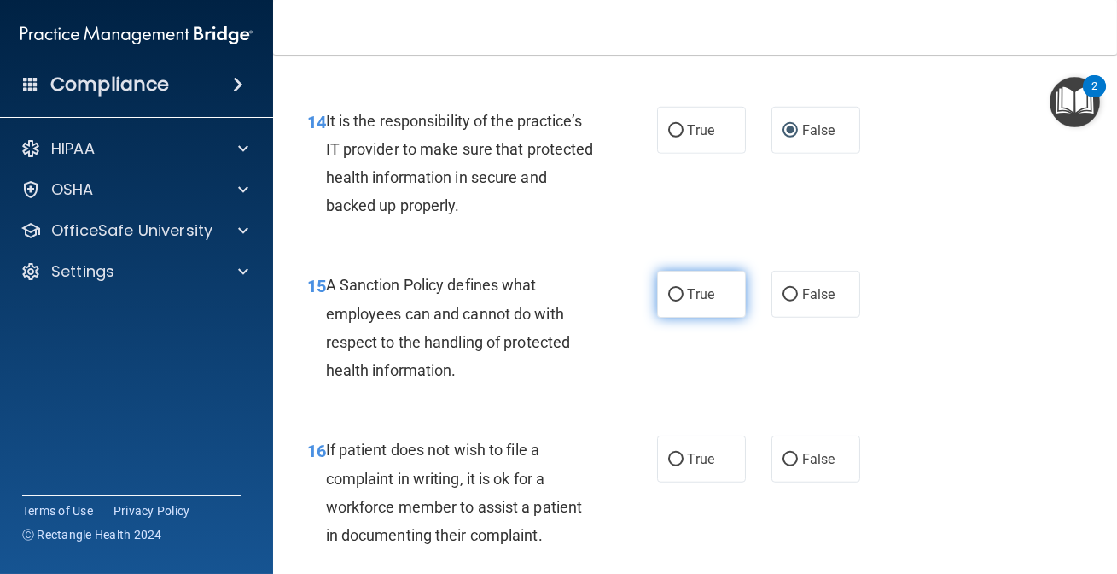
drag, startPoint x: 717, startPoint y: 303, endPoint x: 725, endPoint y: 296, distance: 10.3
click at [725, 296] on label "True" at bounding box center [701, 294] width 89 height 47
click at [684, 296] on input "True" at bounding box center [675, 295] width 15 height 13
radio input "true"
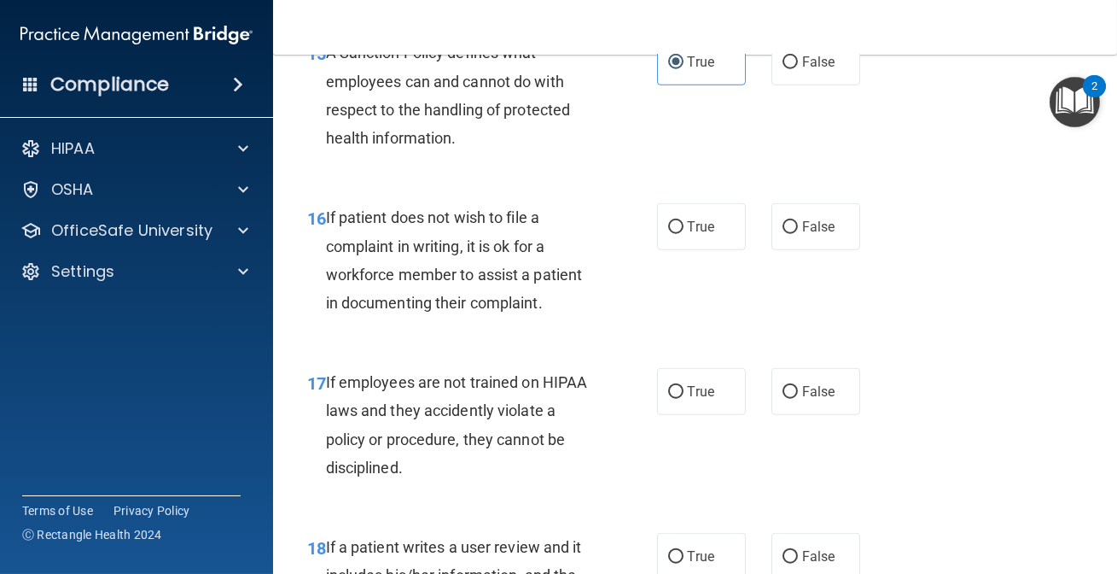
scroll to position [3026, 0]
click at [779, 235] on label "False" at bounding box center [816, 225] width 89 height 47
click at [783, 233] on input "False" at bounding box center [790, 226] width 15 height 13
radio input "true"
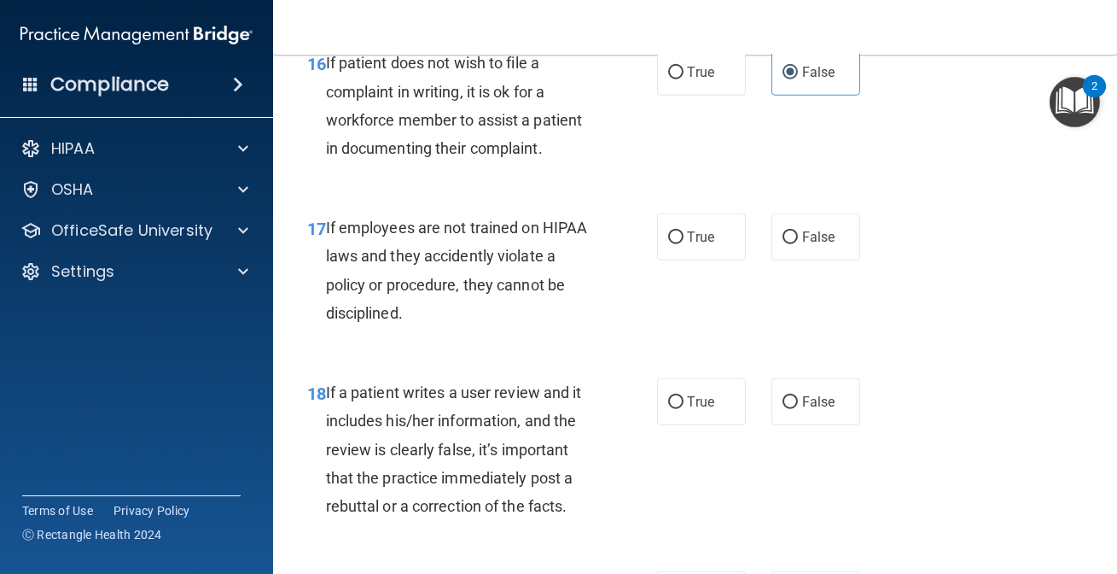
scroll to position [3181, 0]
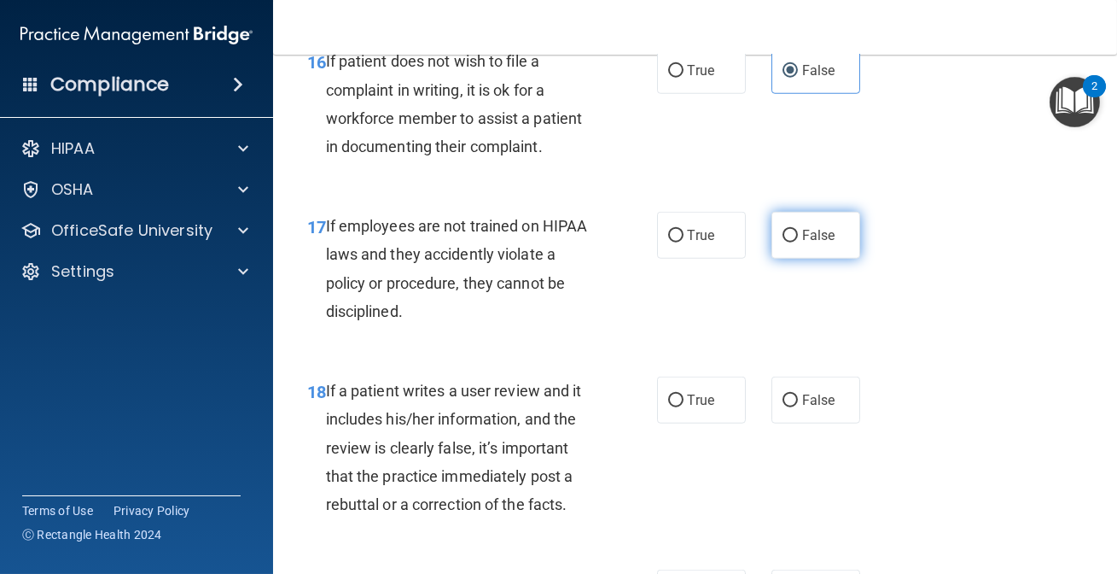
click at [772, 251] on label "False" at bounding box center [816, 235] width 89 height 47
click at [783, 242] on input "False" at bounding box center [790, 236] width 15 height 13
radio input "true"
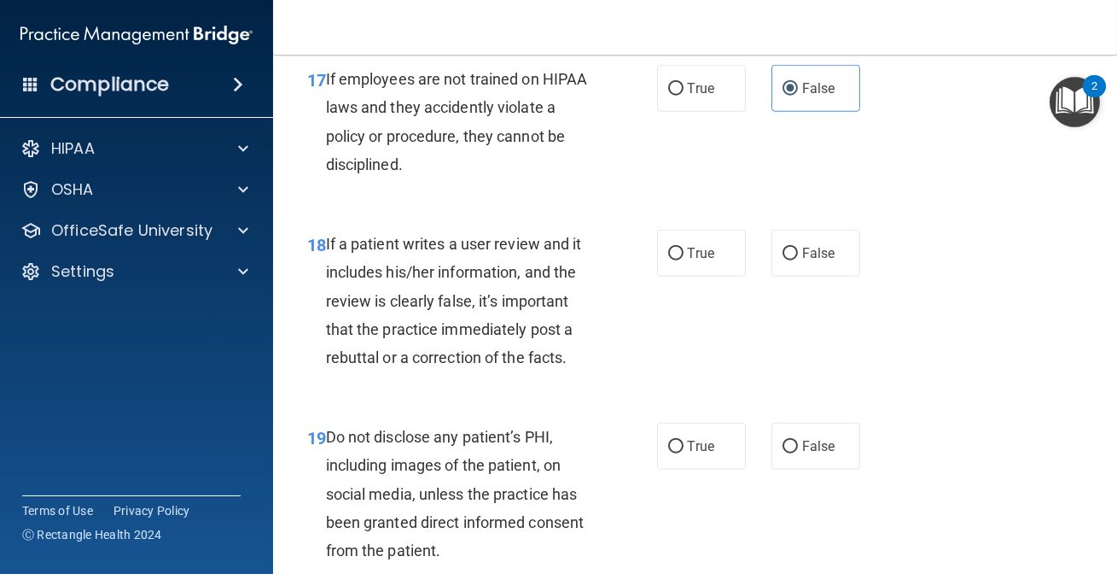
scroll to position [3337, 0]
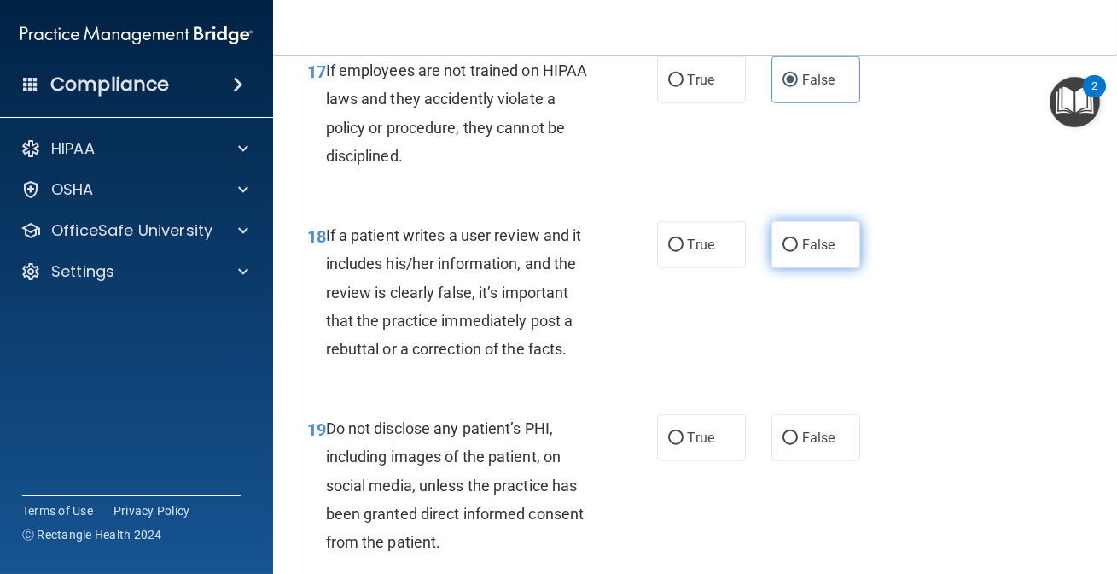
click at [787, 250] on input "False" at bounding box center [790, 245] width 15 height 13
radio input "true"
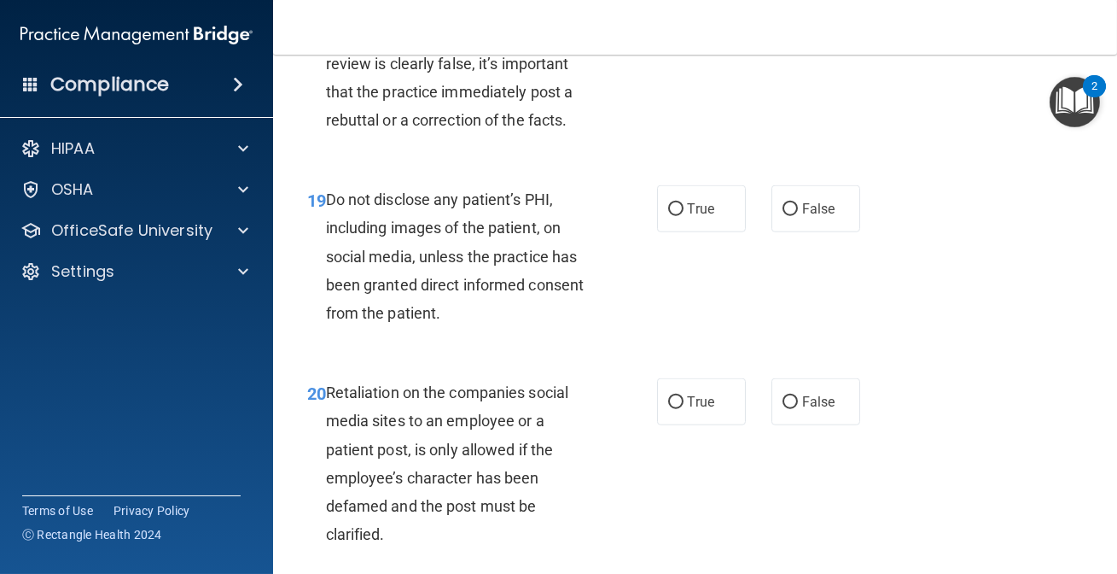
scroll to position [3569, 0]
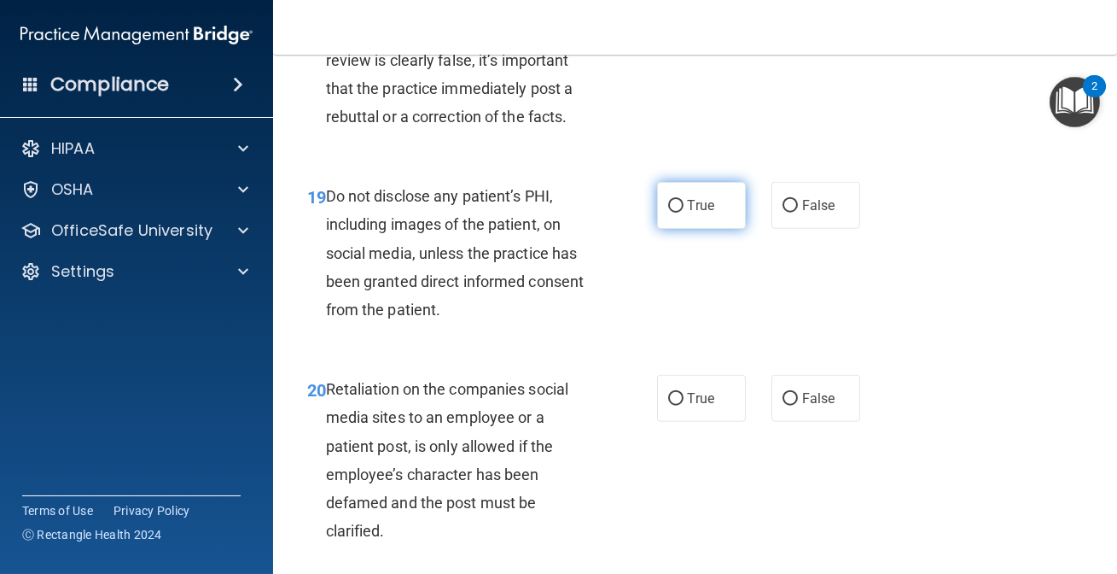
click at [667, 213] on label "True" at bounding box center [701, 205] width 89 height 47
click at [668, 213] on input "True" at bounding box center [675, 206] width 15 height 13
radio input "true"
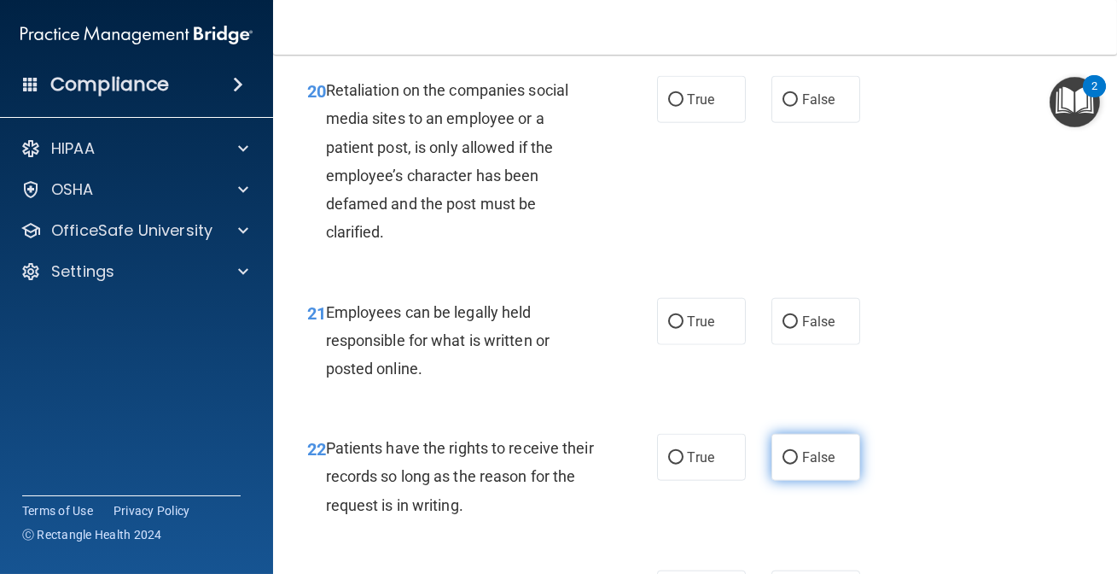
scroll to position [3957, 0]
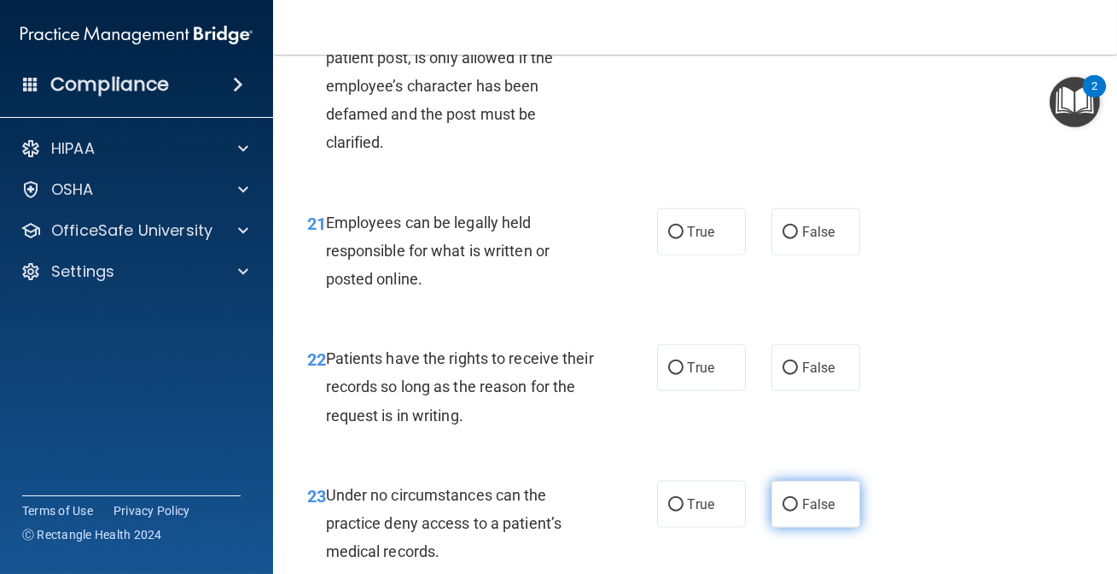
click at [792, 509] on label "False" at bounding box center [816, 504] width 89 height 47
click at [792, 509] on input "False" at bounding box center [790, 505] width 15 height 13
radio input "true"
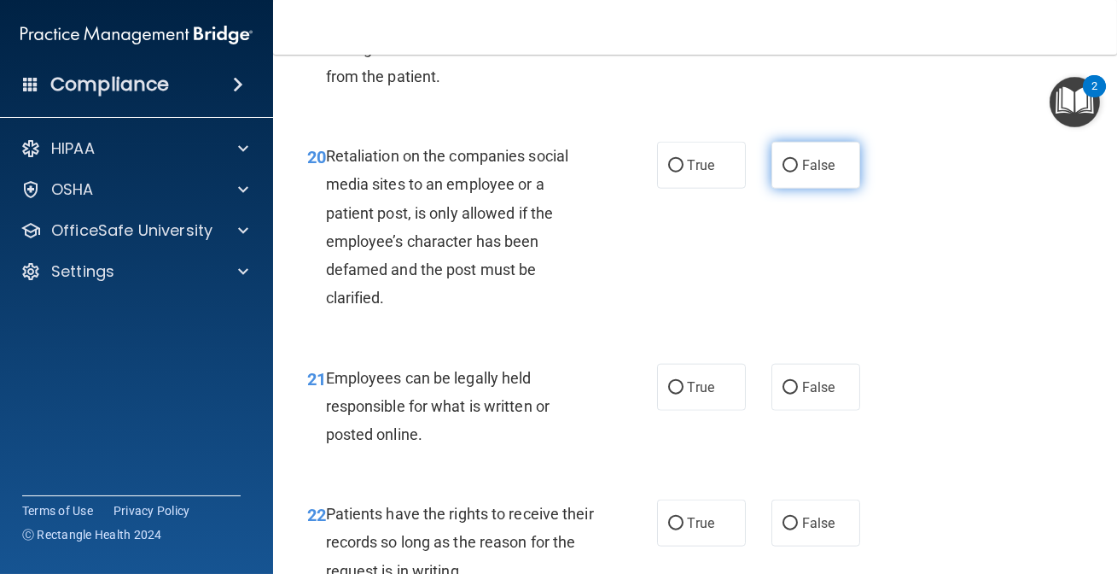
click at [772, 161] on label "False" at bounding box center [816, 165] width 89 height 47
click at [783, 161] on input "False" at bounding box center [790, 166] width 15 height 13
radio input "true"
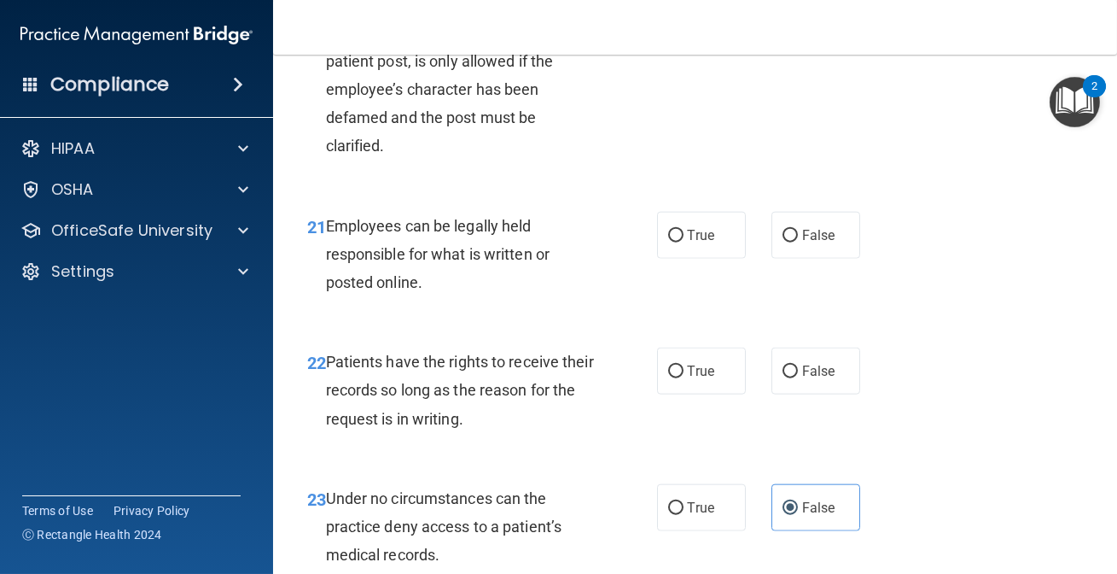
scroll to position [3957, 0]
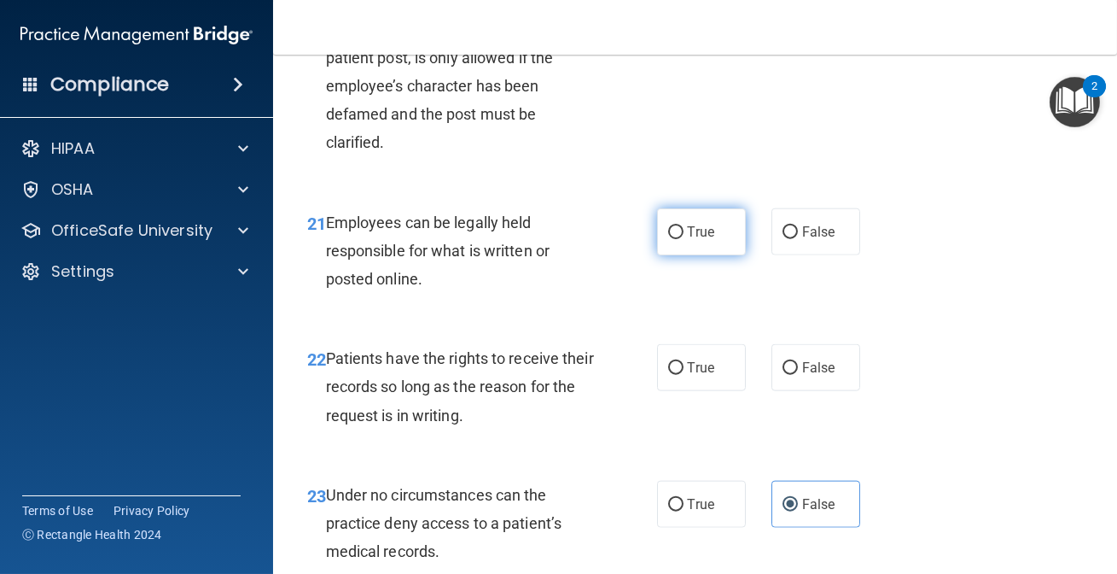
click at [662, 246] on label "True" at bounding box center [701, 231] width 89 height 47
click at [668, 239] on input "True" at bounding box center [675, 232] width 15 height 13
radio input "true"
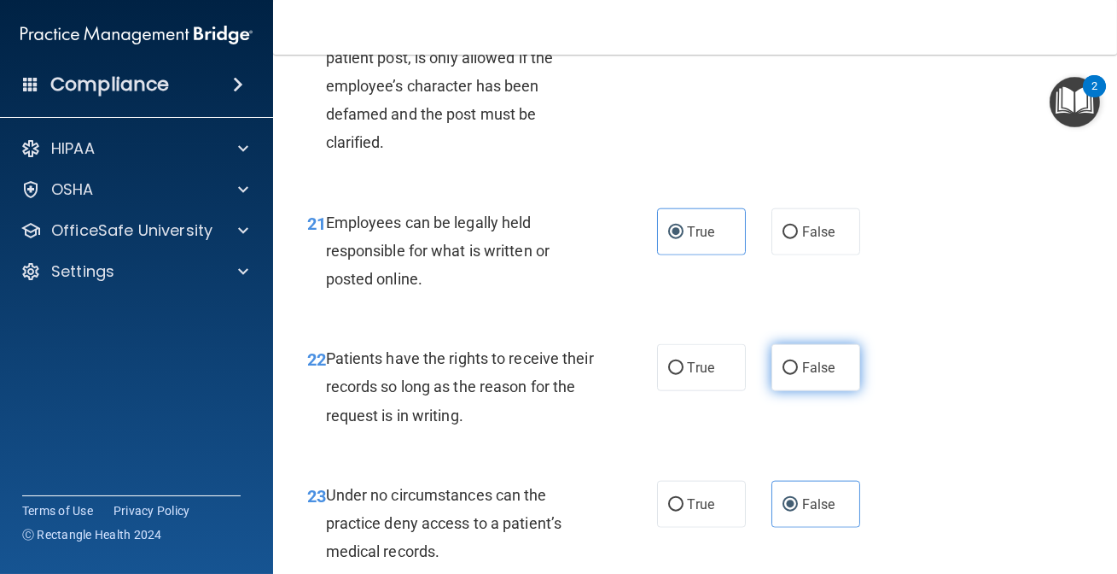
click at [772, 366] on label "False" at bounding box center [816, 367] width 89 height 47
click at [783, 366] on input "False" at bounding box center [790, 368] width 15 height 13
radio input "true"
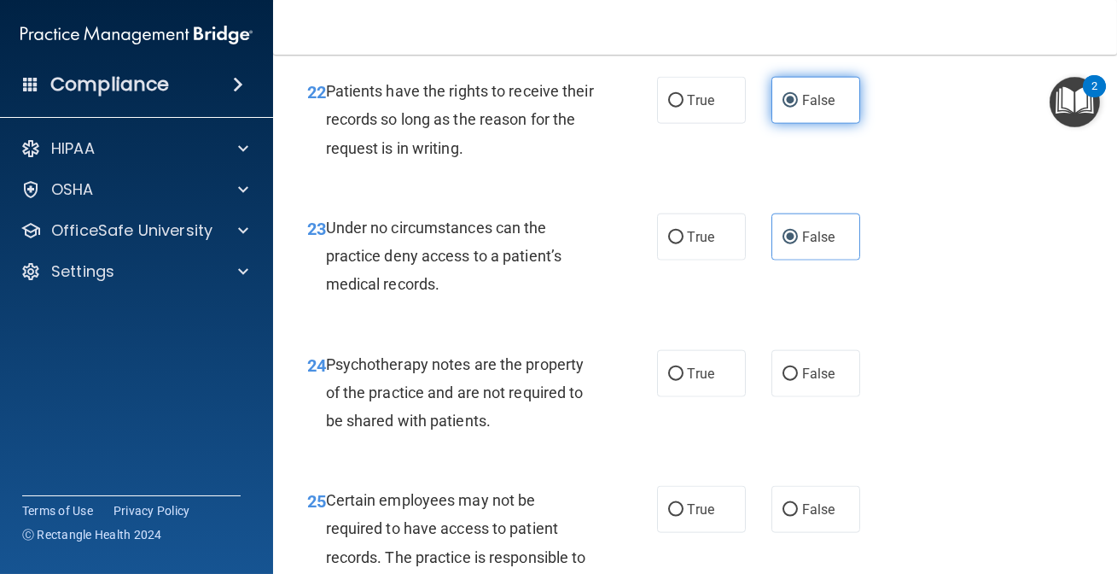
scroll to position [4268, 0]
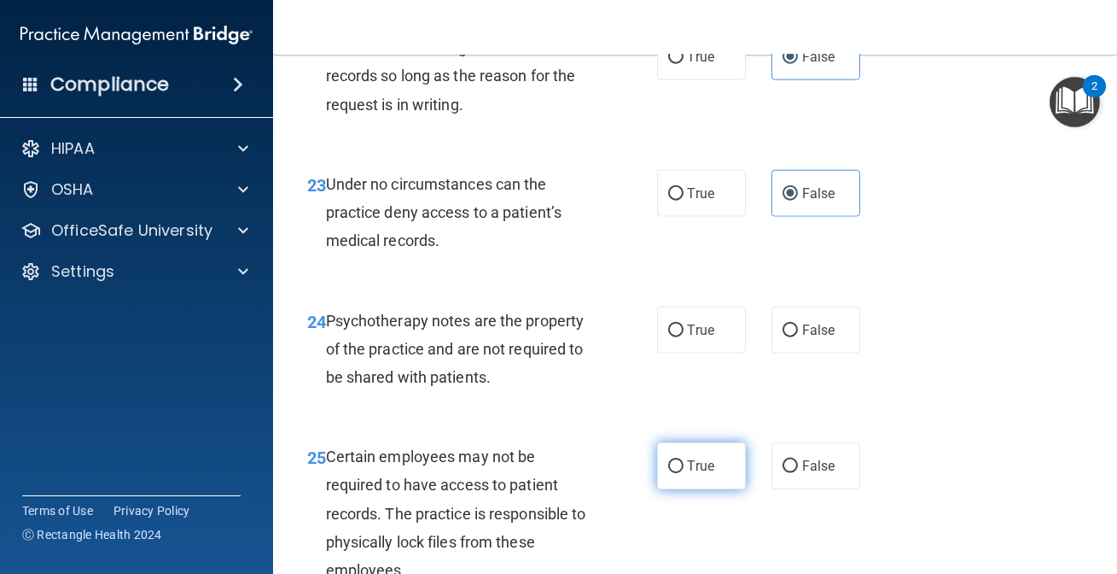
click at [728, 461] on label "True" at bounding box center [701, 465] width 89 height 47
click at [684, 461] on input "True" at bounding box center [675, 466] width 15 height 13
radio input "true"
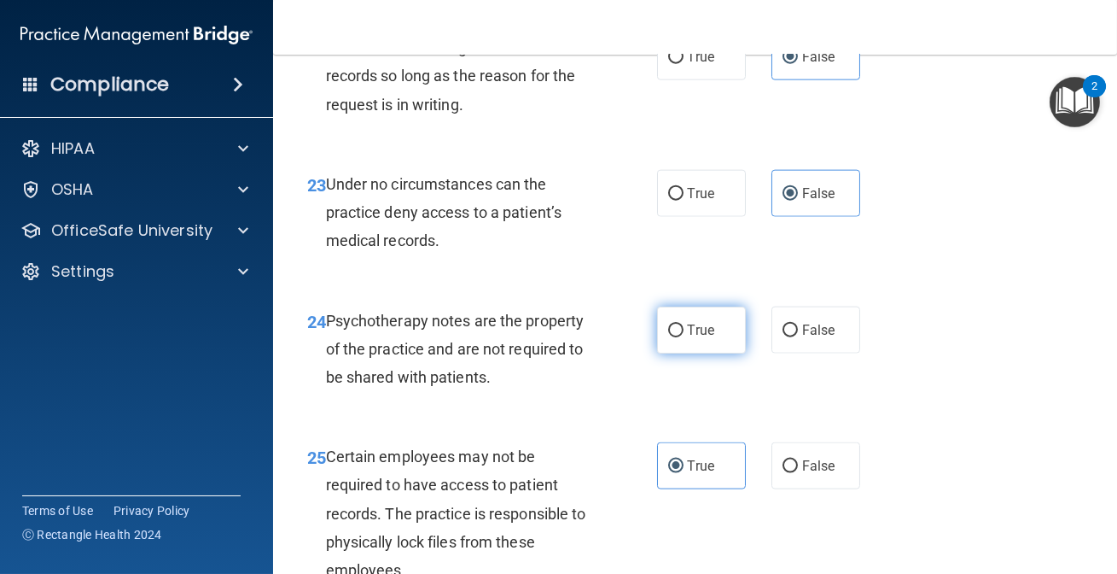
click at [732, 324] on label "True" at bounding box center [701, 329] width 89 height 47
click at [684, 324] on input "True" at bounding box center [675, 330] width 15 height 13
radio input "true"
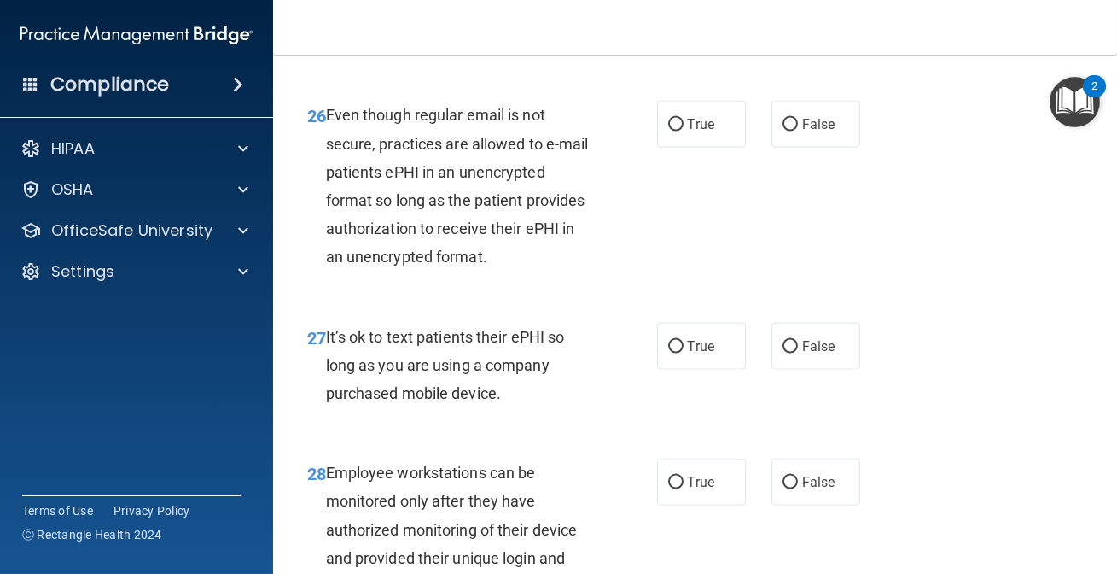
scroll to position [4811, 0]
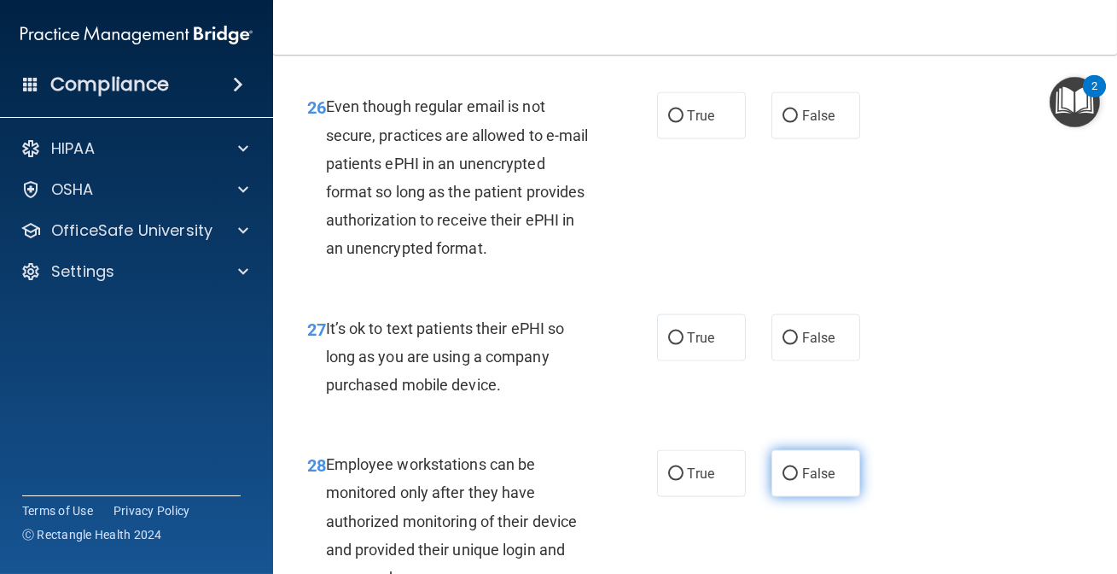
drag, startPoint x: 777, startPoint y: 482, endPoint x: 726, endPoint y: 487, distance: 51.4
click at [777, 483] on label "False" at bounding box center [816, 473] width 89 height 47
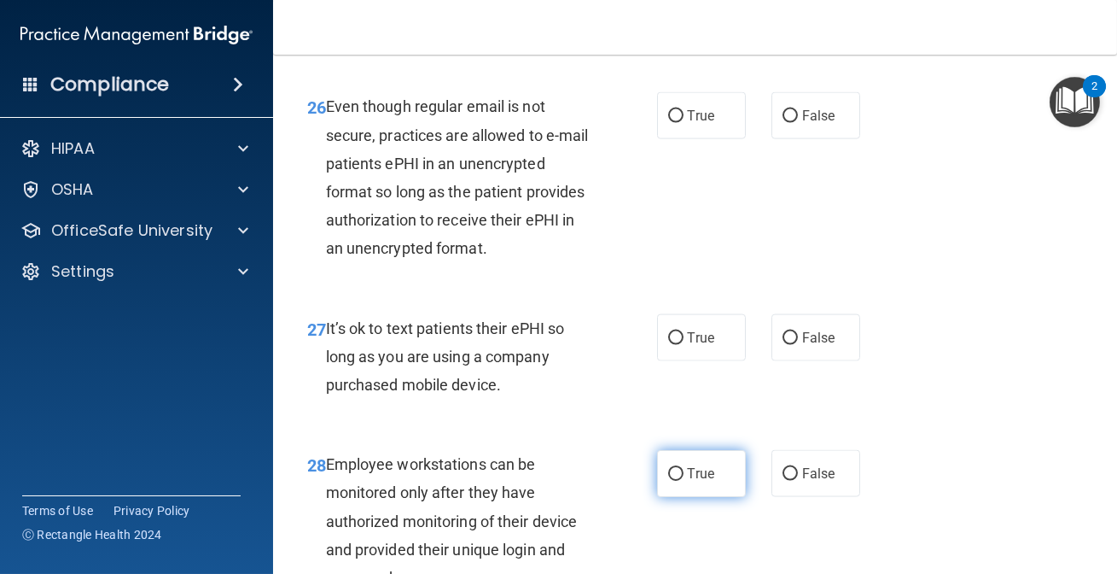
click at [783, 481] on input "False" at bounding box center [790, 474] width 15 height 13
radio input "true"
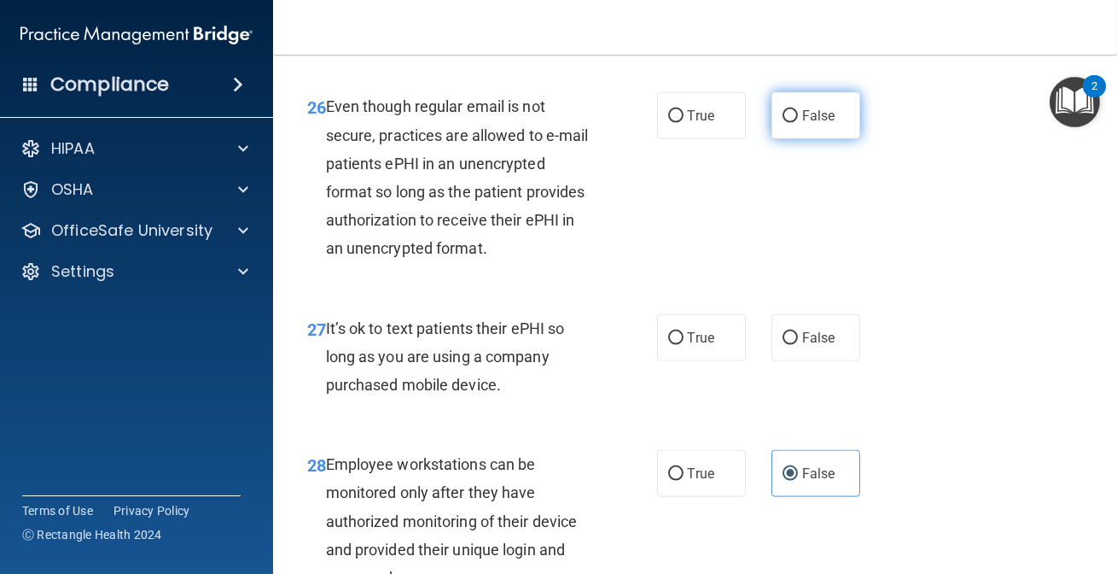
click at [814, 115] on span "False" at bounding box center [818, 116] width 33 height 16
click at [798, 115] on input "False" at bounding box center [790, 116] width 15 height 13
radio input "true"
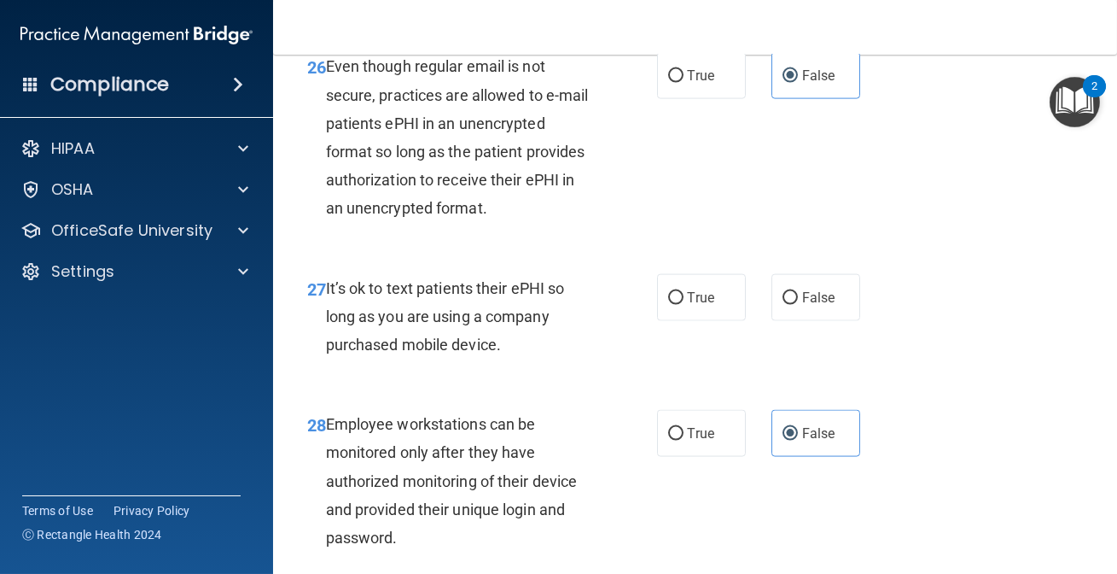
scroll to position [4889, 0]
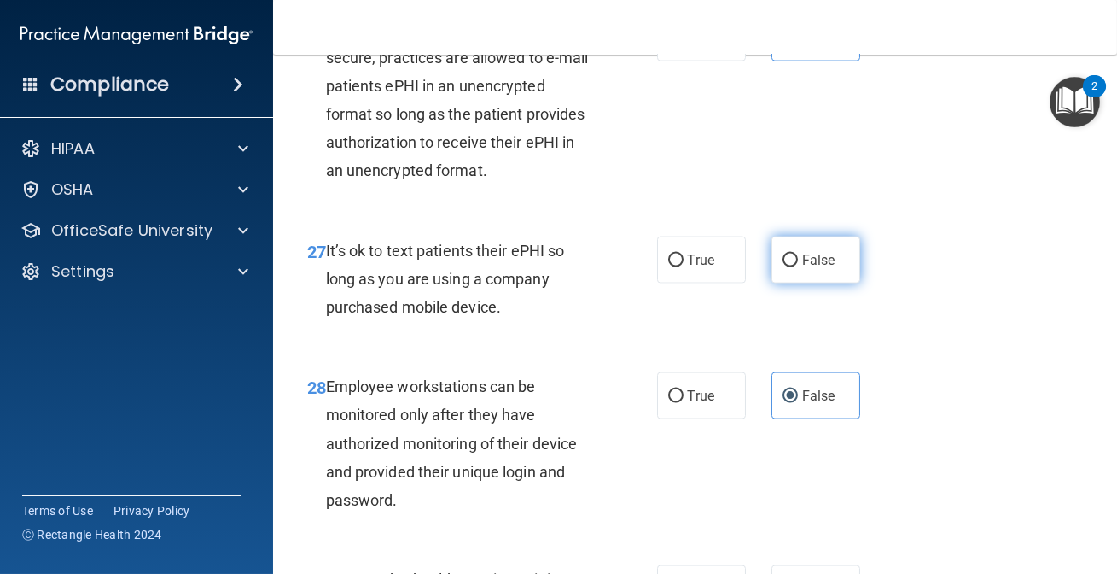
click at [797, 272] on label "False" at bounding box center [816, 259] width 89 height 47
click at [797, 267] on input "False" at bounding box center [790, 260] width 15 height 13
radio input "true"
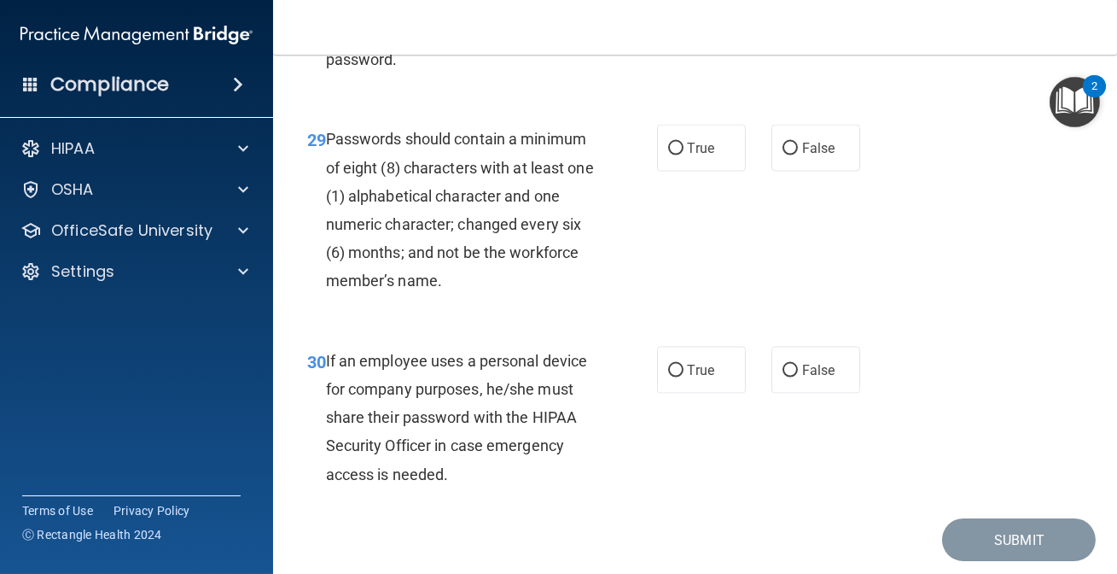
scroll to position [5354, 0]
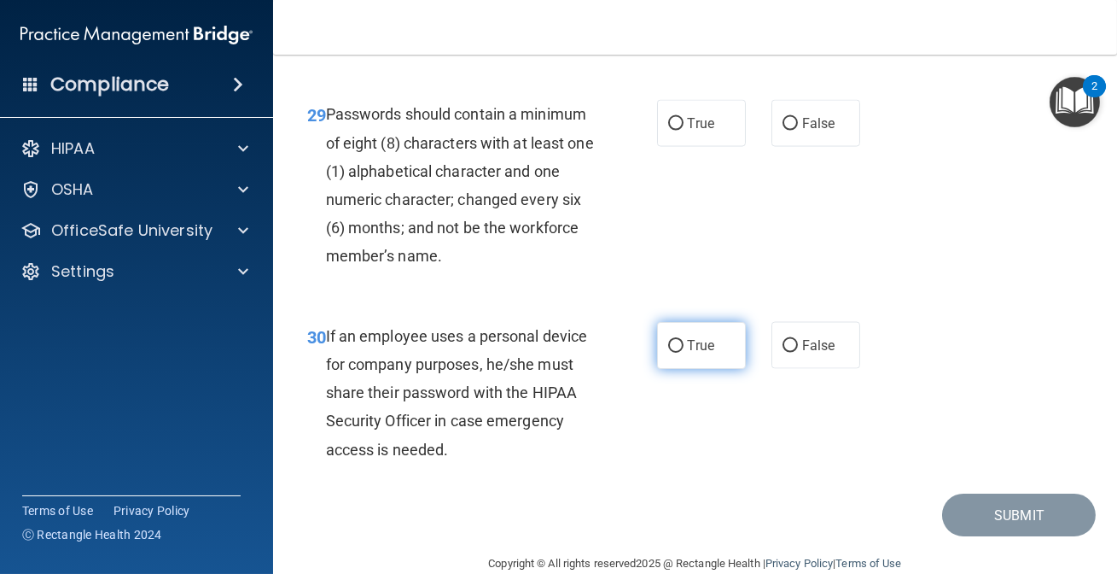
click at [710, 324] on label "True" at bounding box center [701, 345] width 89 height 47
click at [684, 340] on input "True" at bounding box center [675, 346] width 15 height 13
radio input "true"
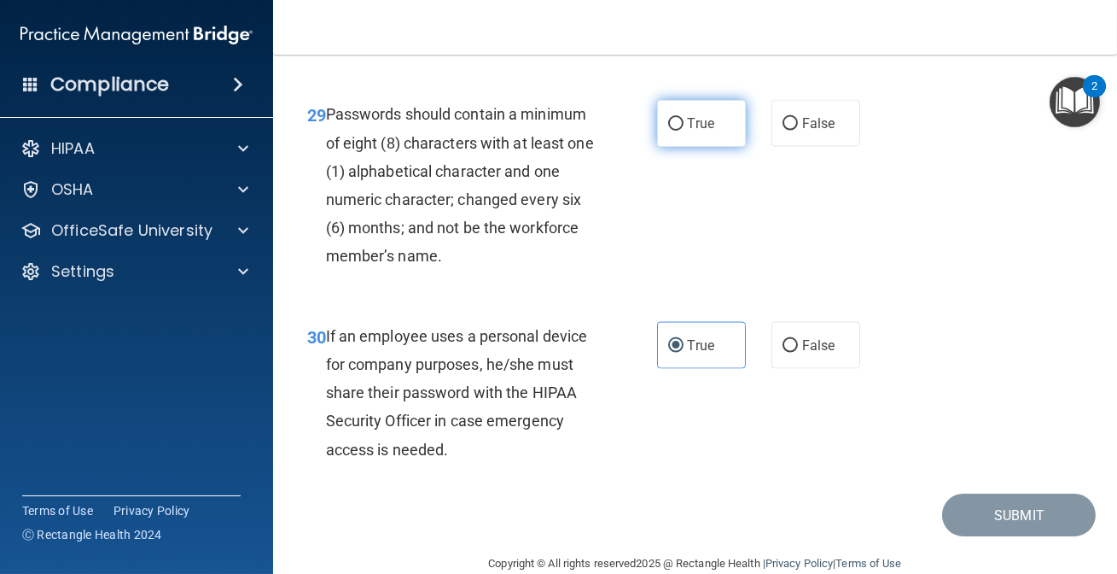
click at [688, 120] on span "True" at bounding box center [701, 123] width 26 height 16
click at [684, 120] on input "True" at bounding box center [675, 124] width 15 height 13
radio input "true"
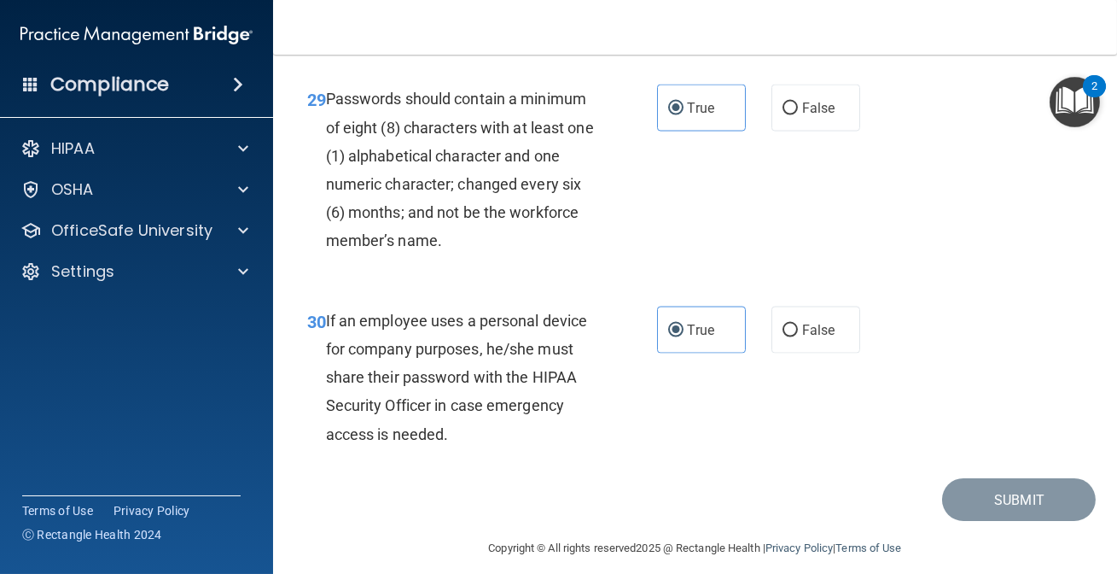
scroll to position [5383, 0]
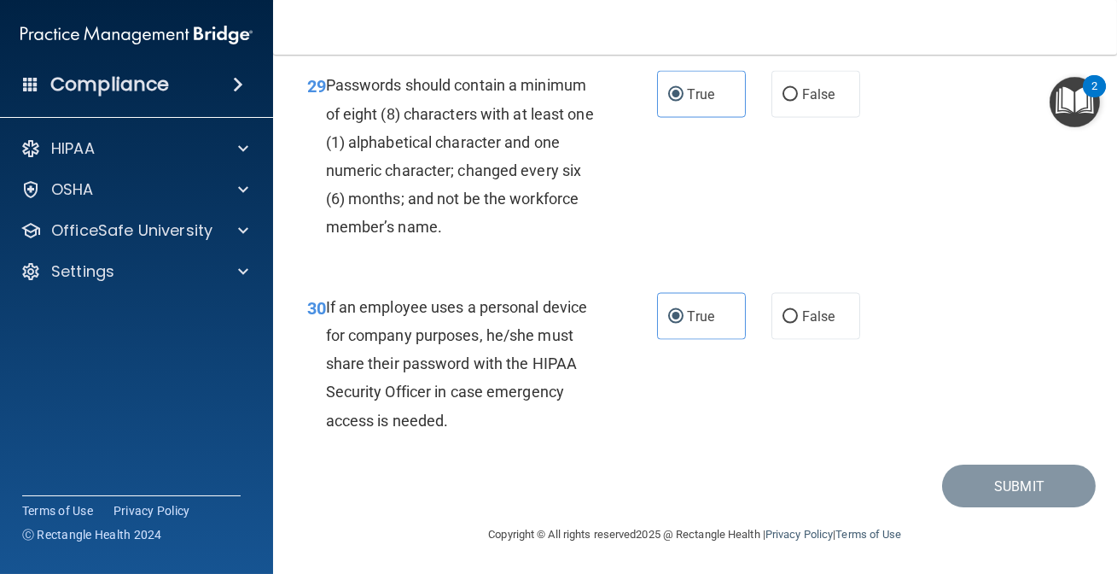
click at [812, 512] on div "Copyright © All rights reserved 2025 @ Rectangle Health | Privacy Policy | Term…" at bounding box center [695, 534] width 623 height 55
click at [1041, 507] on footer "Copyright © All rights reserved 2025 @ Rectangle Health | Privacy Policy | Term…" at bounding box center [695, 532] width 776 height 51
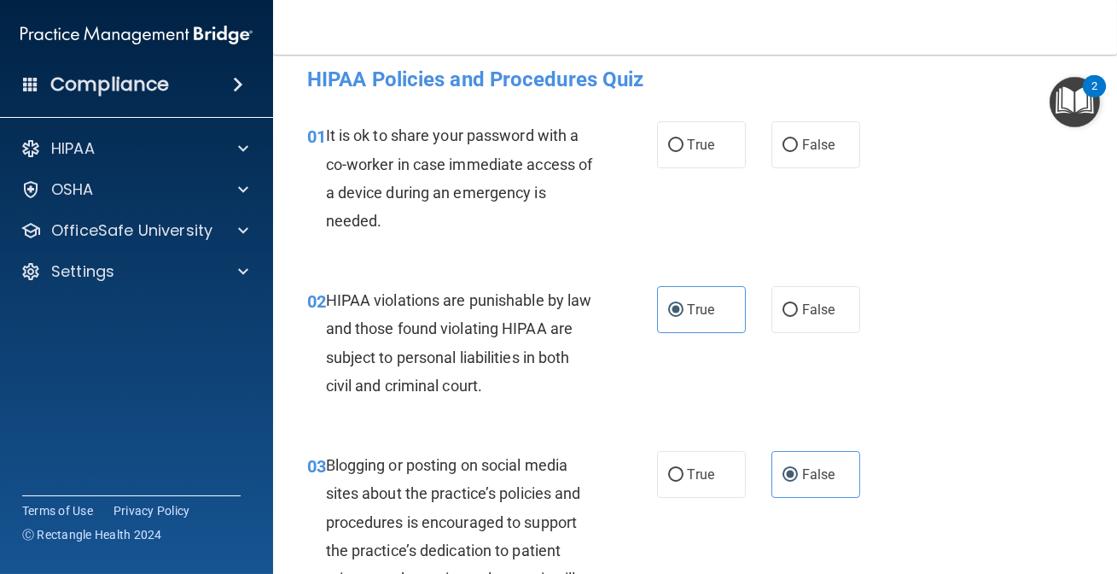
scroll to position [0, 0]
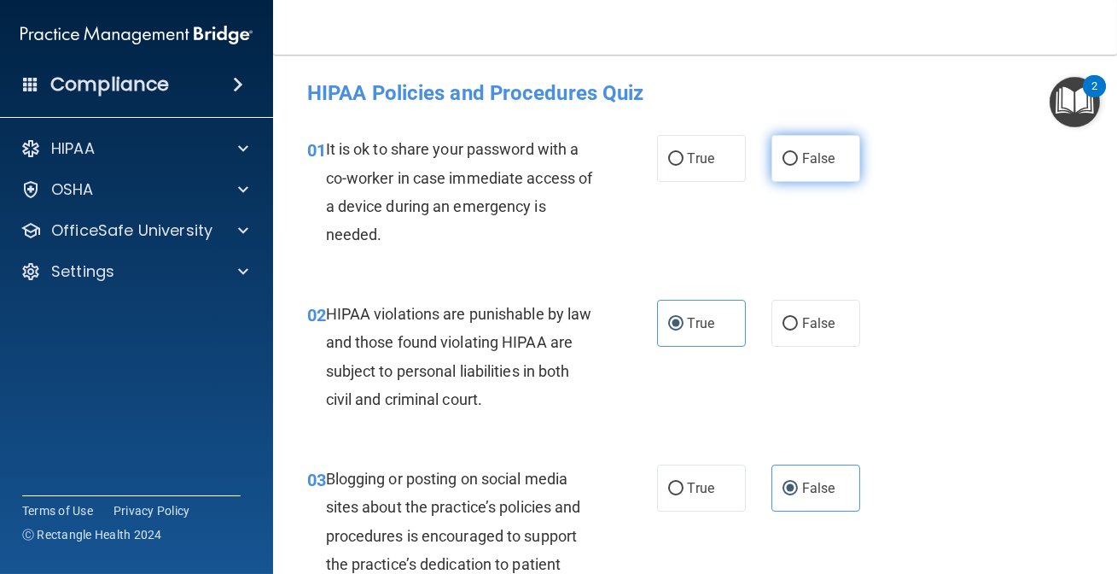
click at [815, 162] on span "False" at bounding box center [818, 158] width 33 height 16
click at [798, 162] on input "False" at bounding box center [790, 159] width 15 height 13
radio input "true"
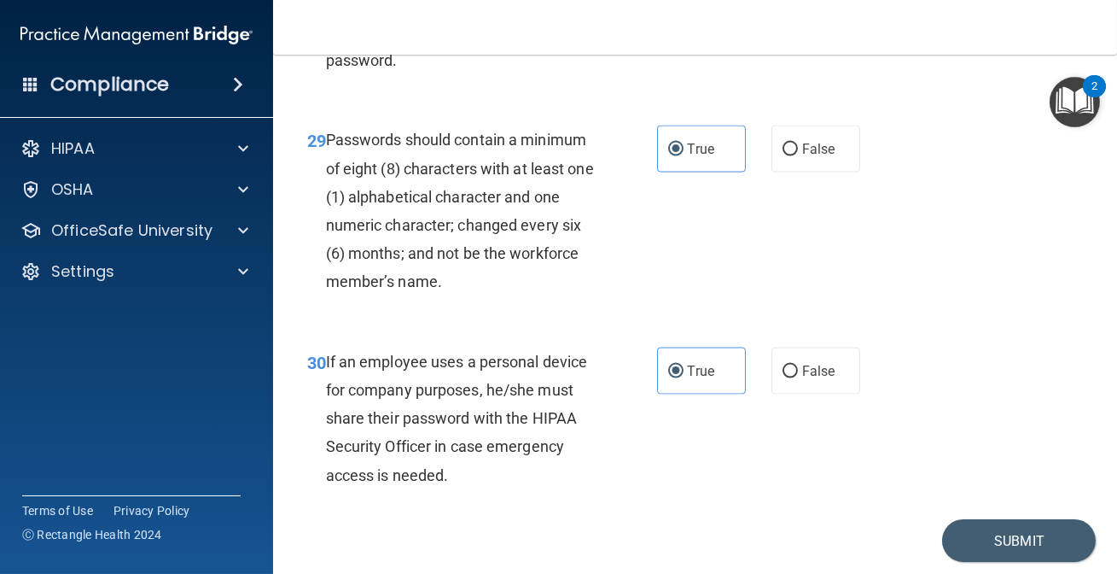
scroll to position [5383, 0]
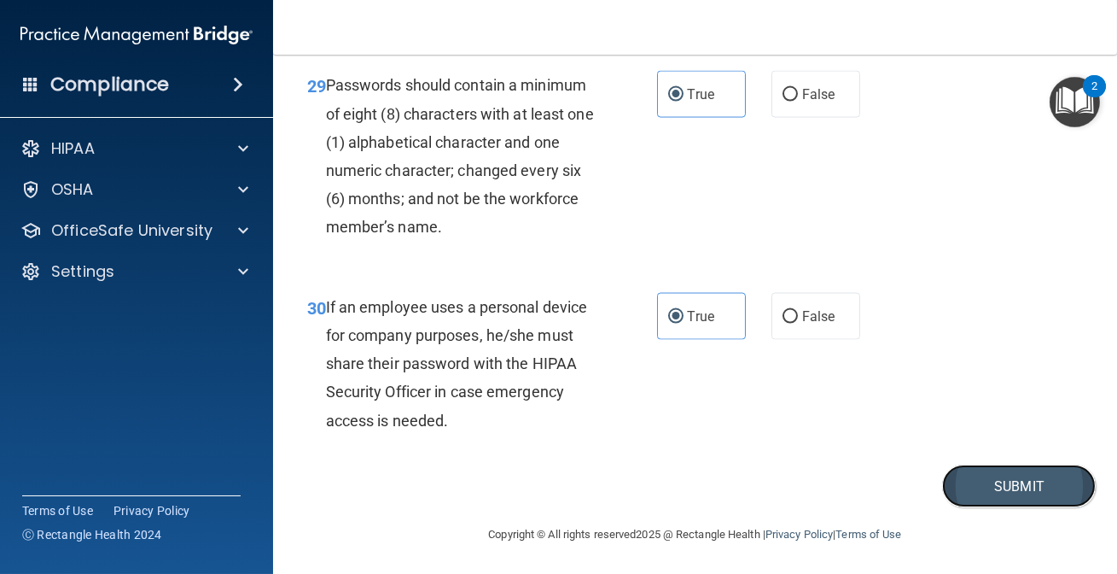
click at [996, 489] on button "Submit" at bounding box center [1019, 486] width 154 height 44
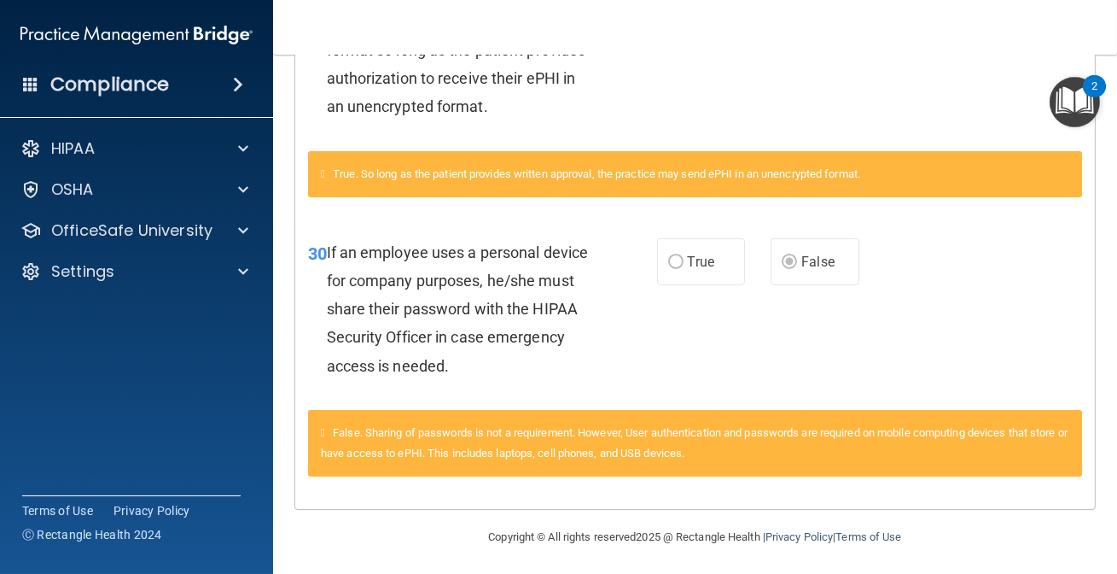
scroll to position [1033, 0]
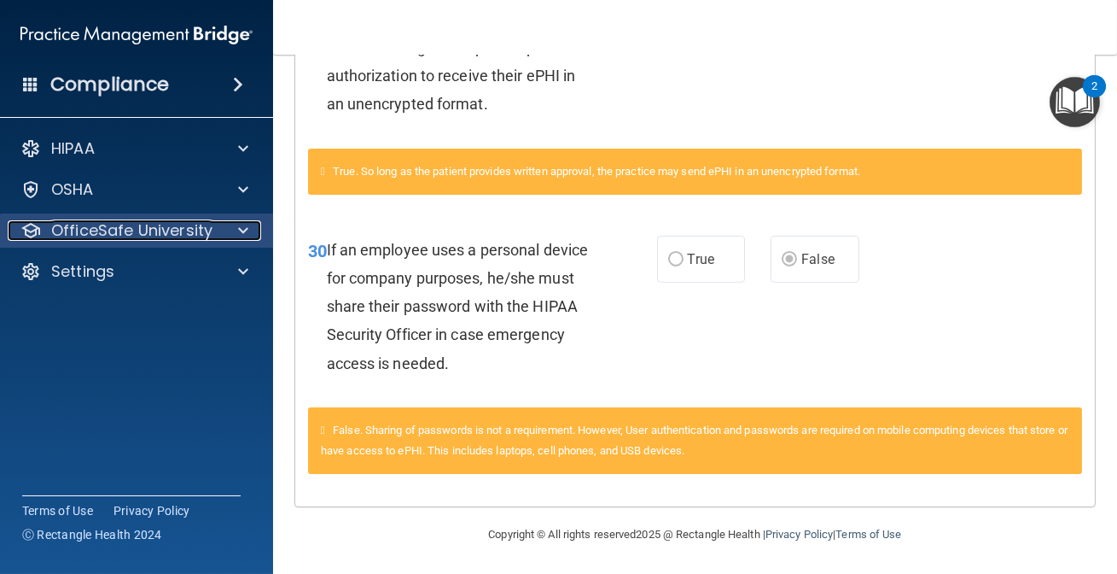
click at [175, 233] on p "OfficeSafe University" at bounding box center [131, 230] width 161 height 20
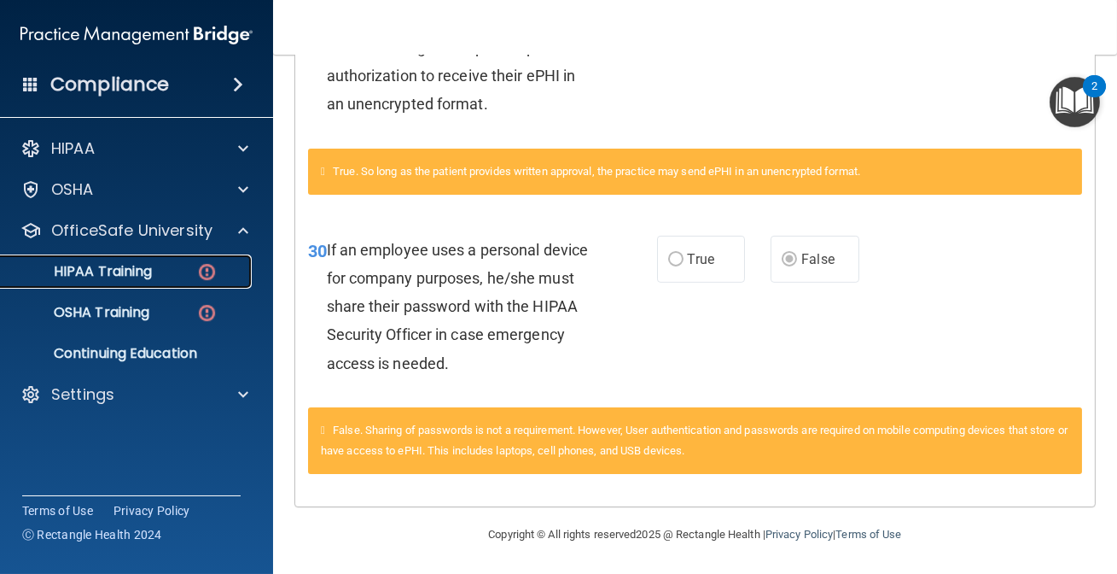
click at [174, 288] on link "HIPAA Training" at bounding box center [117, 271] width 269 height 34
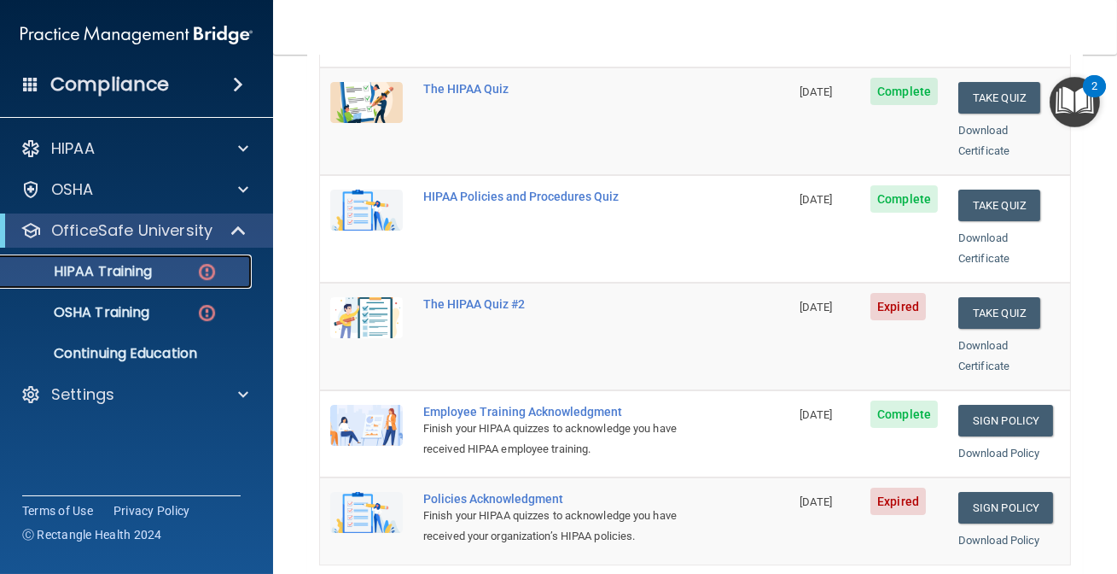
scroll to position [306, 0]
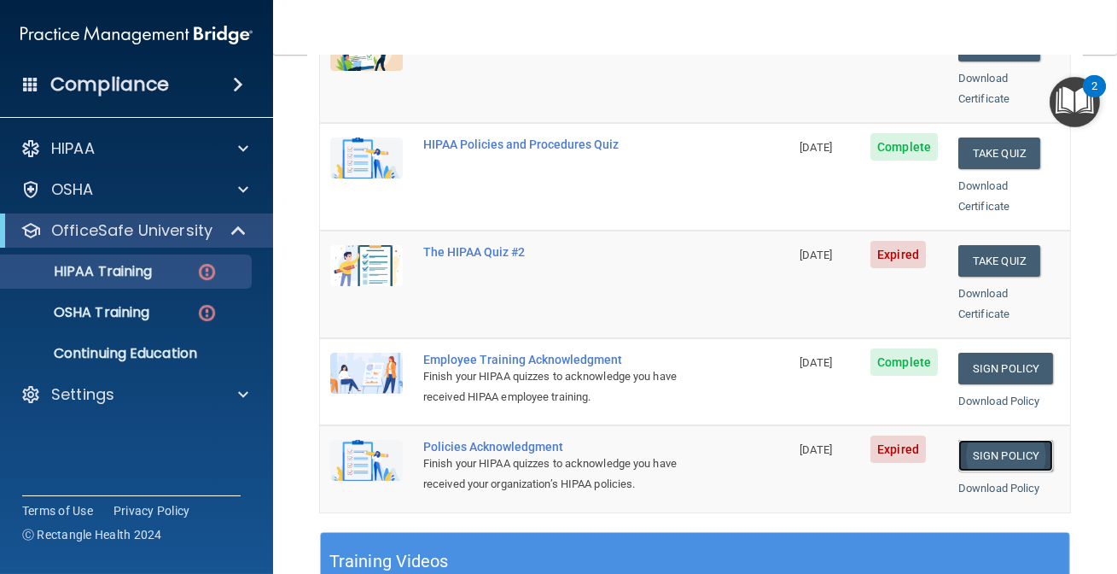
click at [991, 440] on link "Sign Policy" at bounding box center [1006, 456] width 95 height 32
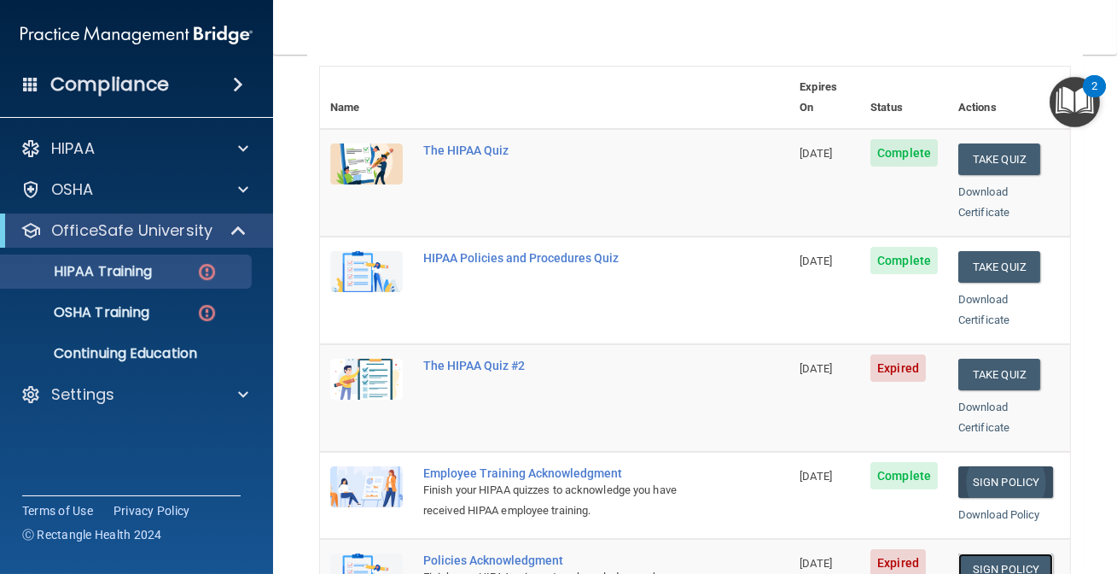
scroll to position [388, 0]
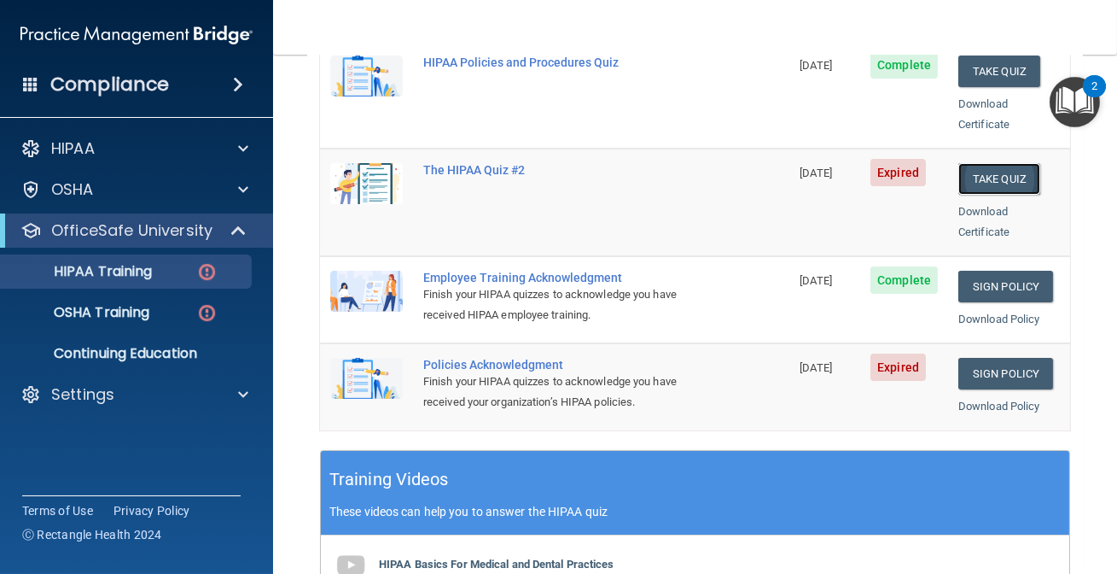
click at [1016, 163] on button "Take Quiz" at bounding box center [1000, 179] width 82 height 32
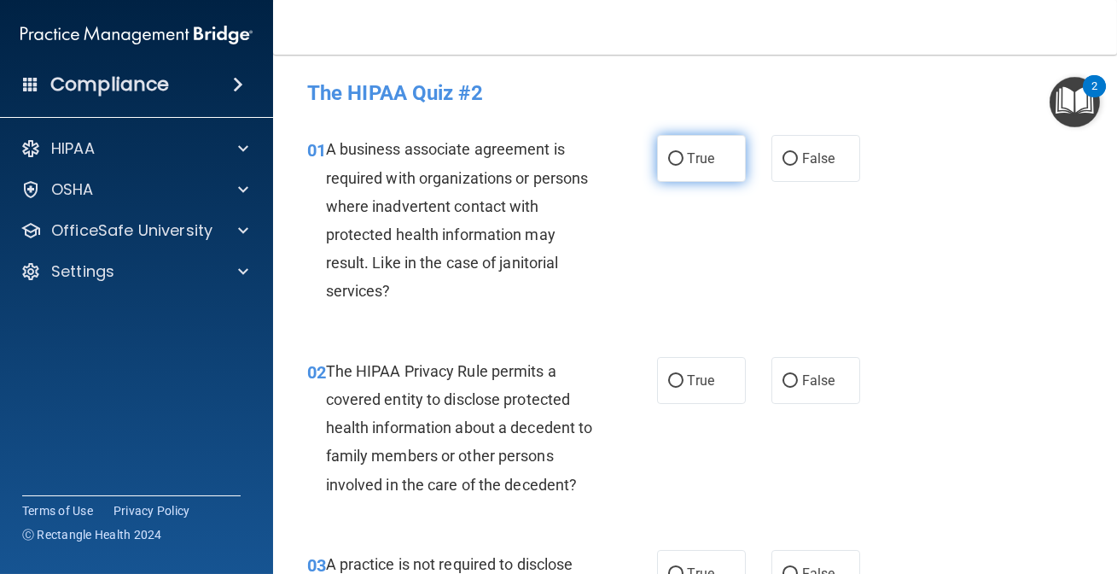
click at [696, 164] on span "True" at bounding box center [701, 158] width 26 height 16
click at [684, 164] on input "True" at bounding box center [675, 159] width 15 height 13
radio input "true"
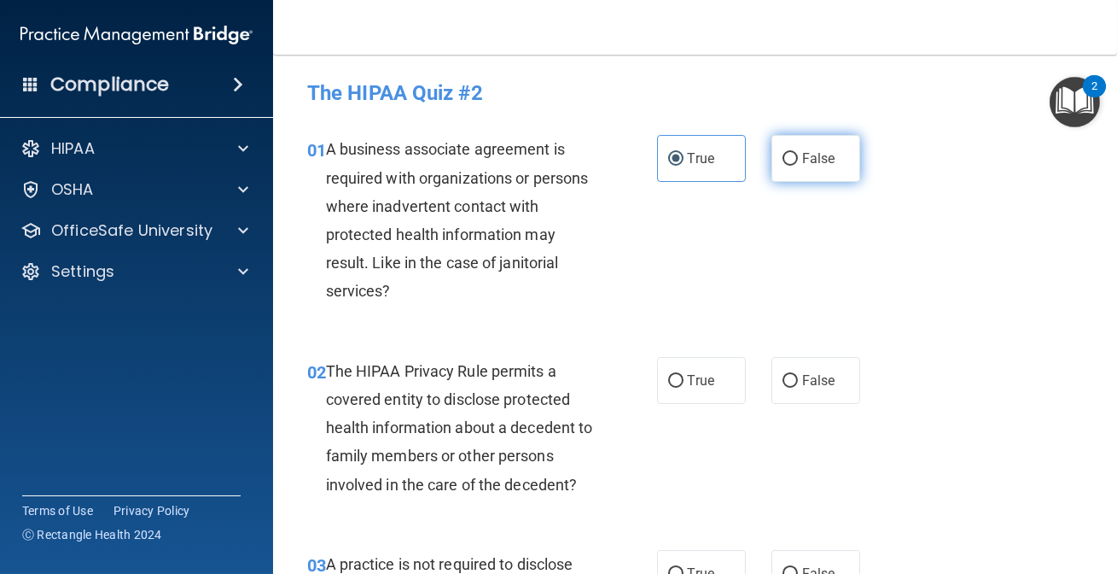
click at [824, 168] on label "False" at bounding box center [816, 158] width 89 height 47
click at [798, 166] on input "False" at bounding box center [790, 159] width 15 height 13
radio input "true"
radio input "false"
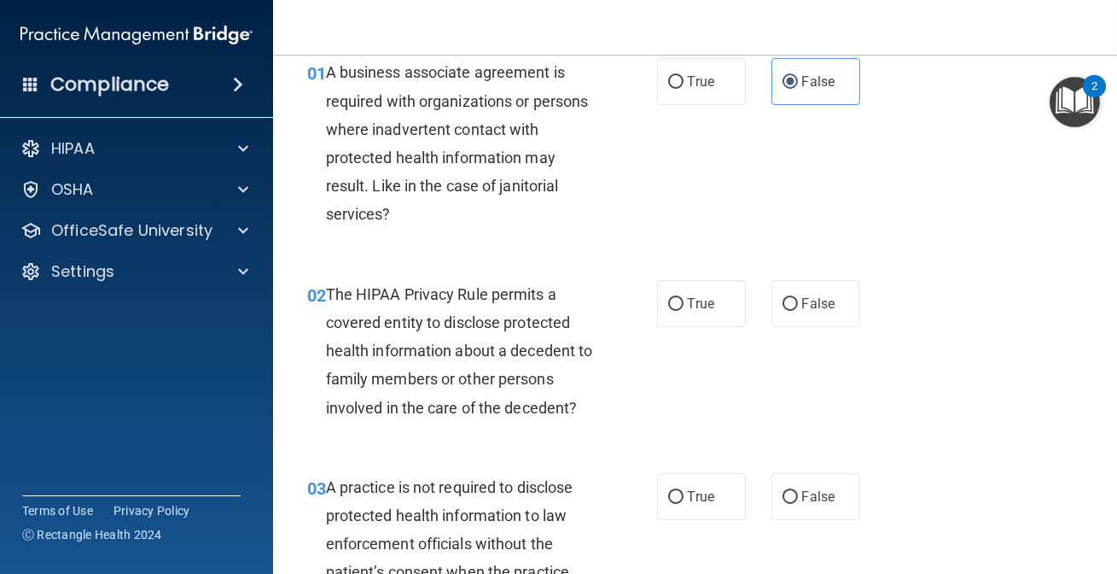
scroll to position [155, 0]
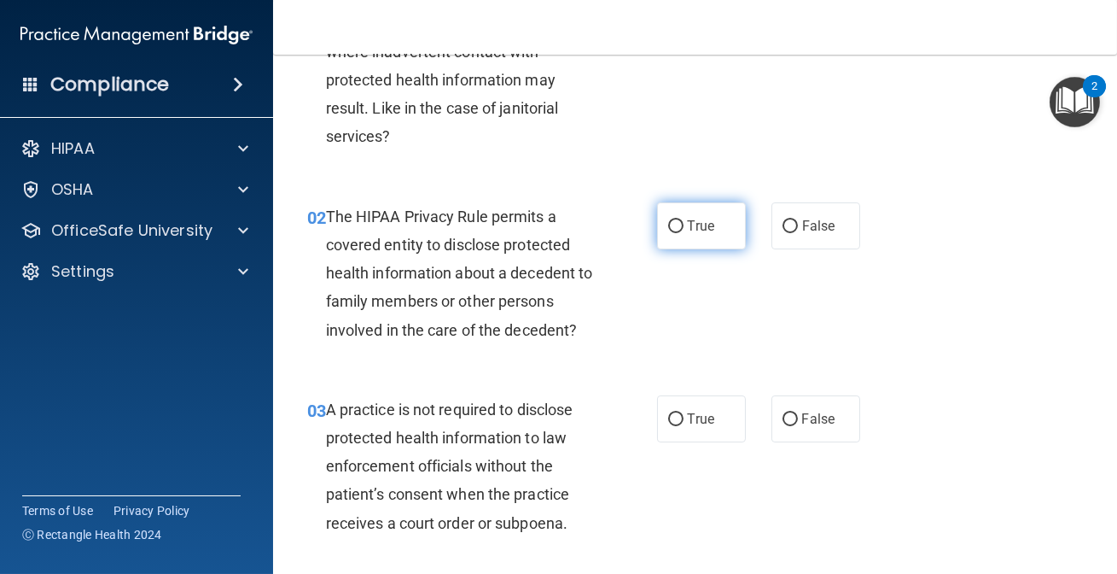
click at [668, 225] on input "True" at bounding box center [675, 226] width 15 height 13
radio input "true"
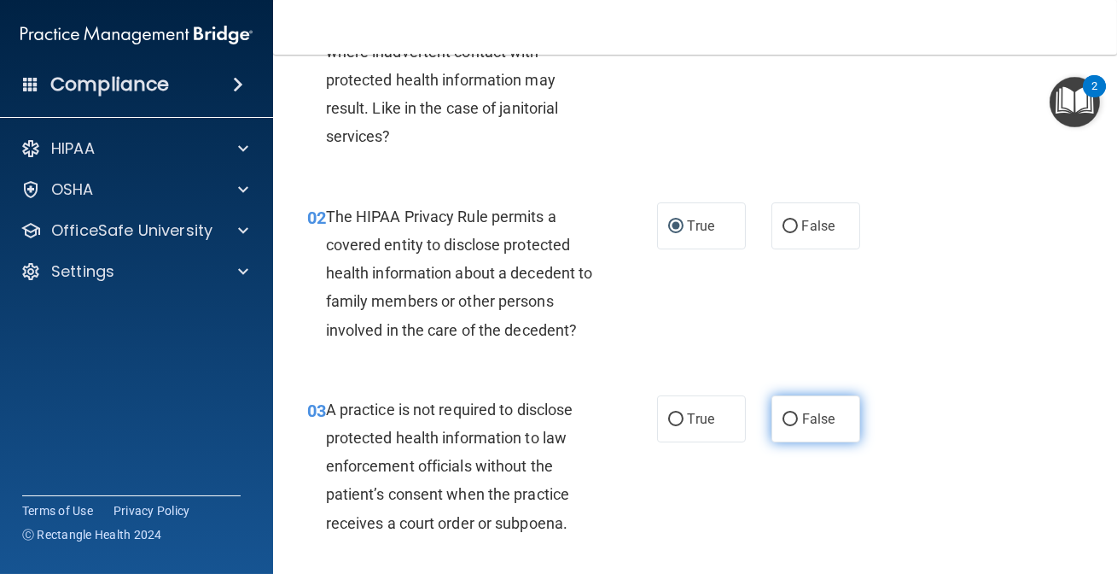
click at [819, 404] on label "False" at bounding box center [816, 418] width 89 height 47
click at [798, 413] on input "False" at bounding box center [790, 419] width 15 height 13
radio input "true"
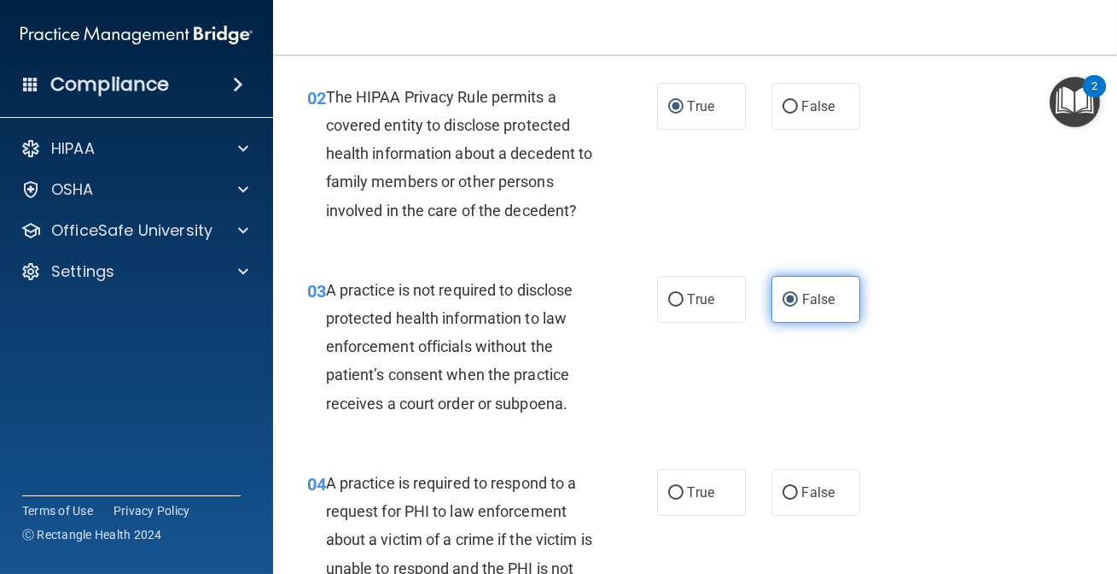
scroll to position [465, 0]
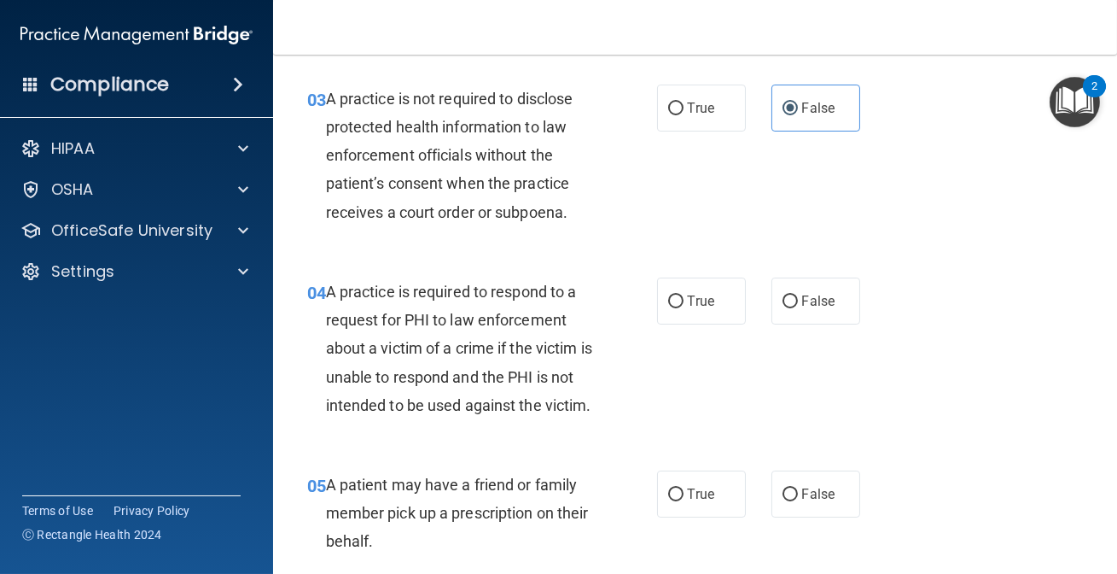
click at [649, 298] on div "04 A practice is required to respond to a request for PHI to law enforcement ab…" at bounding box center [482, 352] width 401 height 150
click at [672, 304] on input "True" at bounding box center [675, 301] width 15 height 13
radio input "true"
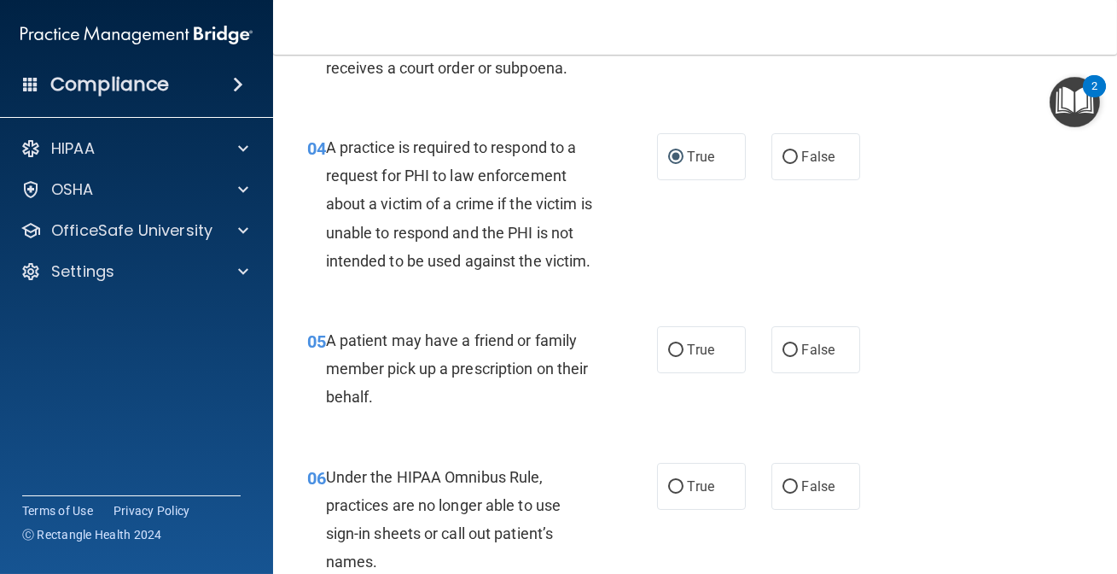
scroll to position [621, 0]
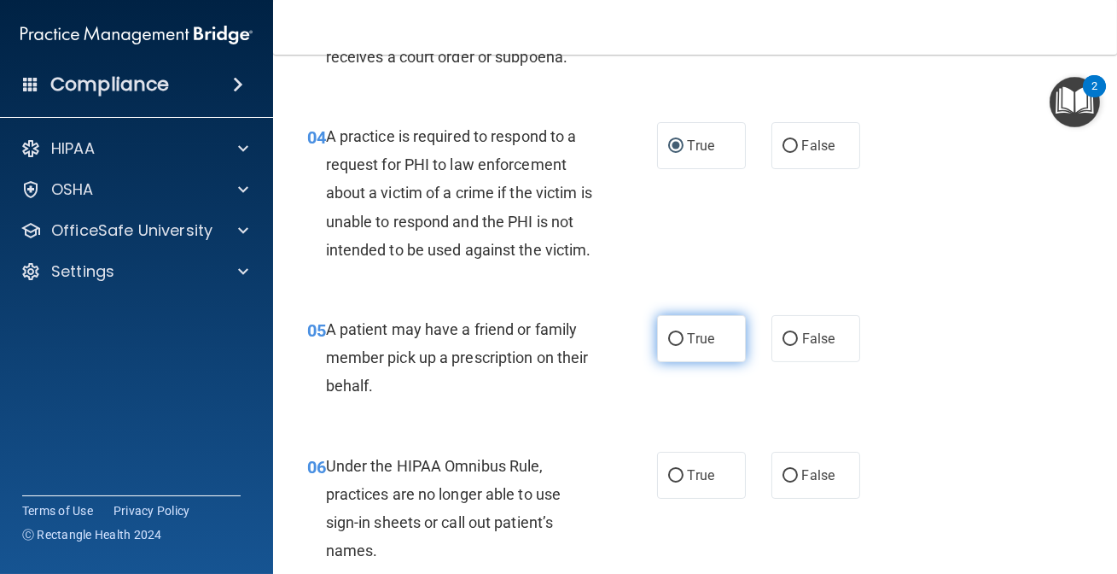
click at [693, 362] on label "True" at bounding box center [701, 338] width 89 height 47
click at [684, 346] on input "True" at bounding box center [675, 339] width 15 height 13
radio input "true"
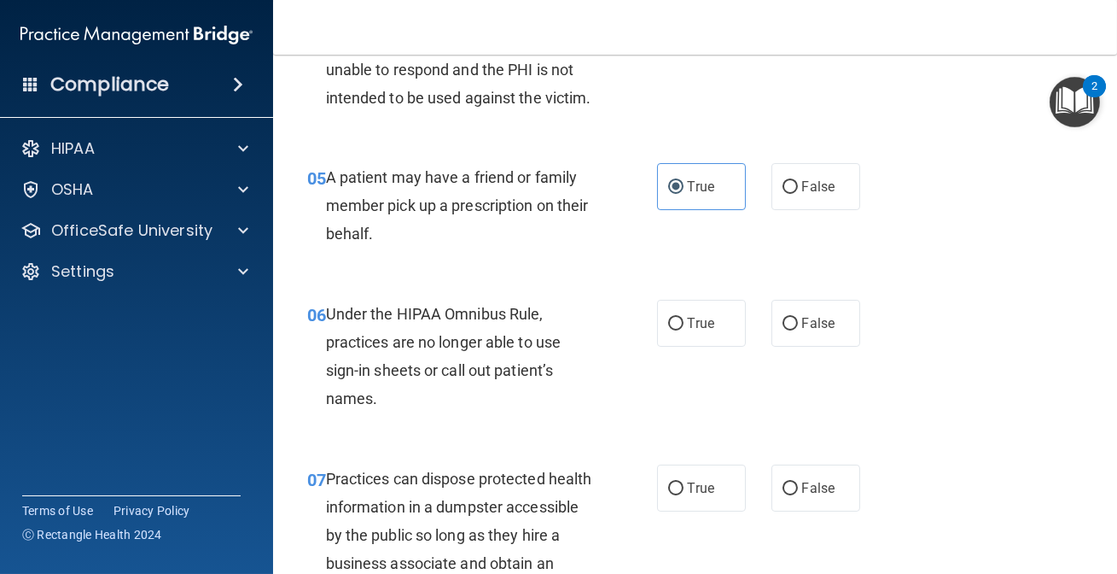
scroll to position [776, 0]
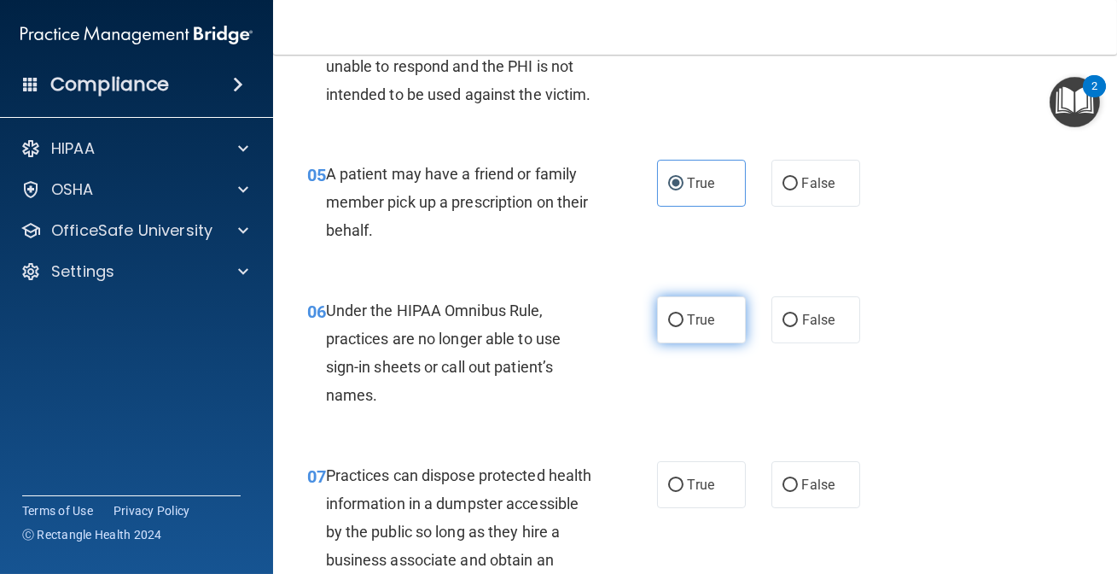
click at [657, 343] on label "True" at bounding box center [701, 319] width 89 height 47
click at [668, 327] on input "True" at bounding box center [675, 320] width 15 height 13
radio input "true"
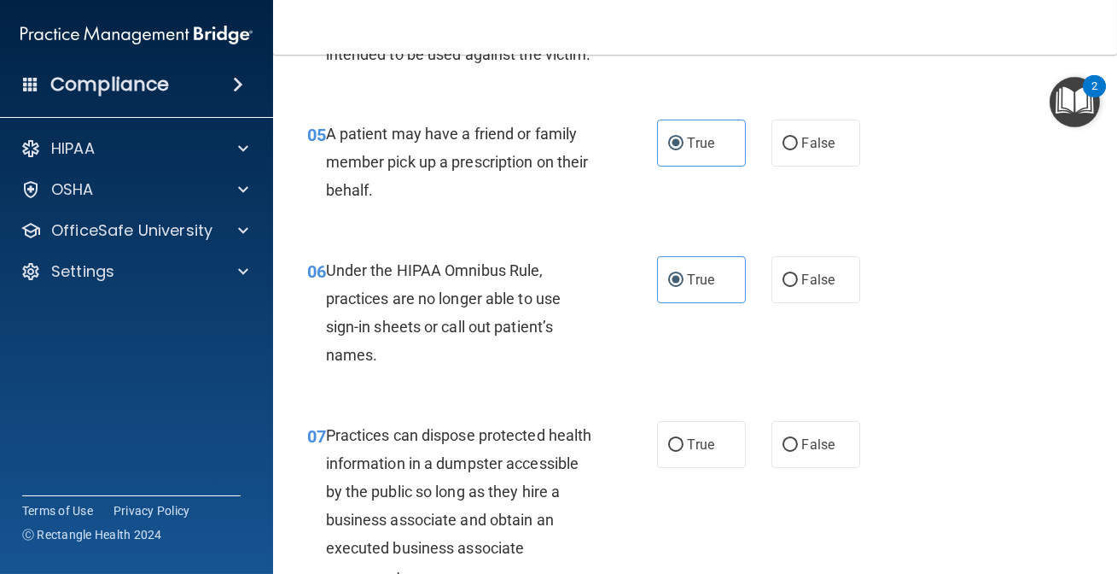
scroll to position [854, 0]
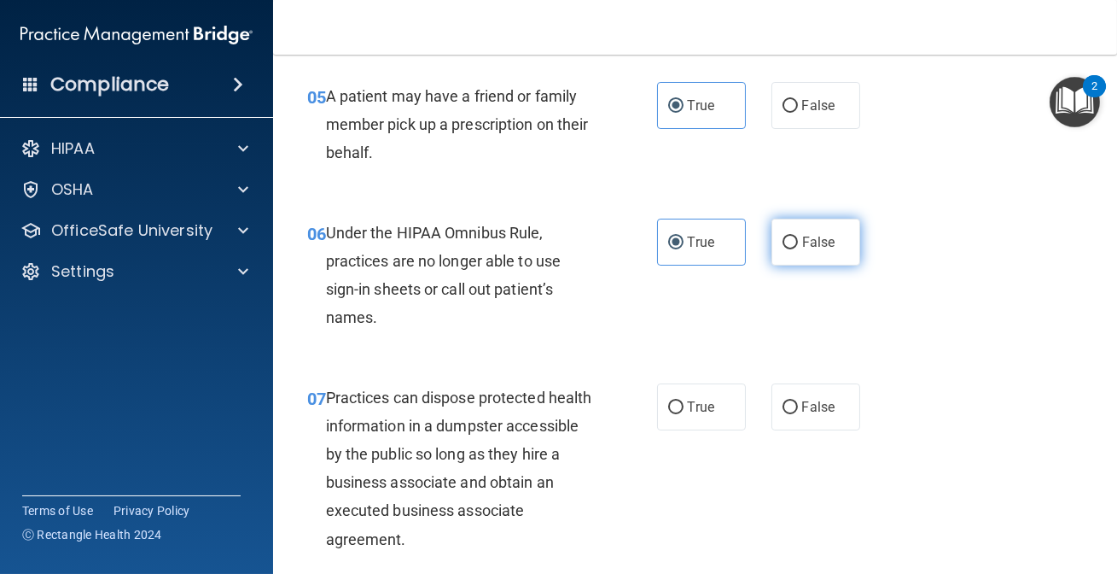
click at [785, 249] on input "False" at bounding box center [790, 242] width 15 height 13
radio input "true"
radio input "false"
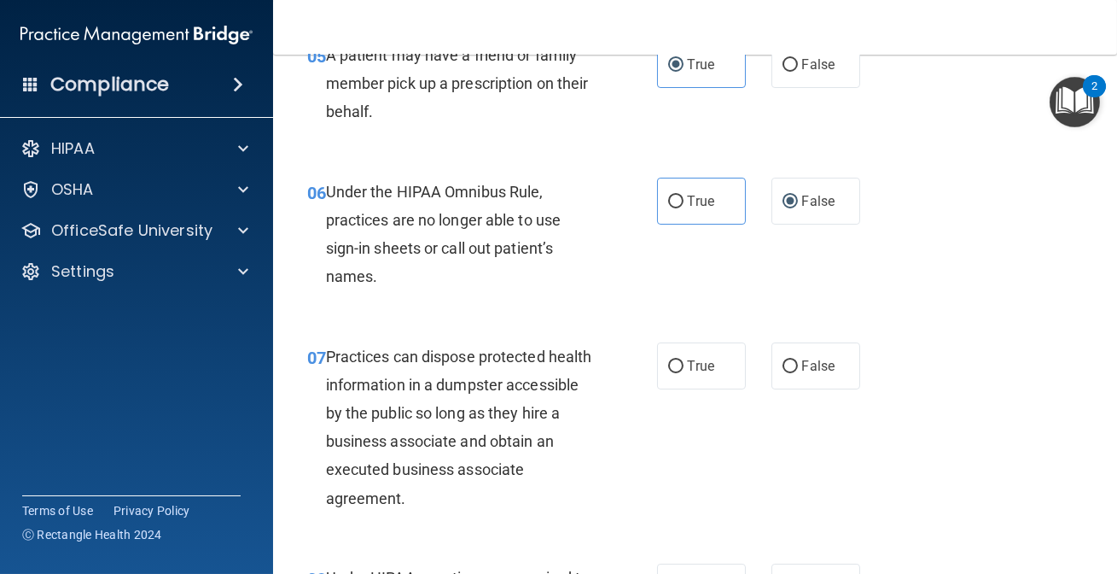
scroll to position [930, 0]
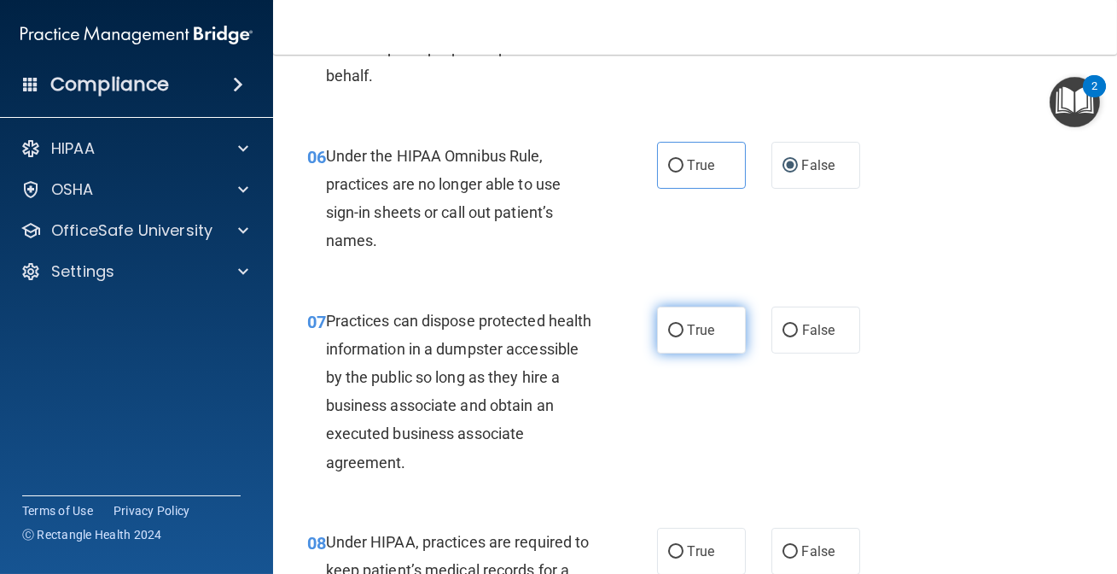
click at [688, 338] on span "True" at bounding box center [701, 330] width 26 height 16
click at [683, 337] on input "True" at bounding box center [675, 330] width 15 height 13
radio input "true"
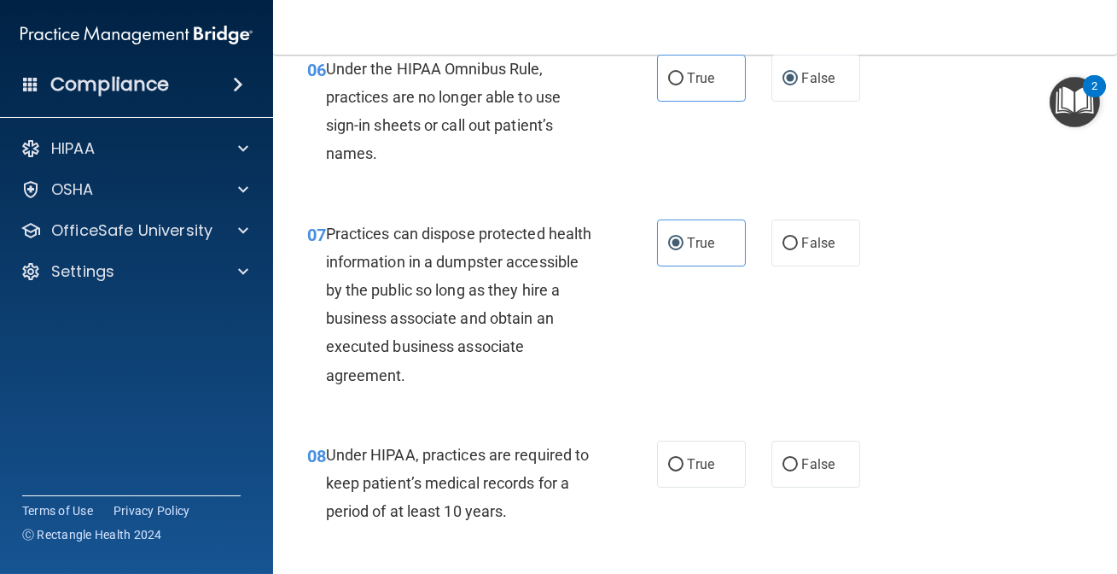
scroll to position [1086, 0]
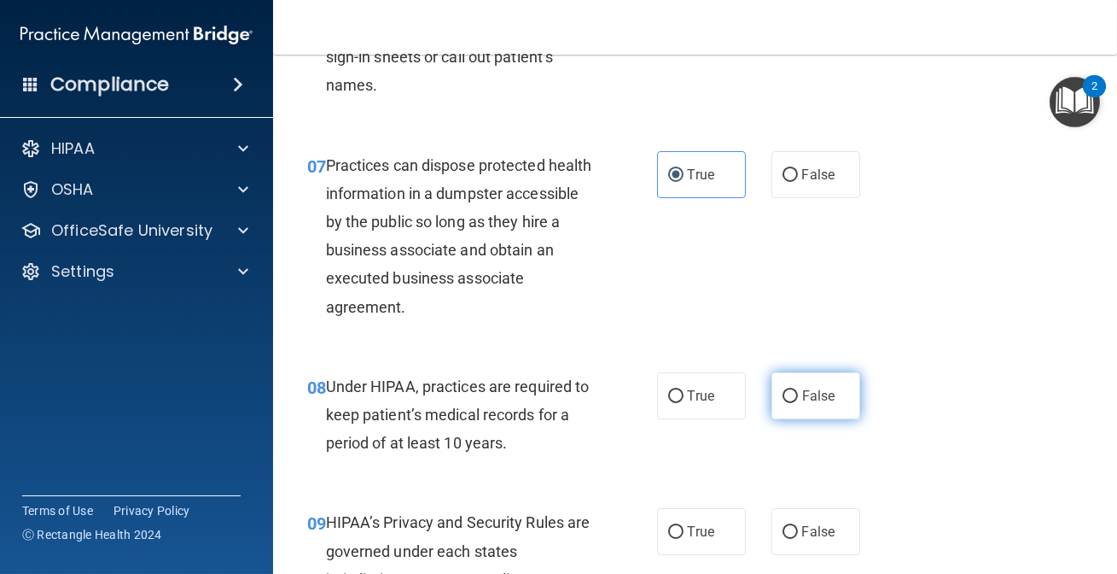
click at [772, 408] on label "False" at bounding box center [816, 395] width 89 height 47
click at [783, 403] on input "False" at bounding box center [790, 396] width 15 height 13
radio input "true"
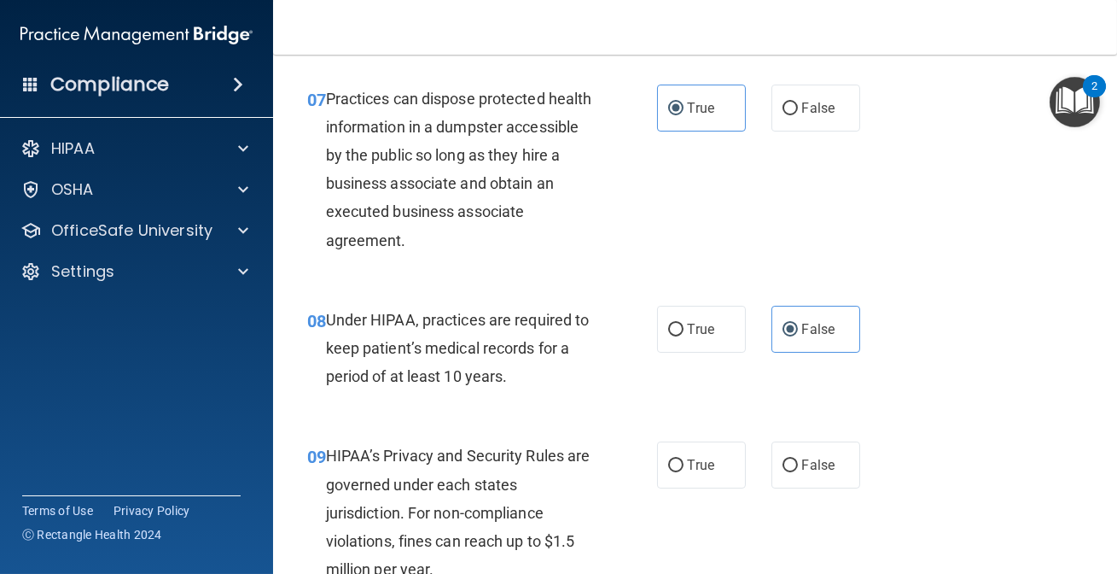
scroll to position [1319, 0]
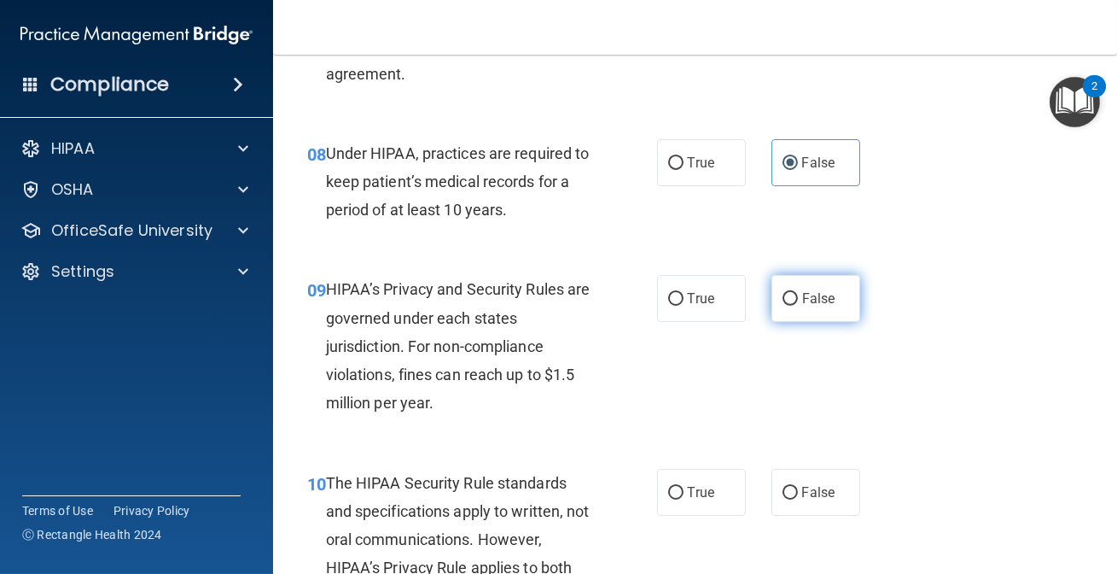
click at [822, 322] on label "False" at bounding box center [816, 298] width 89 height 47
click at [798, 306] on input "False" at bounding box center [790, 299] width 15 height 13
radio input "true"
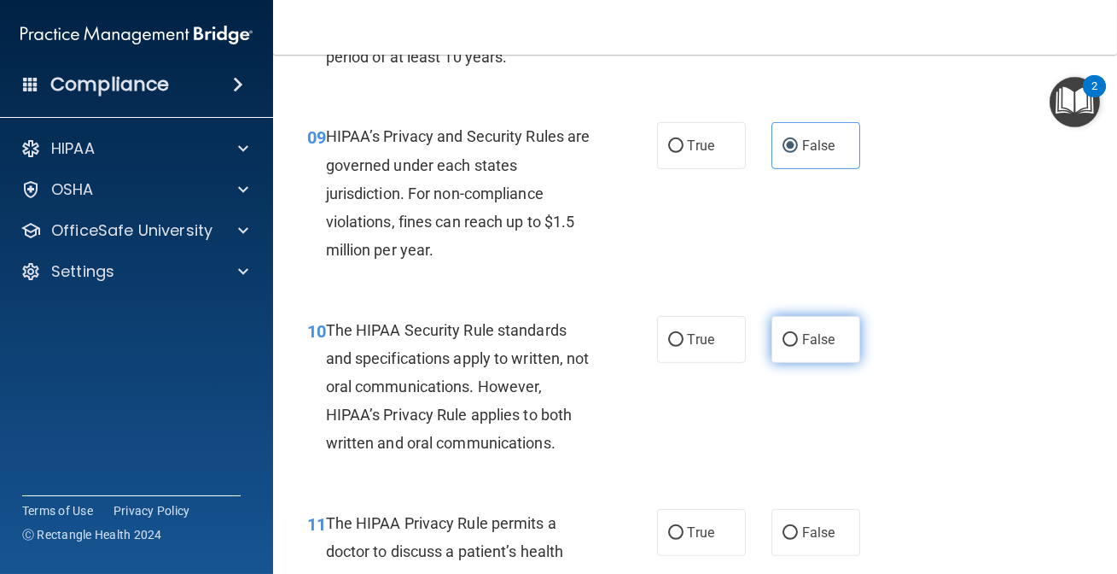
scroll to position [1474, 0]
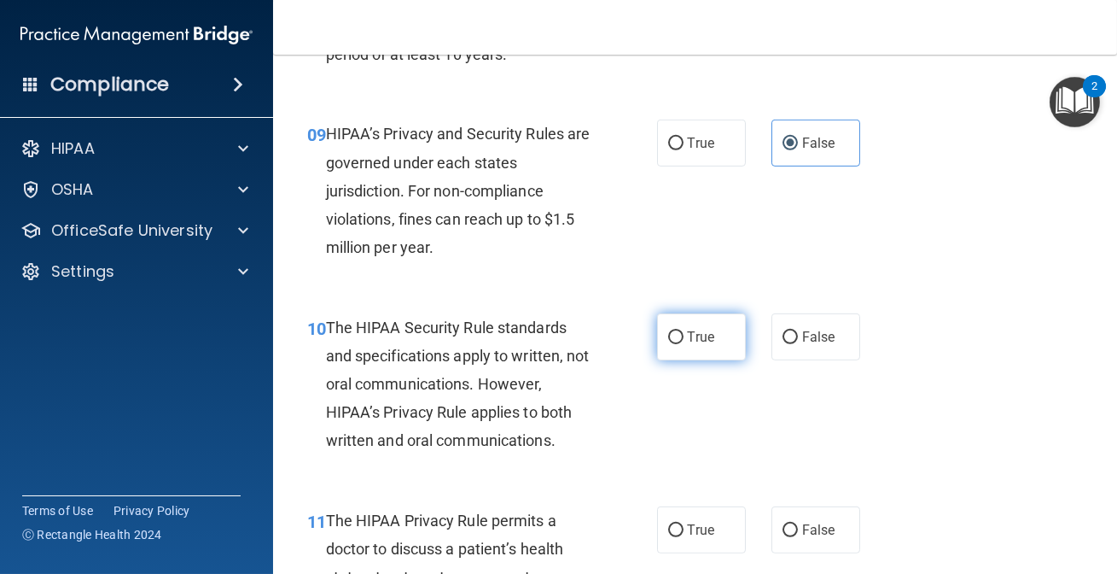
click at [715, 354] on label "True" at bounding box center [701, 336] width 89 height 47
click at [684, 344] on input "True" at bounding box center [675, 337] width 15 height 13
radio input "true"
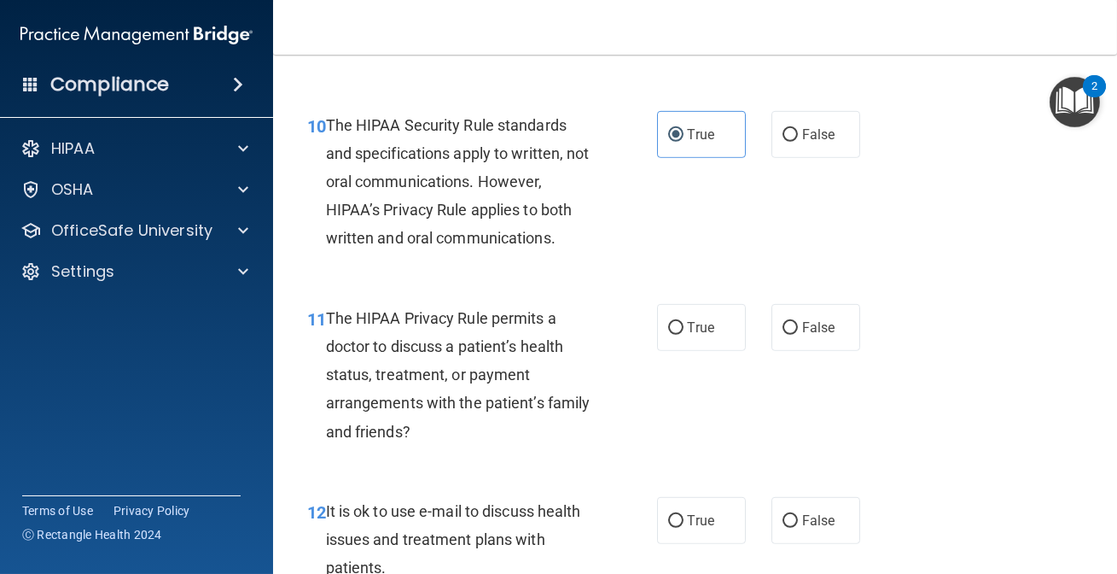
scroll to position [1707, 0]
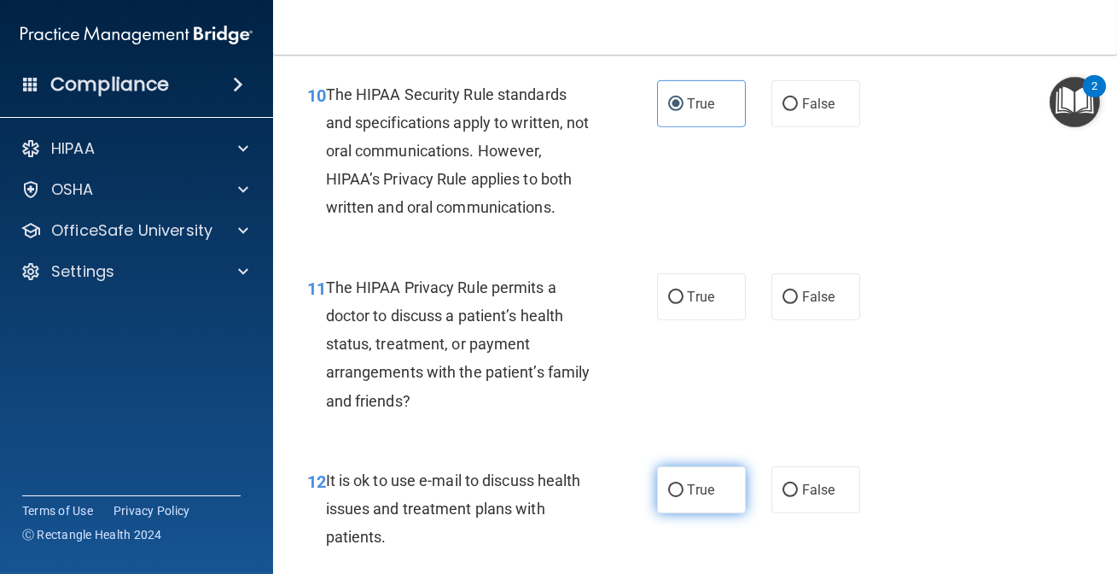
click at [699, 501] on label "True" at bounding box center [701, 489] width 89 height 47
click at [684, 497] on input "True" at bounding box center [675, 490] width 15 height 13
radio input "true"
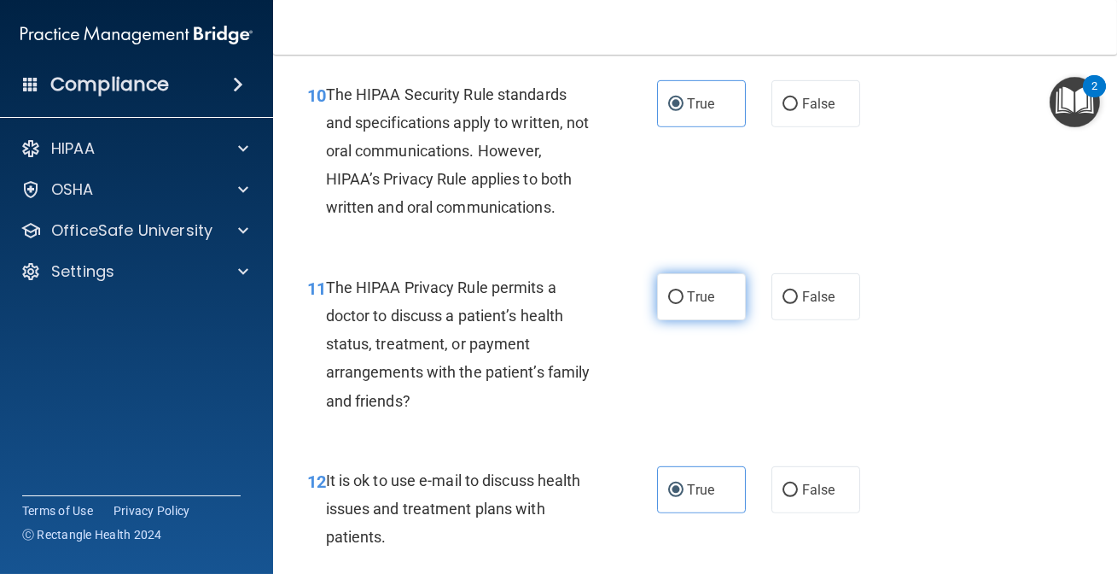
click at [703, 308] on label "True" at bounding box center [701, 296] width 89 height 47
click at [684, 304] on input "True" at bounding box center [675, 297] width 15 height 13
radio input "true"
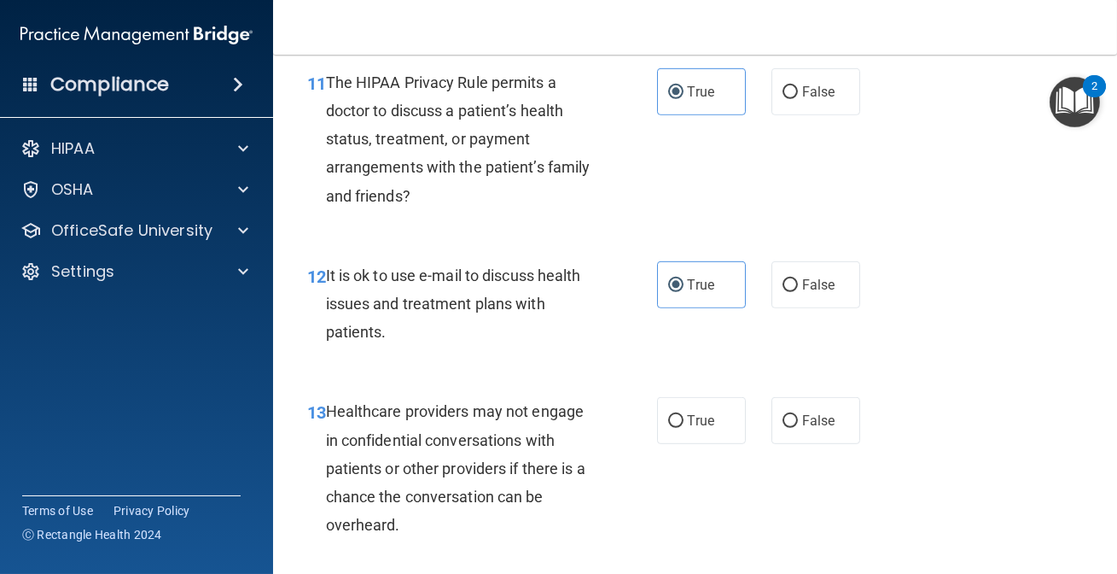
scroll to position [1939, 0]
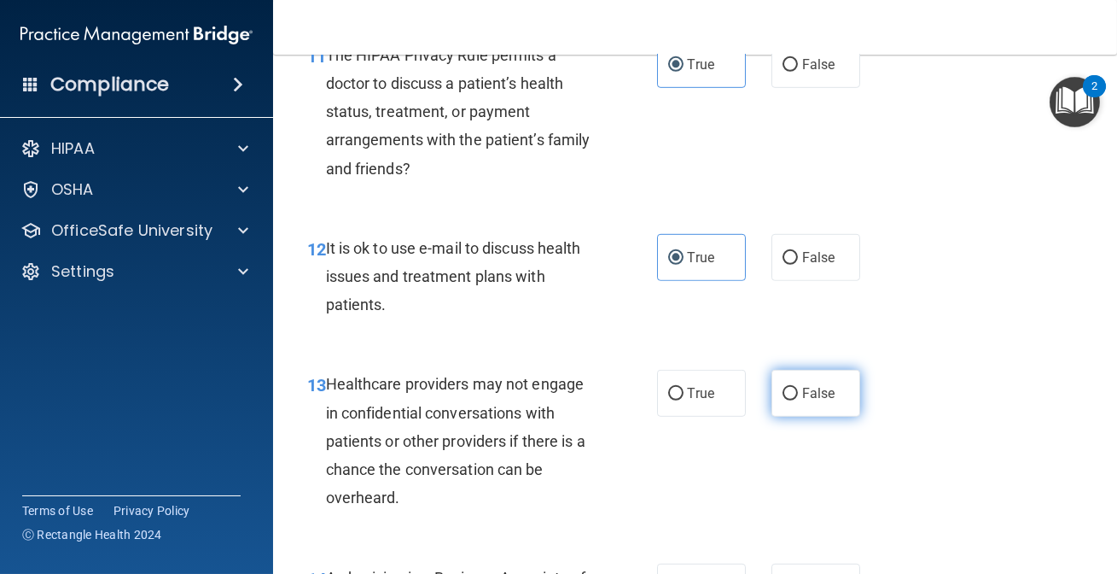
click at [802, 401] on span "False" at bounding box center [818, 393] width 33 height 16
click at [798, 400] on input "False" at bounding box center [790, 394] width 15 height 13
radio input "true"
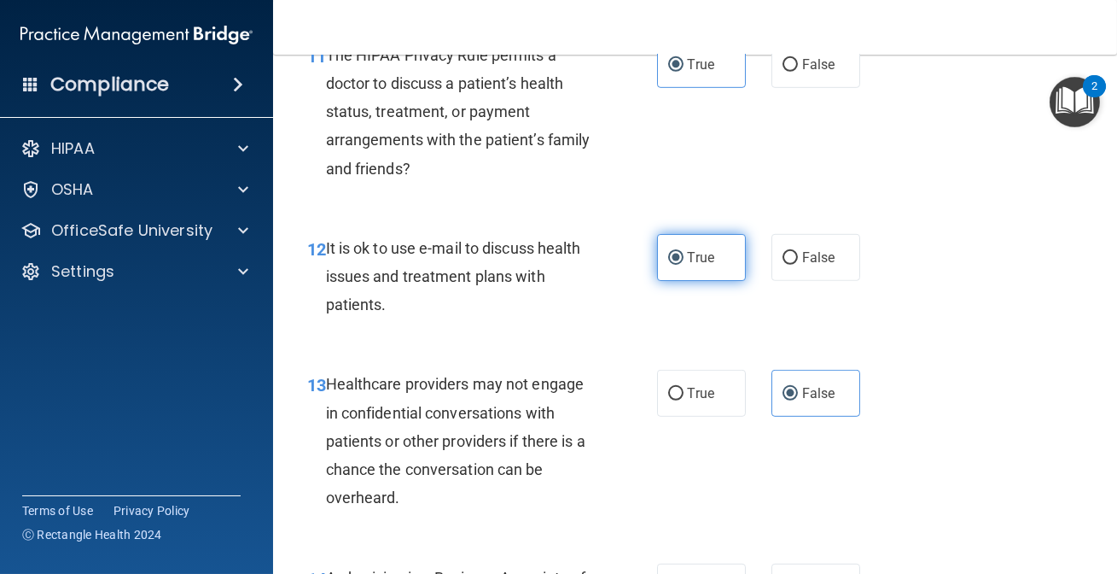
scroll to position [2172, 0]
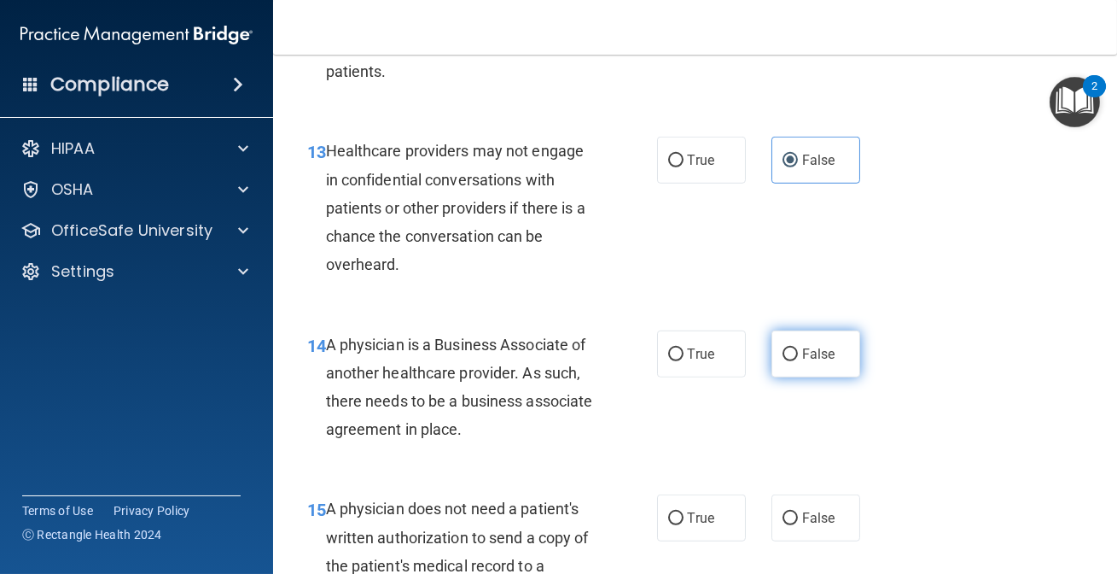
click at [826, 377] on label "False" at bounding box center [816, 353] width 89 height 47
click at [798, 361] on input "False" at bounding box center [790, 354] width 15 height 13
radio input "true"
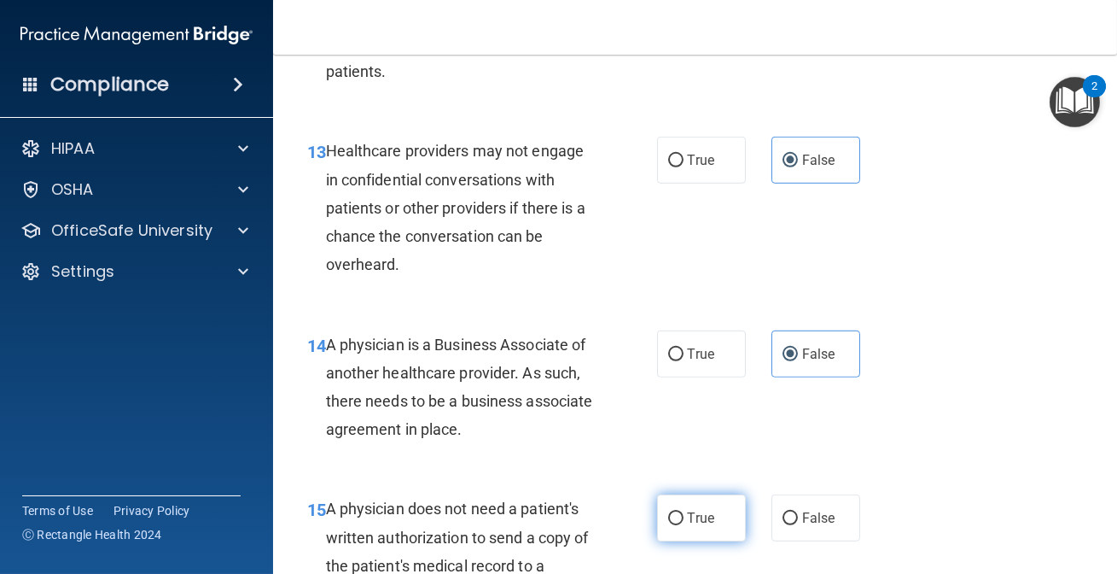
click at [706, 526] on span "True" at bounding box center [701, 518] width 26 height 16
click at [684, 525] on input "True" at bounding box center [675, 518] width 15 height 13
radio input "true"
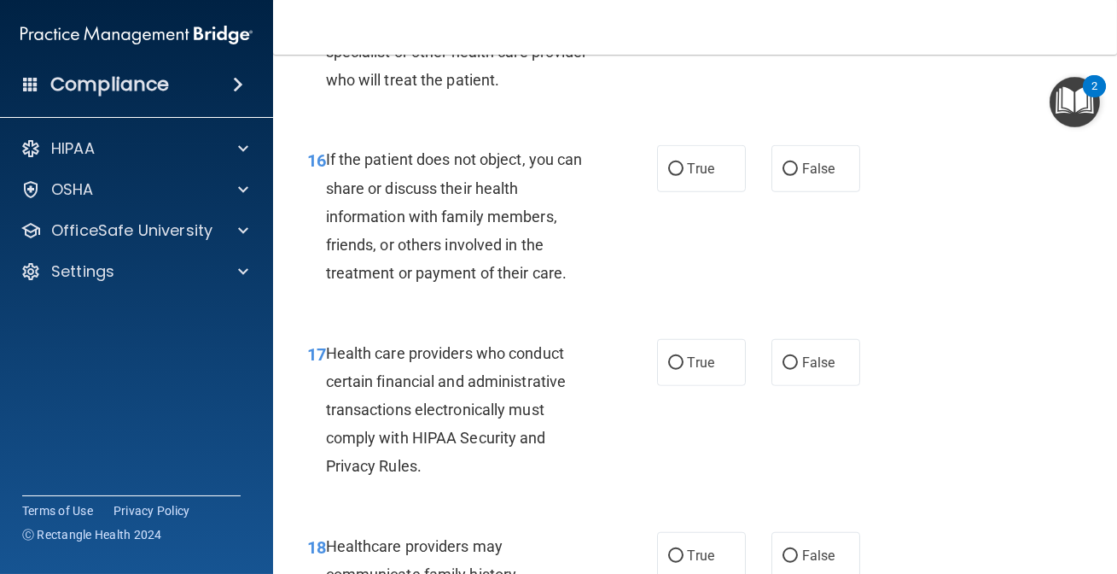
scroll to position [2715, 0]
click at [698, 191] on label "True" at bounding box center [701, 167] width 89 height 47
click at [684, 175] on input "True" at bounding box center [675, 168] width 15 height 13
radio input "true"
click at [718, 385] on label "True" at bounding box center [701, 361] width 89 height 47
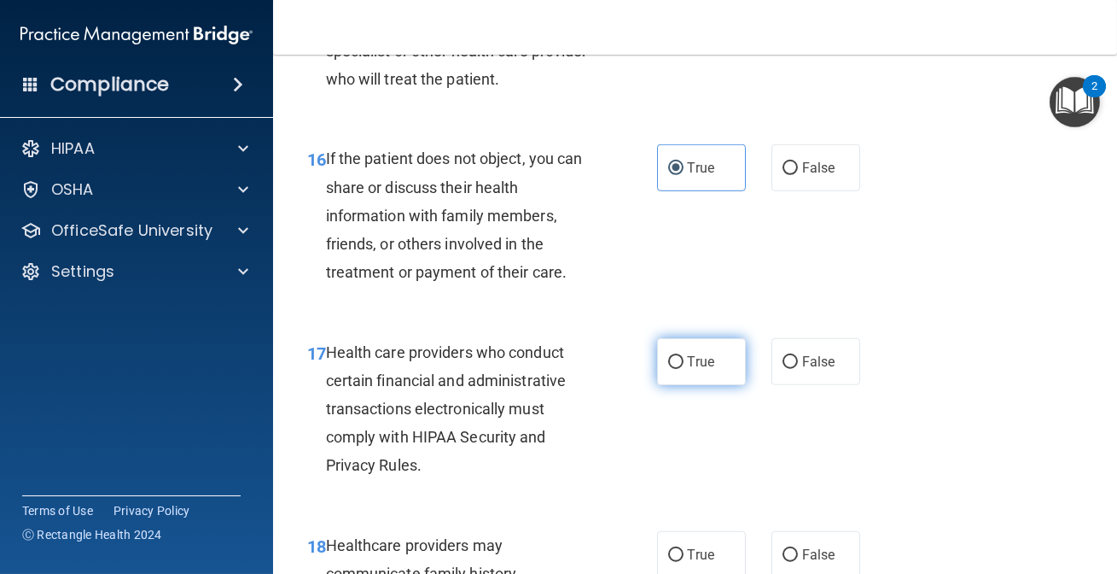
click at [684, 369] on input "True" at bounding box center [675, 362] width 15 height 13
radio input "true"
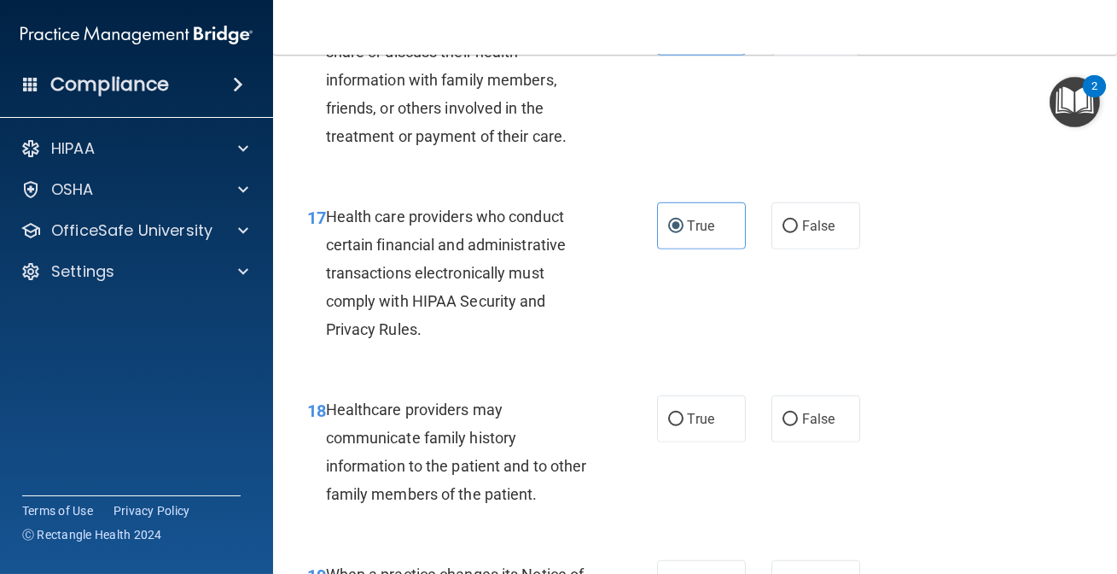
scroll to position [2948, 0]
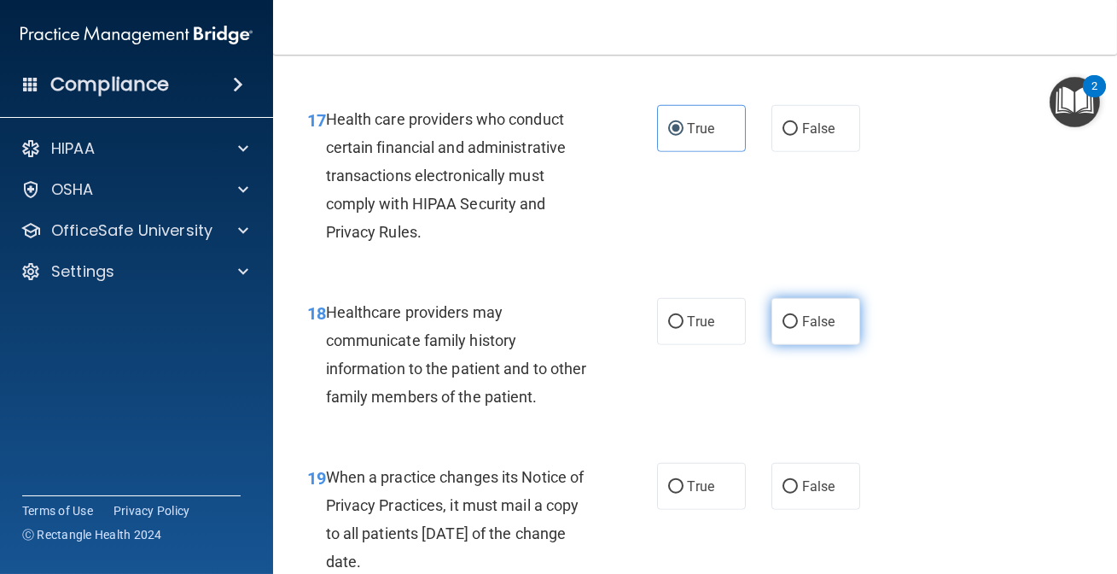
click at [785, 329] on input "False" at bounding box center [790, 322] width 15 height 13
radio input "true"
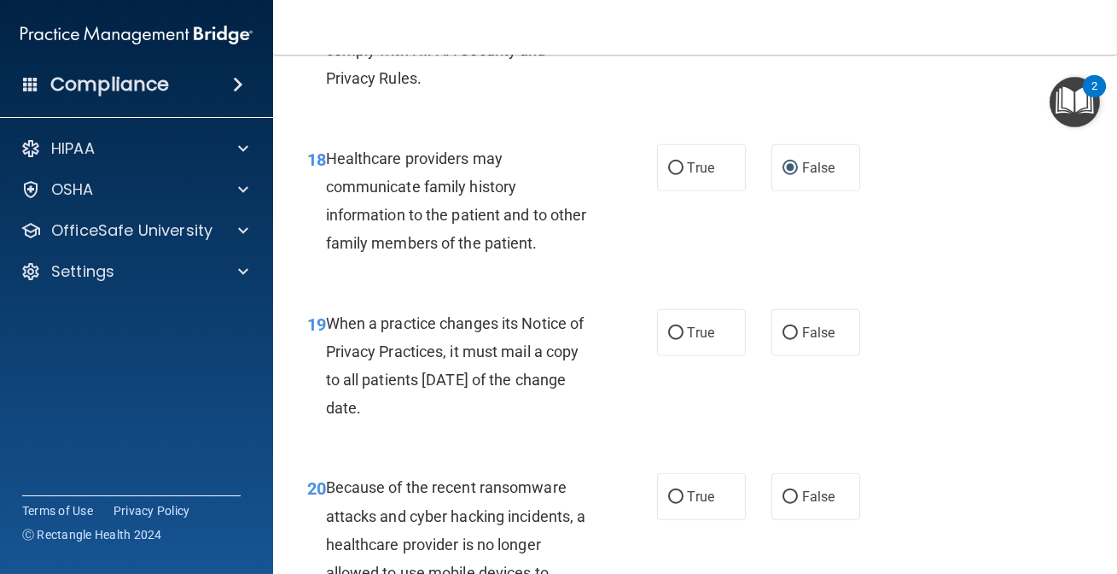
scroll to position [3104, 0]
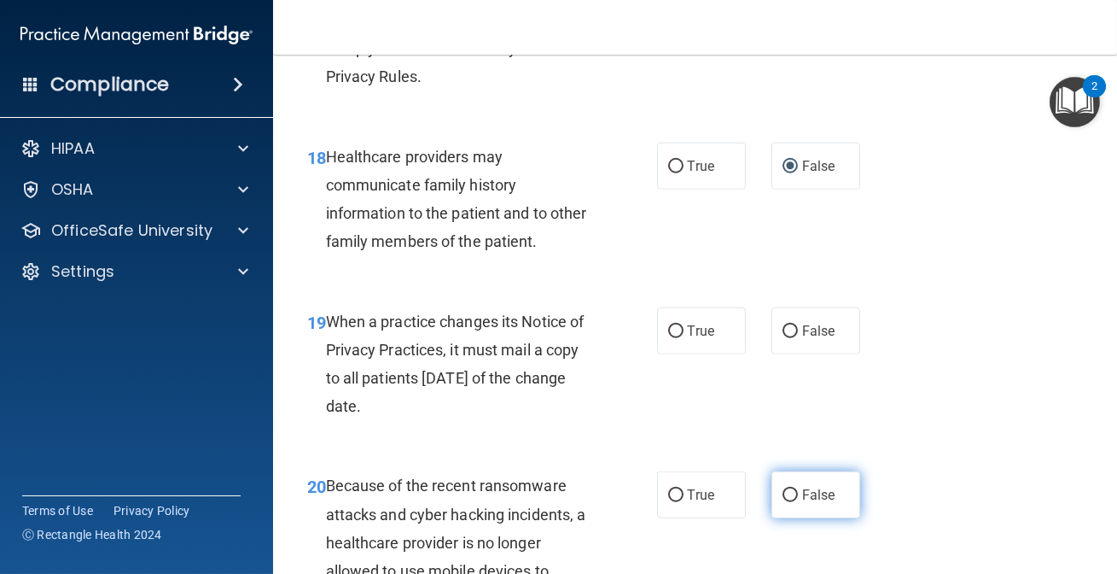
click at [792, 518] on label "False" at bounding box center [816, 494] width 89 height 47
click at [792, 502] on input "False" at bounding box center [790, 495] width 15 height 13
radio input "true"
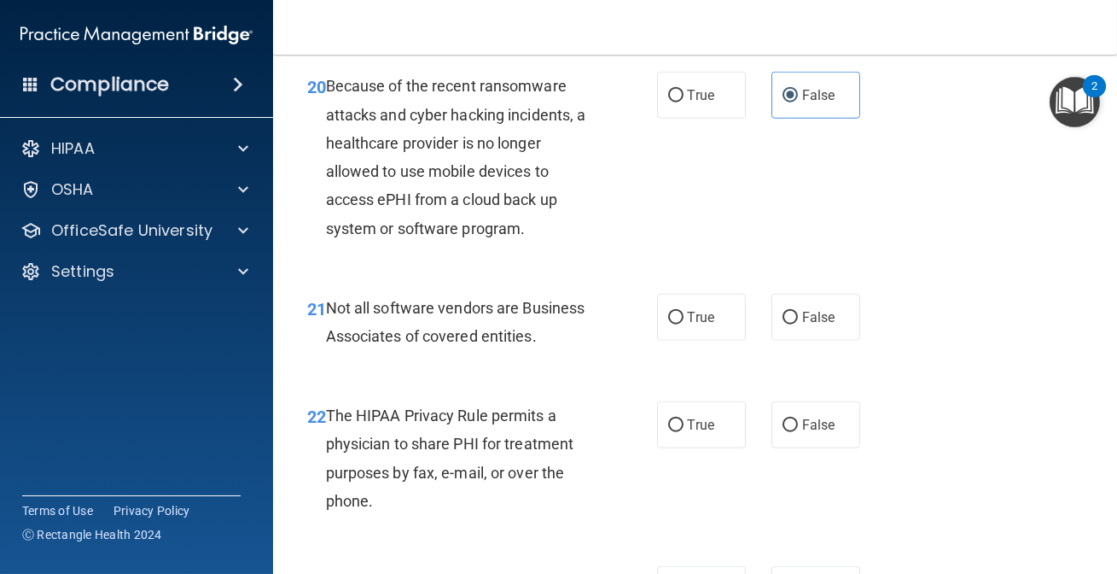
scroll to position [3414, 0]
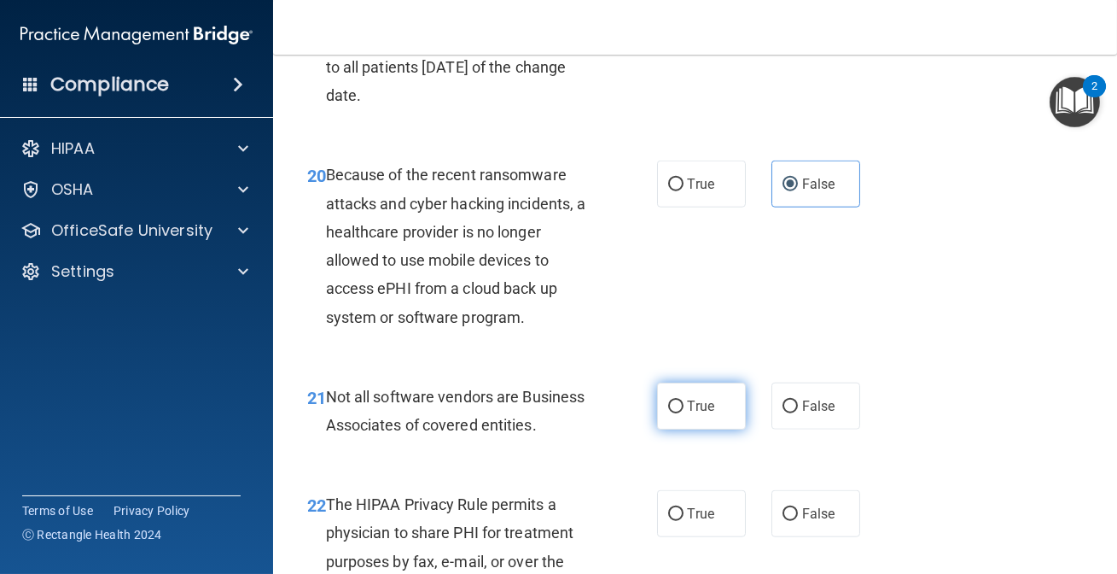
click at [679, 429] on label "True" at bounding box center [701, 405] width 89 height 47
click at [679, 413] on input "True" at bounding box center [675, 406] width 15 height 13
radio input "true"
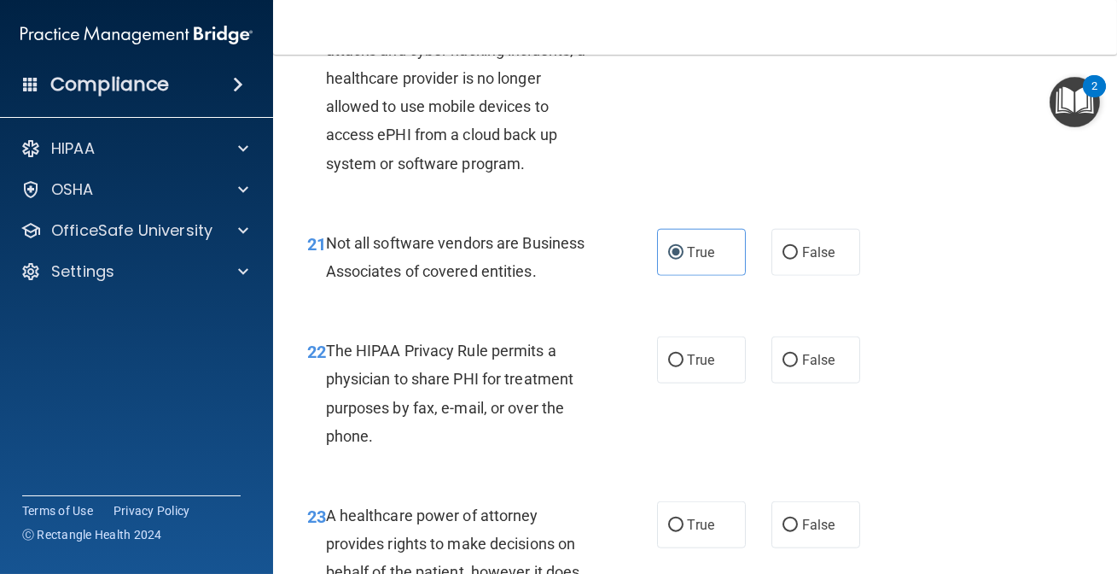
scroll to position [3569, 0]
click at [687, 382] on label "True" at bounding box center [701, 358] width 89 height 47
click at [684, 366] on input "True" at bounding box center [675, 359] width 15 height 13
radio input "true"
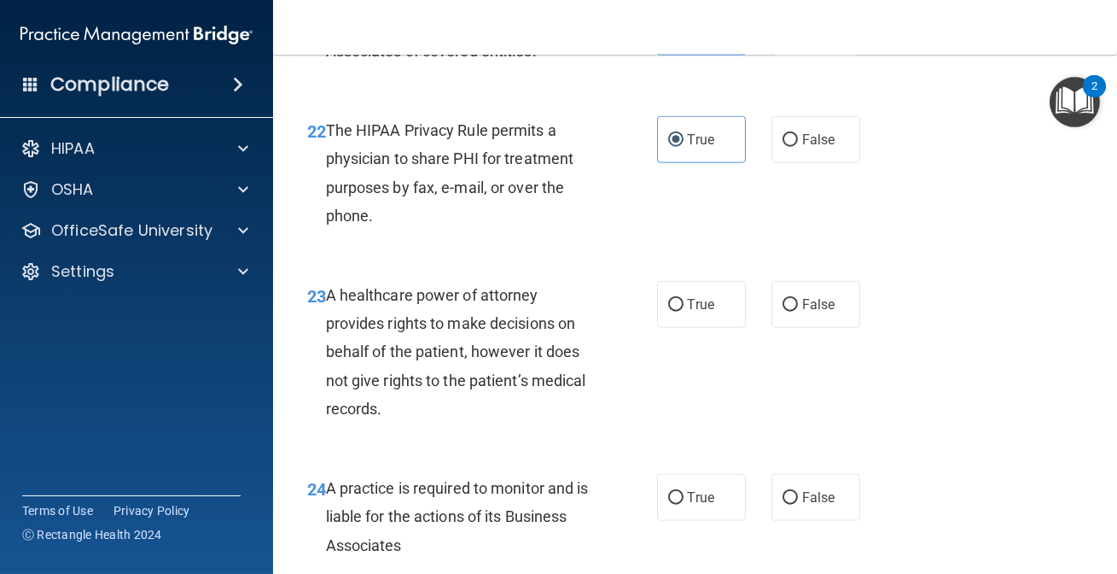
scroll to position [3802, 0]
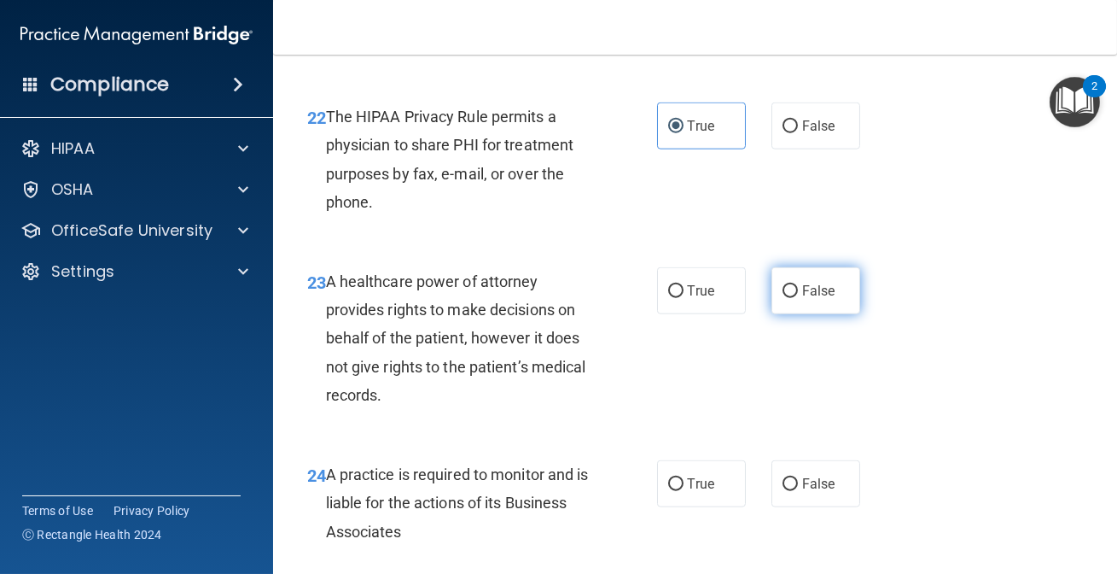
click at [797, 305] on label "False" at bounding box center [816, 290] width 89 height 47
click at [797, 298] on input "False" at bounding box center [790, 291] width 15 height 13
radio input "true"
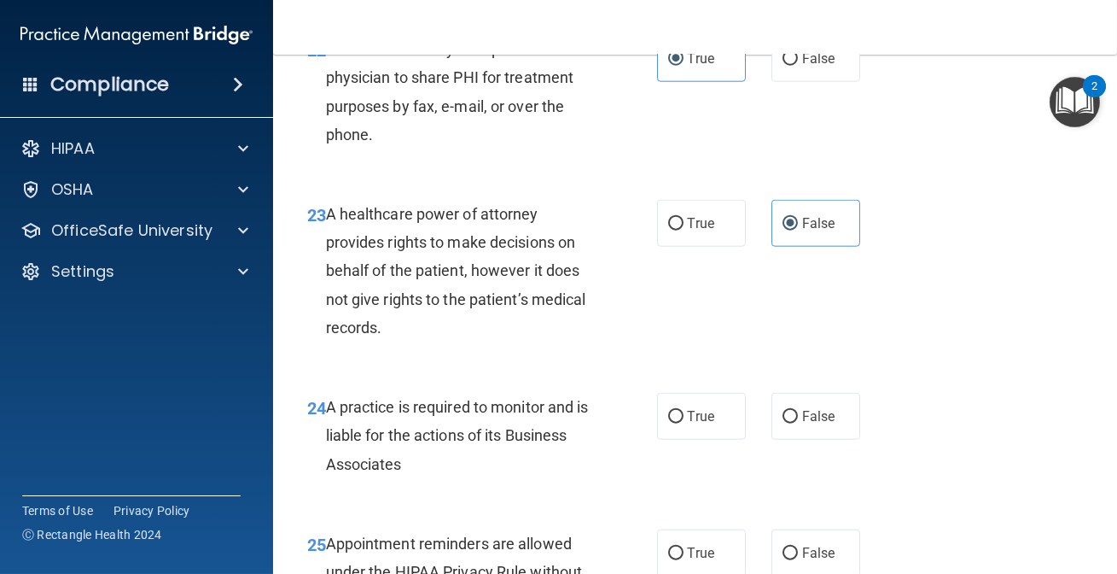
scroll to position [3957, 0]
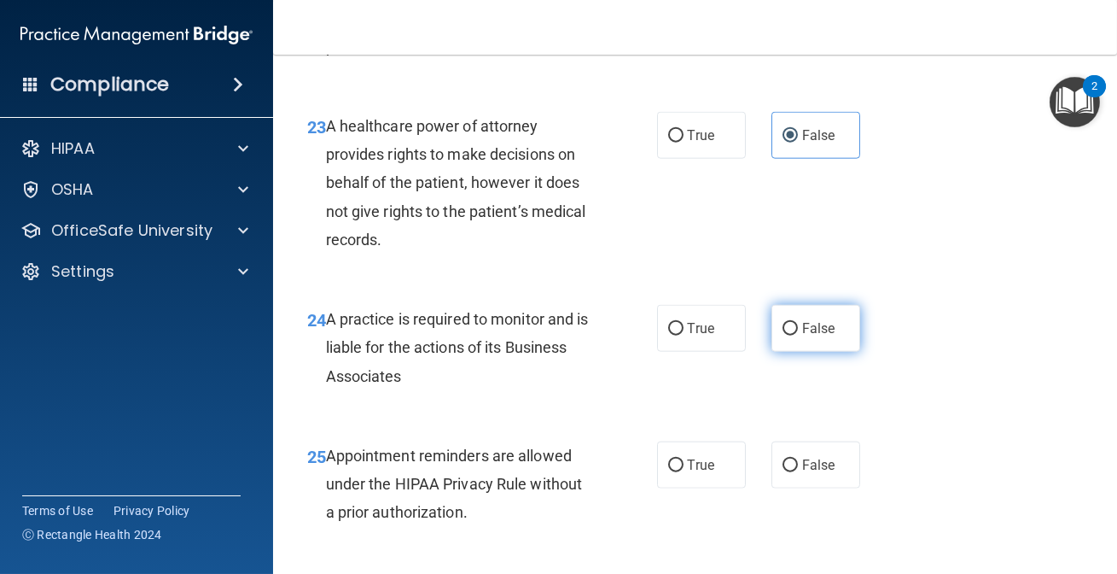
click at [793, 340] on label "False" at bounding box center [816, 328] width 89 height 47
click at [793, 335] on input "False" at bounding box center [790, 329] width 15 height 13
radio input "true"
drag, startPoint x: 680, startPoint y: 491, endPoint x: 709, endPoint y: 477, distance: 31.3
click at [683, 488] on label "True" at bounding box center [701, 464] width 89 height 47
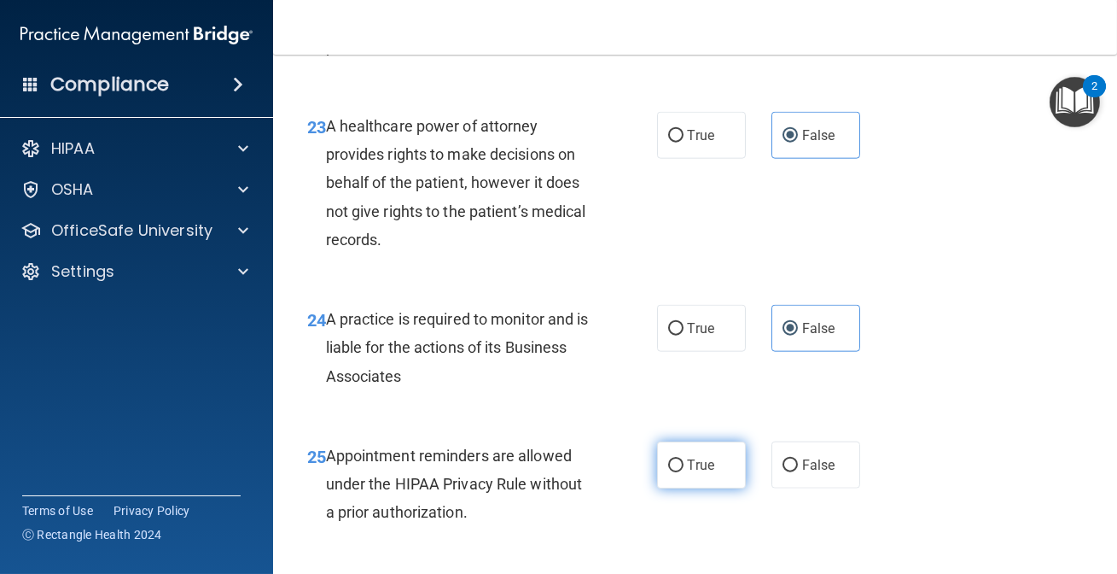
click at [683, 472] on input "True" at bounding box center [675, 465] width 15 height 13
radio input "true"
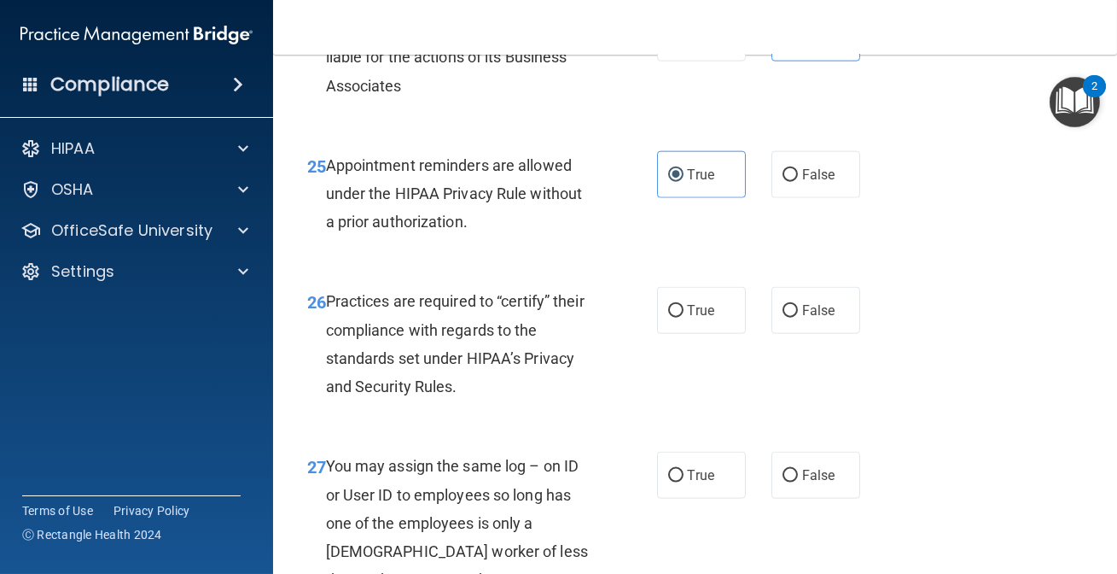
scroll to position [4268, 0]
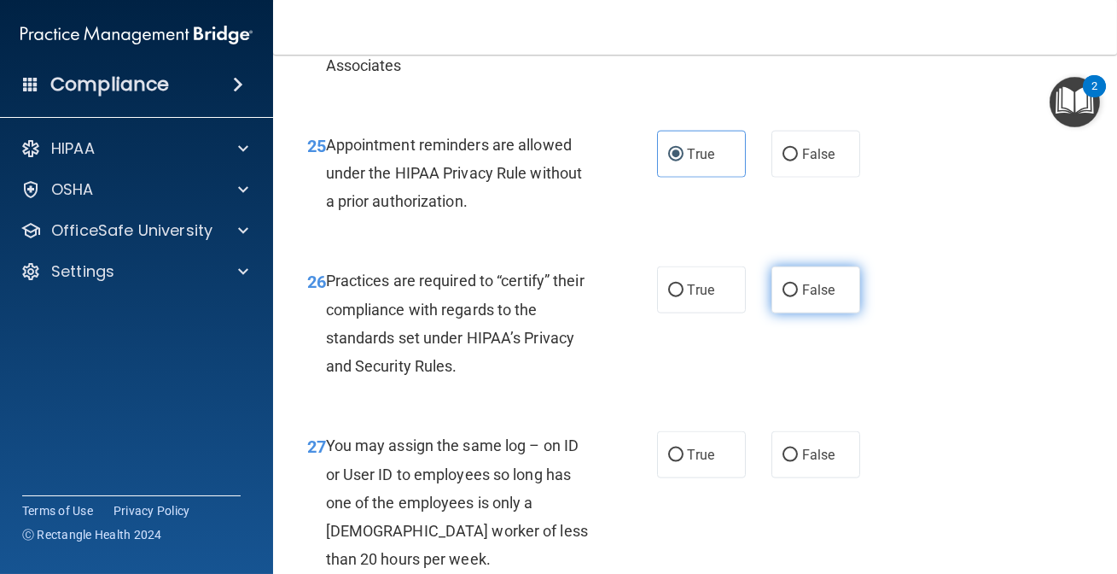
click at [802, 298] on span "False" at bounding box center [818, 290] width 33 height 16
click at [796, 297] on input "False" at bounding box center [790, 290] width 15 height 13
radio input "true"
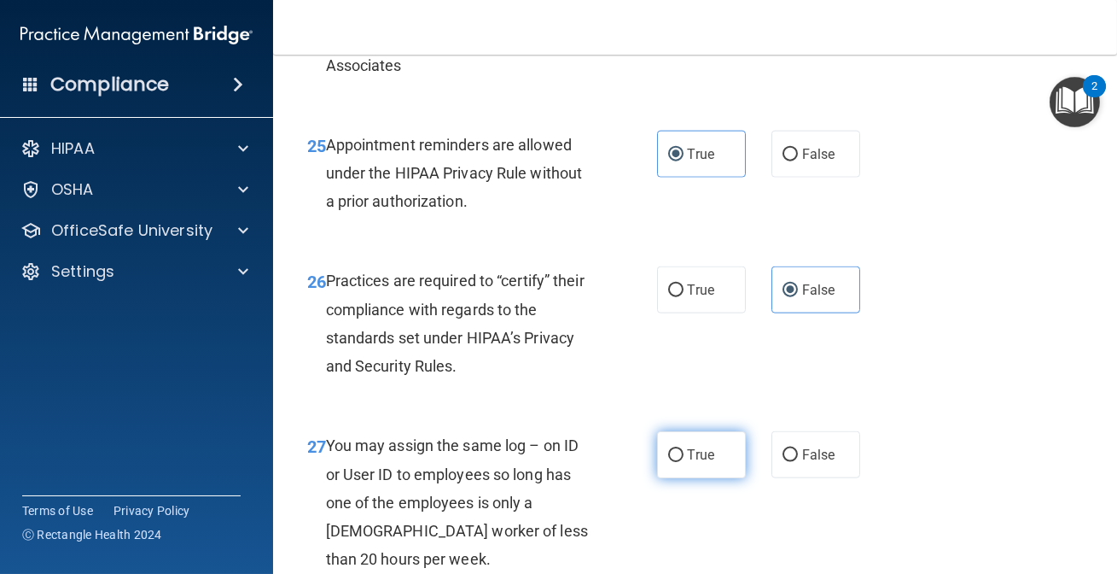
click at [688, 478] on label "True" at bounding box center [701, 454] width 89 height 47
click at [684, 462] on input "True" at bounding box center [675, 455] width 15 height 13
radio input "true"
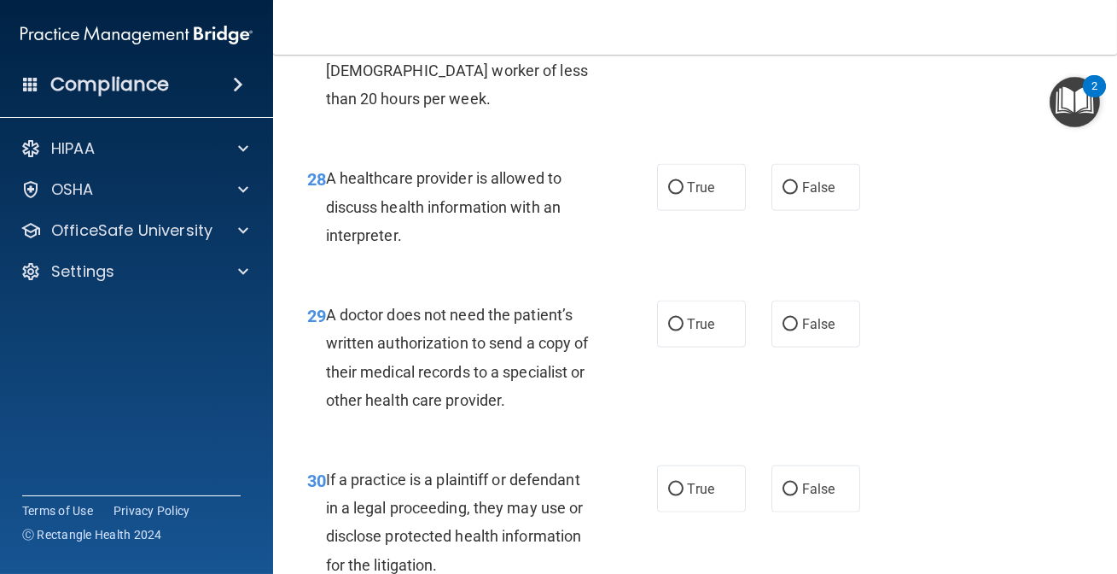
scroll to position [4733, 0]
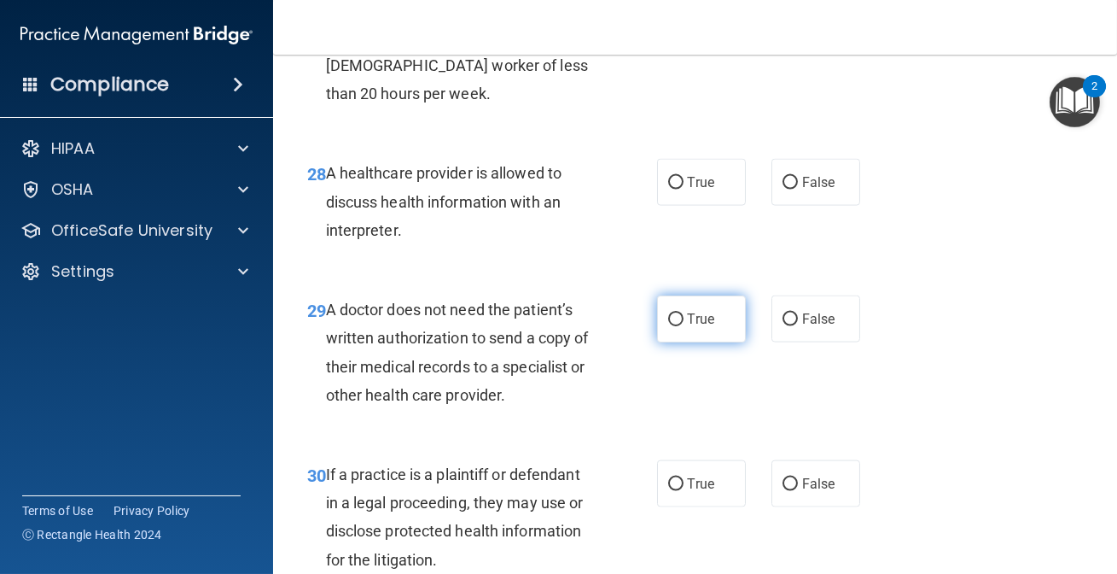
click at [688, 327] on span "True" at bounding box center [701, 319] width 26 height 16
click at [683, 326] on input "True" at bounding box center [675, 319] width 15 height 13
radio input "true"
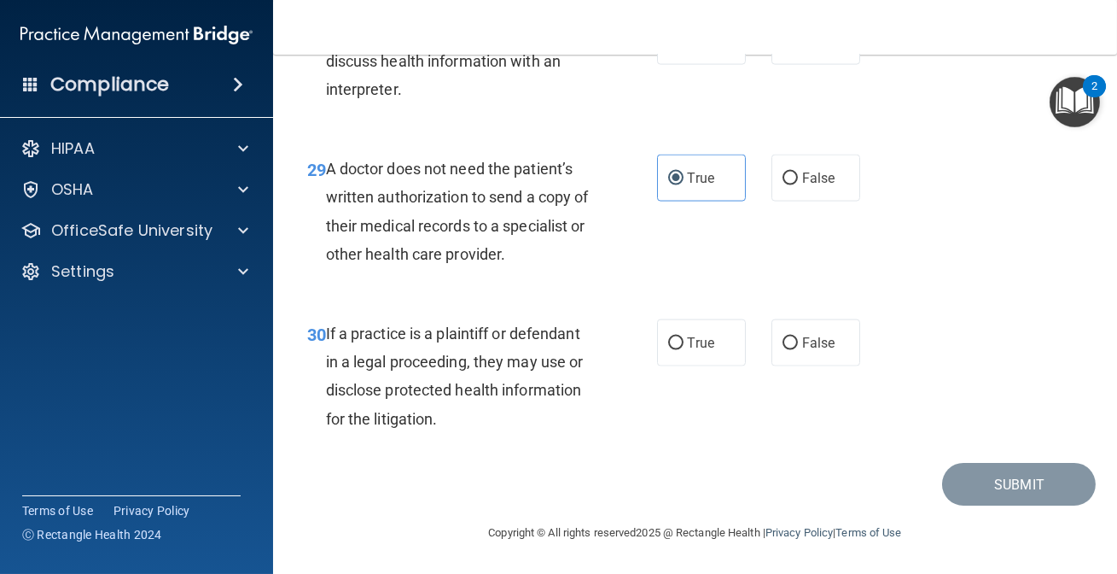
scroll to position [4901, 0]
click at [668, 347] on input "True" at bounding box center [675, 343] width 15 height 13
radio input "true"
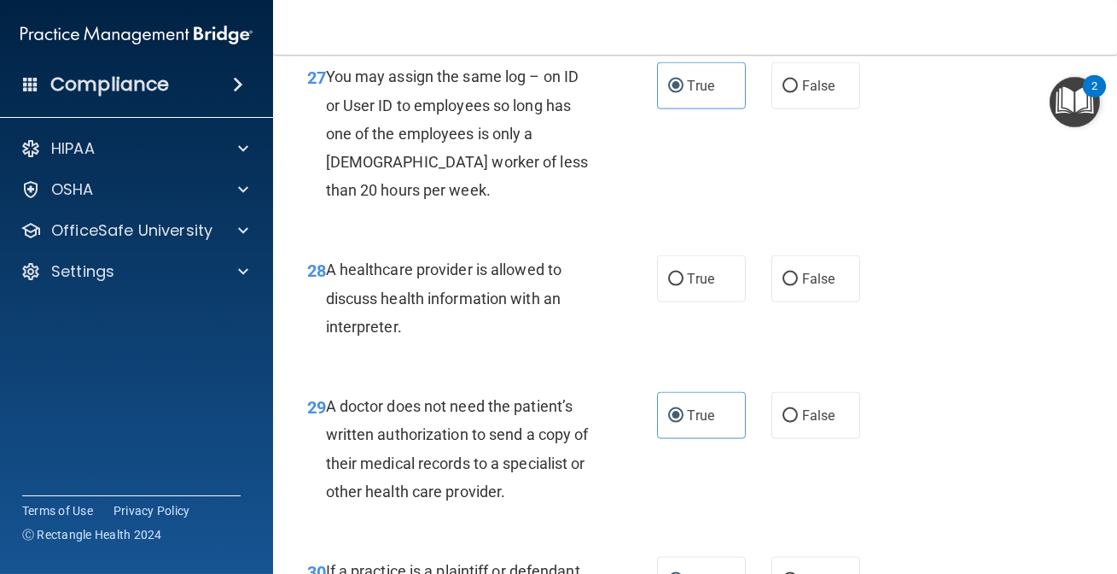
scroll to position [4591, 0]
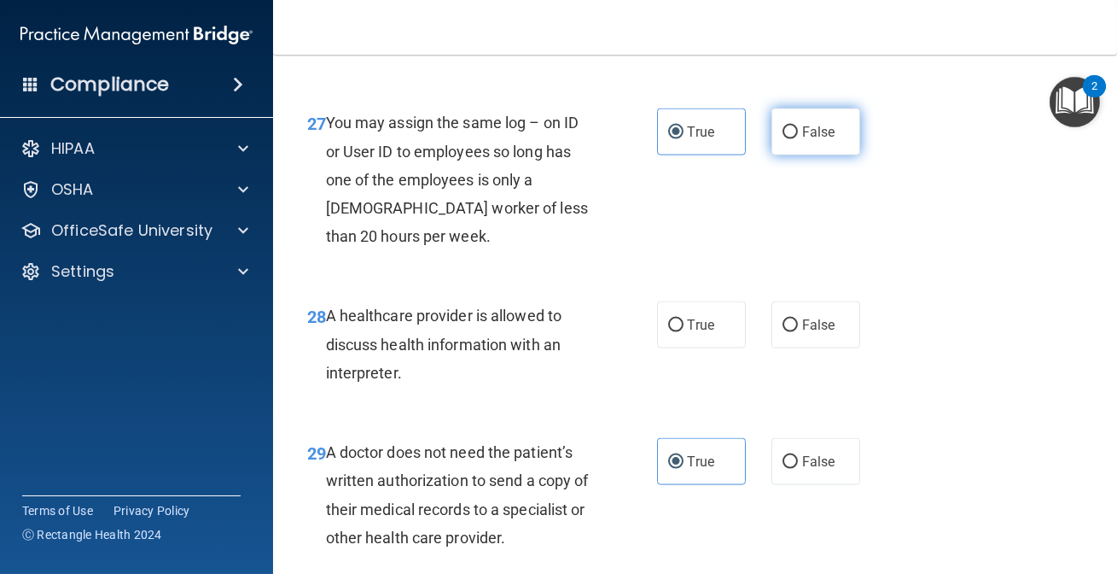
click at [773, 155] on label "False" at bounding box center [816, 131] width 89 height 47
click at [783, 139] on input "False" at bounding box center [790, 132] width 15 height 13
radio input "true"
radio input "false"
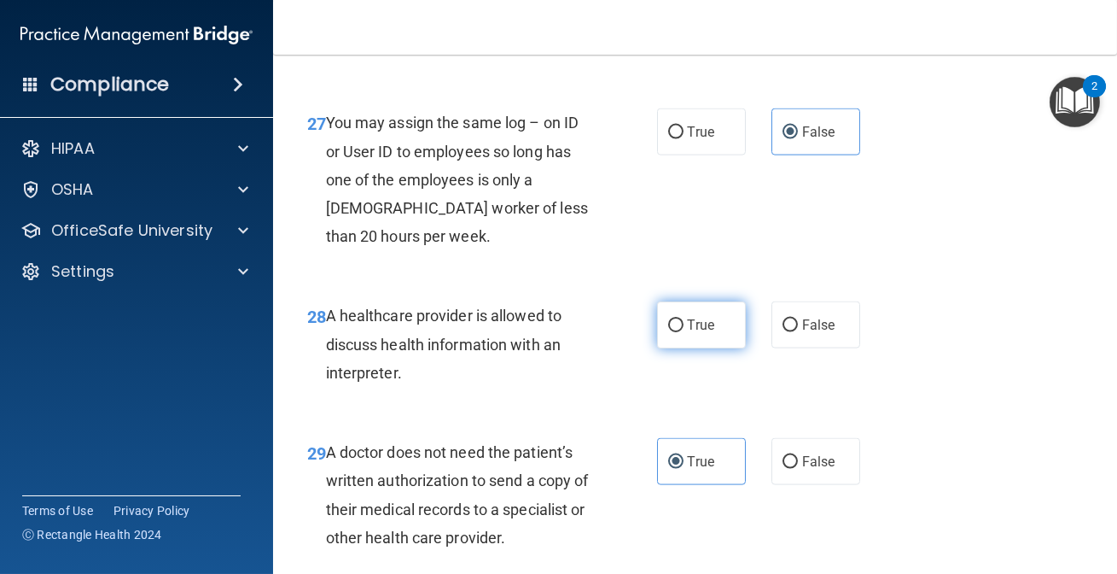
click at [711, 348] on label "True" at bounding box center [701, 324] width 89 height 47
click at [684, 332] on input "True" at bounding box center [675, 325] width 15 height 13
radio input "true"
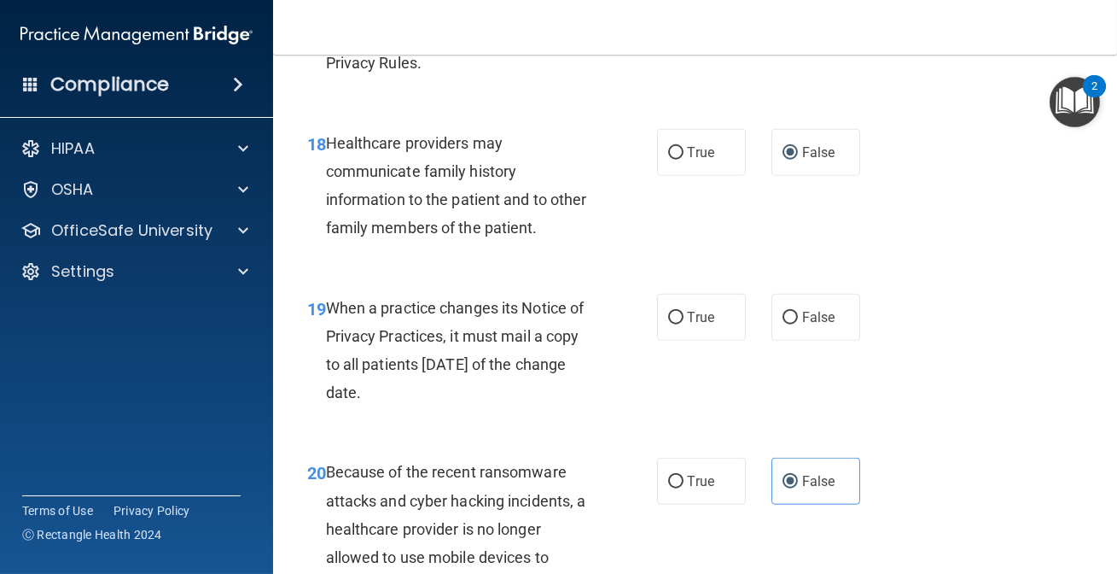
scroll to position [3116, 0]
click at [844, 342] on label "False" at bounding box center [816, 318] width 89 height 47
click at [798, 326] on input "False" at bounding box center [790, 319] width 15 height 13
radio input "true"
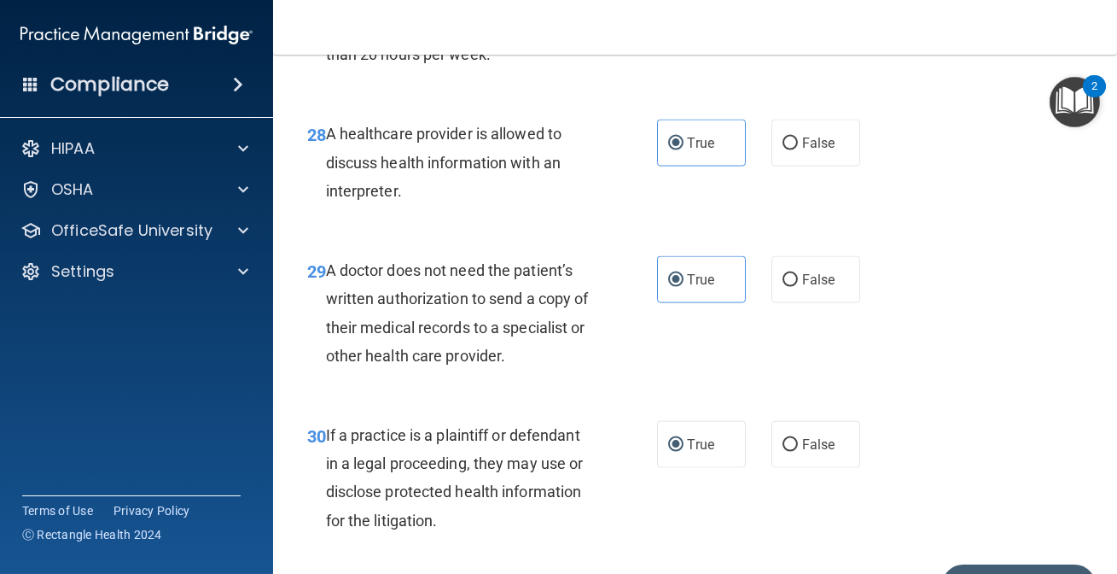
scroll to position [4901, 0]
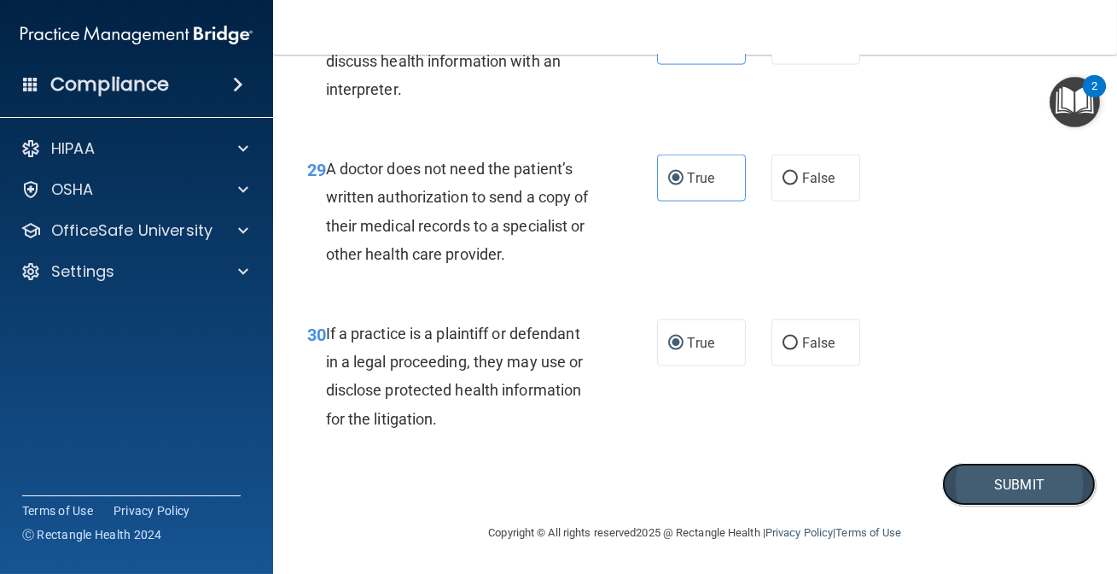
click at [1065, 475] on button "Submit" at bounding box center [1019, 485] width 154 height 44
click at [973, 493] on button "Submit" at bounding box center [1019, 485] width 154 height 44
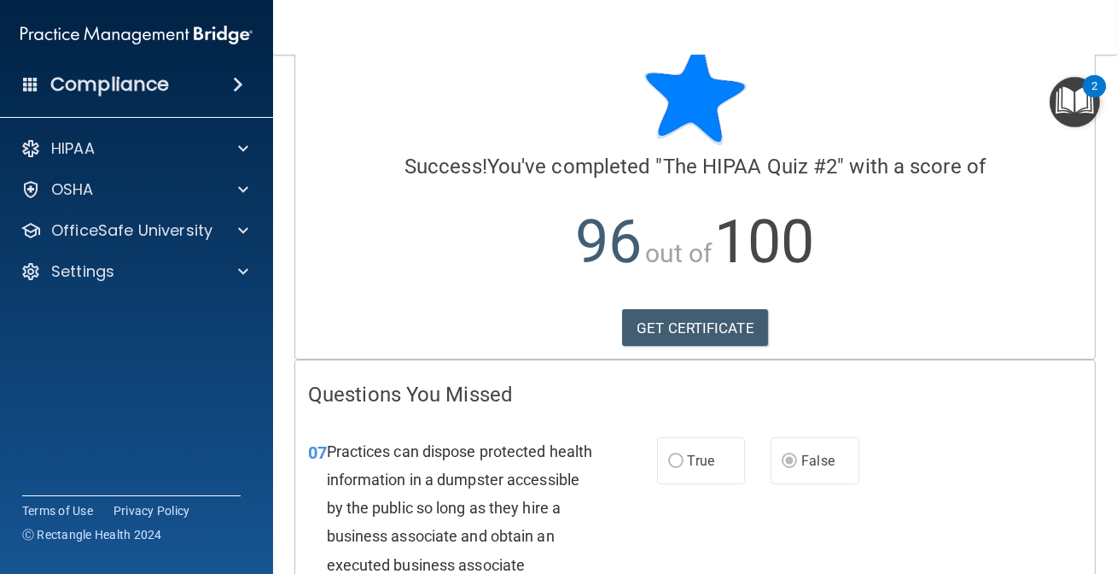
scroll to position [77, 0]
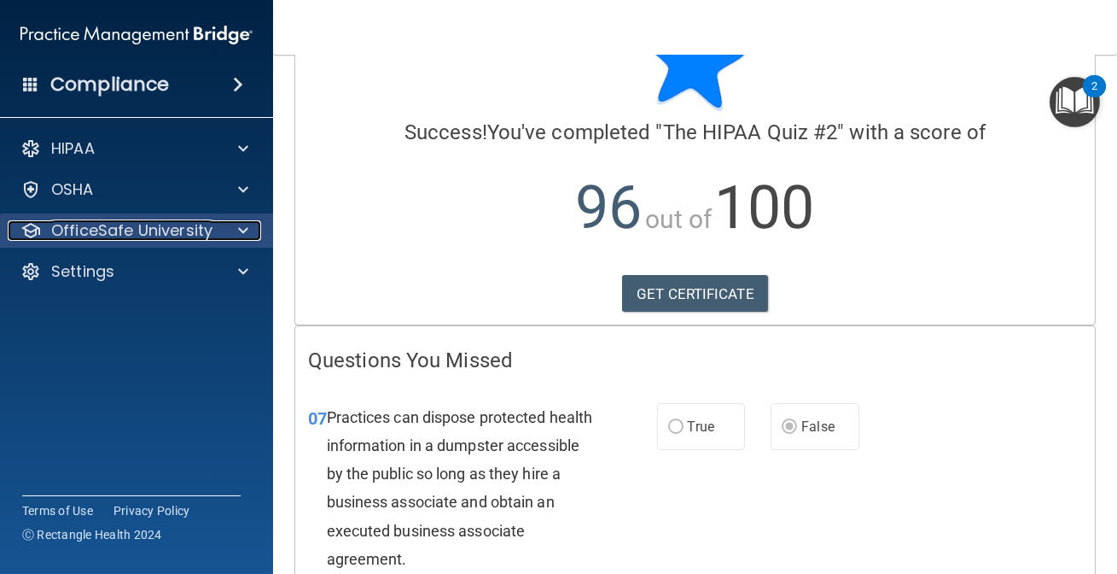
click at [121, 238] on p "OfficeSafe University" at bounding box center [131, 230] width 161 height 20
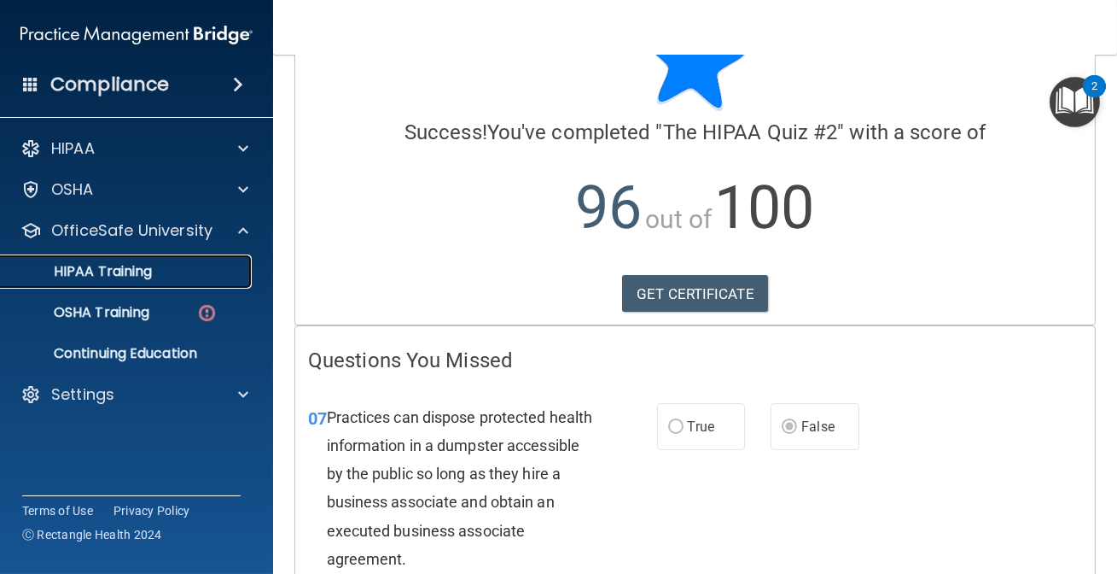
click at [124, 268] on p "HIPAA Training" at bounding box center [81, 271] width 141 height 17
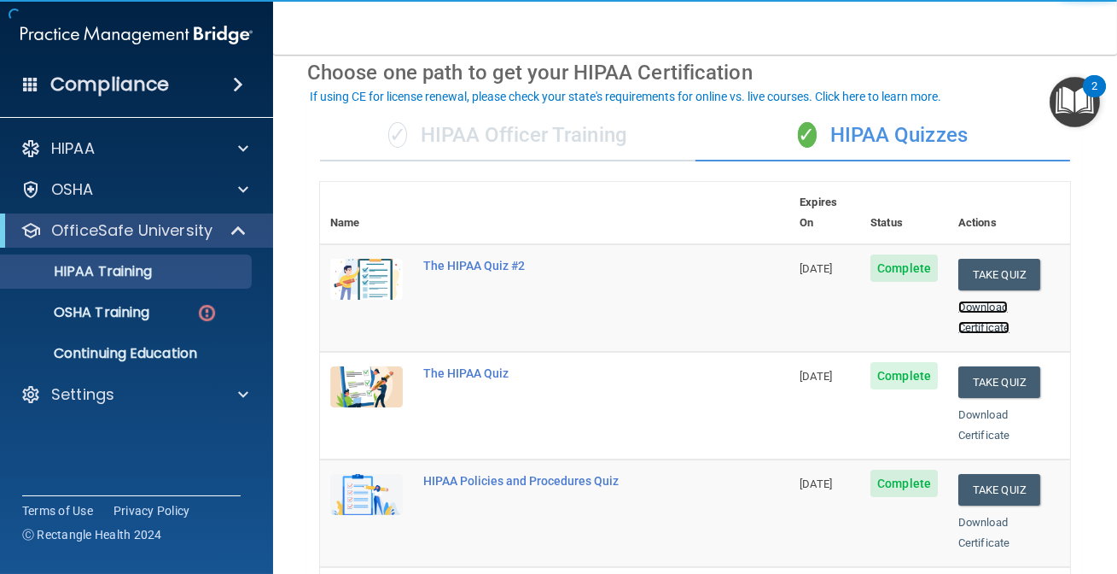
click at [985, 297] on div "Download Certificate" at bounding box center [1010, 317] width 102 height 41
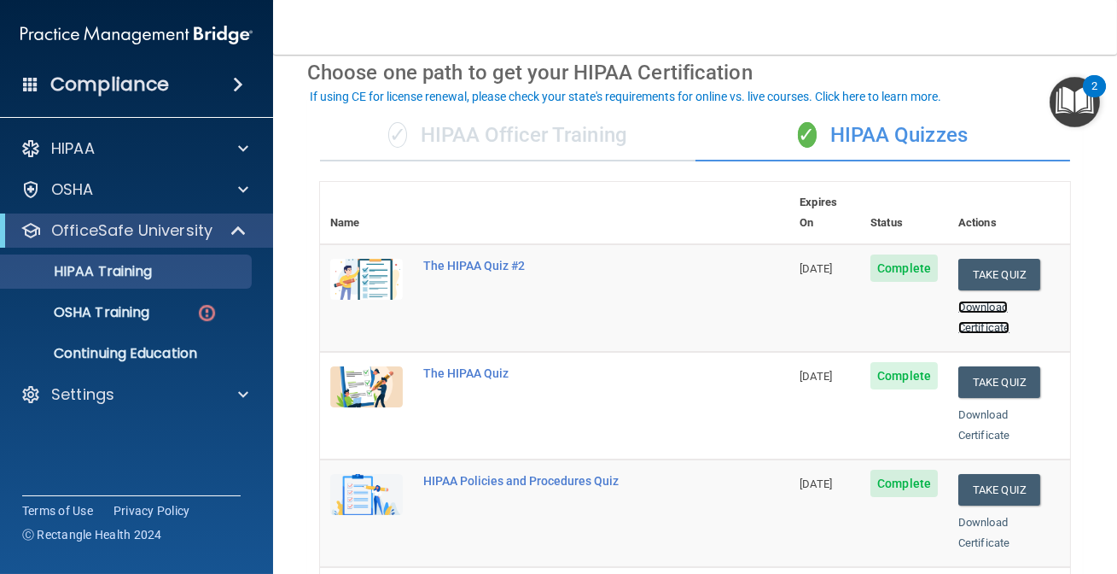
click at [979, 300] on link "Download Certificate" at bounding box center [984, 316] width 51 height 33
click at [990, 405] on div "Download Certificate" at bounding box center [1010, 425] width 102 height 41
click at [986, 408] on link "Download Certificate" at bounding box center [984, 424] width 51 height 33
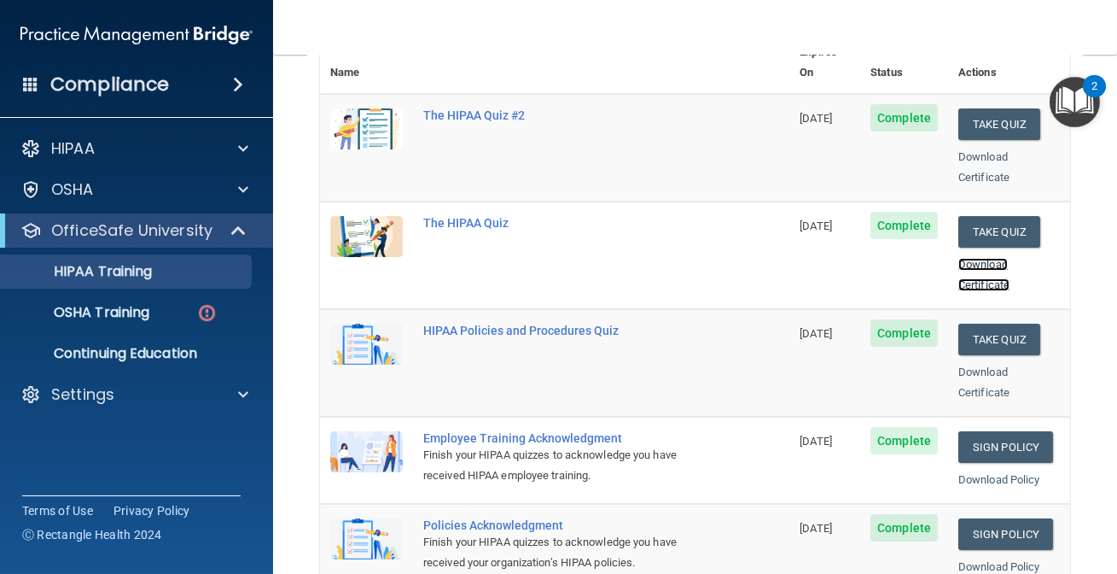
scroll to position [232, 0]
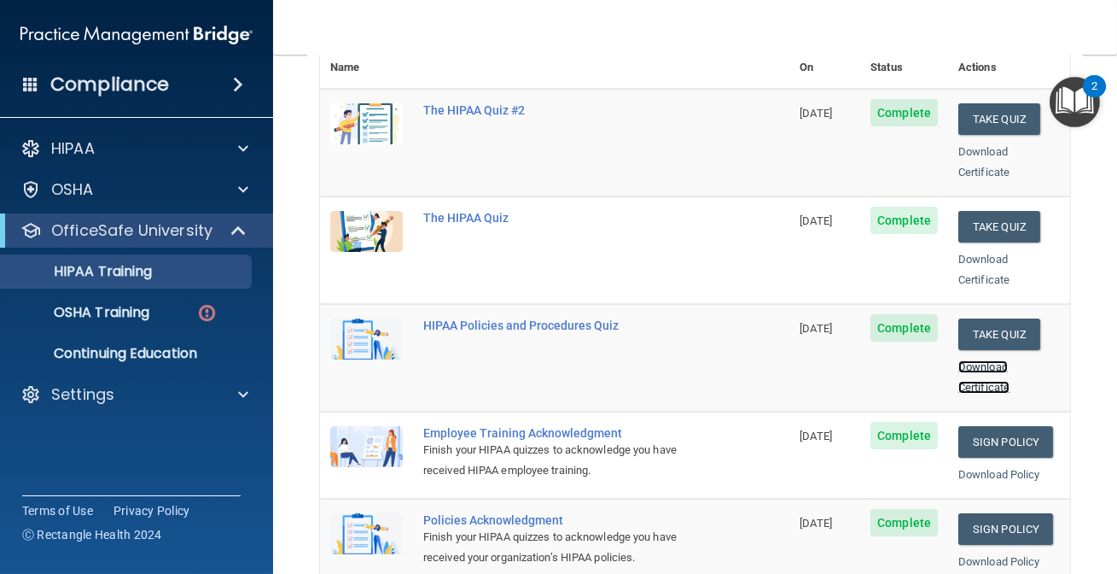
click at [991, 363] on link "Download Certificate" at bounding box center [984, 376] width 51 height 33
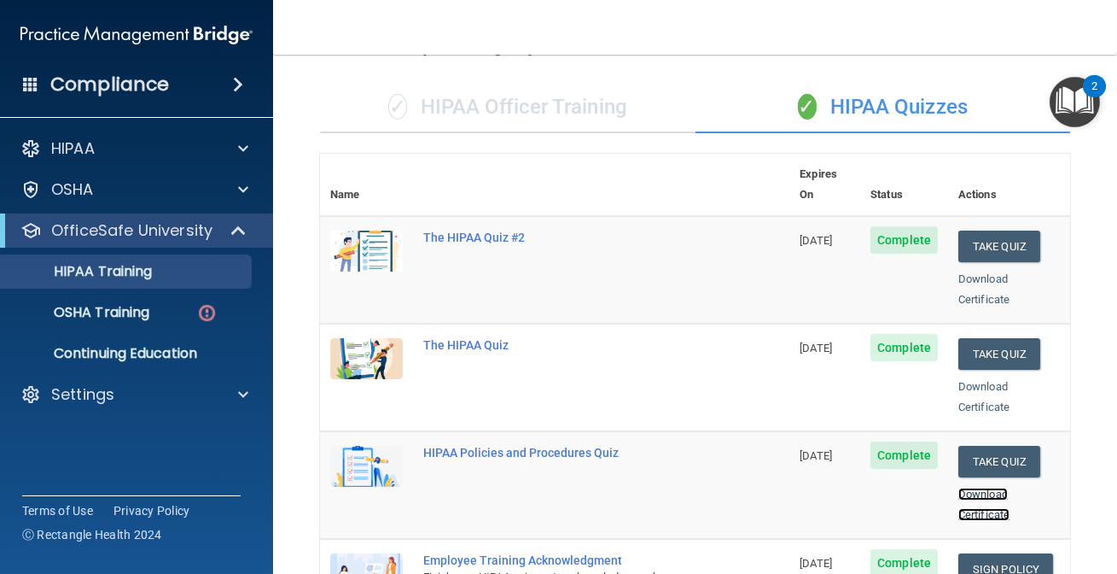
scroll to position [0, 0]
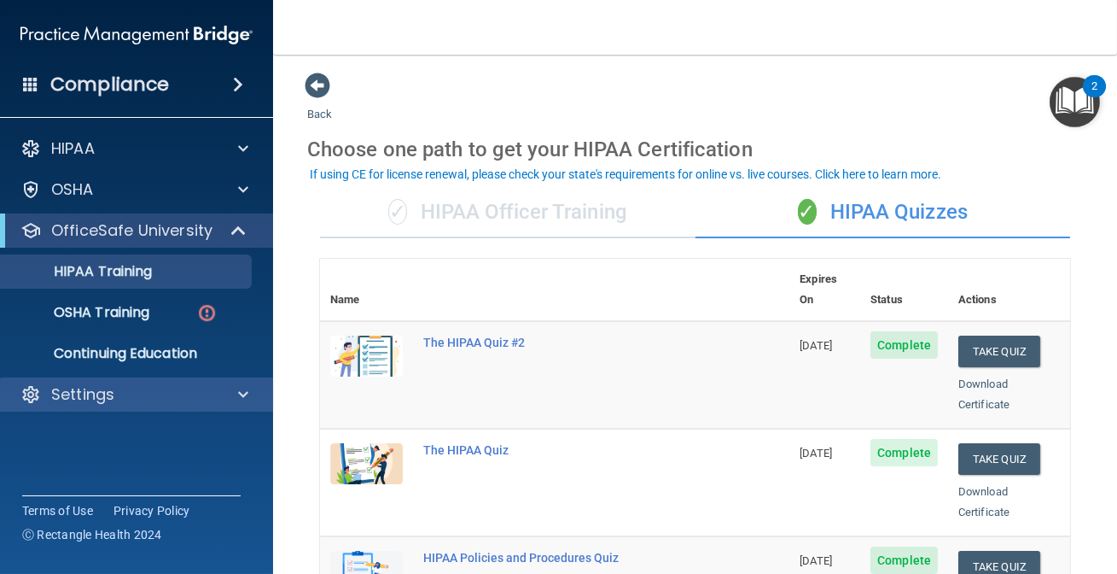
click at [109, 409] on div "Settings" at bounding box center [137, 394] width 274 height 34
click at [125, 400] on div "Settings" at bounding box center [114, 394] width 212 height 20
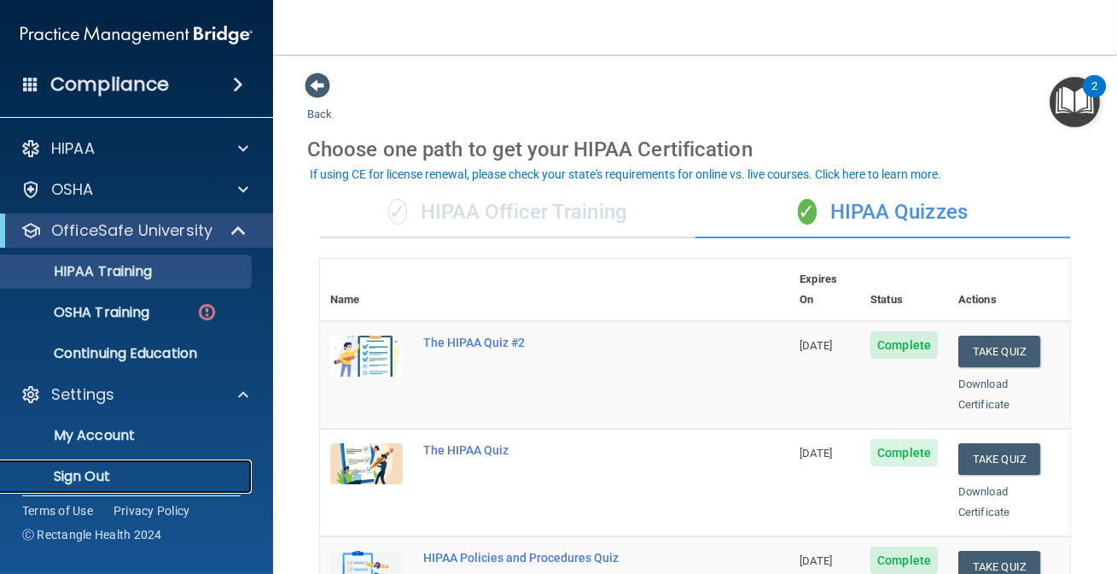
click at [118, 475] on p "Sign Out" at bounding box center [127, 476] width 233 height 17
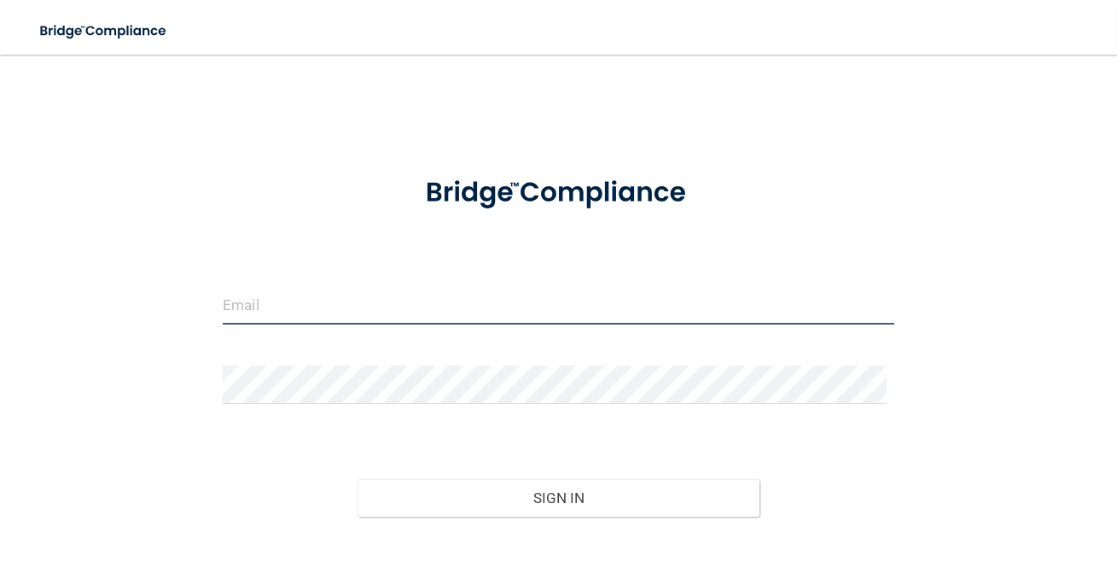
click at [408, 297] on input "email" at bounding box center [559, 305] width 672 height 38
click at [298, 306] on input "email" at bounding box center [559, 305] width 672 height 38
type input "[EMAIL_ADDRESS][DOMAIN_NAME]"
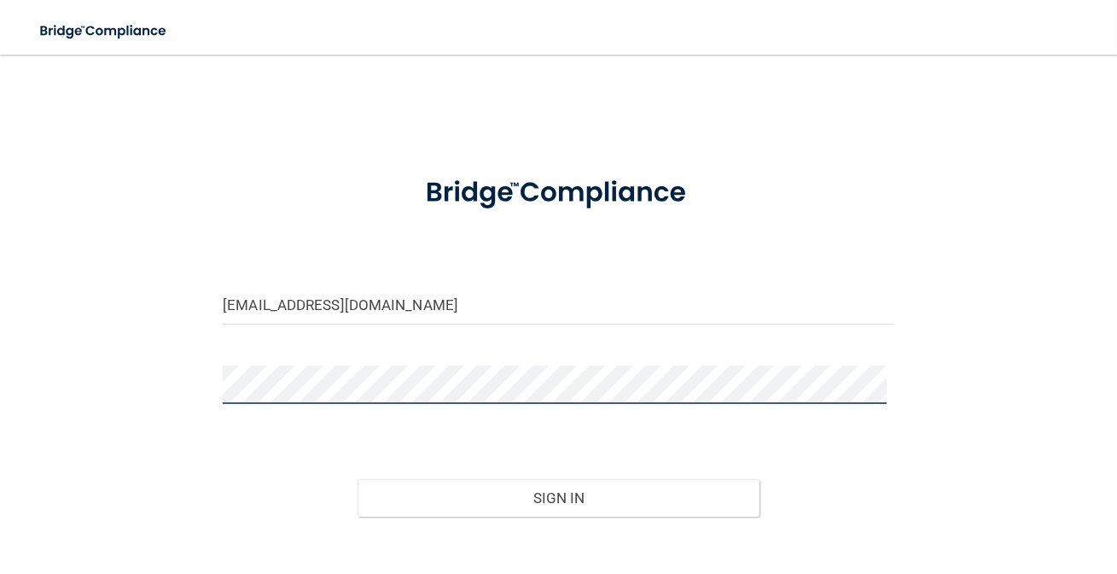
click at [358, 479] on button "Sign In" at bounding box center [559, 498] width 403 height 38
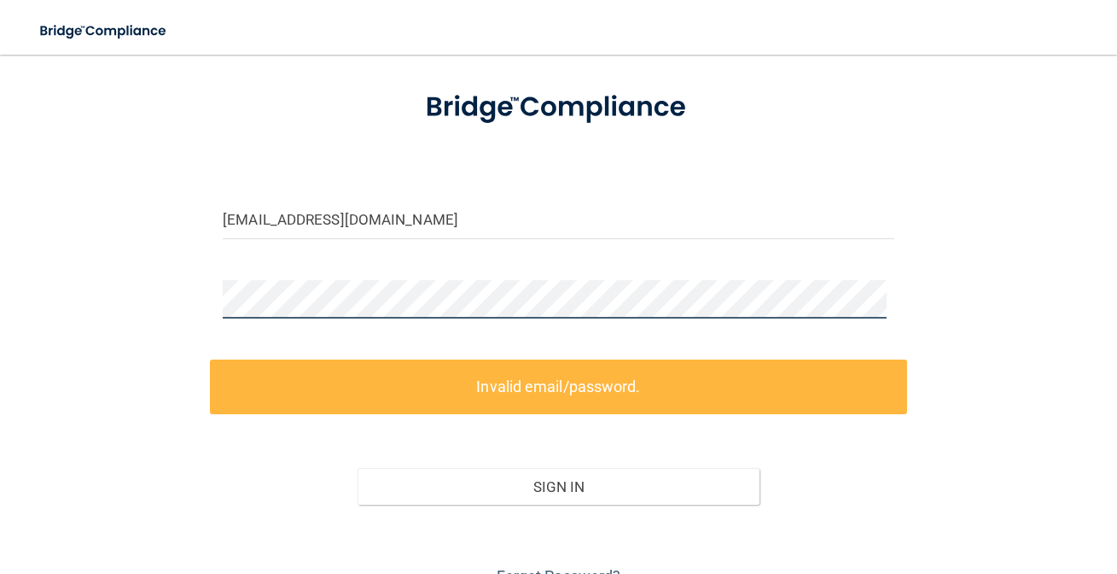
scroll to position [168, 0]
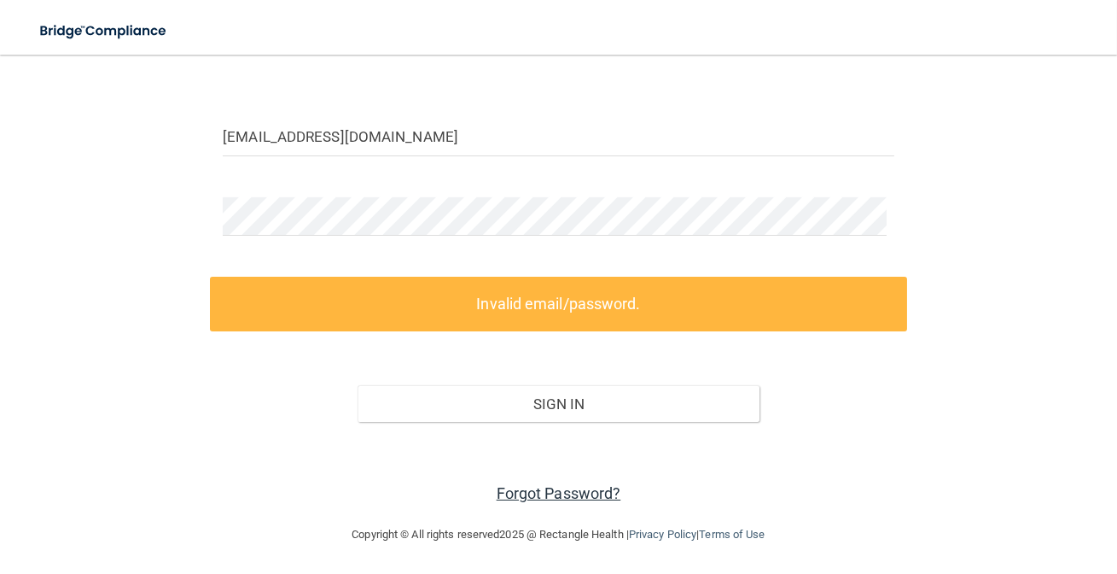
click at [572, 495] on link "Forgot Password?" at bounding box center [559, 493] width 125 height 18
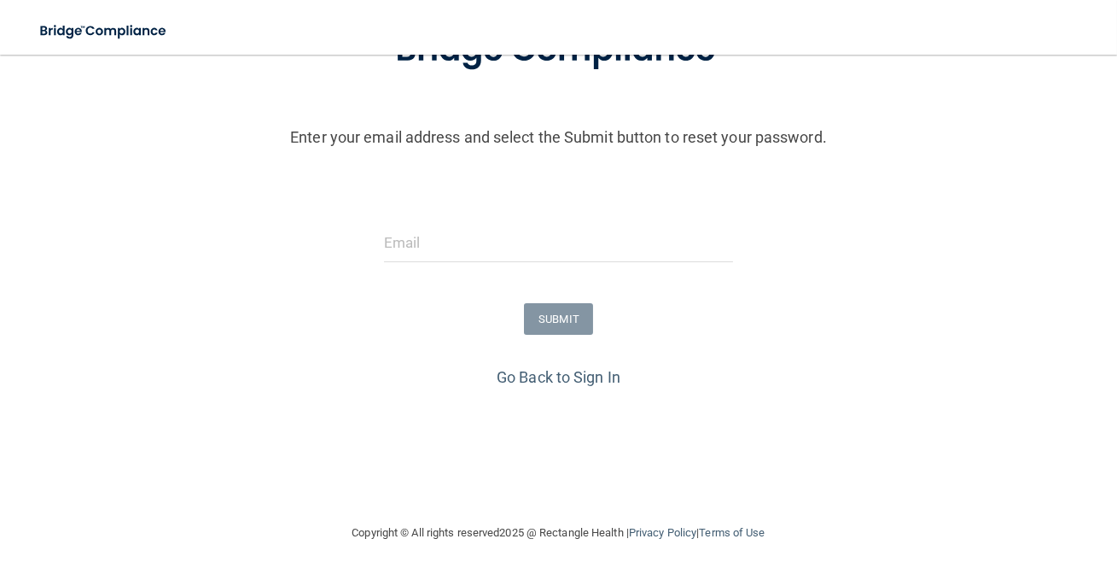
scroll to position [151, 0]
click at [428, 244] on input "email" at bounding box center [559, 243] width 350 height 38
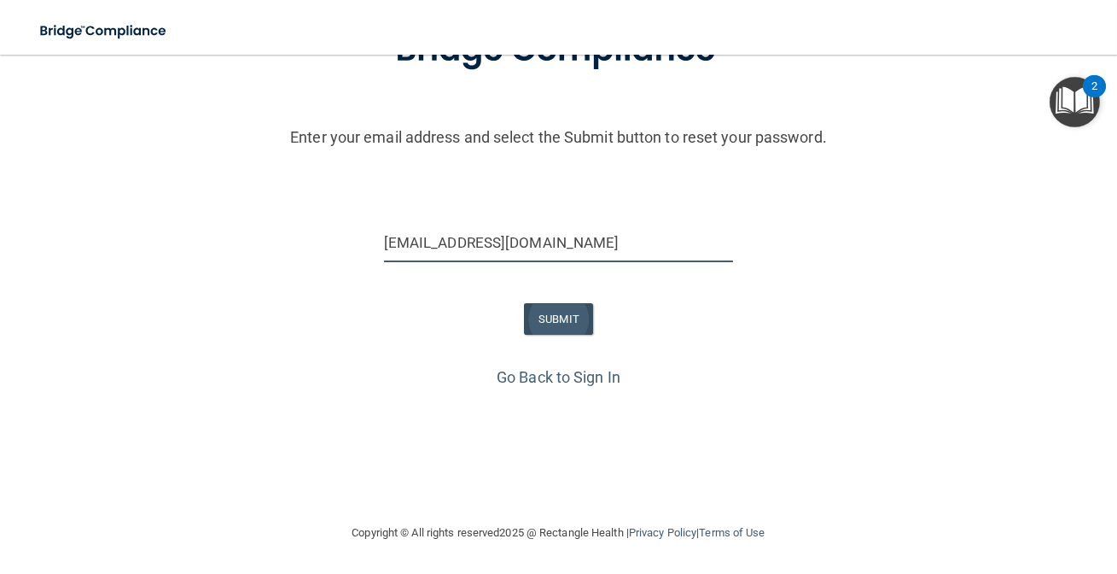
type input "[EMAIL_ADDRESS][DOMAIN_NAME]"
click at [554, 318] on button "SUBMIT" at bounding box center [558, 319] width 69 height 32
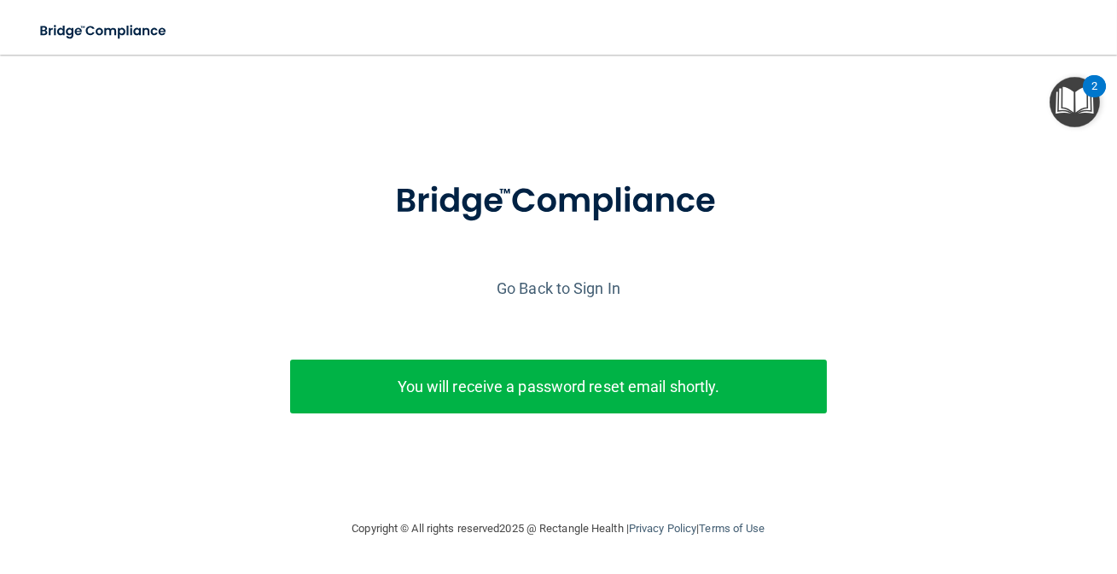
scroll to position [0, 0]
click at [510, 391] on p "You will receive a password reset email shortly." at bounding box center [559, 386] width 512 height 28
click at [565, 291] on link "Go Back to Sign In" at bounding box center [559, 288] width 124 height 18
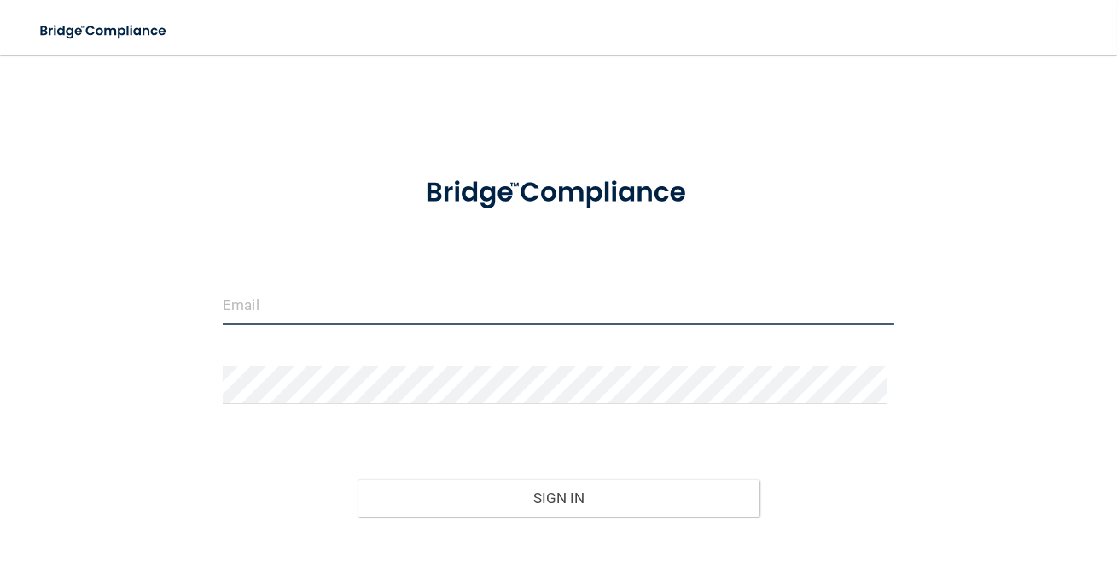
click at [399, 316] on input "email" at bounding box center [559, 305] width 672 height 38
type input "[EMAIL_ADDRESS][DOMAIN_NAME]"
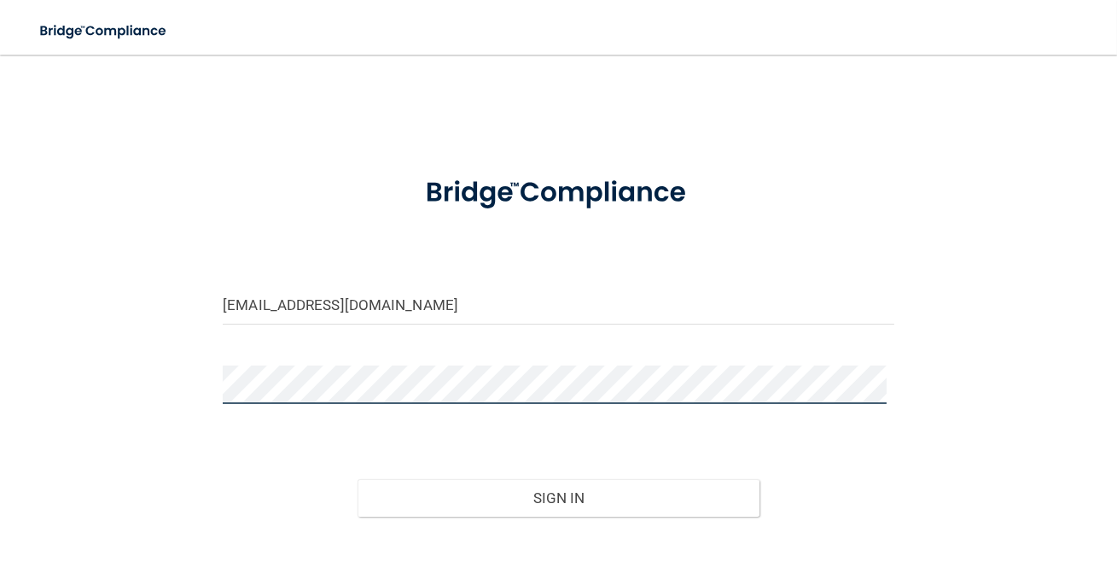
click at [358, 479] on button "Sign In" at bounding box center [559, 498] width 403 height 38
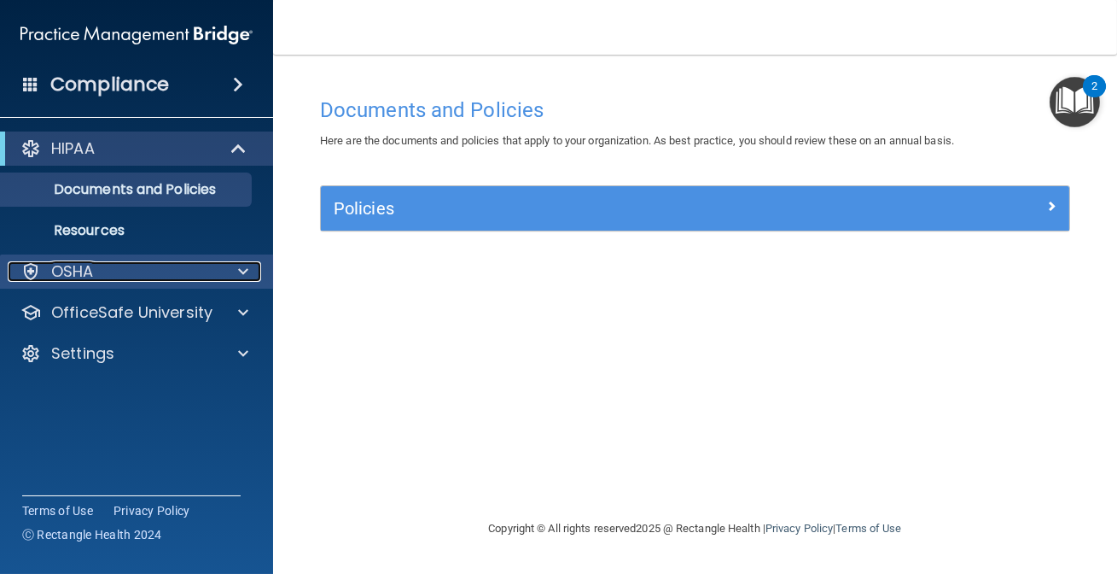
click at [100, 275] on div "OSHA" at bounding box center [114, 271] width 212 height 20
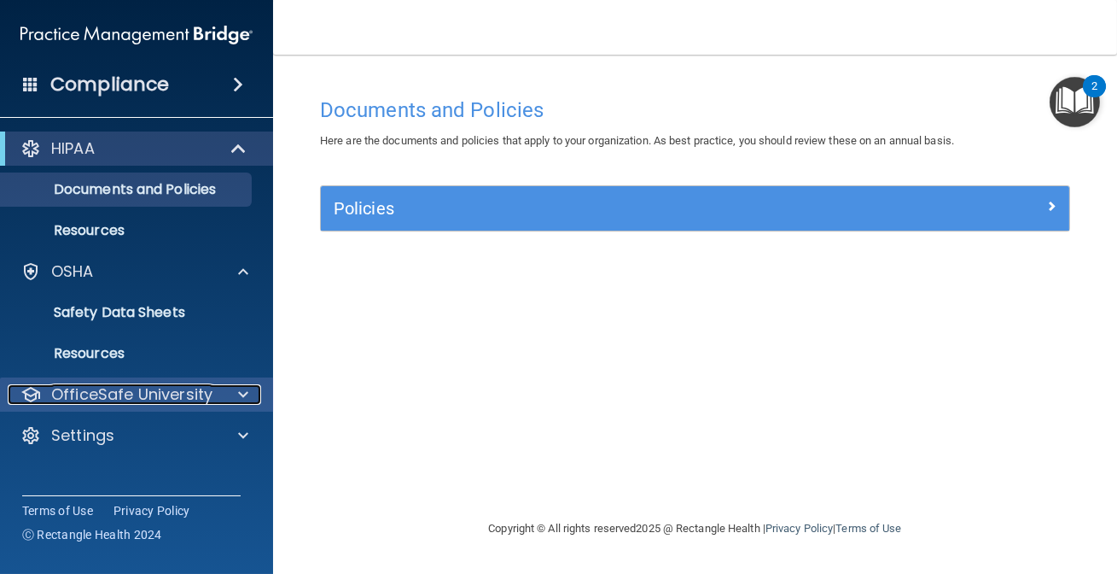
click at [136, 396] on p "OfficeSafe University" at bounding box center [131, 394] width 161 height 20
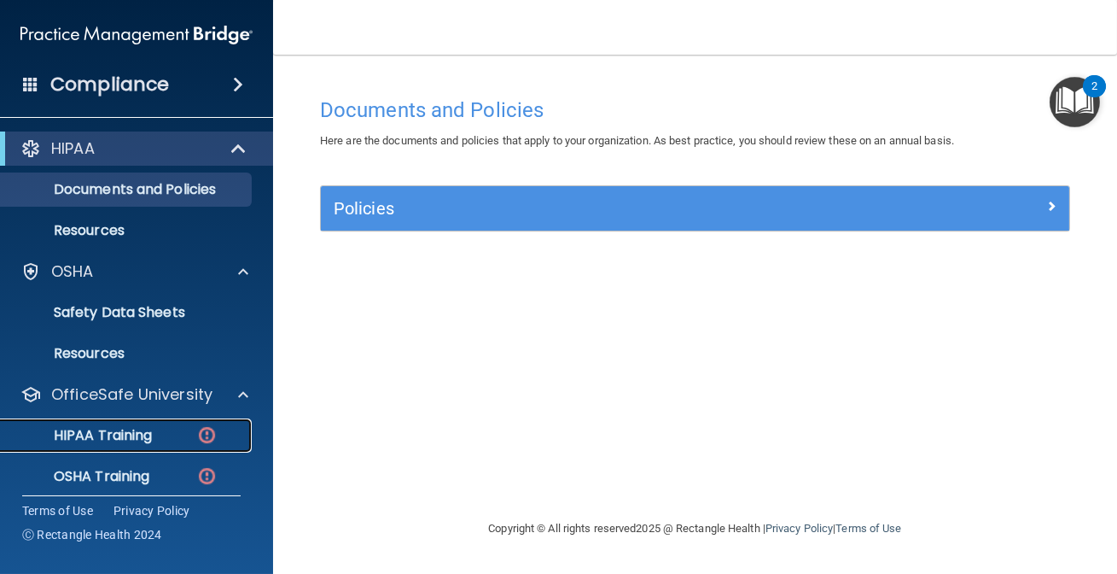
click at [137, 435] on p "HIPAA Training" at bounding box center [81, 435] width 141 height 17
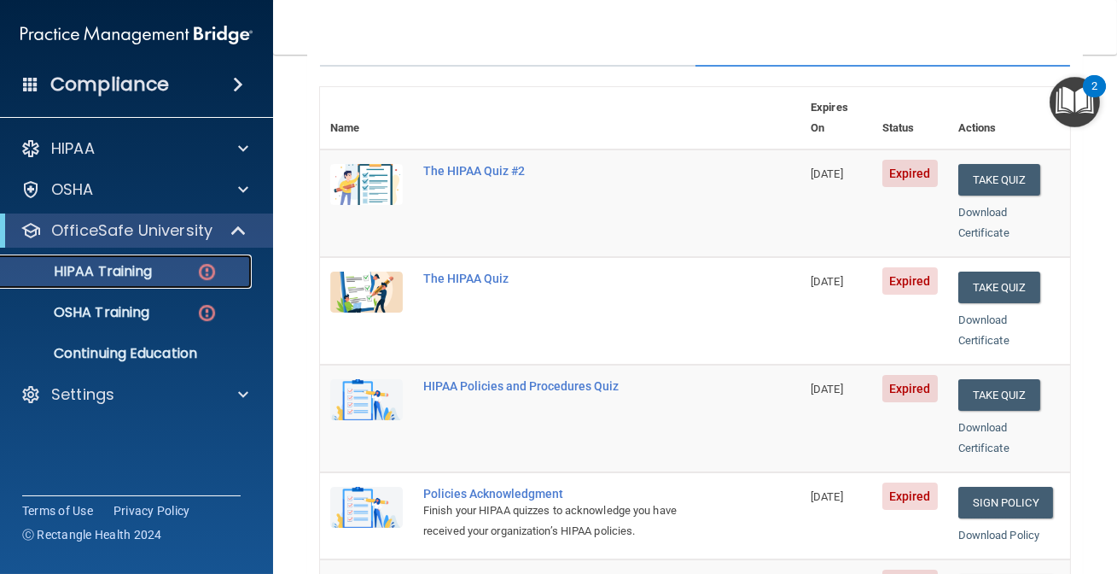
scroll to position [155, 0]
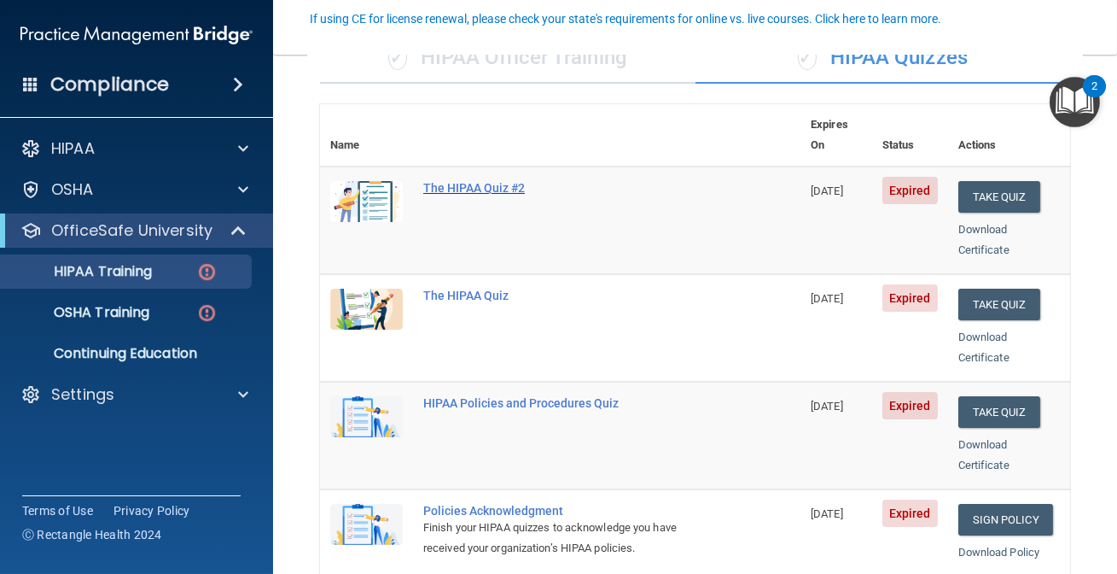
click at [470, 181] on div "The HIPAA Quiz #2" at bounding box center [569, 188] width 292 height 14
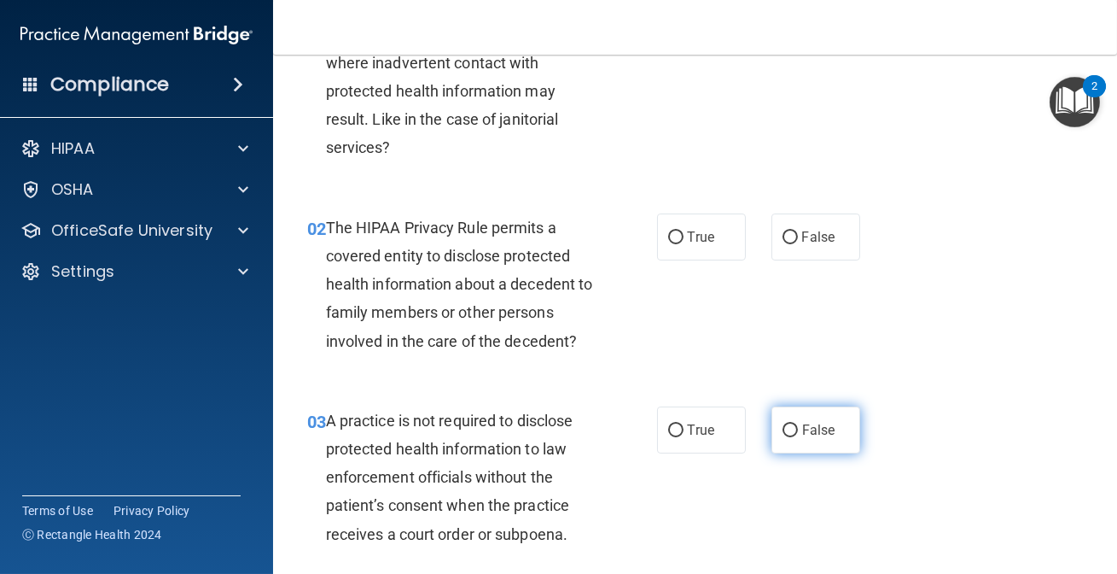
scroll to position [155, 0]
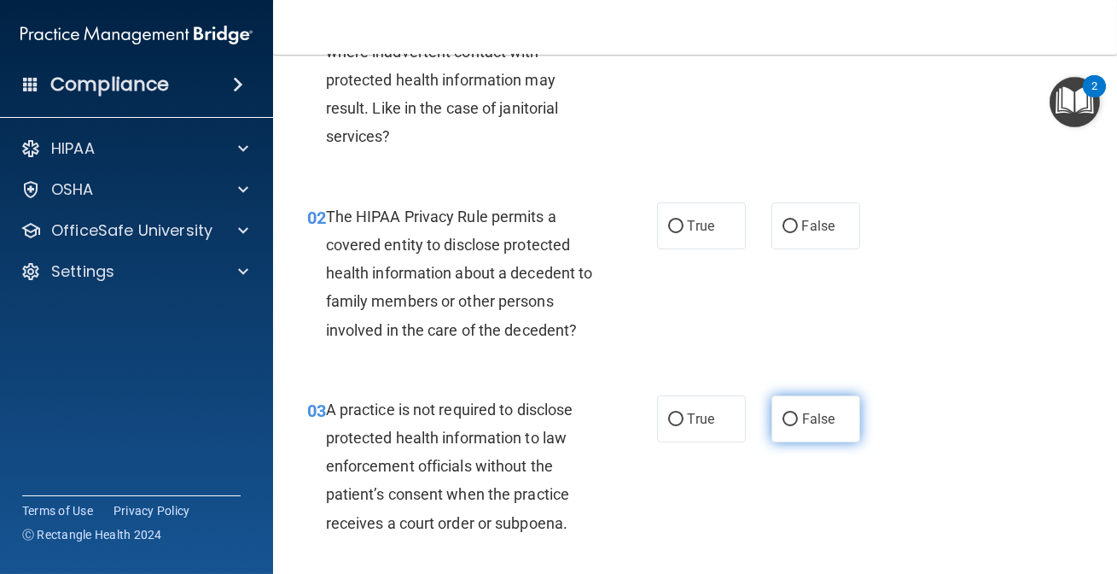
click at [792, 425] on label "False" at bounding box center [816, 418] width 89 height 47
click at [792, 425] on input "False" at bounding box center [790, 419] width 15 height 13
radio input "true"
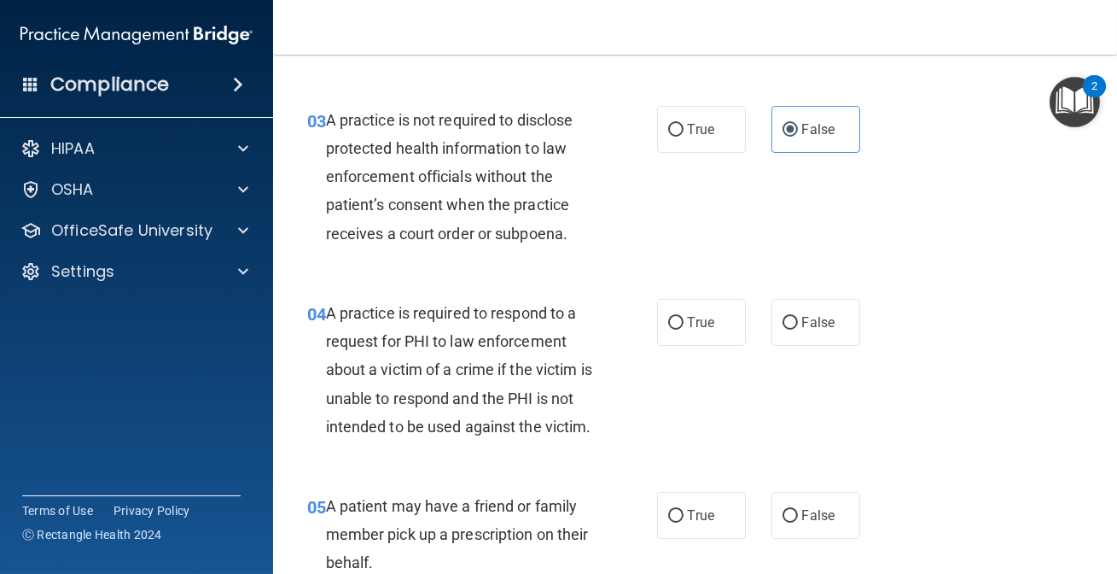
scroll to position [465, 0]
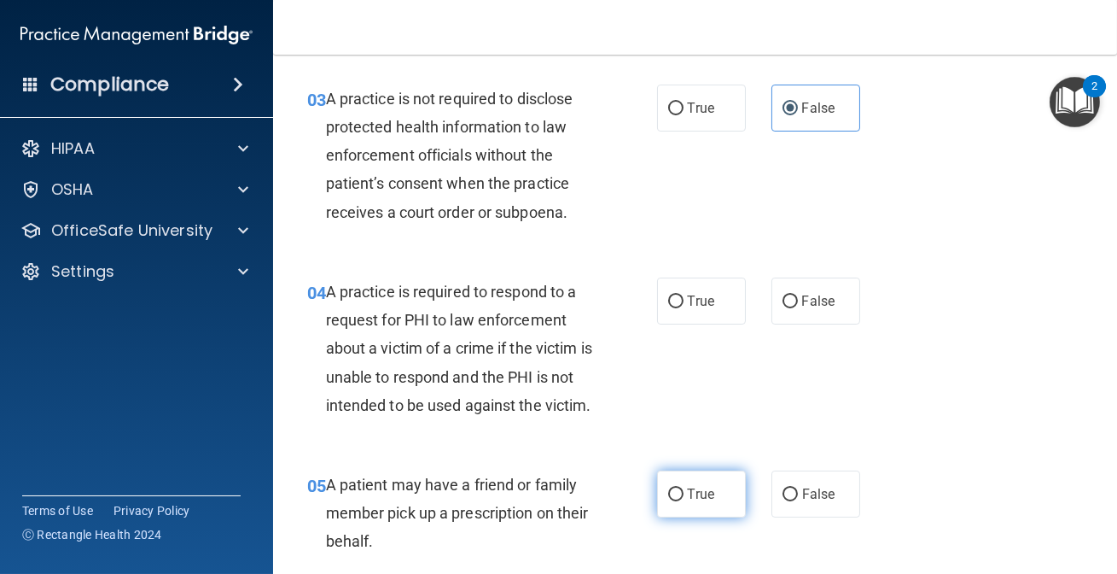
click at [674, 501] on input "True" at bounding box center [675, 494] width 15 height 13
radio input "true"
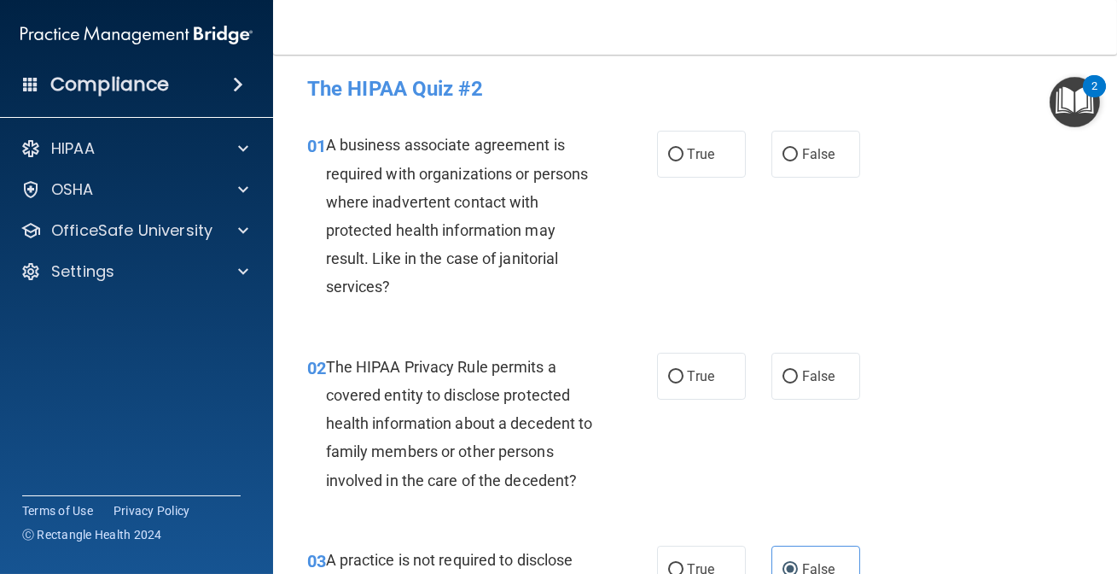
scroll to position [0, 0]
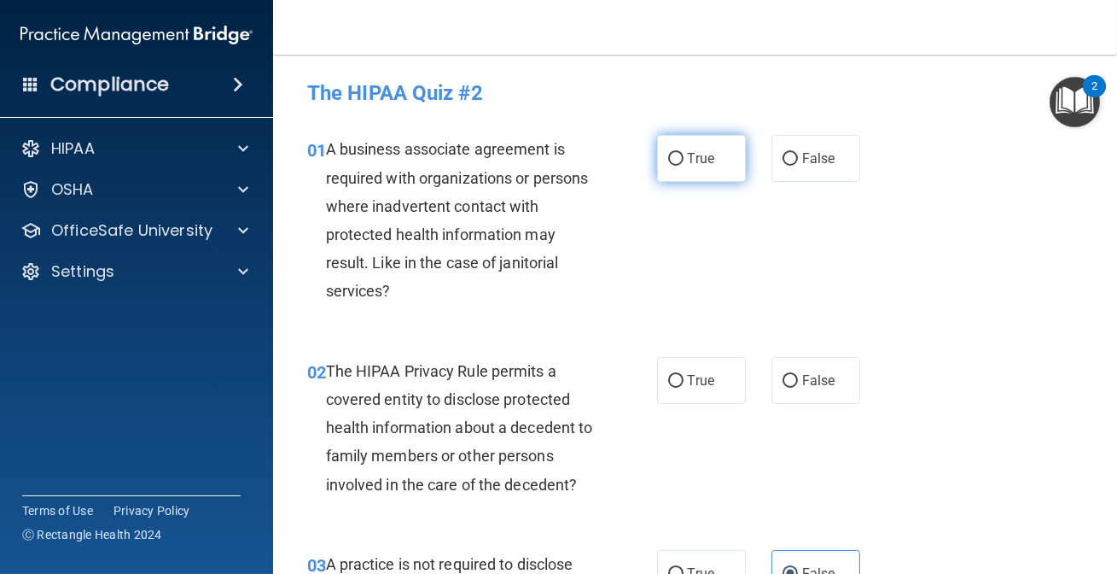
click at [674, 178] on label "True" at bounding box center [701, 158] width 89 height 47
click at [674, 166] on input "True" at bounding box center [675, 159] width 15 height 13
radio input "true"
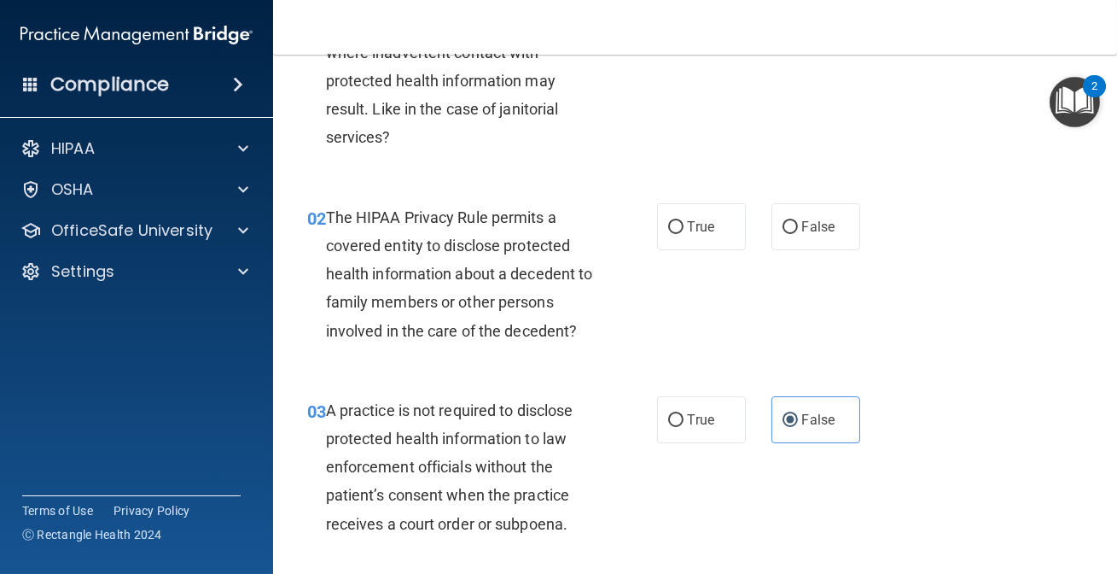
scroll to position [155, 0]
click at [811, 224] on span "False" at bounding box center [818, 226] width 33 height 16
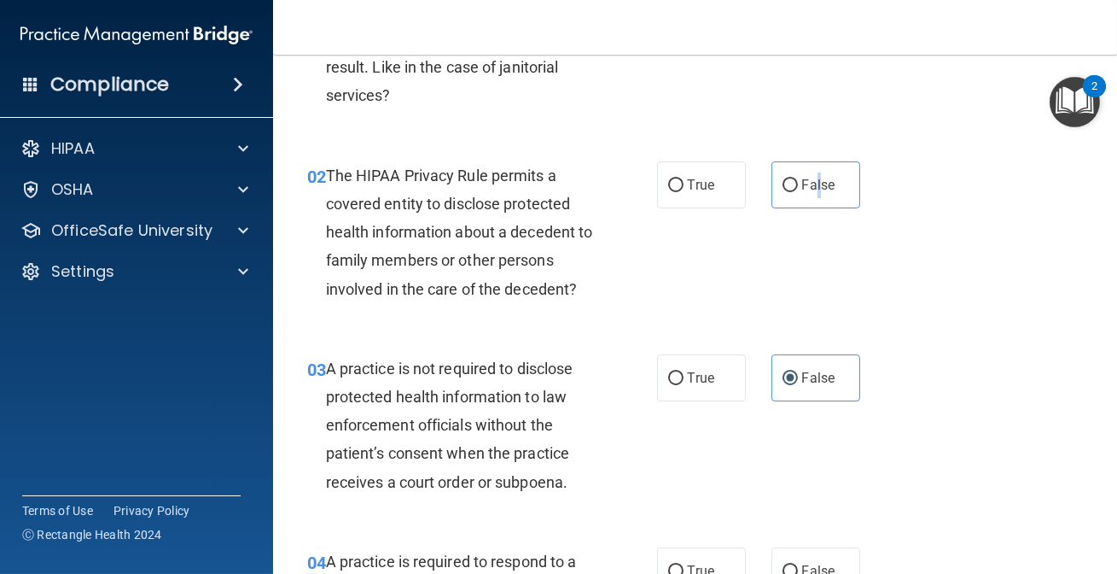
scroll to position [232, 0]
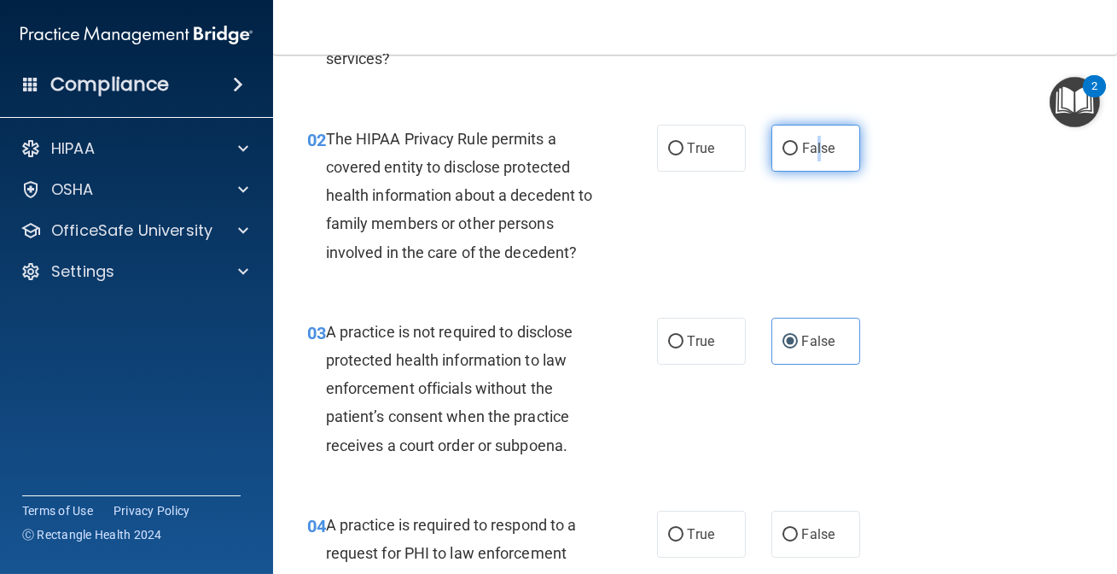
click at [810, 152] on span "False" at bounding box center [818, 148] width 33 height 16
click at [798, 152] on input "False" at bounding box center [790, 149] width 15 height 13
radio input "true"
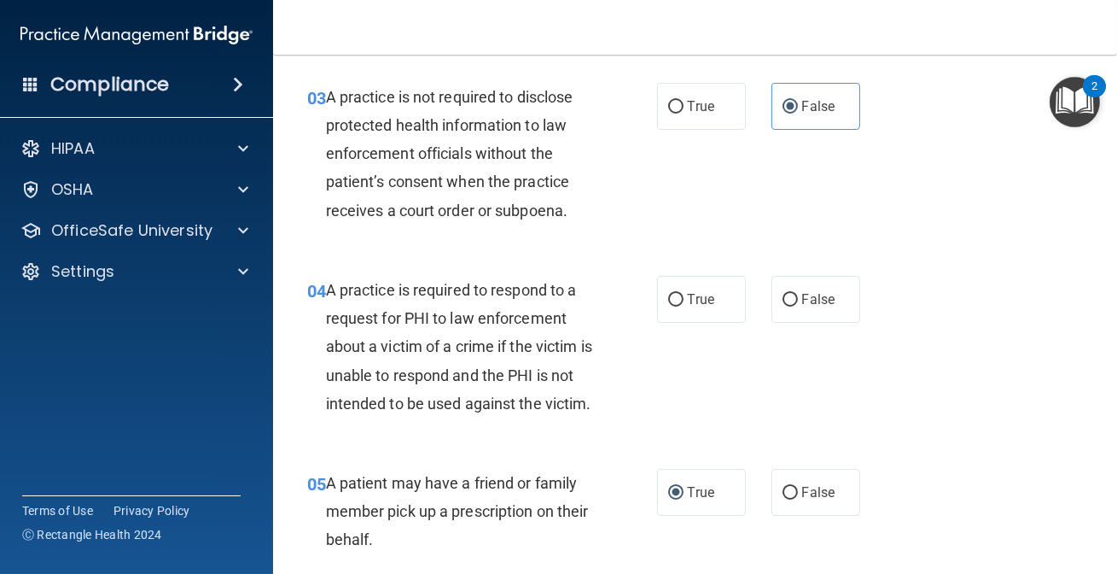
scroll to position [543, 0]
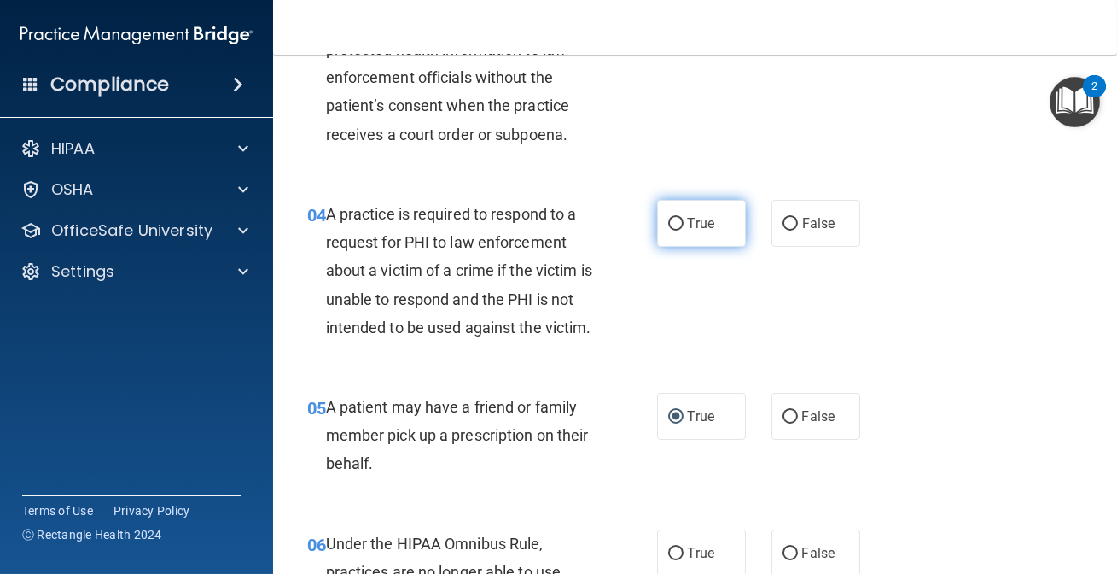
click at [727, 242] on label "True" at bounding box center [701, 223] width 89 height 47
click at [684, 230] on input "True" at bounding box center [675, 224] width 15 height 13
radio input "true"
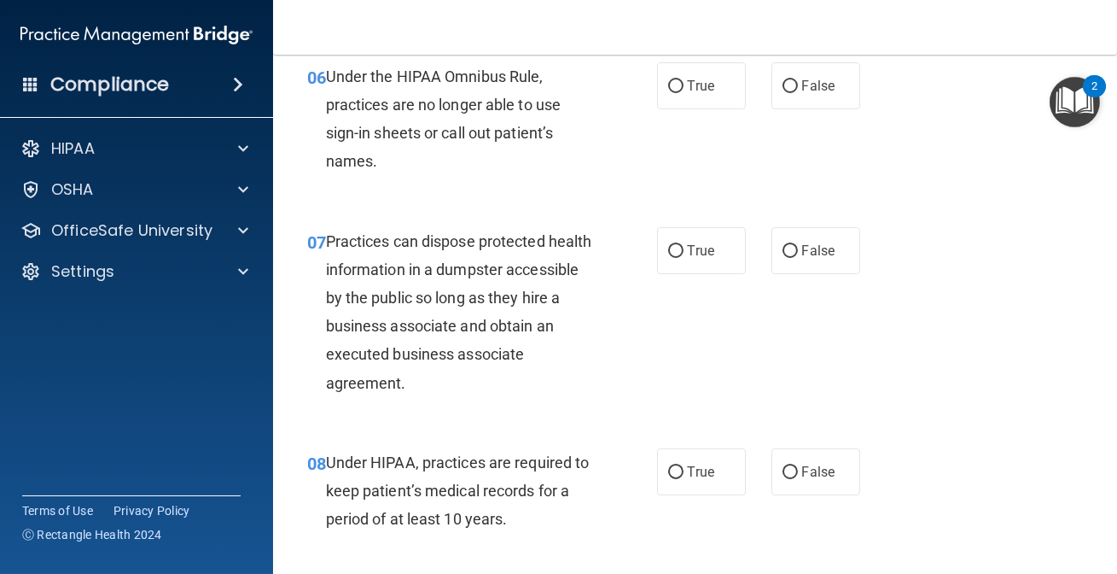
scroll to position [1086, 0]
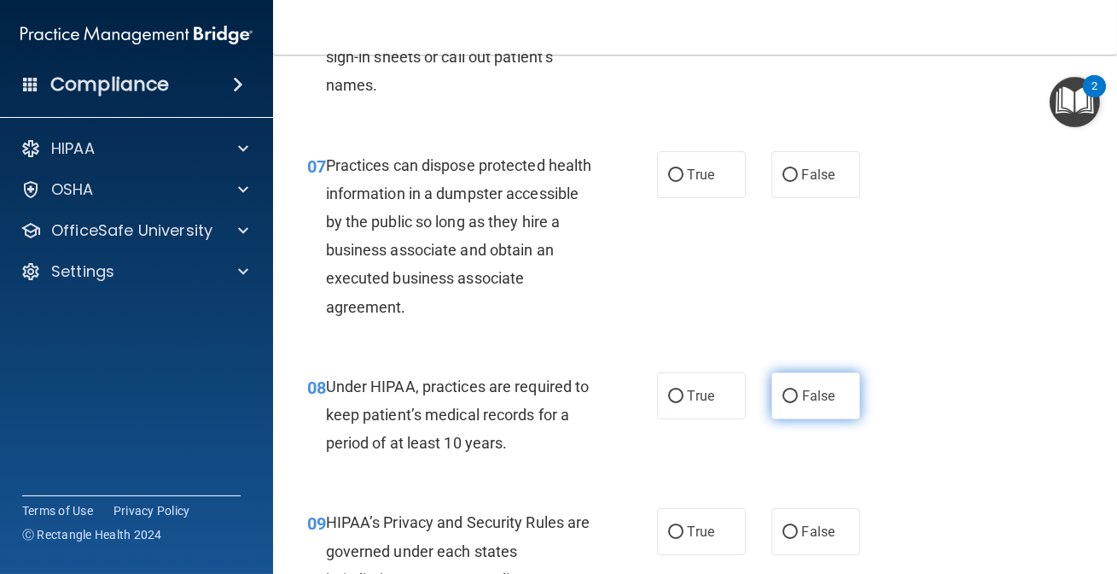
click at [797, 419] on label "False" at bounding box center [816, 395] width 89 height 47
click at [797, 403] on input "False" at bounding box center [790, 396] width 15 height 13
radio input "true"
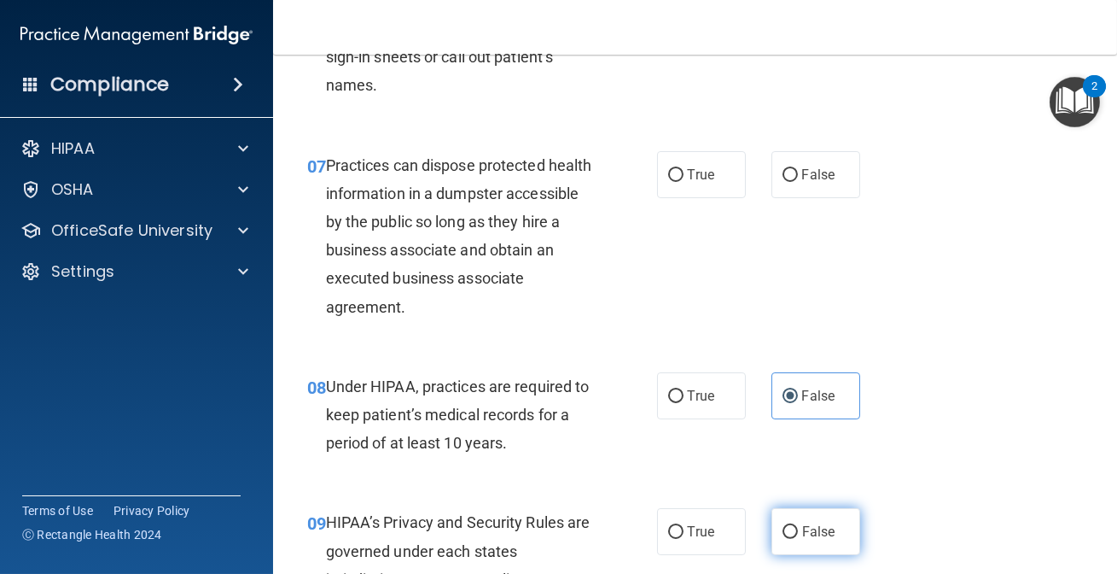
click at [798, 545] on label "False" at bounding box center [816, 531] width 89 height 47
click at [798, 539] on input "False" at bounding box center [790, 532] width 15 height 13
radio input "true"
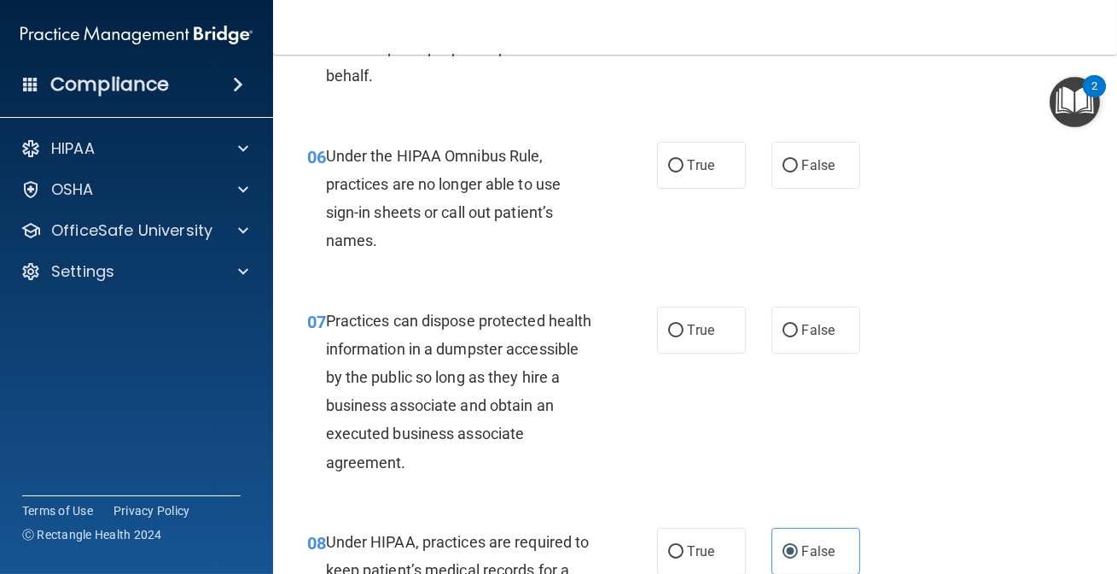
scroll to position [854, 0]
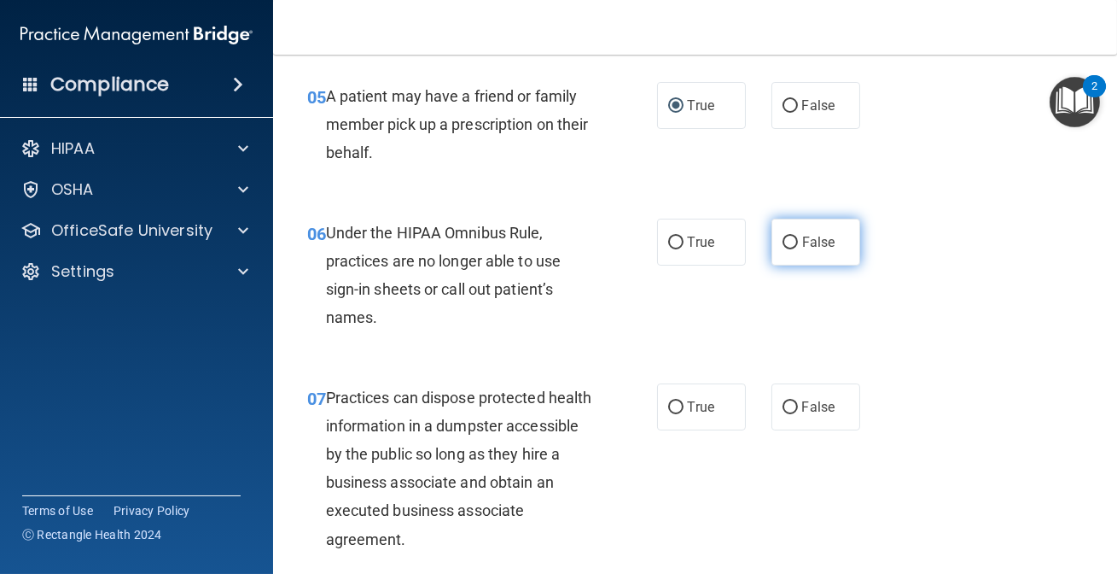
click at [778, 265] on label "False" at bounding box center [816, 242] width 89 height 47
click at [783, 249] on input "False" at bounding box center [790, 242] width 15 height 13
radio input "true"
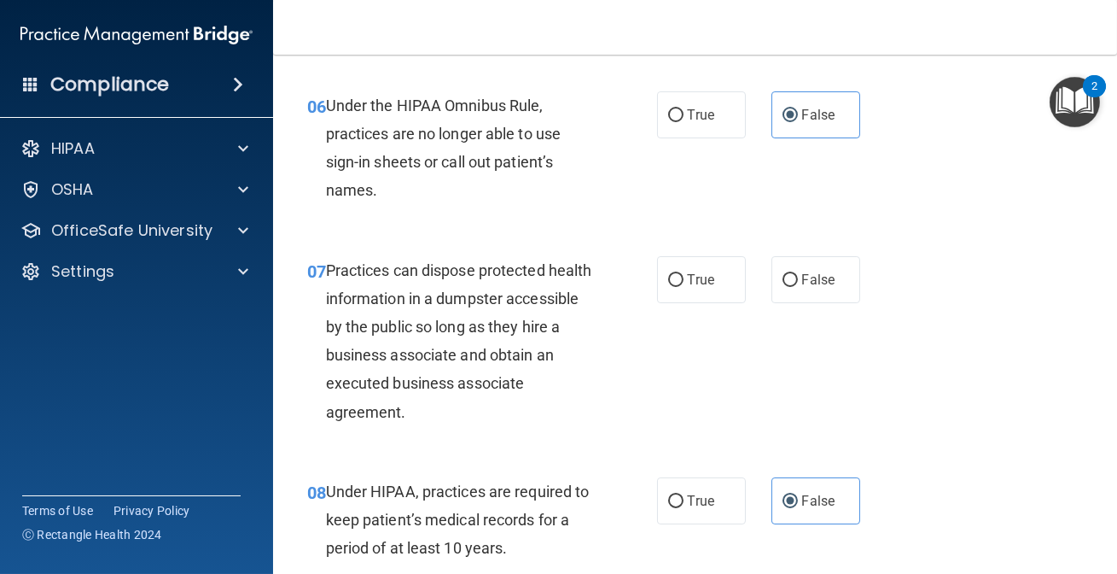
scroll to position [1008, 0]
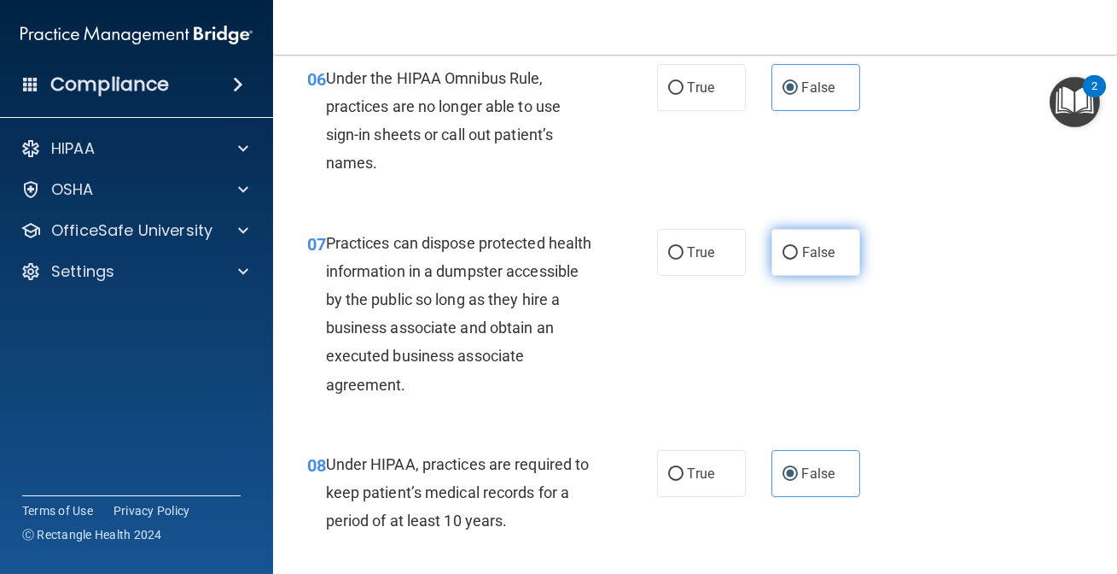
click at [772, 276] on label "False" at bounding box center [816, 252] width 89 height 47
click at [783, 260] on input "False" at bounding box center [790, 253] width 15 height 13
radio input "true"
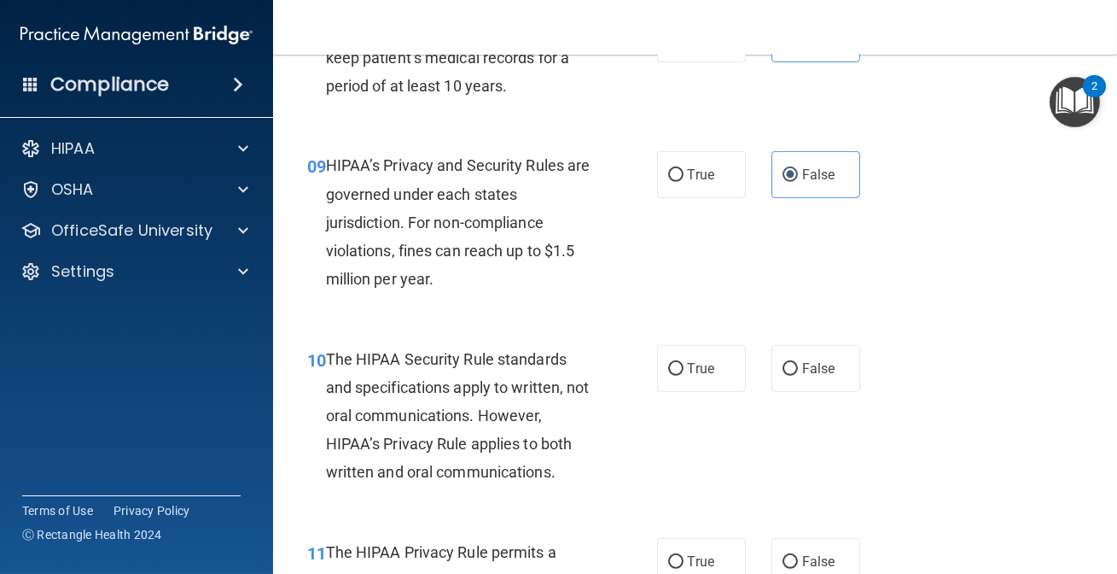
scroll to position [1474, 0]
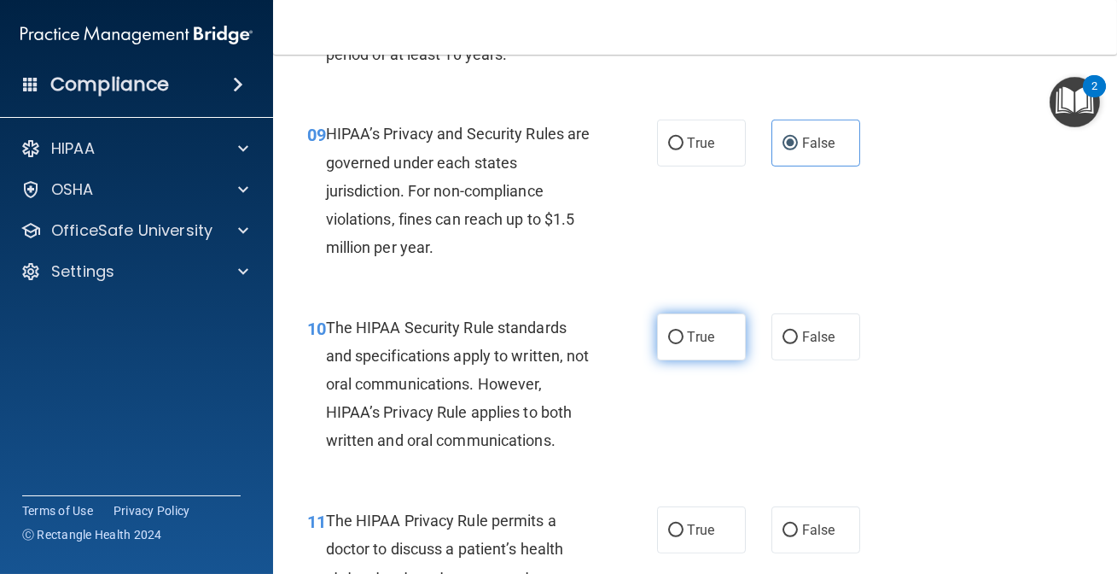
click at [695, 360] on label "True" at bounding box center [701, 336] width 89 height 47
click at [684, 344] on input "True" at bounding box center [675, 337] width 15 height 13
radio input "true"
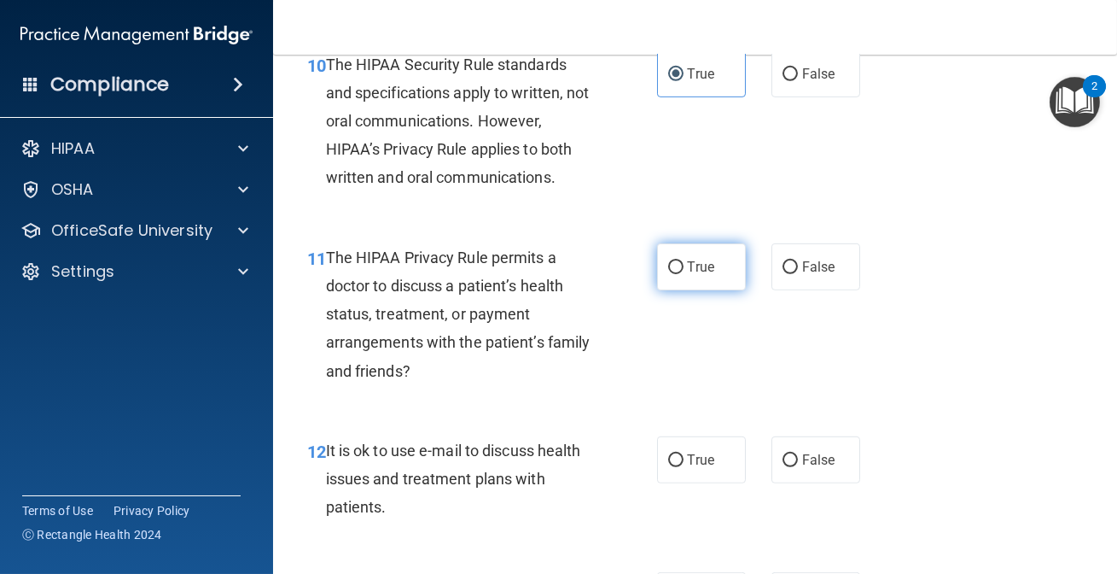
scroll to position [1784, 0]
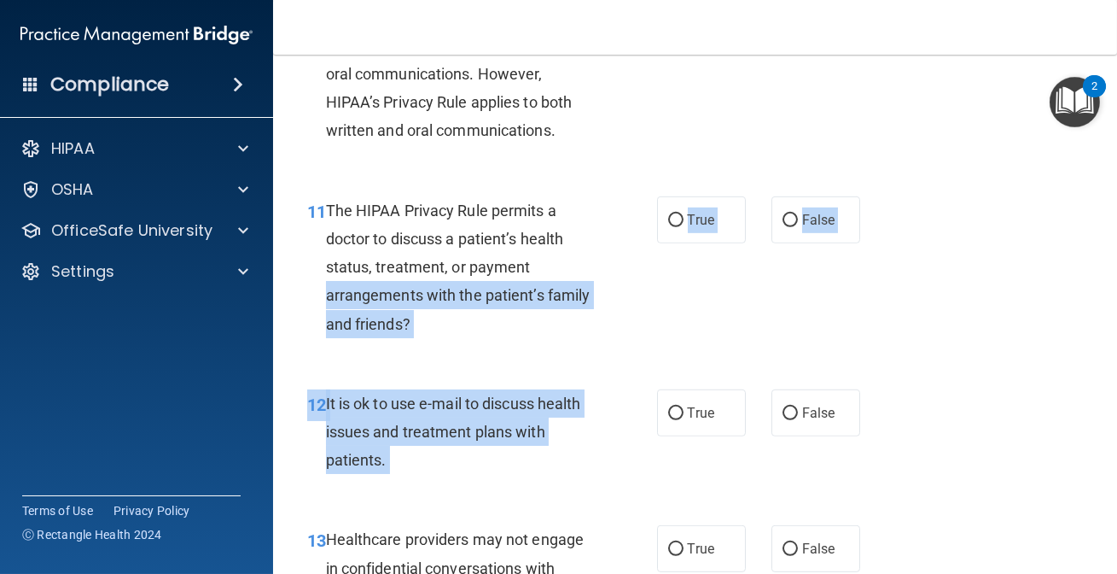
drag, startPoint x: 677, startPoint y: 417, endPoint x: 675, endPoint y: 300, distance: 117.0
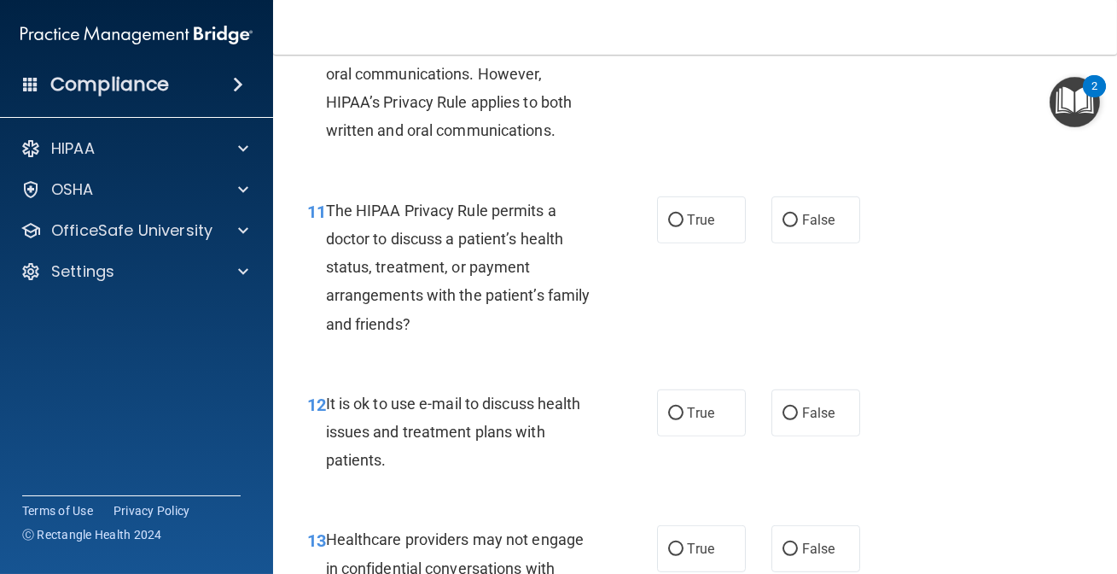
click at [680, 314] on div "11 The HIPAA Privacy Rule permits a doctor to discuss a patient’s health status…" at bounding box center [696, 271] width 802 height 193
click at [674, 243] on label "True" at bounding box center [701, 219] width 89 height 47
click at [674, 227] on input "True" at bounding box center [675, 220] width 15 height 13
radio input "true"
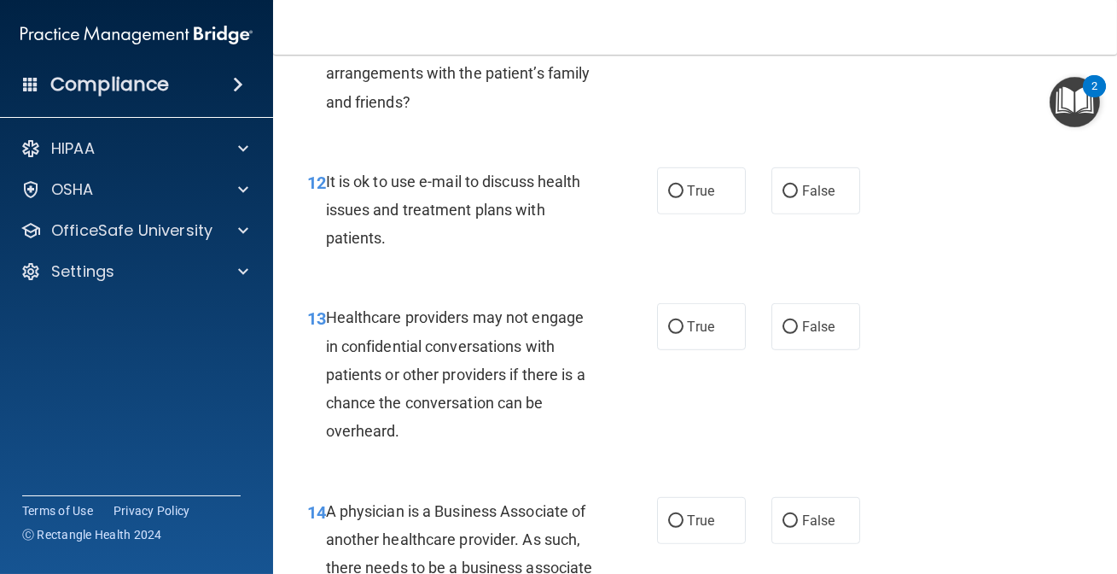
scroll to position [2017, 0]
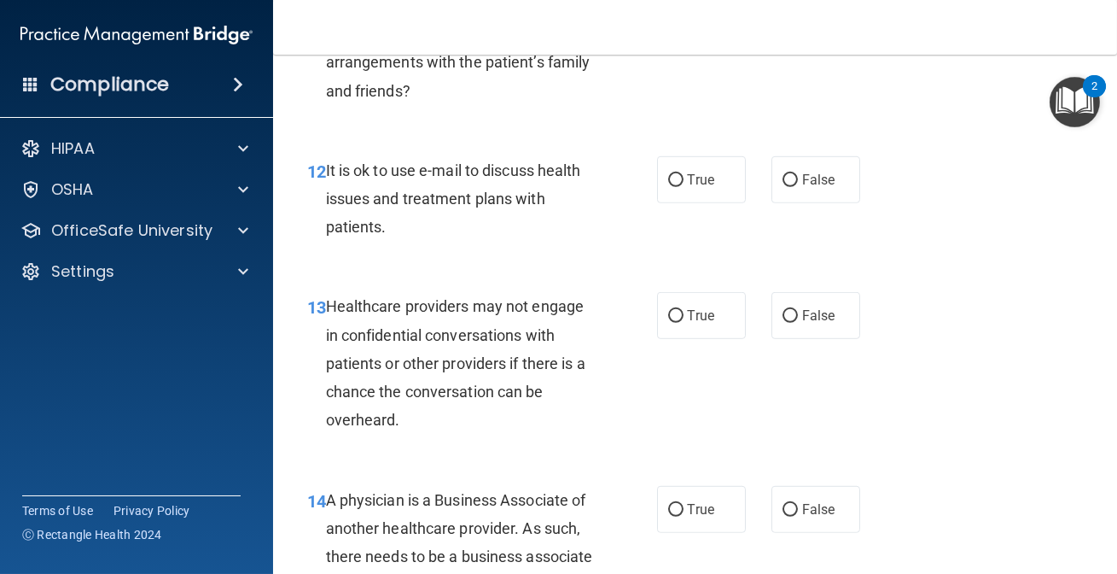
click at [666, 232] on div "12 It is ok to use e-mail to discuss health issues and treatment plans with pat…" at bounding box center [482, 203] width 401 height 94
click at [670, 203] on label "True" at bounding box center [701, 179] width 89 height 47
click at [670, 187] on input "True" at bounding box center [675, 180] width 15 height 13
radio input "true"
click at [802, 324] on span "False" at bounding box center [818, 315] width 33 height 16
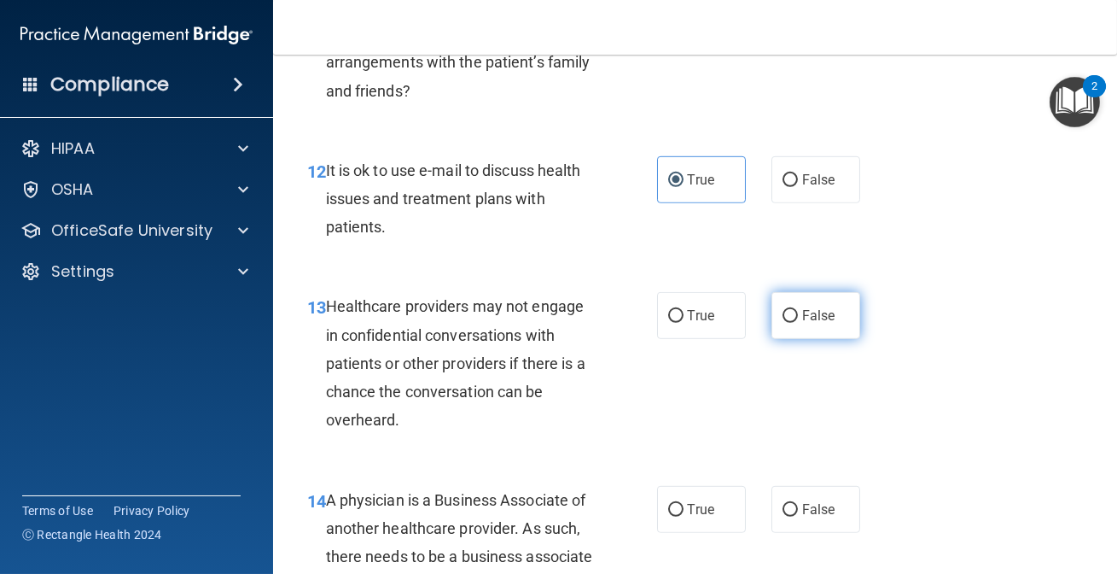
click at [796, 323] on input "False" at bounding box center [790, 316] width 15 height 13
radio input "true"
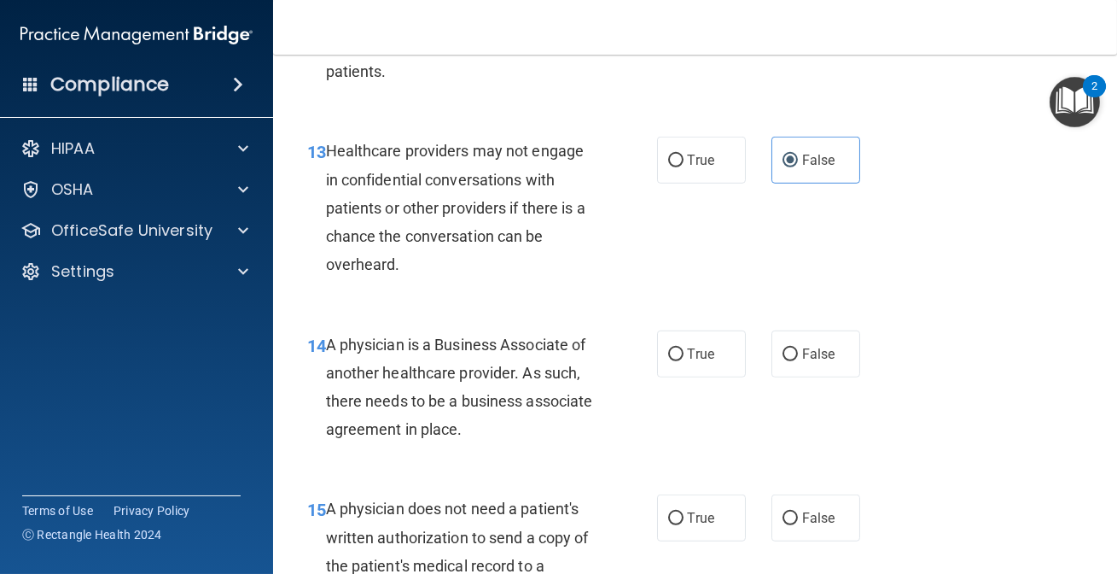
scroll to position [2250, 0]
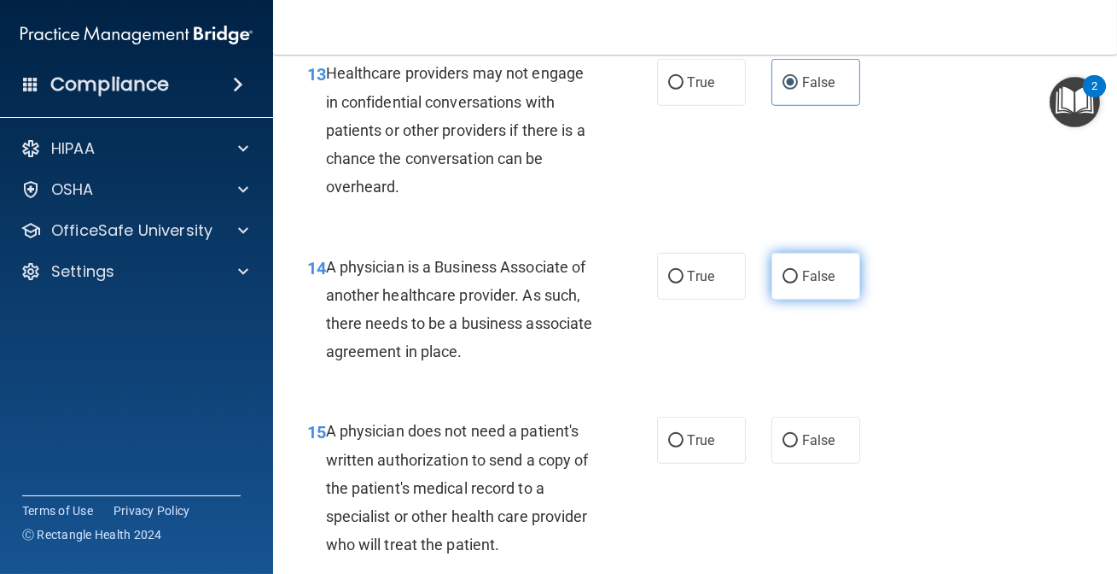
click at [784, 283] on input "False" at bounding box center [790, 277] width 15 height 13
radio input "true"
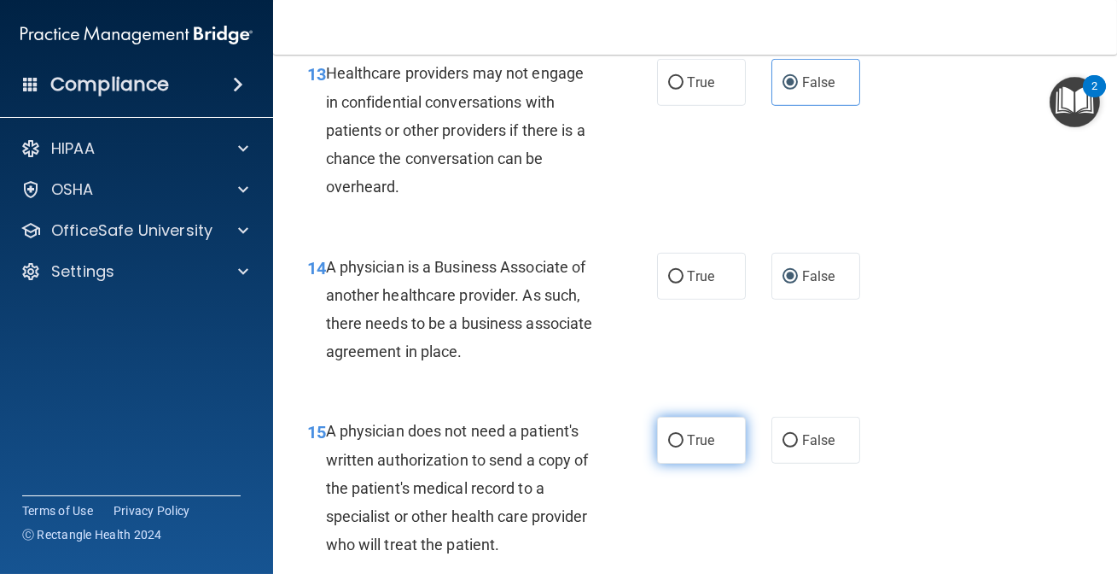
click at [726, 464] on label "True" at bounding box center [701, 440] width 89 height 47
click at [684, 447] on input "True" at bounding box center [675, 440] width 15 height 13
radio input "true"
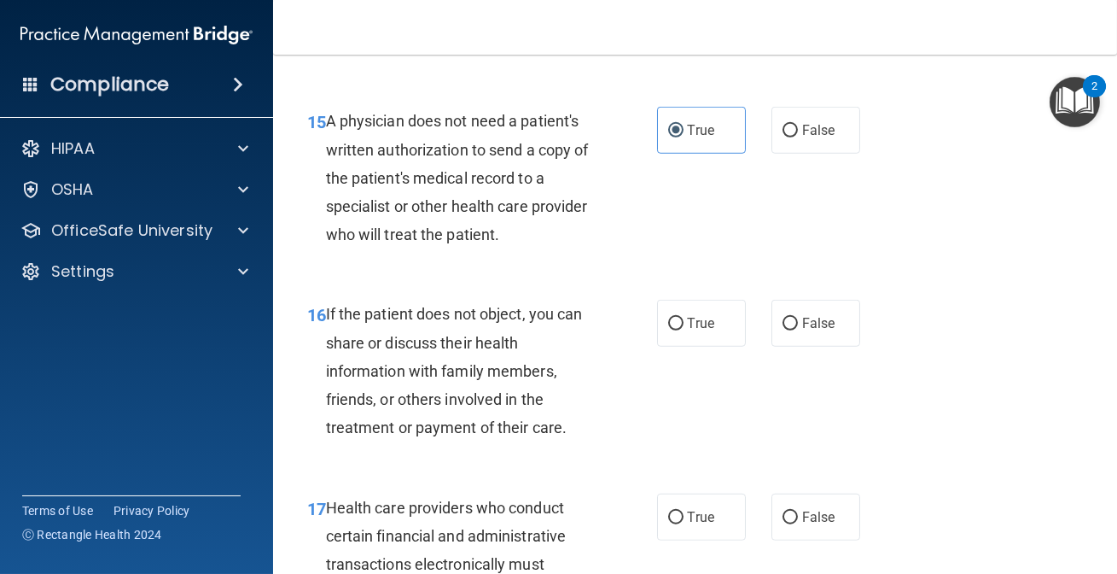
scroll to position [2561, 0]
click at [691, 330] on span "True" at bounding box center [701, 322] width 26 height 16
click at [684, 329] on input "True" at bounding box center [675, 323] width 15 height 13
radio input "true"
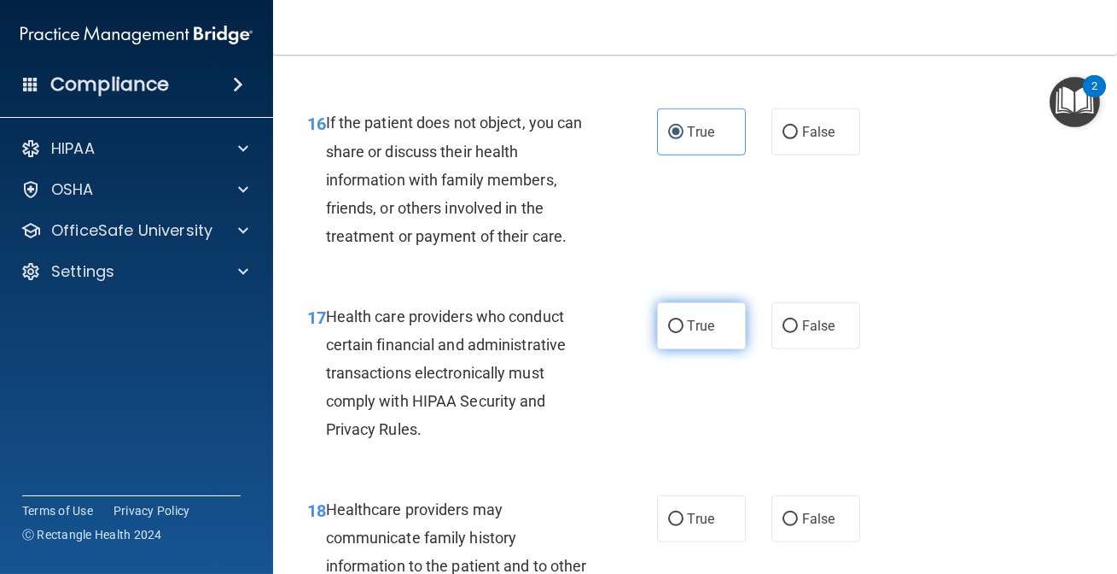
scroll to position [2715, 0]
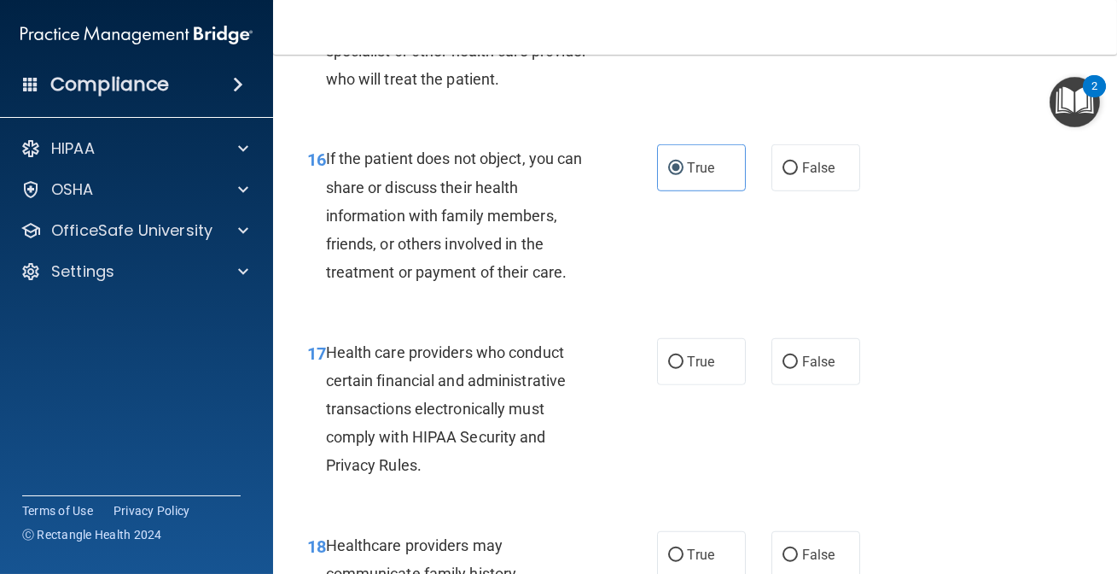
click at [683, 316] on div "16 If the patient does not object, you can share or discuss their health inform…" at bounding box center [696, 219] width 802 height 193
click at [683, 373] on label "True" at bounding box center [701, 361] width 89 height 47
click at [683, 369] on input "True" at bounding box center [675, 362] width 15 height 13
radio input "true"
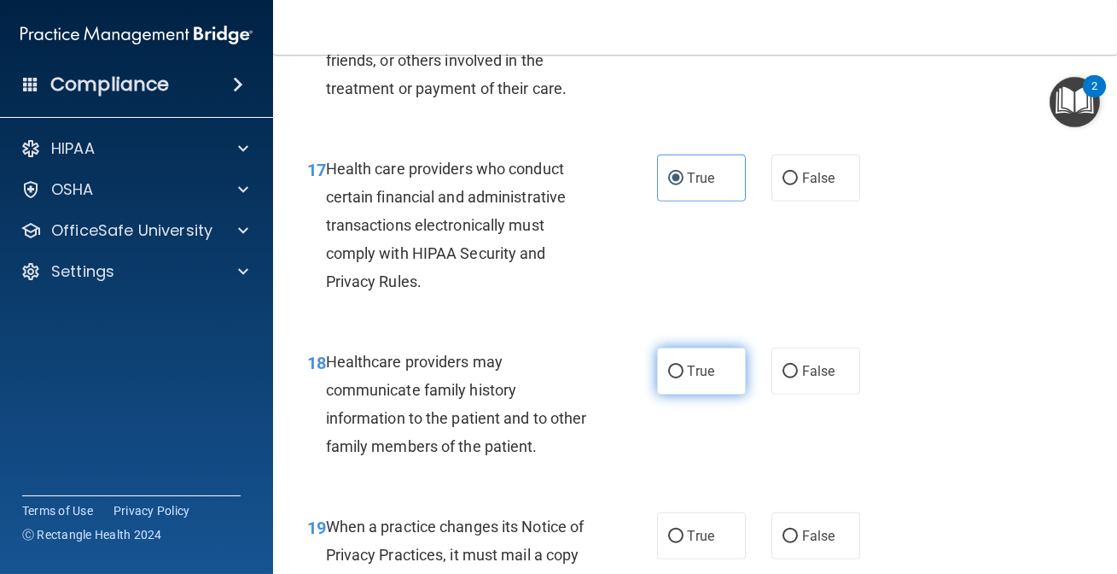
scroll to position [2948, 0]
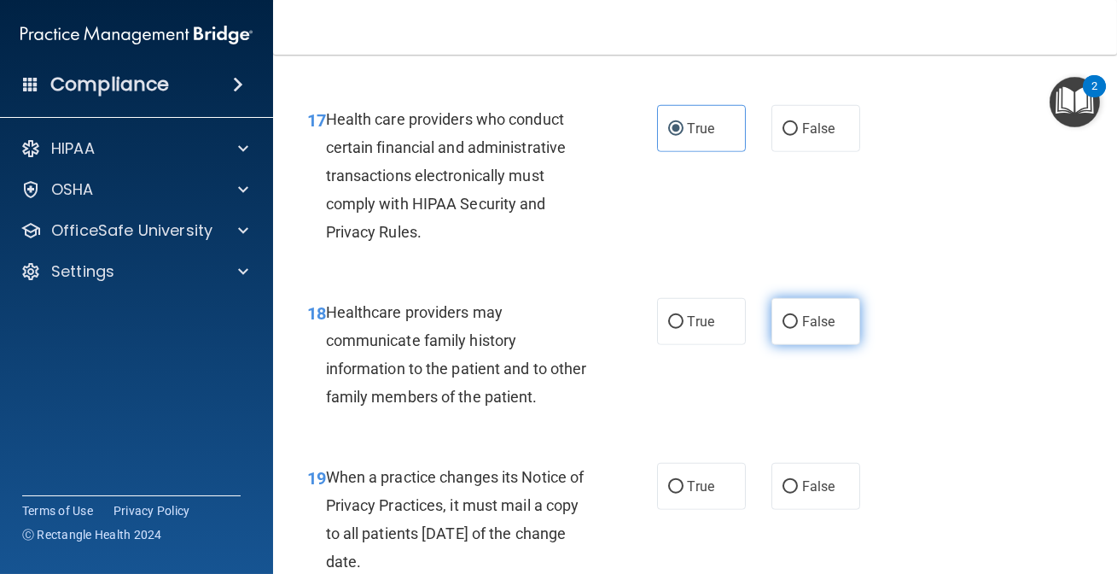
click at [778, 325] on label "False" at bounding box center [816, 321] width 89 height 47
click at [783, 325] on input "False" at bounding box center [790, 322] width 15 height 13
radio input "true"
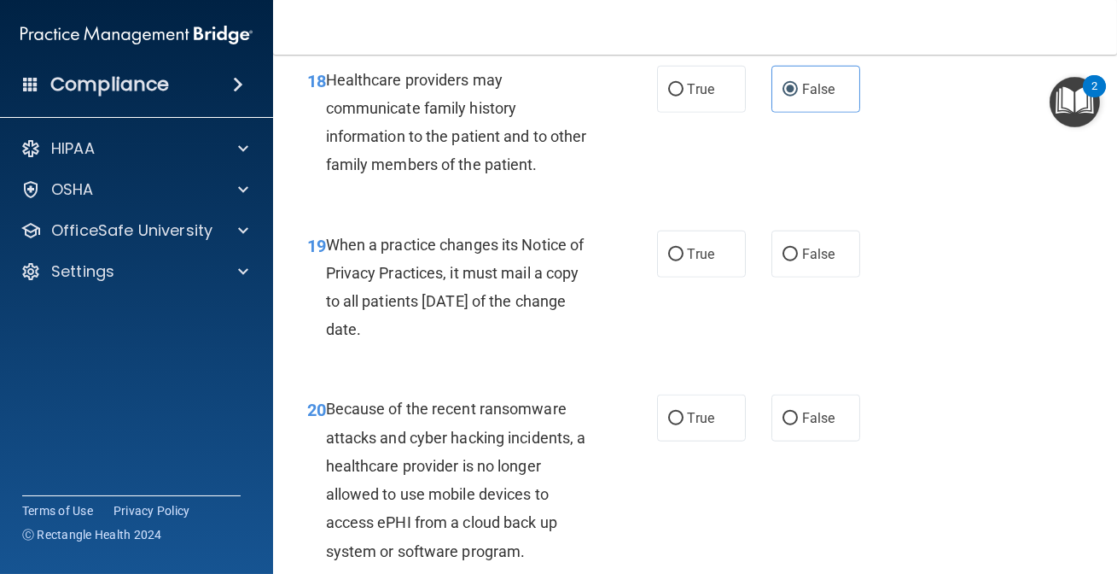
scroll to position [3181, 0]
drag, startPoint x: 761, startPoint y: 283, endPoint x: 759, endPoint y: 299, distance: 16.4
click at [761, 277] on div "True False" at bounding box center [763, 253] width 213 height 47
click at [807, 261] on span "False" at bounding box center [818, 253] width 33 height 16
click at [798, 260] on input "False" at bounding box center [790, 254] width 15 height 13
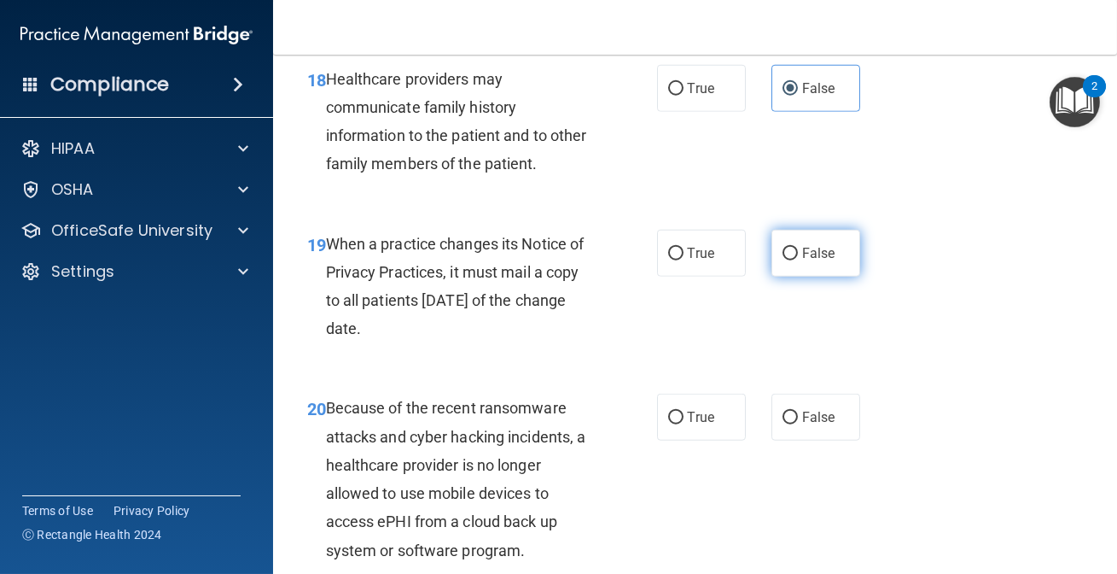
radio input "true"
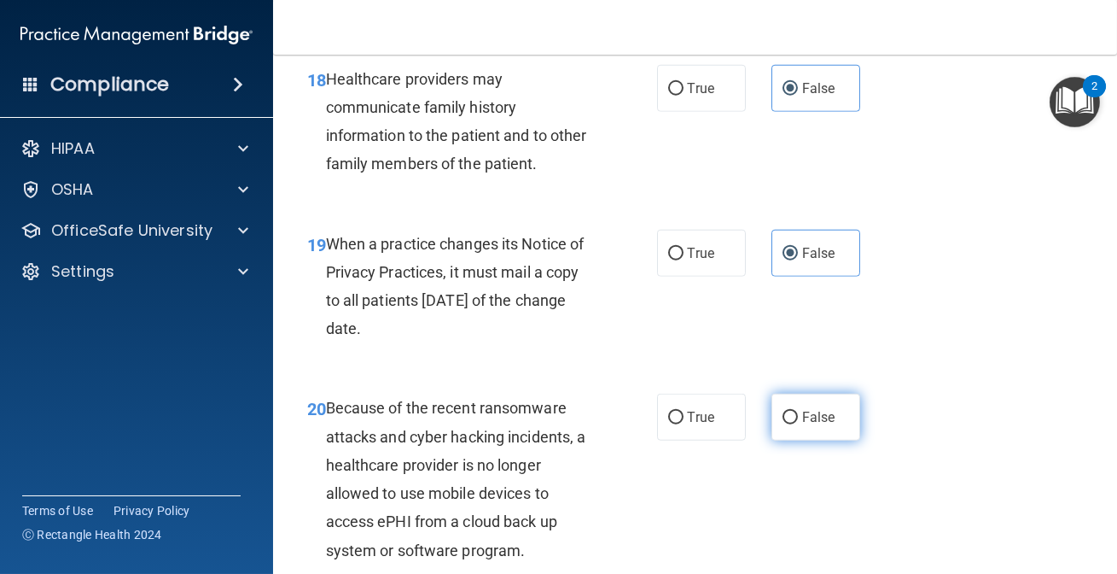
click at [790, 425] on label "False" at bounding box center [816, 417] width 89 height 47
click at [790, 424] on input "False" at bounding box center [790, 417] width 15 height 13
radio input "true"
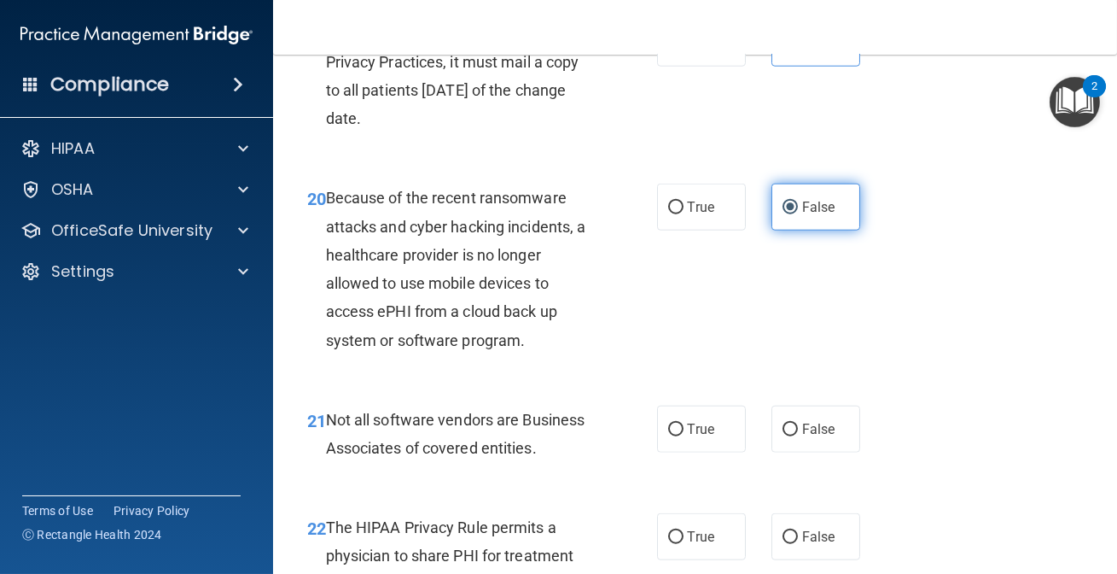
scroll to position [3414, 0]
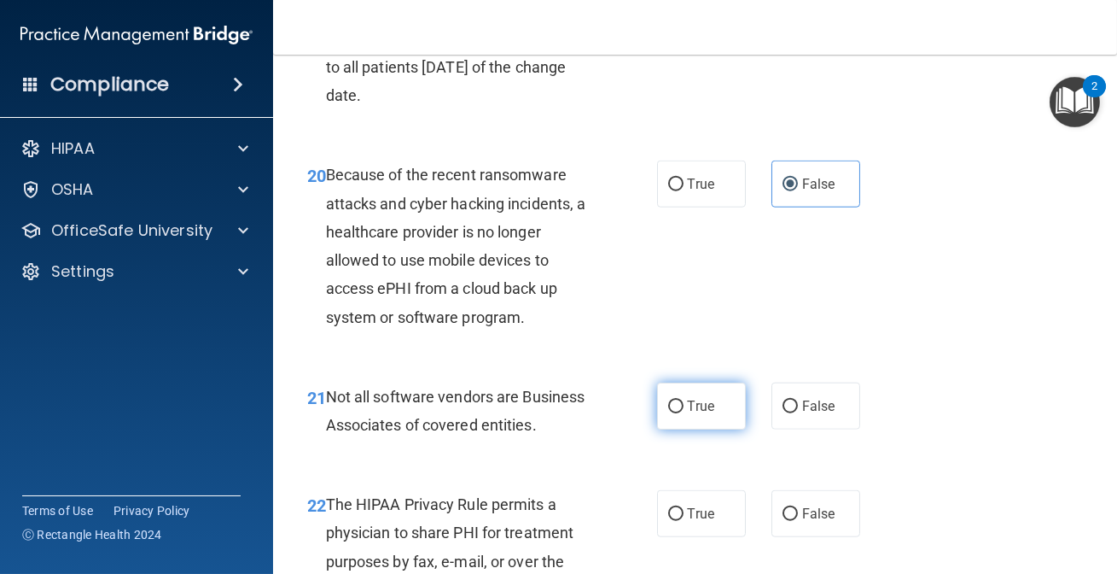
drag, startPoint x: 697, startPoint y: 422, endPoint x: 705, endPoint y: 417, distance: 8.8
click at [697, 421] on label "True" at bounding box center [701, 405] width 89 height 47
click at [684, 413] on input "True" at bounding box center [675, 406] width 15 height 13
radio input "true"
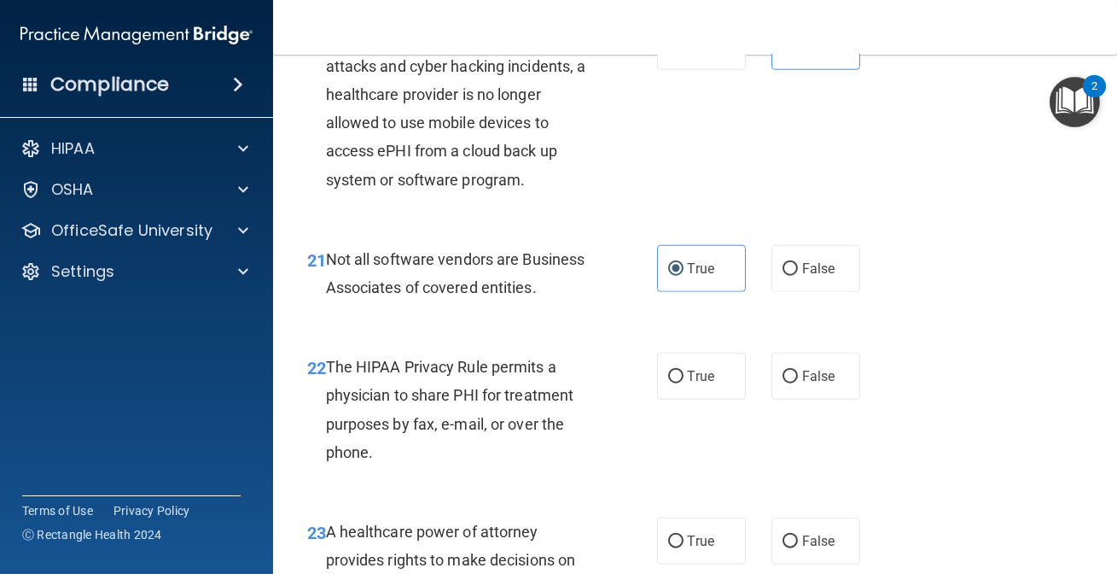
scroll to position [3569, 0]
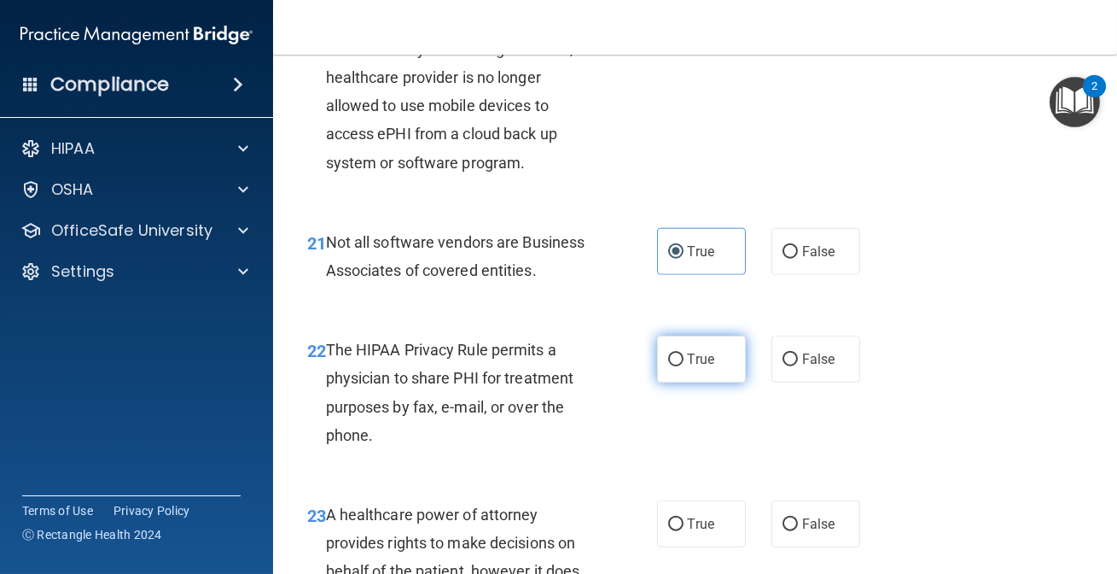
click at [688, 367] on span "True" at bounding box center [701, 359] width 26 height 16
click at [683, 366] on input "True" at bounding box center [675, 359] width 15 height 13
radio input "true"
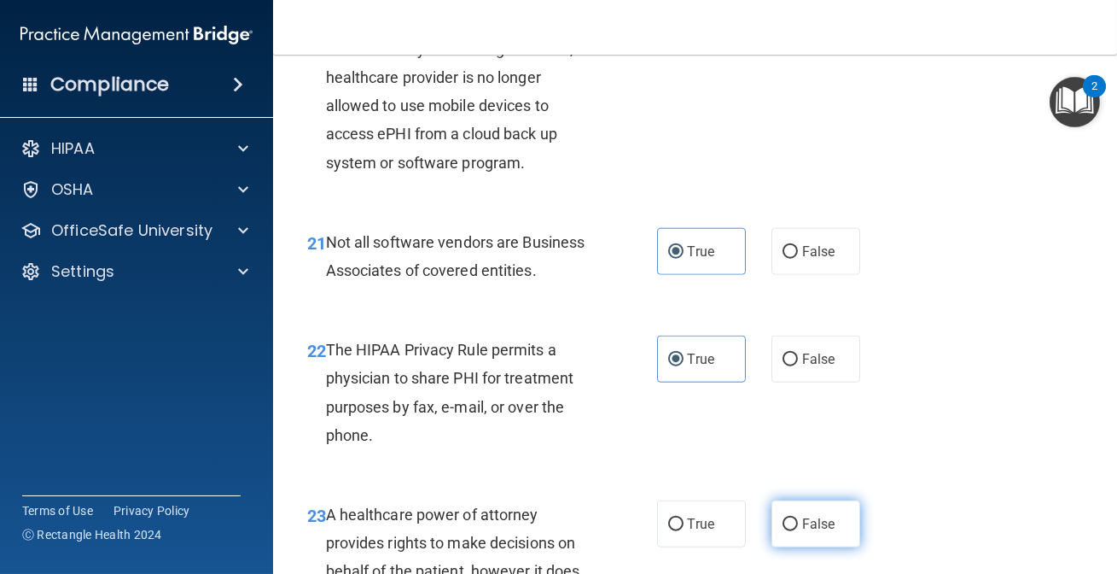
click at [819, 532] on span "False" at bounding box center [818, 524] width 33 height 16
click at [798, 531] on input "False" at bounding box center [790, 524] width 15 height 13
radio input "true"
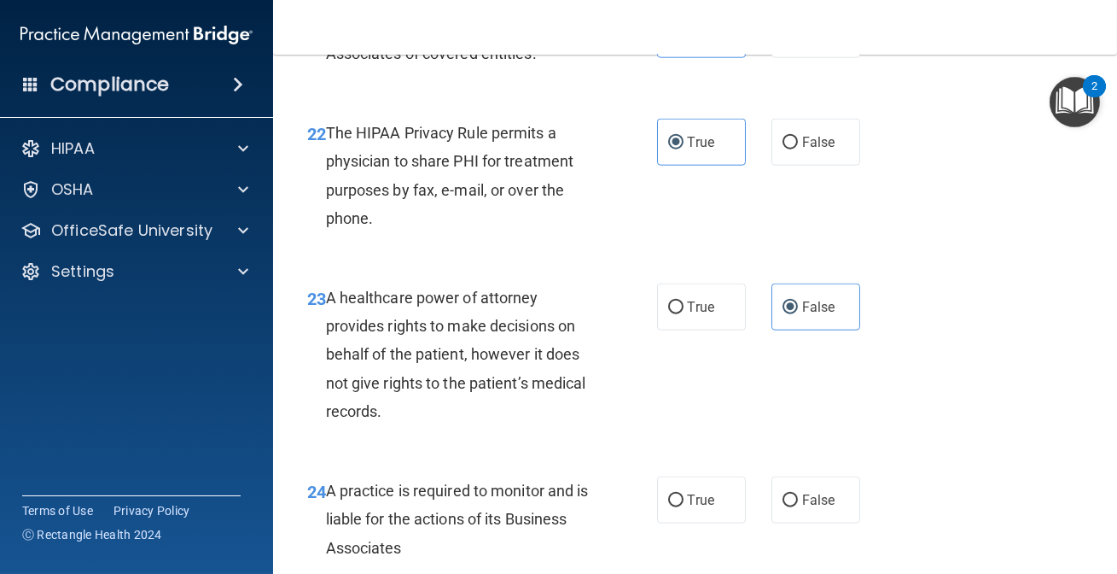
scroll to position [3802, 0]
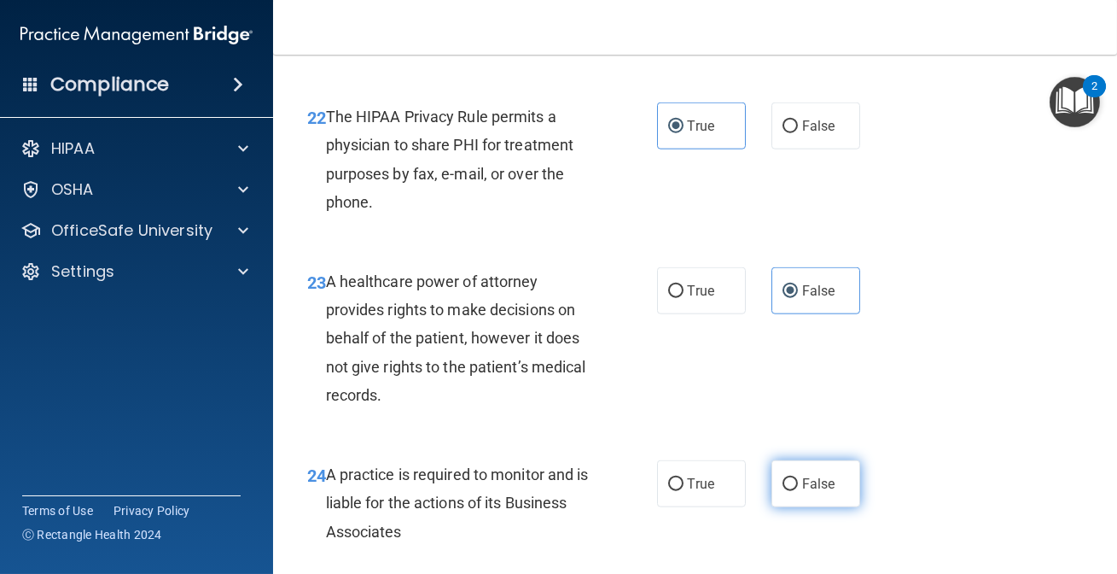
click at [779, 507] on label "False" at bounding box center [816, 483] width 89 height 47
click at [783, 491] on input "False" at bounding box center [790, 484] width 15 height 13
radio input "true"
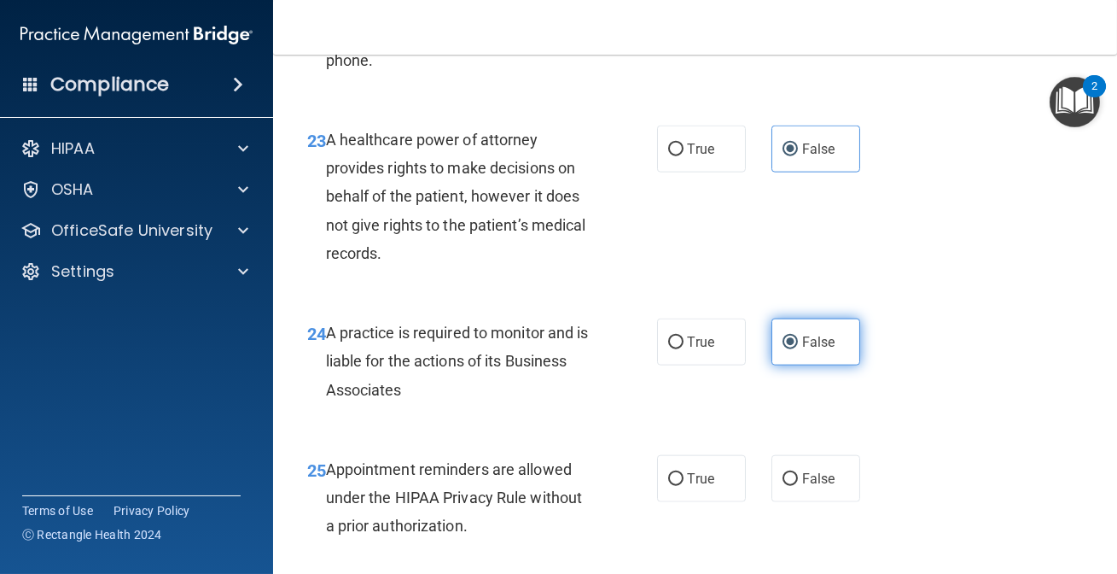
scroll to position [3957, 0]
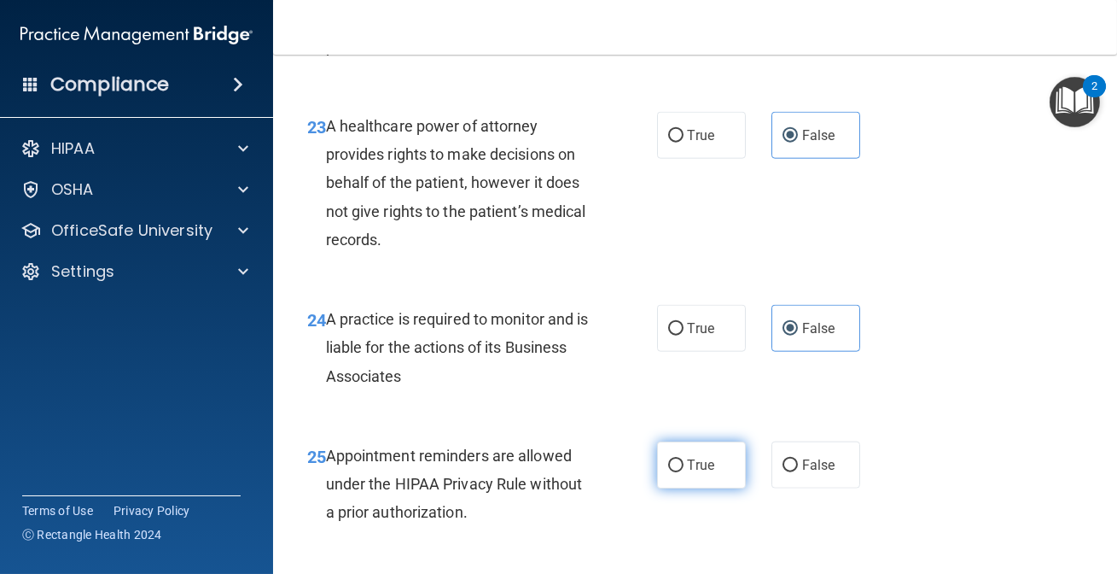
click at [707, 473] on span "True" at bounding box center [701, 465] width 26 height 16
click at [684, 472] on input "True" at bounding box center [675, 465] width 15 height 13
radio input "true"
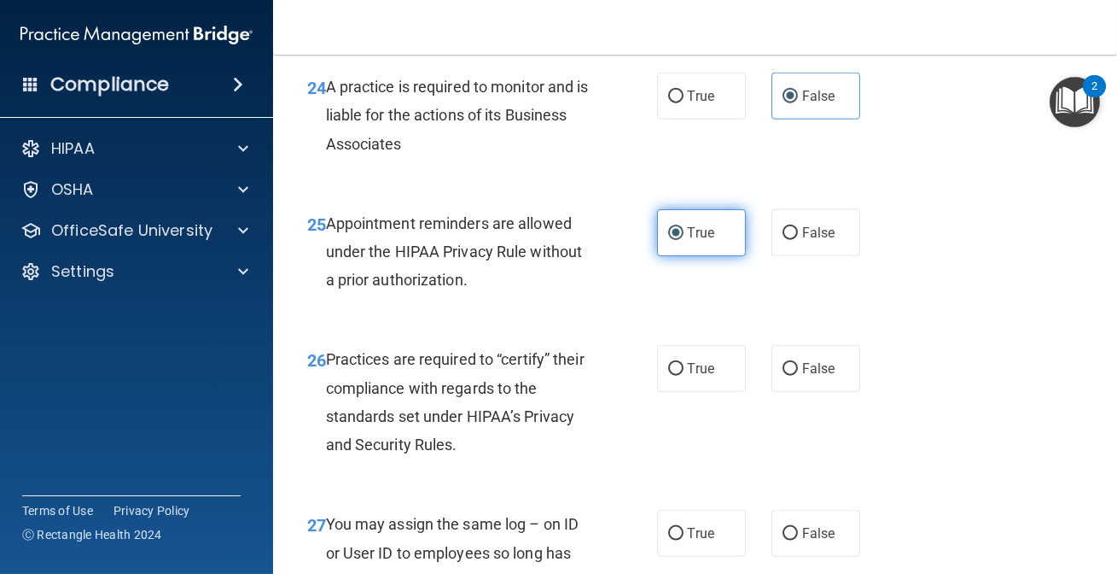
scroll to position [4190, 0]
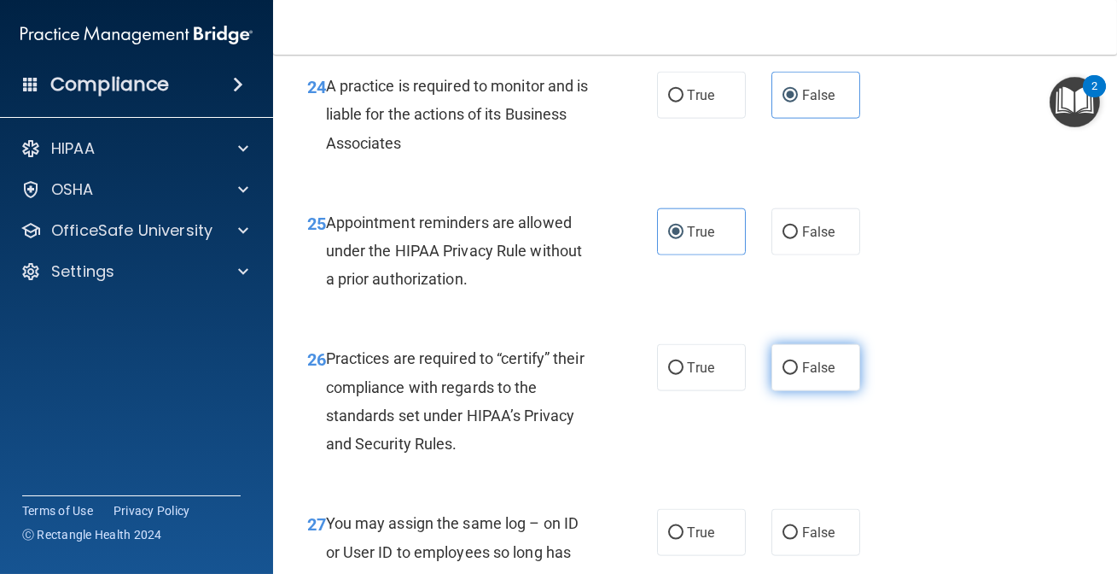
click at [806, 391] on label "False" at bounding box center [816, 367] width 89 height 47
click at [798, 375] on input "False" at bounding box center [790, 368] width 15 height 13
radio input "true"
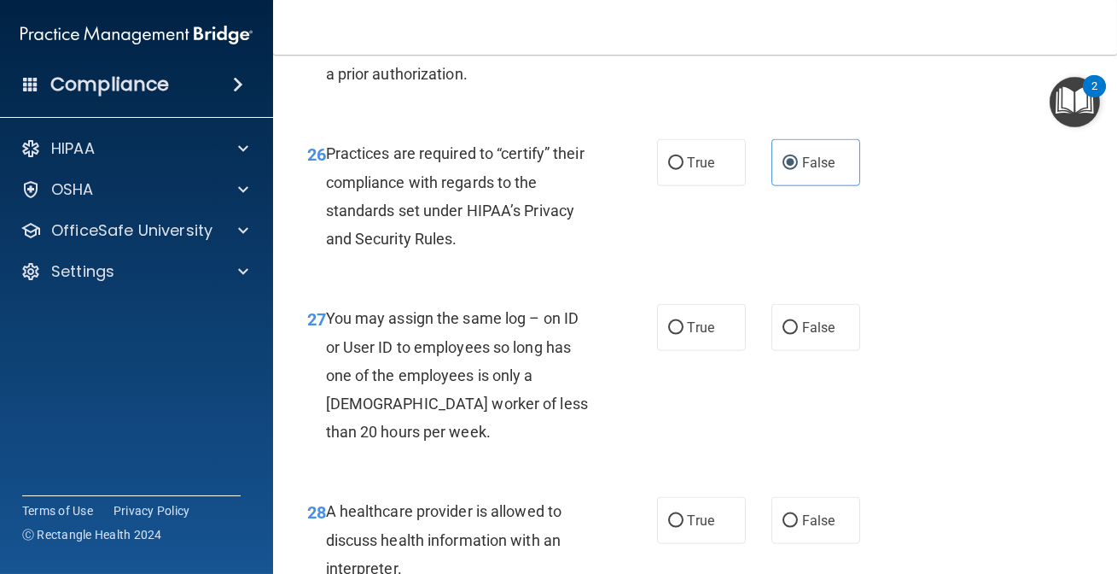
scroll to position [4423, 0]
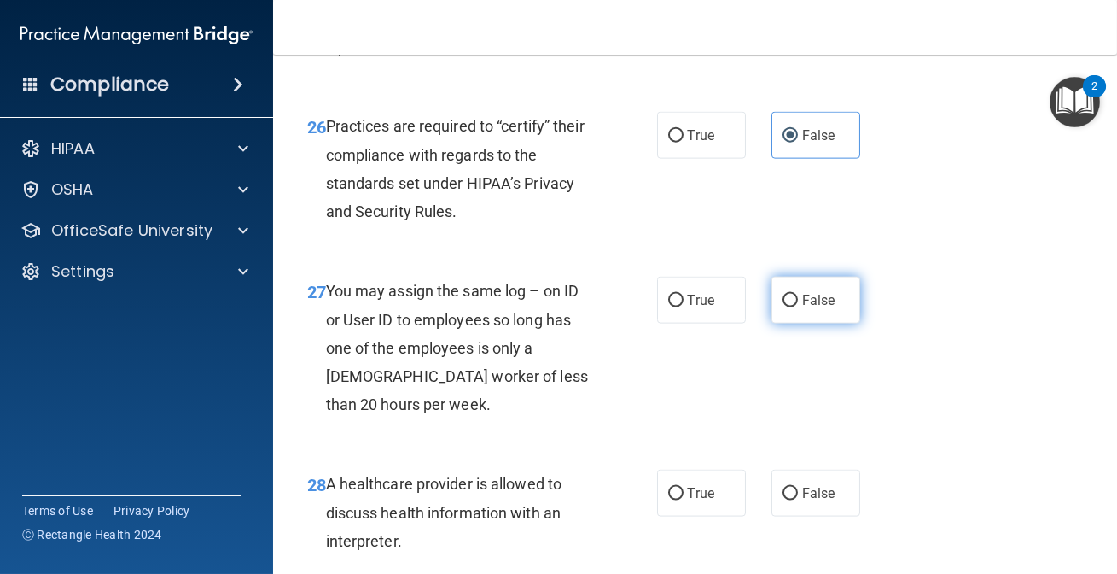
click at [779, 324] on label "False" at bounding box center [816, 300] width 89 height 47
click at [783, 307] on input "False" at bounding box center [790, 301] width 15 height 13
radio input "true"
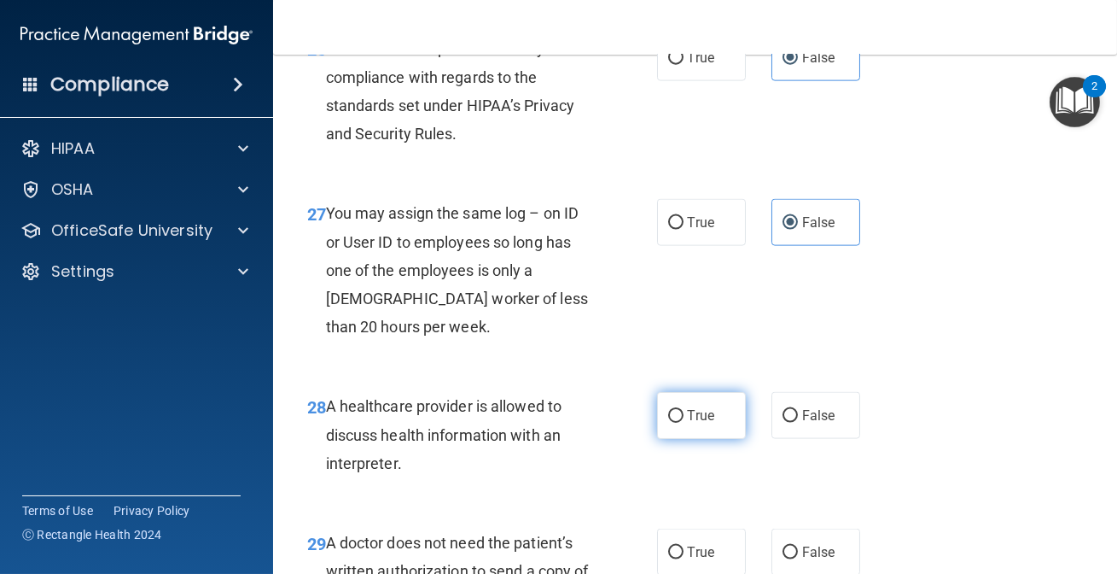
click at [710, 439] on label "True" at bounding box center [701, 415] width 89 height 47
click at [684, 423] on input "True" at bounding box center [675, 416] width 15 height 13
radio input "true"
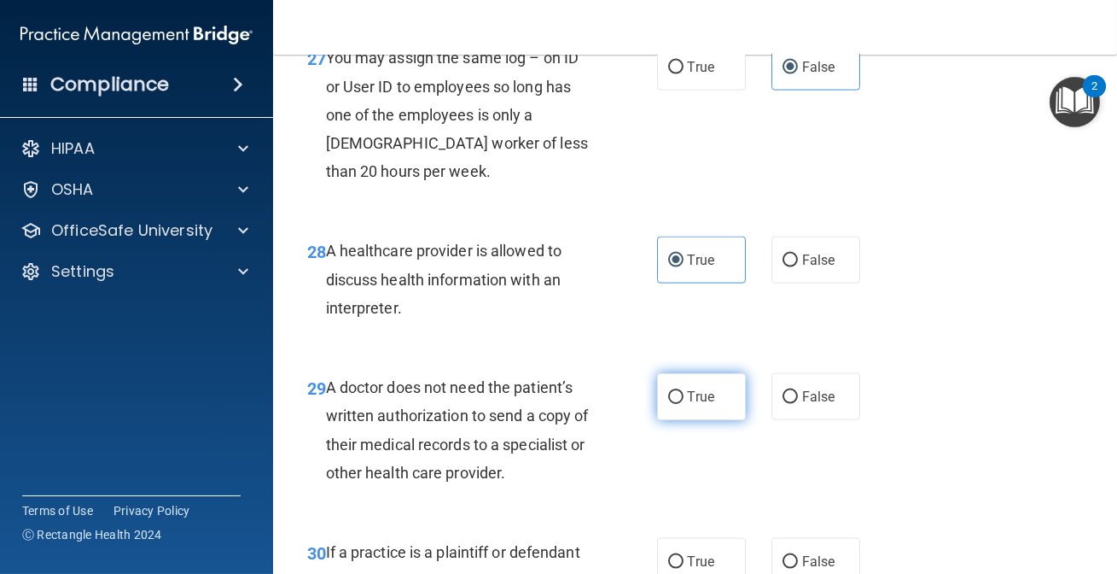
click at [688, 405] on span "True" at bounding box center [701, 396] width 26 height 16
click at [684, 404] on input "True" at bounding box center [675, 397] width 15 height 13
radio input "true"
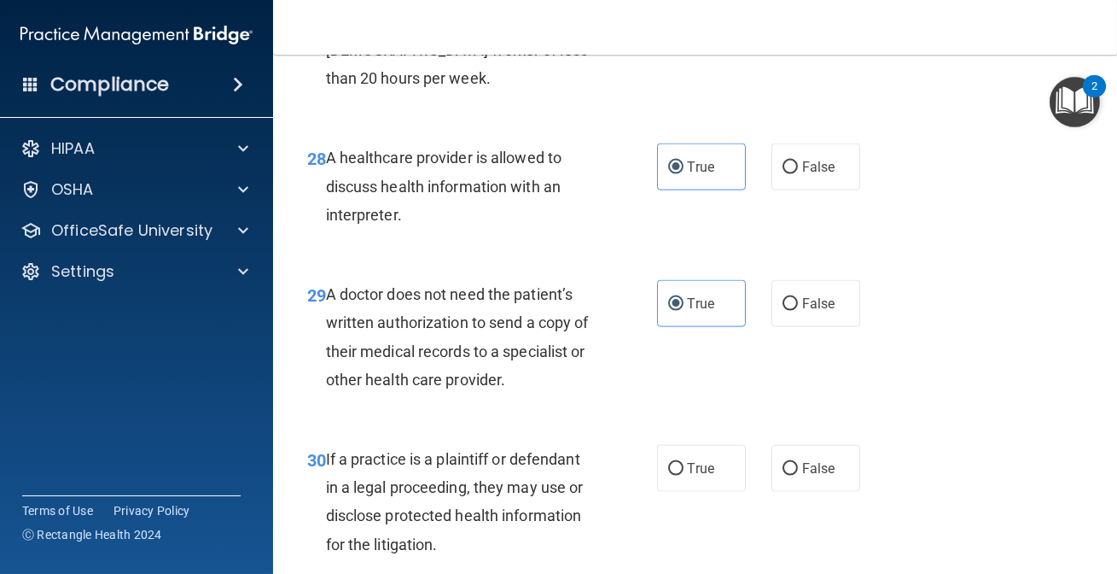
scroll to position [4889, 0]
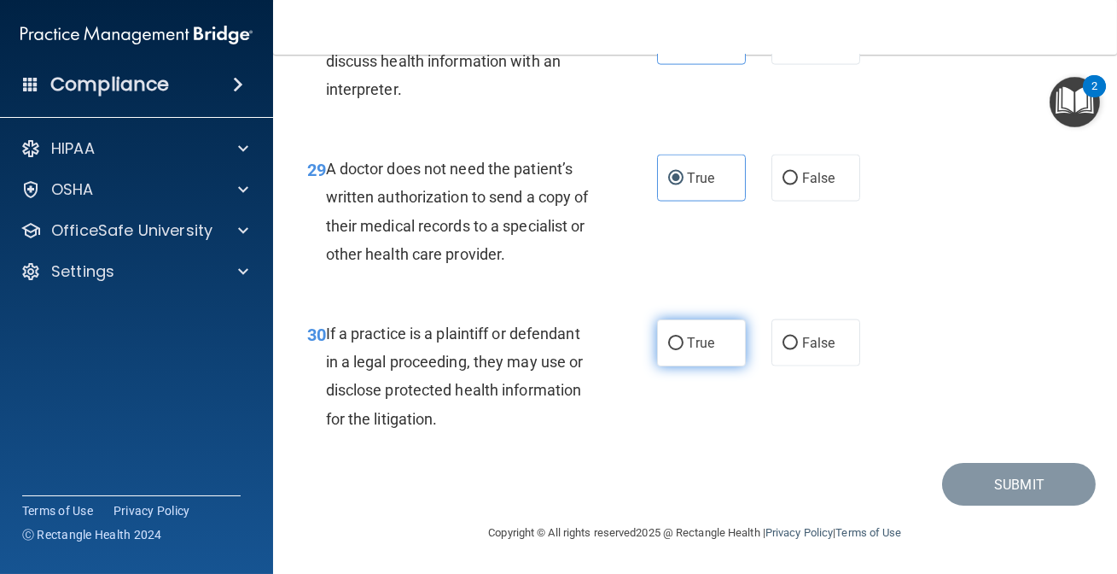
click at [668, 350] on input "True" at bounding box center [675, 343] width 15 height 13
radio input "true"
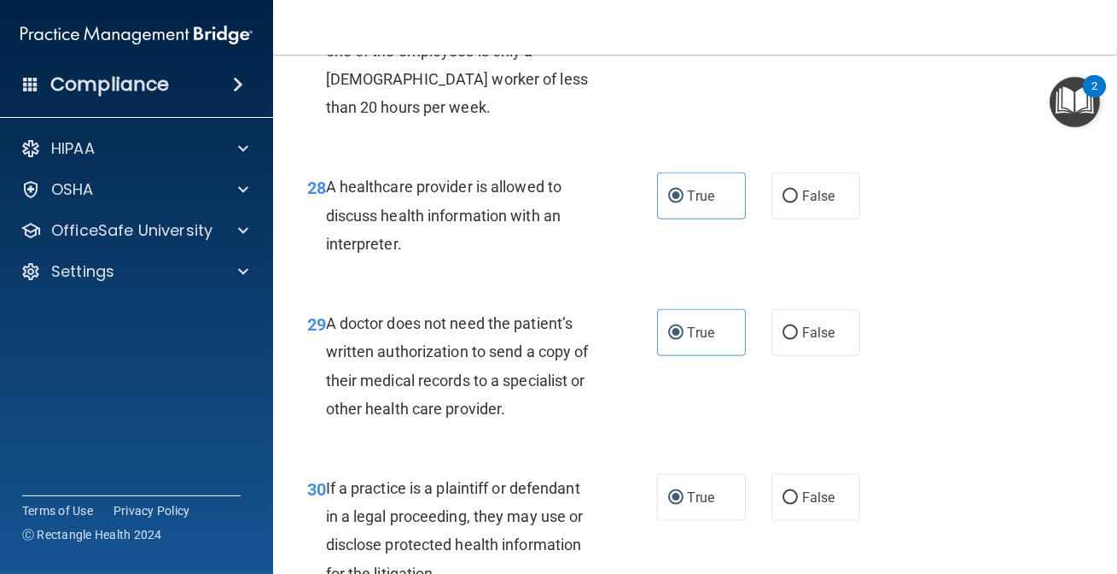
scroll to position [4901, 0]
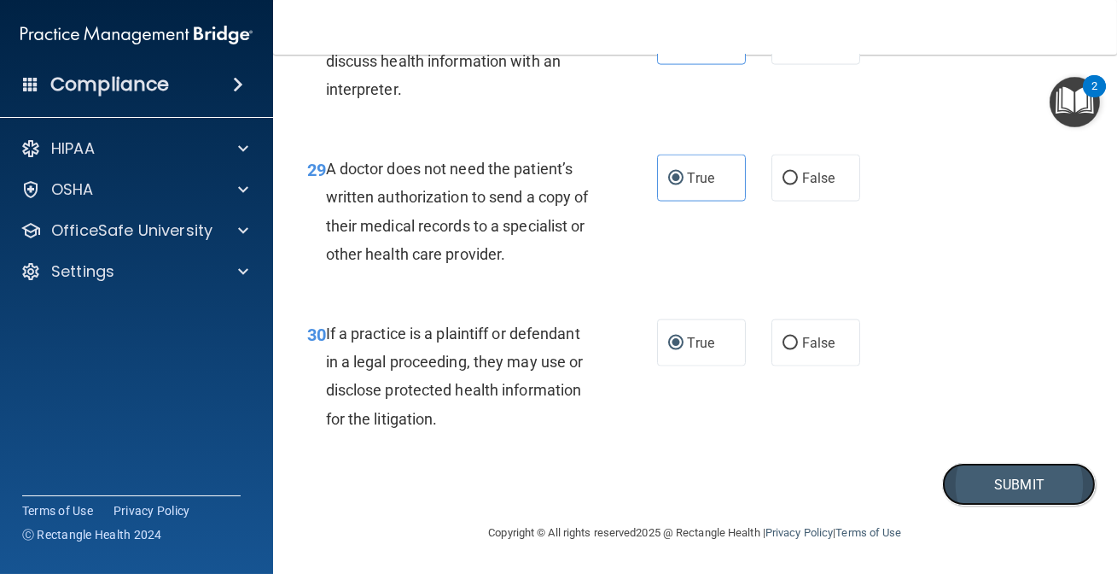
click at [948, 482] on button "Submit" at bounding box center [1019, 485] width 154 height 44
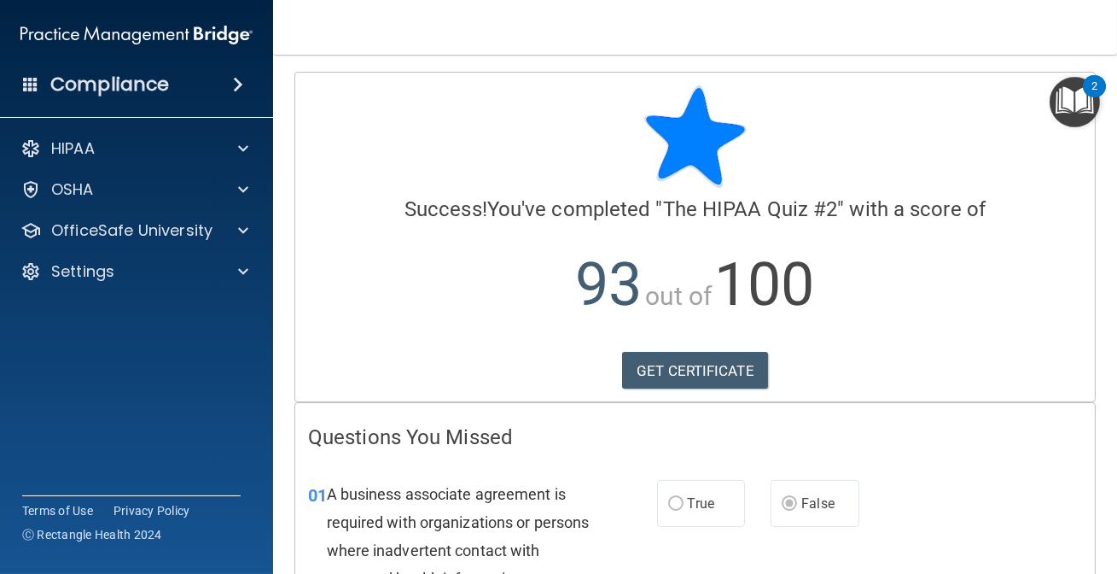
drag, startPoint x: 57, startPoint y: 17, endPoint x: 97, endPoint y: 426, distance: 410.8
click at [97, 426] on div "Compliance HIPAA Documents and Policies Report an Incident Business Associates …" at bounding box center [136, 287] width 273 height 574
click at [73, 81] on h4 "Compliance" at bounding box center [109, 85] width 119 height 24
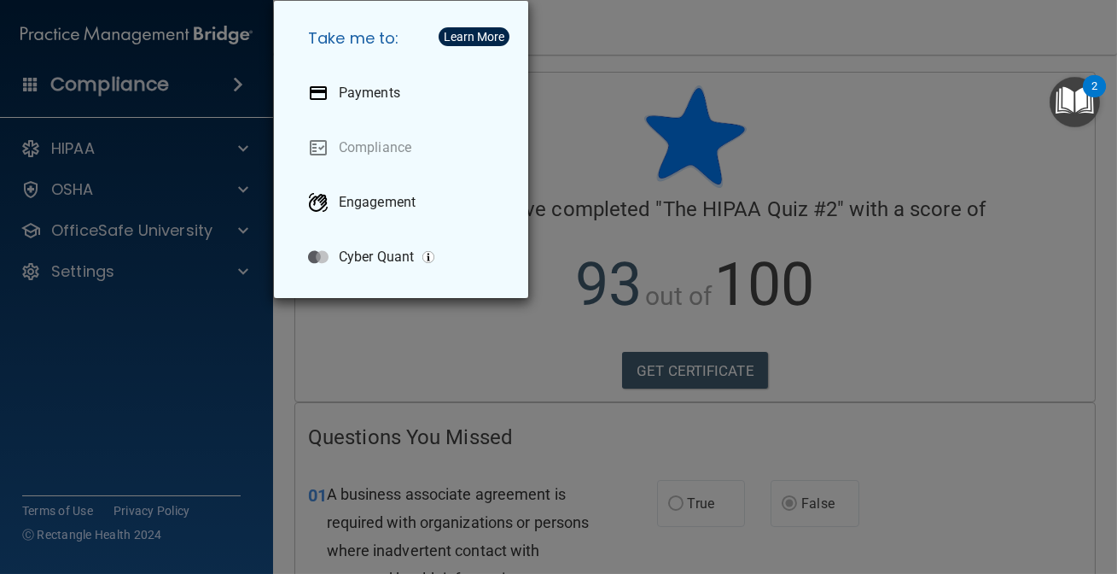
drag, startPoint x: 213, startPoint y: 290, endPoint x: 219, endPoint y: 282, distance: 10.4
click at [213, 289] on div "Take me to: Payments Compliance Engagement Cyber Quant" at bounding box center [558, 287] width 1117 height 574
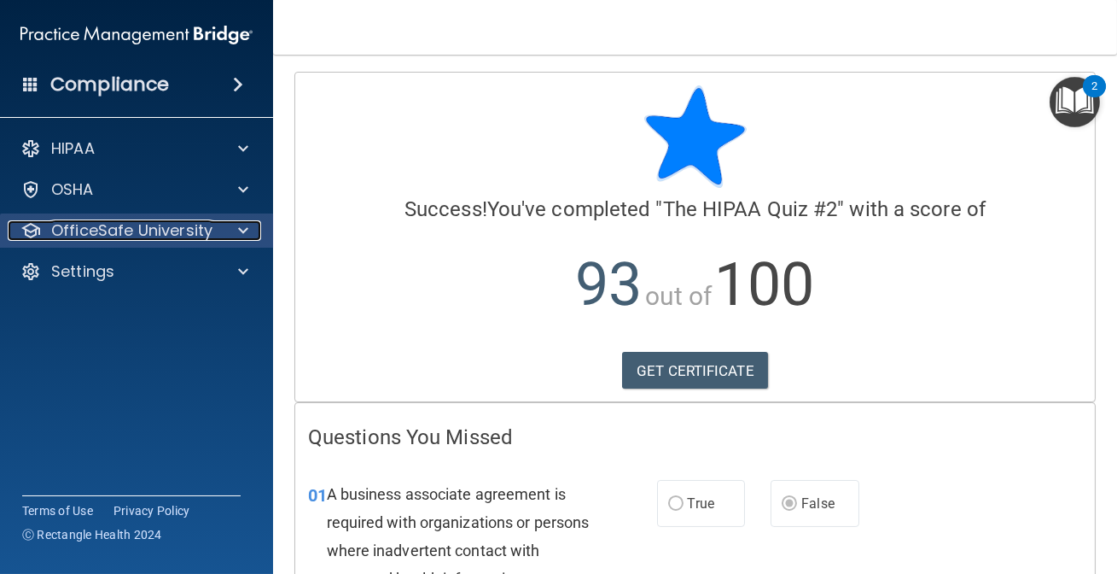
click at [215, 227] on div "OfficeSafe University" at bounding box center [114, 230] width 212 height 20
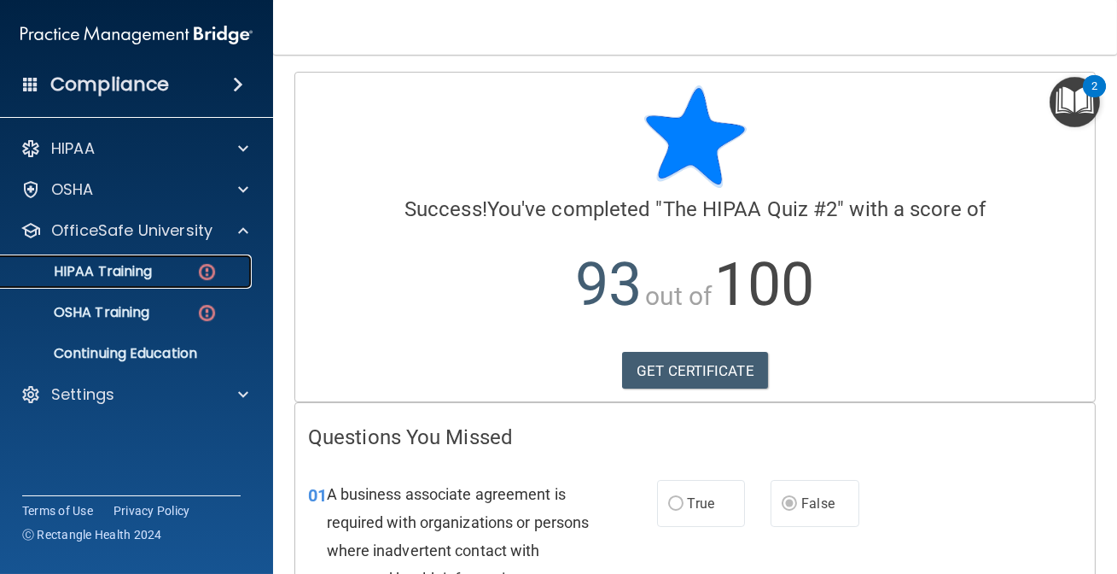
click at [192, 274] on div "HIPAA Training" at bounding box center [127, 271] width 233 height 17
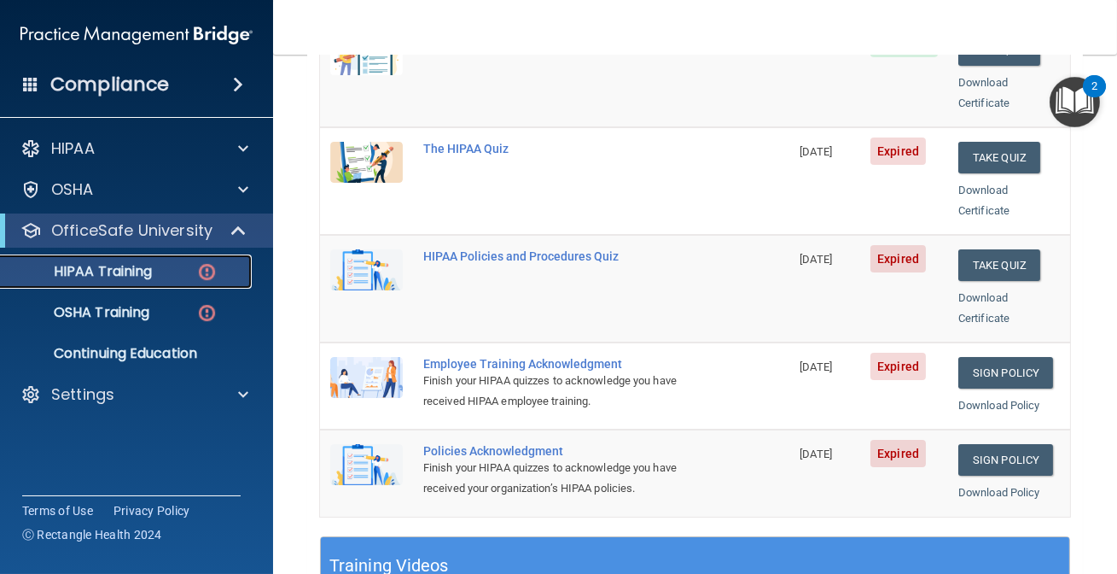
scroll to position [310, 0]
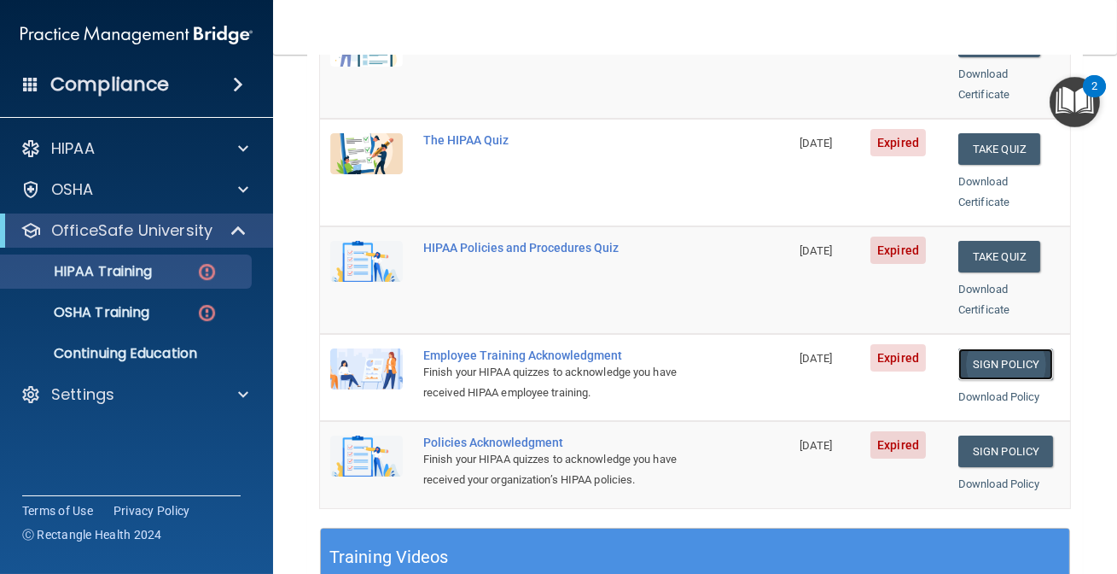
click at [959, 348] on link "Sign Policy" at bounding box center [1006, 364] width 95 height 32
click at [979, 441] on link "Sign Policy" at bounding box center [1006, 451] width 95 height 32
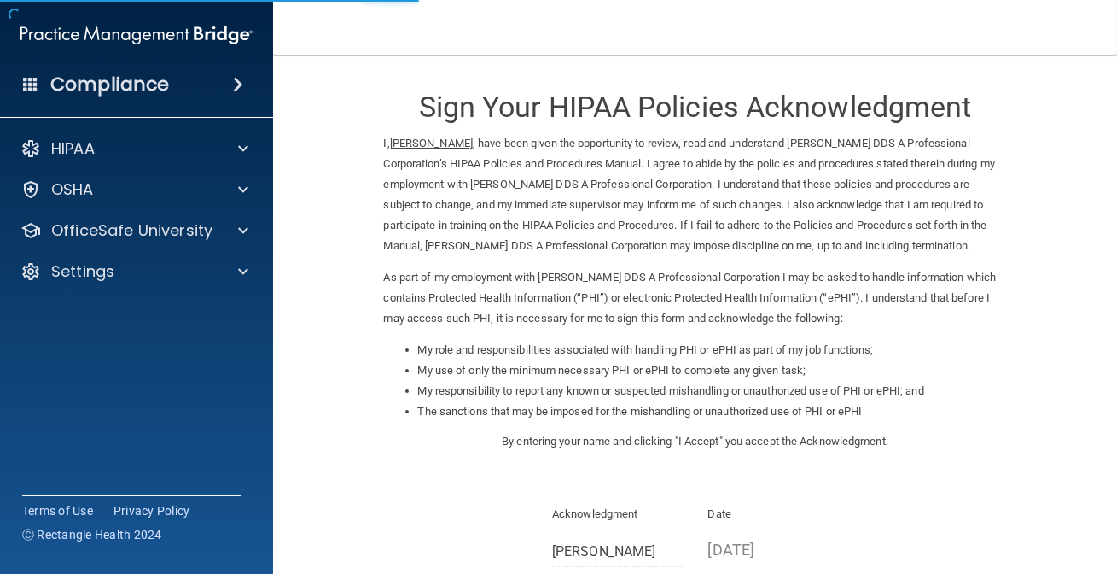
scroll to position [207, 0]
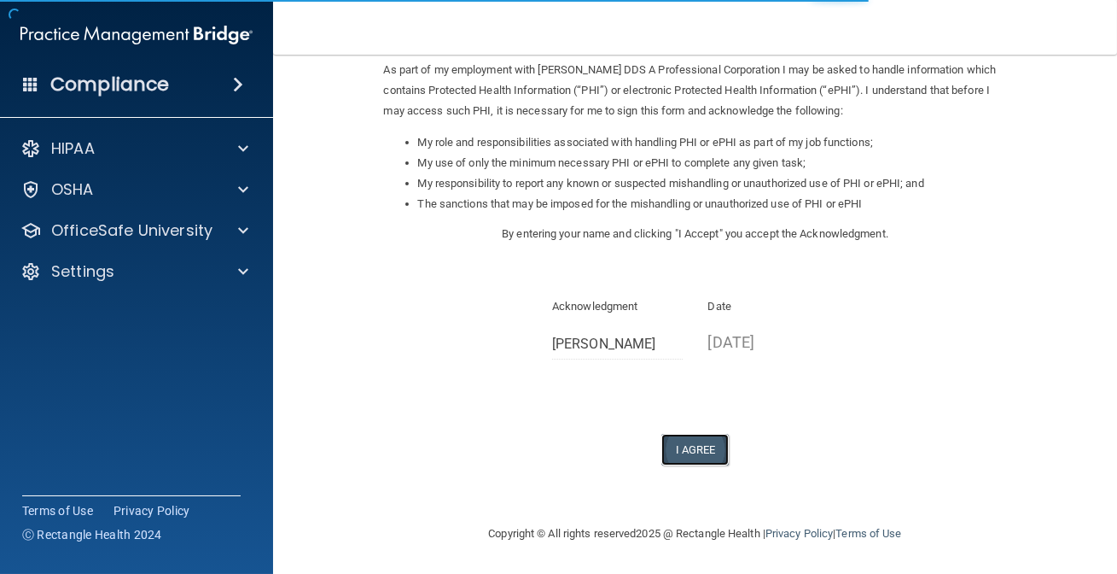
click at [689, 445] on button "I Agree" at bounding box center [696, 450] width 68 height 32
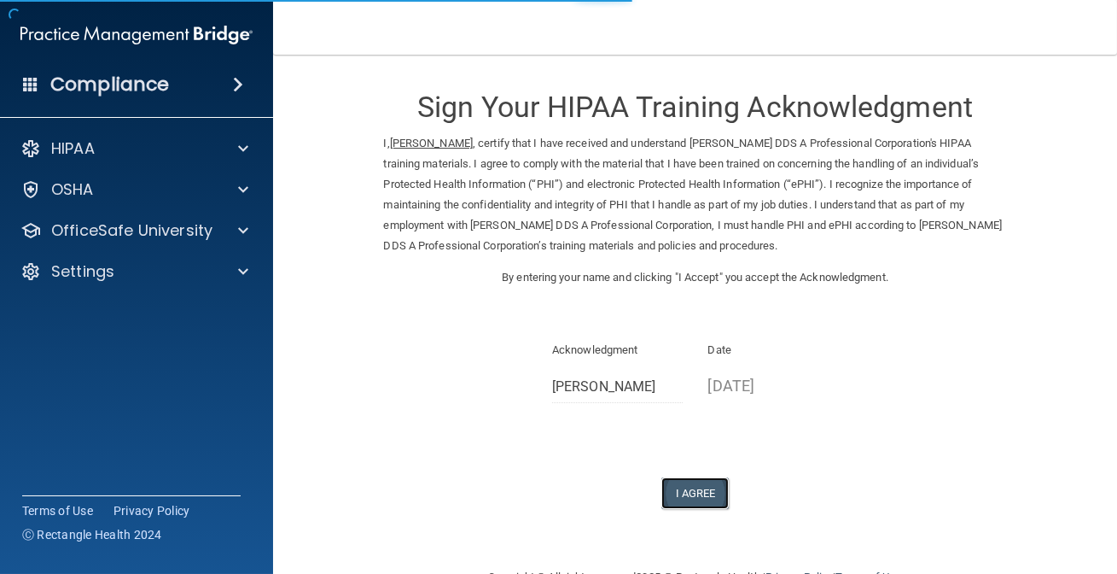
click at [691, 495] on button "I Agree" at bounding box center [696, 493] width 68 height 32
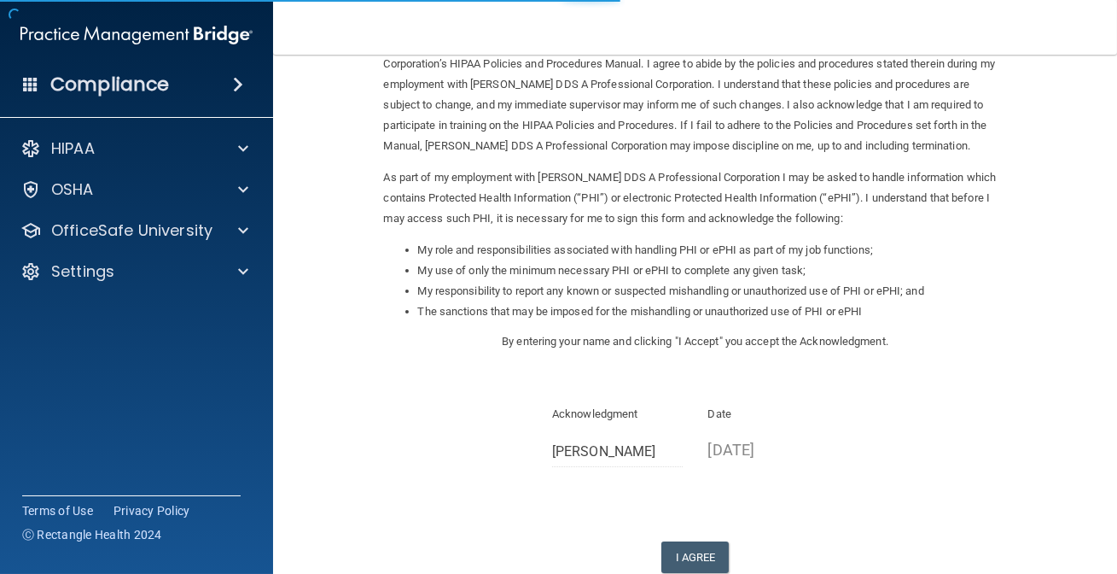
scroll to position [207, 0]
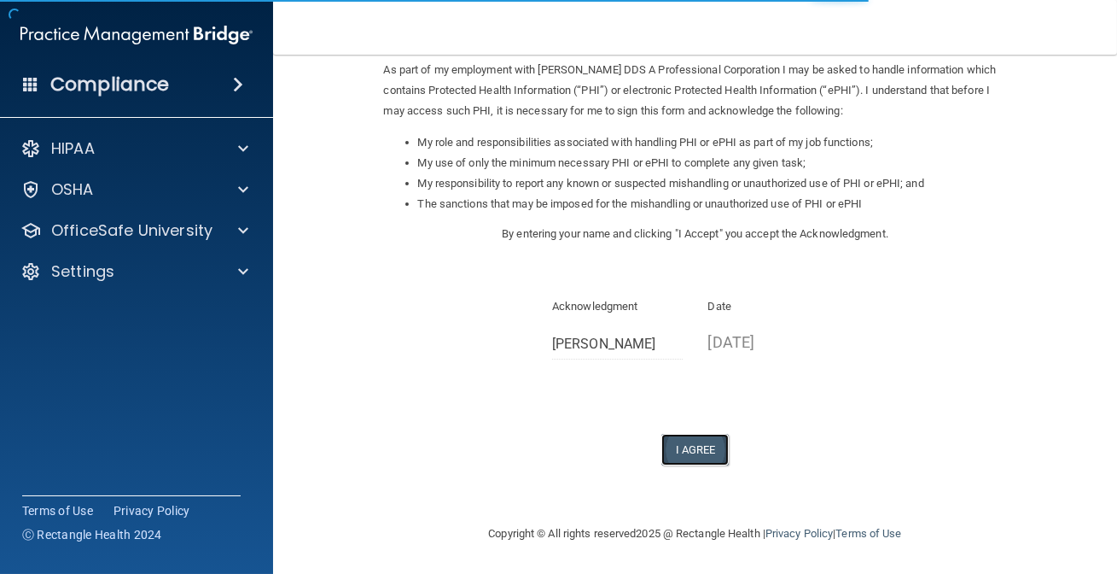
click at [670, 437] on button "I Agree" at bounding box center [696, 450] width 68 height 32
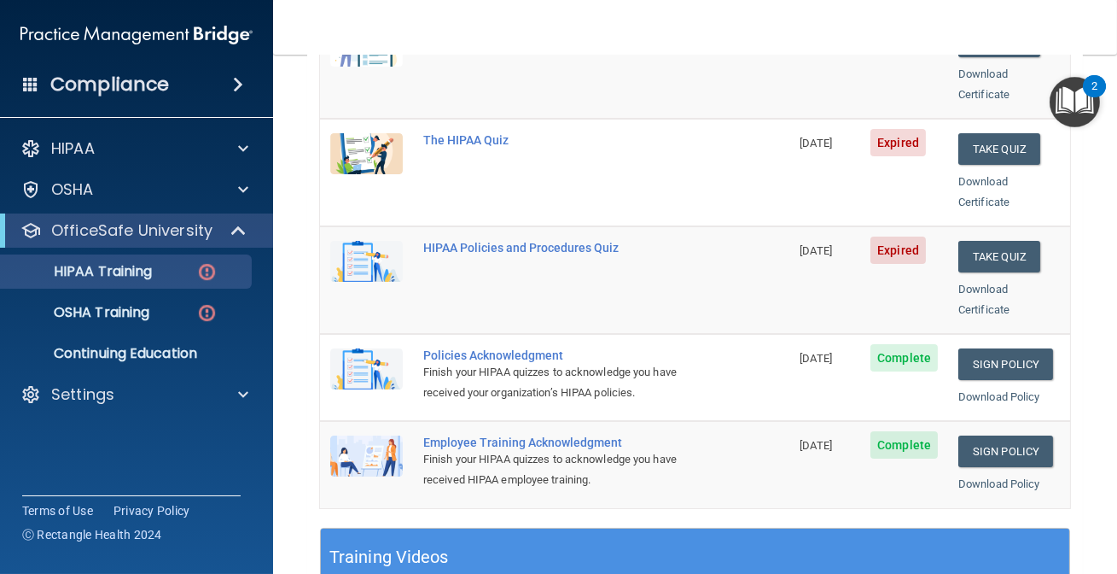
scroll to position [232, 0]
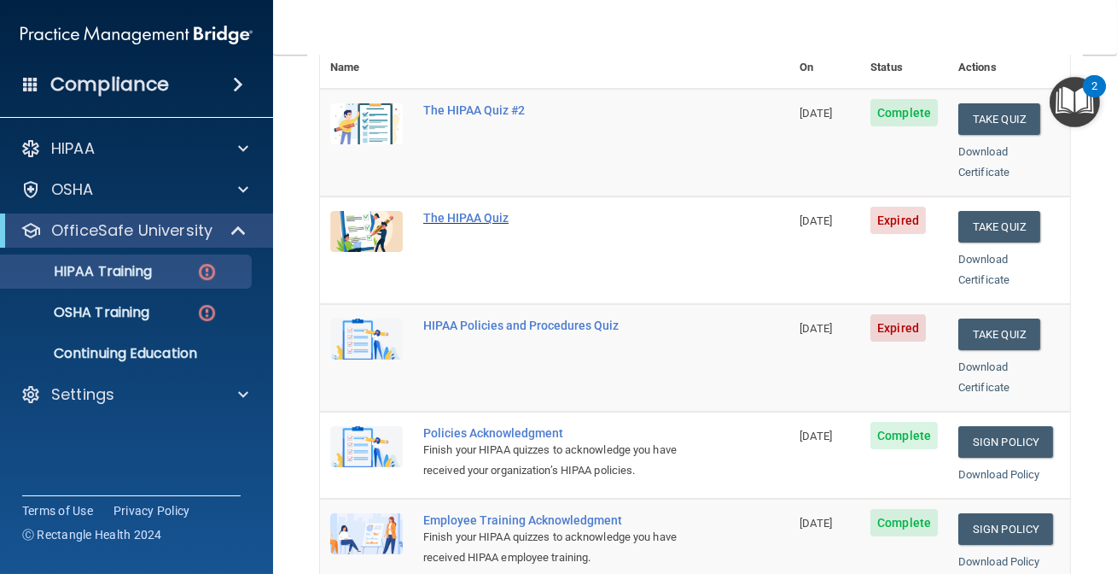
click at [471, 211] on div "The HIPAA Quiz" at bounding box center [563, 218] width 281 height 14
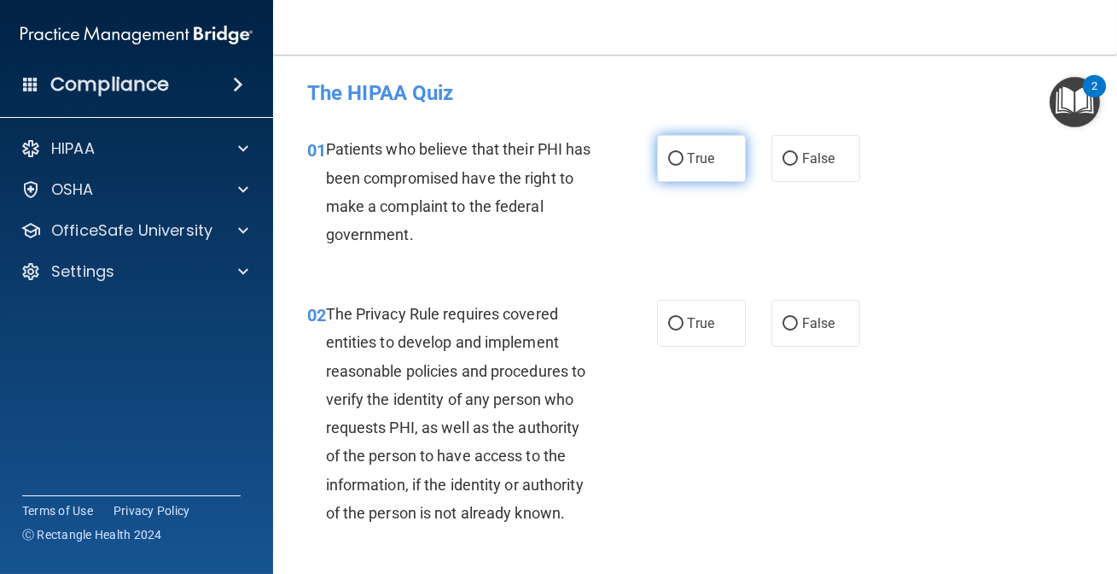
click at [705, 174] on label "True" at bounding box center [701, 158] width 89 height 47
click at [684, 166] on input "True" at bounding box center [675, 159] width 15 height 13
radio input "true"
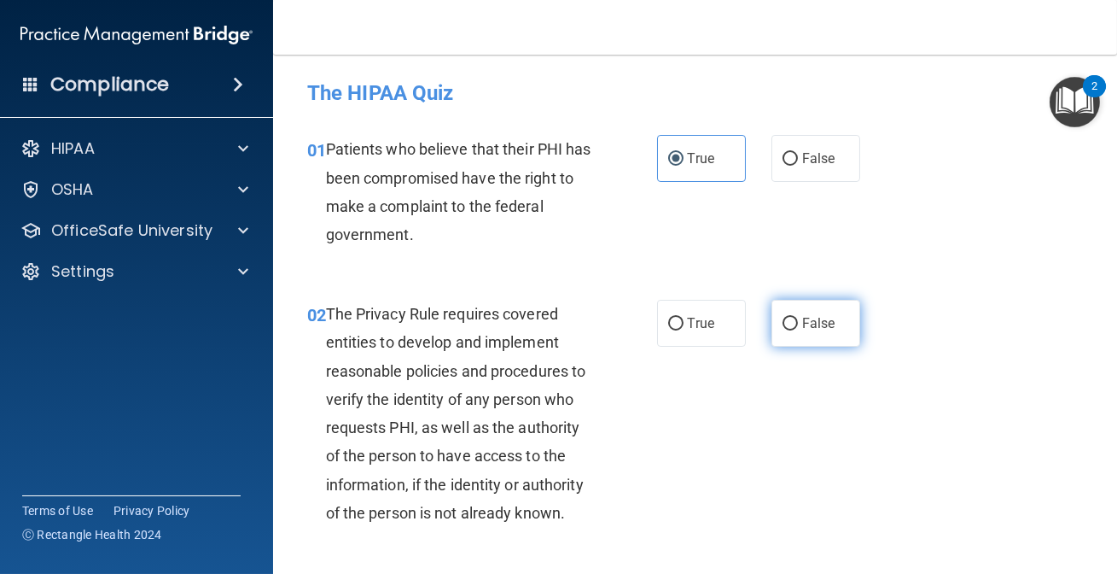
click at [802, 316] on span "False" at bounding box center [818, 323] width 33 height 16
click at [796, 318] on input "False" at bounding box center [790, 324] width 15 height 13
radio input "true"
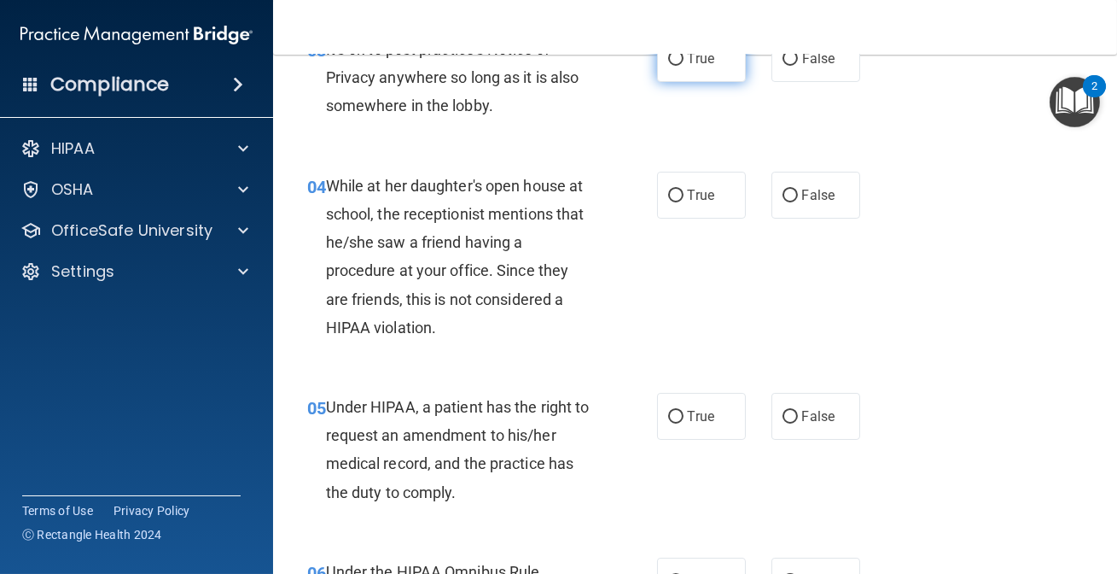
click at [691, 63] on span "True" at bounding box center [701, 58] width 26 height 16
click at [684, 63] on input "True" at bounding box center [675, 59] width 15 height 13
radio input "true"
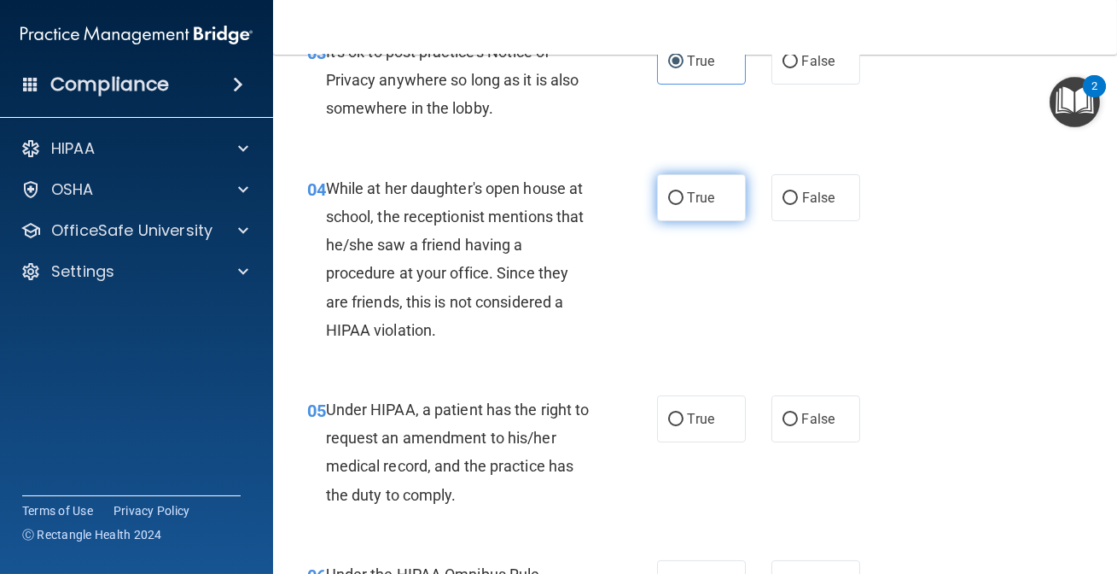
click at [733, 184] on label "True" at bounding box center [701, 197] width 89 height 47
click at [684, 192] on input "True" at bounding box center [675, 198] width 15 height 13
radio input "true"
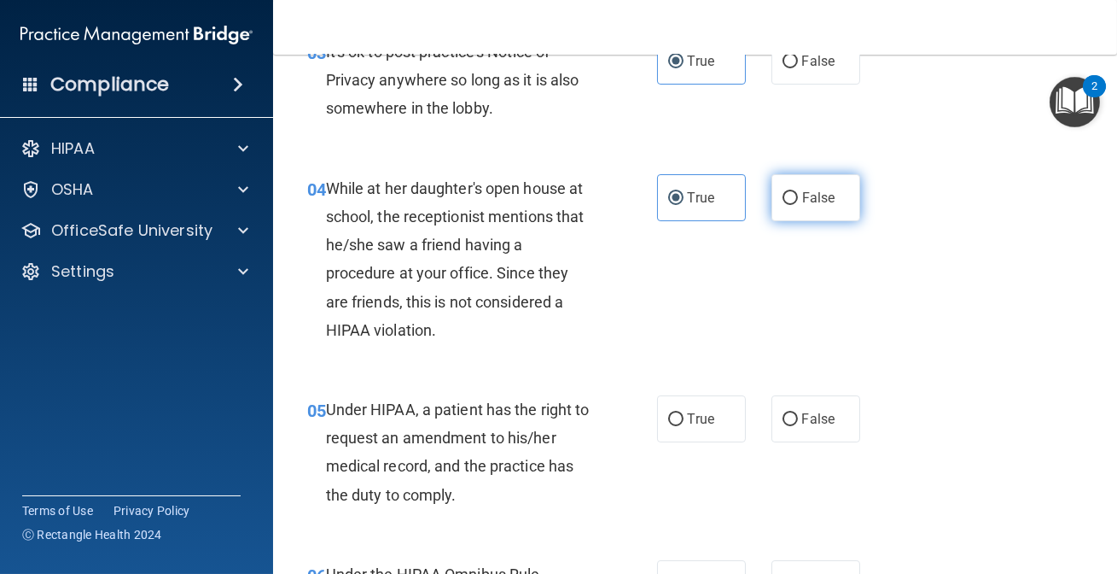
click at [813, 212] on label "False" at bounding box center [816, 197] width 89 height 47
click at [798, 205] on input "False" at bounding box center [790, 198] width 15 height 13
radio input "true"
radio input "false"
click at [727, 417] on label "True" at bounding box center [701, 418] width 89 height 47
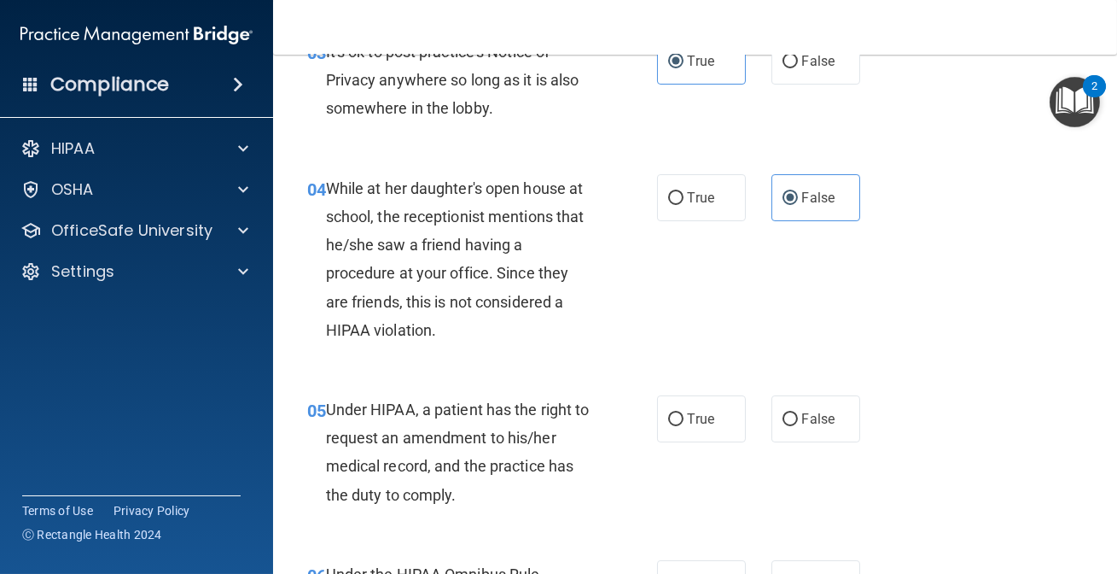
click at [684, 417] on input "True" at bounding box center [675, 419] width 15 height 13
radio input "true"
click at [779, 431] on label "False" at bounding box center [816, 418] width 89 height 47
click at [783, 426] on input "False" at bounding box center [790, 419] width 15 height 13
radio input "true"
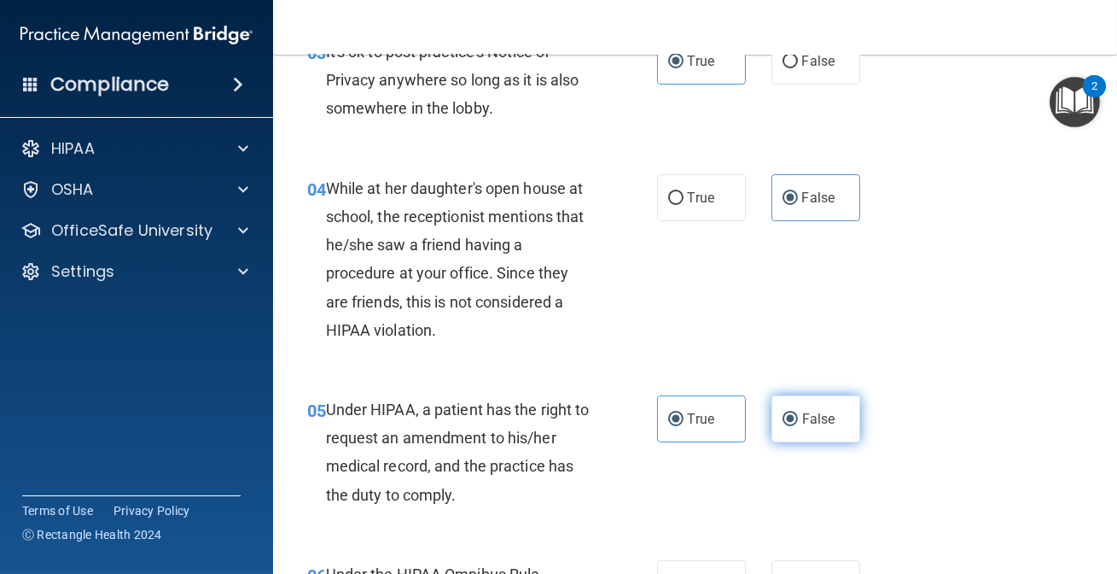
radio input "false"
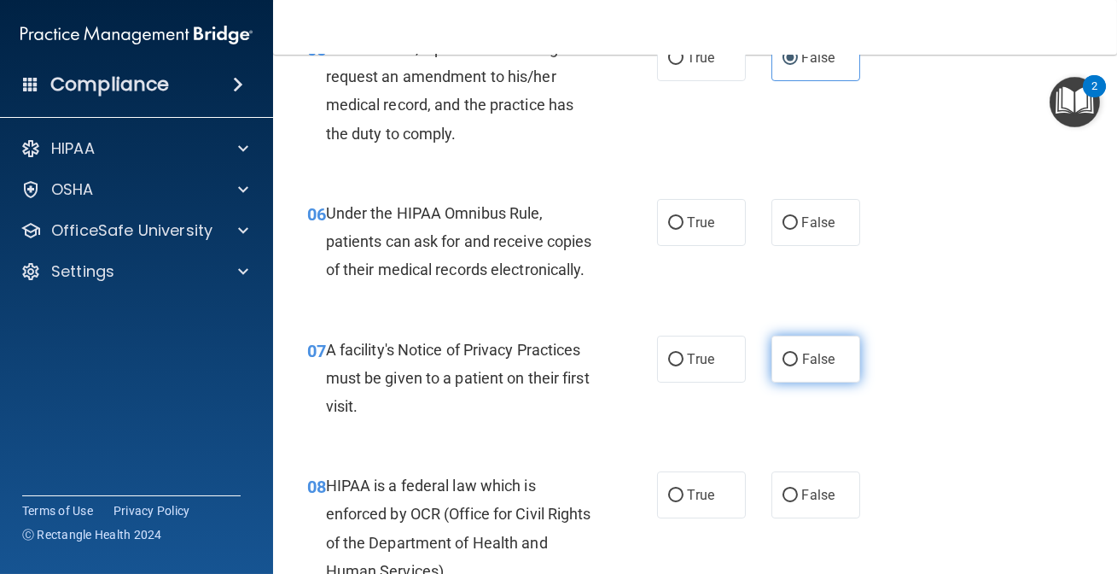
scroll to position [1006, 0]
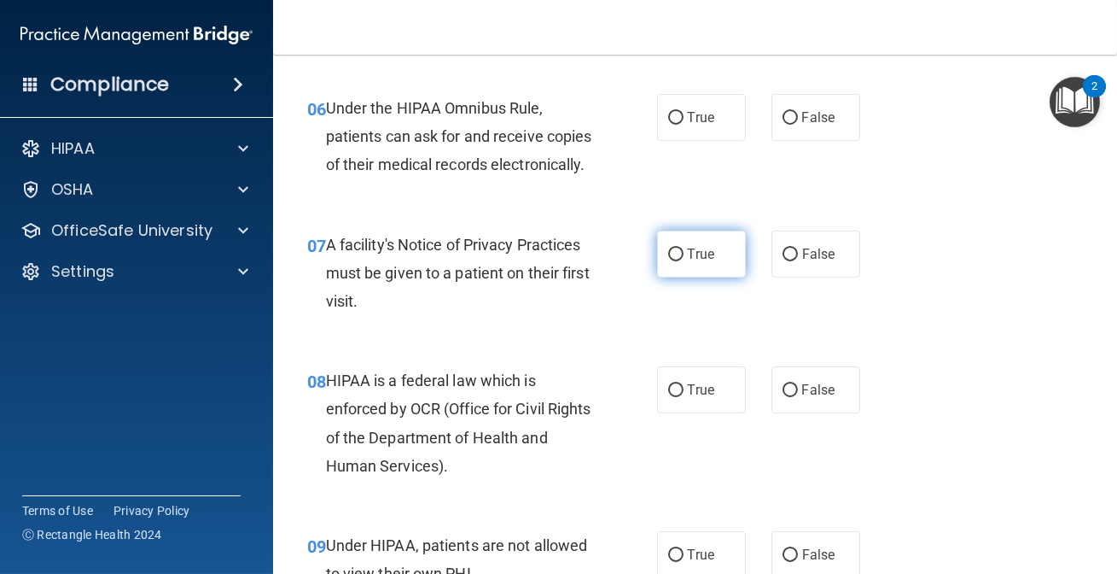
click at [676, 261] on input "True" at bounding box center [675, 254] width 15 height 13
radio input "true"
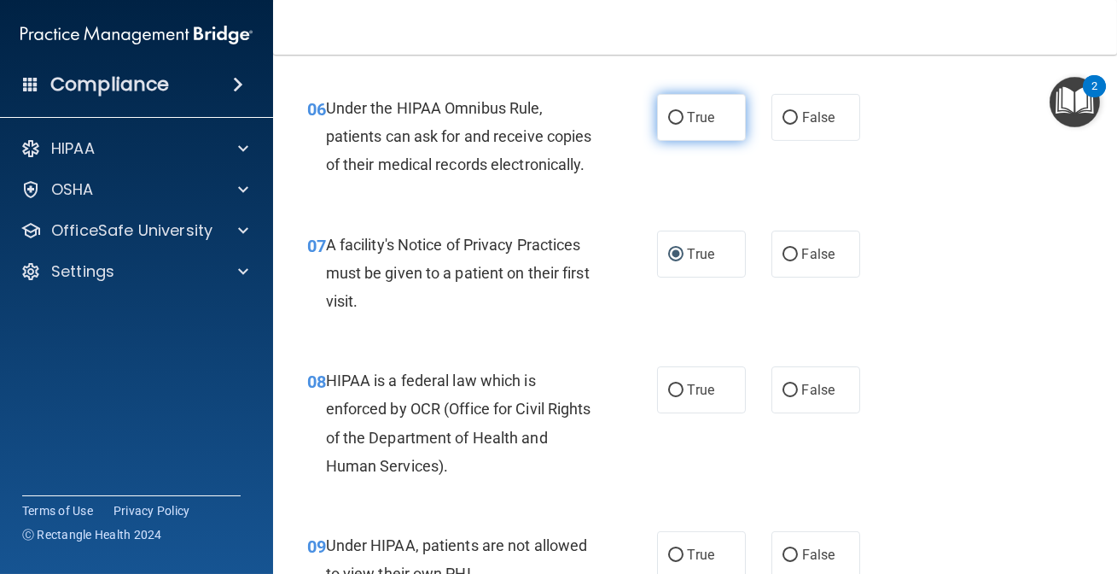
click at [659, 123] on label "True" at bounding box center [701, 117] width 89 height 47
click at [668, 123] on input "True" at bounding box center [675, 118] width 15 height 13
radio input "true"
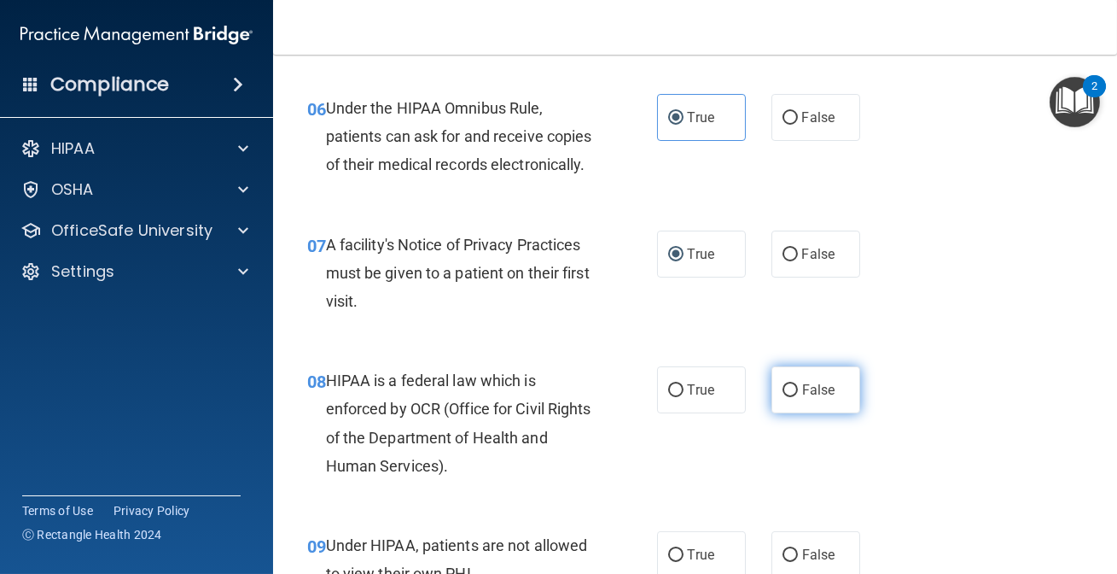
click at [813, 413] on label "False" at bounding box center [816, 389] width 89 height 47
click at [798, 397] on input "False" at bounding box center [790, 390] width 15 height 13
radio input "true"
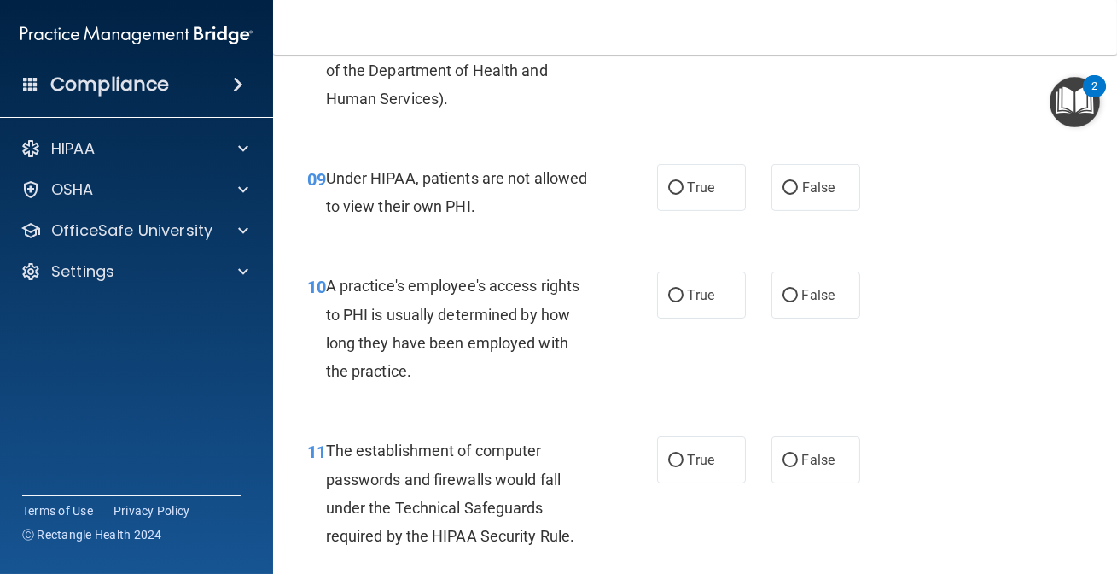
scroll to position [1394, 0]
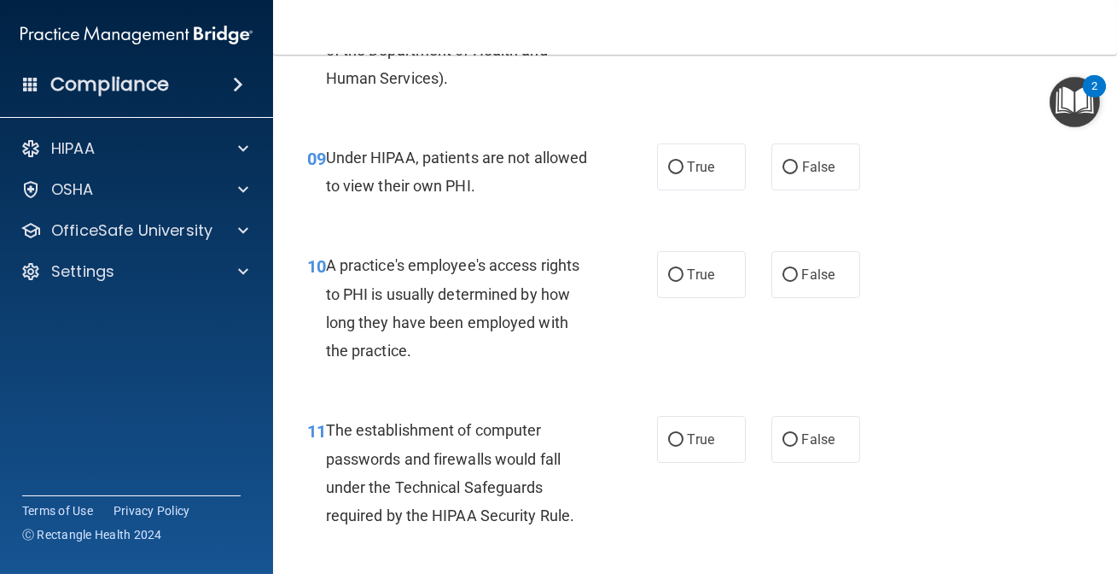
click at [678, 169] on div "09 Under HIPAA, patients are not allowed to view their own PHI. True False" at bounding box center [696, 176] width 802 height 108
click at [703, 175] on span "True" at bounding box center [701, 167] width 26 height 16
click at [684, 174] on input "True" at bounding box center [675, 167] width 15 height 13
radio input "true"
click at [802, 283] on span "False" at bounding box center [818, 274] width 33 height 16
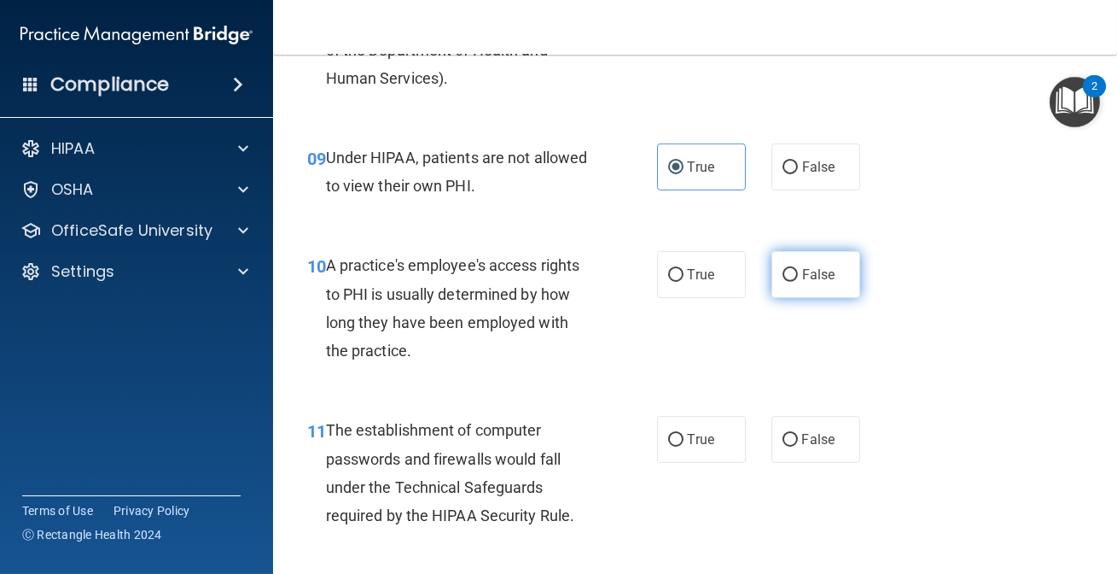
click at [798, 282] on input "False" at bounding box center [790, 275] width 15 height 13
radio input "true"
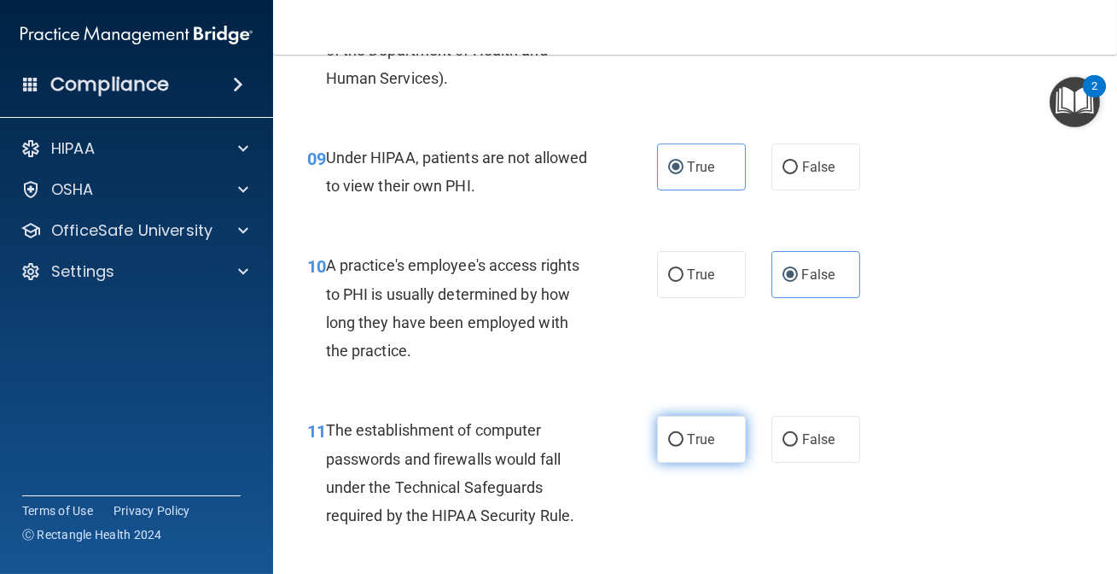
click at [732, 463] on label "True" at bounding box center [701, 439] width 89 height 47
click at [684, 446] on input "True" at bounding box center [675, 440] width 15 height 13
radio input "true"
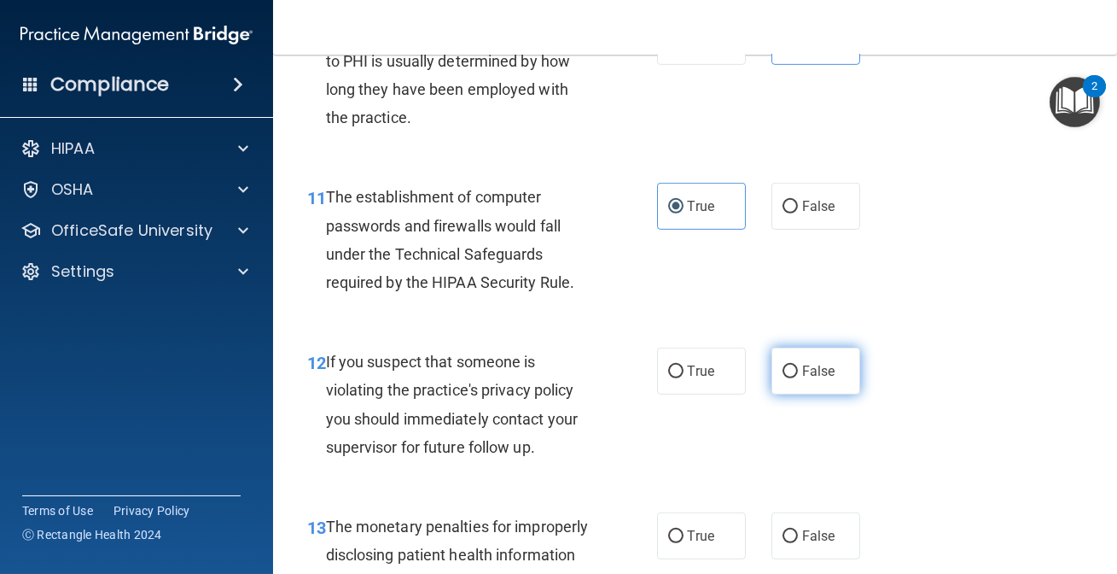
click at [790, 394] on label "False" at bounding box center [816, 370] width 89 height 47
click at [790, 378] on input "False" at bounding box center [790, 371] width 15 height 13
radio input "true"
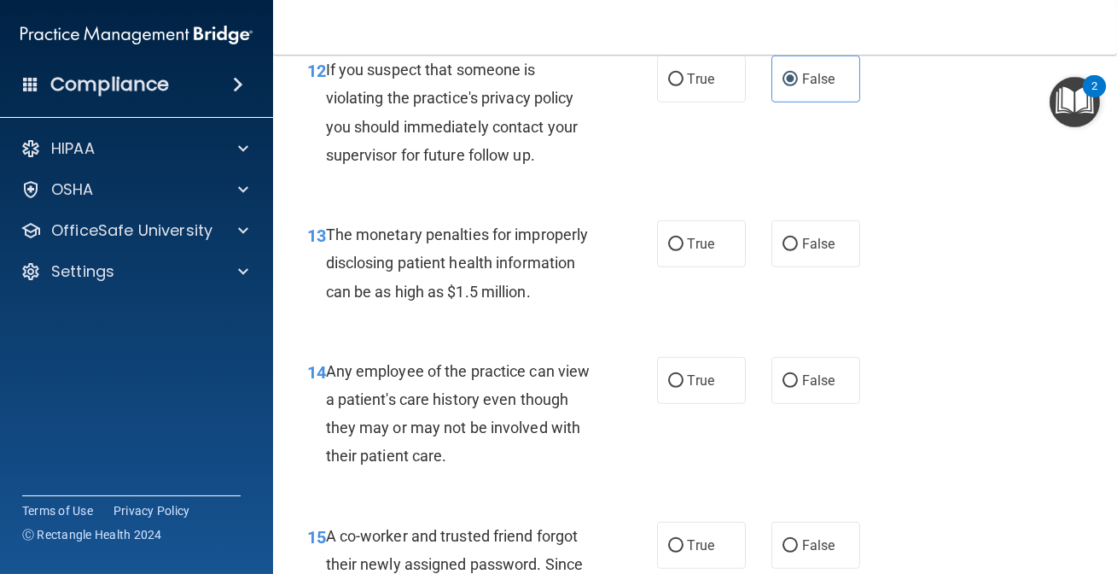
scroll to position [1938, 0]
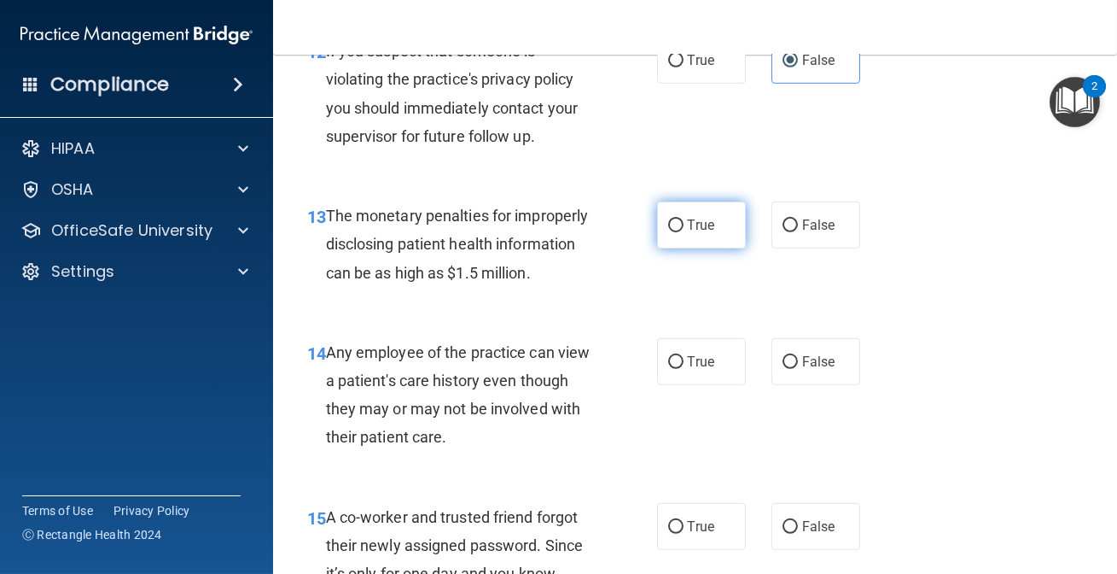
click at [687, 248] on label "True" at bounding box center [701, 224] width 89 height 47
click at [684, 232] on input "True" at bounding box center [675, 225] width 15 height 13
radio input "true"
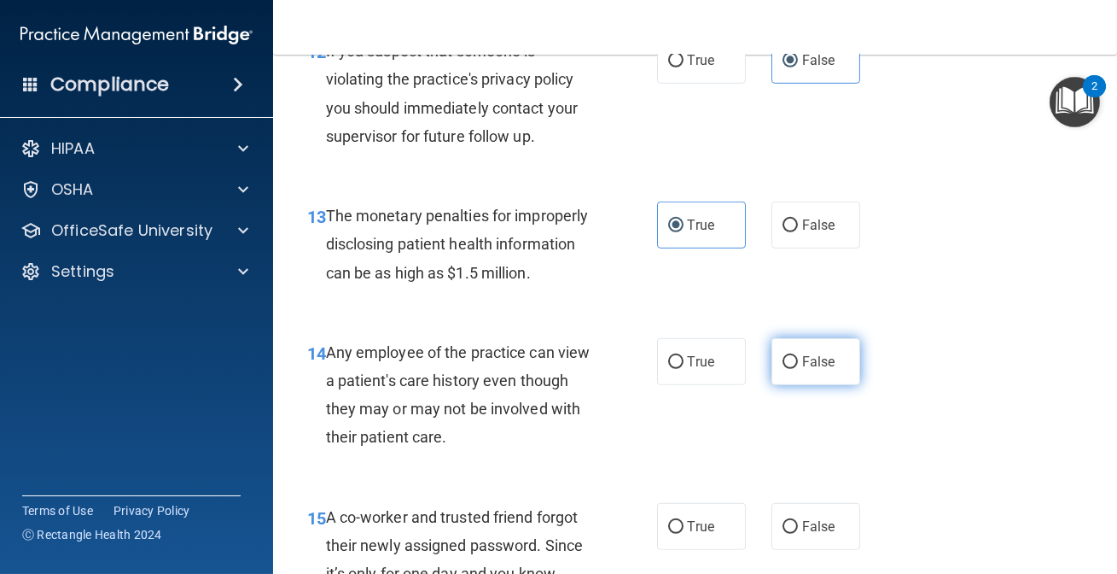
click at [802, 370] on span "False" at bounding box center [818, 361] width 33 height 16
click at [797, 369] on input "False" at bounding box center [790, 362] width 15 height 13
radio input "true"
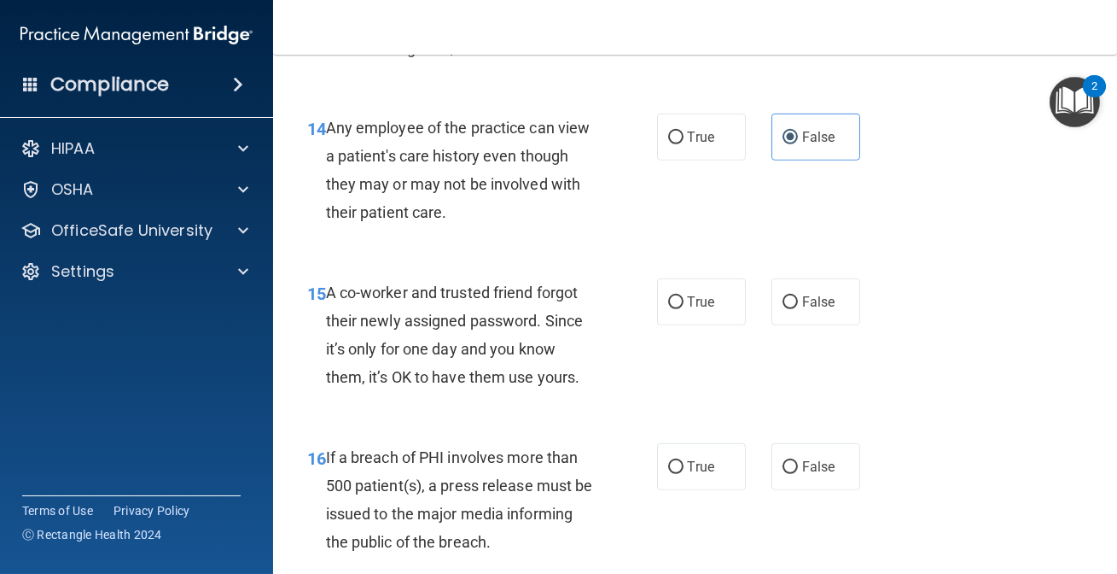
scroll to position [2170, 0]
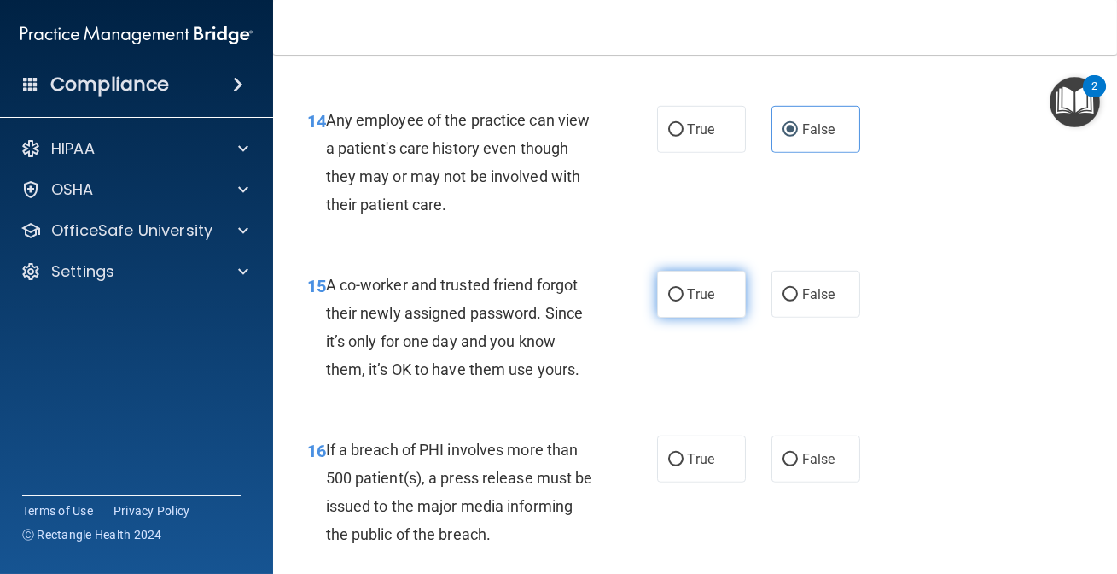
click at [691, 318] on label "True" at bounding box center [701, 294] width 89 height 47
click at [684, 301] on input "True" at bounding box center [675, 295] width 15 height 13
radio input "true"
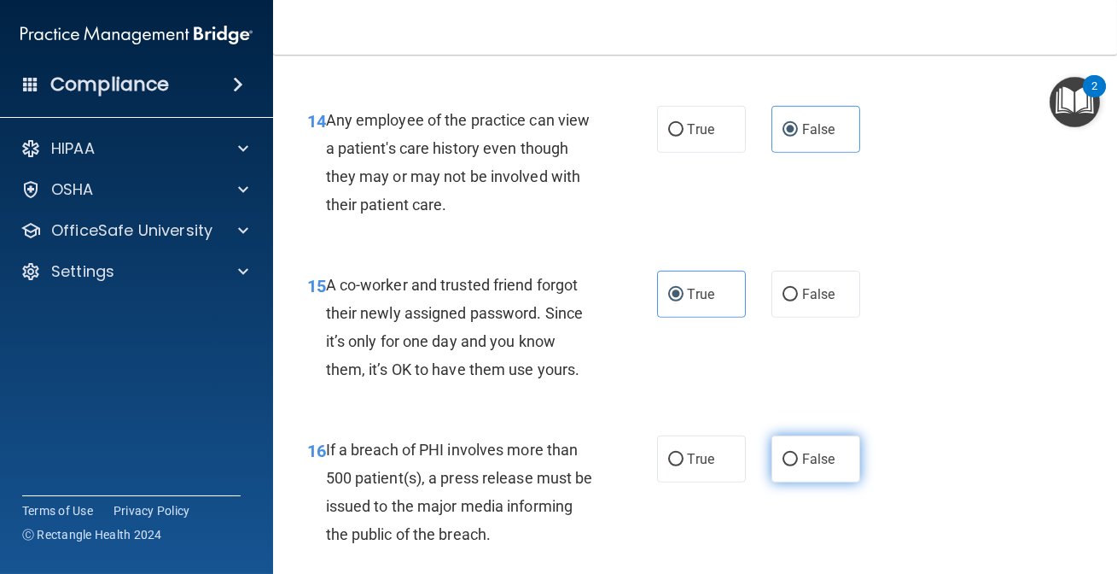
click at [811, 467] on span "False" at bounding box center [818, 459] width 33 height 16
click at [798, 466] on input "False" at bounding box center [790, 459] width 15 height 13
radio input "true"
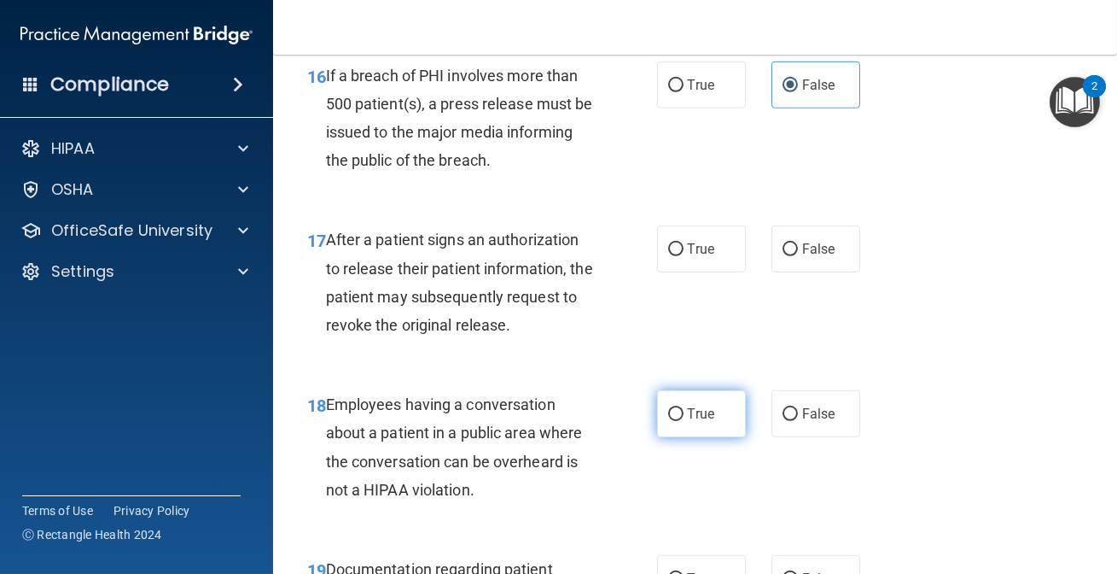
scroll to position [2558, 0]
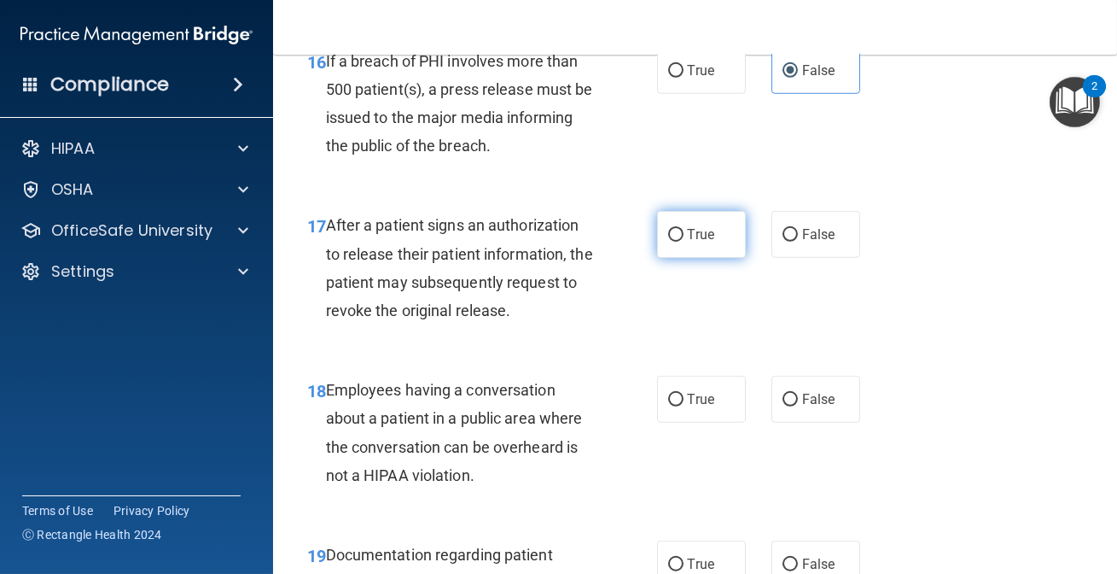
click at [688, 258] on label "True" at bounding box center [701, 234] width 89 height 47
click at [684, 242] on input "True" at bounding box center [675, 235] width 15 height 13
radio input "true"
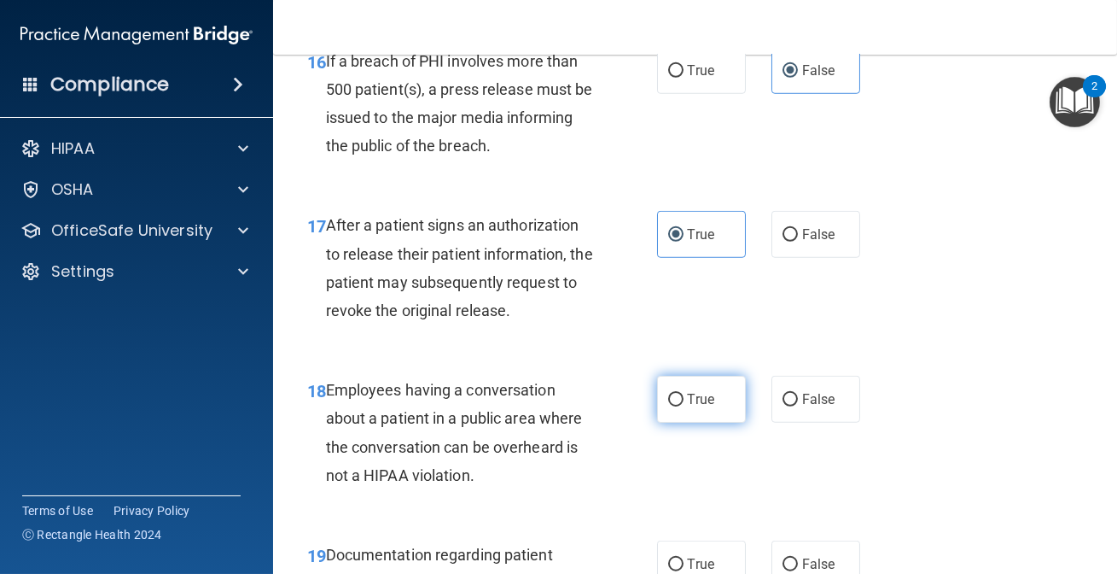
drag, startPoint x: 686, startPoint y: 419, endPoint x: 680, endPoint y: 426, distance: 9.1
click at [688, 407] on span "True" at bounding box center [701, 399] width 26 height 16
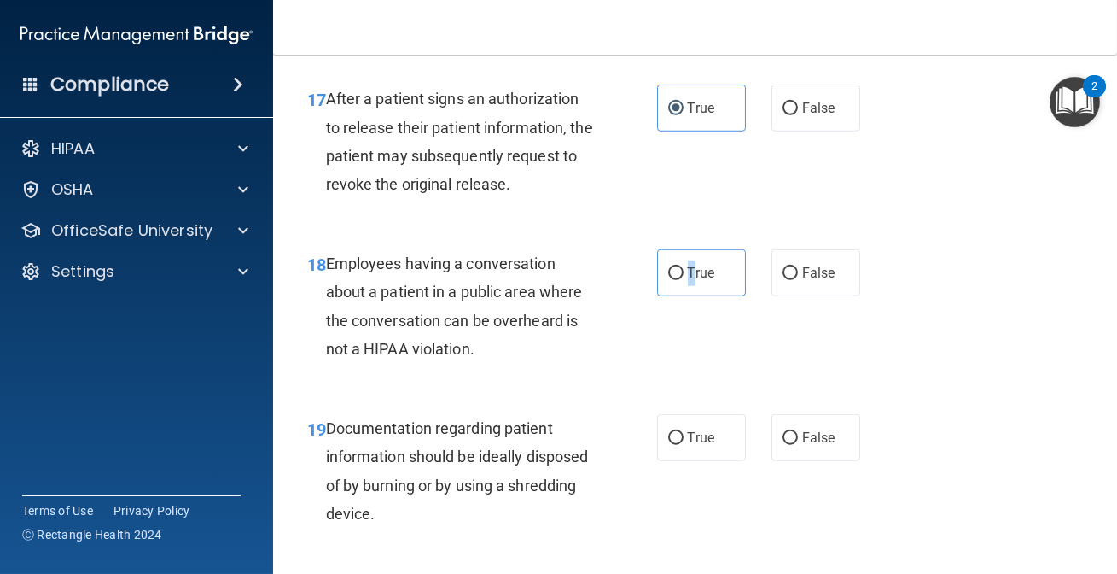
scroll to position [2791, 0]
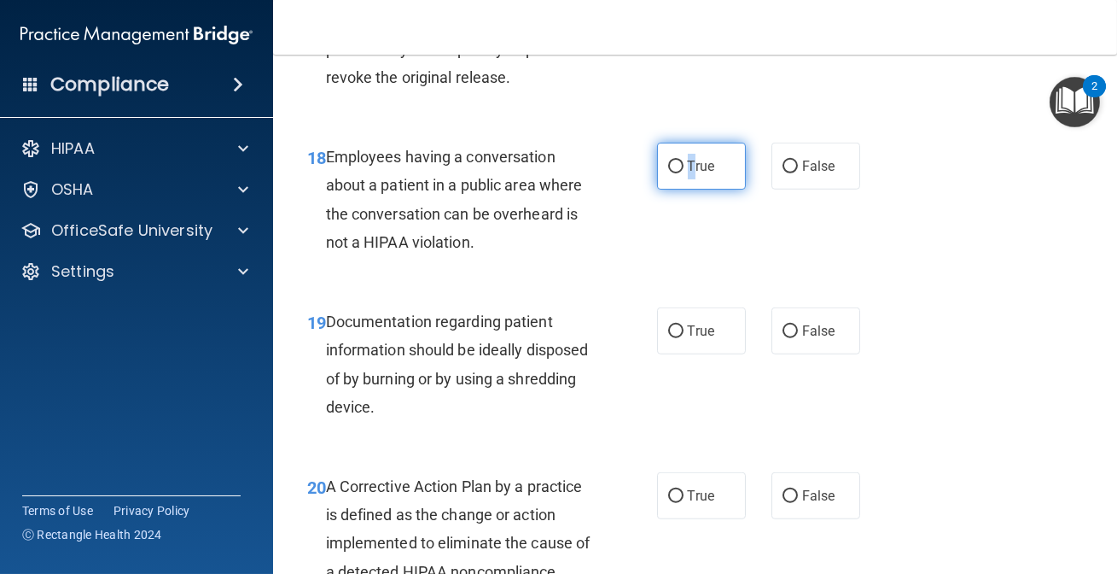
click at [668, 190] on label "True" at bounding box center [701, 166] width 89 height 47
click at [668, 173] on input "True" at bounding box center [675, 166] width 15 height 13
radio input "true"
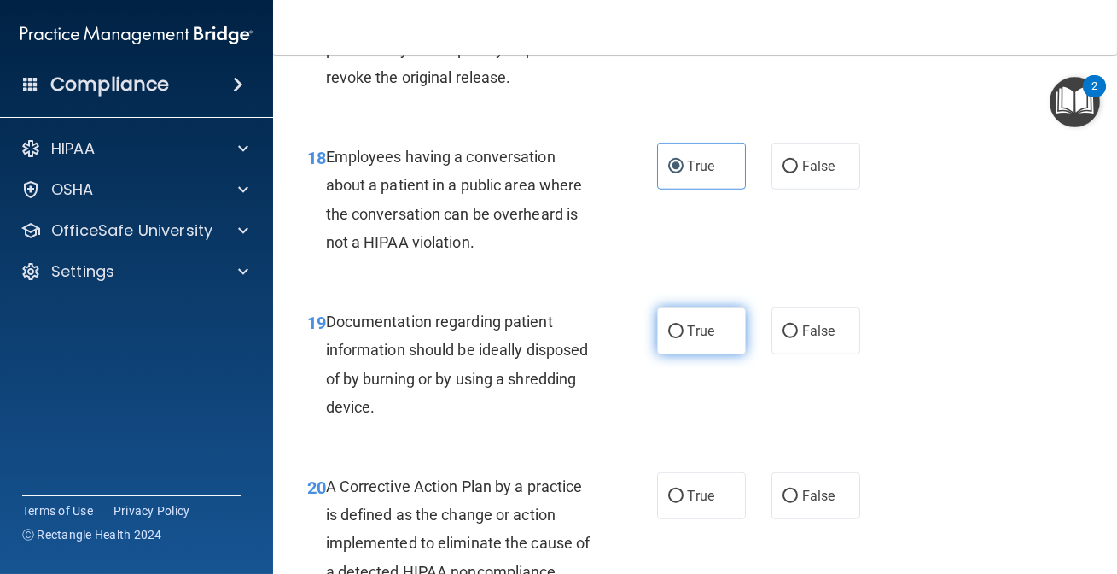
click at [717, 347] on label "True" at bounding box center [701, 330] width 89 height 47
click at [684, 338] on input "True" at bounding box center [675, 331] width 15 height 13
radio input "true"
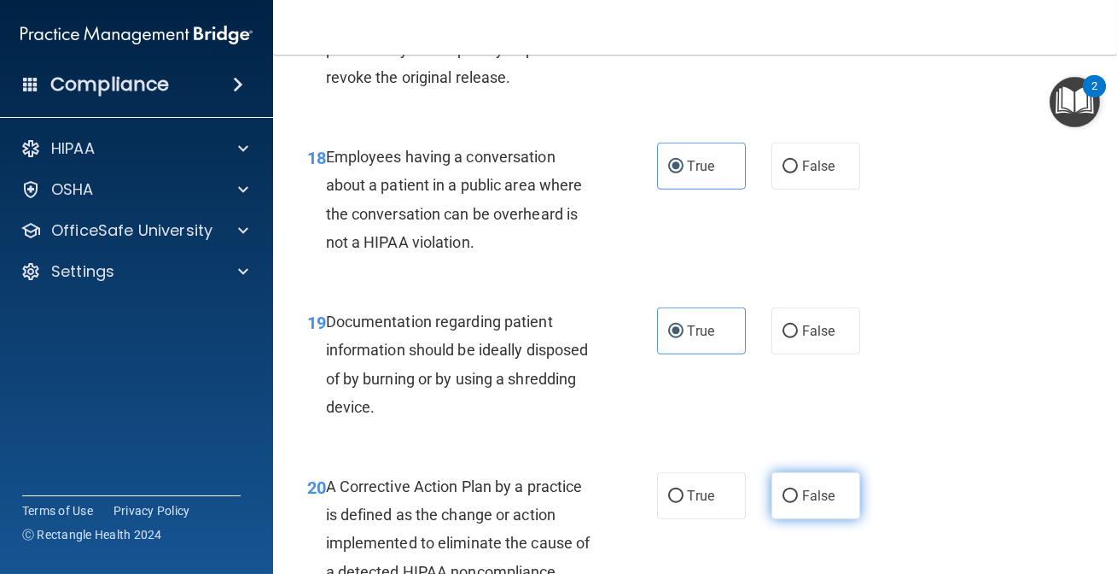
click at [825, 504] on span "False" at bounding box center [818, 495] width 33 height 16
click at [798, 503] on input "False" at bounding box center [790, 496] width 15 height 13
radio input "true"
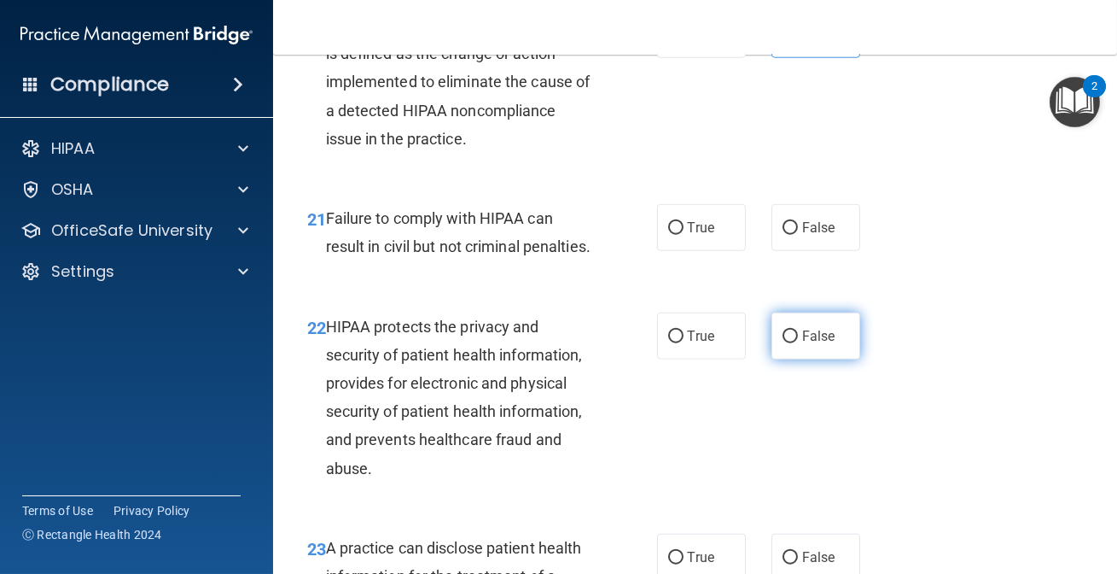
scroll to position [3257, 0]
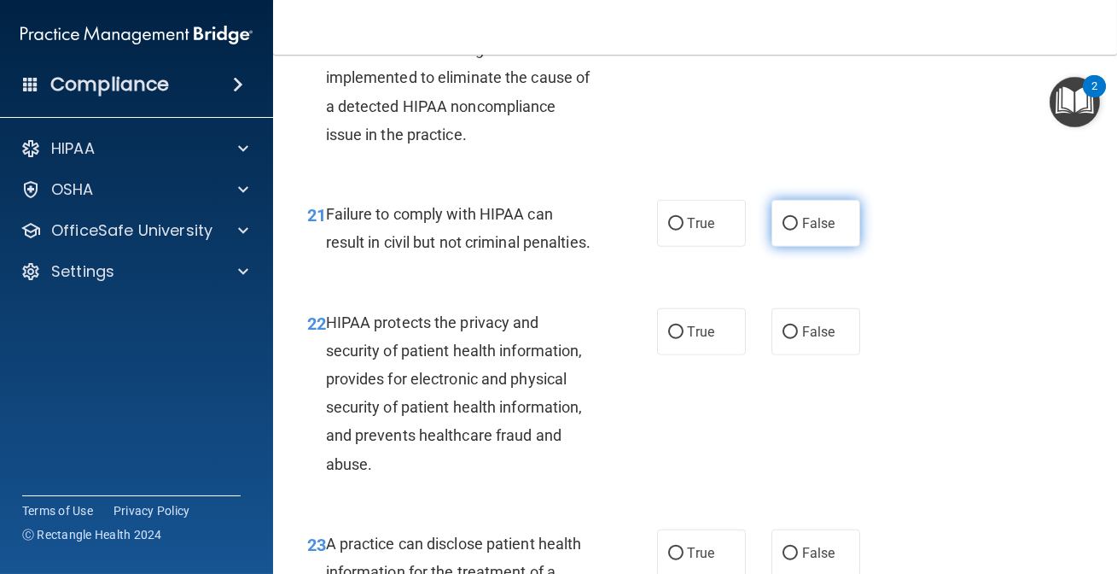
click at [777, 247] on label "False" at bounding box center [816, 223] width 89 height 47
click at [783, 230] on input "False" at bounding box center [790, 224] width 15 height 13
radio input "true"
click at [709, 355] on label "True" at bounding box center [701, 331] width 89 height 47
click at [684, 339] on input "True" at bounding box center [675, 332] width 15 height 13
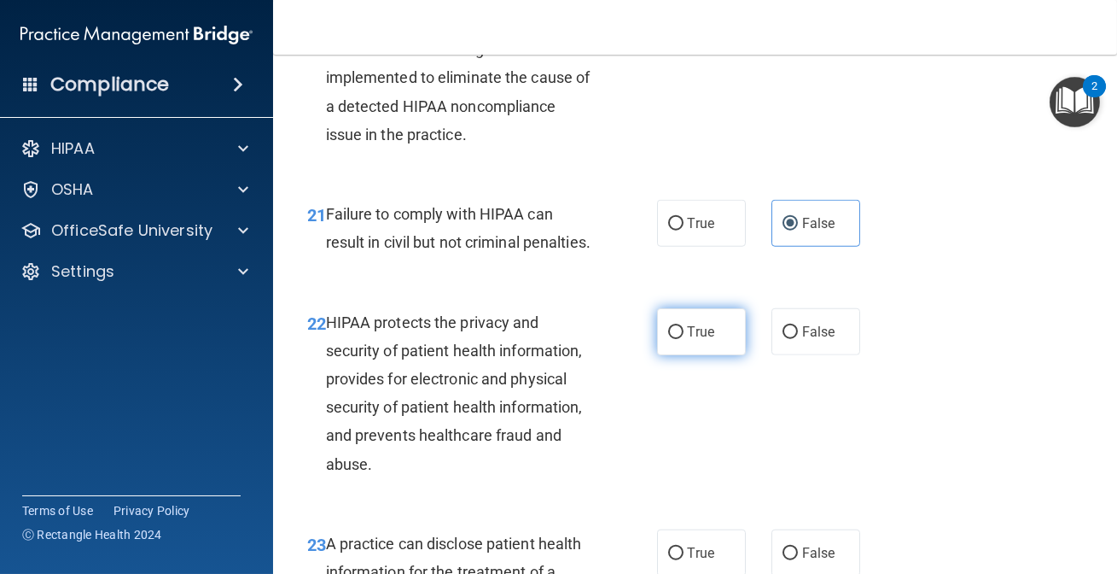
radio input "true"
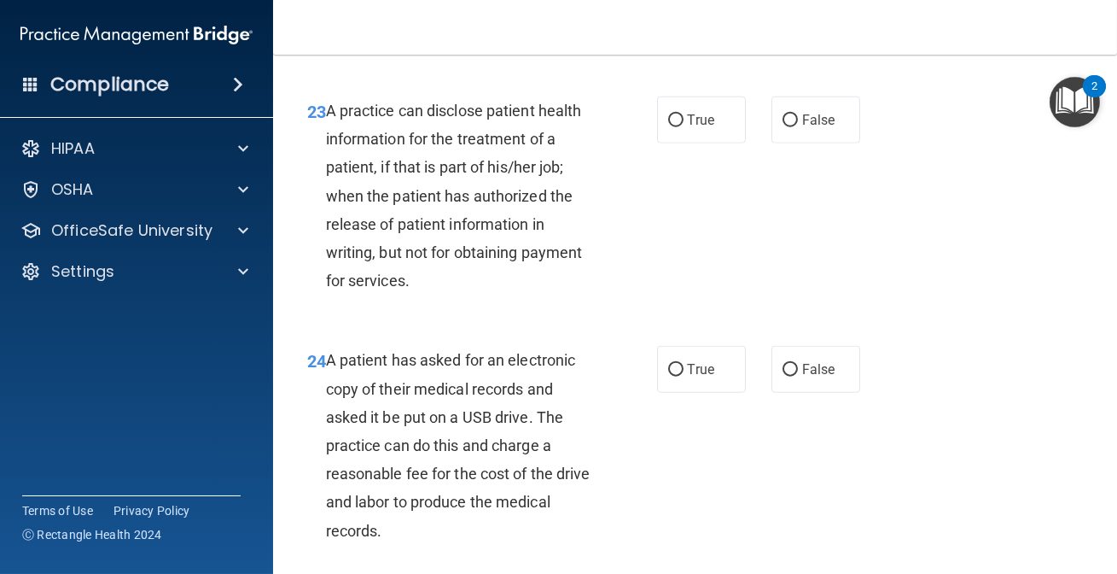
scroll to position [3722, 0]
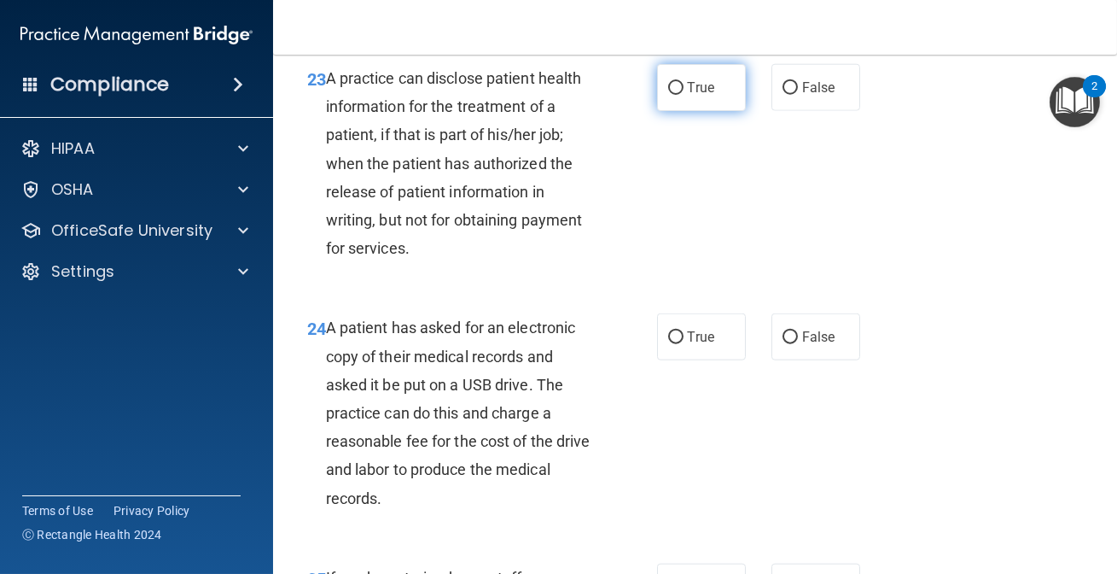
click at [668, 95] on input "True" at bounding box center [675, 88] width 15 height 13
radio input "true"
click at [857, 360] on div "True False" at bounding box center [763, 336] width 213 height 47
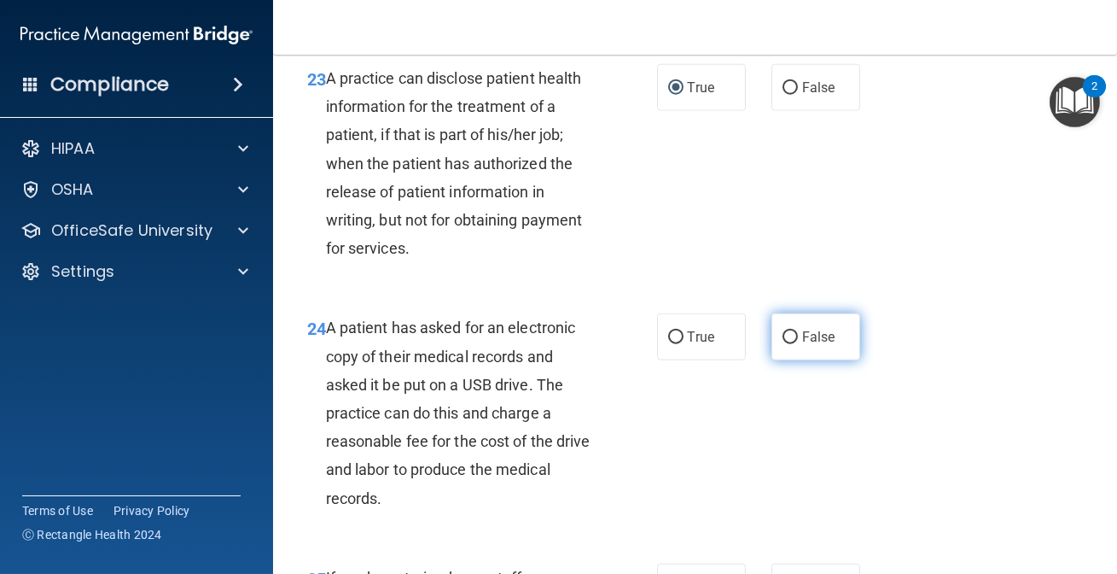
click at [796, 360] on label "False" at bounding box center [816, 336] width 89 height 47
click at [796, 344] on input "False" at bounding box center [790, 337] width 15 height 13
radio input "true"
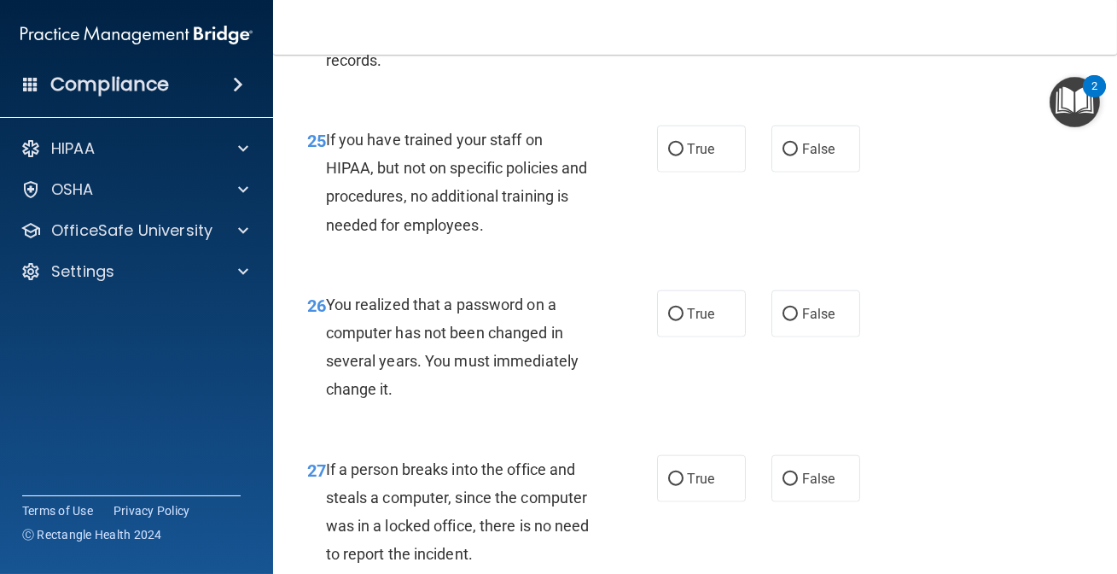
scroll to position [4188, 0]
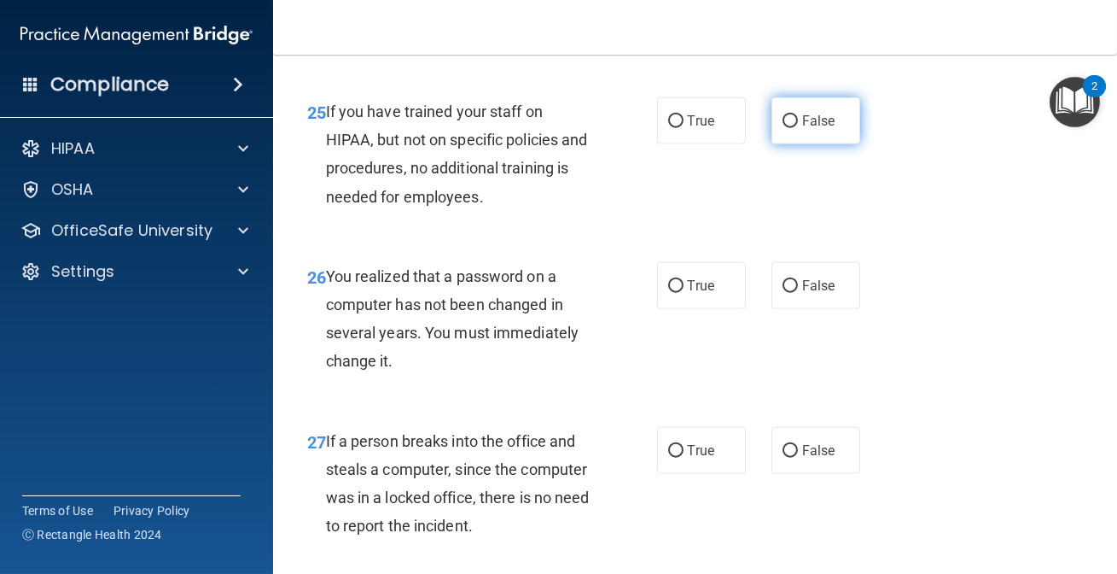
click at [779, 144] on label "False" at bounding box center [816, 120] width 89 height 47
click at [783, 128] on input "False" at bounding box center [790, 121] width 15 height 13
radio input "true"
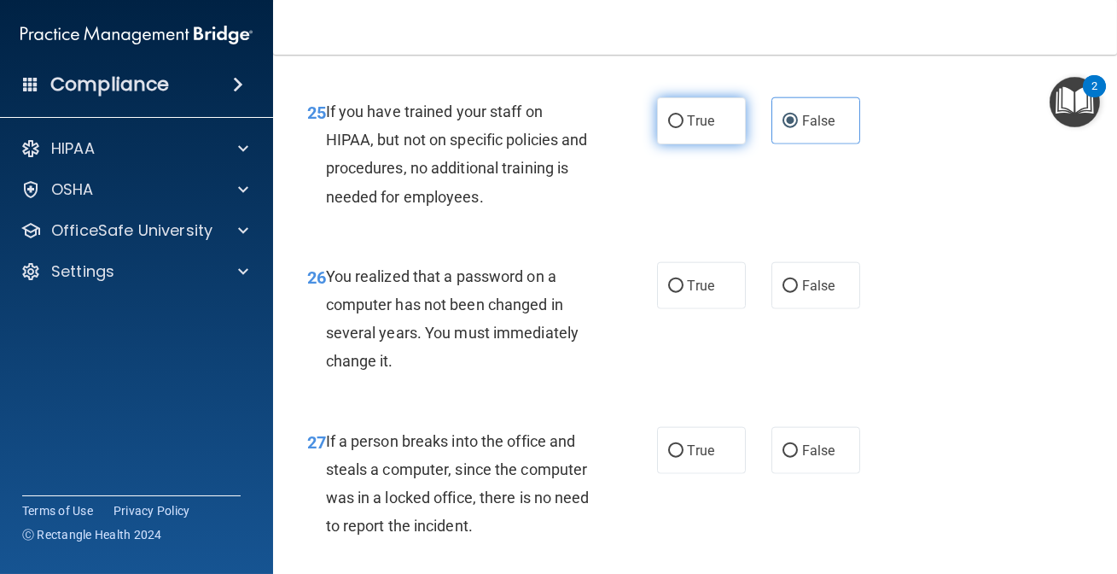
click at [674, 128] on input "True" at bounding box center [675, 121] width 15 height 13
radio input "true"
radio input "false"
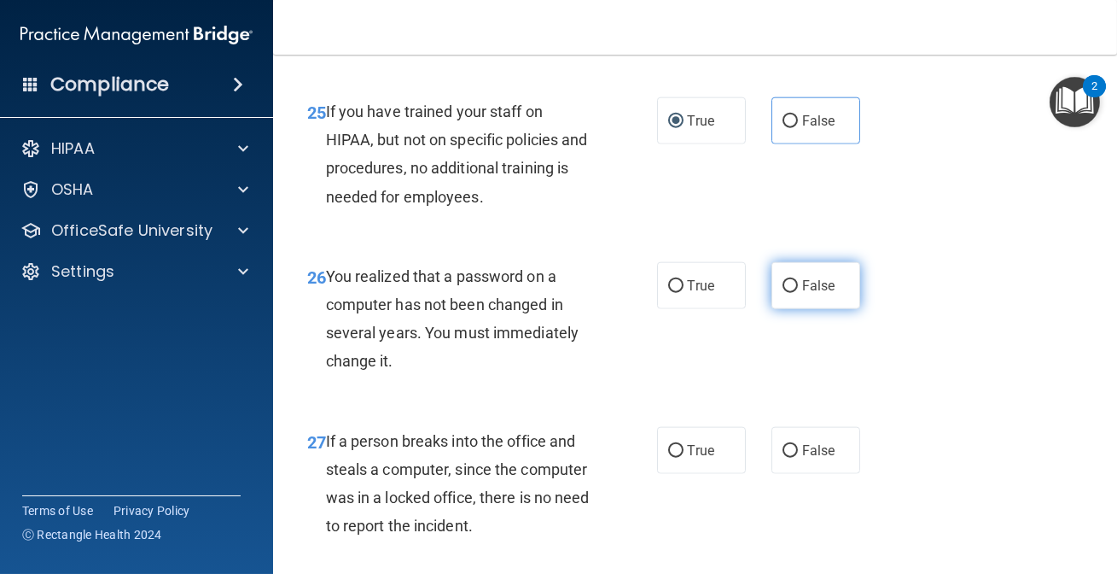
click at [783, 293] on input "False" at bounding box center [790, 286] width 15 height 13
radio input "true"
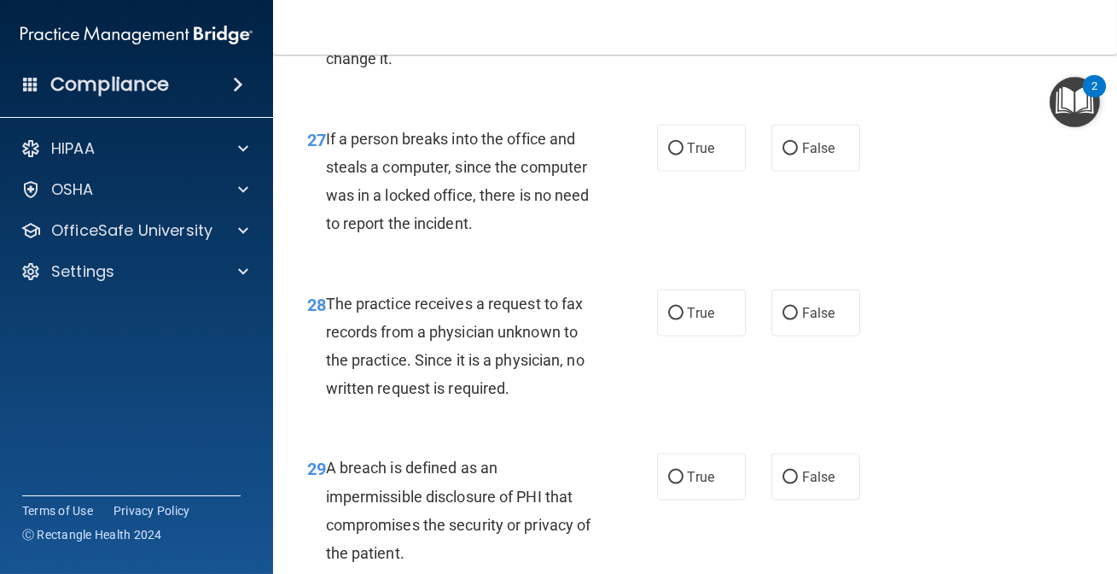
scroll to position [4499, 0]
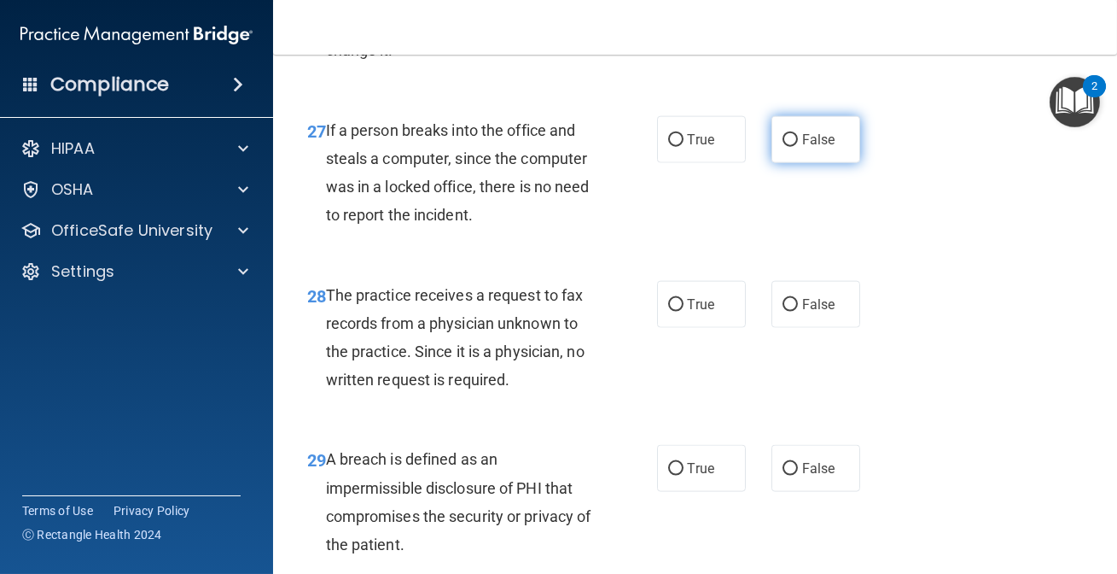
click at [788, 163] on label "False" at bounding box center [816, 139] width 89 height 47
click at [788, 147] on input "False" at bounding box center [790, 140] width 15 height 13
radio input "true"
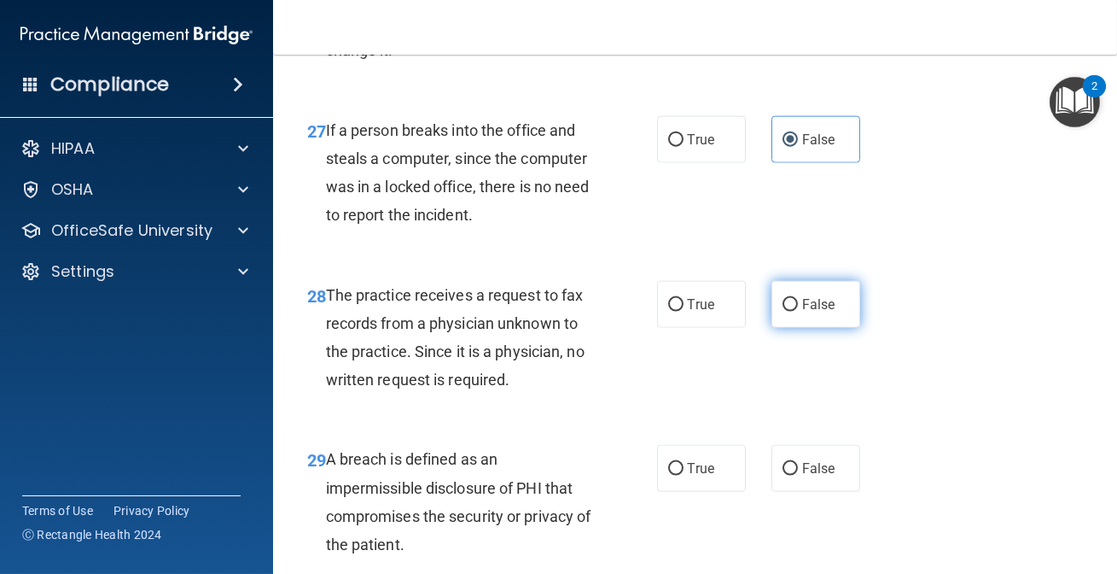
click at [811, 312] on span "False" at bounding box center [818, 304] width 33 height 16
click at [798, 312] on input "False" at bounding box center [790, 305] width 15 height 13
radio input "true"
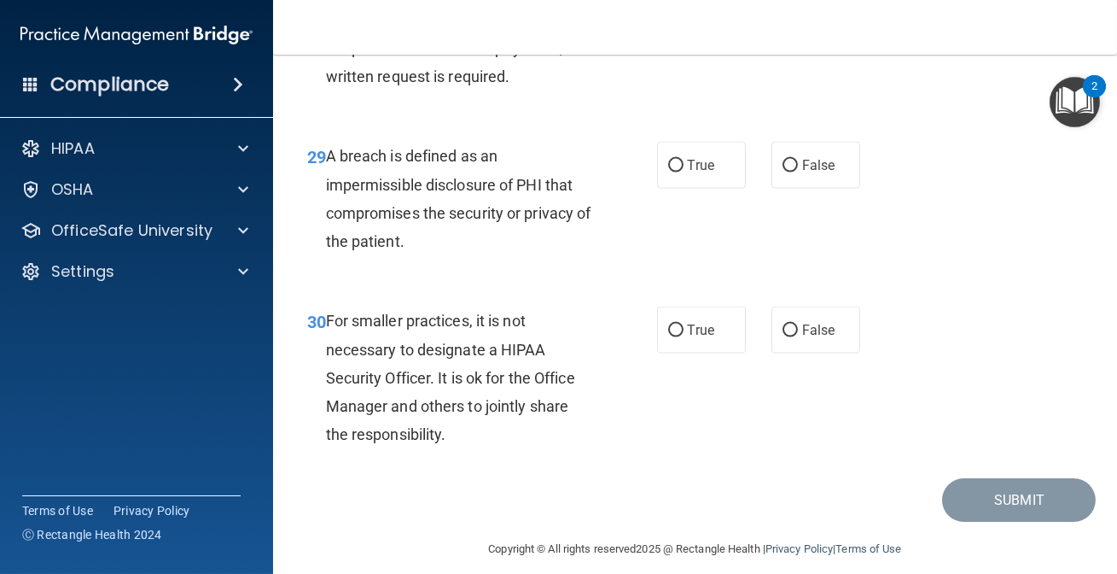
scroll to position [4808, 0]
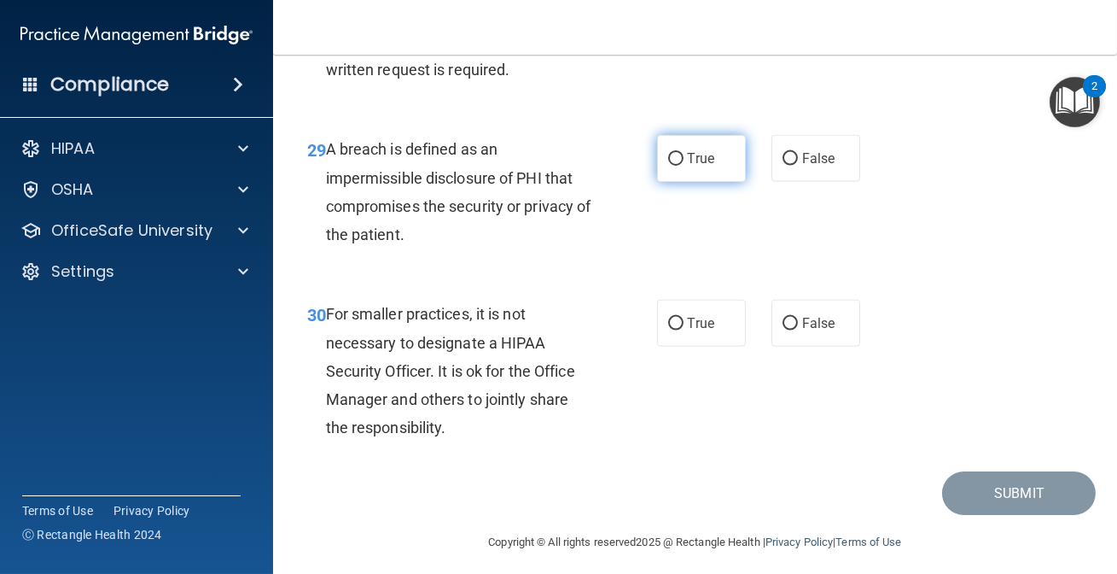
click at [717, 182] on label "True" at bounding box center [701, 158] width 89 height 47
click at [684, 166] on input "True" at bounding box center [675, 159] width 15 height 13
radio input "true"
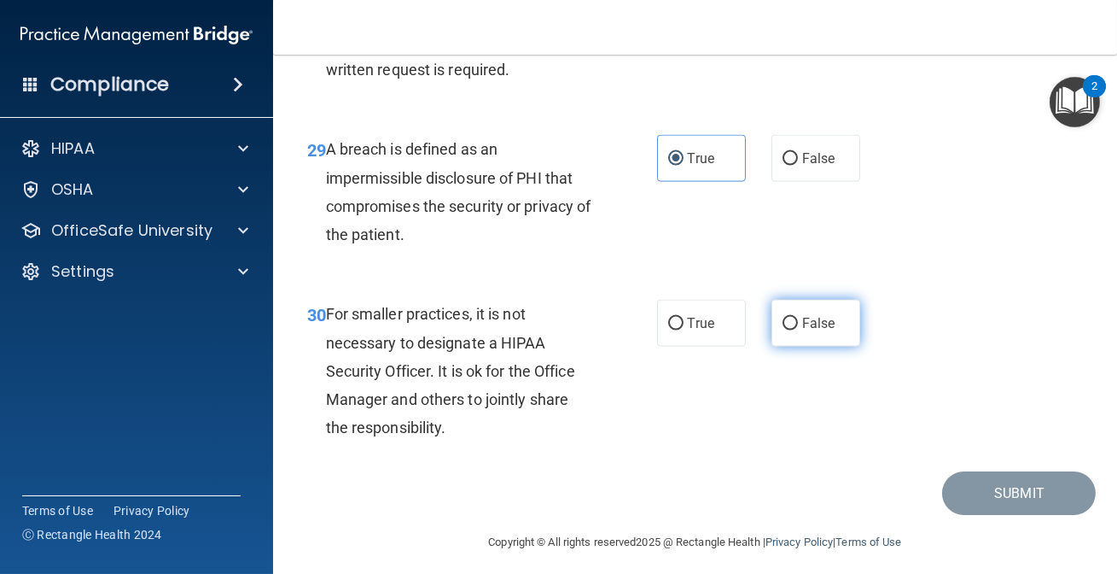
click at [773, 347] on label "False" at bounding box center [816, 323] width 89 height 47
click at [783, 330] on input "False" at bounding box center [790, 324] width 15 height 13
radio input "true"
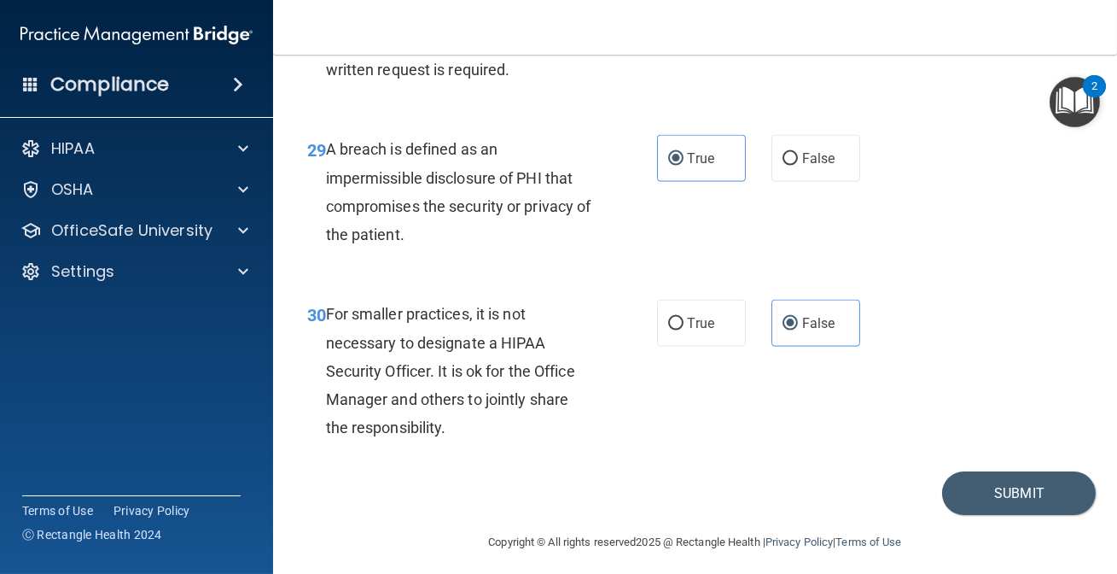
click at [925, 515] on div "Submit" at bounding box center [696, 493] width 802 height 44
click at [965, 515] on button "Submit" at bounding box center [1019, 493] width 154 height 44
click at [942, 515] on button "Submit" at bounding box center [1019, 493] width 154 height 44
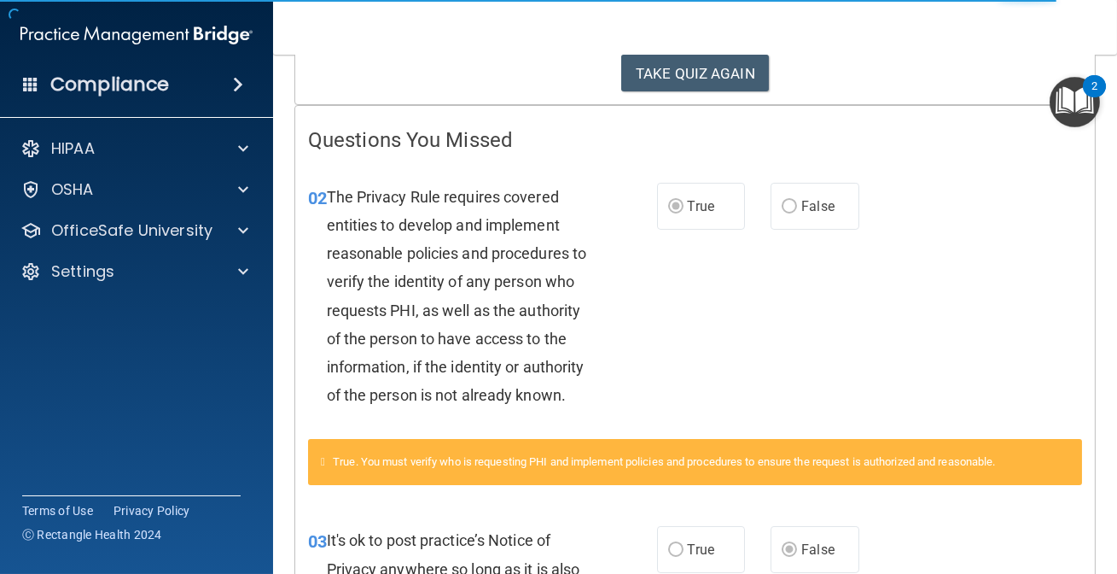
scroll to position [310, 0]
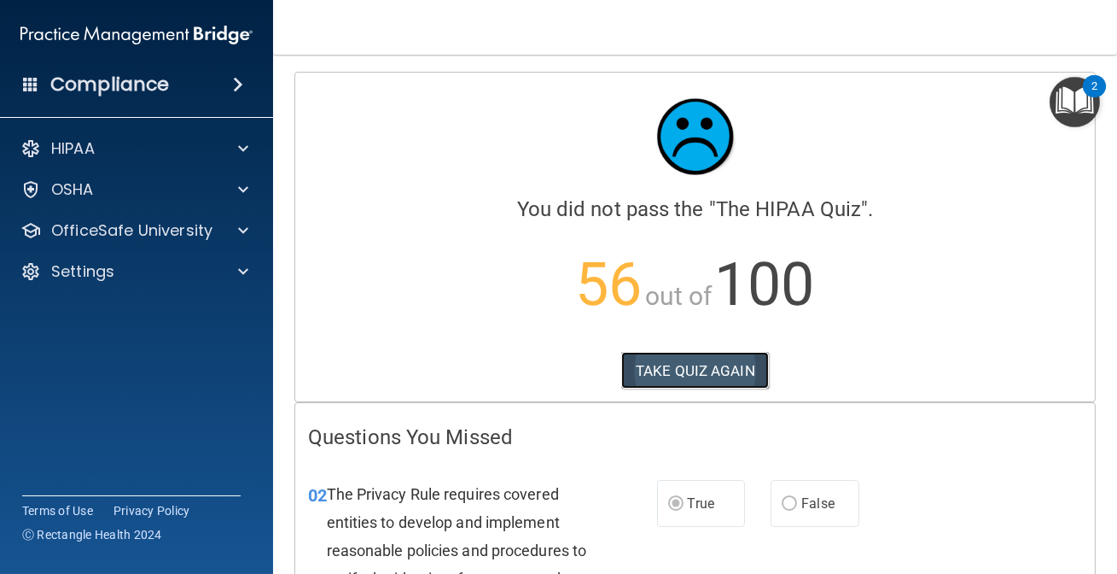
click at [656, 373] on button "TAKE QUIZ AGAIN" at bounding box center [695, 371] width 148 height 38
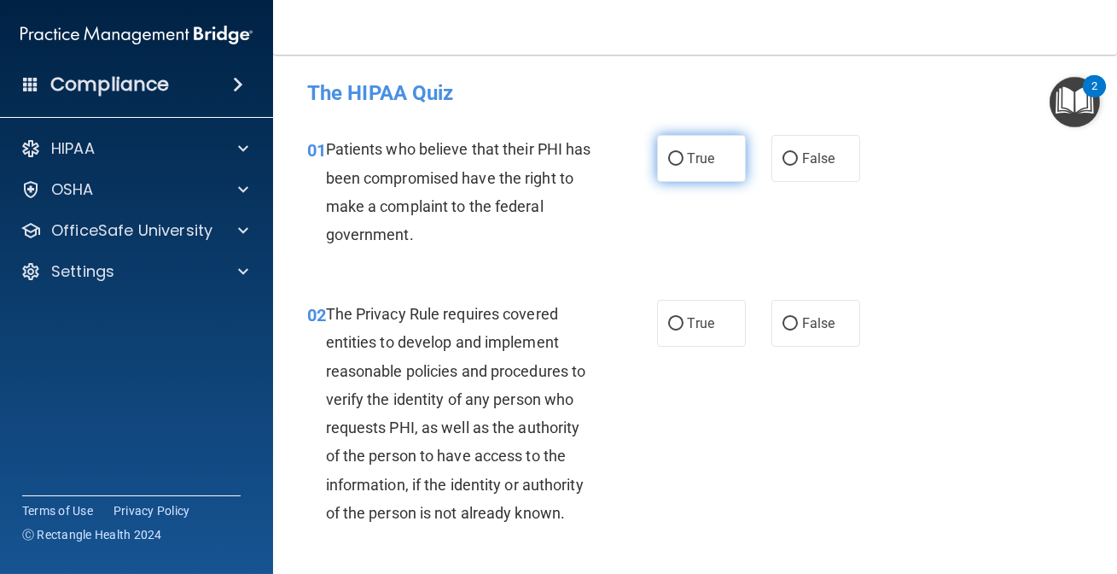
click at [657, 154] on label "True" at bounding box center [701, 158] width 89 height 47
click at [668, 154] on input "True" at bounding box center [675, 159] width 15 height 13
radio input "true"
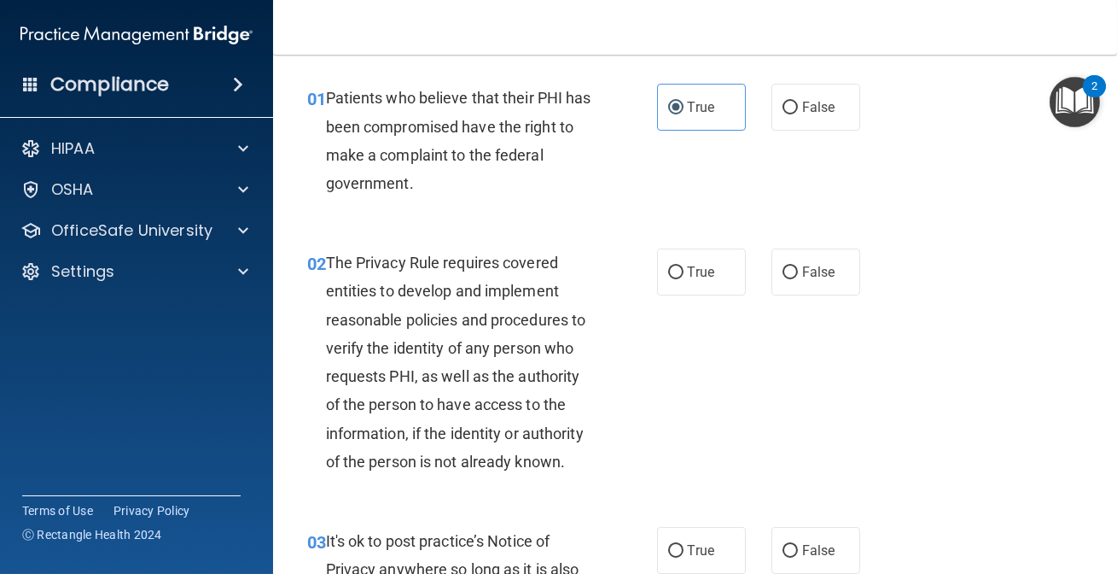
scroll to position [77, 0]
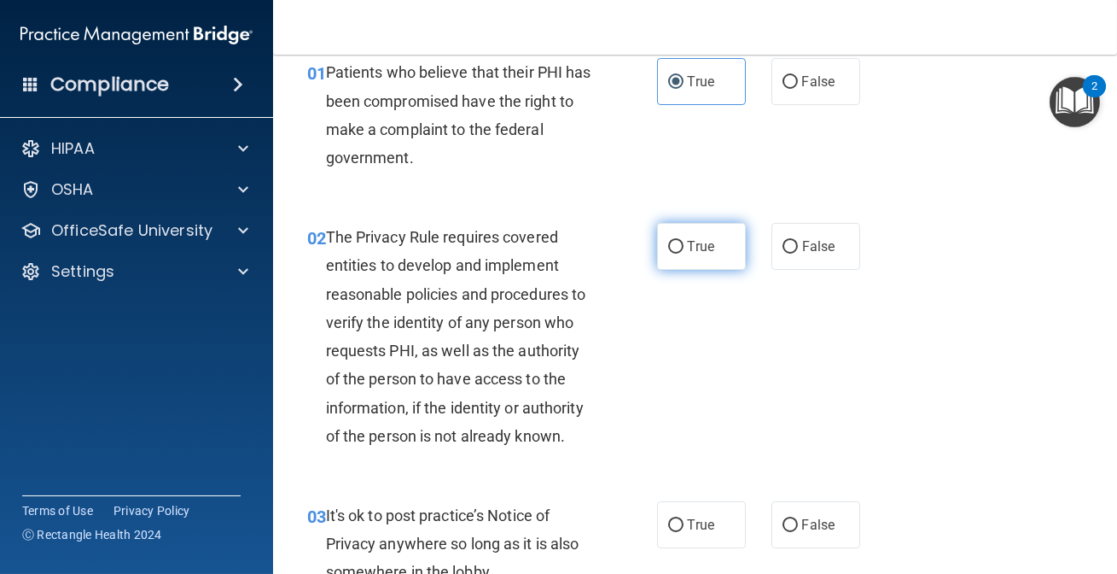
click at [678, 239] on label "True" at bounding box center [701, 246] width 89 height 47
click at [678, 241] on input "True" at bounding box center [675, 247] width 15 height 13
radio input "true"
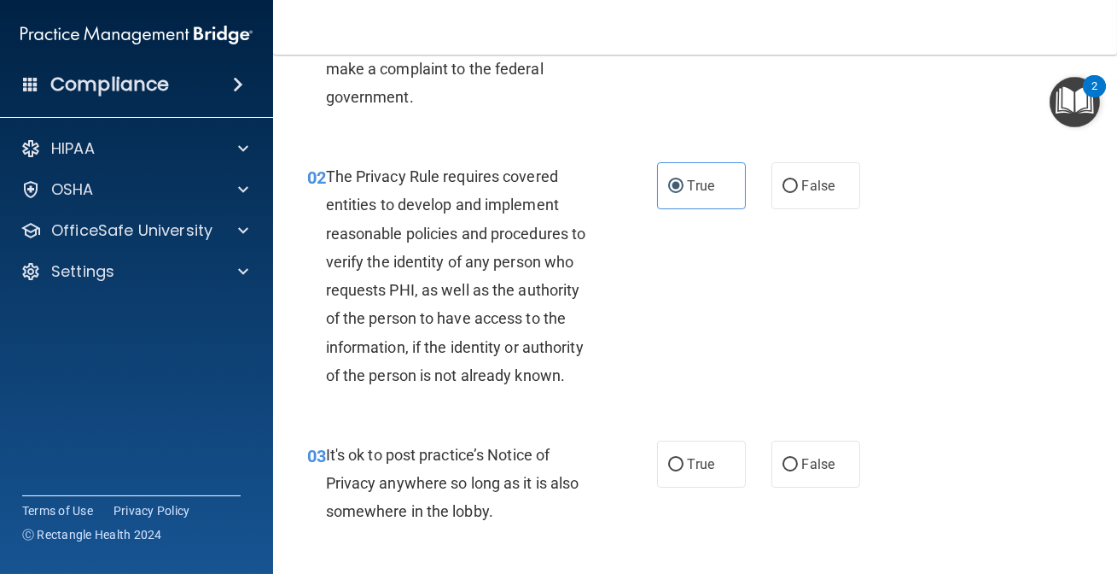
scroll to position [310, 0]
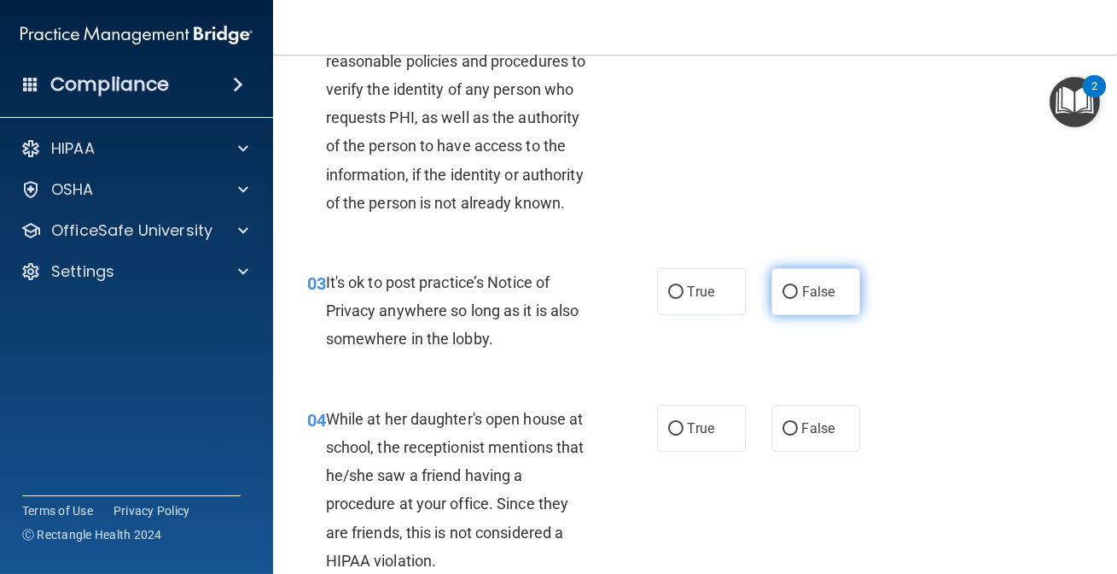
click at [799, 299] on label "False" at bounding box center [816, 291] width 89 height 47
click at [798, 299] on input "False" at bounding box center [790, 292] width 15 height 13
radio input "true"
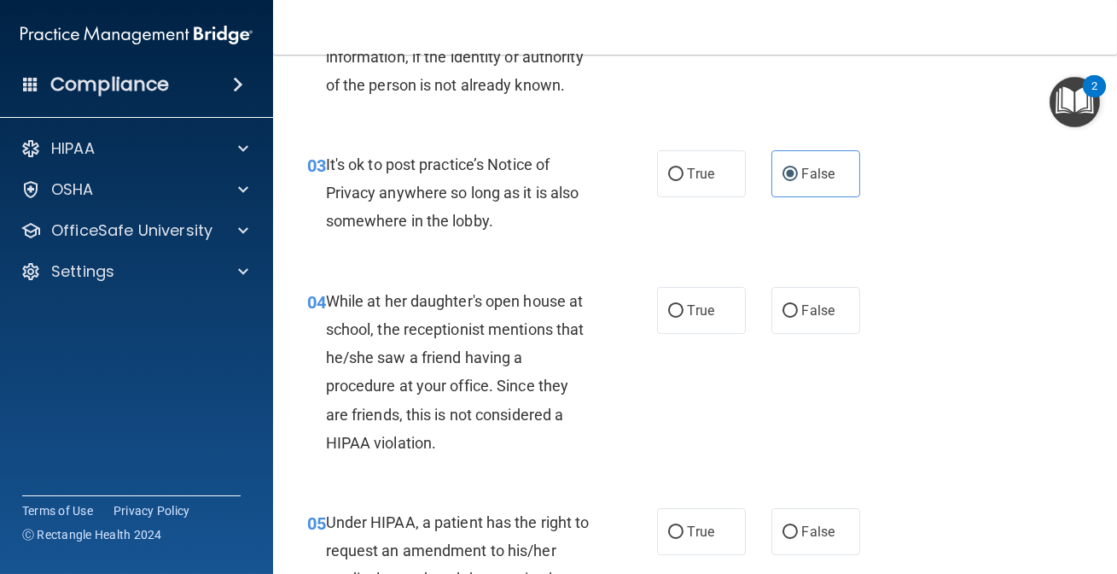
scroll to position [465, 0]
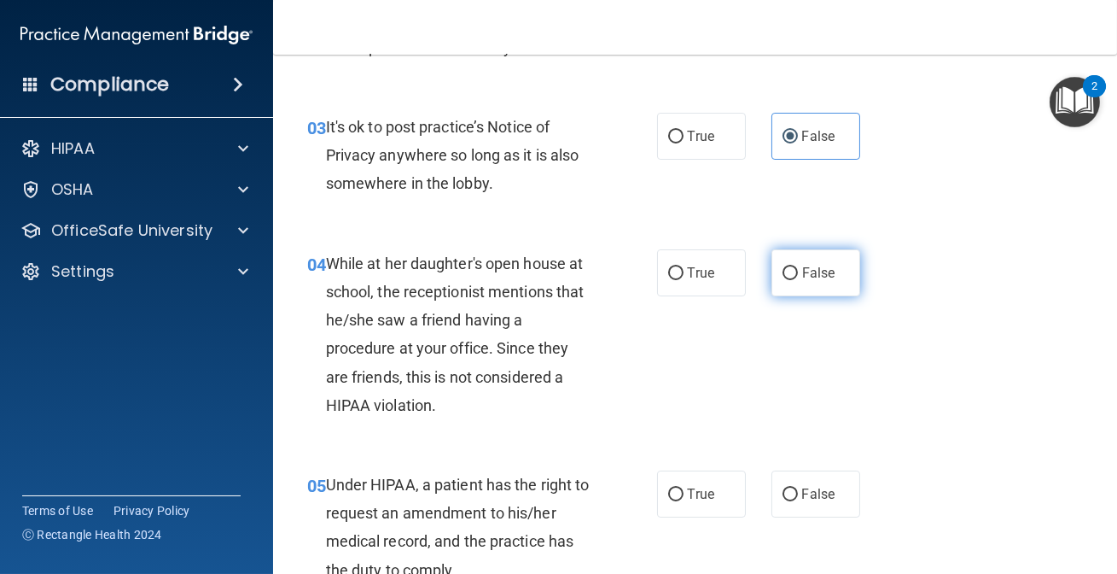
click at [825, 268] on span "False" at bounding box center [818, 273] width 33 height 16
click at [798, 268] on input "False" at bounding box center [790, 273] width 15 height 13
radio input "true"
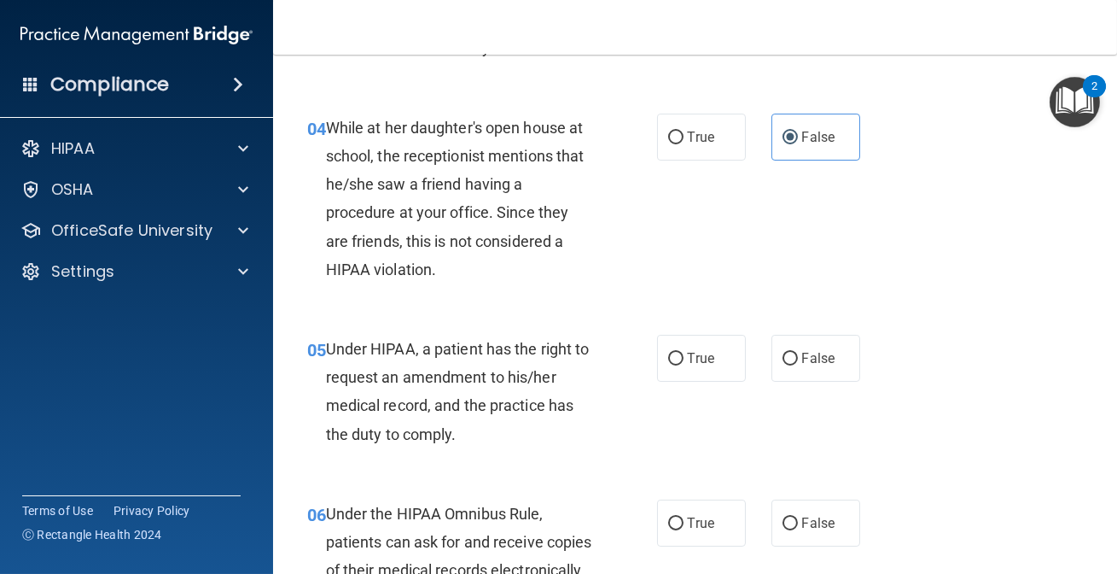
scroll to position [621, 0]
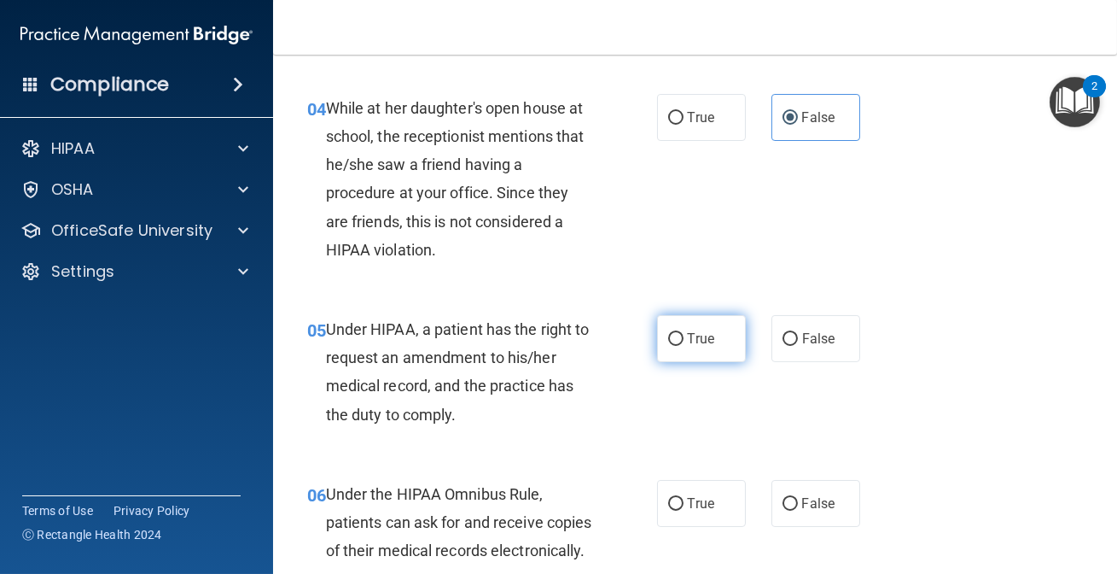
click at [657, 341] on label "True" at bounding box center [701, 338] width 89 height 47
click at [668, 341] on input "True" at bounding box center [675, 339] width 15 height 13
radio input "true"
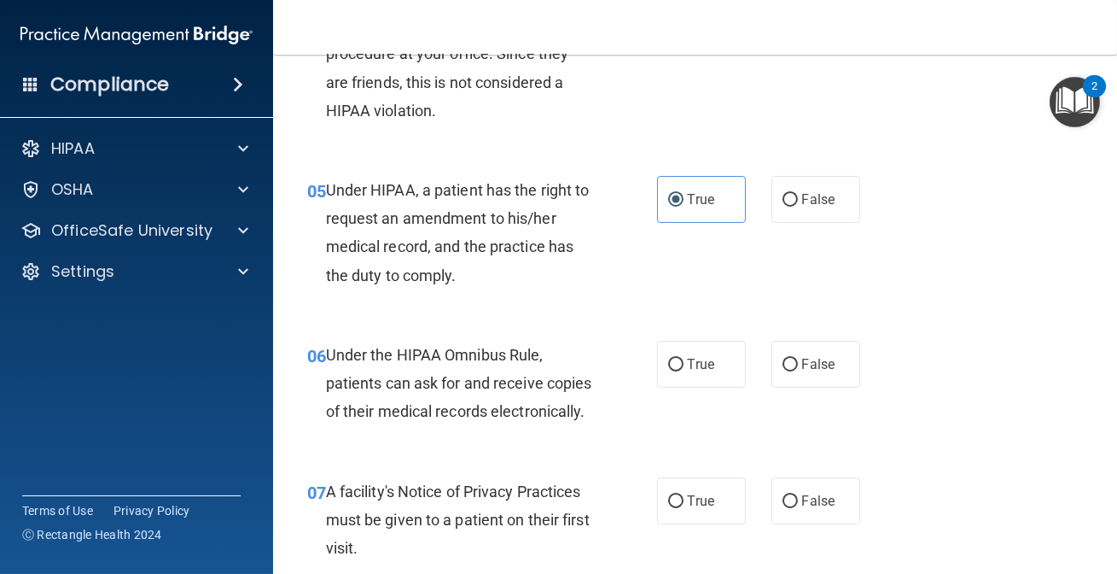
scroll to position [776, 0]
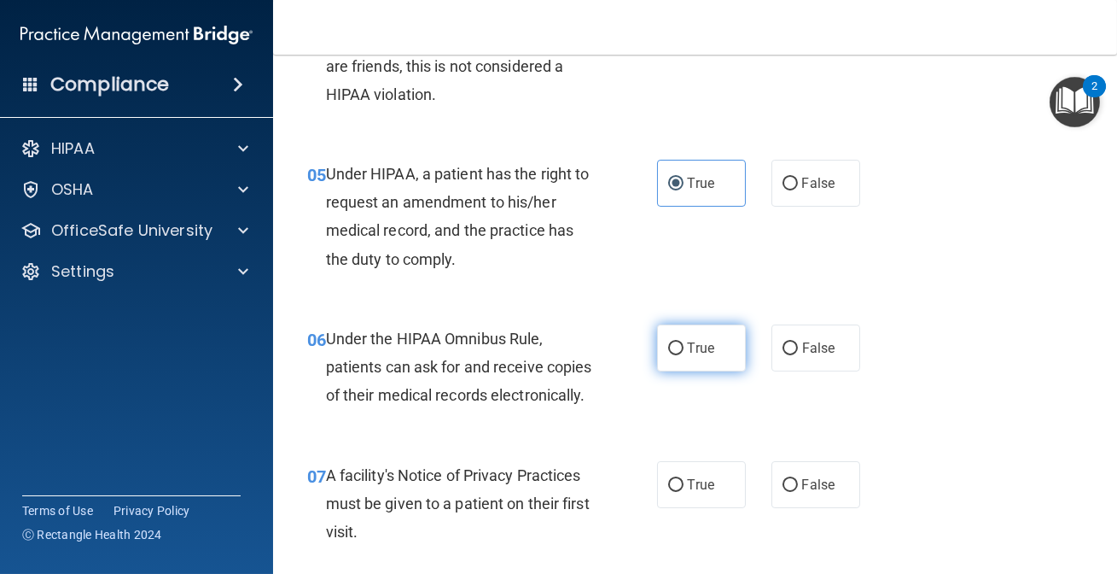
click at [674, 347] on input "True" at bounding box center [675, 348] width 15 height 13
radio input "true"
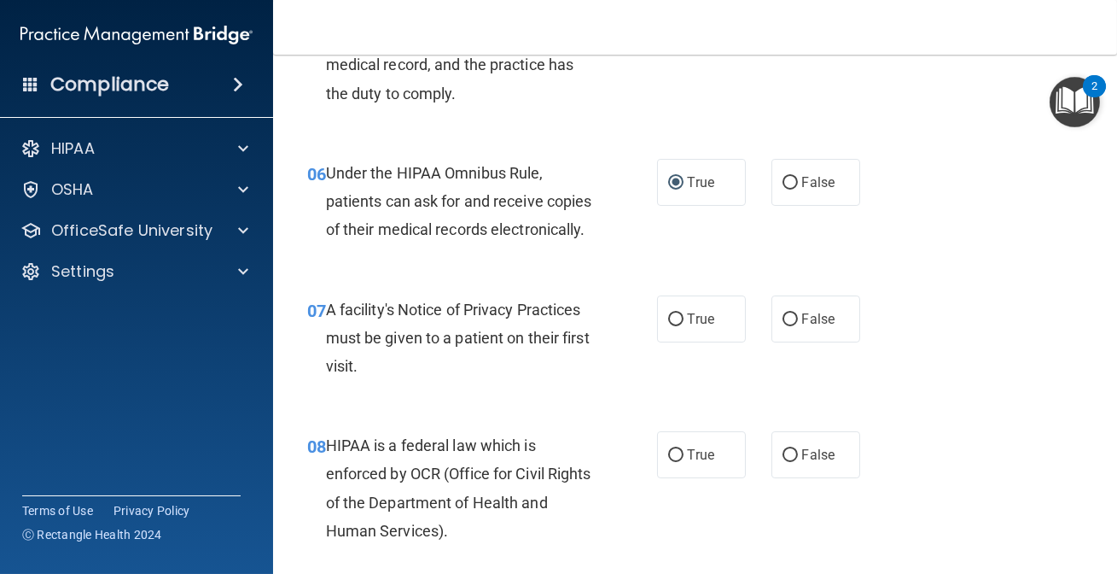
scroll to position [1008, 0]
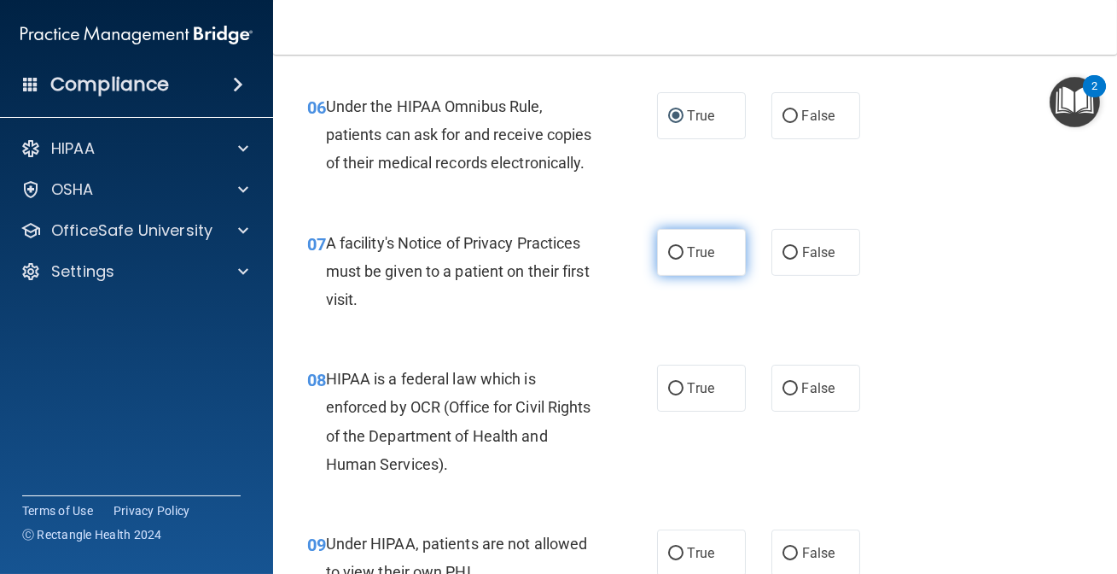
click at [706, 260] on span "True" at bounding box center [701, 252] width 26 height 16
click at [684, 260] on input "True" at bounding box center [675, 253] width 15 height 13
radio input "true"
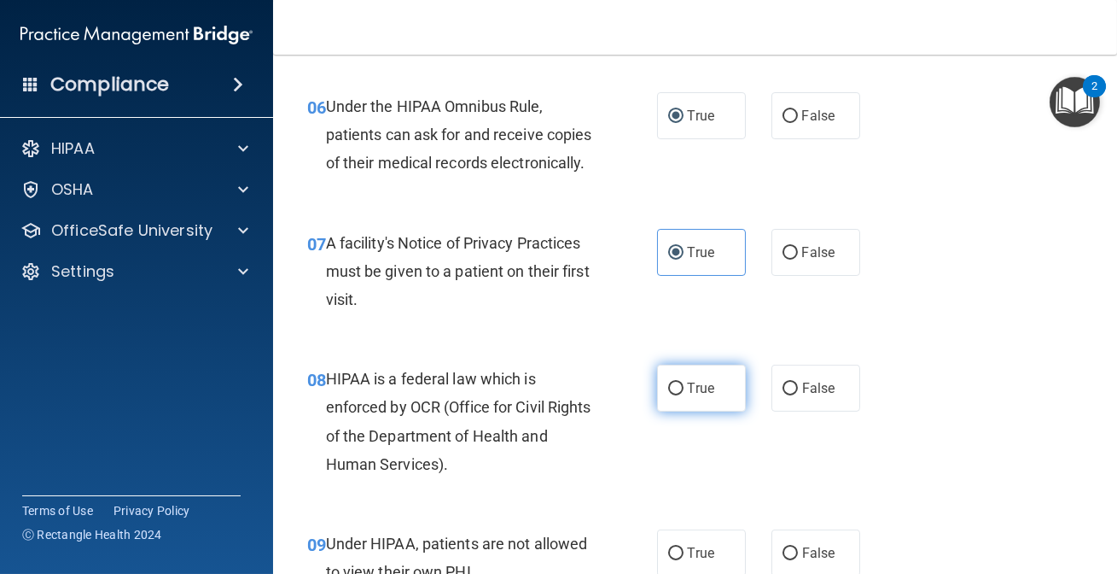
click at [670, 395] on input "True" at bounding box center [675, 388] width 15 height 13
radio input "true"
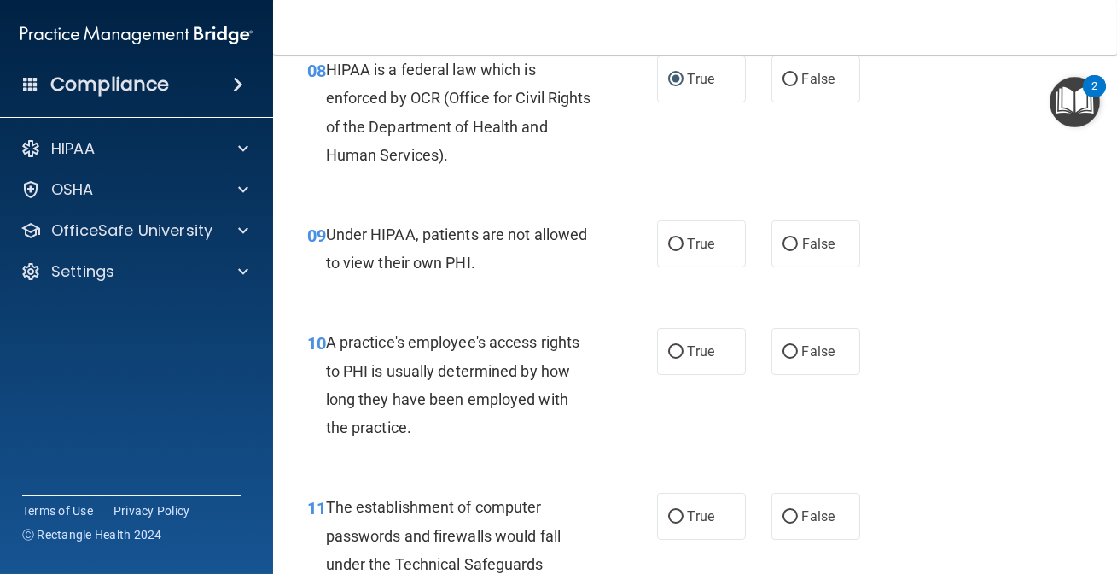
scroll to position [1319, 0]
click at [815, 265] on label "False" at bounding box center [816, 242] width 89 height 47
click at [798, 249] on input "False" at bounding box center [790, 242] width 15 height 13
radio input "true"
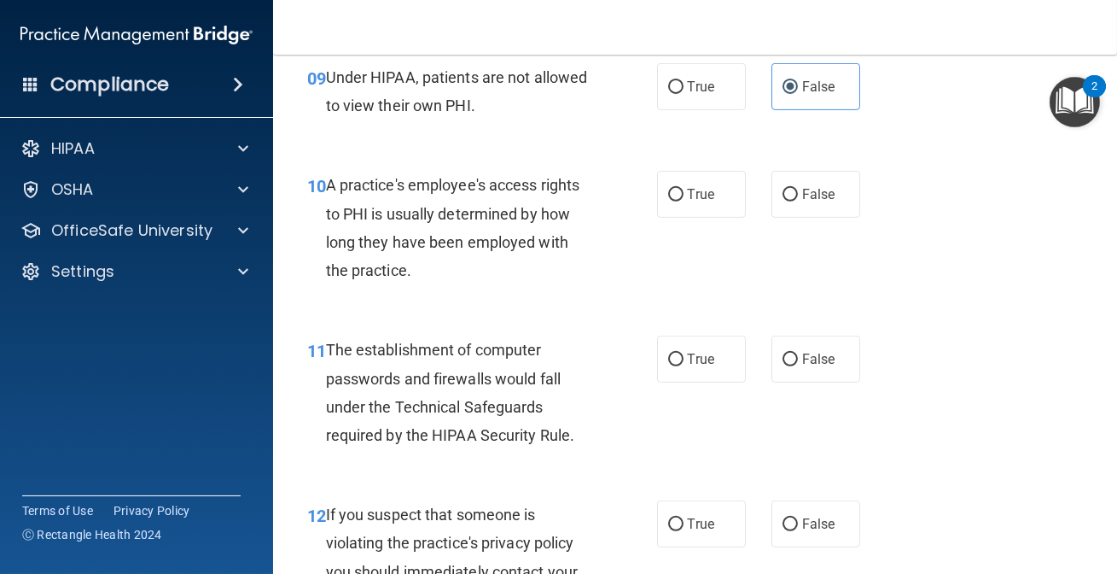
scroll to position [1552, 0]
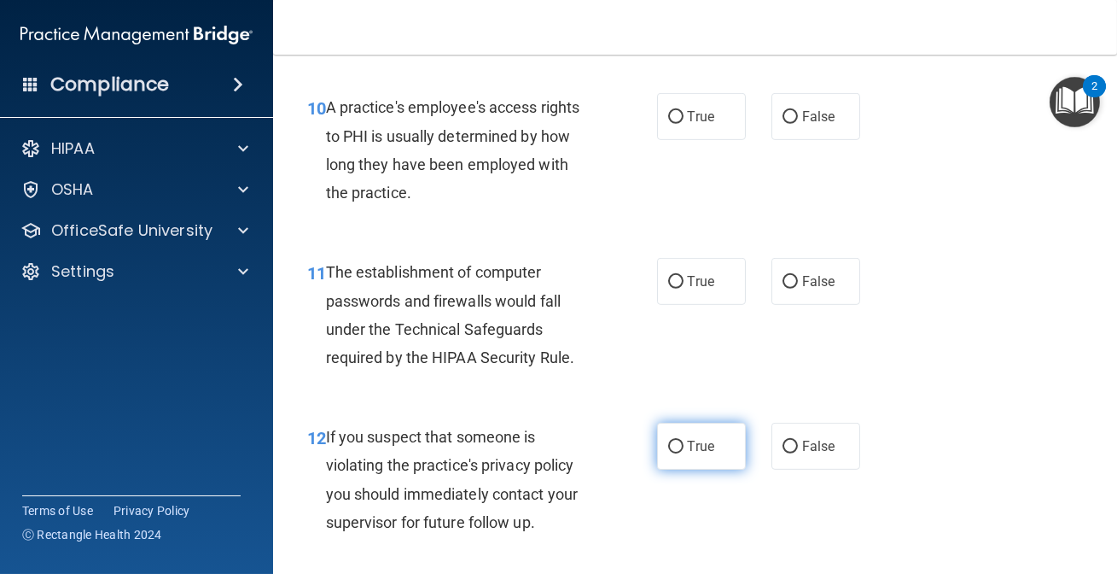
click at [711, 469] on label "True" at bounding box center [701, 446] width 89 height 47
click at [684, 453] on input "True" at bounding box center [675, 446] width 15 height 13
radio input "true"
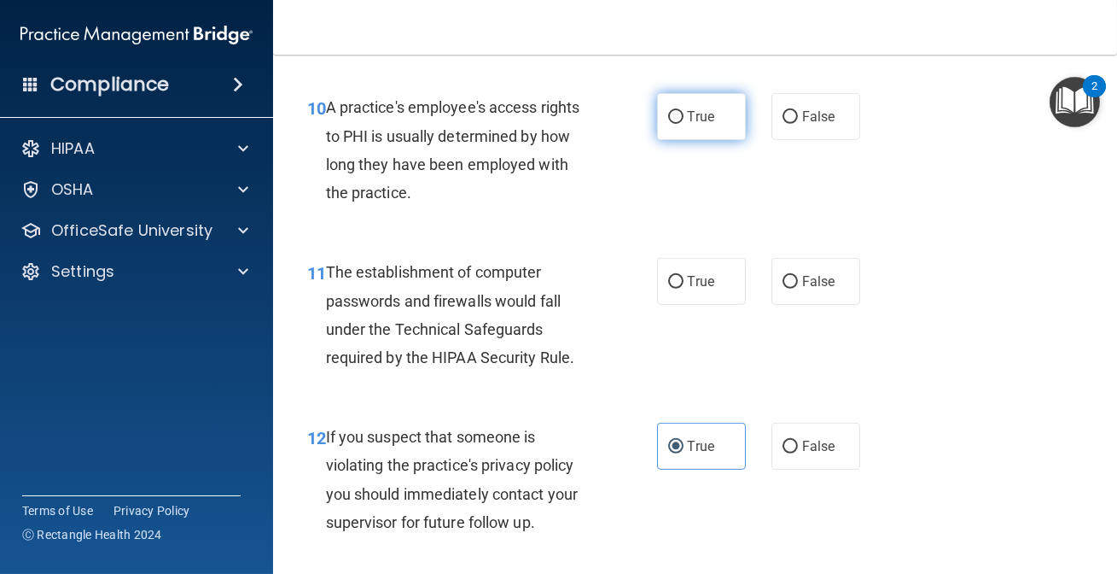
click at [703, 131] on label "True" at bounding box center [701, 116] width 89 height 47
click at [684, 124] on input "True" at bounding box center [675, 117] width 15 height 13
radio input "true"
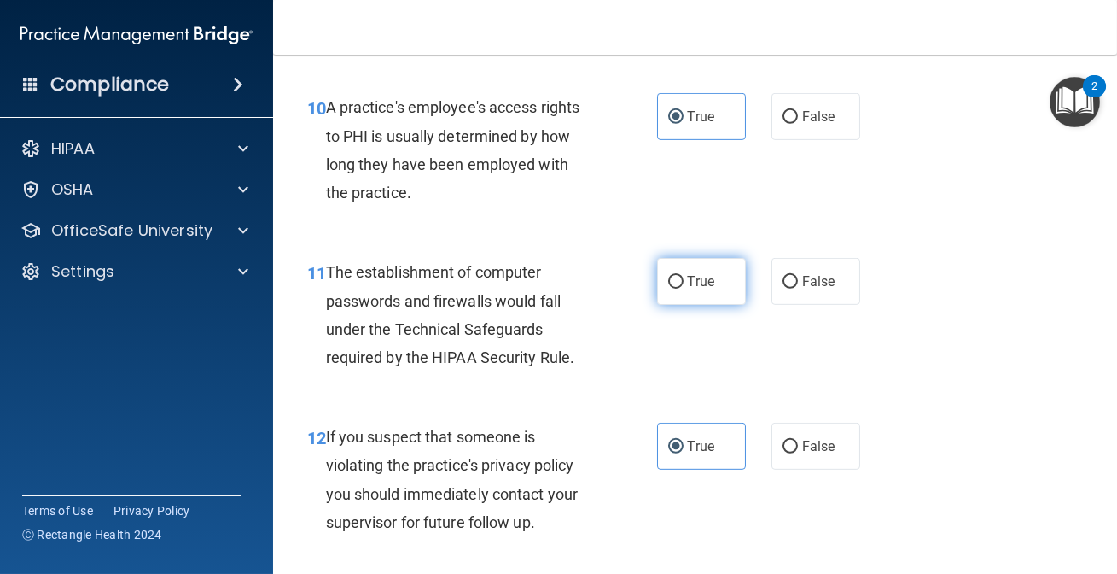
click at [688, 289] on span "True" at bounding box center [701, 281] width 26 height 16
click at [684, 289] on input "True" at bounding box center [675, 282] width 15 height 13
radio input "true"
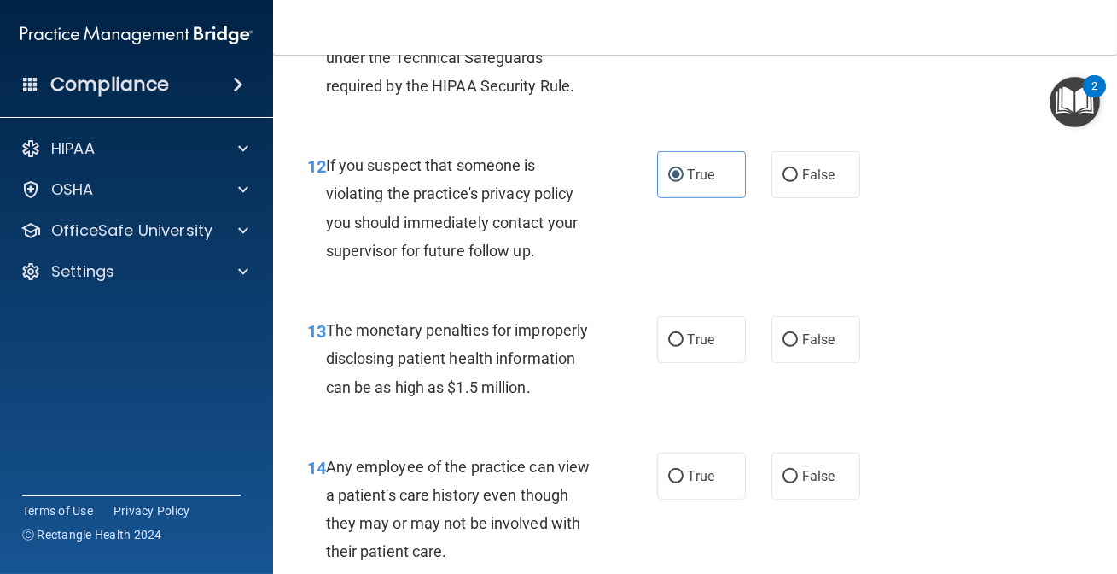
scroll to position [1862, 0]
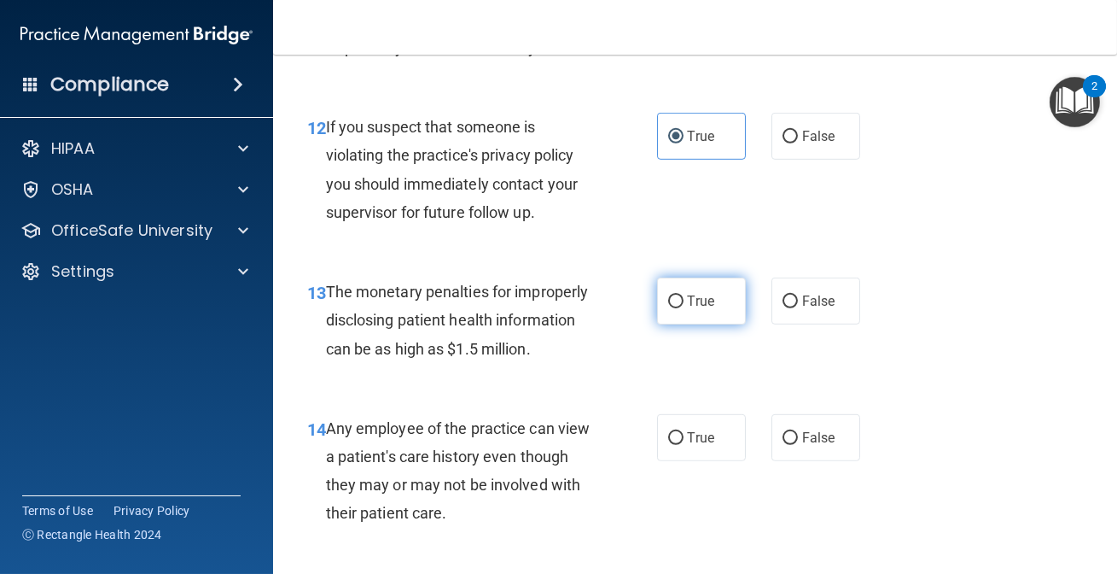
click at [657, 316] on label "True" at bounding box center [701, 300] width 89 height 47
click at [668, 308] on input "True" at bounding box center [675, 301] width 15 height 13
radio input "true"
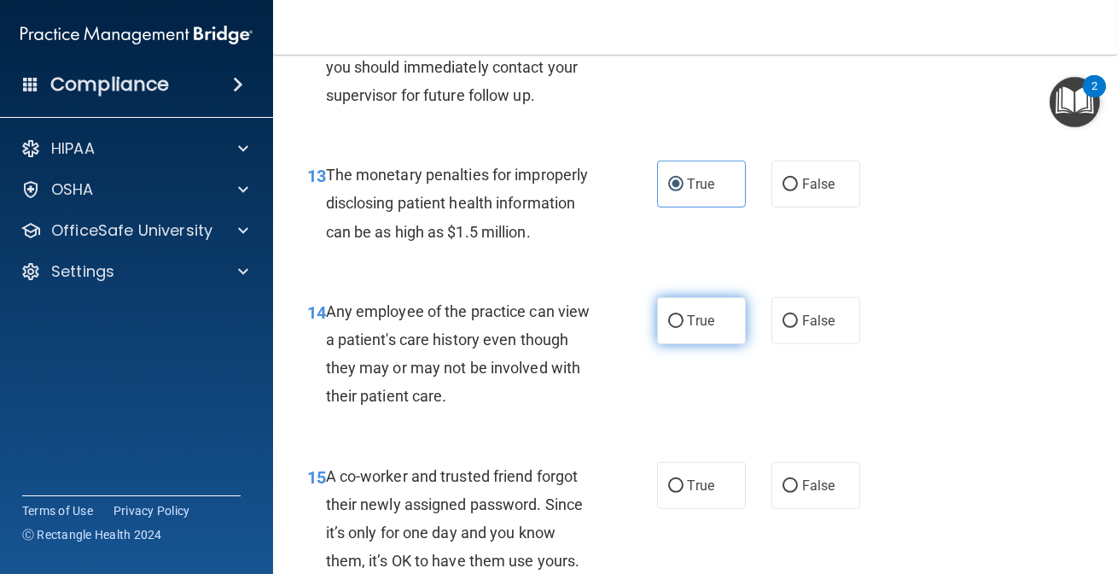
scroll to position [2017, 0]
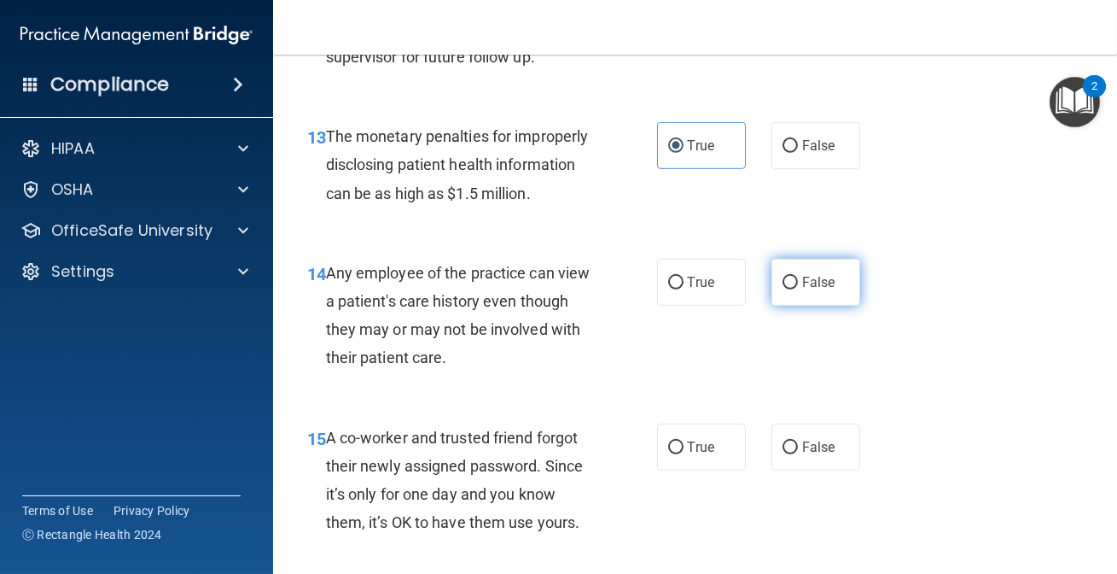
click at [784, 306] on label "False" at bounding box center [816, 282] width 89 height 47
click at [784, 289] on input "False" at bounding box center [790, 283] width 15 height 13
radio input "true"
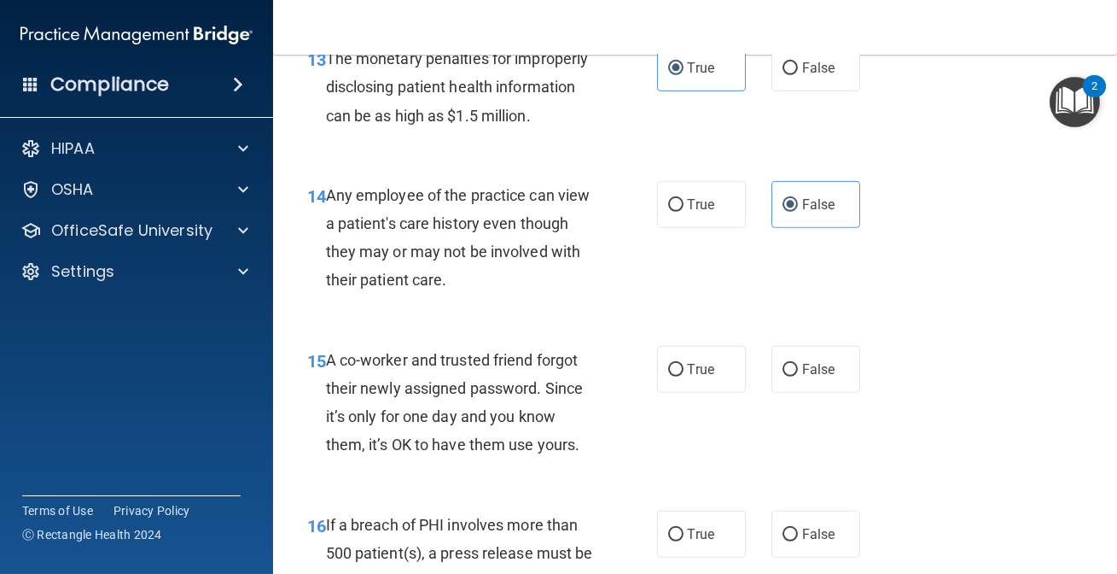
scroll to position [2172, 0]
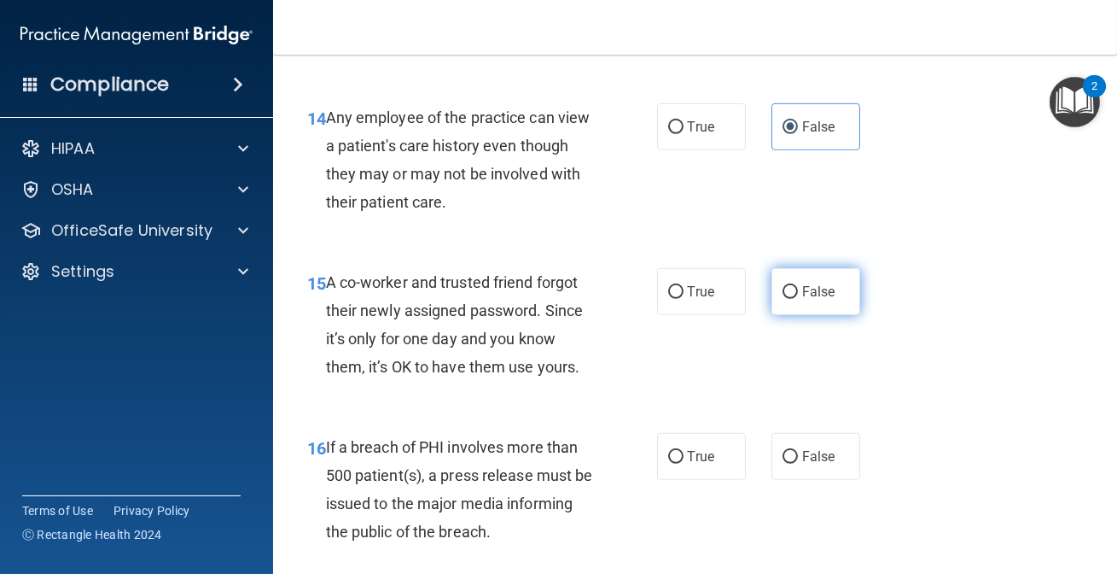
click at [824, 315] on label "False" at bounding box center [816, 291] width 89 height 47
click at [798, 299] on input "False" at bounding box center [790, 292] width 15 height 13
radio input "true"
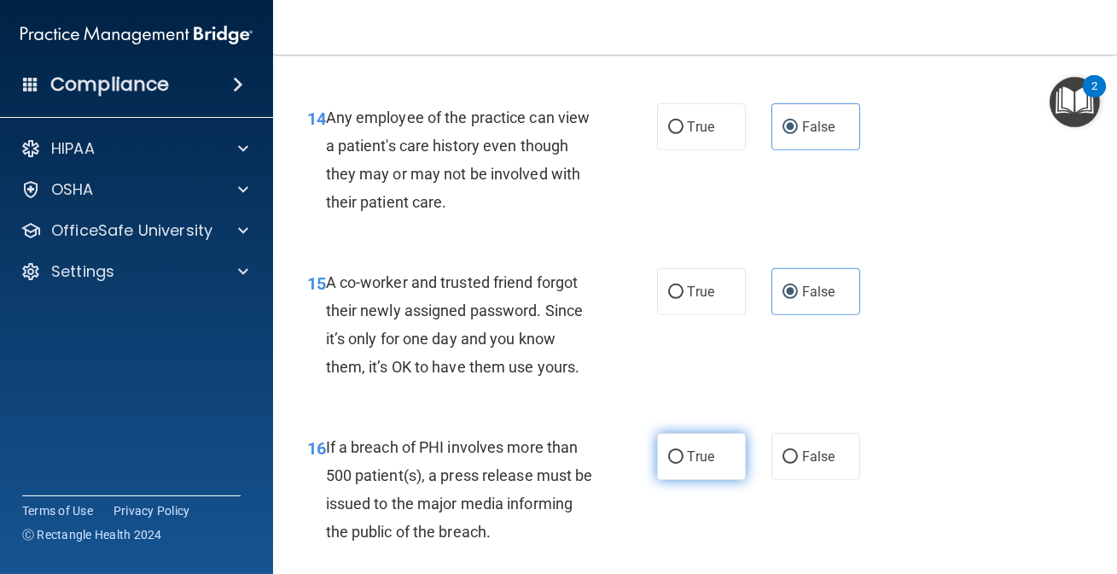
click at [717, 475] on label "True" at bounding box center [701, 456] width 89 height 47
click at [684, 464] on input "True" at bounding box center [675, 457] width 15 height 13
radio input "true"
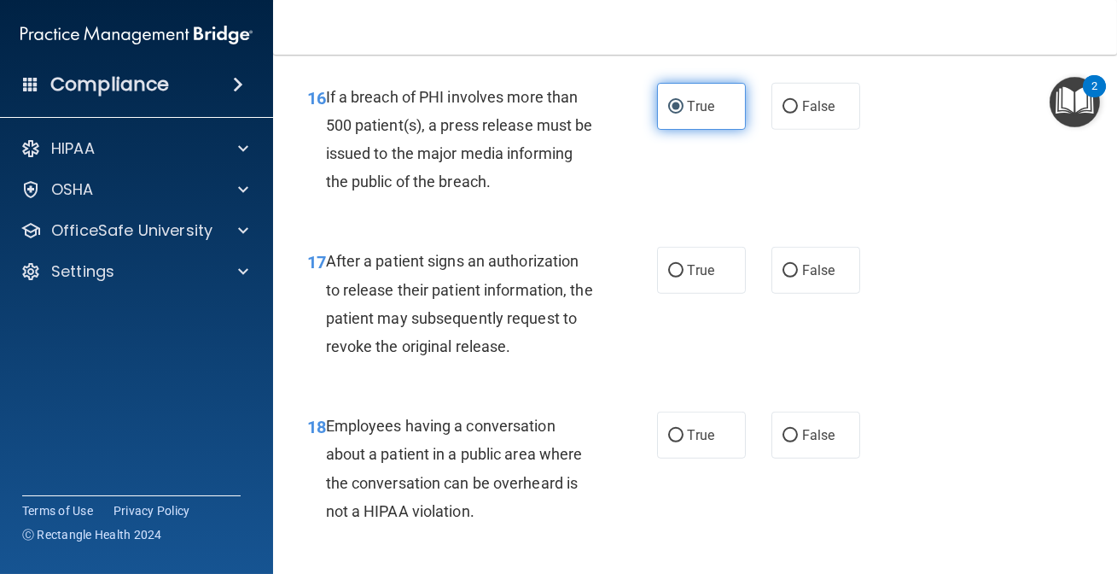
scroll to position [2561, 0]
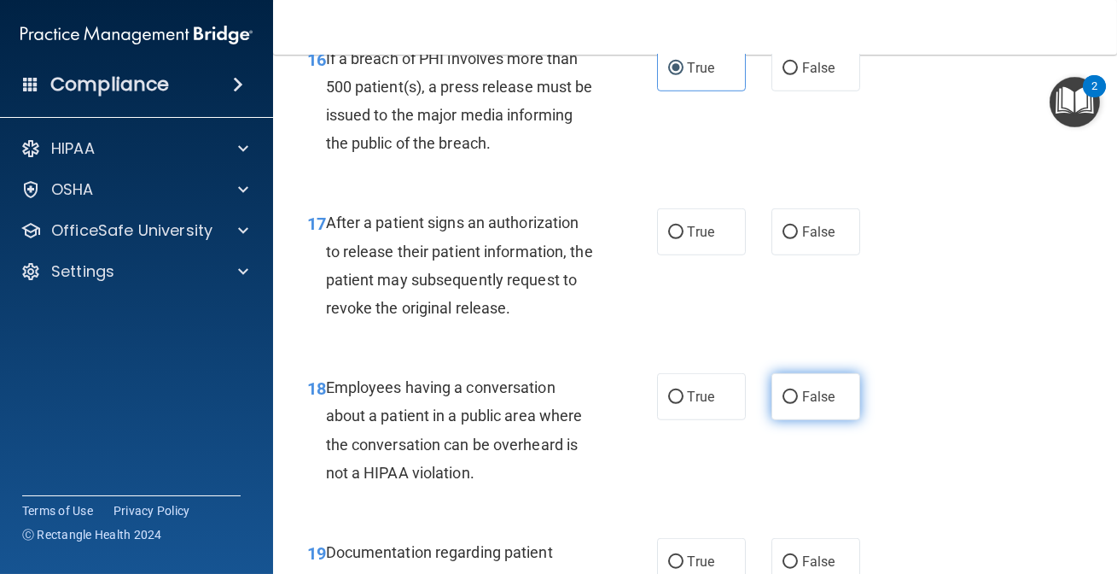
click at [796, 414] on label "False" at bounding box center [816, 396] width 89 height 47
click at [796, 404] on input "False" at bounding box center [790, 397] width 15 height 13
radio input "true"
click at [689, 240] on span "True" at bounding box center [701, 232] width 26 height 16
click at [684, 239] on input "True" at bounding box center [675, 232] width 15 height 13
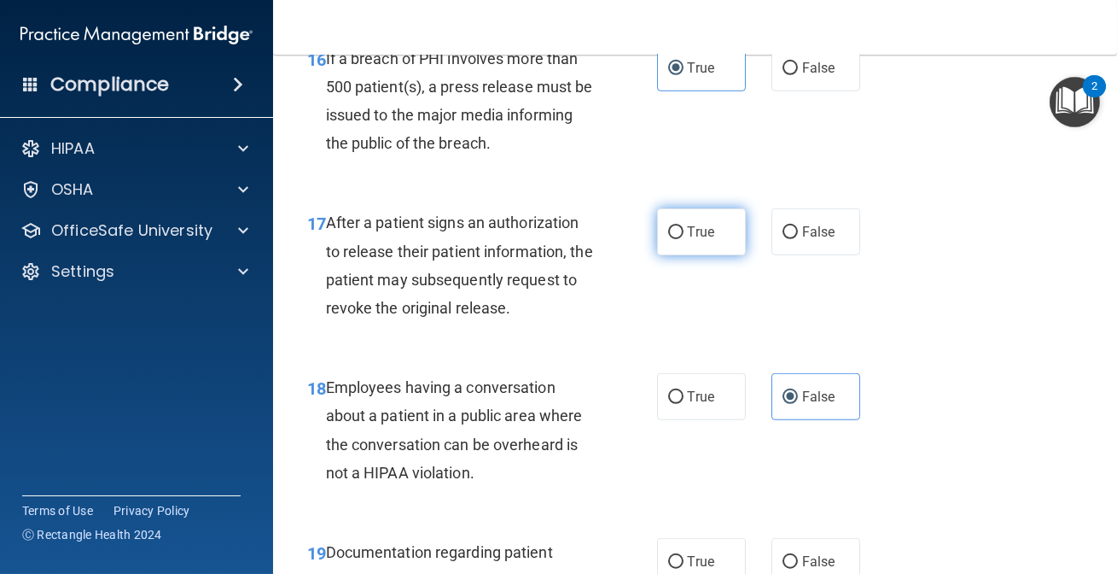
radio input "true"
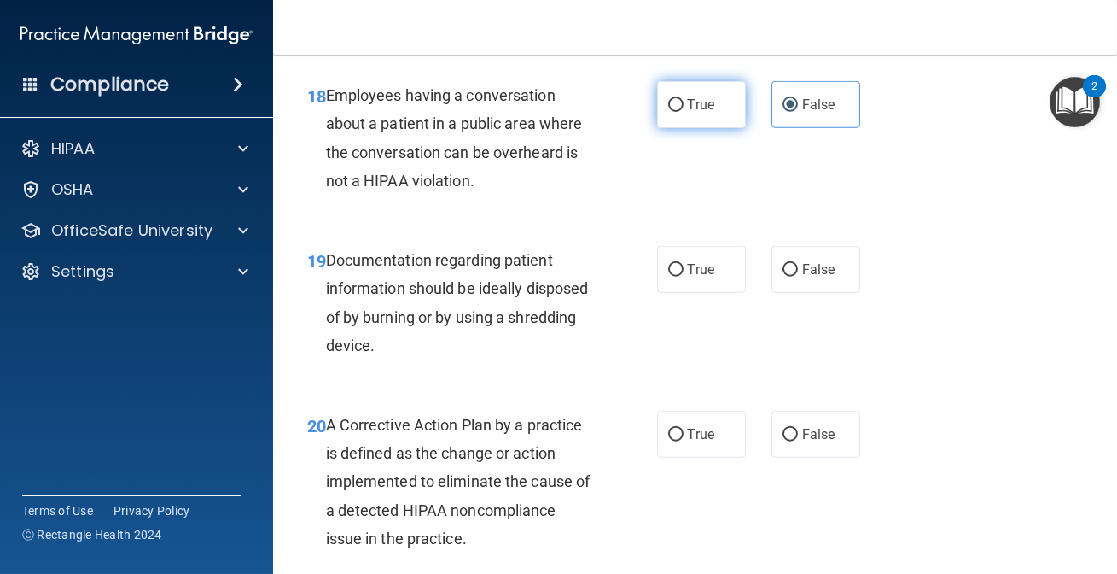
scroll to position [2871, 0]
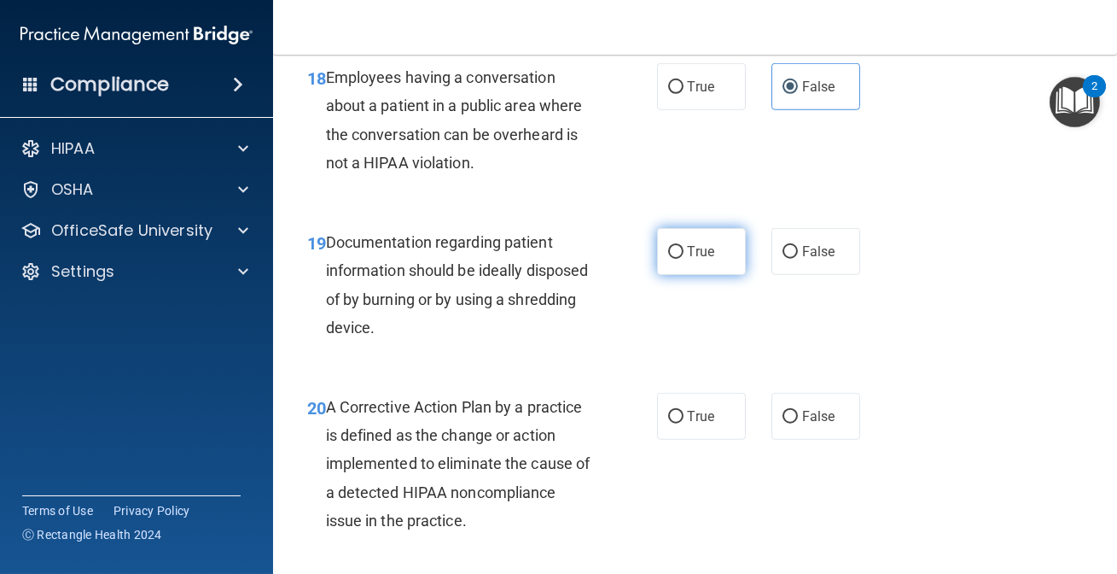
click at [700, 275] on label "True" at bounding box center [701, 251] width 89 height 47
click at [684, 259] on input "True" at bounding box center [675, 252] width 15 height 13
radio input "true"
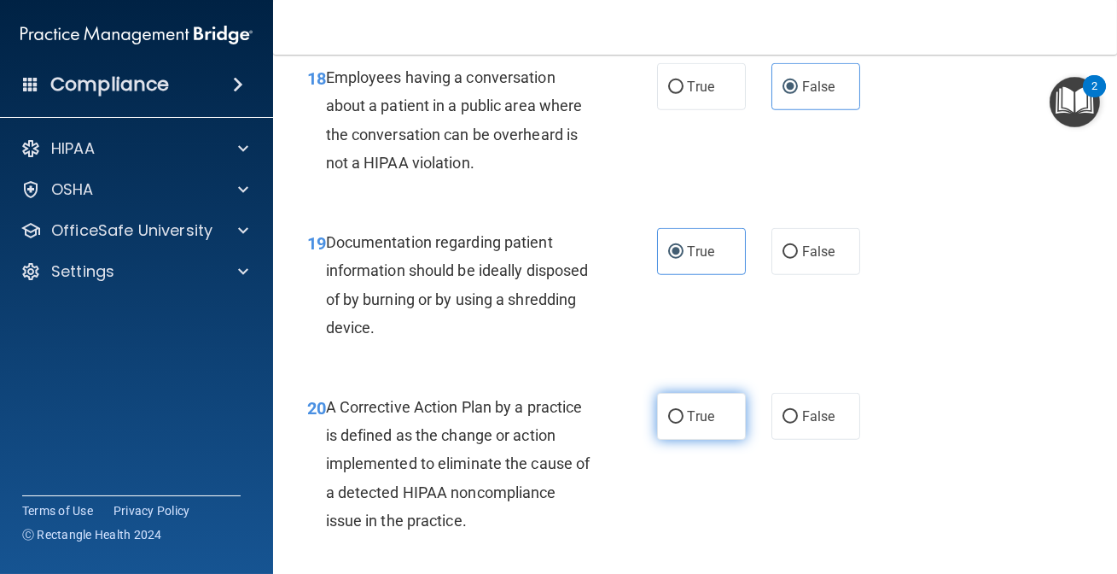
click at [680, 440] on label "True" at bounding box center [701, 416] width 89 height 47
click at [680, 423] on input "True" at bounding box center [675, 417] width 15 height 13
radio input "true"
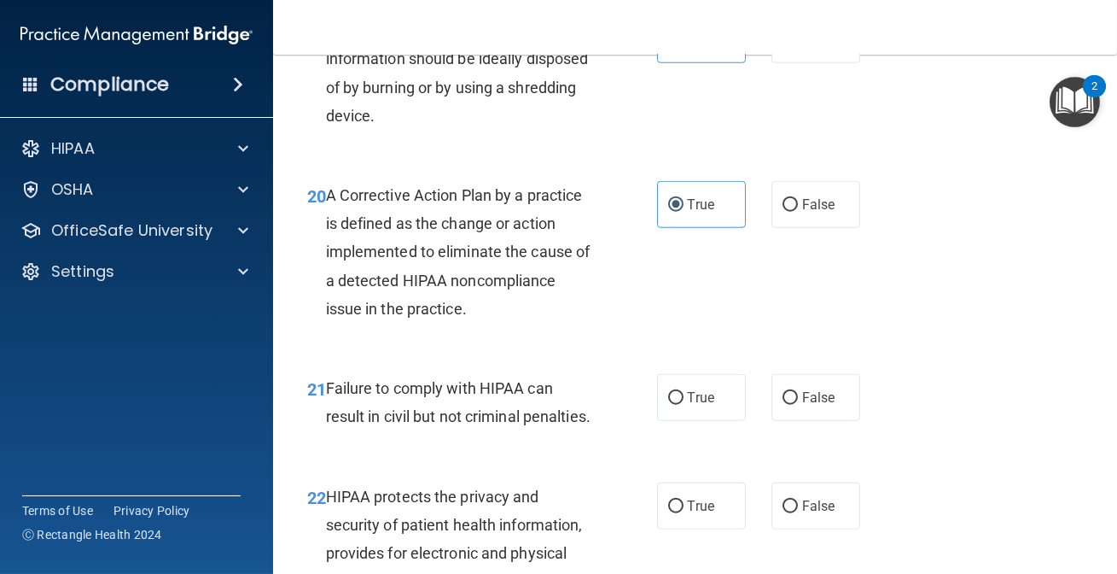
scroll to position [3104, 0]
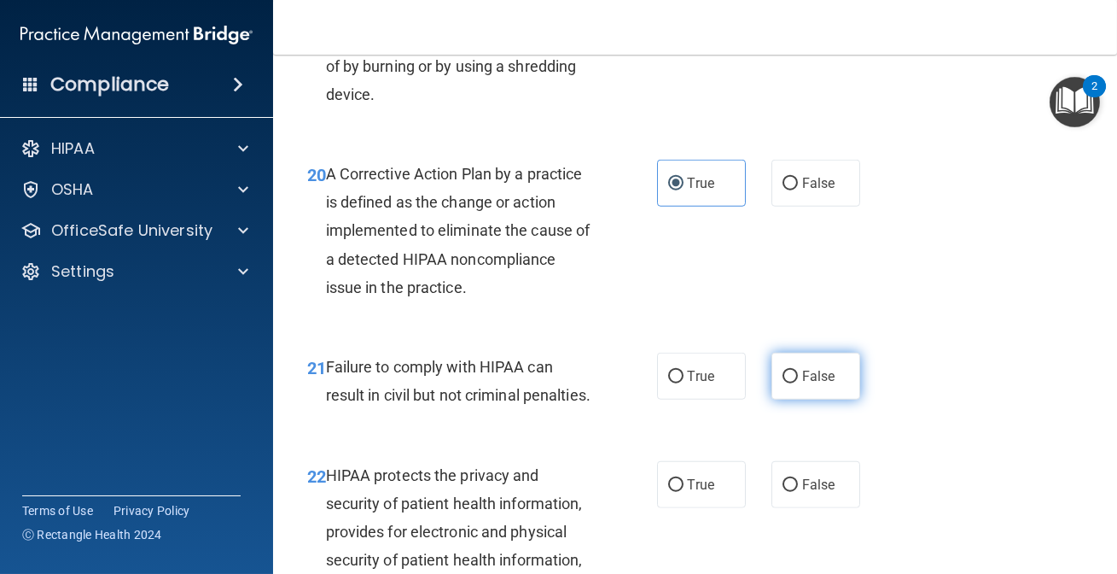
click at [815, 384] on span "False" at bounding box center [818, 376] width 33 height 16
click at [798, 383] on input "False" at bounding box center [790, 376] width 15 height 13
radio input "true"
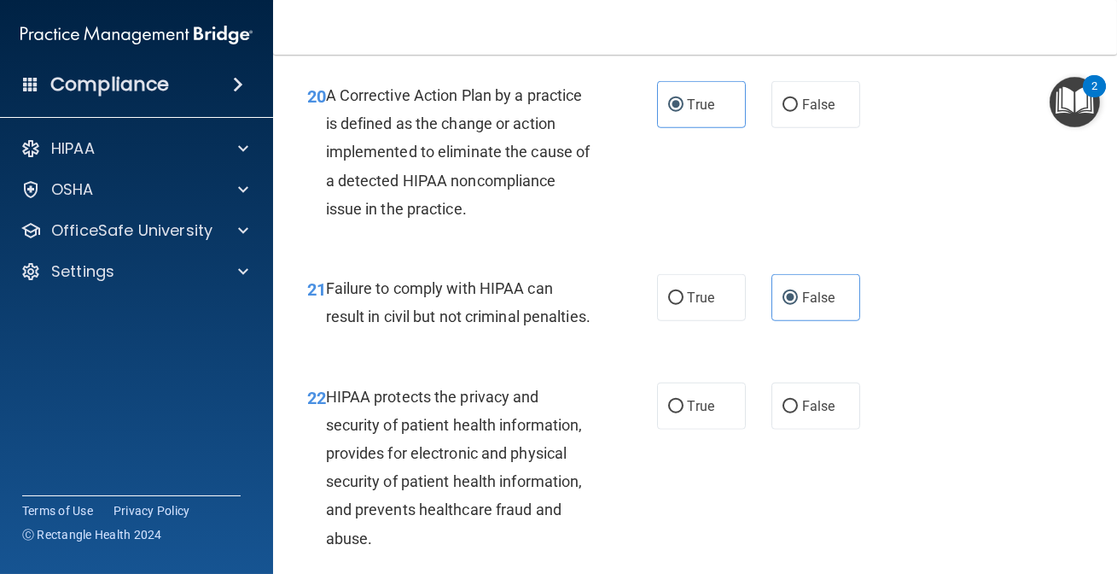
scroll to position [3259, 0]
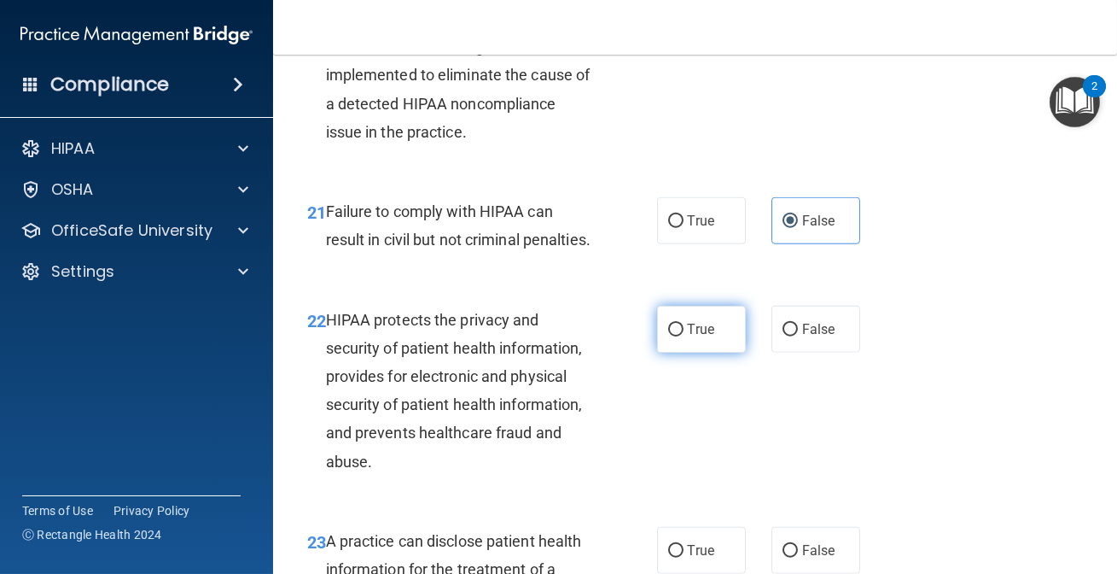
click at [733, 353] on label "True" at bounding box center [701, 329] width 89 height 47
click at [684, 336] on input "True" at bounding box center [675, 330] width 15 height 13
radio input "true"
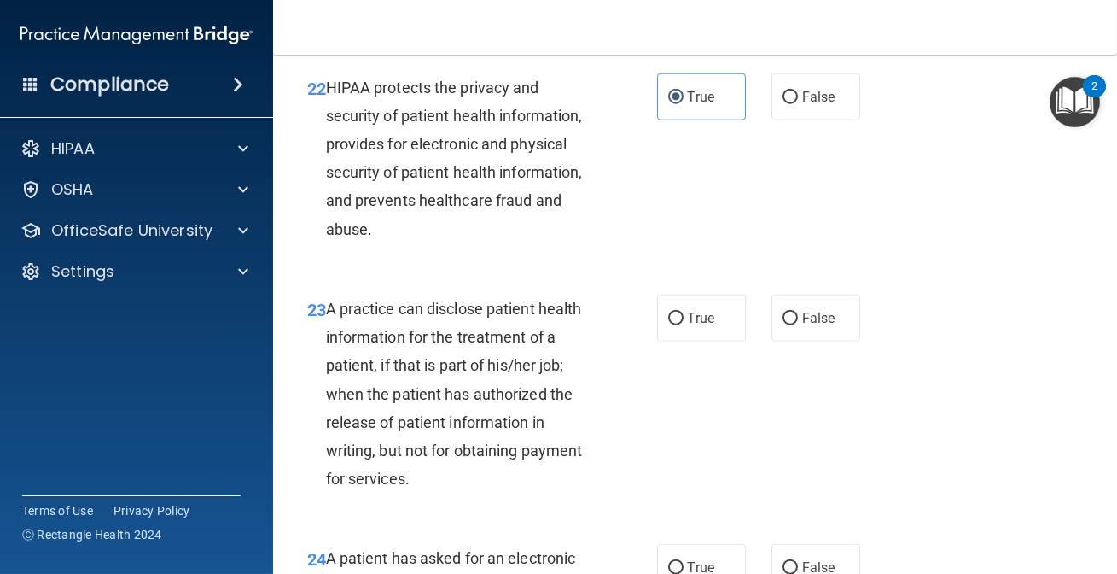
scroll to position [3569, 0]
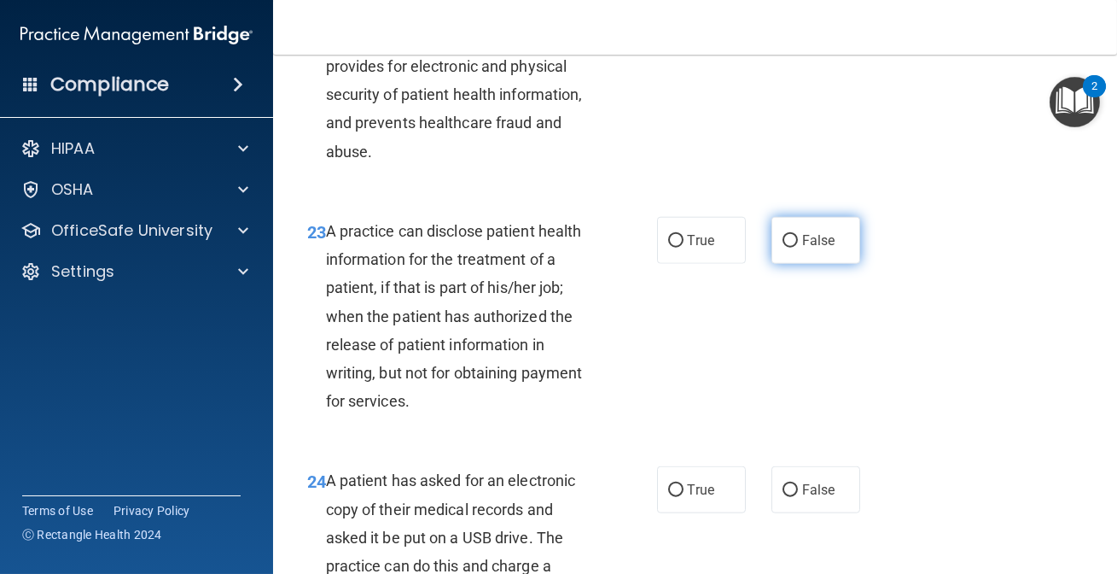
click at [843, 264] on label "False" at bounding box center [816, 240] width 89 height 47
click at [798, 248] on input "False" at bounding box center [790, 241] width 15 height 13
radio input "true"
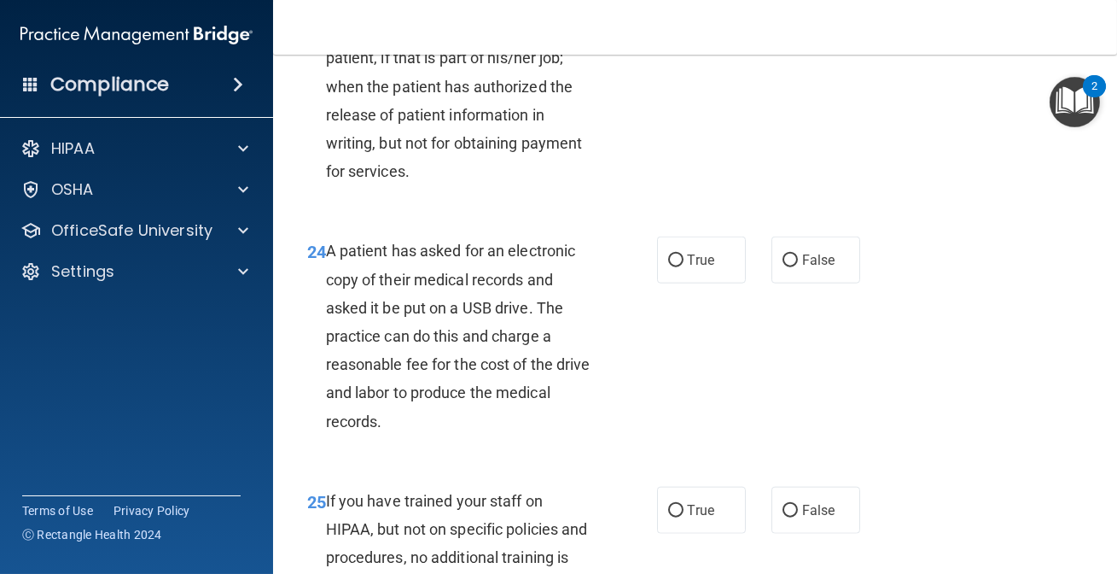
scroll to position [3802, 0]
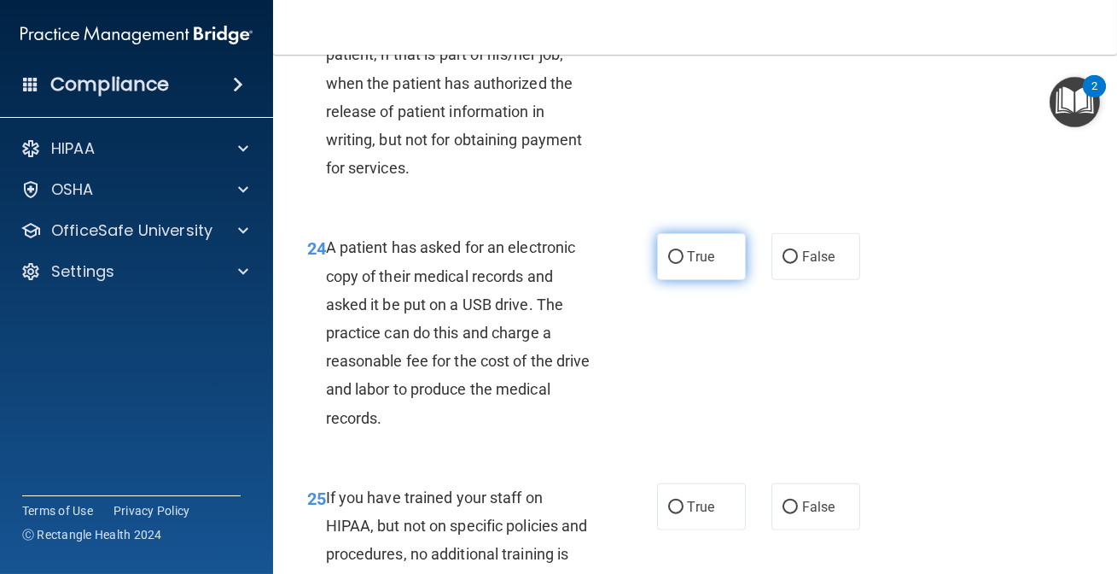
click at [688, 265] on span "True" at bounding box center [701, 256] width 26 height 16
click at [684, 264] on input "True" at bounding box center [675, 257] width 15 height 13
radio input "true"
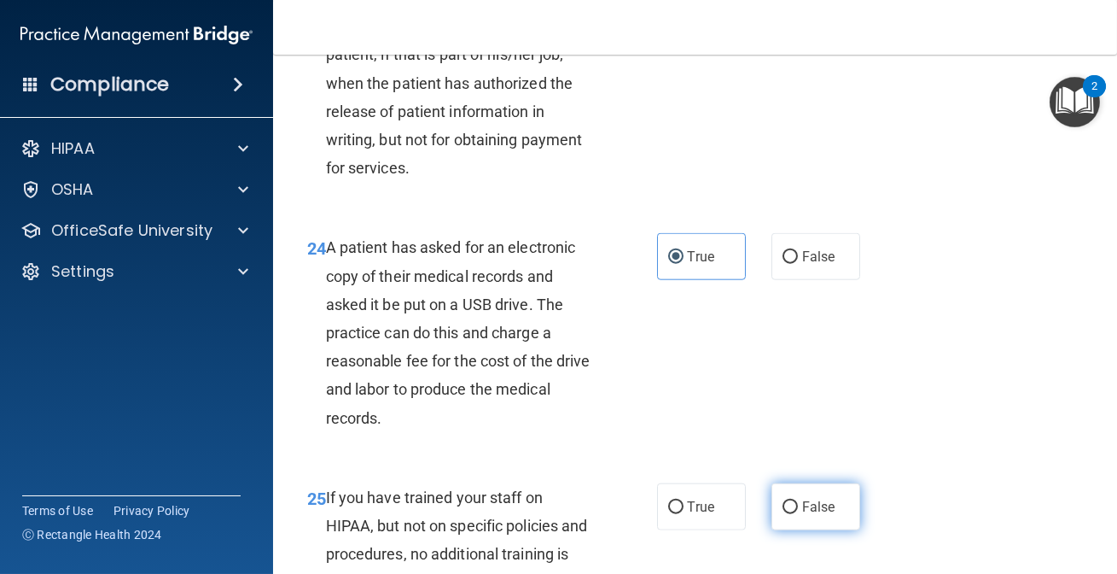
click at [823, 530] on label "False" at bounding box center [816, 506] width 89 height 47
click at [798, 514] on input "False" at bounding box center [790, 507] width 15 height 13
radio input "true"
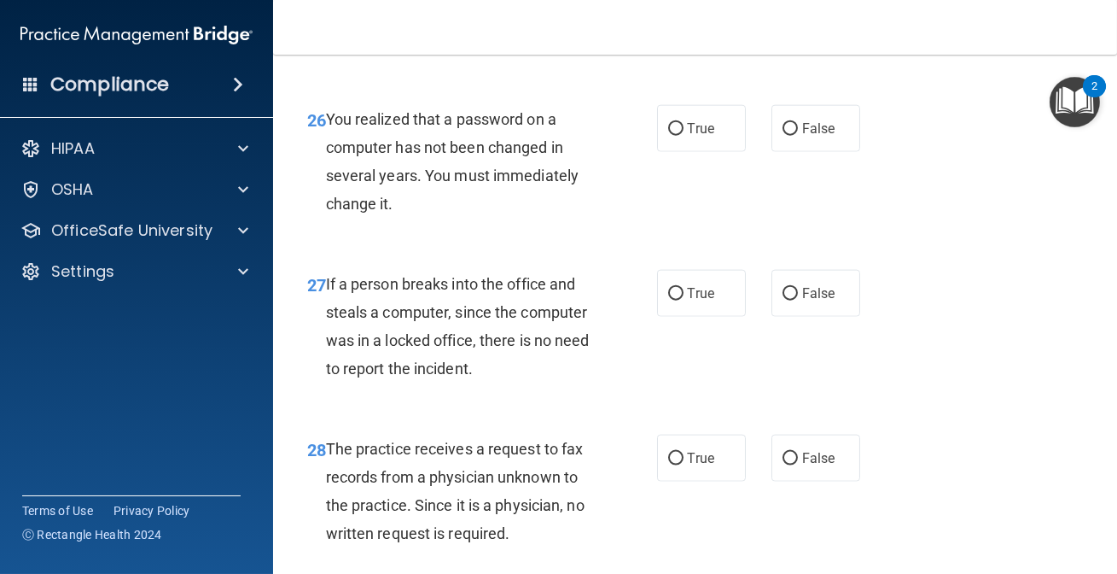
scroll to position [4423, 0]
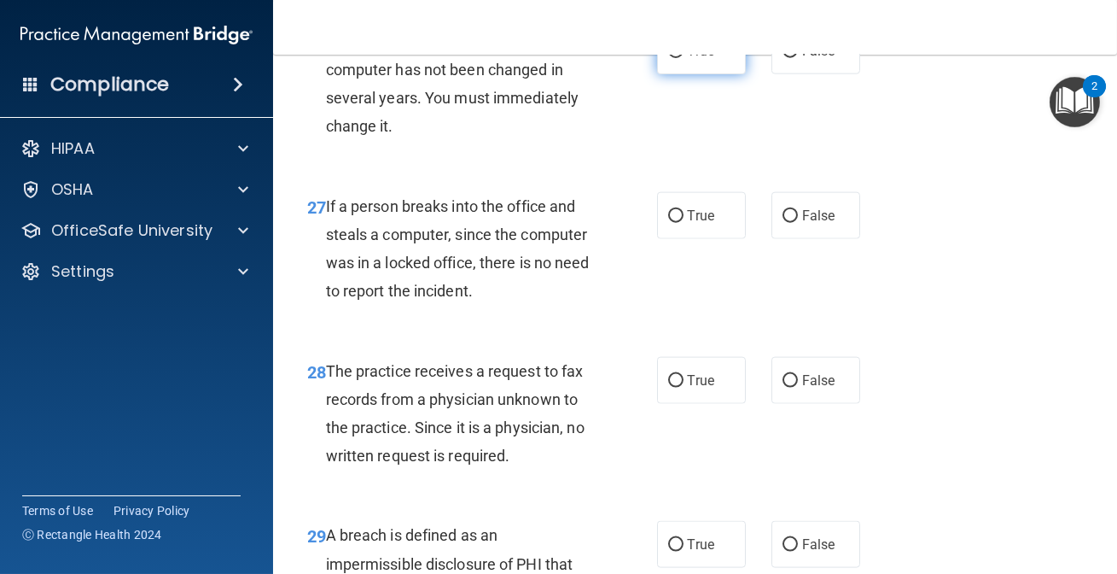
click at [703, 59] on span "True" at bounding box center [701, 51] width 26 height 16
click at [684, 58] on input "True" at bounding box center [675, 51] width 15 height 13
radio input "true"
click at [825, 239] on label "False" at bounding box center [816, 215] width 89 height 47
click at [798, 223] on input "False" at bounding box center [790, 216] width 15 height 13
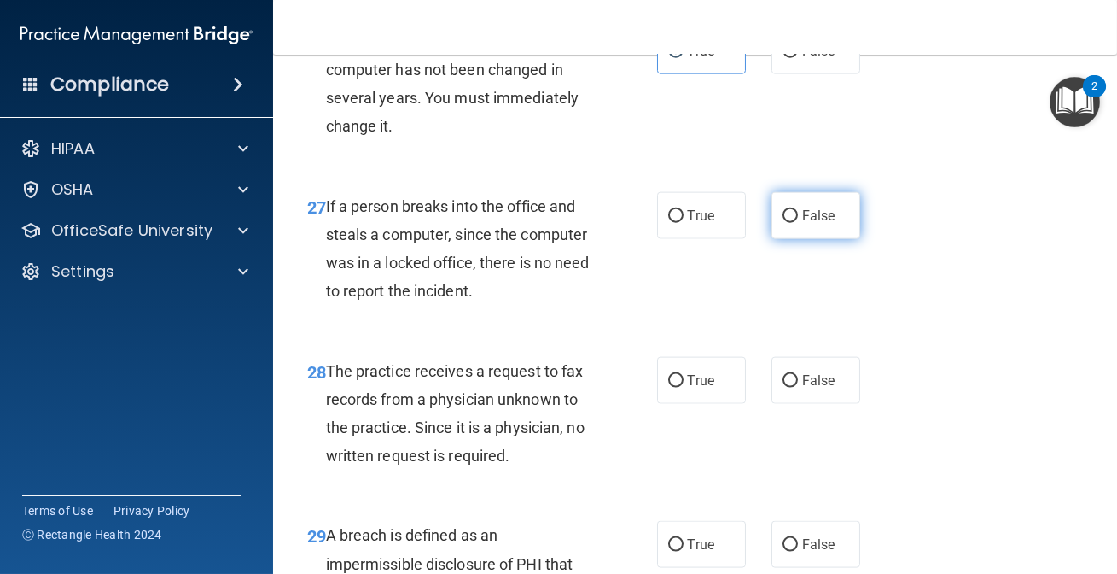
radio input "true"
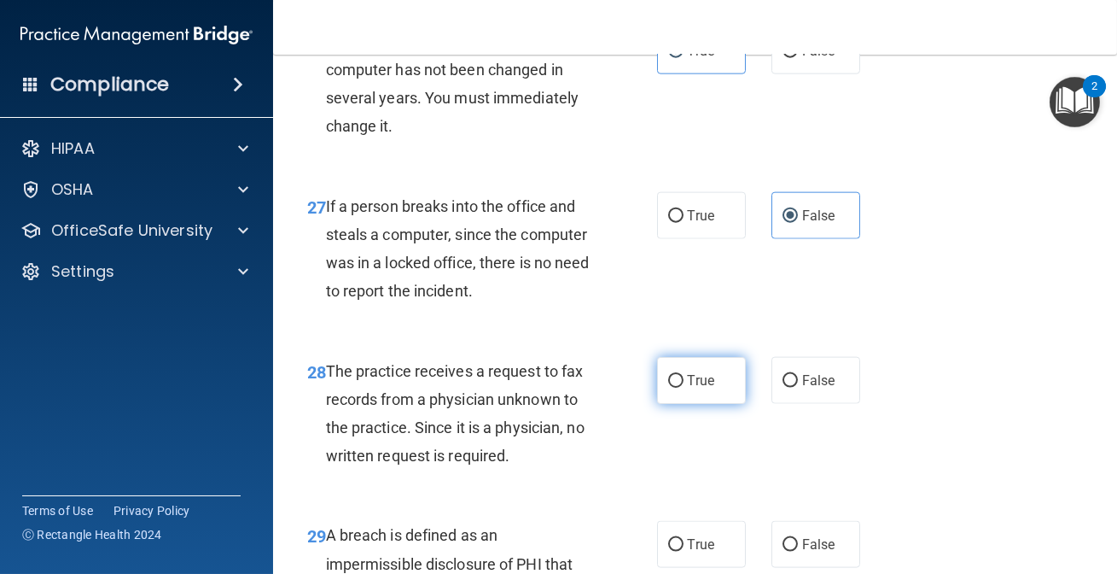
click at [679, 404] on label "True" at bounding box center [701, 380] width 89 height 47
click at [679, 388] on input "True" at bounding box center [675, 381] width 15 height 13
radio input "true"
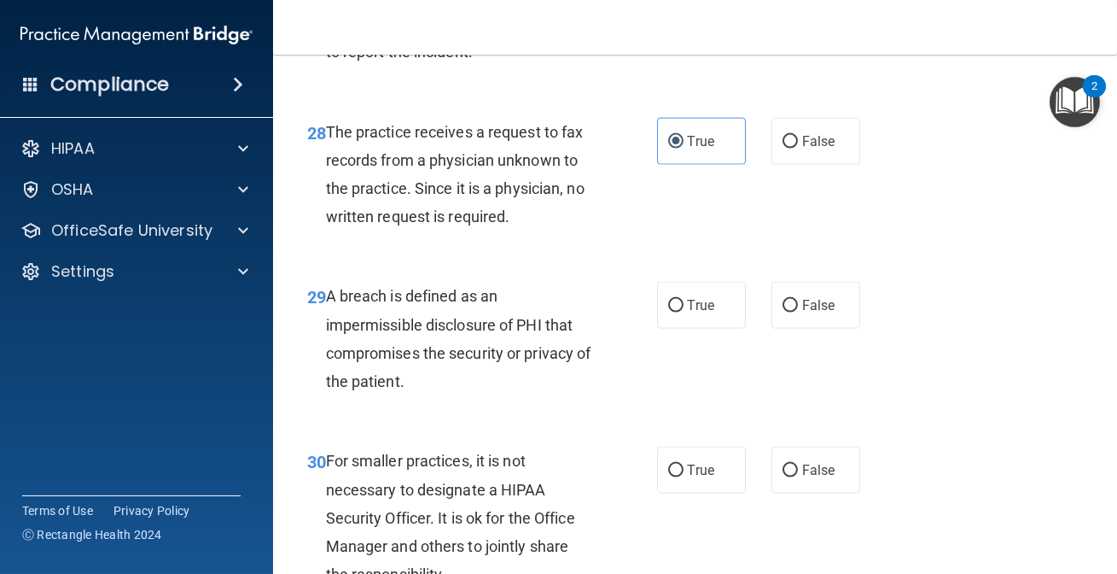
scroll to position [4640, 0]
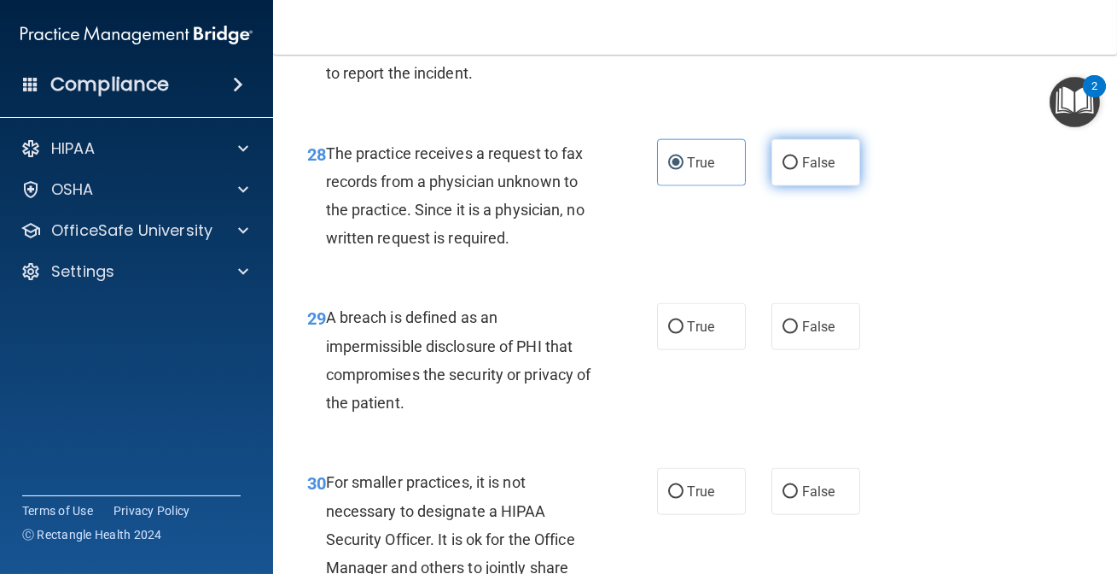
click at [804, 186] on label "False" at bounding box center [816, 162] width 89 height 47
click at [798, 170] on input "False" at bounding box center [790, 163] width 15 height 13
radio input "true"
radio input "false"
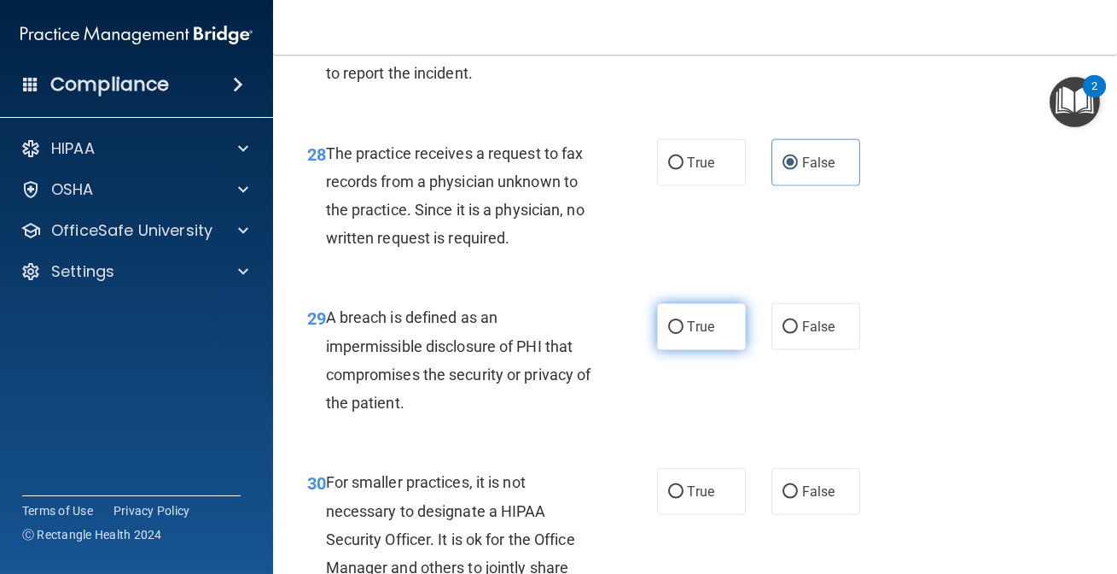
click at [666, 350] on label "True" at bounding box center [701, 326] width 89 height 47
click at [668, 334] on input "True" at bounding box center [675, 327] width 15 height 13
radio input "true"
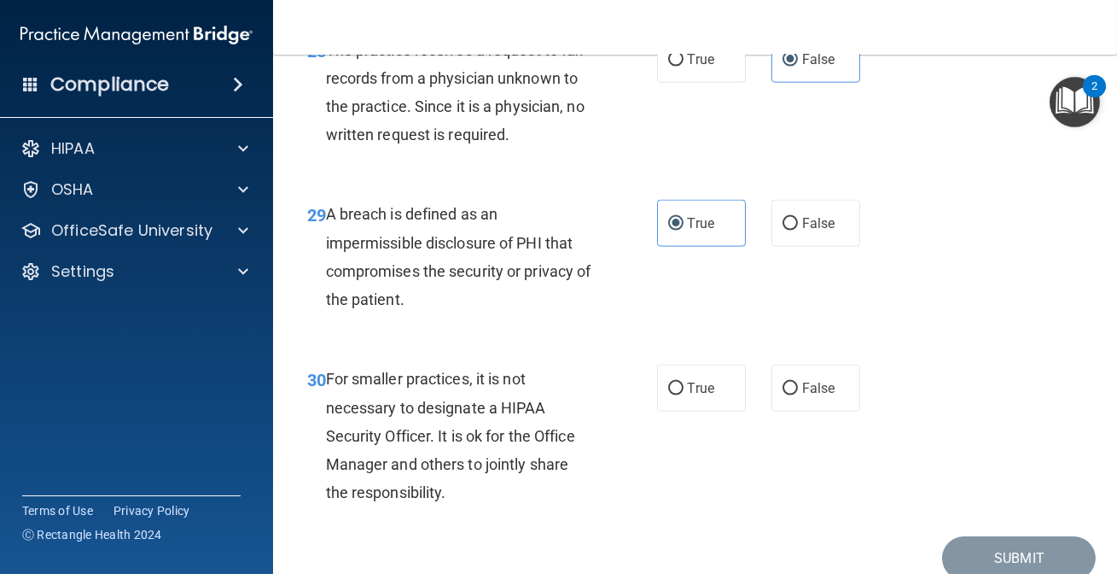
scroll to position [4796, 0]
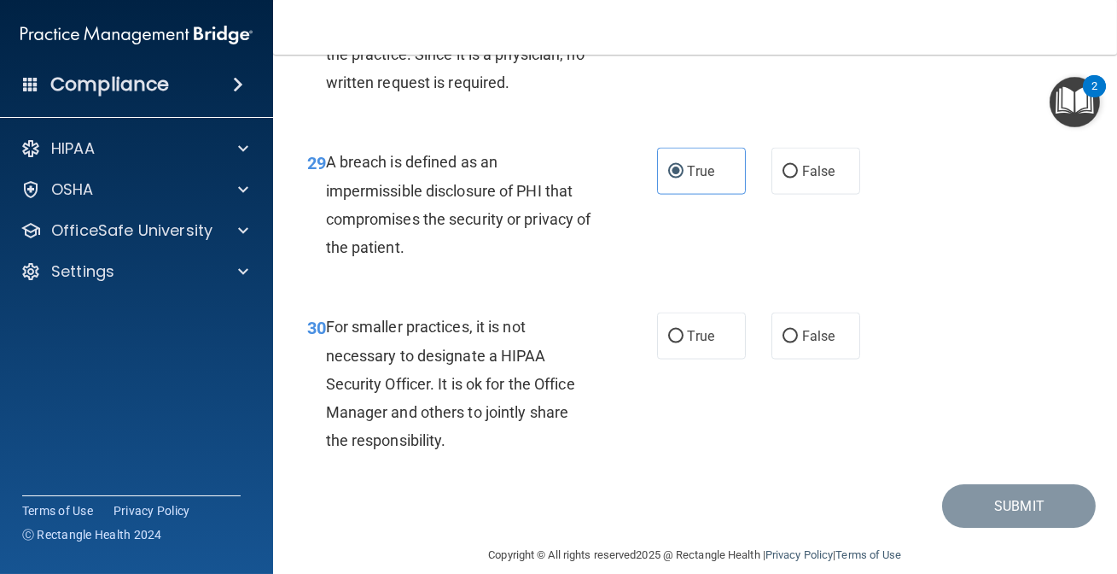
click at [686, 357] on div "30 For smaller practices, it is not necessary to designate a HIPAA Security Off…" at bounding box center [696, 387] width 802 height 193
click at [694, 344] on span "True" at bounding box center [701, 336] width 26 height 16
click at [684, 343] on input "True" at bounding box center [675, 336] width 15 height 13
radio input "true"
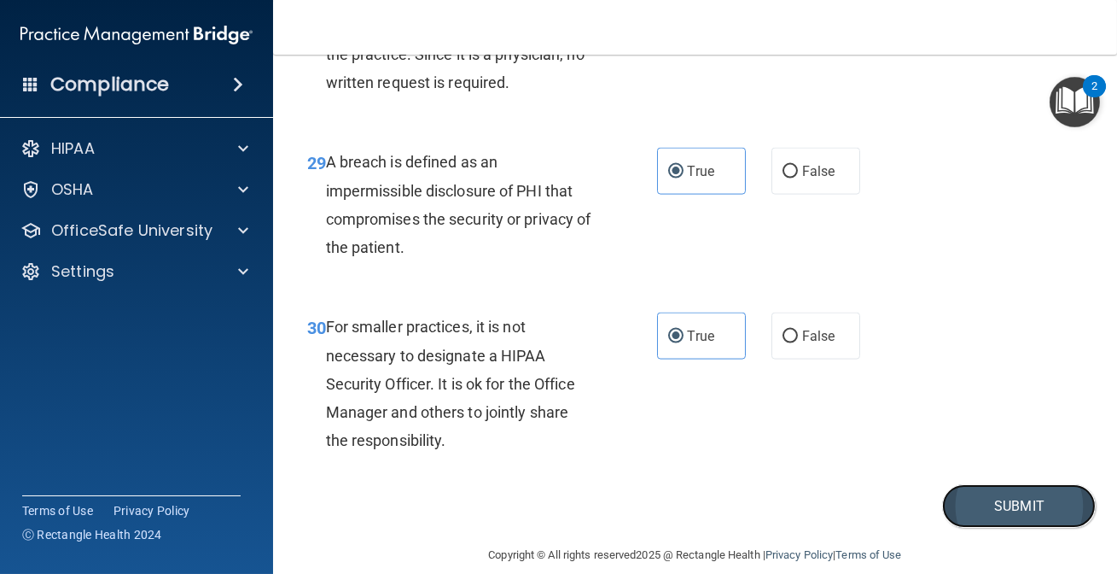
click at [972, 528] on button "Submit" at bounding box center [1019, 506] width 154 height 44
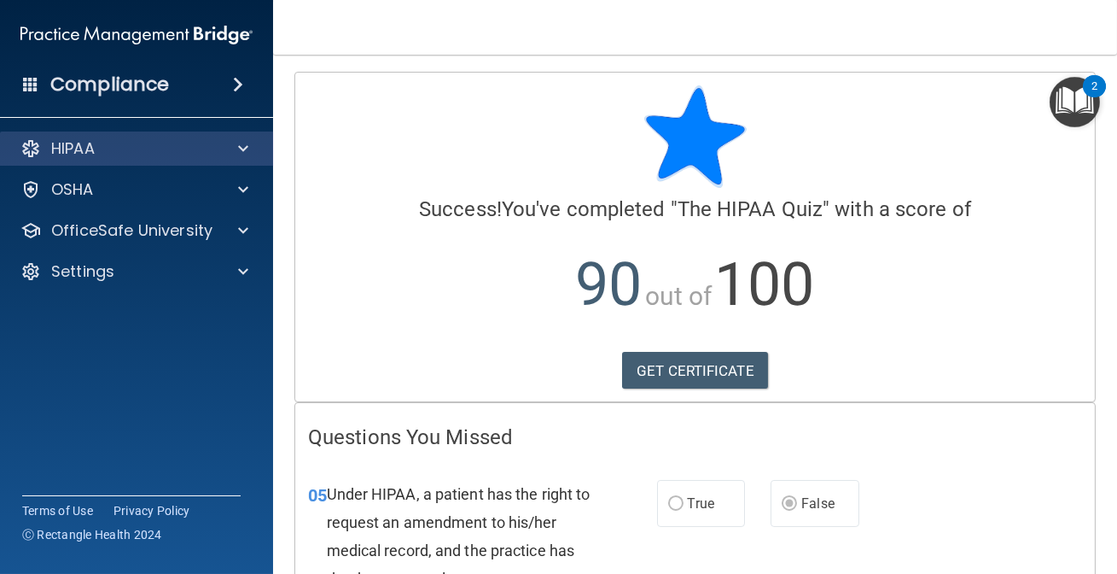
click at [131, 160] on div "HIPAA" at bounding box center [137, 148] width 274 height 34
click at [233, 140] on div at bounding box center [240, 148] width 43 height 20
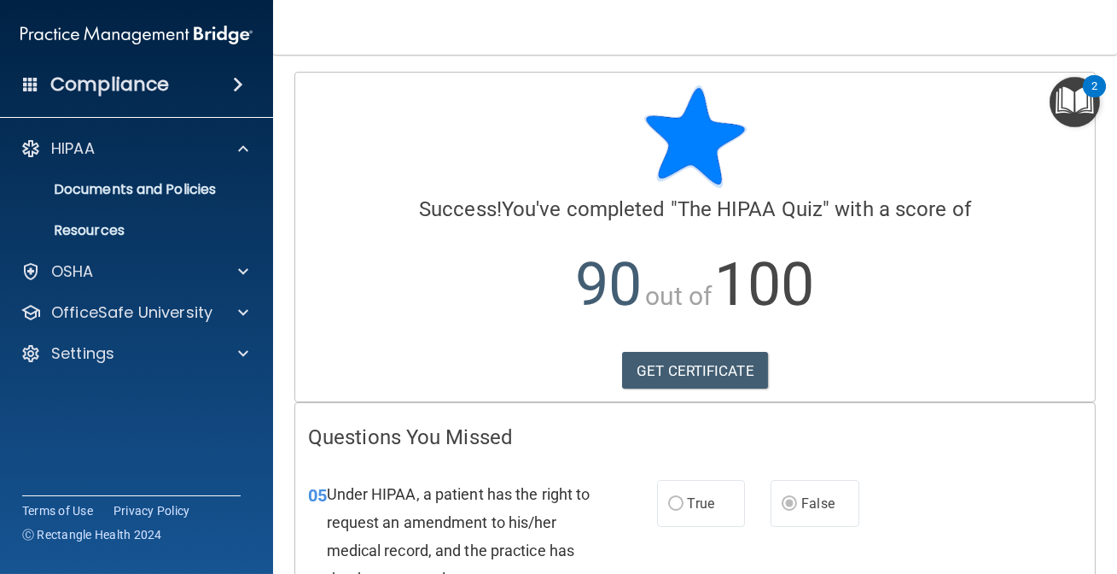
click at [95, 330] on div "HIPAA Documents and Policies Report an Incident Business Associates Emergency P…" at bounding box center [137, 255] width 274 height 260
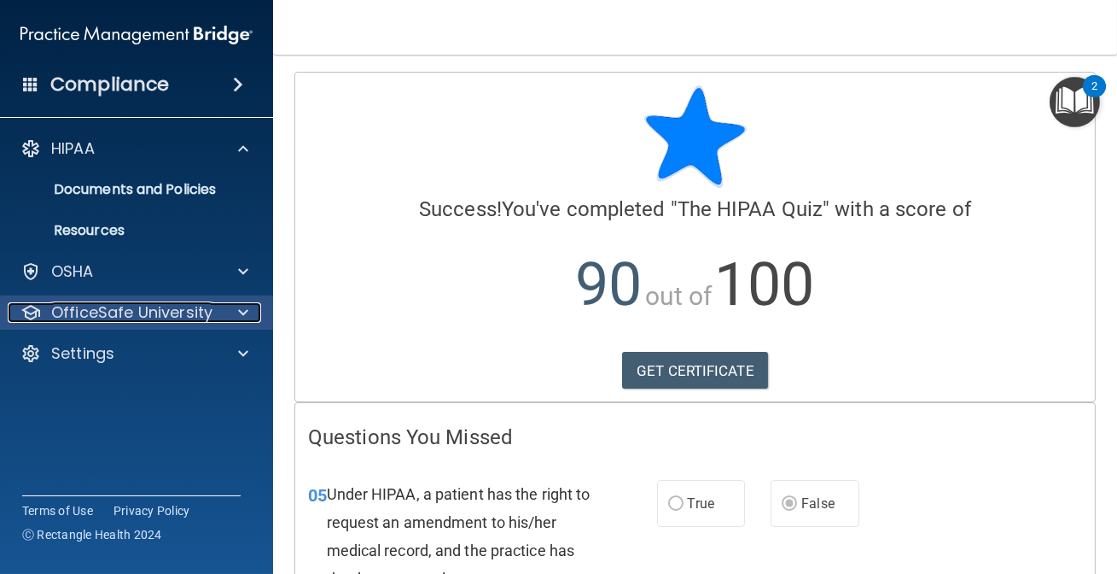
click at [102, 321] on p "OfficeSafe University" at bounding box center [131, 312] width 161 height 20
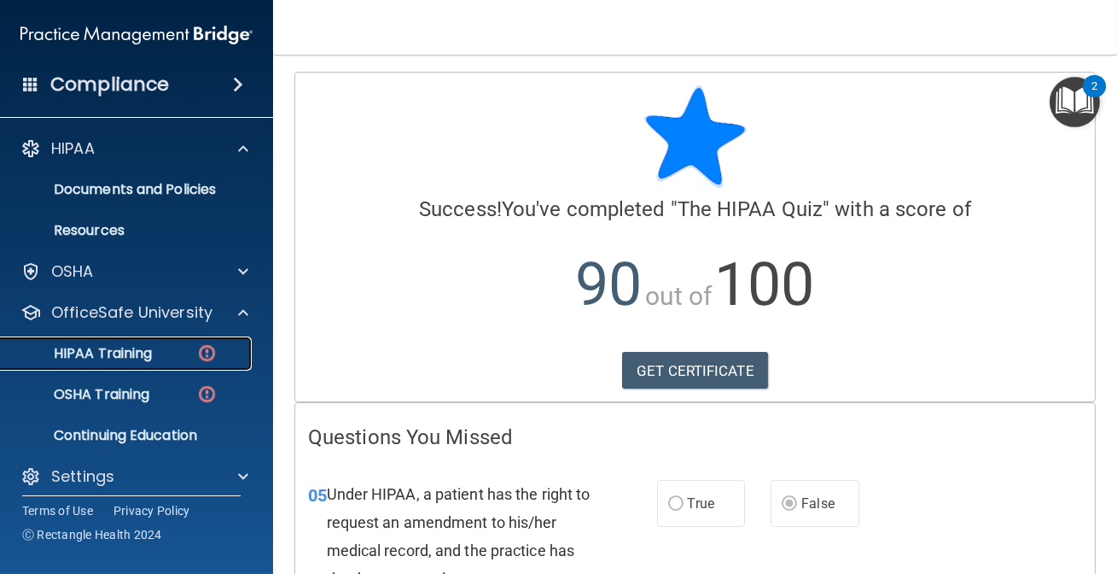
click at [115, 353] on p "HIPAA Training" at bounding box center [81, 353] width 141 height 17
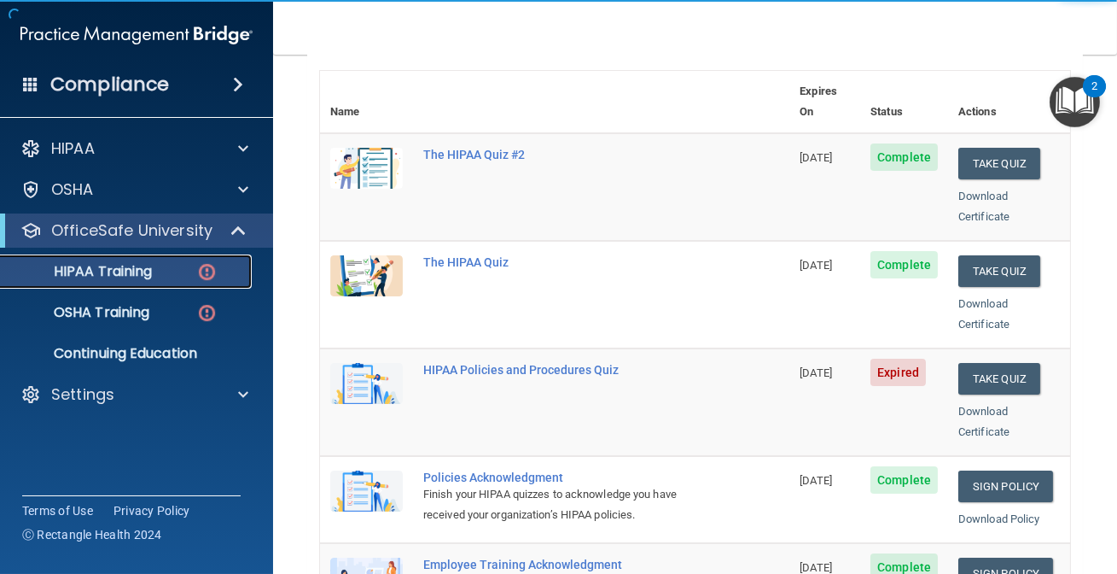
scroll to position [310, 0]
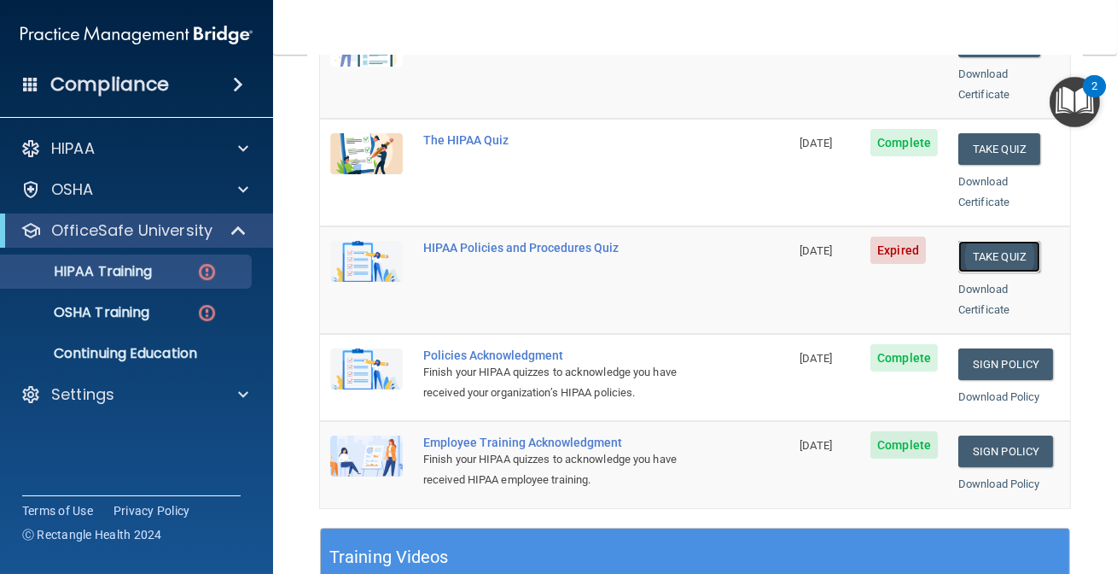
click at [982, 241] on button "Take Quiz" at bounding box center [1000, 257] width 82 height 32
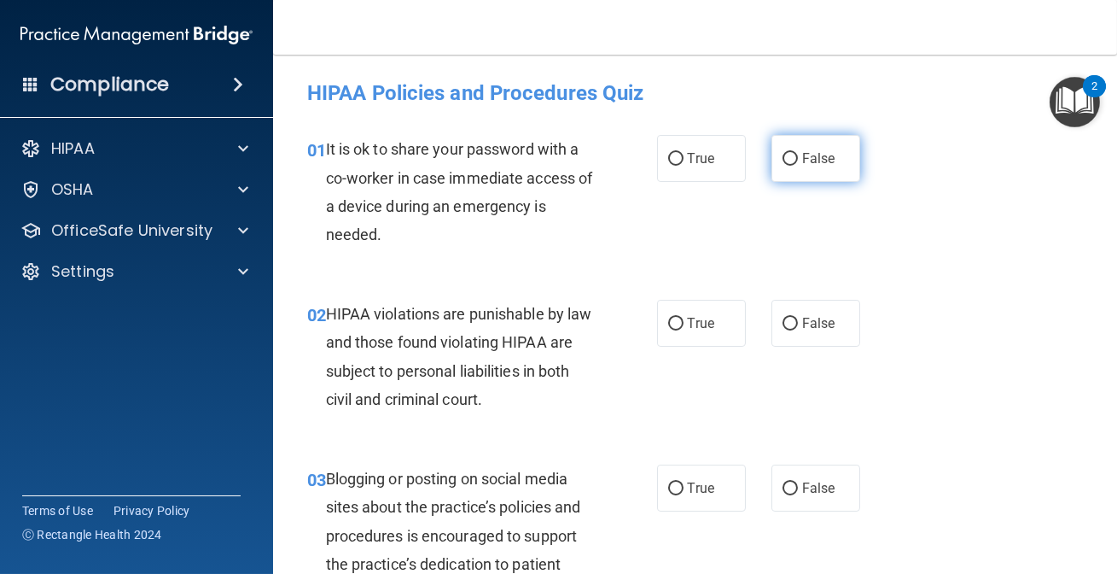
click at [781, 165] on label "False" at bounding box center [816, 158] width 89 height 47
click at [814, 150] on span "False" at bounding box center [818, 158] width 33 height 16
click at [798, 153] on input "False" at bounding box center [790, 159] width 15 height 13
radio input "true"
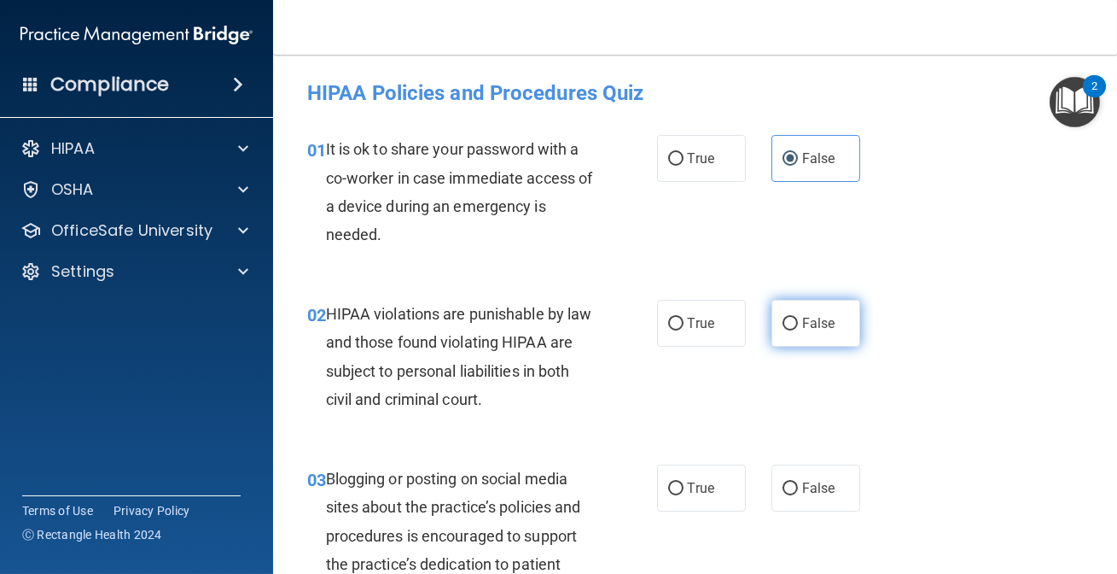
click at [787, 325] on input "False" at bounding box center [790, 324] width 15 height 13
radio input "true"
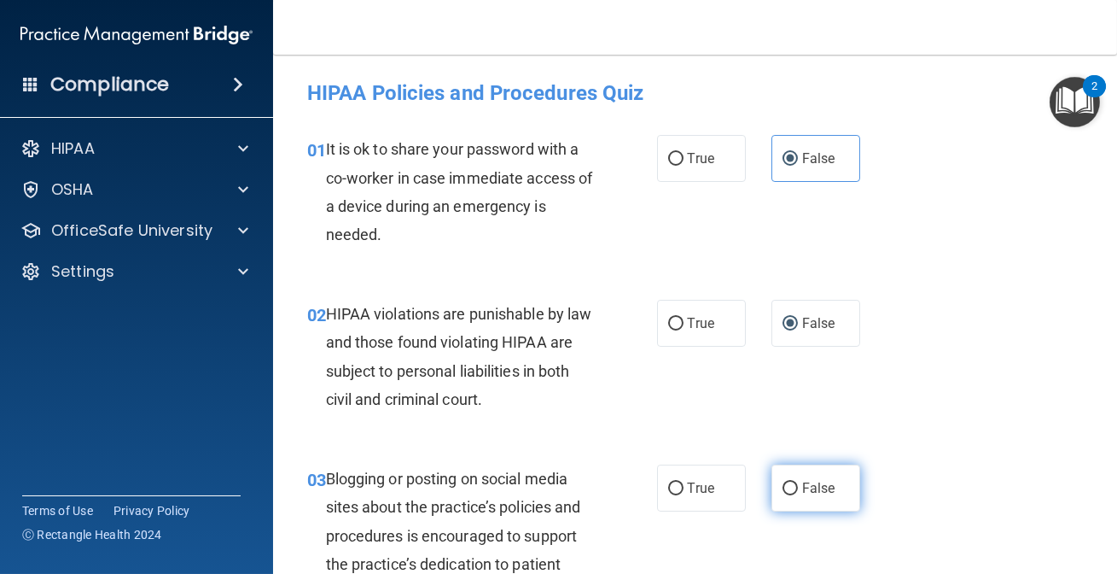
click at [772, 494] on label "False" at bounding box center [816, 487] width 89 height 47
click at [783, 494] on input "False" at bounding box center [790, 488] width 15 height 13
radio input "true"
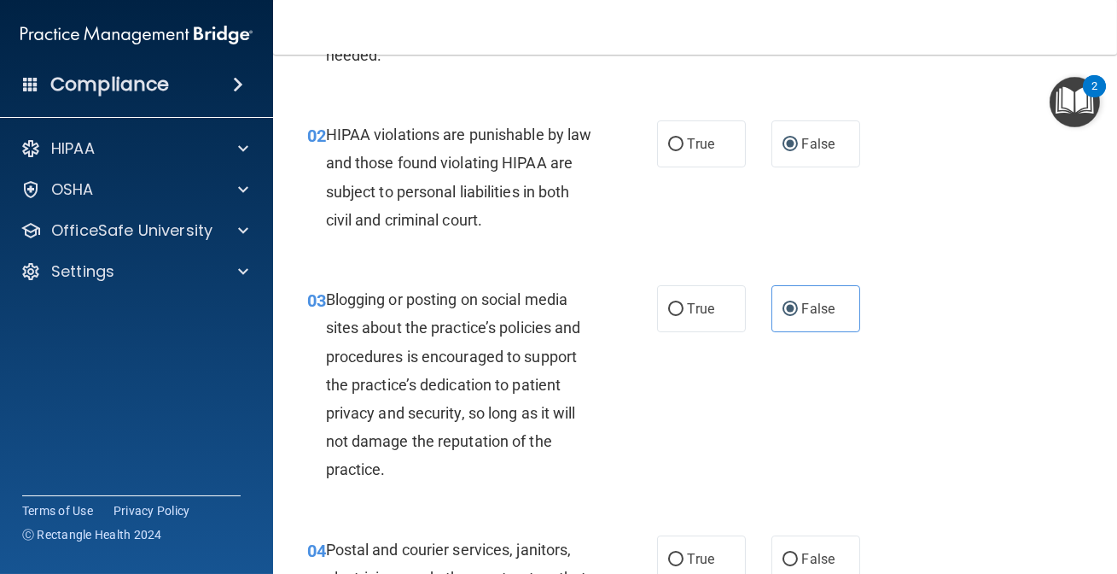
scroll to position [388, 0]
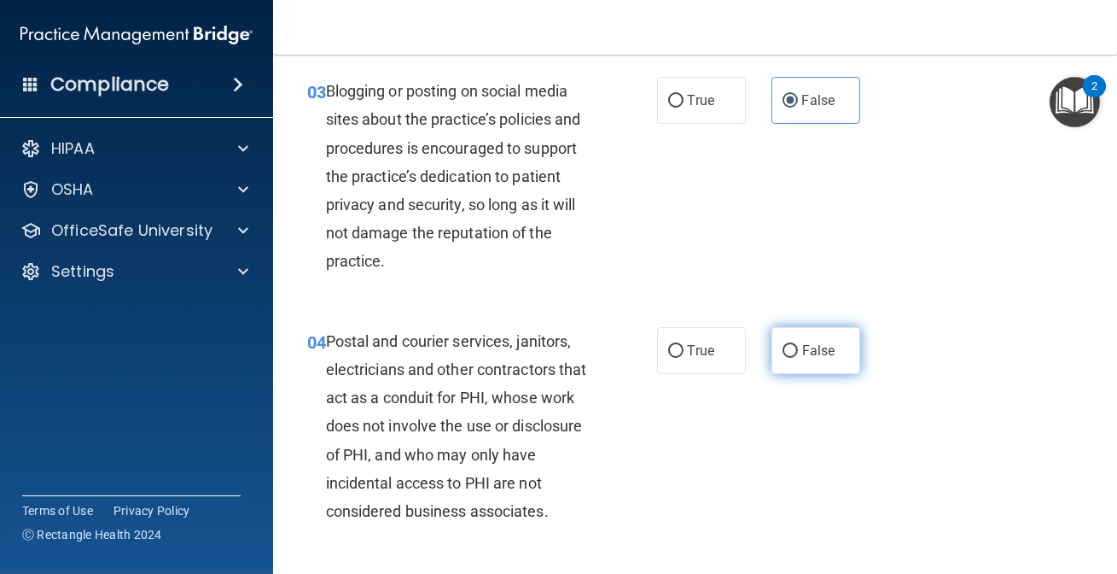
click at [817, 352] on span "False" at bounding box center [818, 350] width 33 height 16
click at [798, 352] on input "False" at bounding box center [790, 351] width 15 height 13
radio input "true"
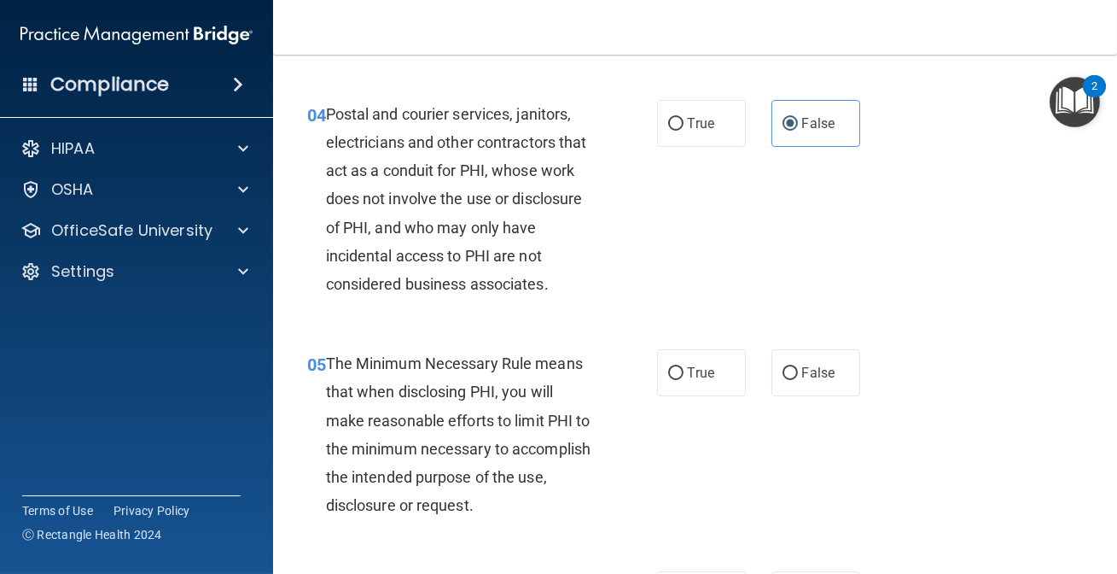
scroll to position [698, 0]
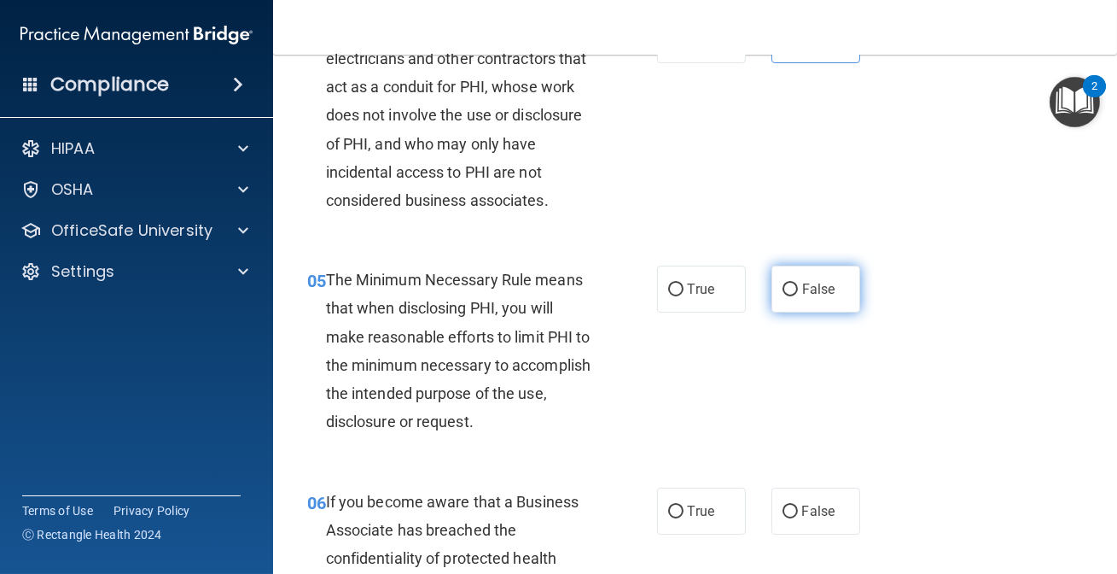
click at [814, 301] on label "False" at bounding box center [816, 288] width 89 height 47
click at [798, 296] on input "False" at bounding box center [790, 289] width 15 height 13
radio input "true"
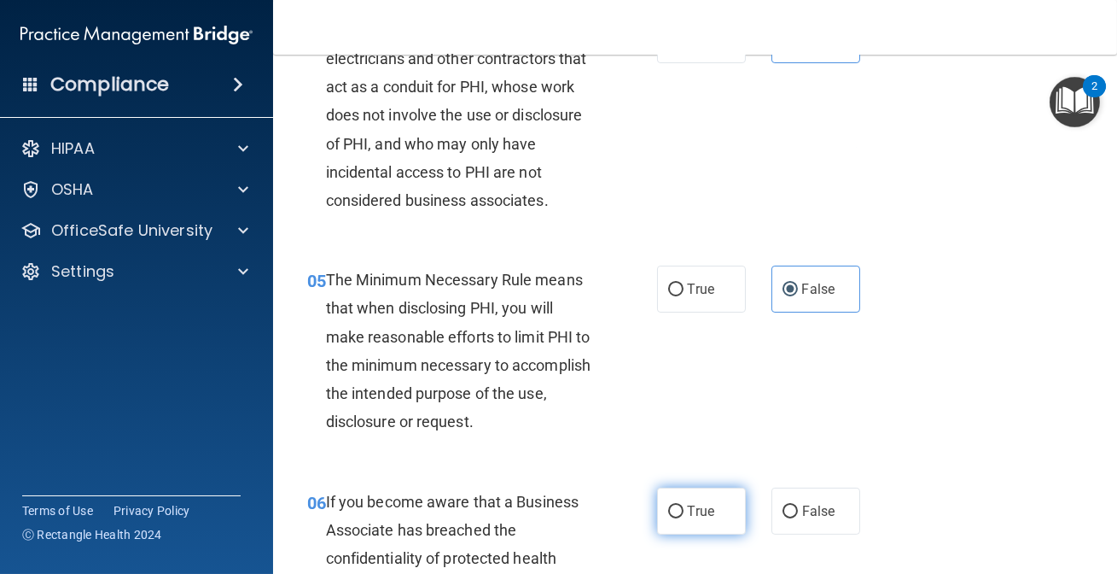
click at [713, 500] on label "True" at bounding box center [701, 510] width 89 height 47
click at [684, 505] on input "True" at bounding box center [675, 511] width 15 height 13
radio input "true"
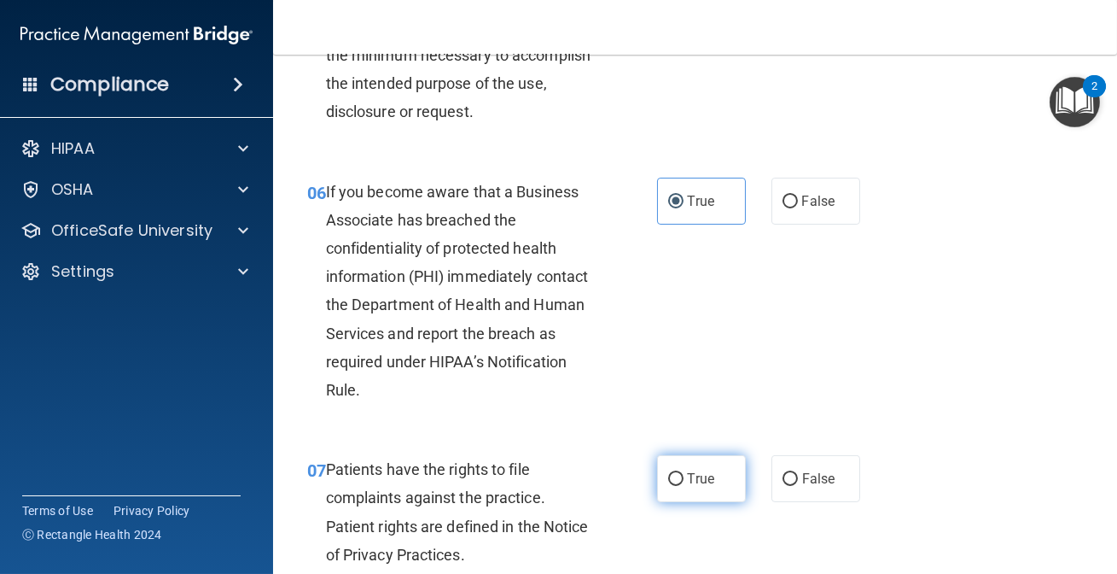
click at [704, 487] on label "True" at bounding box center [701, 478] width 89 height 47
click at [684, 486] on input "True" at bounding box center [675, 479] width 15 height 13
radio input "true"
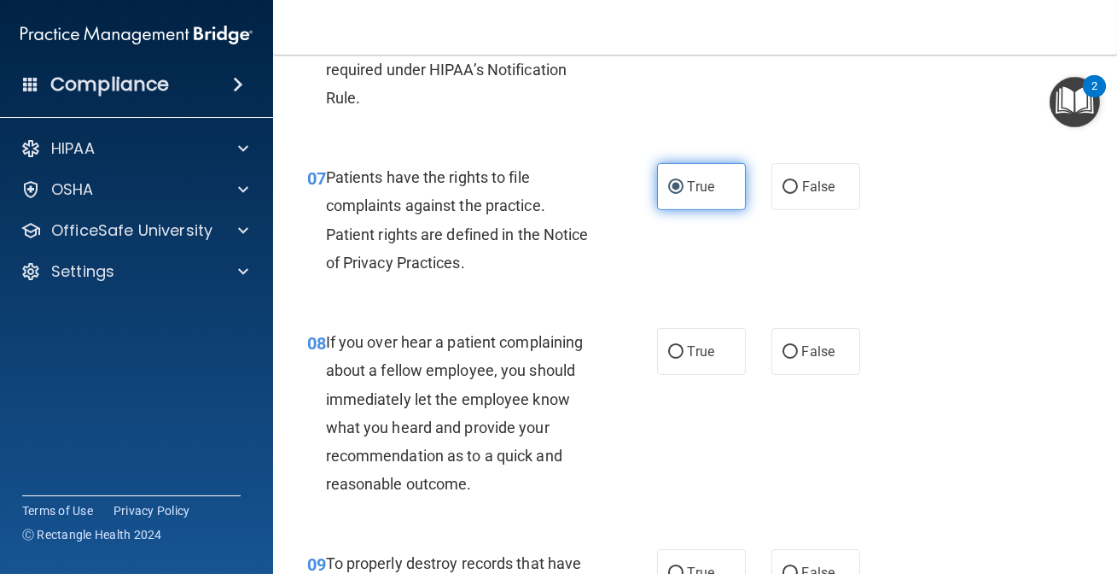
scroll to position [1319, 0]
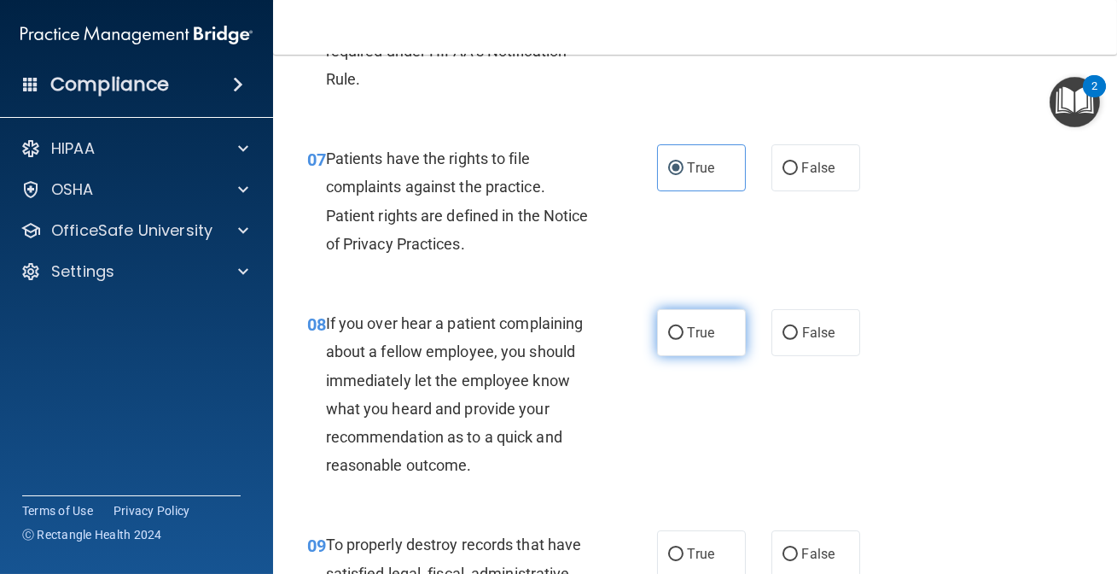
click at [666, 353] on label "True" at bounding box center [701, 332] width 89 height 47
click at [668, 340] on input "True" at bounding box center [675, 333] width 15 height 13
radio input "true"
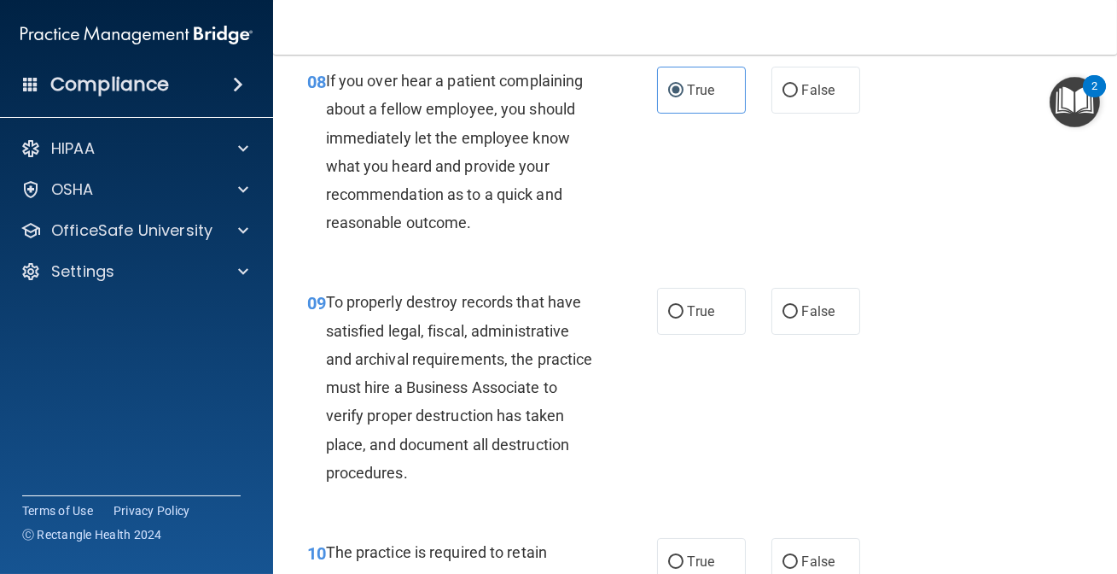
scroll to position [1630, 0]
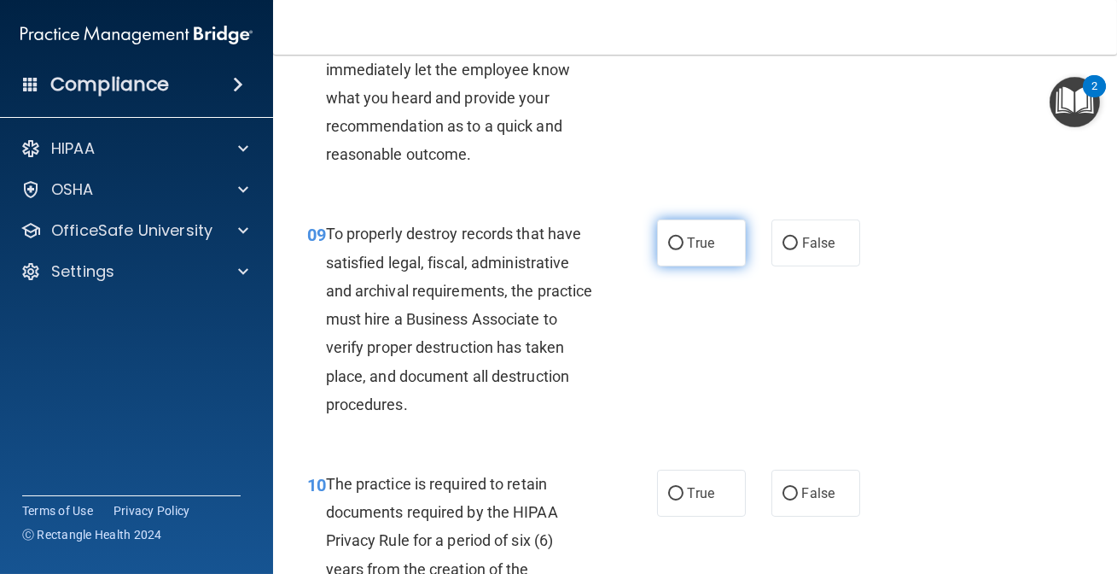
click at [674, 257] on label "True" at bounding box center [701, 242] width 89 height 47
click at [674, 250] on input "True" at bounding box center [675, 243] width 15 height 13
radio input "true"
click at [677, 483] on label "True" at bounding box center [701, 492] width 89 height 47
click at [677, 487] on input "True" at bounding box center [675, 493] width 15 height 13
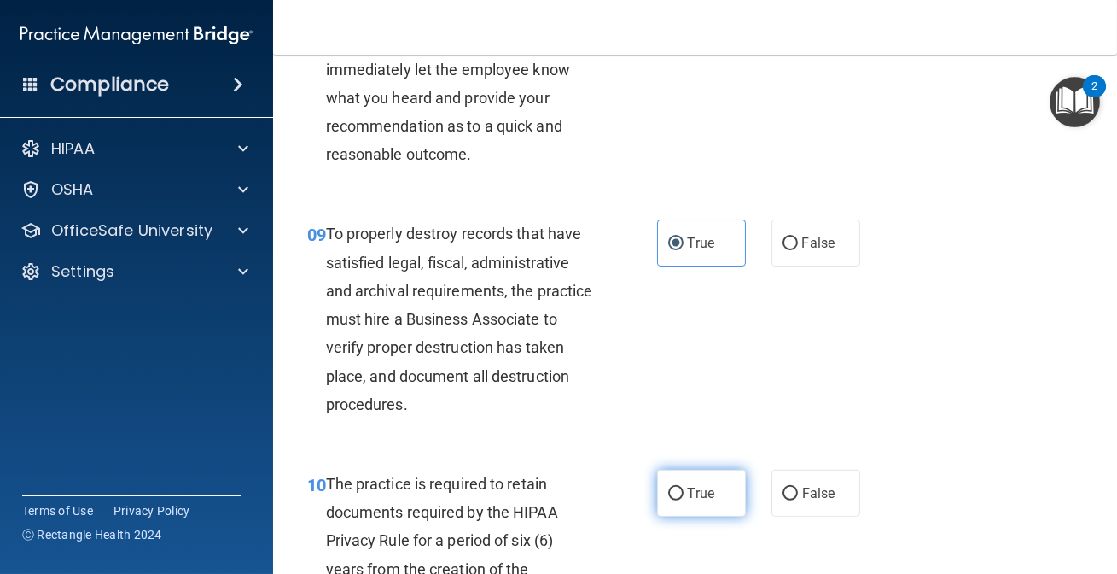
radio input "true"
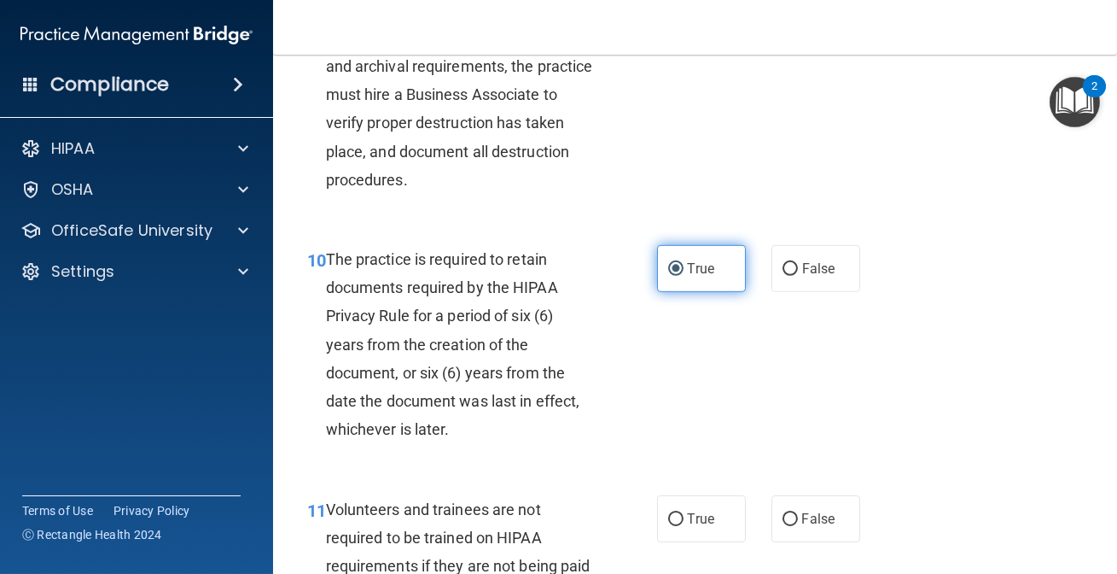
scroll to position [1862, 0]
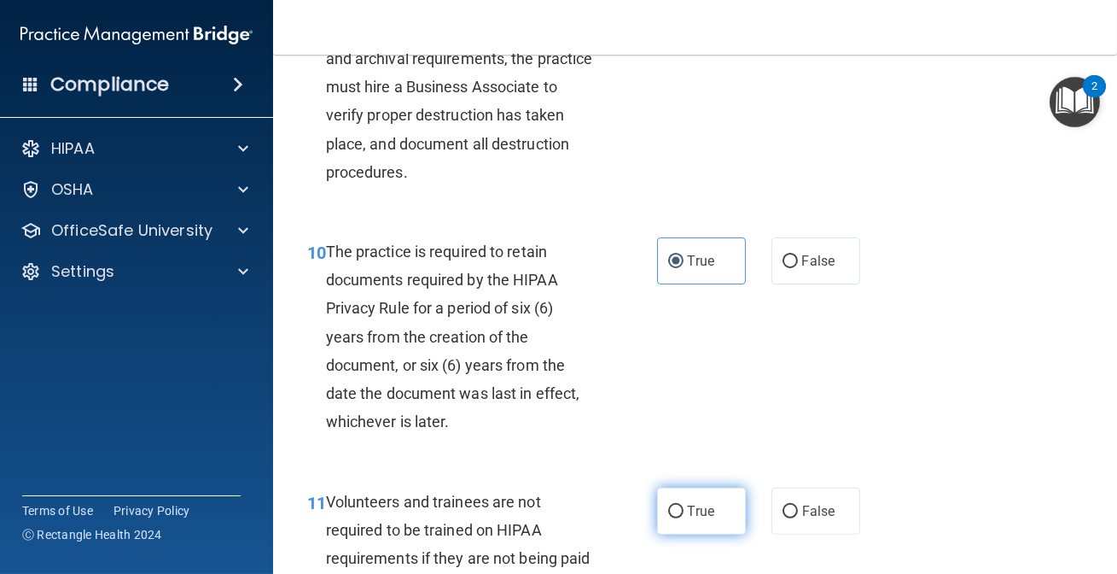
click at [688, 510] on span "True" at bounding box center [701, 511] width 26 height 16
click at [684, 510] on input "True" at bounding box center [675, 511] width 15 height 13
radio input "true"
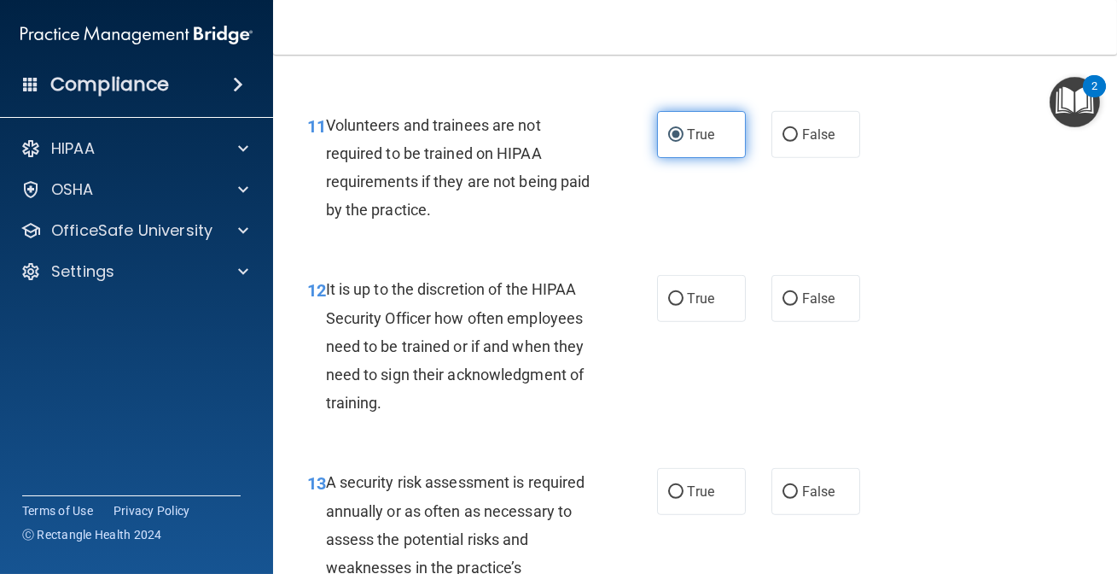
scroll to position [2250, 0]
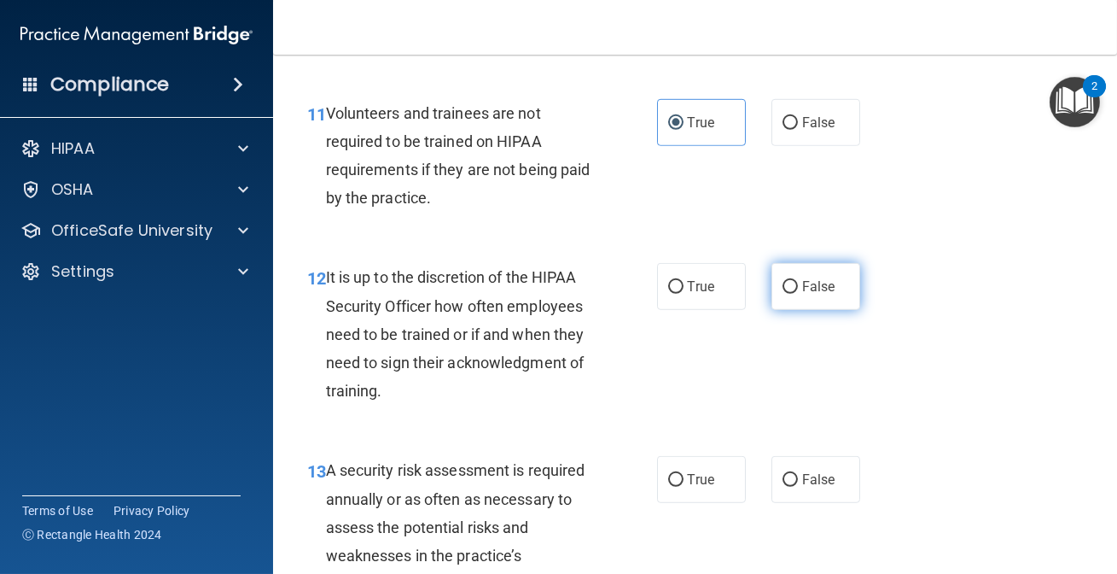
click at [802, 306] on label "False" at bounding box center [816, 286] width 89 height 47
click at [798, 294] on input "False" at bounding box center [790, 287] width 15 height 13
radio input "true"
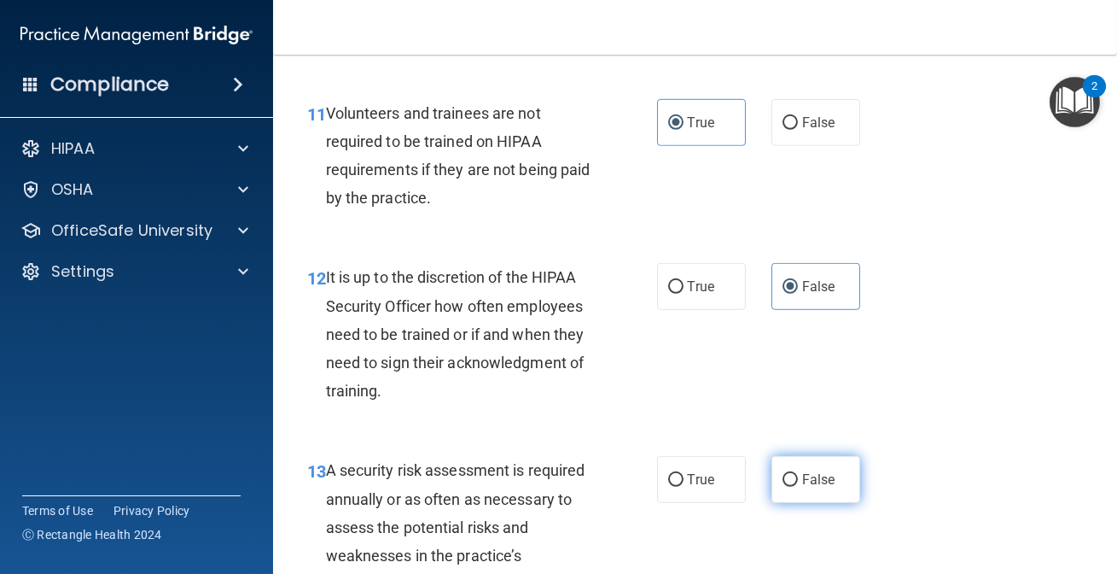
click at [783, 481] on input "False" at bounding box center [790, 480] width 15 height 13
radio input "true"
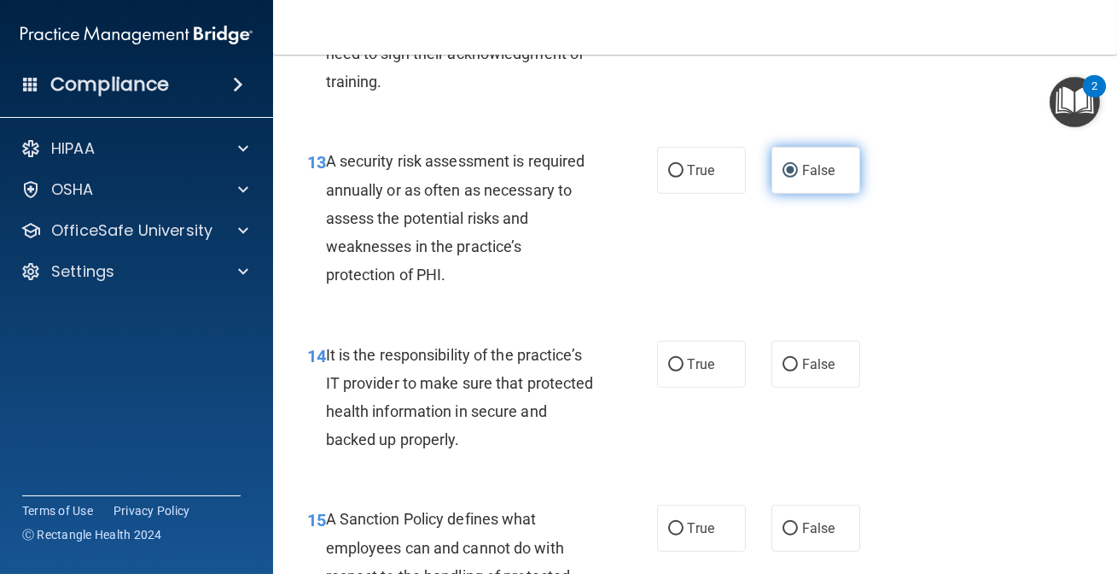
scroll to position [2561, 0]
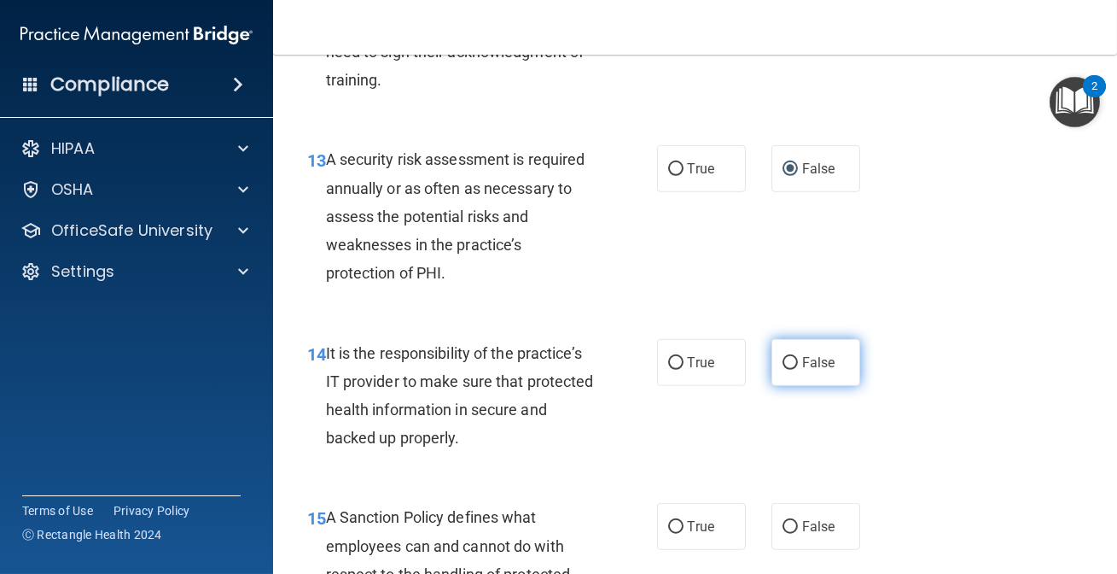
click at [800, 377] on label "False" at bounding box center [816, 362] width 89 height 47
click at [798, 370] on input "False" at bounding box center [790, 363] width 15 height 13
radio input "true"
click at [802, 523] on span "False" at bounding box center [818, 526] width 33 height 16
click at [796, 523] on input "False" at bounding box center [790, 527] width 15 height 13
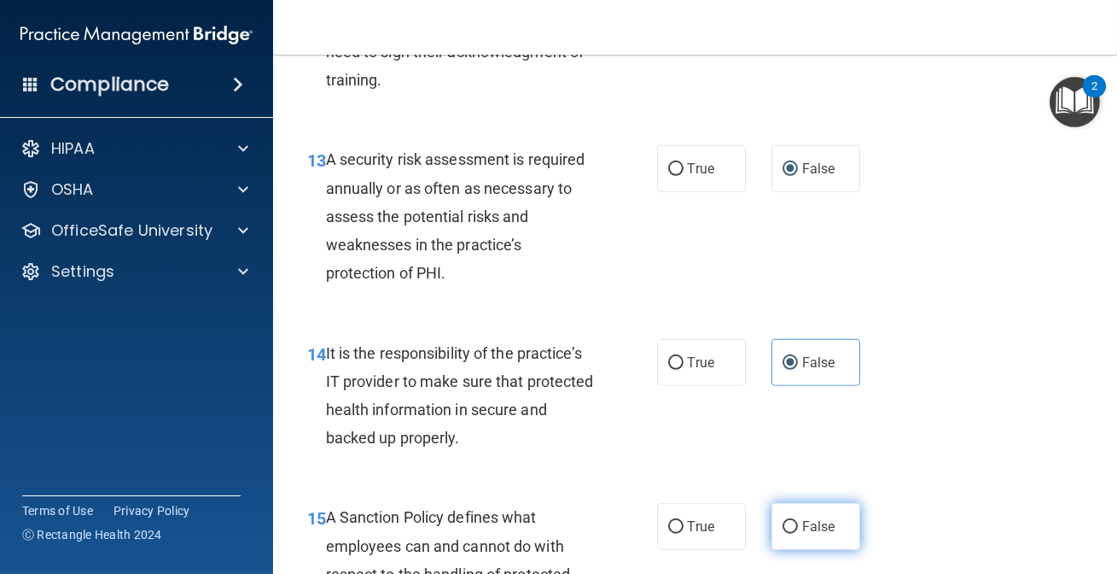
radio input "true"
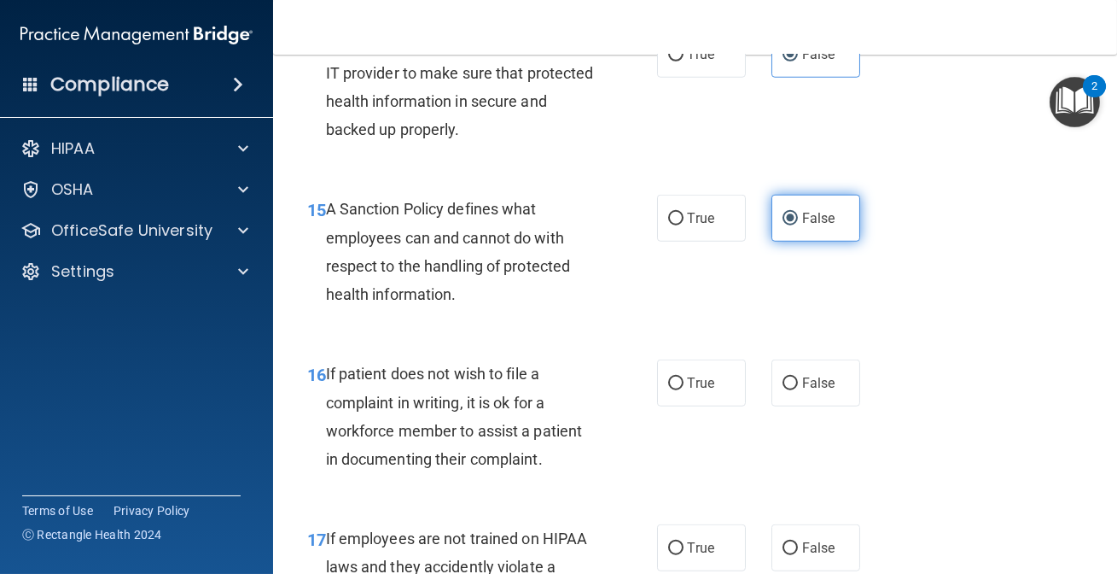
scroll to position [2871, 0]
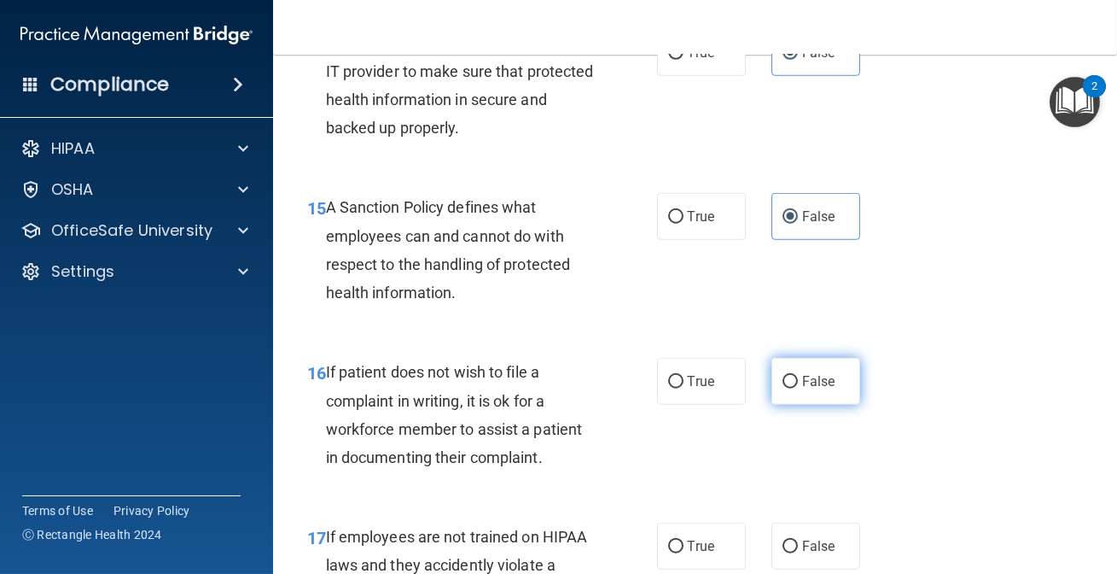
click at [803, 400] on label "False" at bounding box center [816, 381] width 89 height 47
click at [798, 388] on input "False" at bounding box center [790, 382] width 15 height 13
radio input "true"
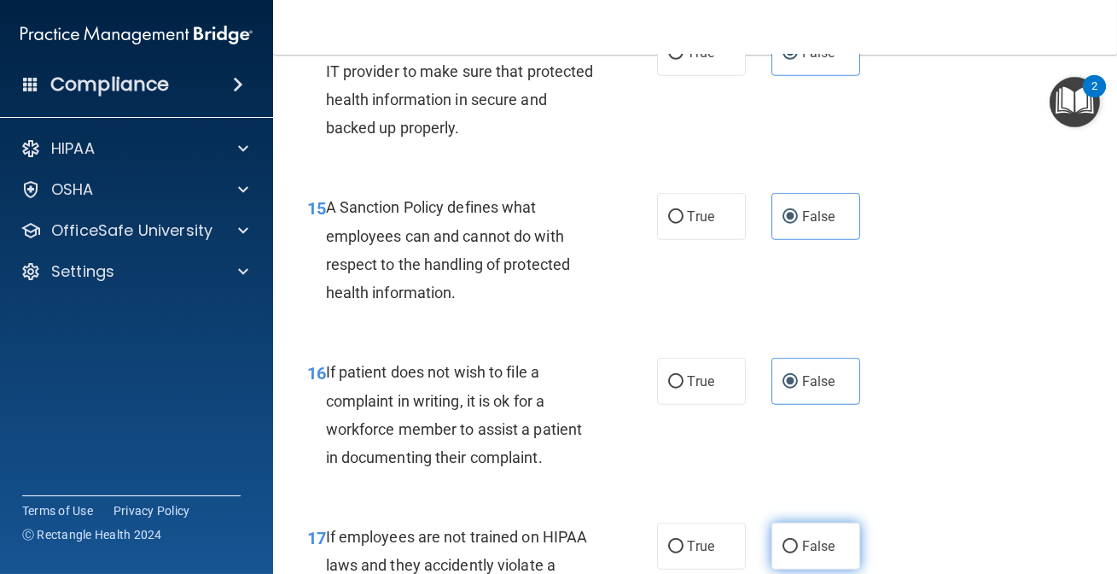
click at [792, 543] on label "False" at bounding box center [816, 545] width 89 height 47
click at [792, 543] on input "False" at bounding box center [790, 546] width 15 height 13
radio input "true"
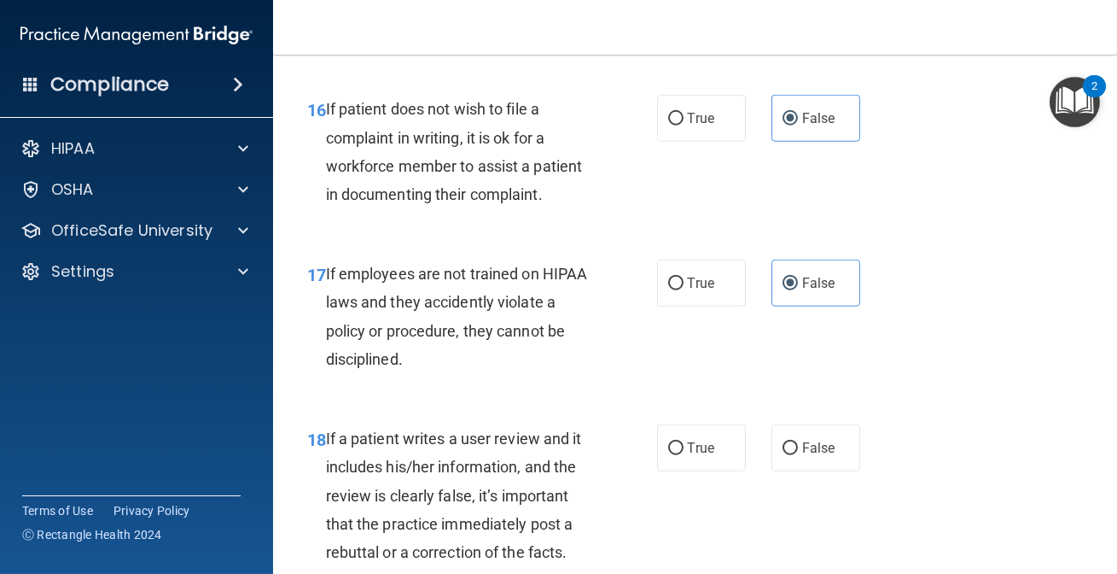
scroll to position [3181, 0]
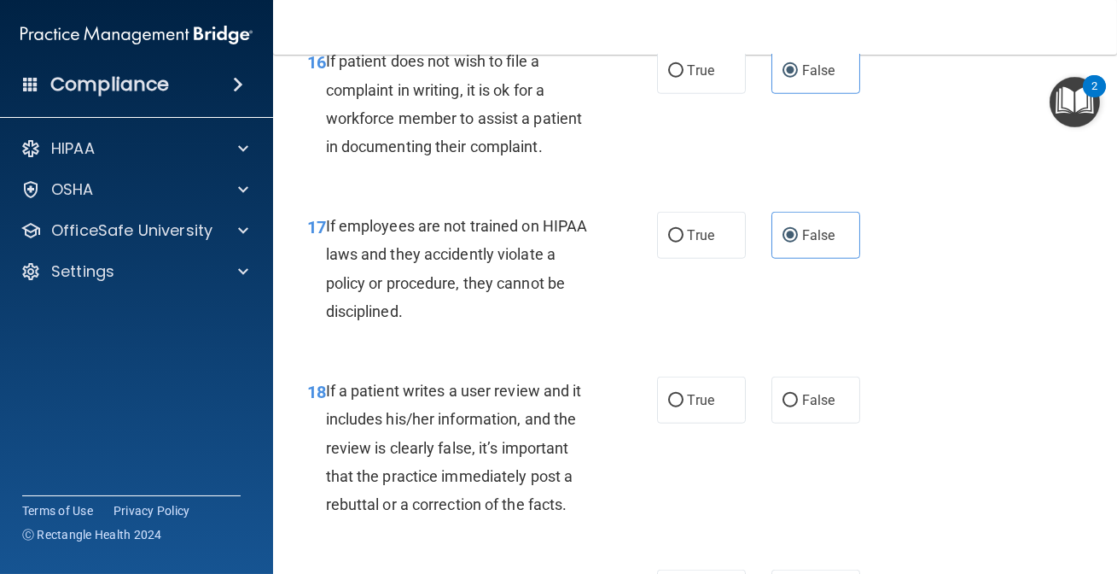
click at [816, 424] on div "18 If a patient writes a user review and it includes his/her information, and t…" at bounding box center [696, 451] width 802 height 193
click at [817, 409] on label "False" at bounding box center [816, 399] width 89 height 47
click at [798, 407] on input "False" at bounding box center [790, 400] width 15 height 13
radio input "true"
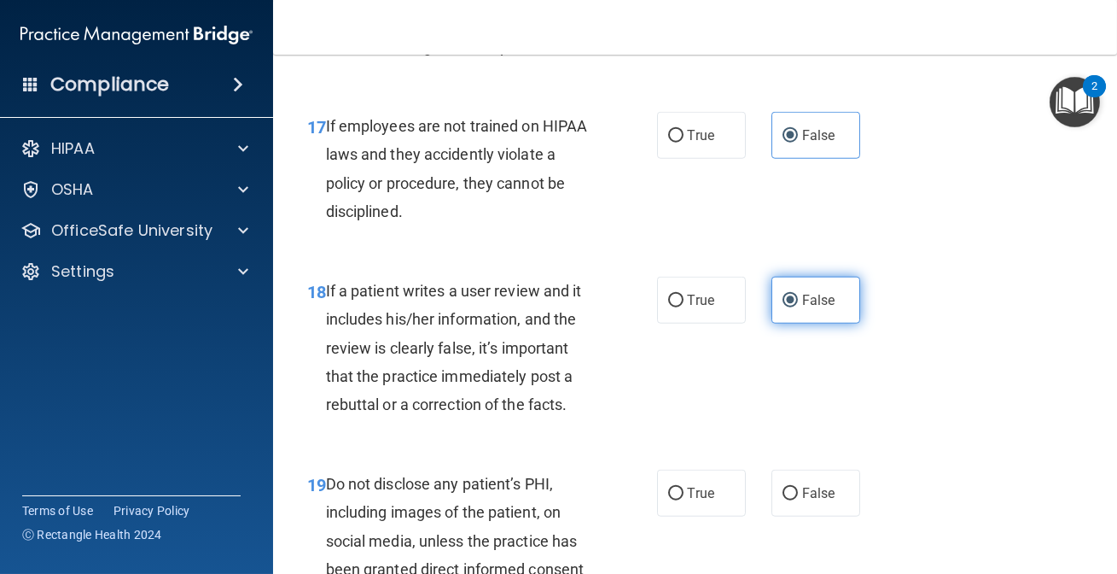
scroll to position [3491, 0]
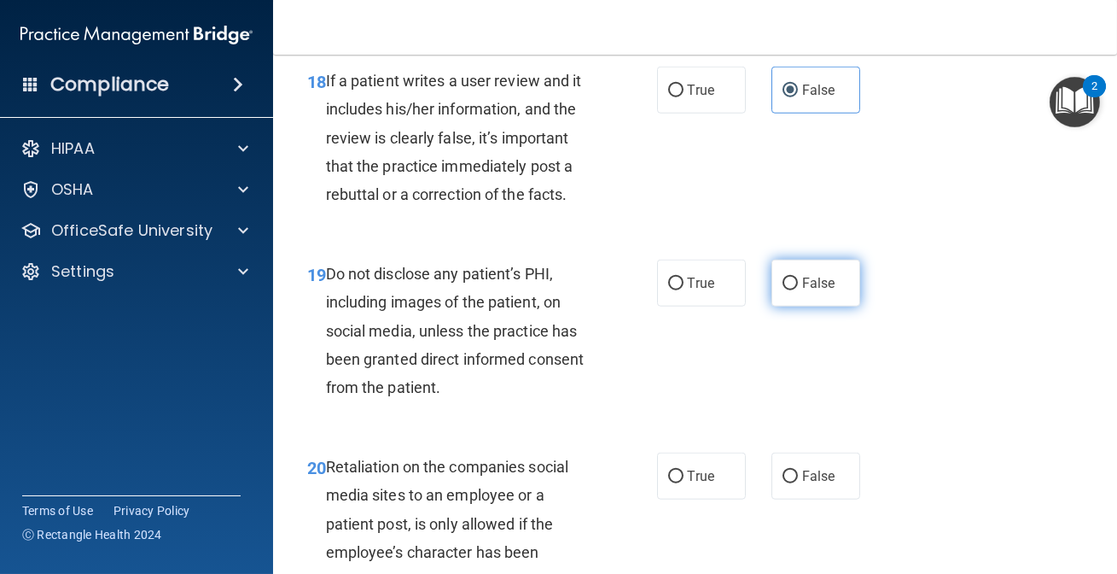
click at [810, 291] on label "False" at bounding box center [816, 283] width 89 height 47
click at [798, 290] on input "False" at bounding box center [790, 283] width 15 height 13
radio input "true"
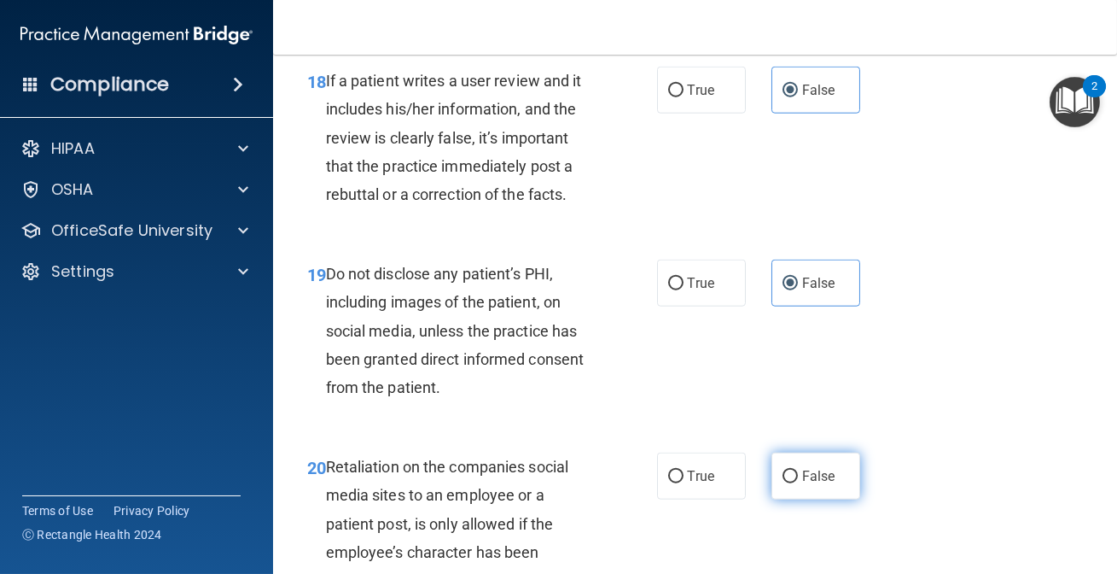
click at [802, 465] on label "False" at bounding box center [816, 475] width 89 height 47
click at [798, 470] on input "False" at bounding box center [790, 476] width 15 height 13
radio input "true"
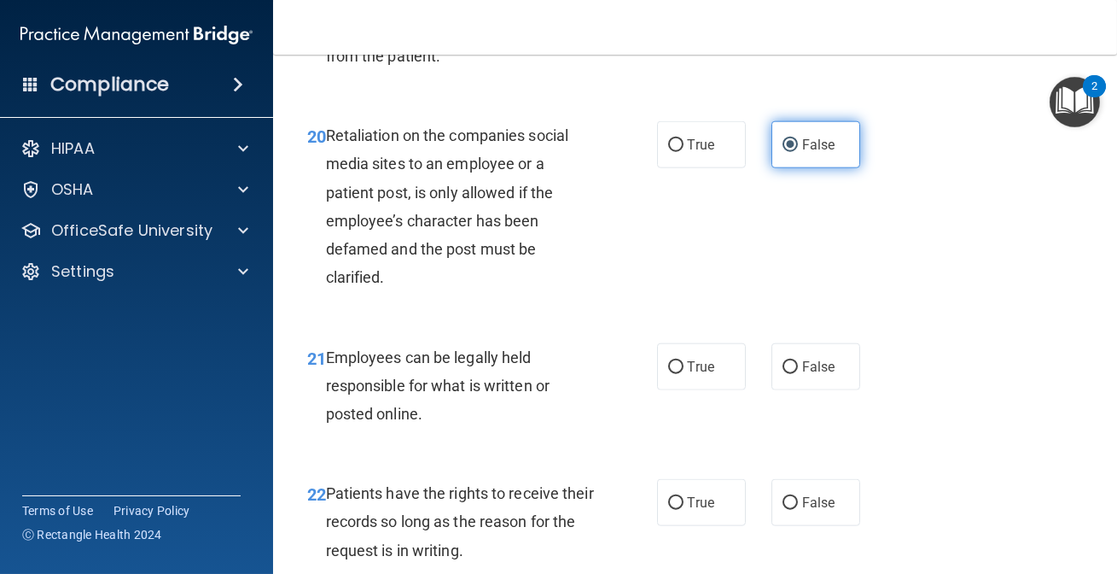
scroll to position [3880, 0]
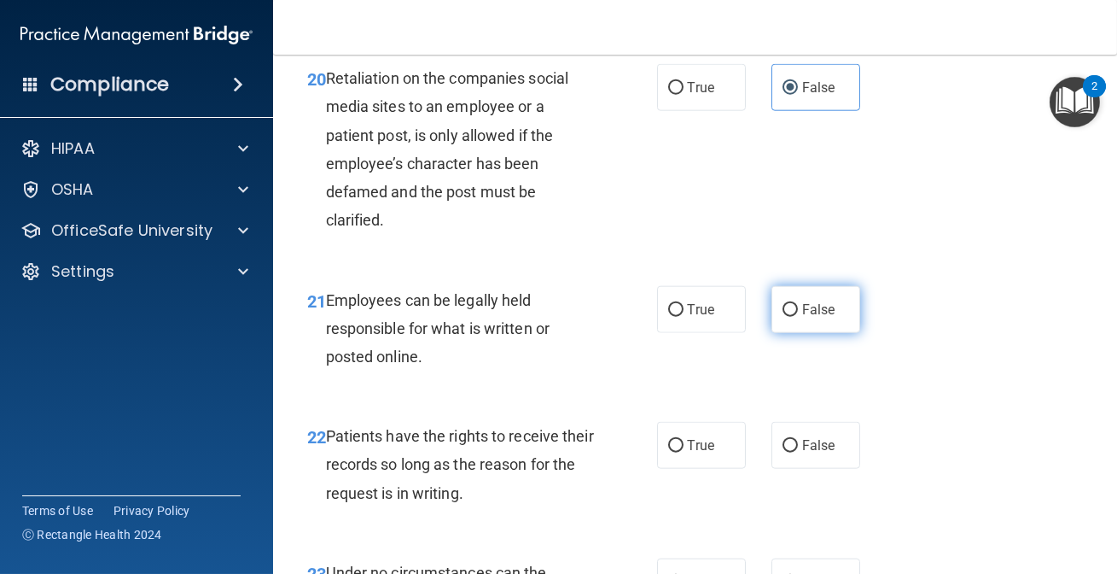
click at [785, 320] on label "False" at bounding box center [816, 309] width 89 height 47
click at [785, 317] on input "False" at bounding box center [790, 310] width 15 height 13
radio input "true"
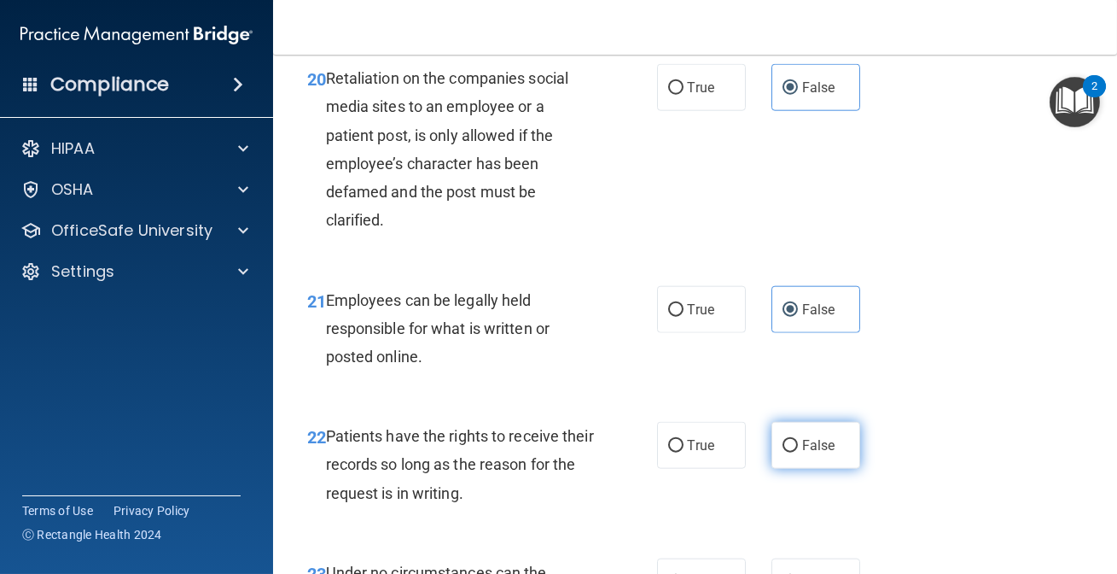
click at [814, 453] on label "False" at bounding box center [816, 445] width 89 height 47
click at [798, 452] on input "False" at bounding box center [790, 446] width 15 height 13
radio input "true"
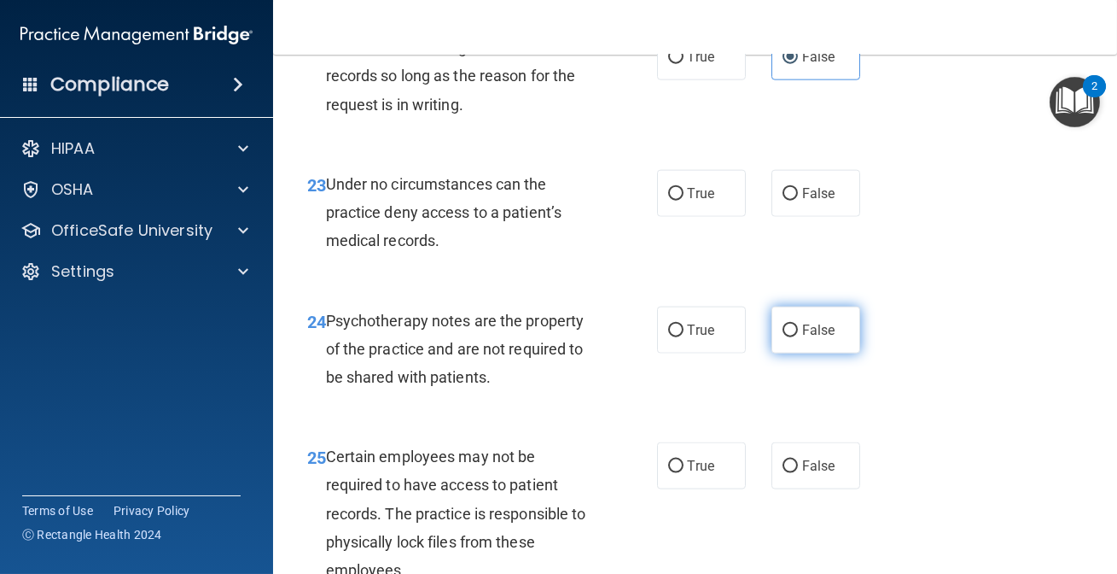
click at [816, 312] on label "False" at bounding box center [816, 329] width 89 height 47
click at [798, 324] on input "False" at bounding box center [790, 330] width 15 height 13
radio input "true"
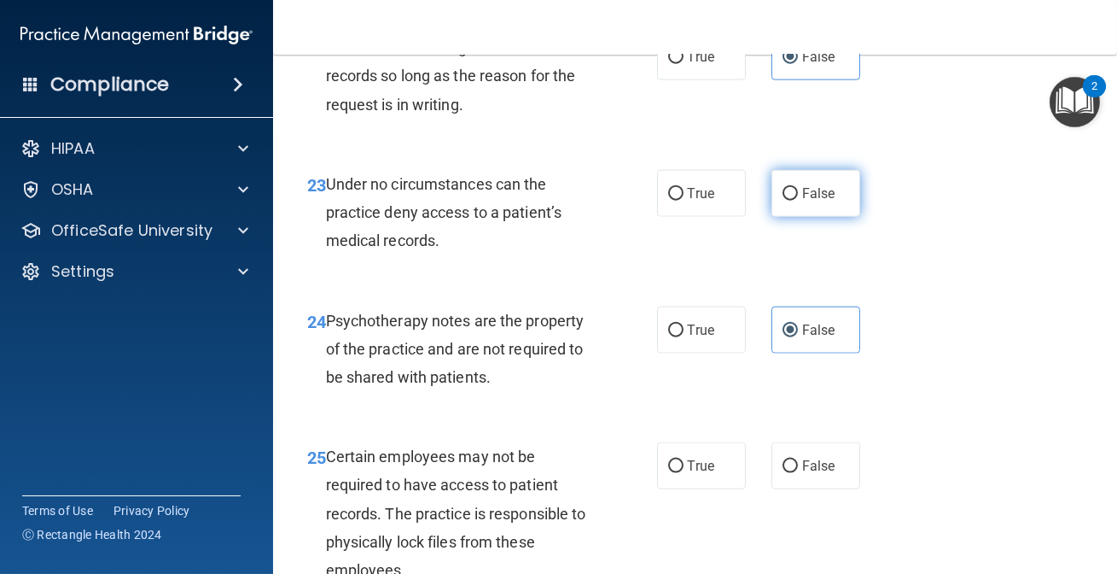
click at [786, 181] on label "False" at bounding box center [816, 193] width 89 height 47
click at [786, 188] on input "False" at bounding box center [790, 194] width 15 height 13
radio input "true"
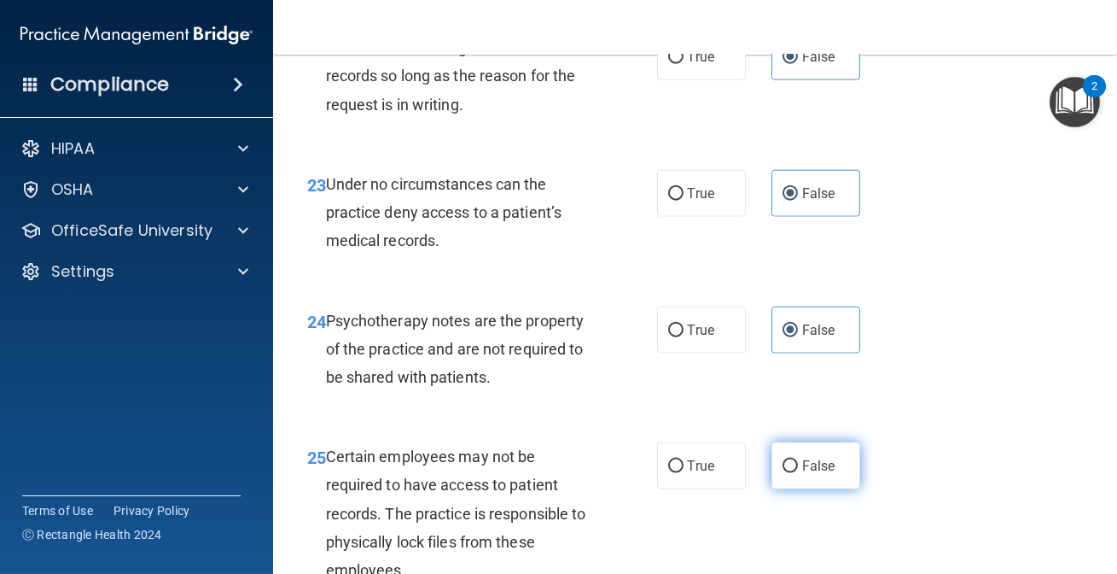
click at [802, 471] on span "False" at bounding box center [818, 466] width 33 height 16
click at [795, 471] on input "False" at bounding box center [790, 466] width 15 height 13
radio input "true"
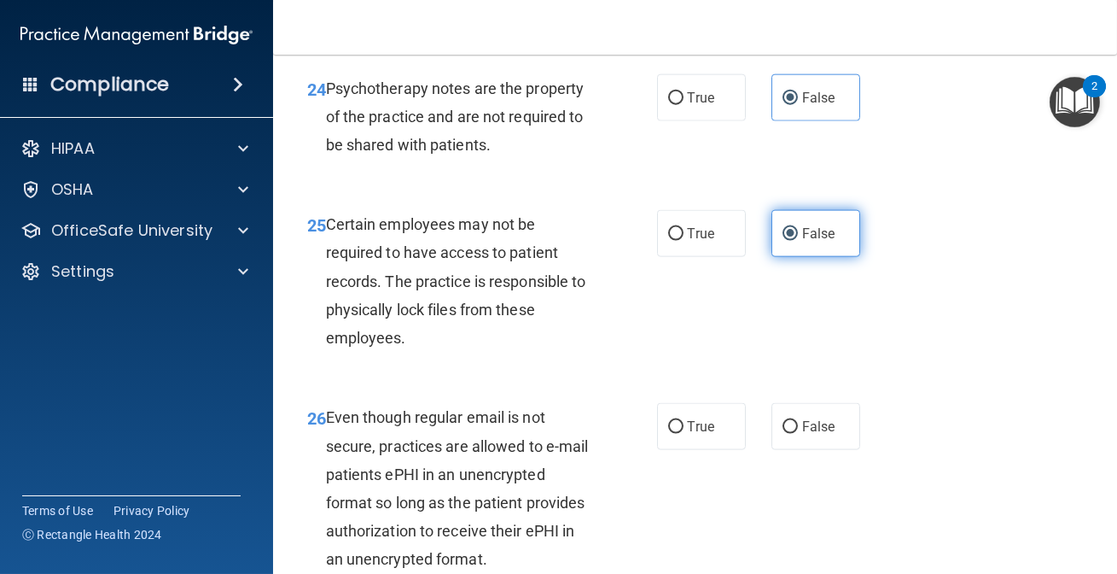
scroll to position [4578, 0]
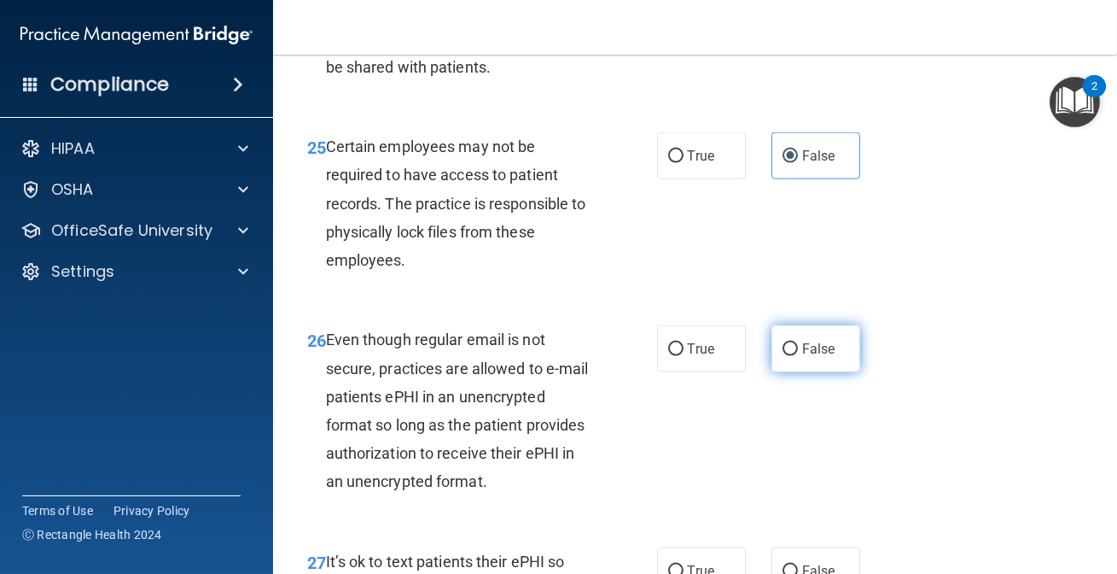
click at [791, 351] on label "False" at bounding box center [816, 348] width 89 height 47
click at [791, 351] on input "False" at bounding box center [790, 349] width 15 height 13
radio input "true"
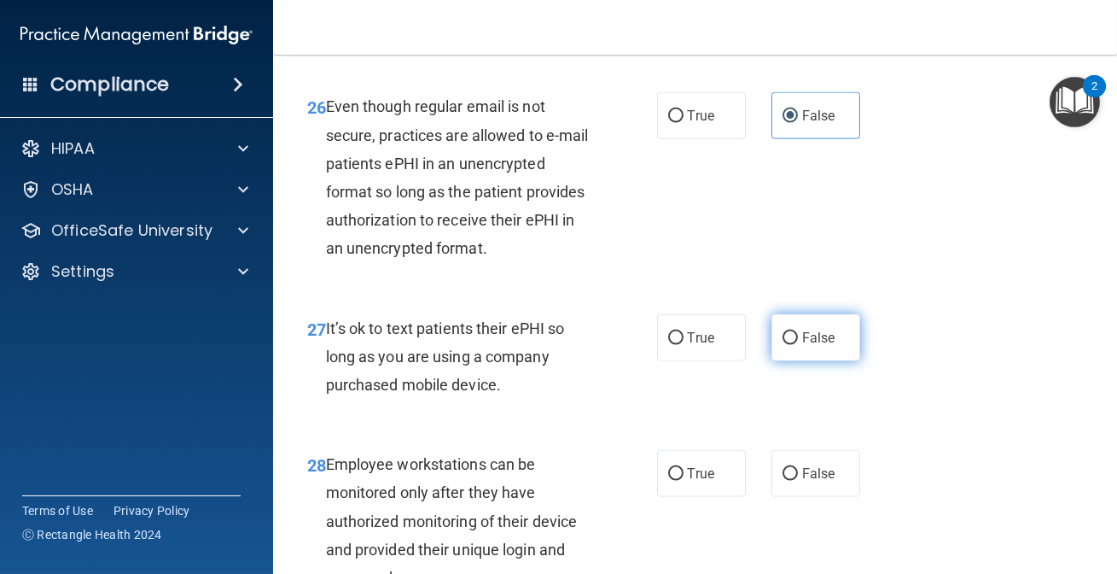
click at [804, 332] on span "False" at bounding box center [818, 337] width 33 height 16
click at [798, 332] on input "False" at bounding box center [790, 338] width 15 height 13
radio input "true"
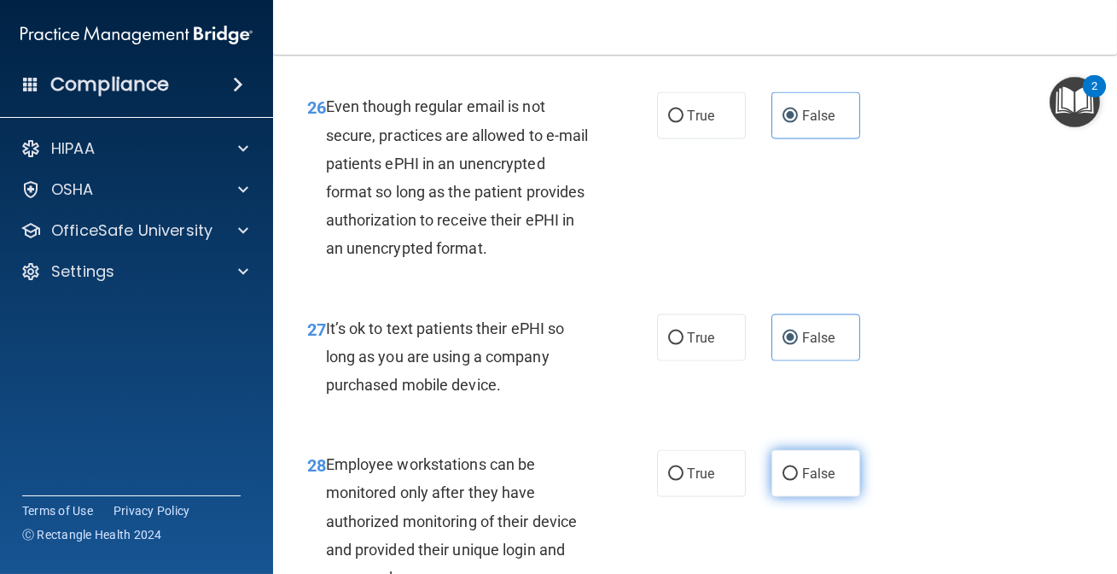
click at [802, 465] on span "False" at bounding box center [818, 473] width 33 height 16
click at [798, 468] on input "False" at bounding box center [790, 474] width 15 height 13
radio input "true"
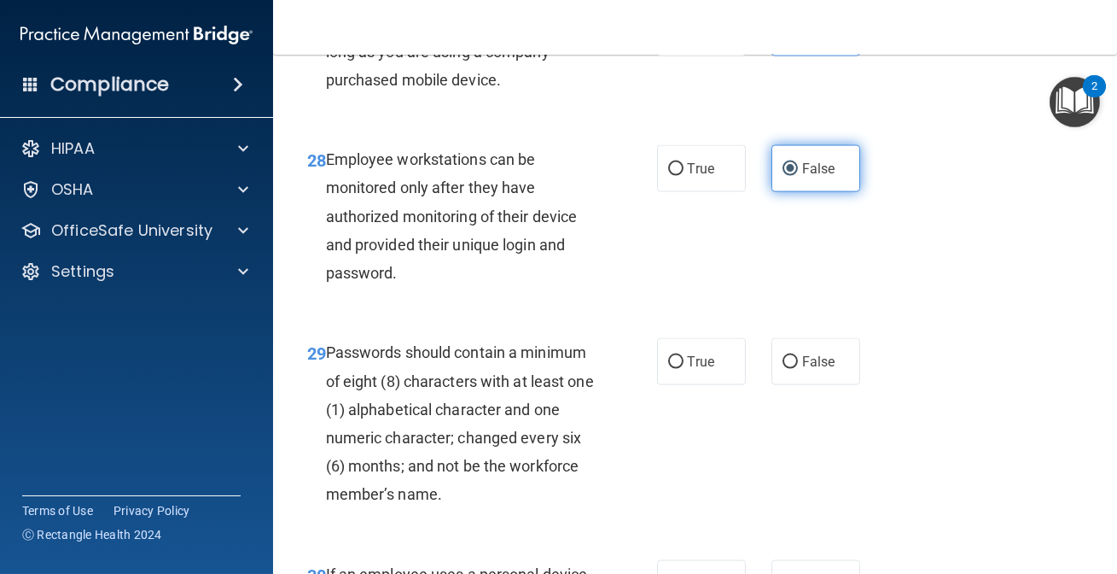
scroll to position [5122, 0]
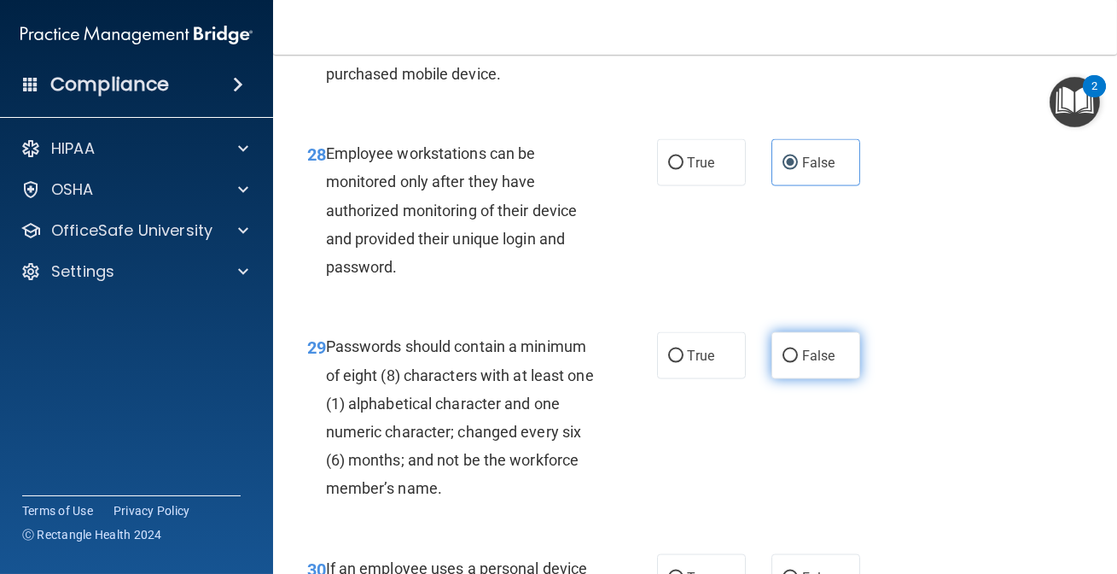
click at [802, 360] on span "False" at bounding box center [818, 355] width 33 height 16
click at [795, 360] on input "False" at bounding box center [790, 356] width 15 height 13
radio input "true"
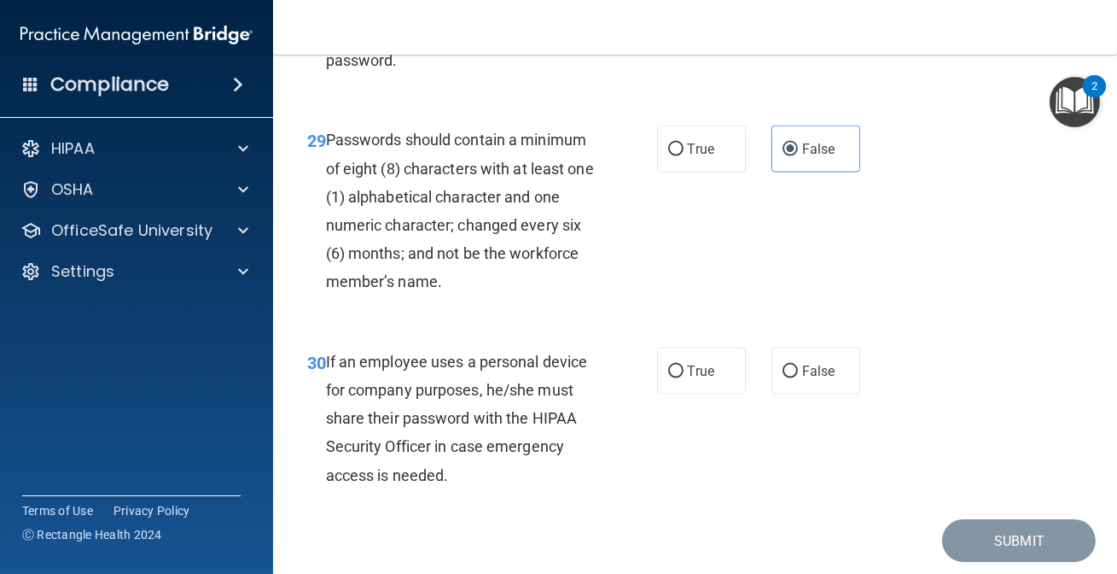
scroll to position [5354, 0]
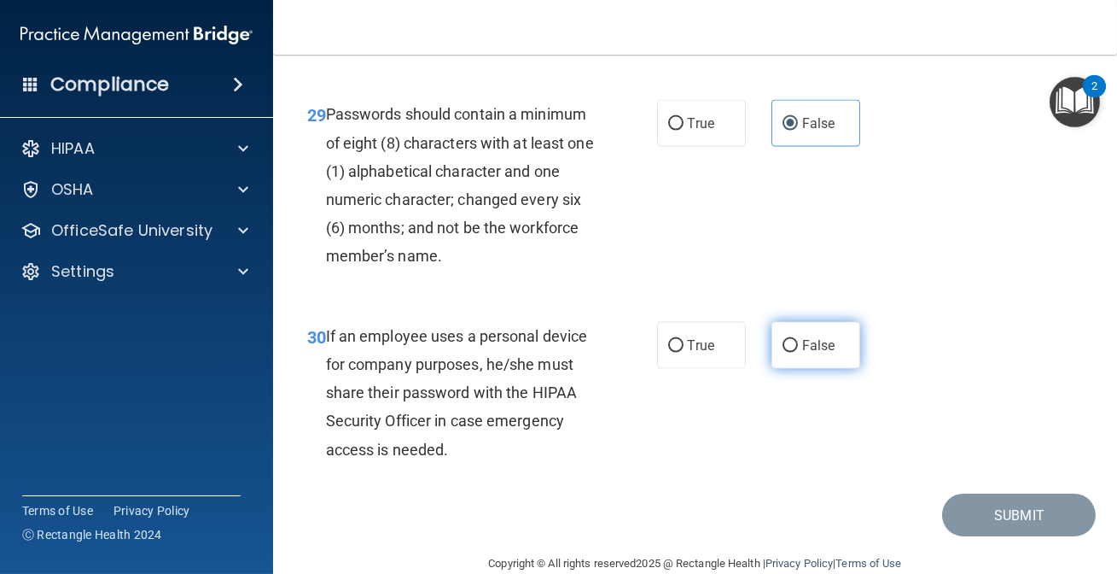
click at [800, 328] on label "False" at bounding box center [816, 345] width 89 height 47
click at [798, 340] on input "False" at bounding box center [790, 346] width 15 height 13
radio input "true"
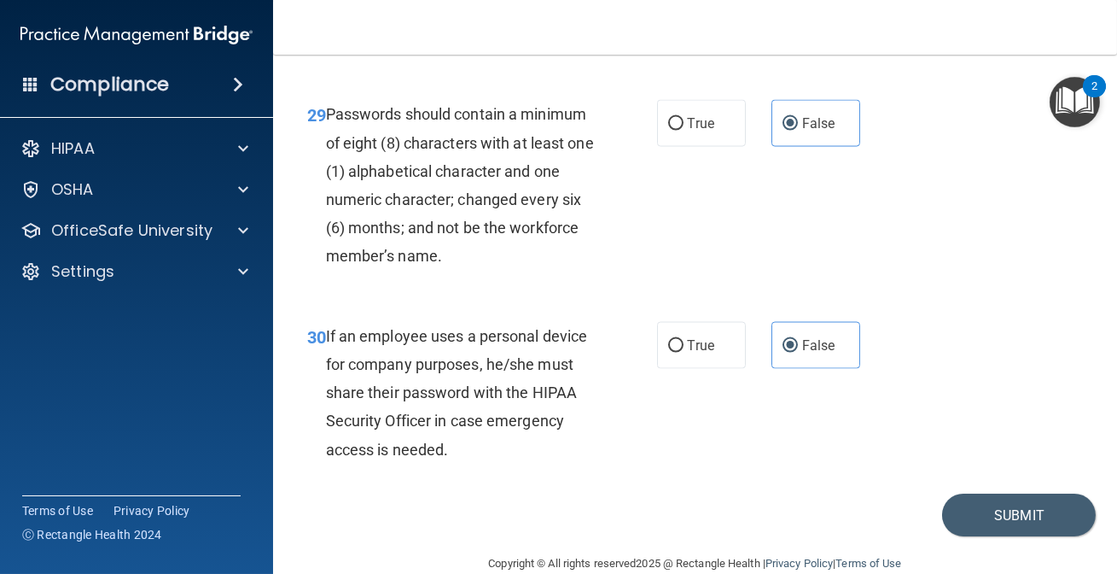
click at [978, 539] on div "Copyright © All rights reserved 2025 @ Rectangle Health | Privacy Policy | Term…" at bounding box center [695, 563] width 623 height 55
click at [978, 536] on div "Copyright © All rights reserved 2025 @ Rectangle Health | Privacy Policy | Term…" at bounding box center [695, 563] width 623 height 55
click at [980, 521] on button "Submit" at bounding box center [1019, 515] width 154 height 44
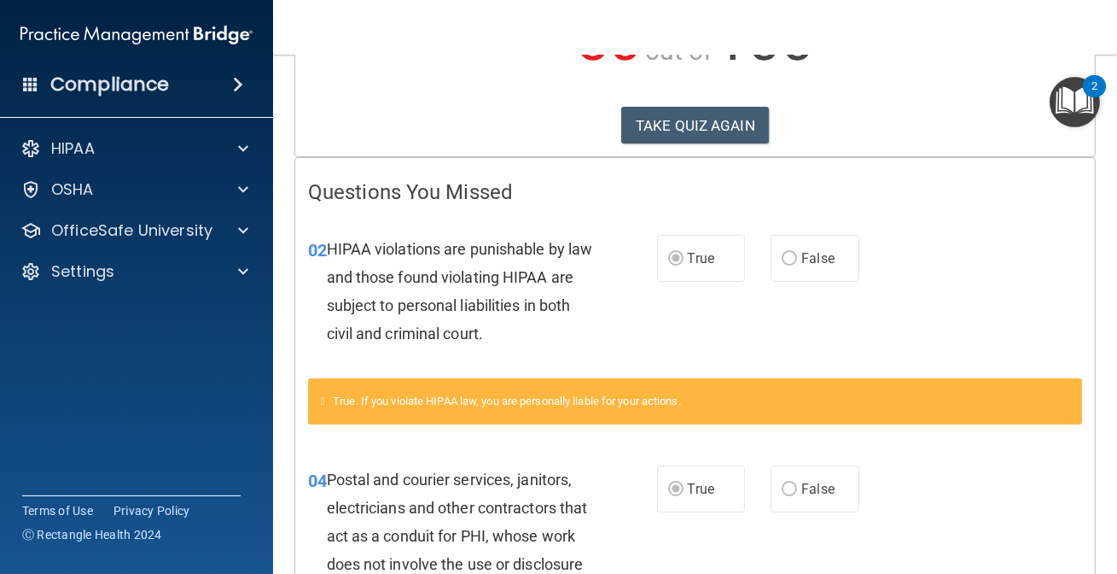
scroll to position [232, 0]
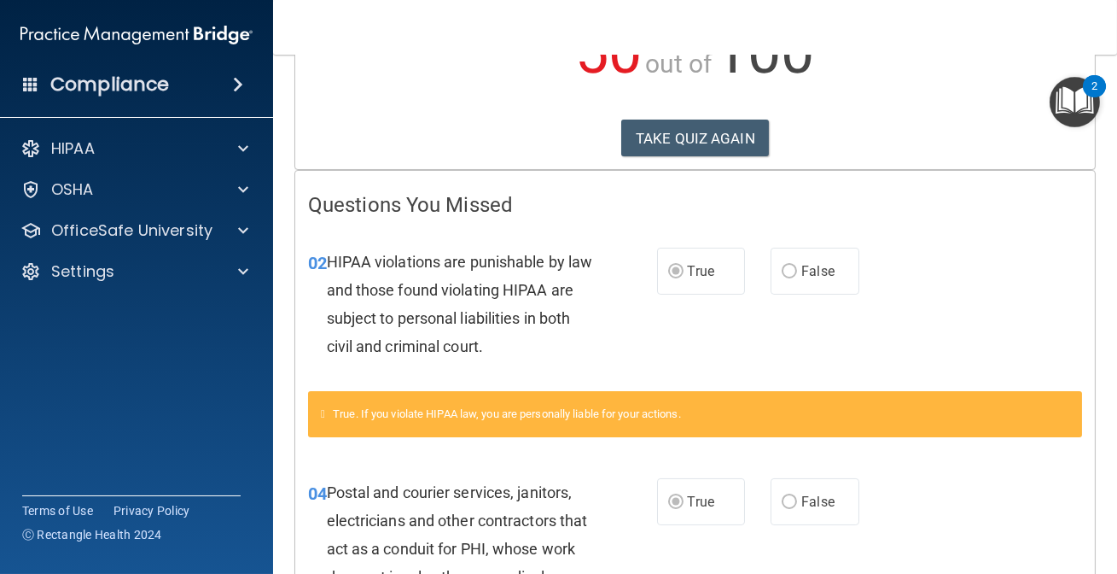
click at [264, 374] on div "Compliance HIPAA Documents and Policies Report an Incident Business Associates …" at bounding box center [136, 287] width 273 height 574
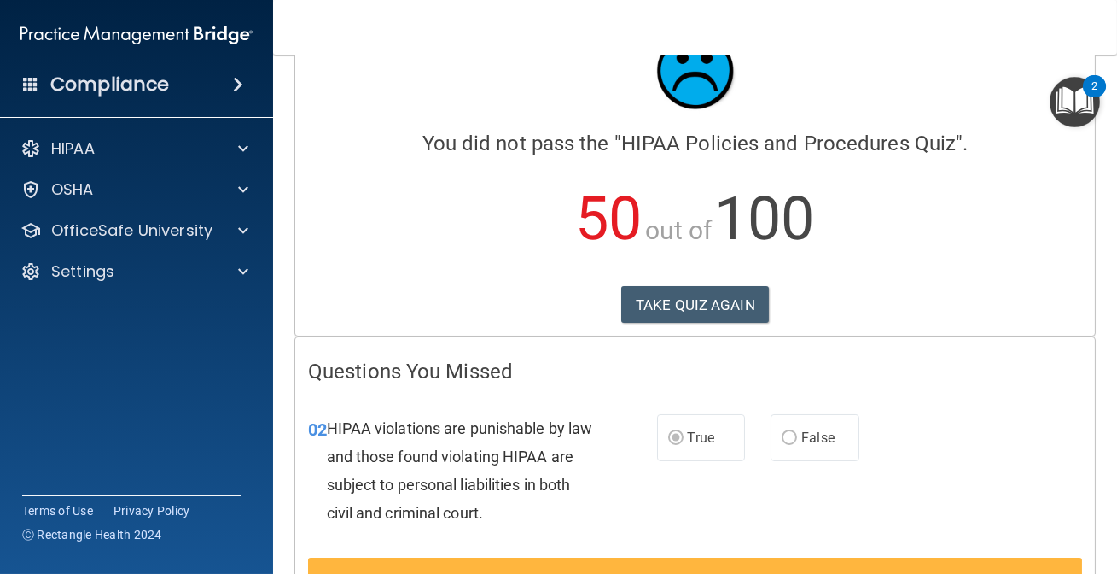
scroll to position [0, 0]
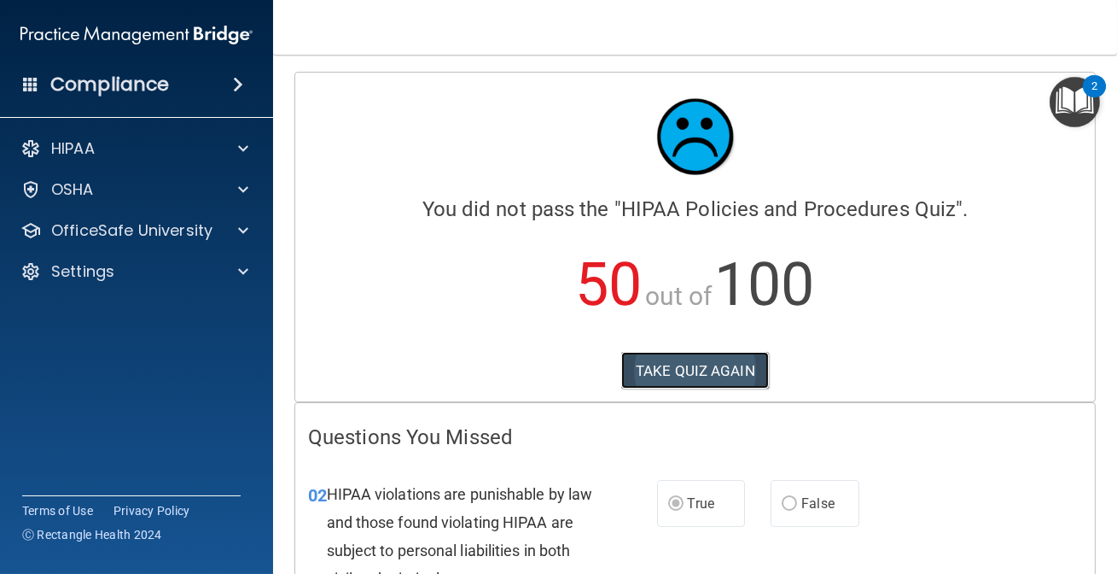
click at [670, 365] on button "TAKE QUIZ AGAIN" at bounding box center [695, 371] width 148 height 38
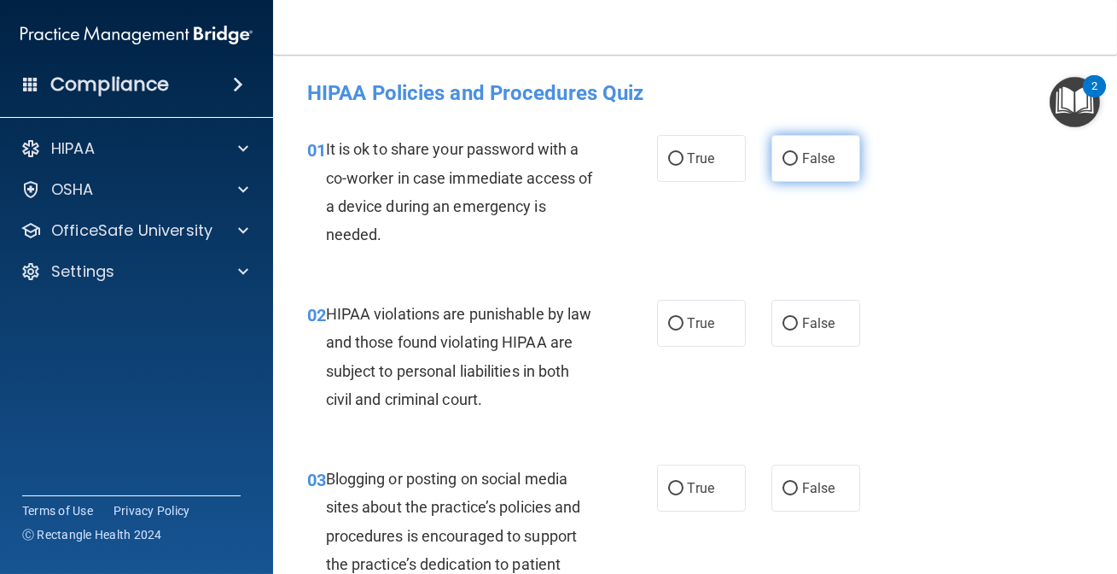
click at [783, 156] on input "False" at bounding box center [790, 159] width 15 height 13
radio input "true"
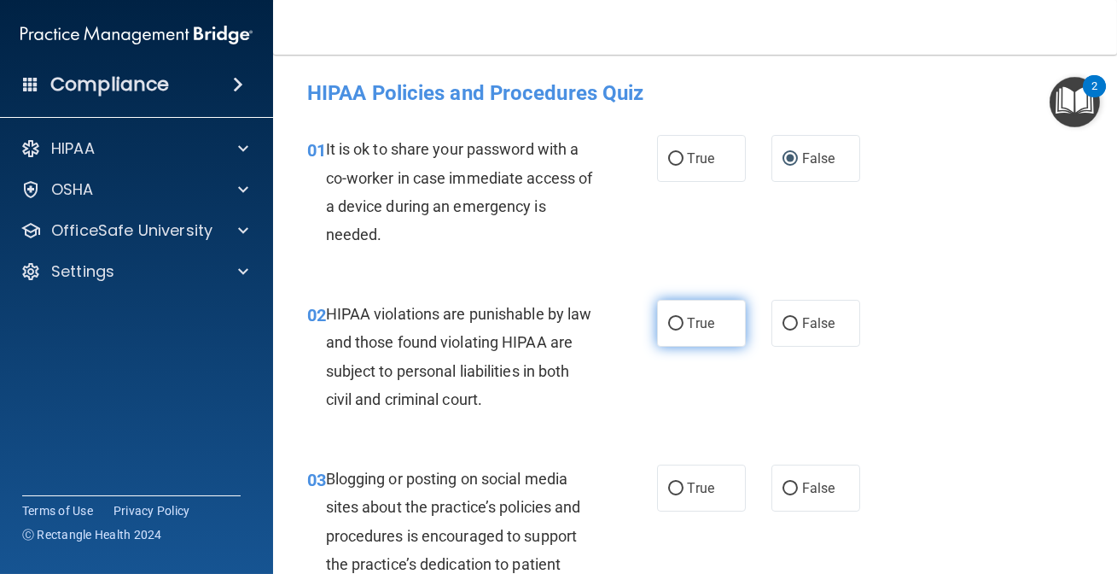
click at [689, 344] on label "True" at bounding box center [701, 323] width 89 height 47
click at [684, 330] on input "True" at bounding box center [675, 324] width 15 height 13
radio input "true"
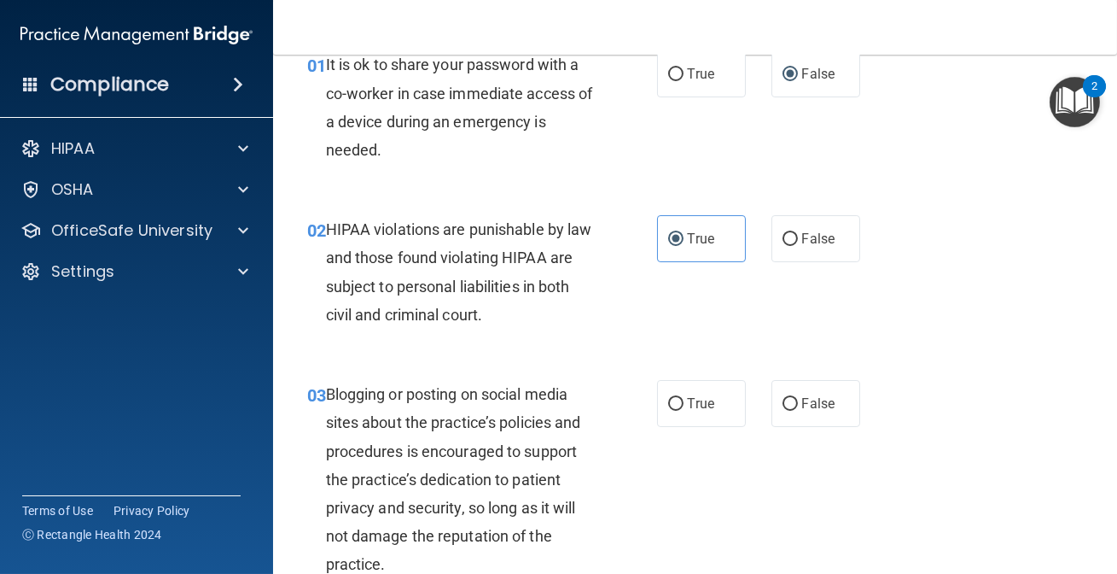
scroll to position [232, 0]
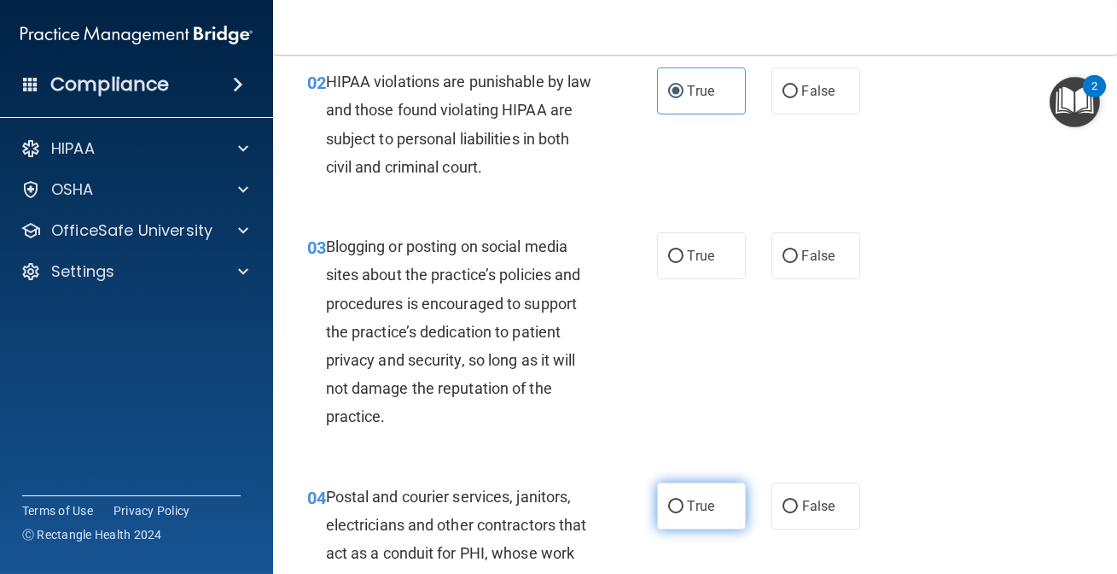
click at [674, 488] on label "True" at bounding box center [701, 505] width 89 height 47
click at [674, 500] on input "True" at bounding box center [675, 506] width 15 height 13
radio input "true"
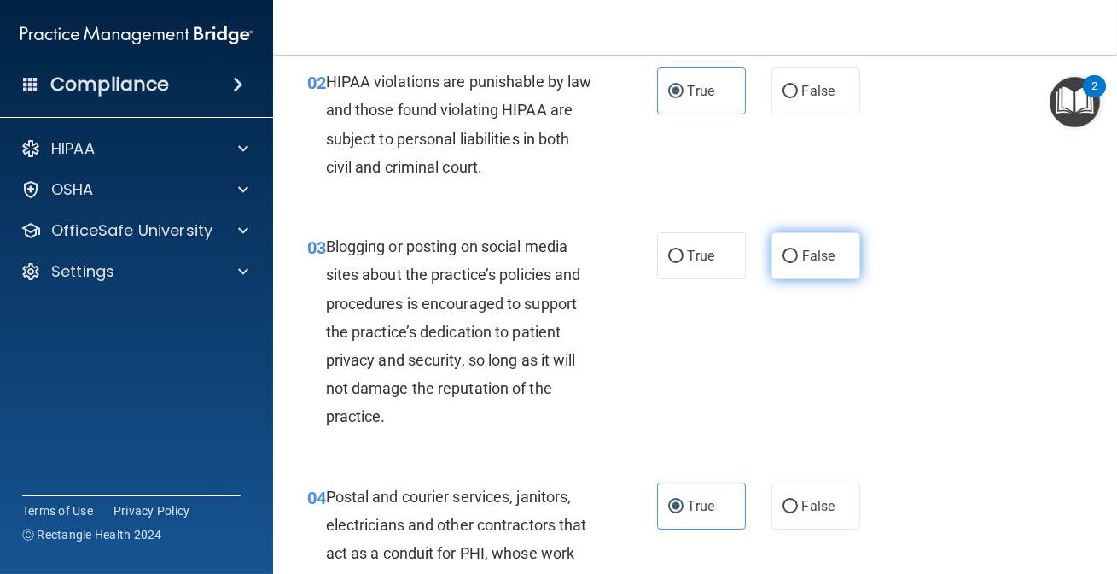
click at [841, 242] on label "False" at bounding box center [816, 255] width 89 height 47
click at [798, 250] on input "False" at bounding box center [790, 256] width 15 height 13
radio input "true"
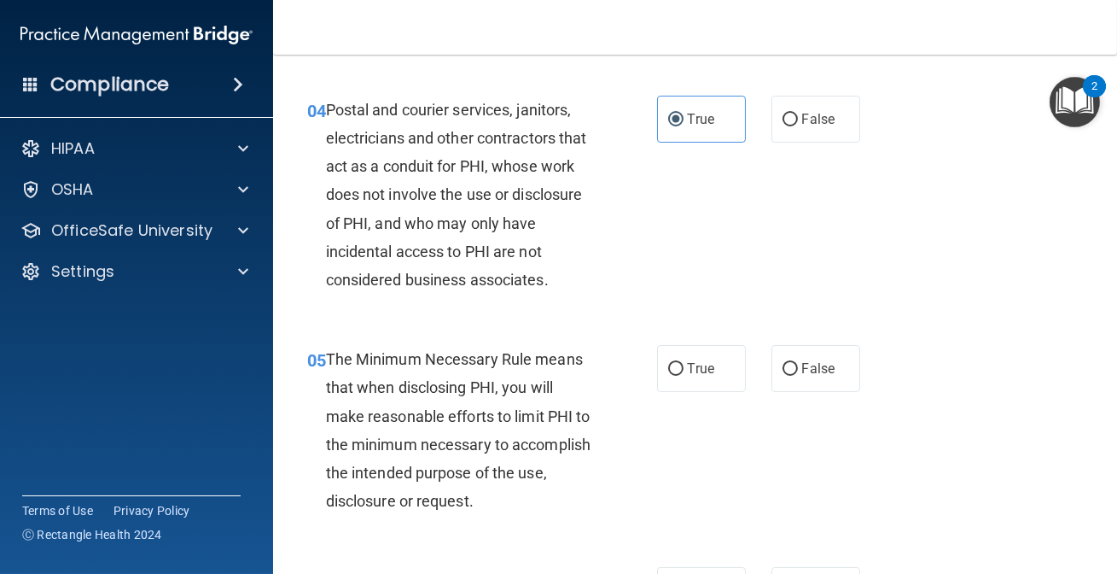
scroll to position [621, 0]
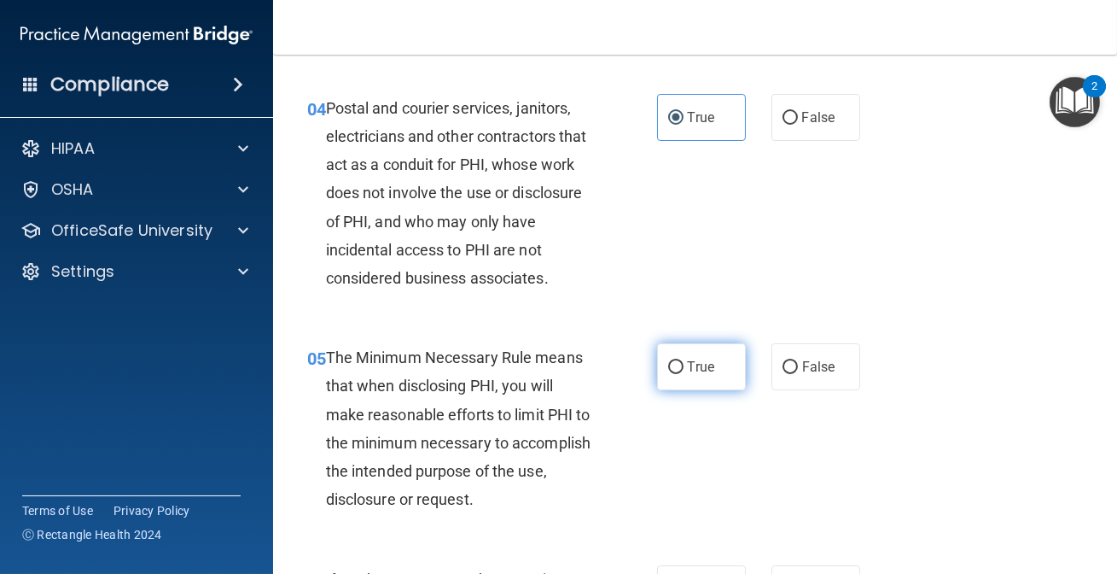
click at [691, 350] on label "True" at bounding box center [701, 366] width 89 height 47
click at [684, 361] on input "True" at bounding box center [675, 367] width 15 height 13
radio input "true"
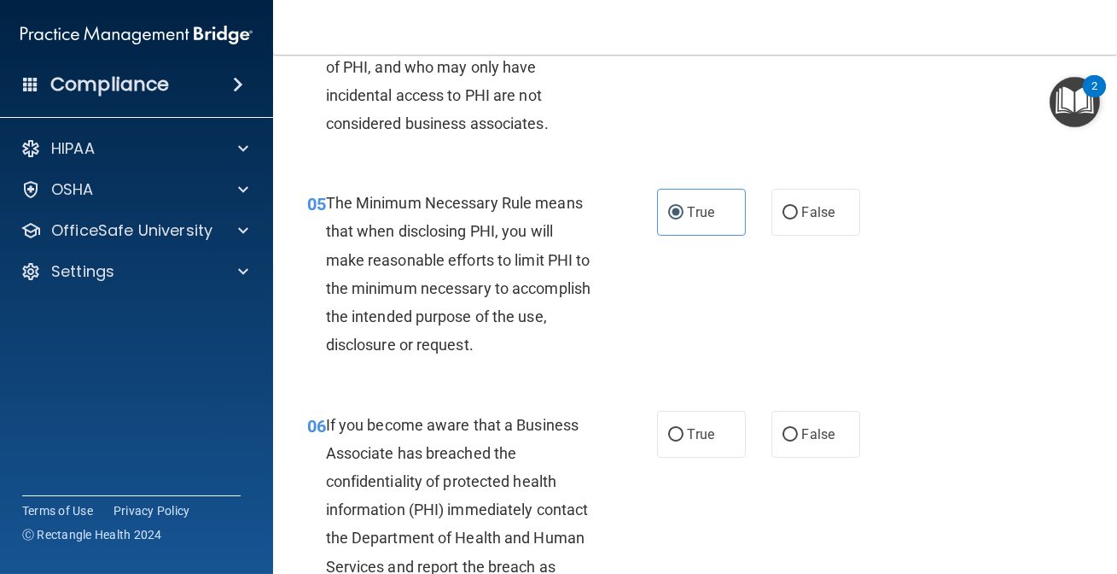
scroll to position [776, 0]
click at [840, 455] on label "False" at bounding box center [816, 433] width 89 height 47
click at [798, 440] on input "False" at bounding box center [790, 434] width 15 height 13
radio input "true"
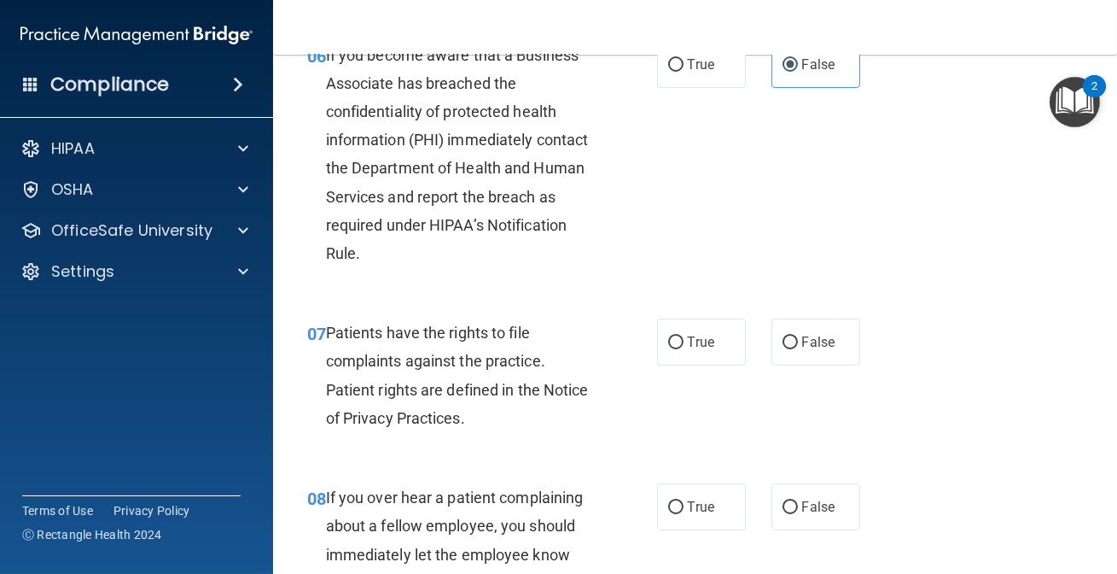
scroll to position [1163, 0]
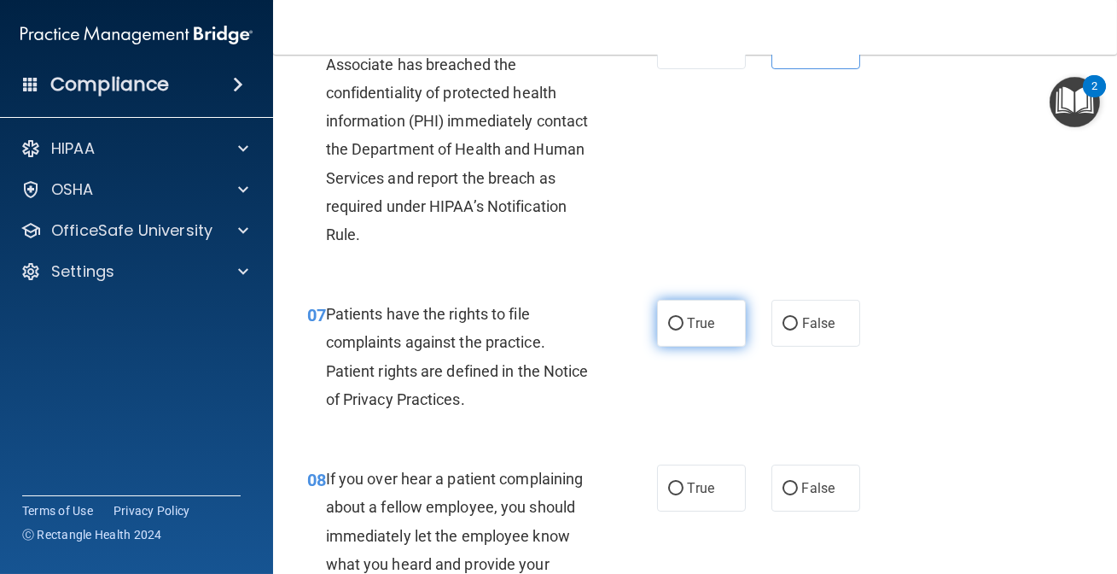
click at [688, 328] on span "True" at bounding box center [701, 323] width 26 height 16
click at [683, 328] on input "True" at bounding box center [675, 324] width 15 height 13
radio input "true"
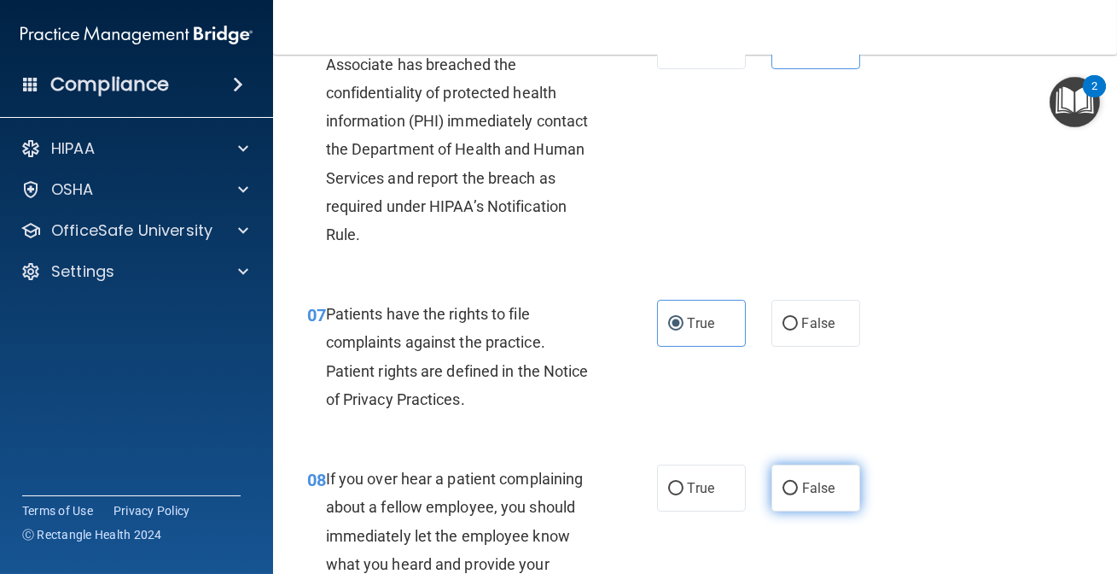
click at [802, 483] on span "False" at bounding box center [818, 488] width 33 height 16
click at [798, 483] on input "False" at bounding box center [790, 488] width 15 height 13
radio input "true"
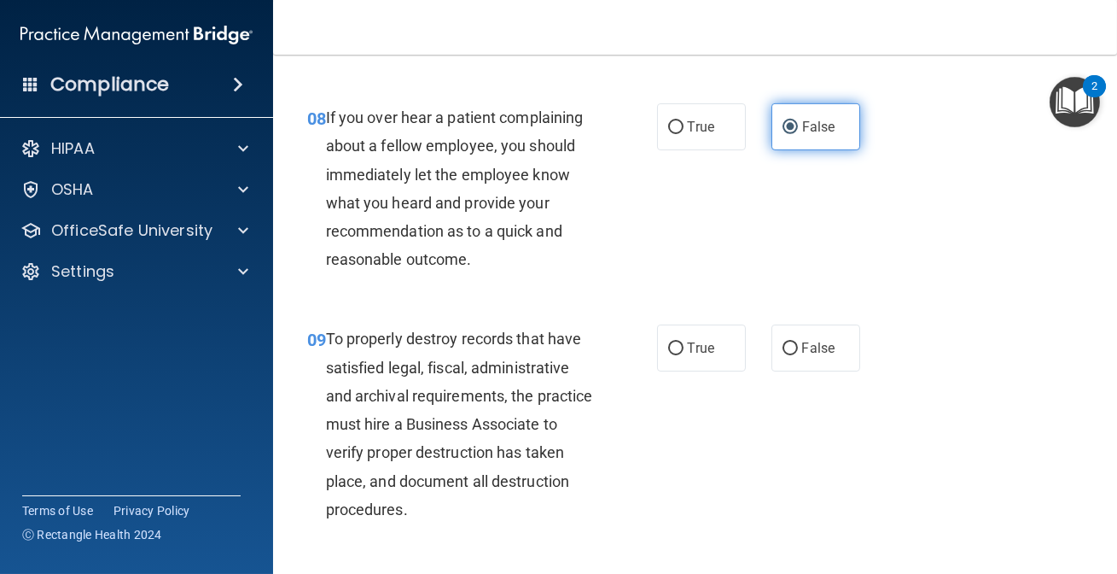
scroll to position [1552, 0]
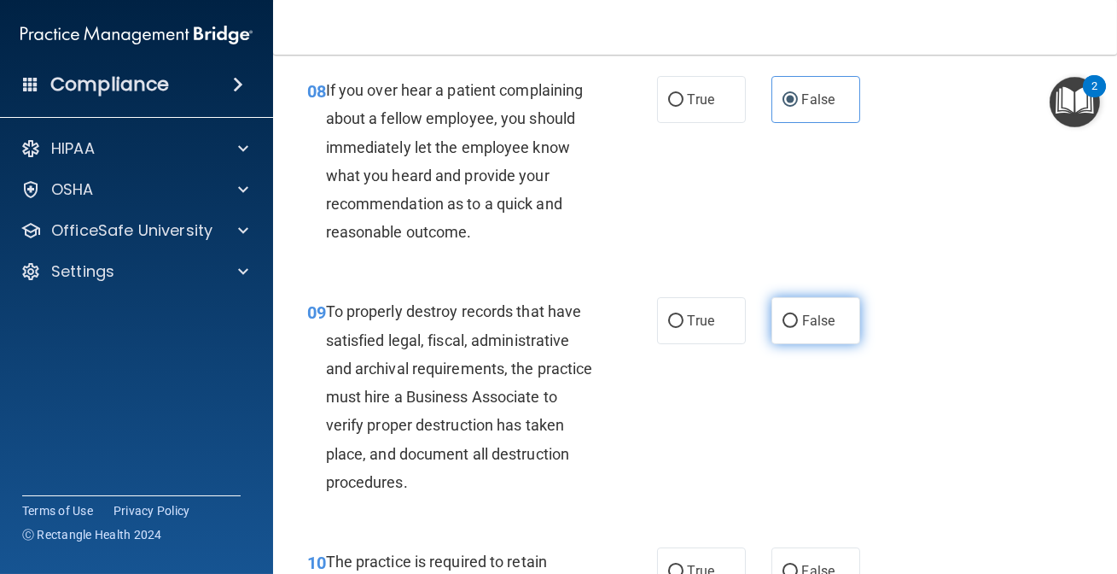
click at [809, 299] on label "False" at bounding box center [816, 320] width 89 height 47
click at [798, 315] on input "False" at bounding box center [790, 321] width 15 height 13
radio input "true"
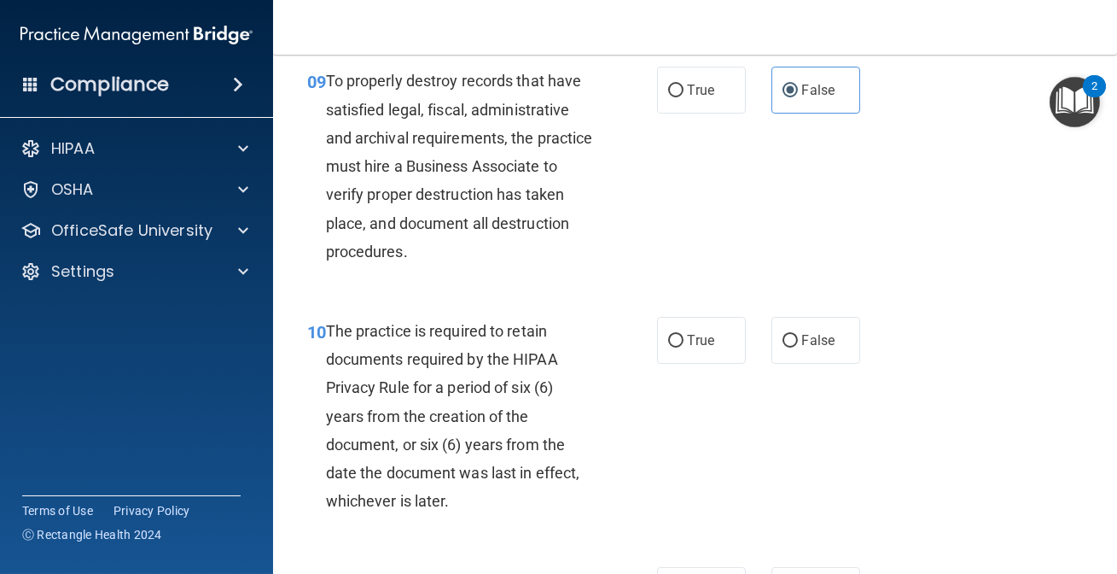
scroll to position [1784, 0]
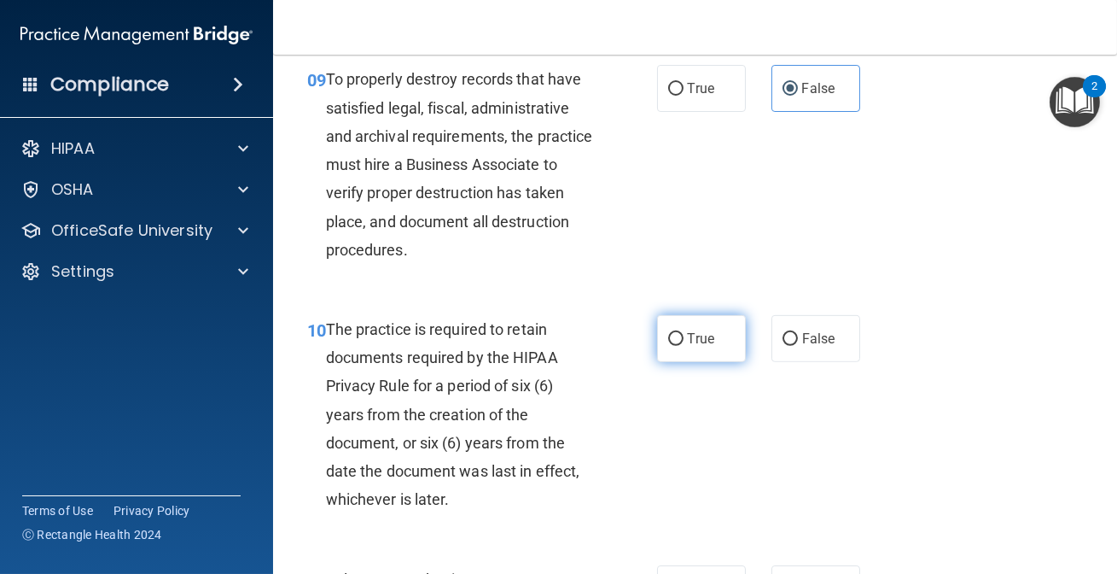
click at [694, 335] on span "True" at bounding box center [701, 338] width 26 height 16
click at [684, 335] on input "True" at bounding box center [675, 339] width 15 height 13
radio input "true"
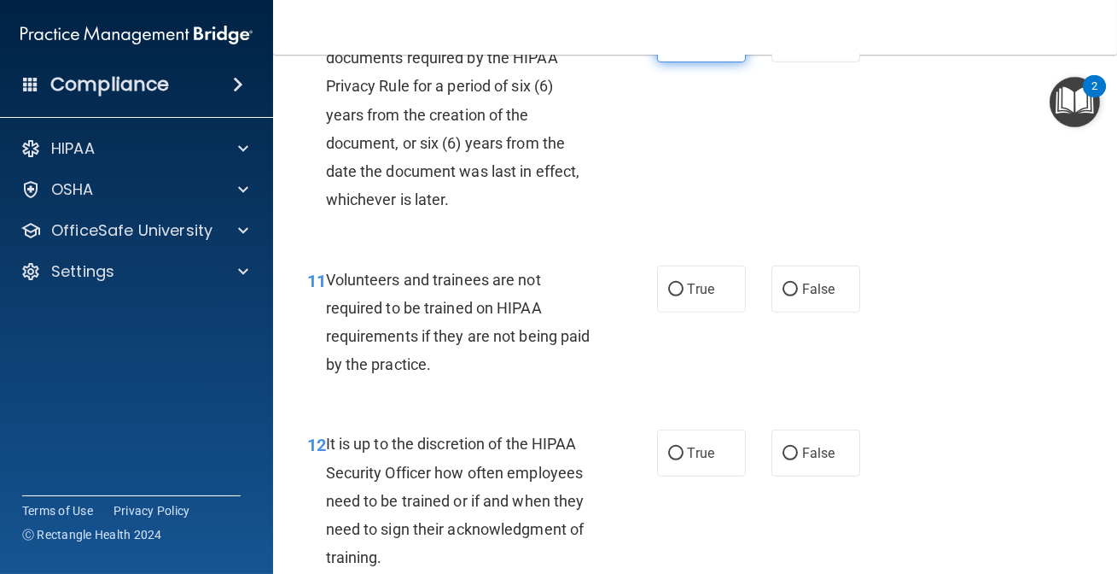
scroll to position [2095, 0]
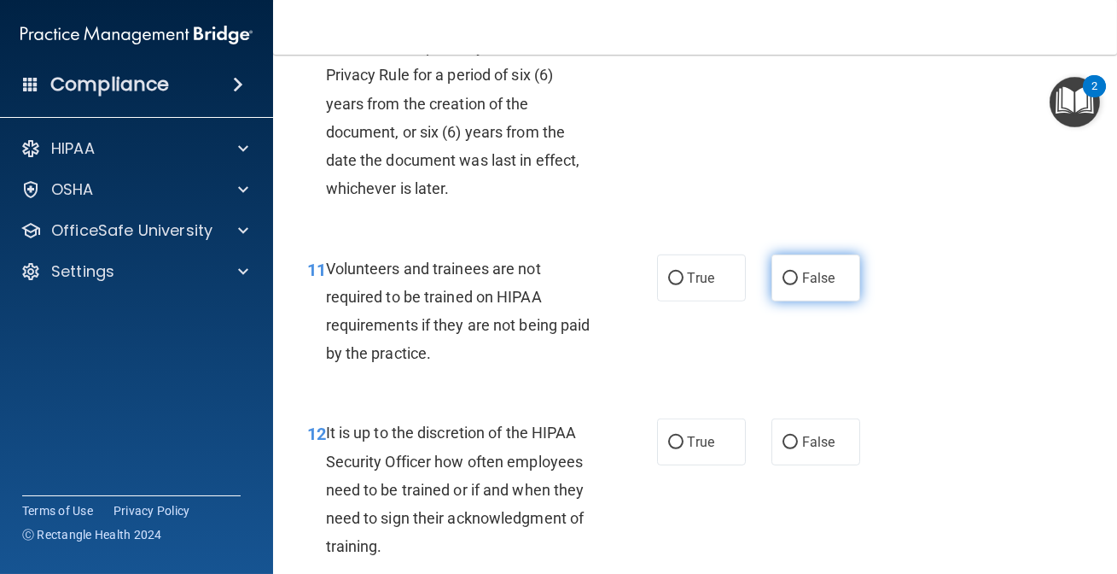
click at [834, 282] on label "False" at bounding box center [816, 277] width 89 height 47
click at [798, 282] on input "False" at bounding box center [790, 278] width 15 height 13
radio input "true"
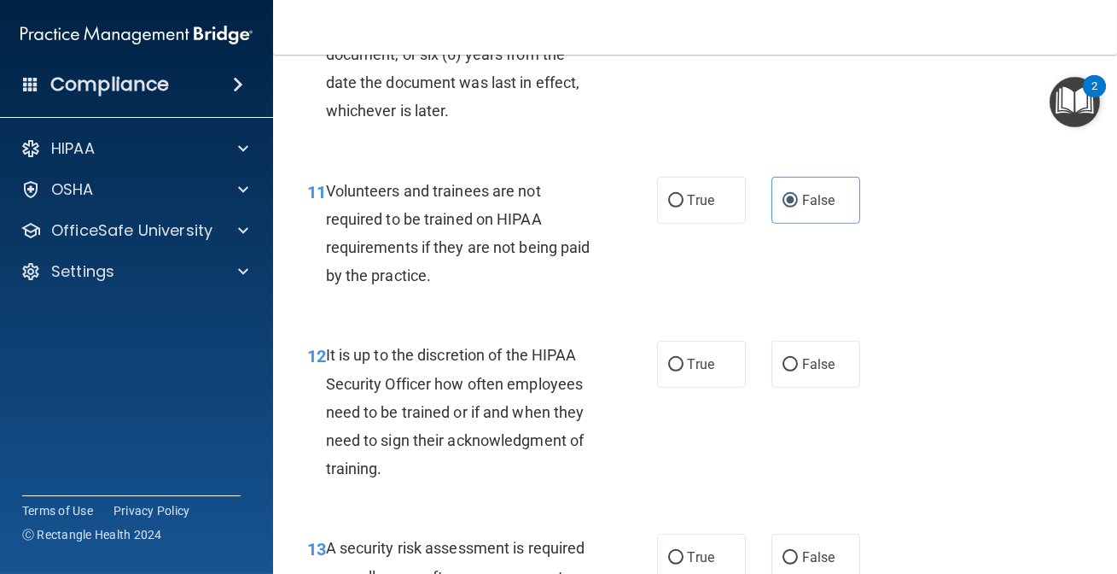
scroll to position [2250, 0]
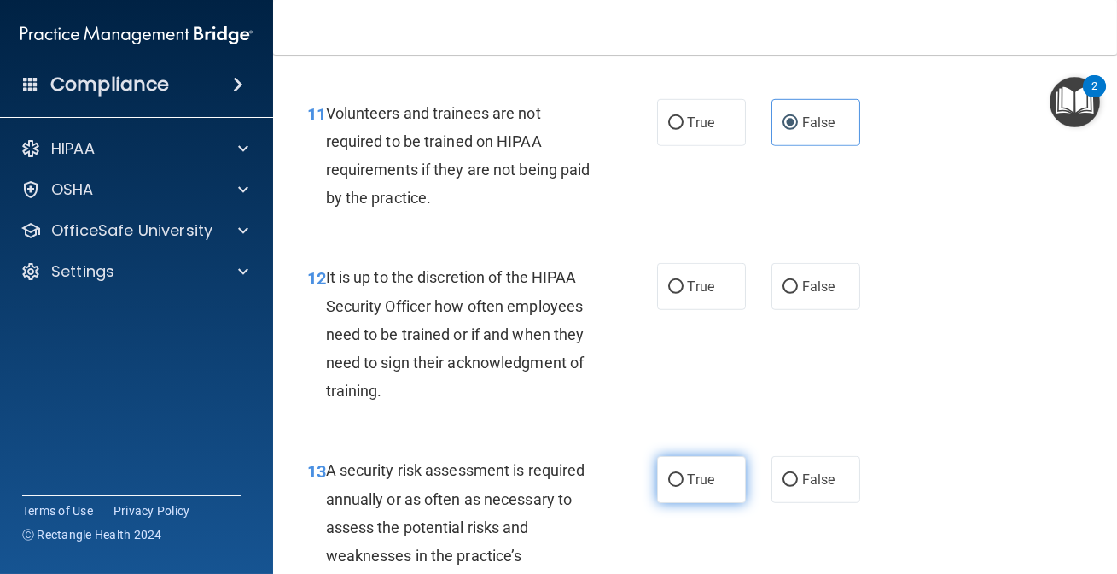
click at [688, 486] on span "True" at bounding box center [701, 479] width 26 height 16
click at [684, 486] on input "True" at bounding box center [675, 480] width 15 height 13
radio input "true"
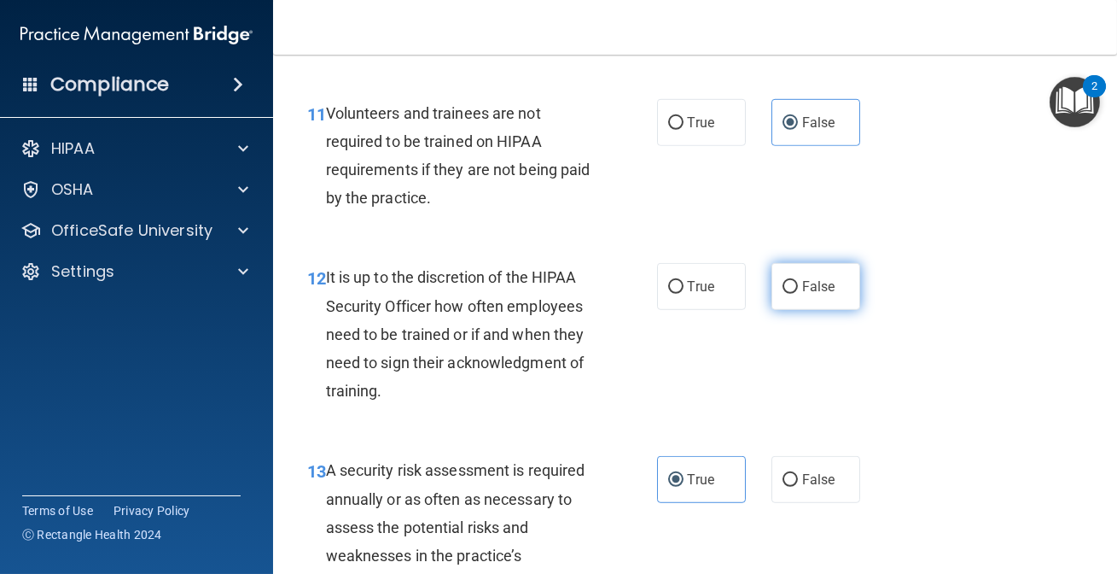
click at [784, 275] on label "False" at bounding box center [816, 286] width 89 height 47
click at [784, 281] on input "False" at bounding box center [790, 287] width 15 height 13
radio input "true"
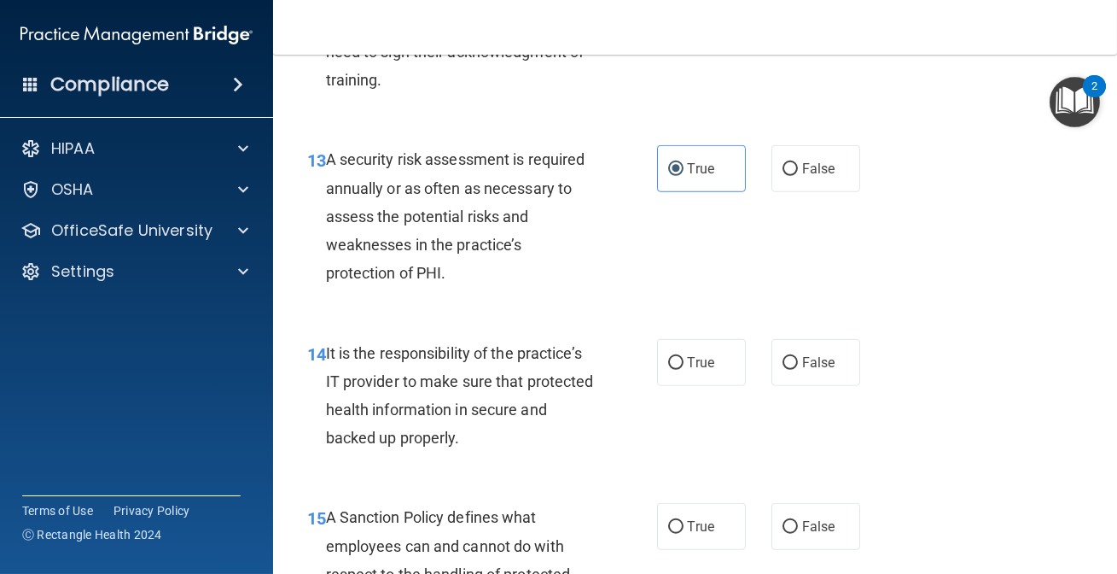
scroll to position [2638, 0]
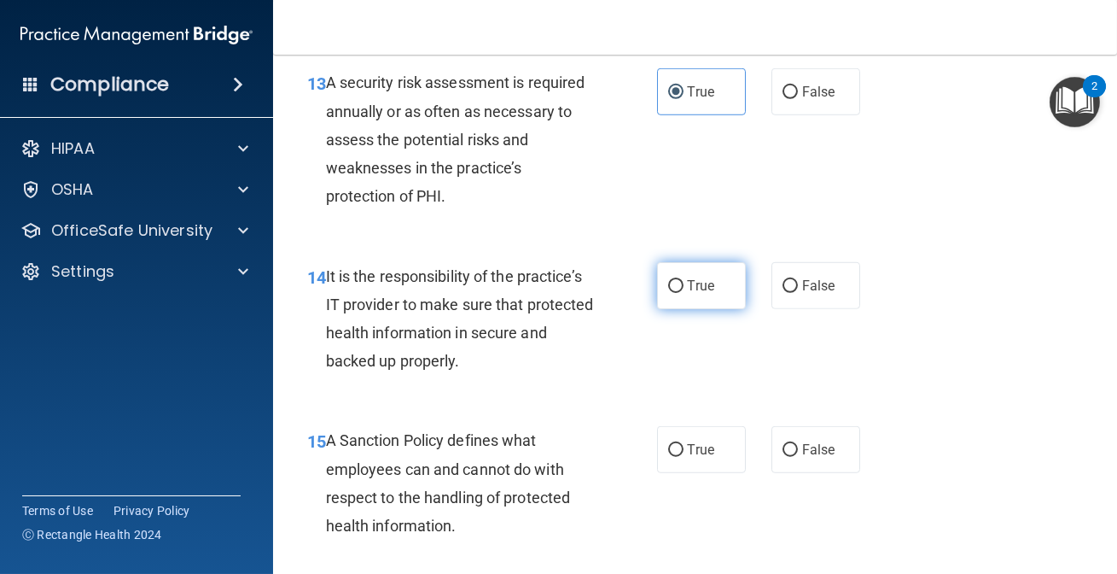
click at [685, 299] on label "True" at bounding box center [701, 285] width 89 height 47
click at [684, 293] on input "True" at bounding box center [675, 286] width 15 height 13
radio input "true"
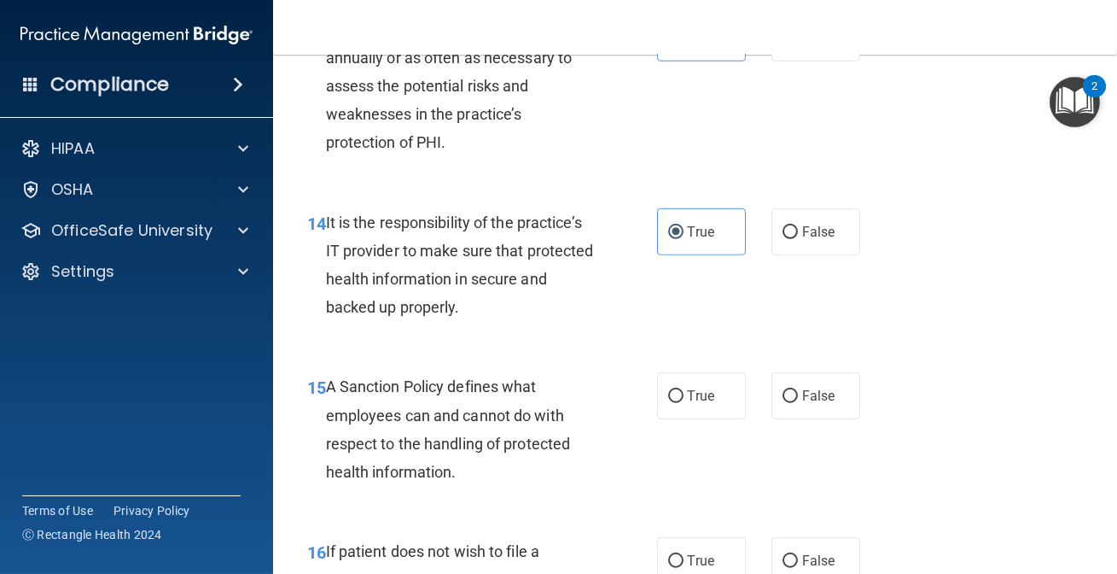
scroll to position [2715, 0]
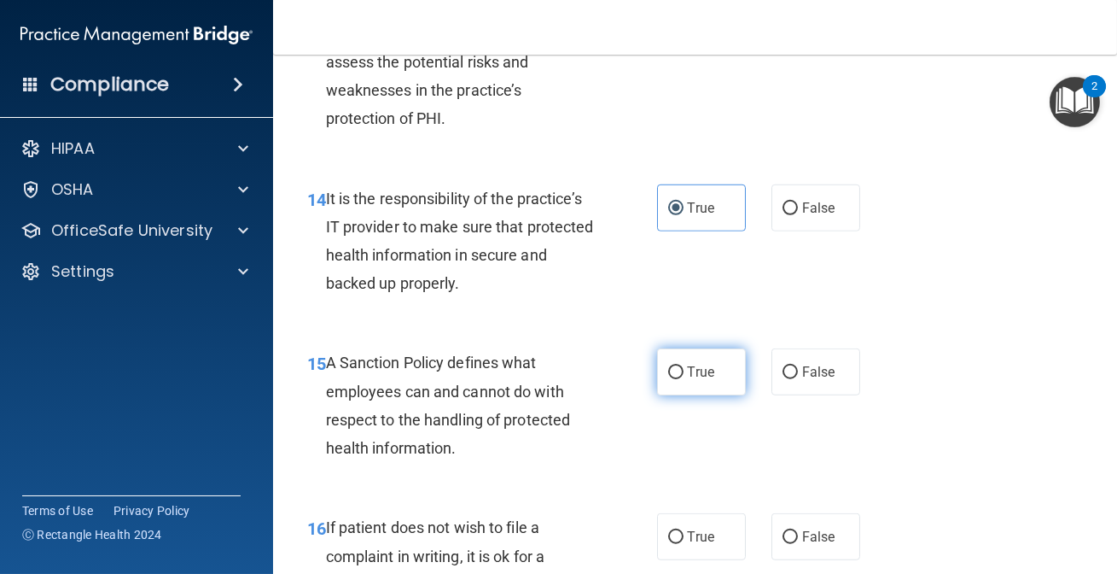
click at [691, 375] on span "True" at bounding box center [701, 372] width 26 height 16
click at [684, 375] on input "True" at bounding box center [675, 372] width 15 height 13
radio input "true"
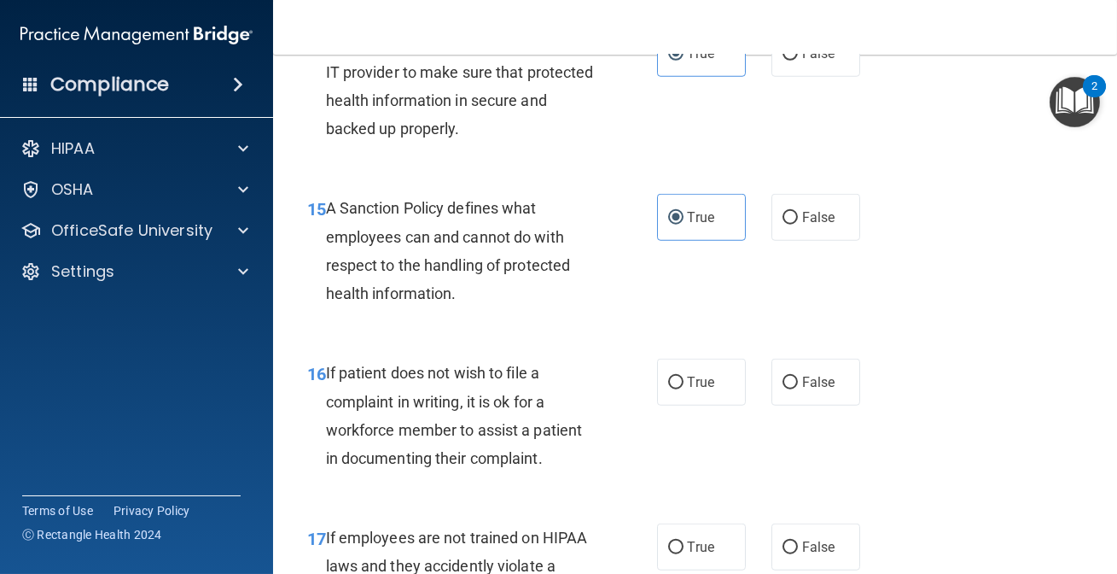
scroll to position [2871, 0]
click at [714, 399] on label "True" at bounding box center [701, 381] width 89 height 47
click at [684, 388] on input "True" at bounding box center [675, 382] width 15 height 13
radio input "true"
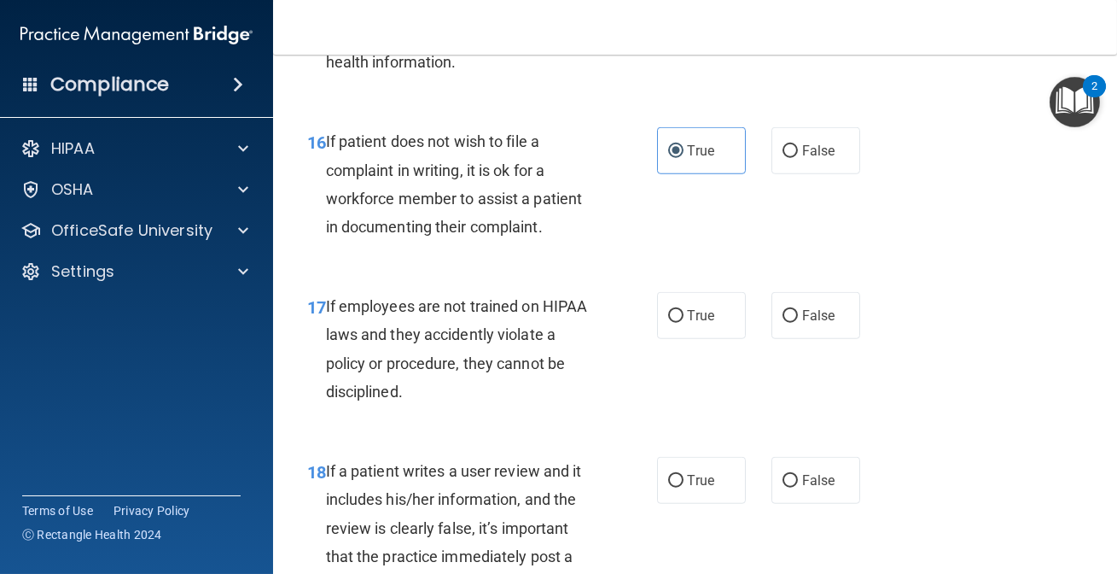
scroll to position [3104, 0]
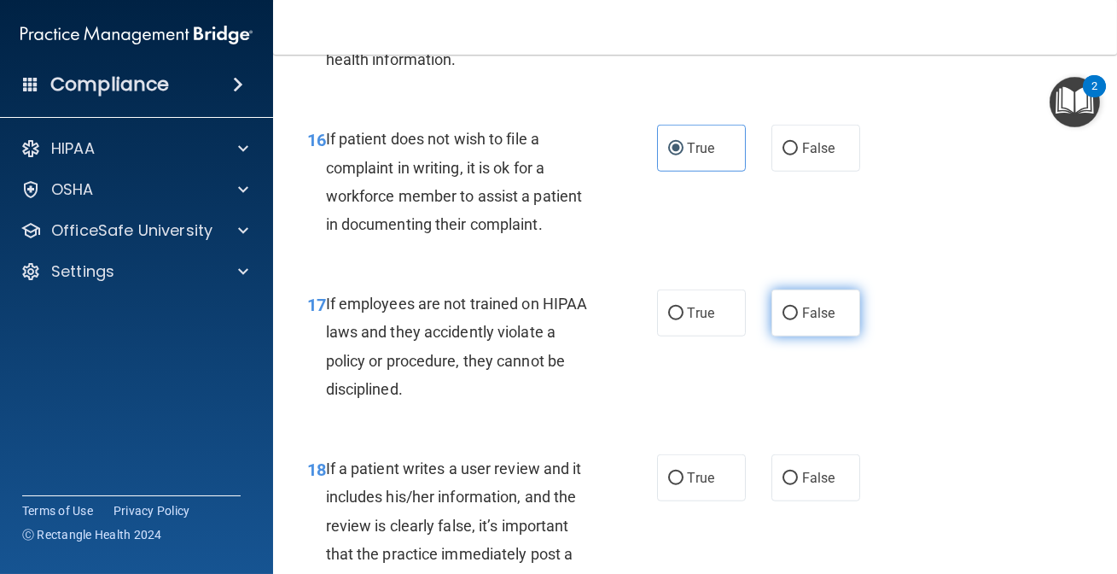
click at [827, 314] on label "False" at bounding box center [816, 312] width 89 height 47
click at [798, 314] on input "False" at bounding box center [790, 313] width 15 height 13
radio input "true"
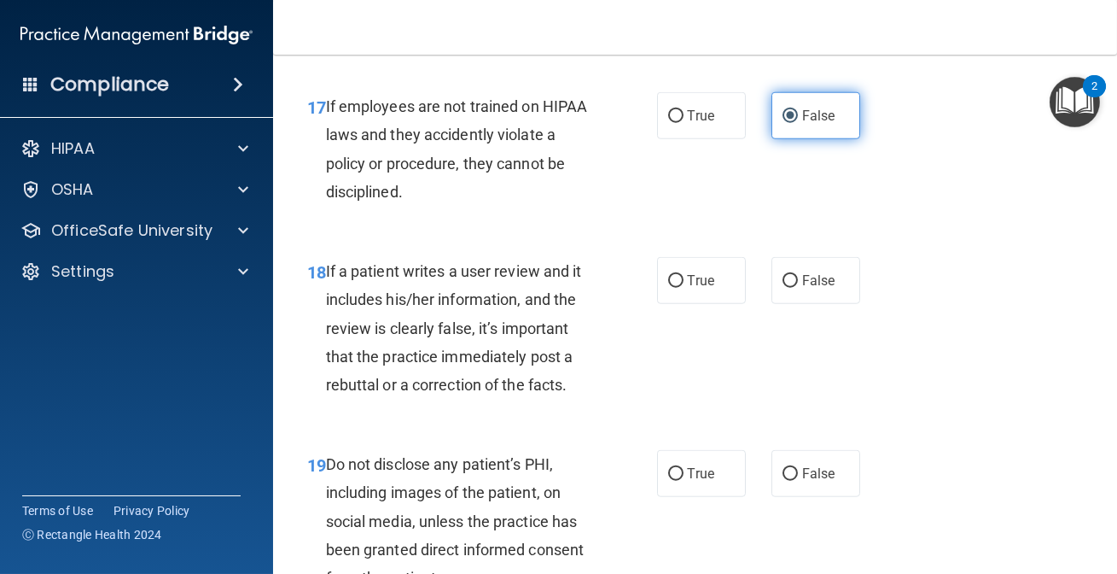
scroll to position [3337, 0]
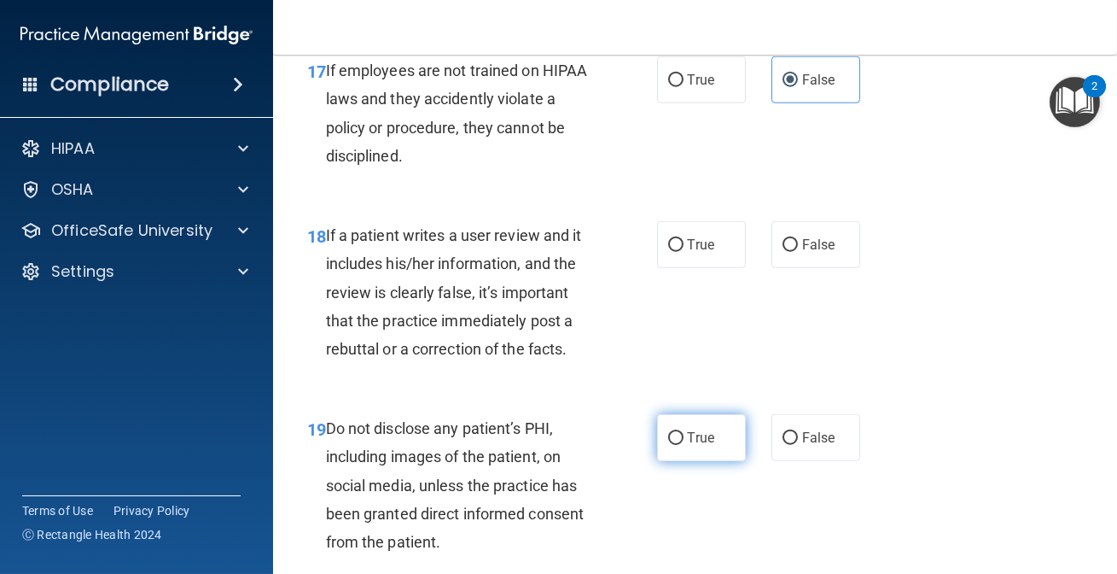
click at [685, 423] on label "True" at bounding box center [701, 437] width 89 height 47
click at [684, 432] on input "True" at bounding box center [675, 438] width 15 height 13
radio input "true"
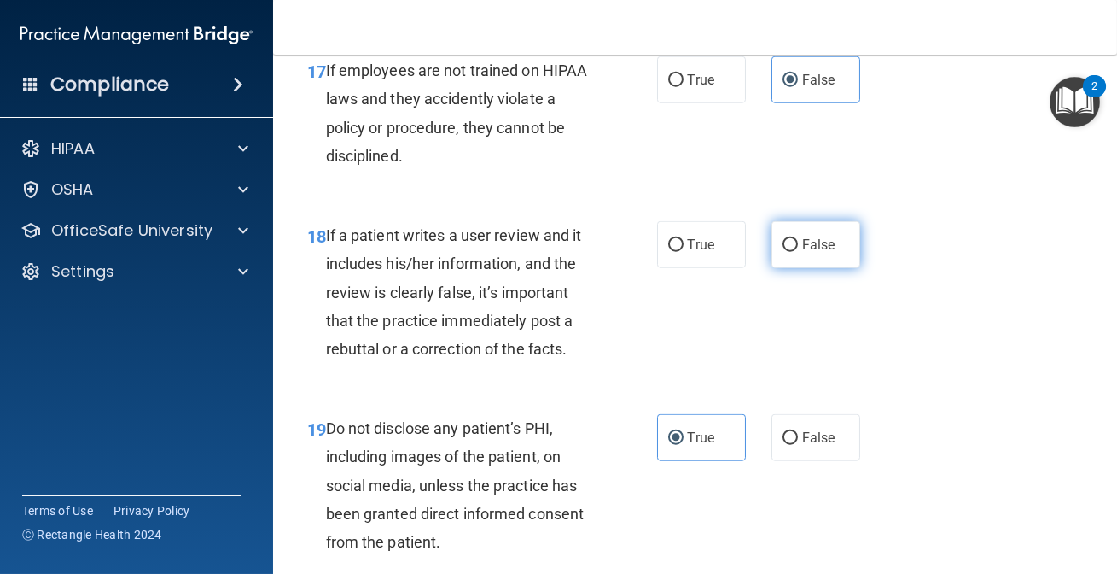
click at [786, 229] on label "False" at bounding box center [816, 244] width 89 height 47
click at [786, 239] on input "False" at bounding box center [790, 245] width 15 height 13
radio input "true"
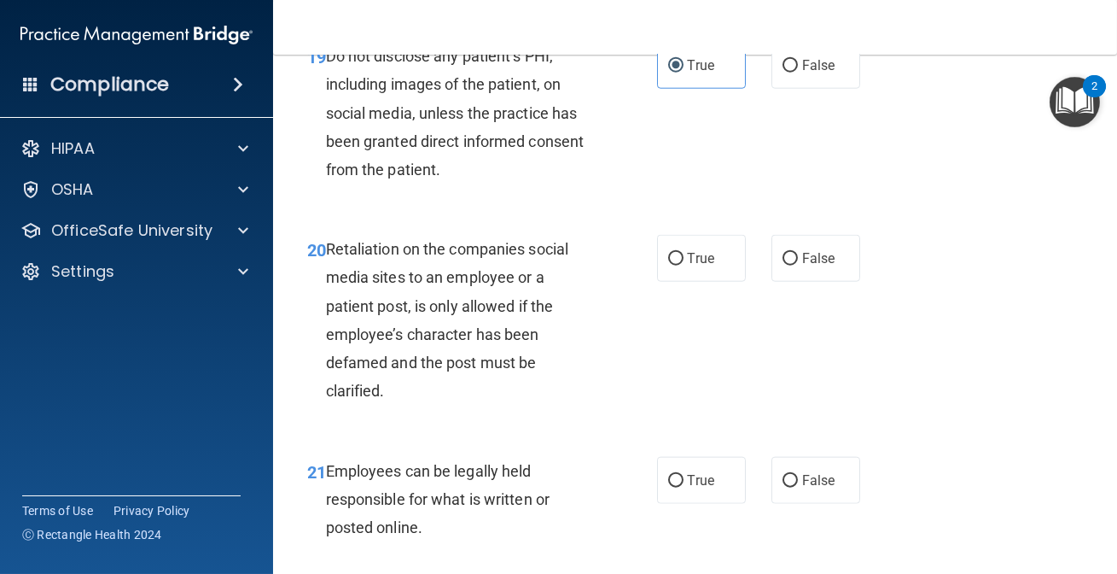
scroll to position [3724, 0]
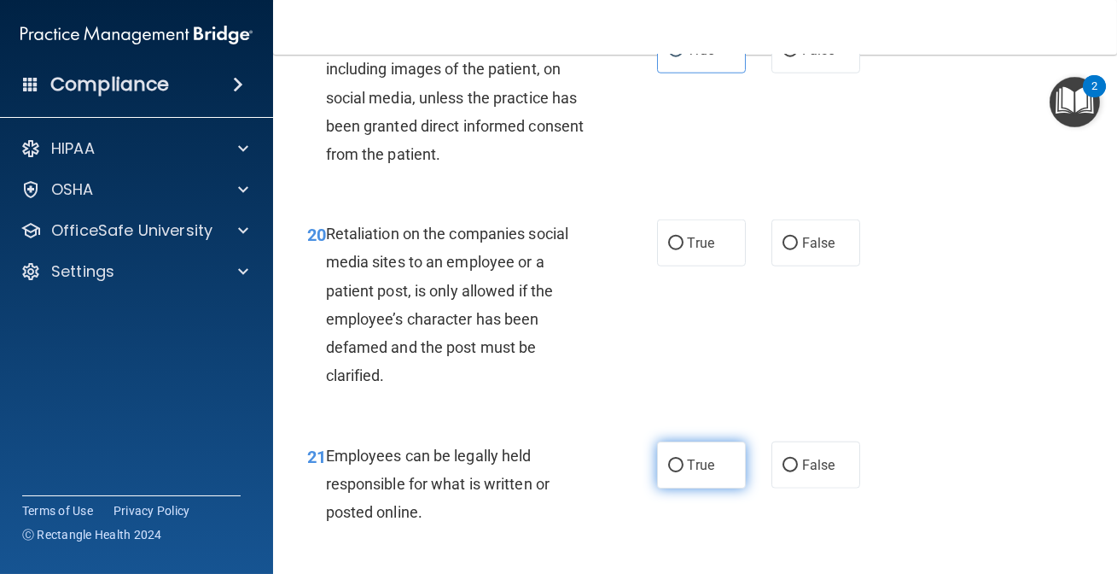
click at [700, 482] on label "True" at bounding box center [701, 464] width 89 height 47
click at [684, 472] on input "True" at bounding box center [675, 465] width 15 height 13
radio input "true"
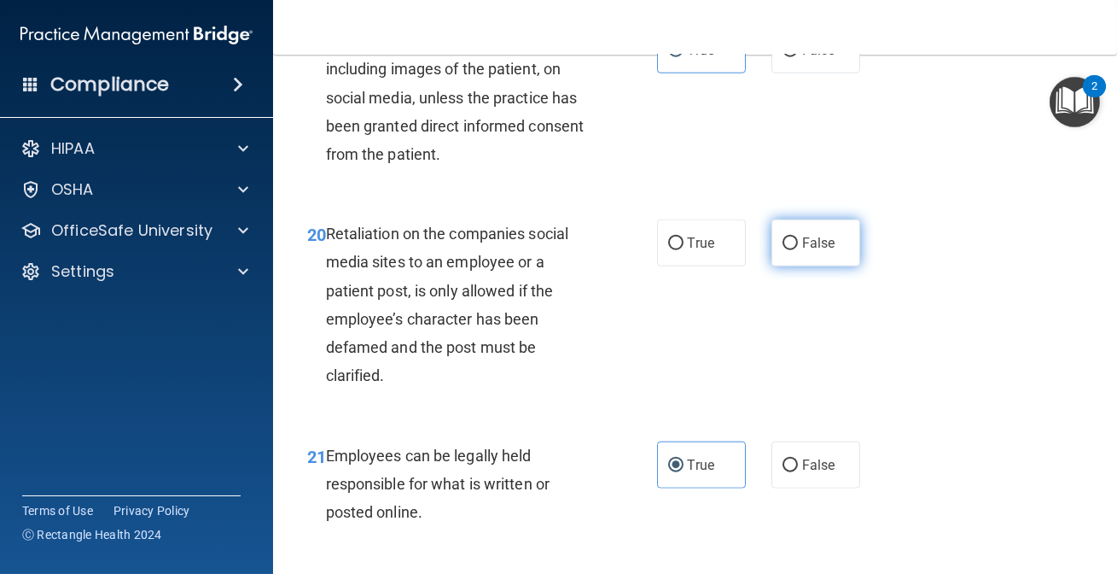
click at [773, 233] on label "False" at bounding box center [816, 242] width 89 height 47
click at [783, 237] on input "False" at bounding box center [790, 243] width 15 height 13
radio input "true"
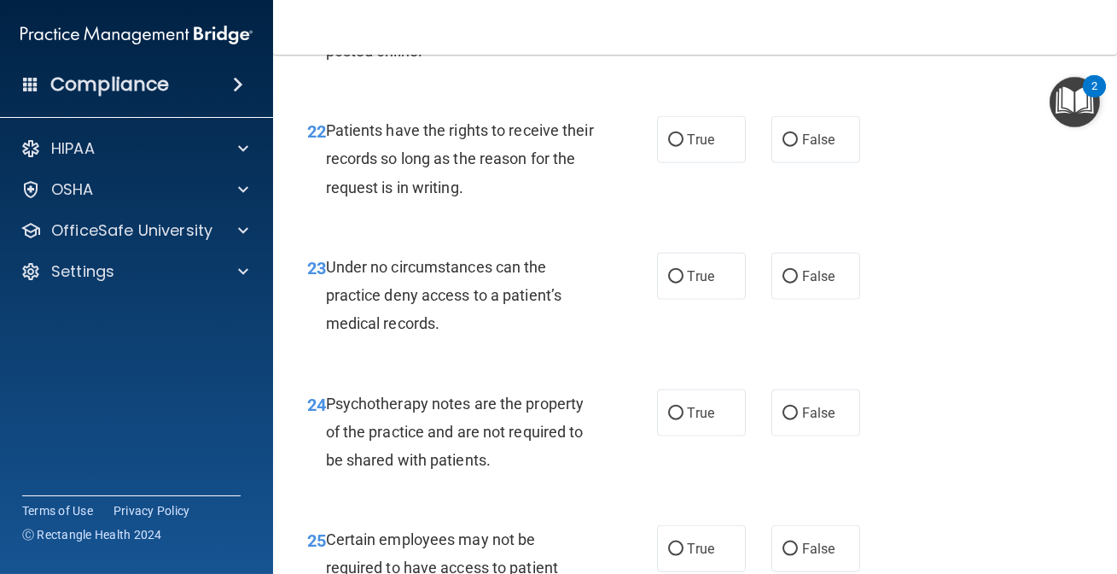
scroll to position [4190, 0]
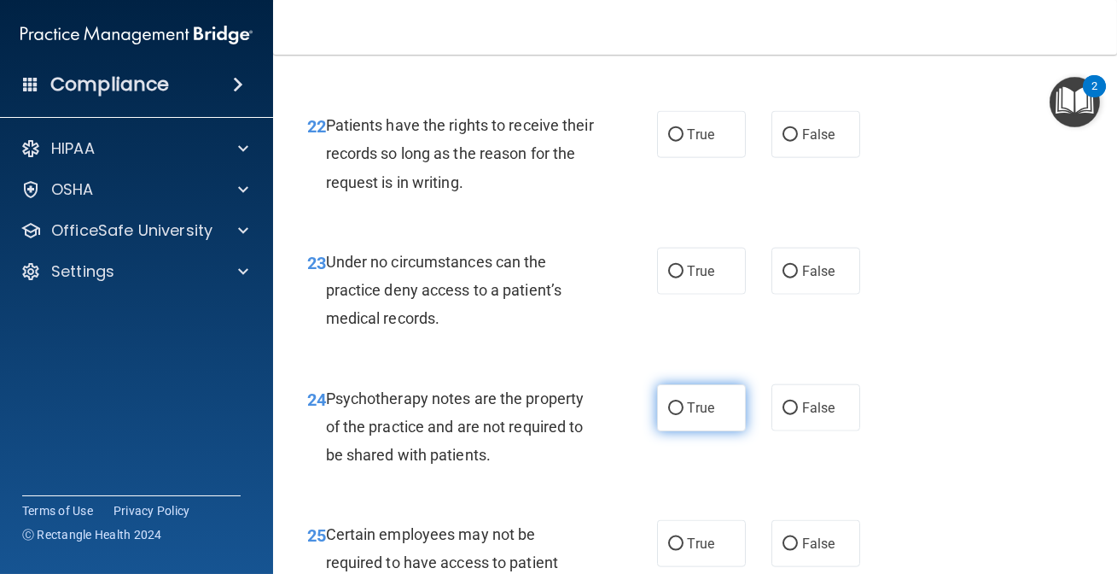
click at [732, 409] on label "True" at bounding box center [701, 407] width 89 height 47
click at [684, 409] on input "True" at bounding box center [675, 408] width 15 height 13
radio input "true"
click at [708, 529] on label "True" at bounding box center [701, 543] width 89 height 47
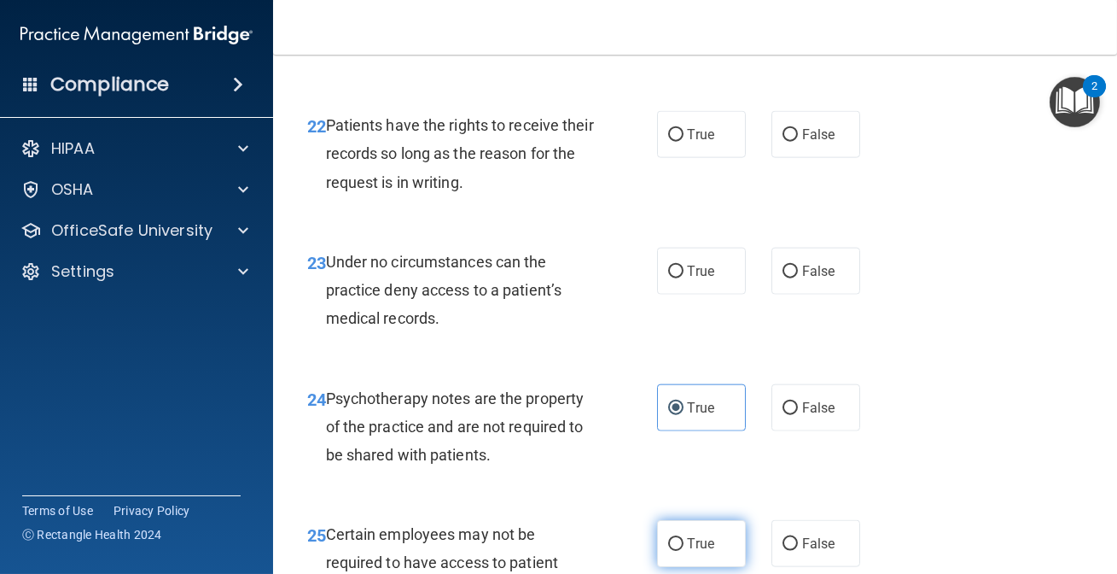
click at [684, 538] on input "True" at bounding box center [675, 544] width 15 height 13
radio input "true"
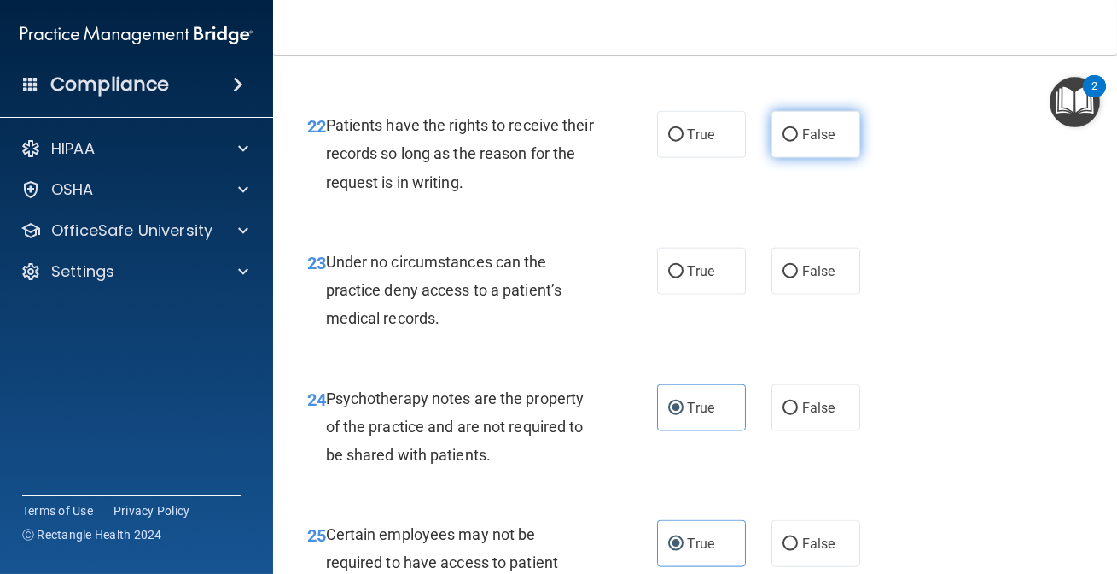
click at [808, 120] on label "False" at bounding box center [816, 134] width 89 height 47
click at [798, 129] on input "False" at bounding box center [790, 135] width 15 height 13
radio input "true"
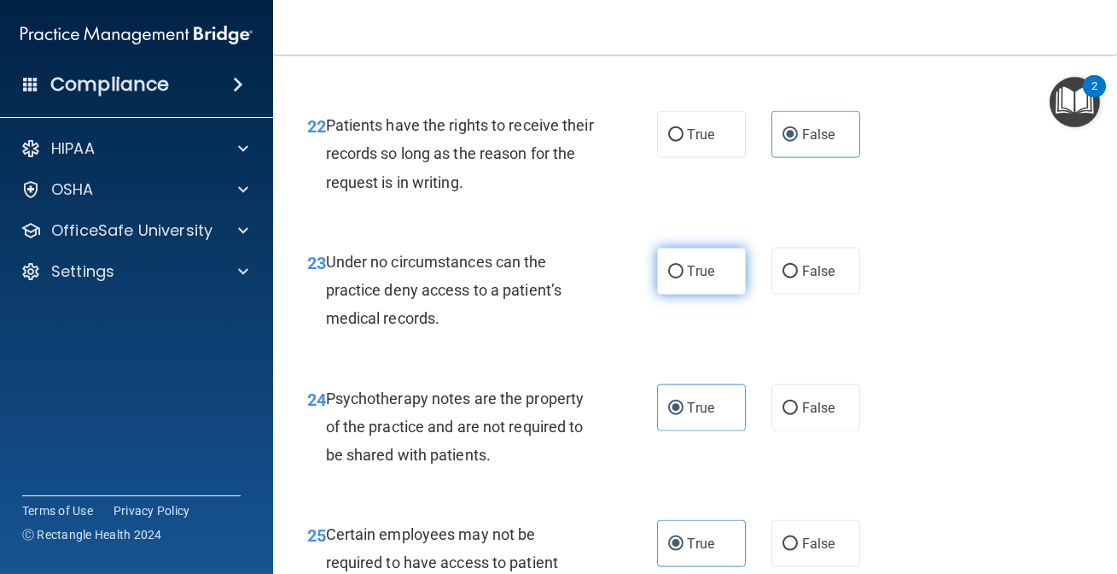
click at [738, 260] on label "True" at bounding box center [701, 271] width 89 height 47
click at [684, 265] on input "True" at bounding box center [675, 271] width 15 height 13
radio input "true"
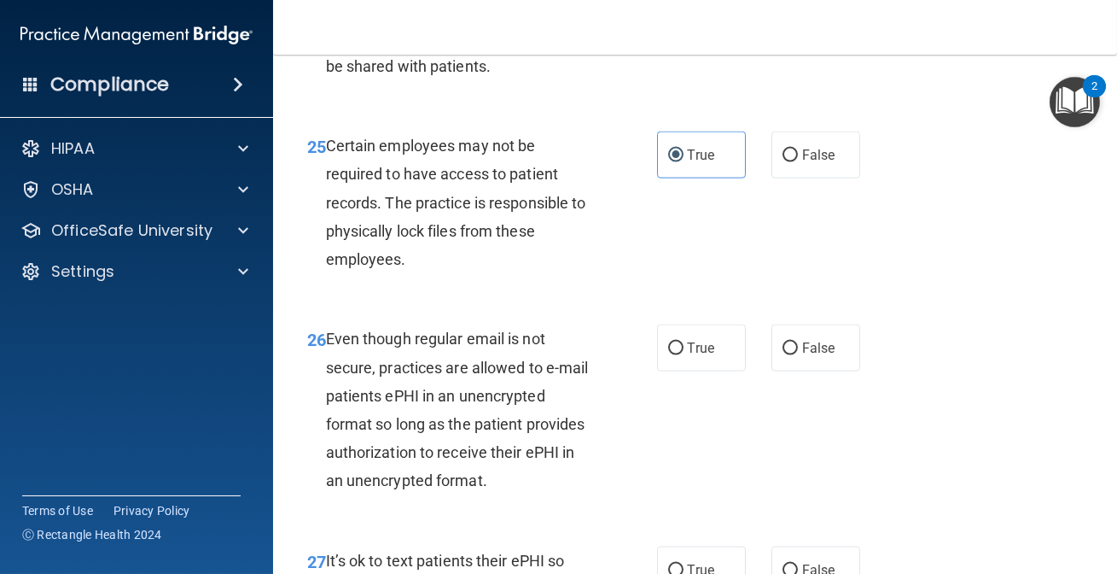
scroll to position [4578, 0]
click at [706, 342] on span "True" at bounding box center [701, 349] width 26 height 16
click at [684, 343] on input "True" at bounding box center [675, 349] width 15 height 13
radio input "true"
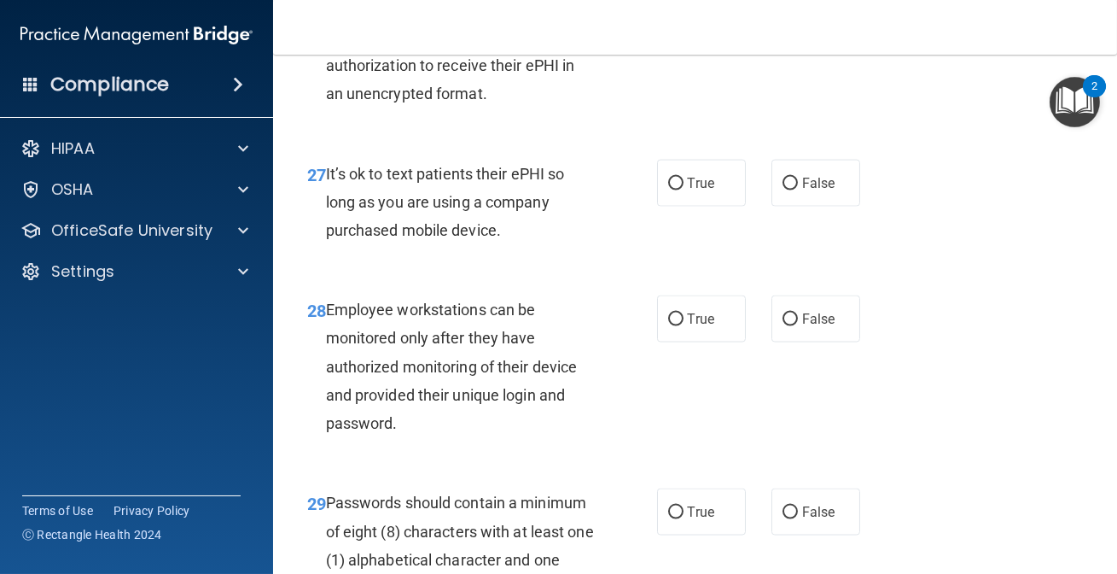
scroll to position [4966, 0]
click at [698, 506] on span "True" at bounding box center [701, 511] width 26 height 16
click at [684, 506] on input "True" at bounding box center [675, 511] width 15 height 13
radio input "true"
click at [849, 175] on label "False" at bounding box center [816, 182] width 89 height 47
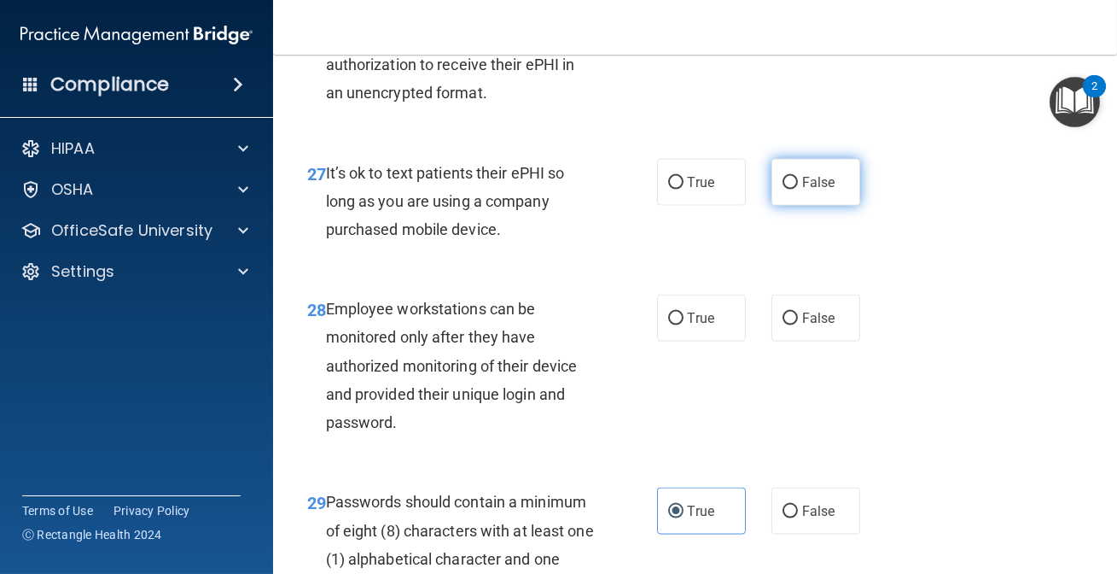
click at [798, 177] on input "False" at bounding box center [790, 183] width 15 height 13
radio input "true"
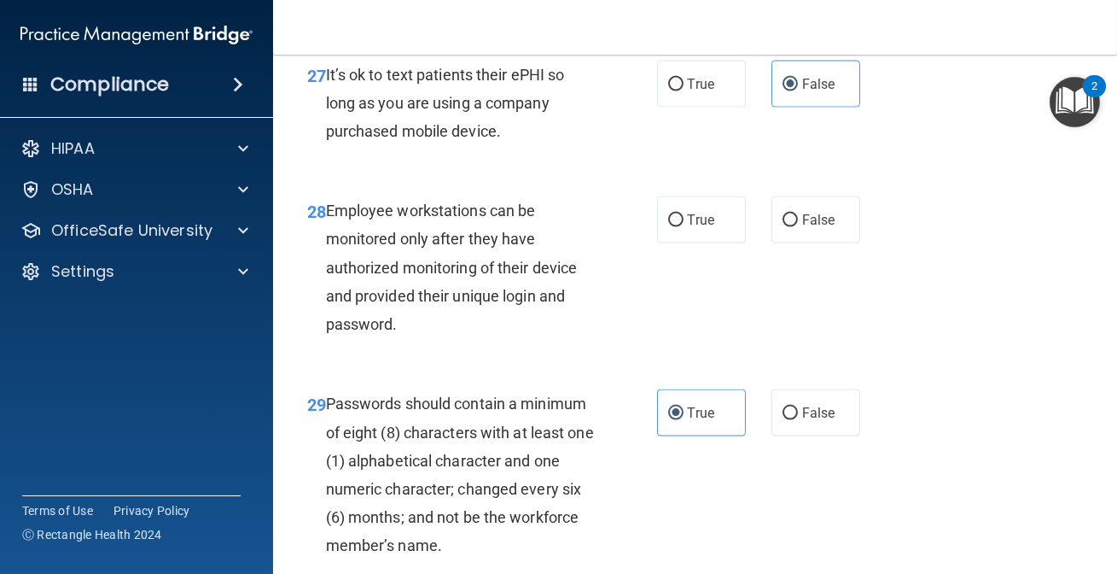
scroll to position [5122, 0]
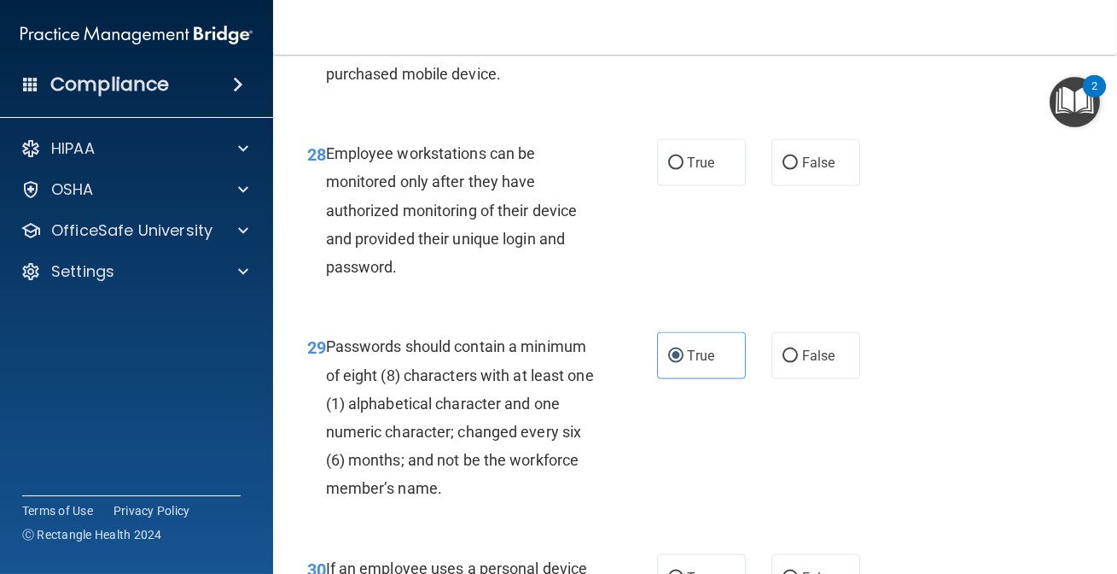
drag, startPoint x: 823, startPoint y: 180, endPoint x: 827, endPoint y: 196, distance: 16.8
click at [822, 181] on label "False" at bounding box center [816, 162] width 89 height 47
click at [798, 170] on input "False" at bounding box center [790, 163] width 15 height 13
radio input "true"
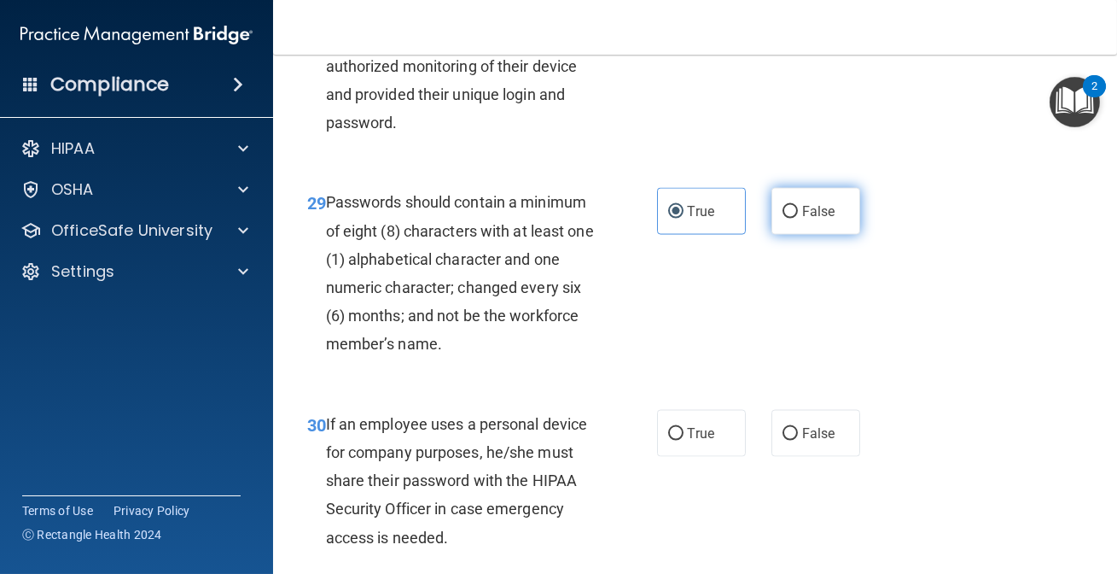
scroll to position [5383, 0]
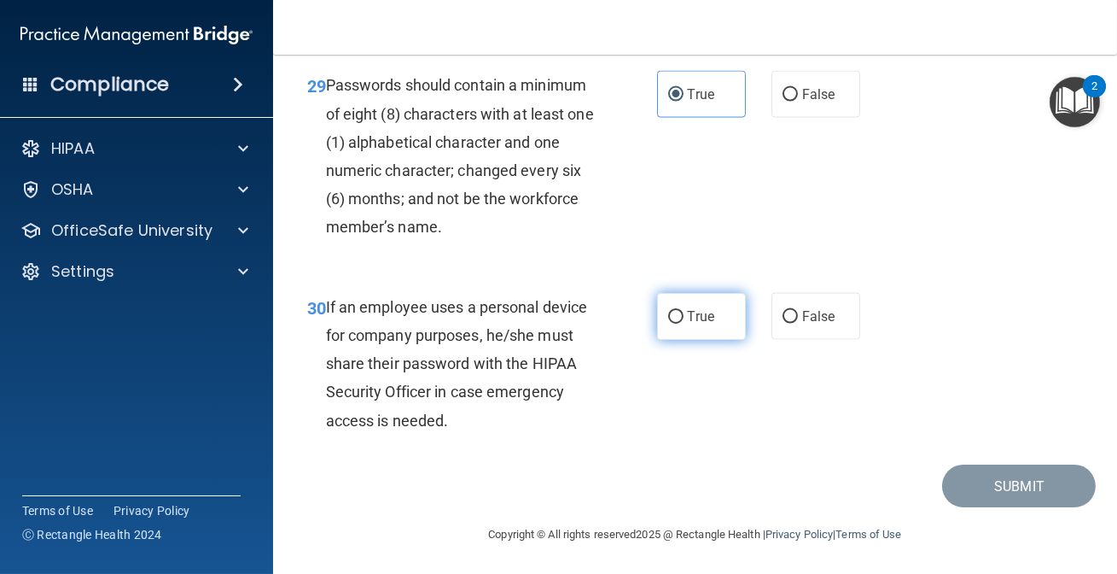
click at [724, 325] on label "True" at bounding box center [701, 316] width 89 height 47
click at [684, 324] on input "True" at bounding box center [675, 317] width 15 height 13
radio input "true"
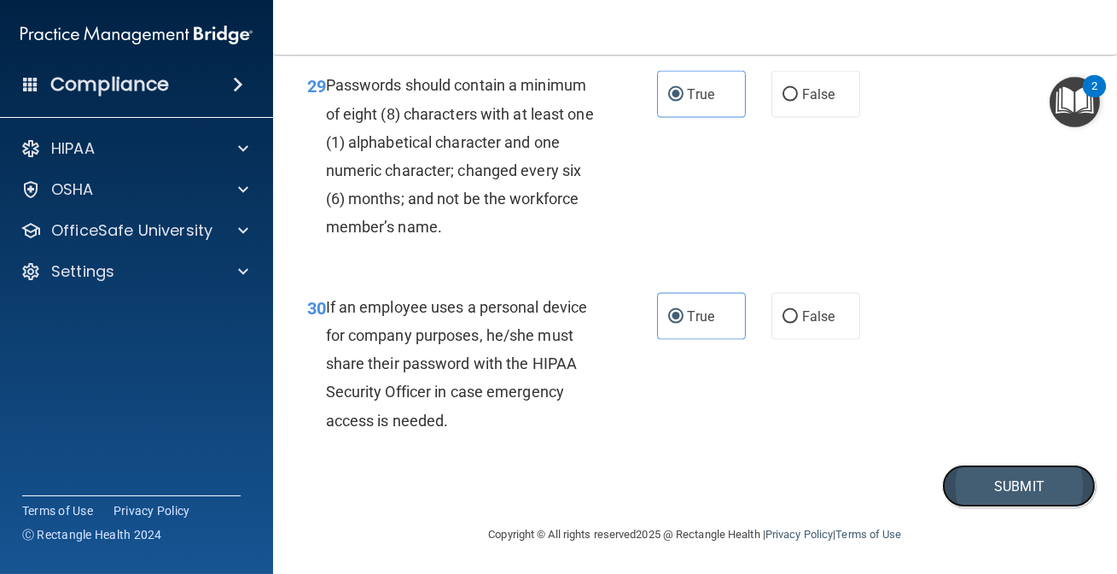
click at [945, 481] on button "Submit" at bounding box center [1019, 486] width 154 height 44
click at [995, 487] on button "Submit" at bounding box center [1019, 486] width 154 height 44
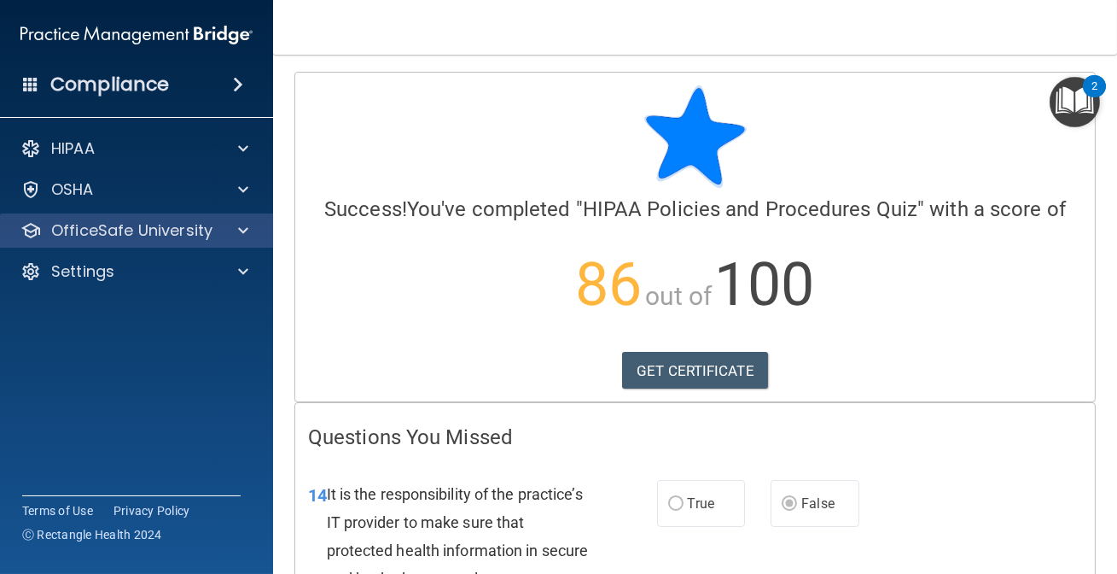
click at [184, 241] on div "OfficeSafe University" at bounding box center [137, 230] width 274 height 34
click at [254, 230] on div at bounding box center [240, 230] width 43 height 20
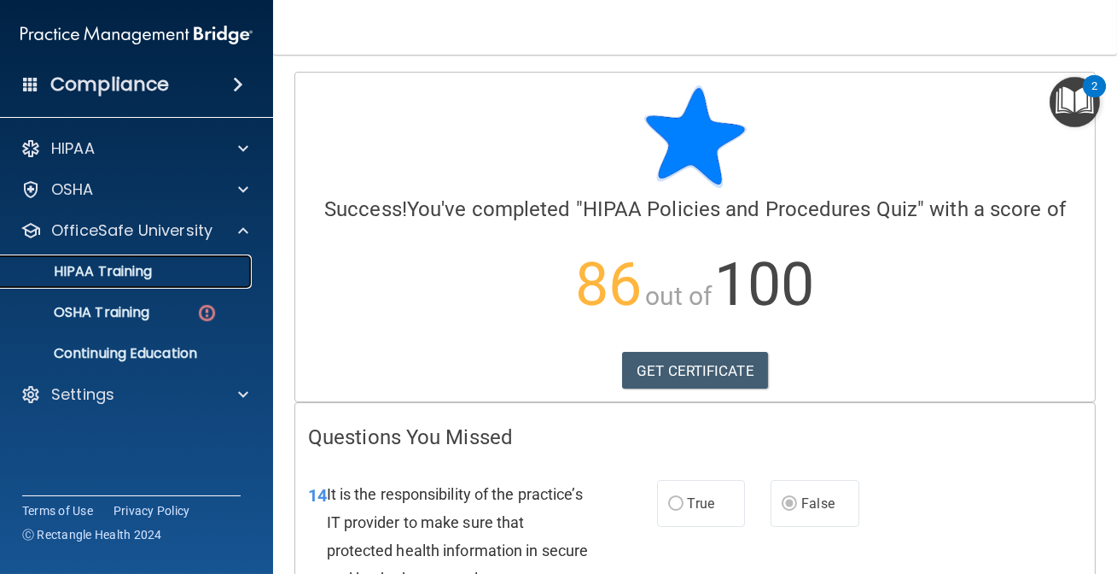
click at [220, 275] on div "HIPAA Training" at bounding box center [127, 271] width 233 height 17
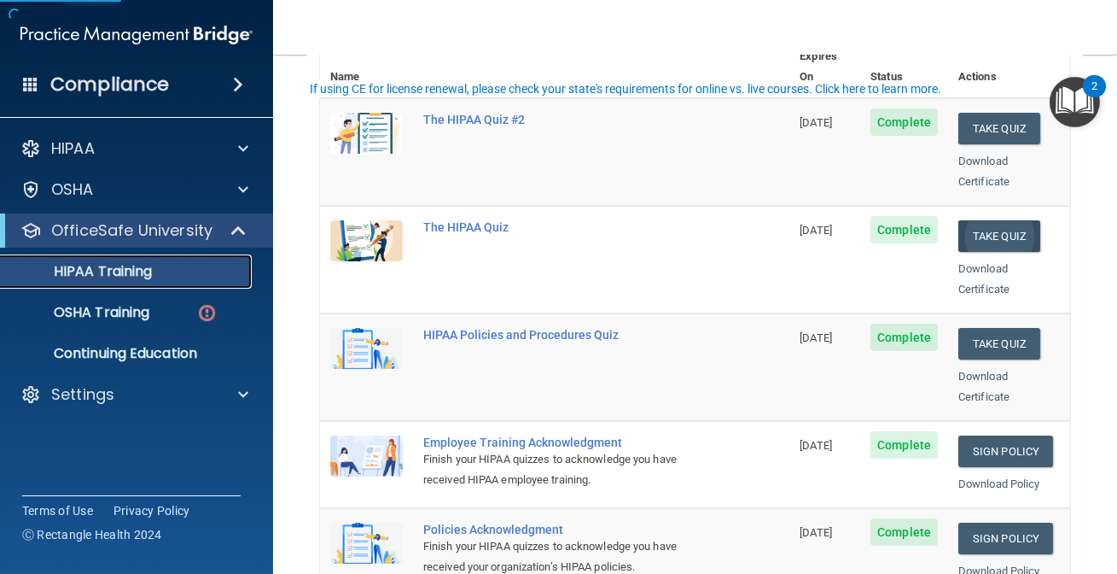
scroll to position [232, 0]
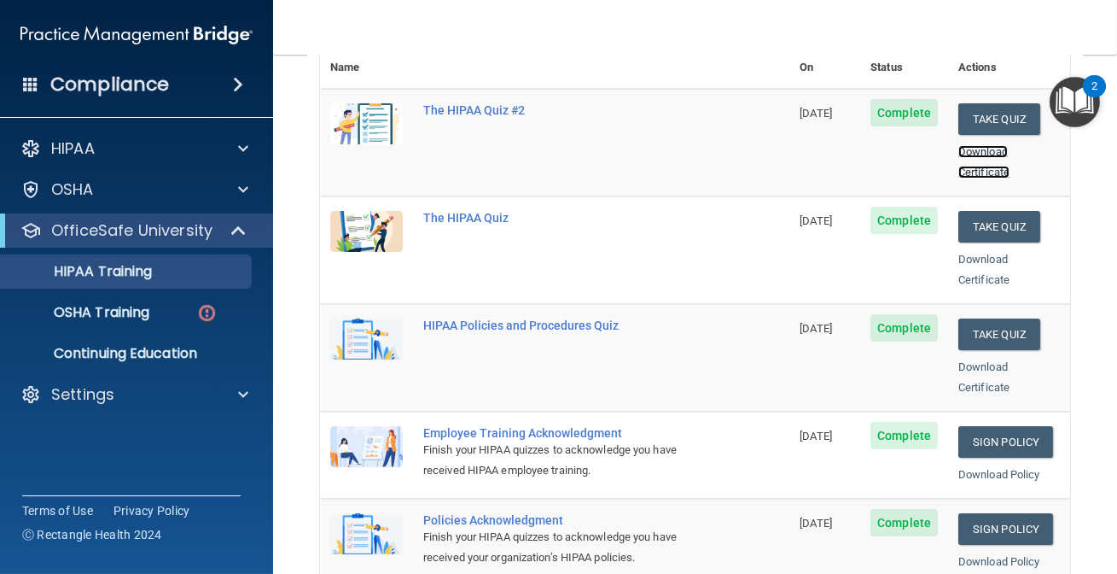
click at [979, 146] on link "Download Certificate" at bounding box center [984, 161] width 51 height 33
click at [990, 255] on link "Download Certificate" at bounding box center [984, 269] width 51 height 33
click at [965, 360] on link "Download Certificate" at bounding box center [984, 376] width 51 height 33
